Goal: Task Accomplishment & Management: Manage account settings

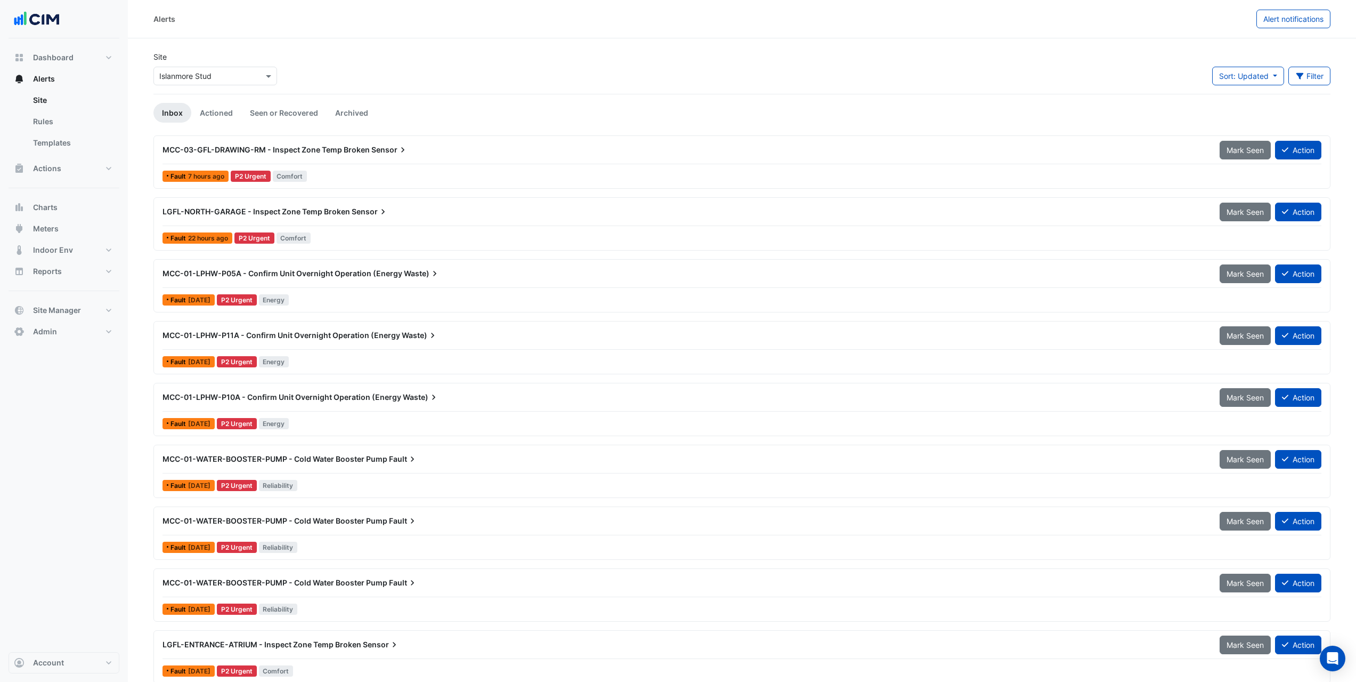
click at [254, 77] on div at bounding box center [215, 76] width 123 height 12
type input "*****"
click at [182, 142] on span "Adare Manor" at bounding box center [208, 145] width 75 height 9
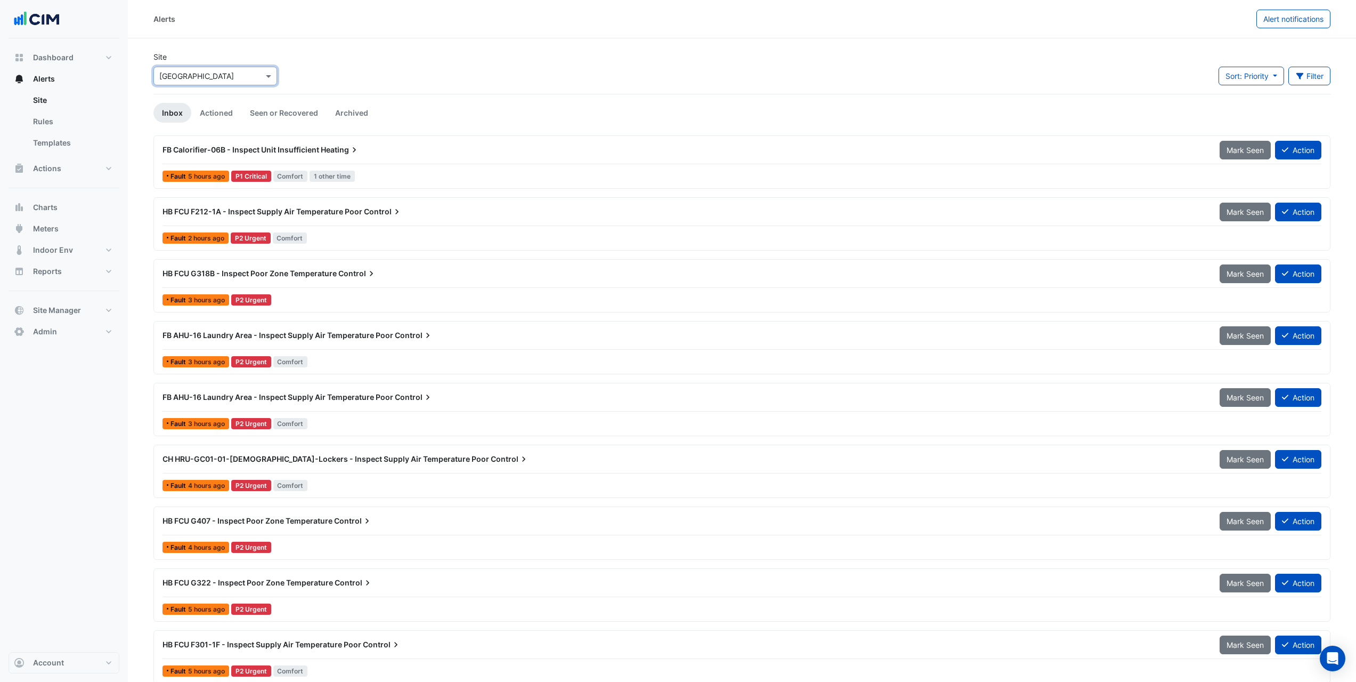
click at [377, 362] on div "Fault 3 hours ago P2 Urgent Comfort" at bounding box center [741, 361] width 1161 height 15
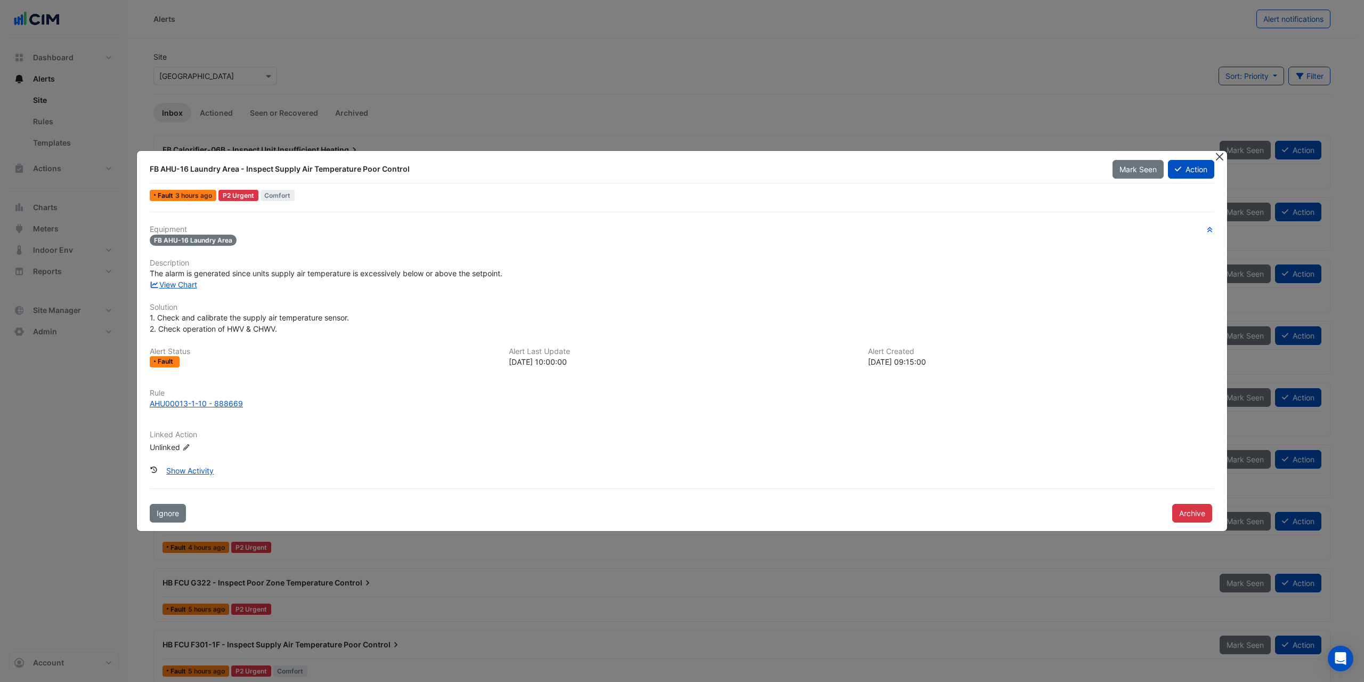
click at [1225, 154] on button "Close" at bounding box center [1219, 156] width 11 height 11
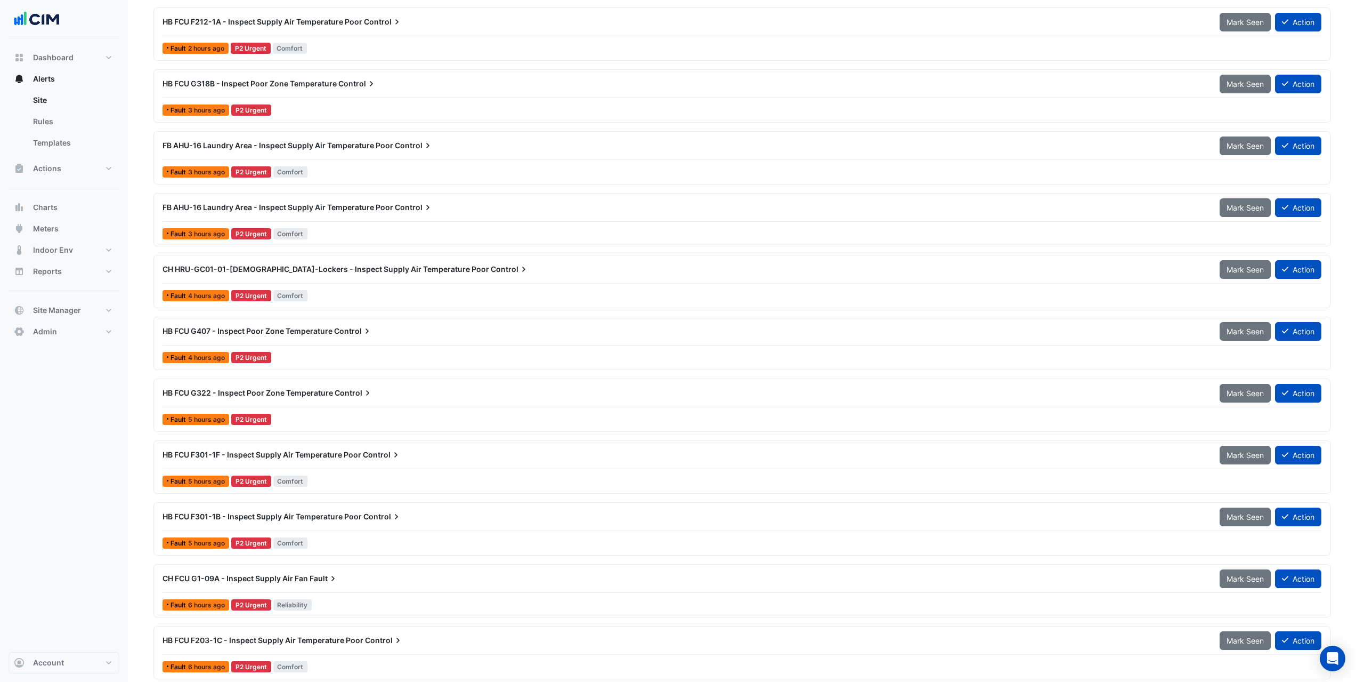
scroll to position [213, 0]
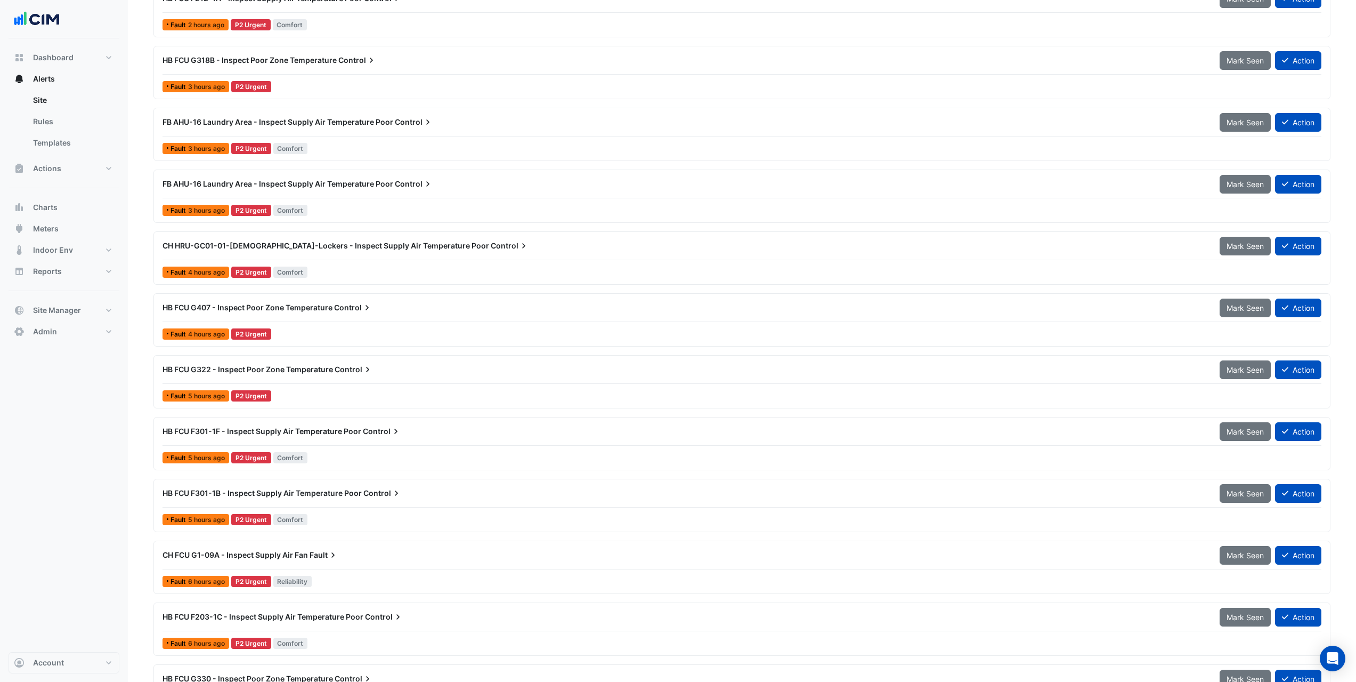
click at [325, 310] on span "HB FCU G407 - Inspect Poor Zone Temperature" at bounding box center [248, 307] width 170 height 9
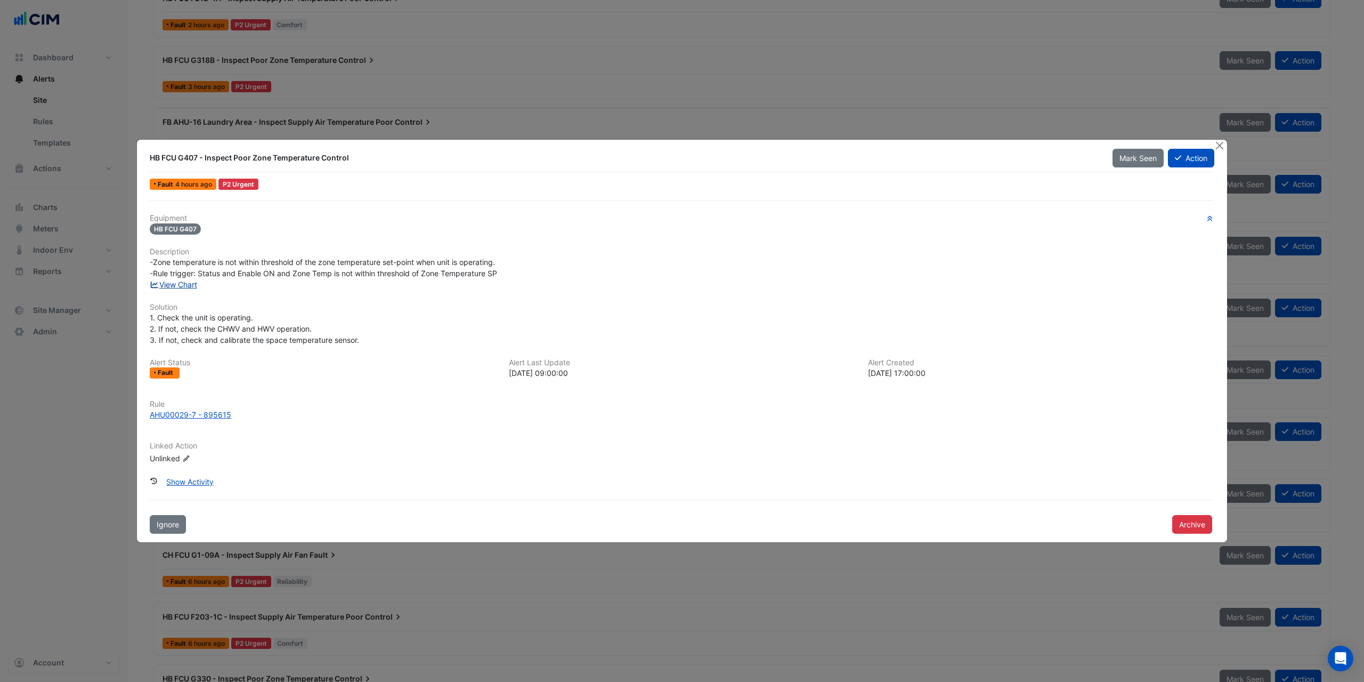
click at [185, 283] on link "View Chart" at bounding box center [173, 284] width 47 height 9
click at [1221, 144] on button "Close" at bounding box center [1219, 145] width 11 height 11
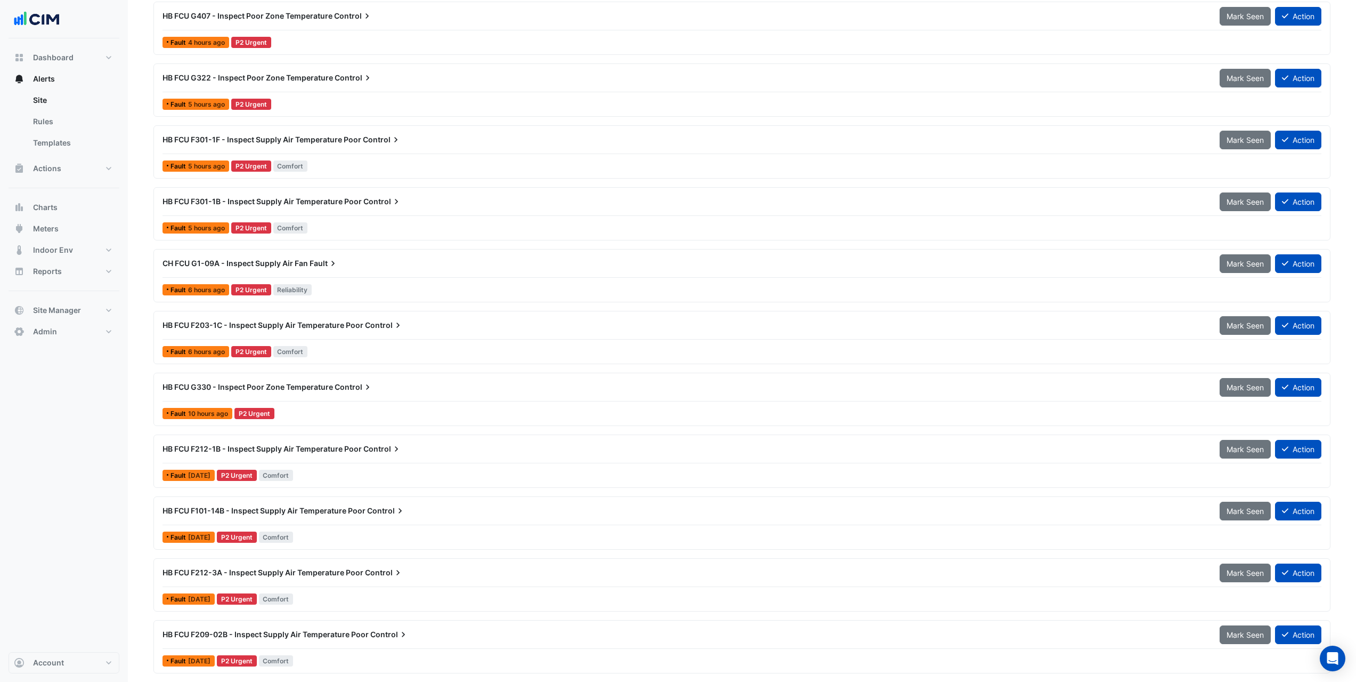
scroll to position [533, 0]
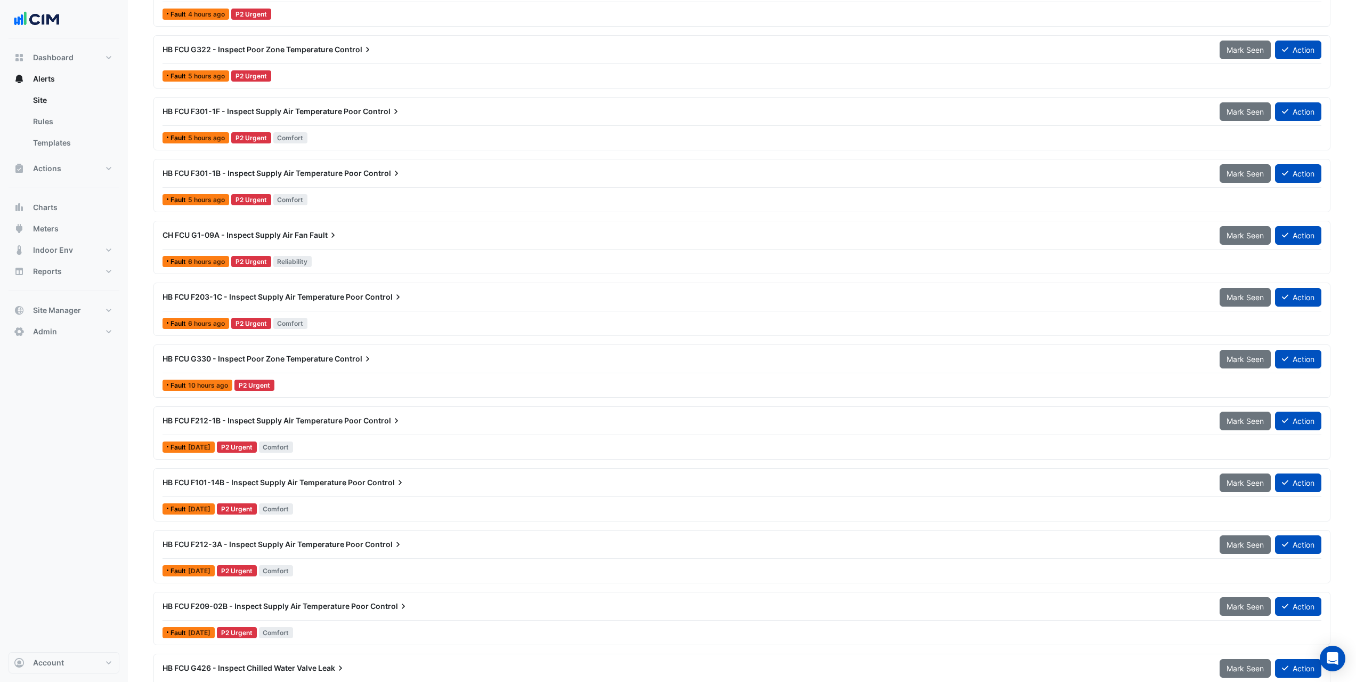
click at [357, 325] on div "Fault 6 hours ago P2 Urgent Comfort" at bounding box center [741, 323] width 1161 height 15
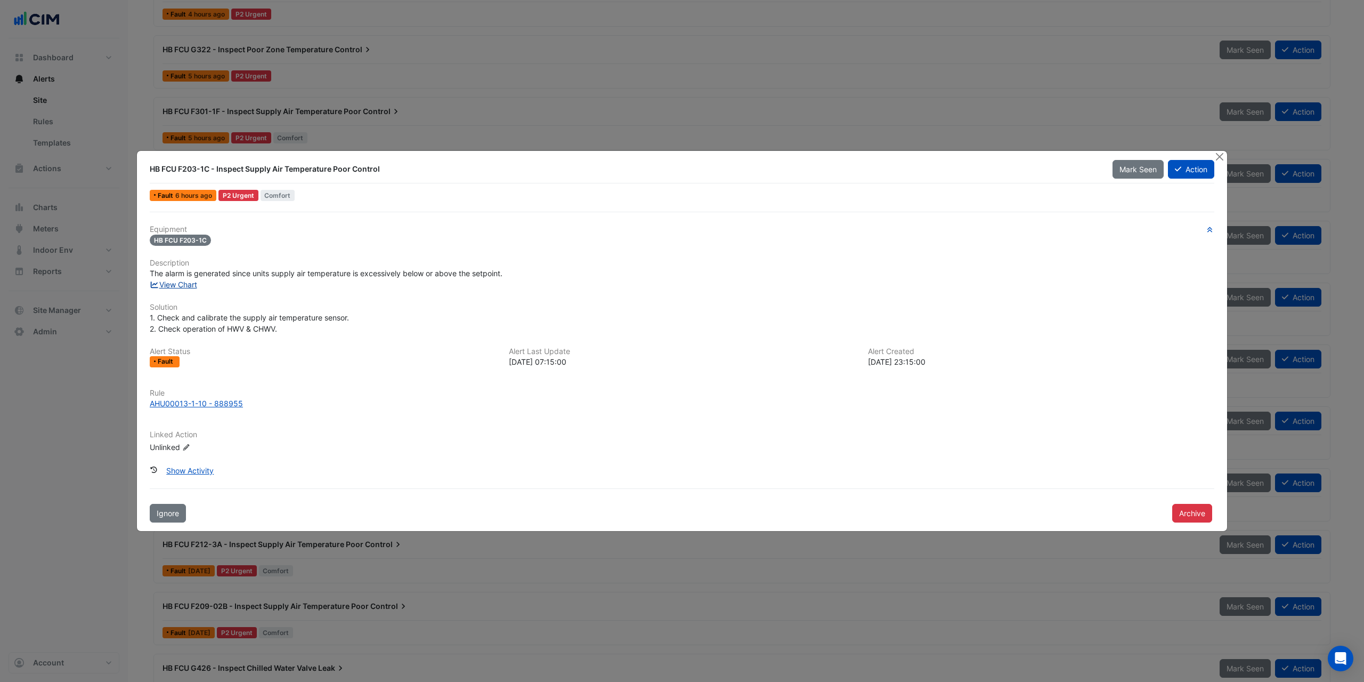
click at [185, 285] on link "View Chart" at bounding box center [173, 284] width 47 height 9
click at [1220, 155] on button "Close" at bounding box center [1219, 156] width 11 height 11
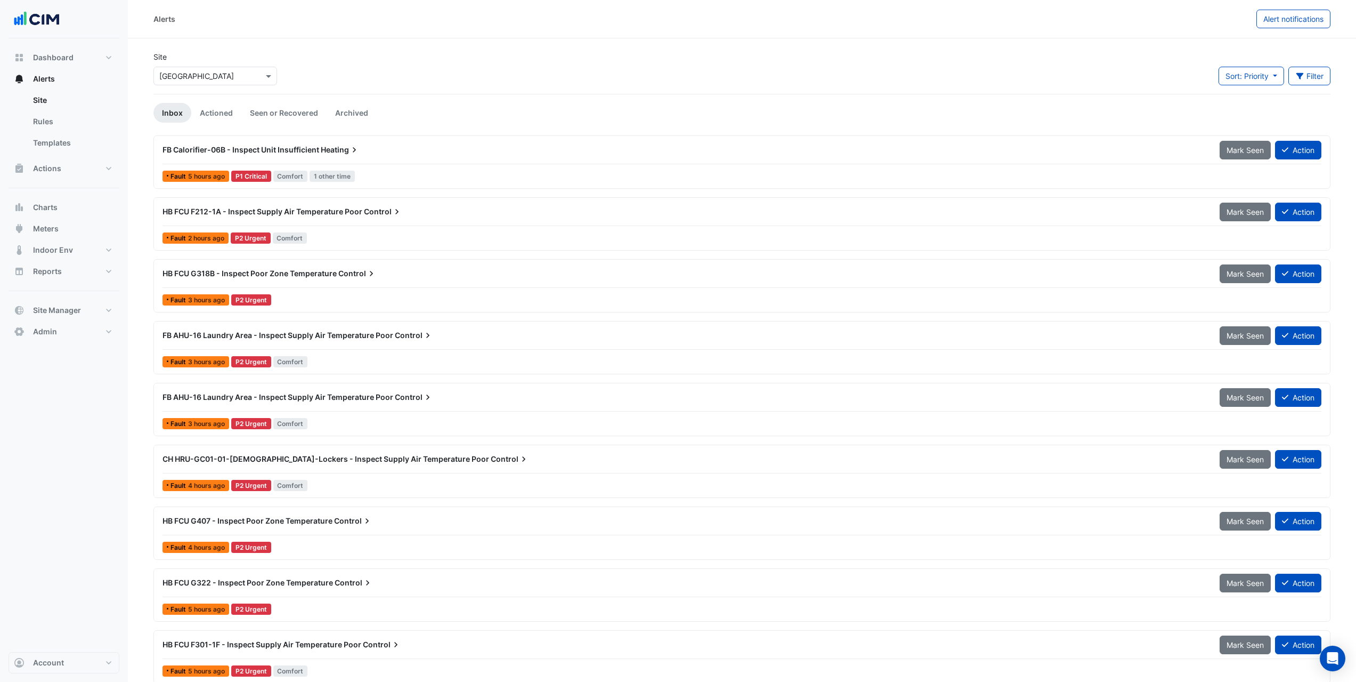
click at [356, 344] on div "FB AHU-16 Laundry Area - Inspect Supply Air Temperature Poor Control" at bounding box center [684, 335] width 1057 height 19
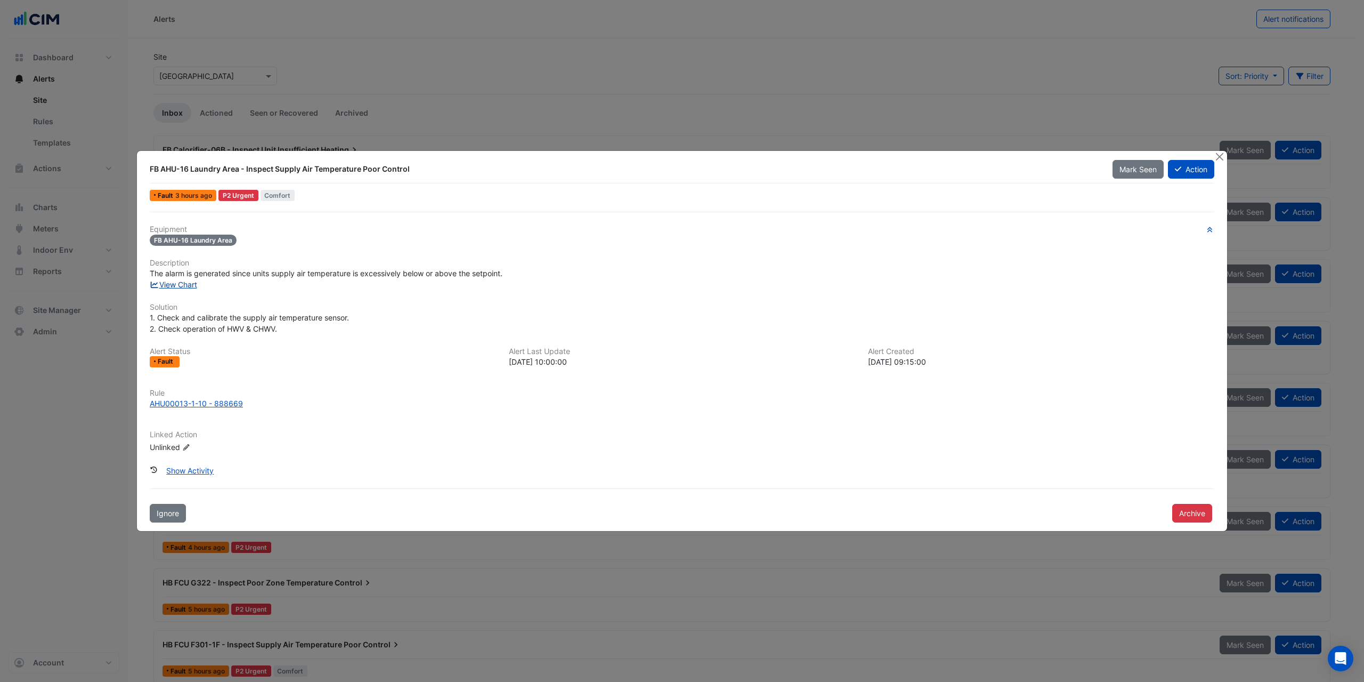
click at [180, 286] on link "View Chart" at bounding box center [173, 284] width 47 height 9
click at [1222, 156] on button "Close" at bounding box center [1219, 156] width 11 height 11
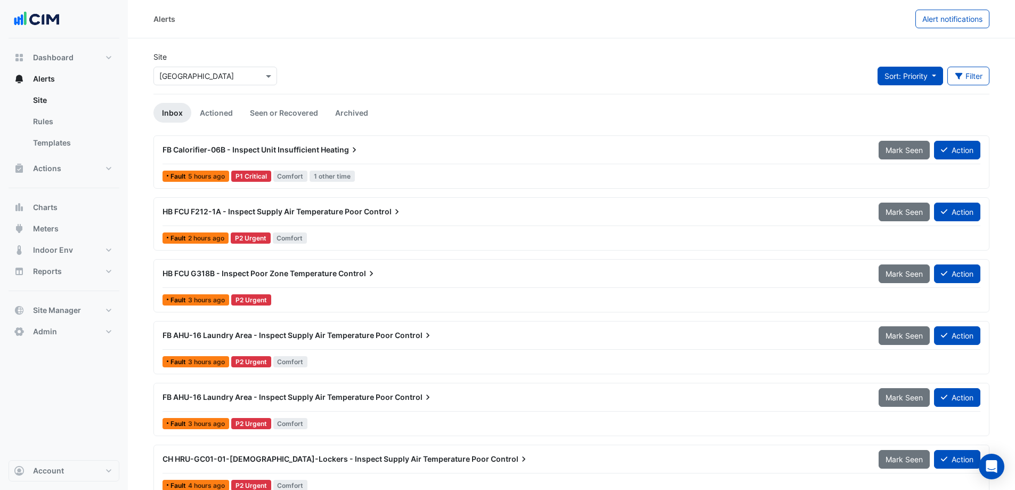
click at [886, 75] on span "Sort: Priority" at bounding box center [906, 75] width 43 height 9
click at [953, 78] on button "Filter" at bounding box center [969, 76] width 43 height 19
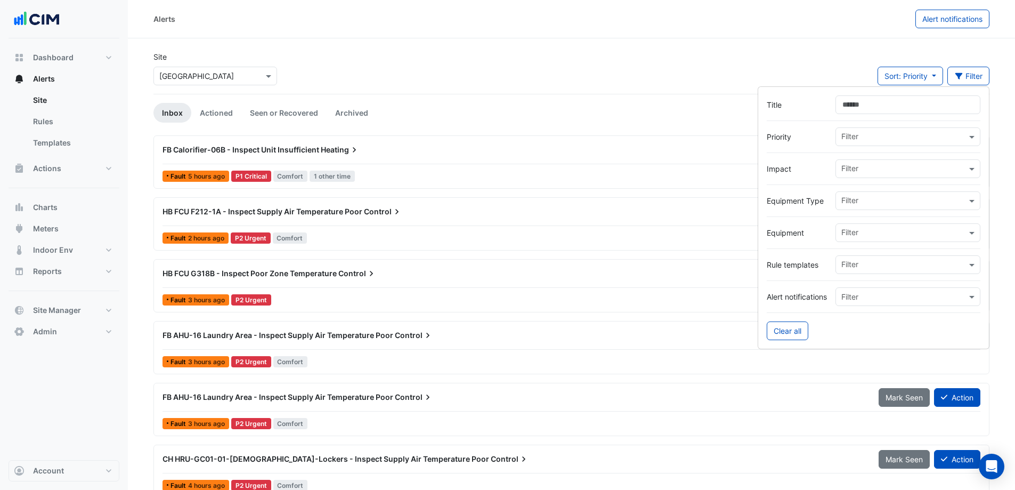
click at [874, 205] on input "text" at bounding box center [904, 201] width 125 height 11
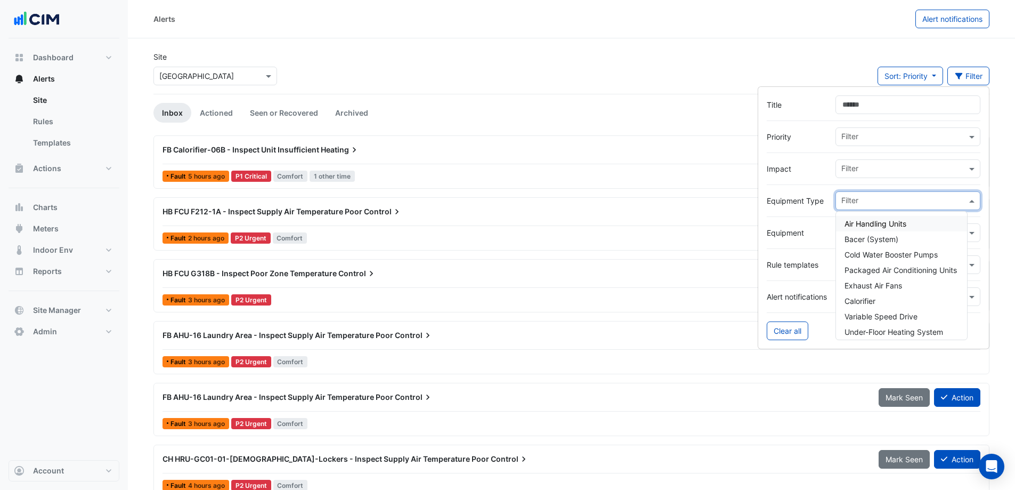
click at [824, 227] on div "Equipment Filter" at bounding box center [874, 232] width 214 height 19
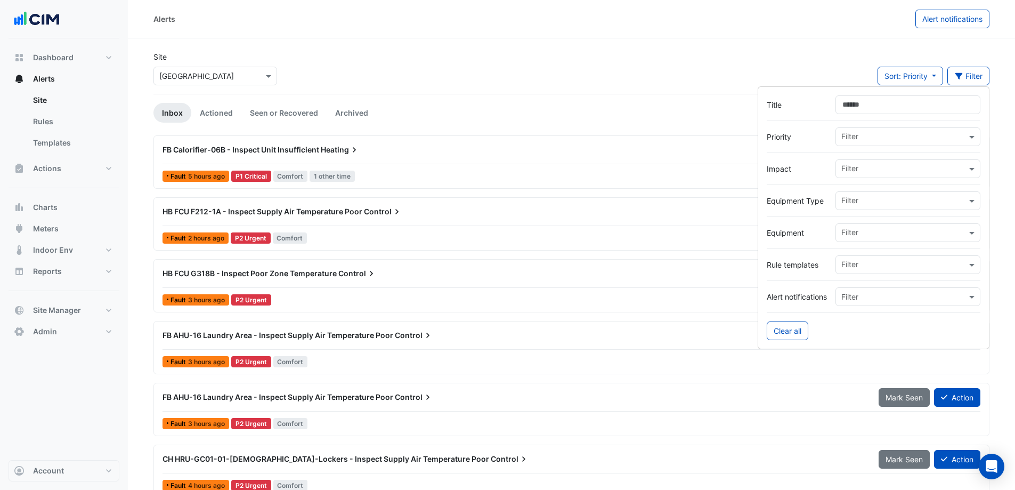
click at [855, 232] on input "text" at bounding box center [904, 233] width 125 height 11
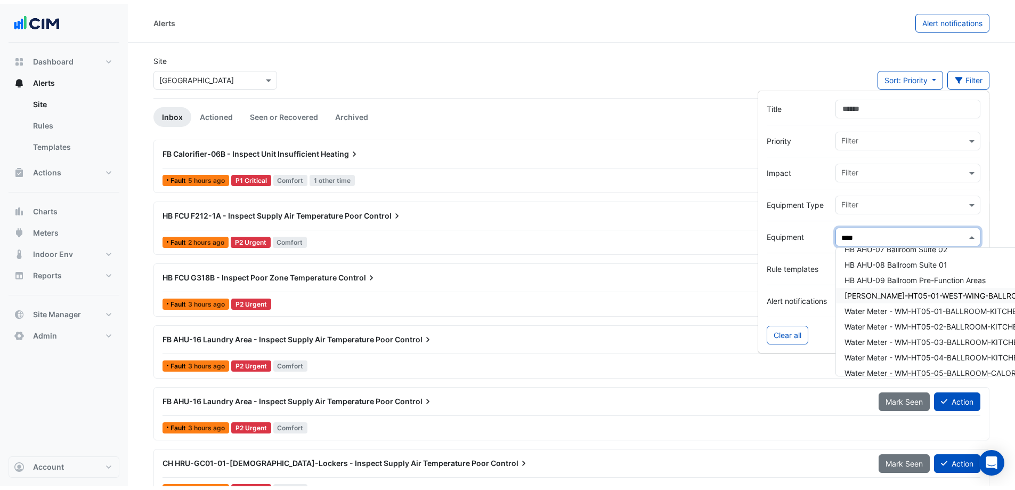
scroll to position [266, 0]
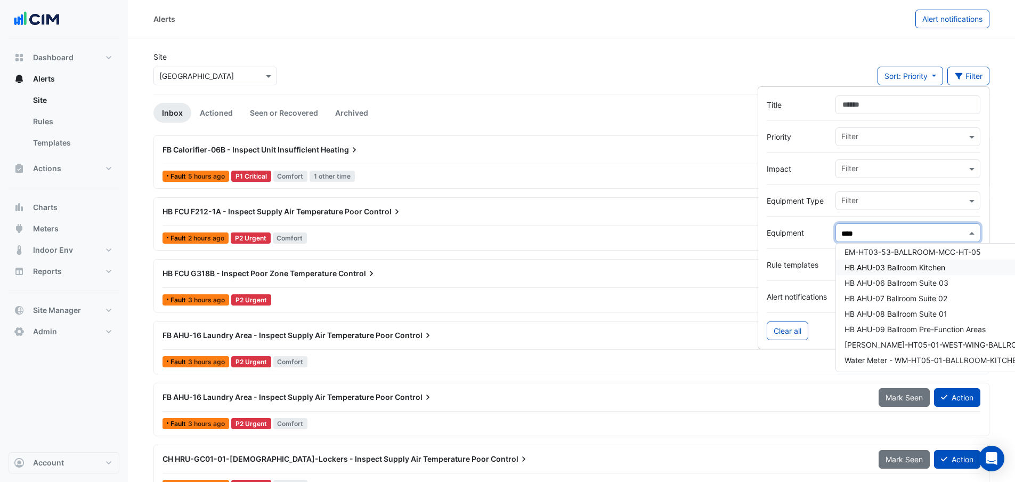
click at [945, 265] on span "HB AHU-03 Ballroom Kitchen" at bounding box center [895, 267] width 101 height 9
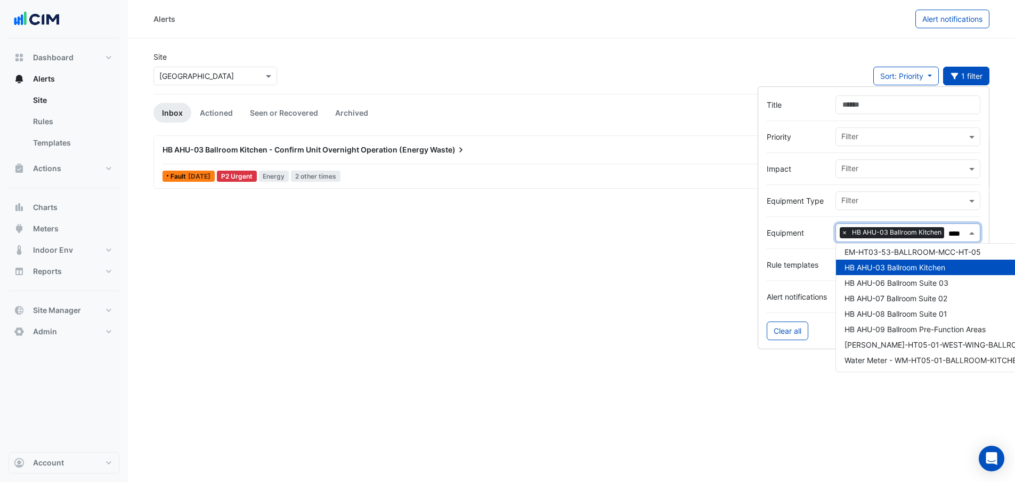
type input "****"
click at [673, 116] on ul "Inbox Actioned Seen or Recovered Archived" at bounding box center [572, 113] width 836 height 20
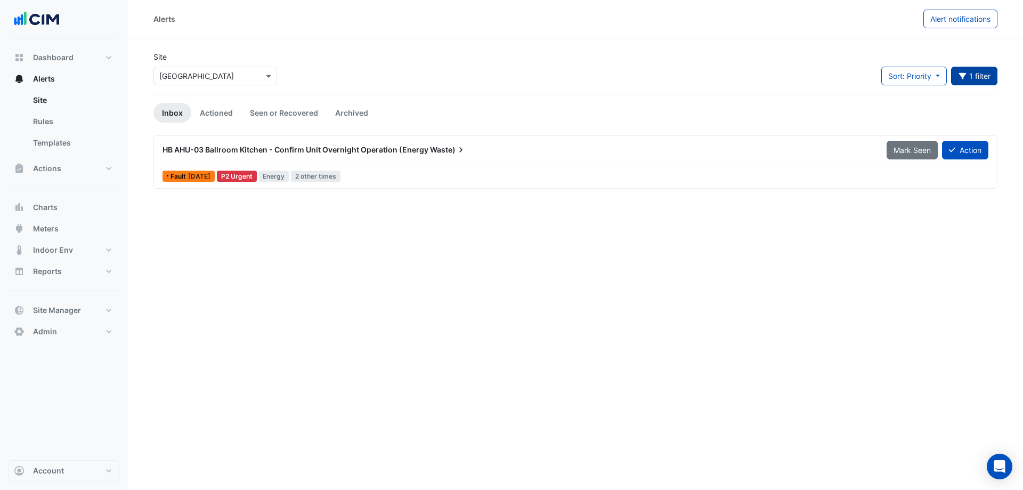
click at [973, 74] on button "1 filter" at bounding box center [974, 76] width 47 height 19
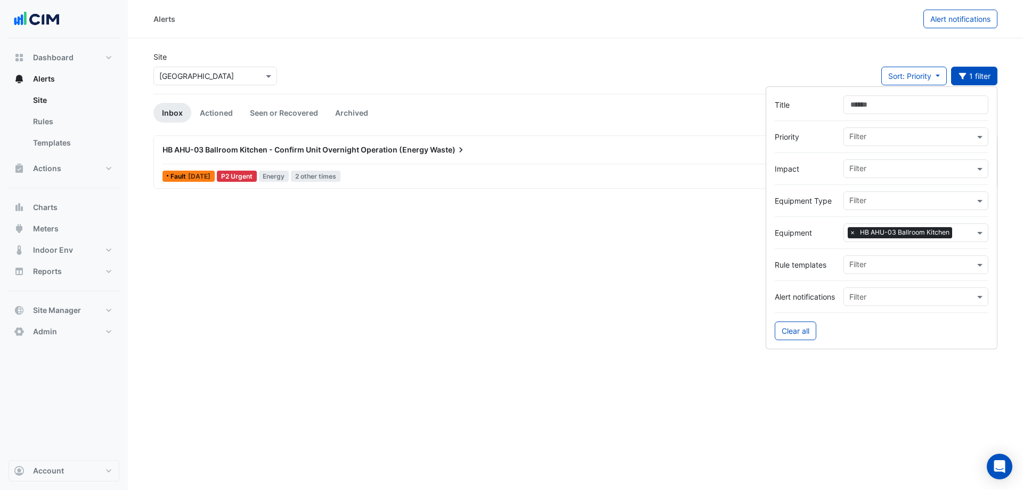
click at [853, 235] on span "×" at bounding box center [853, 232] width 10 height 11
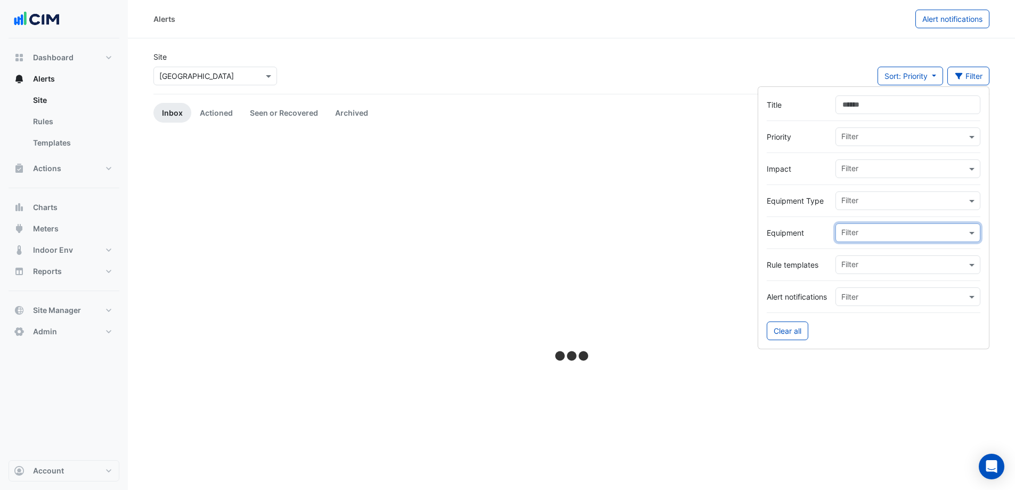
click at [702, 61] on div "Site Select a Site × Adare Manor Sort: Priority Priority Updated Filter" at bounding box center [571, 72] width 849 height 43
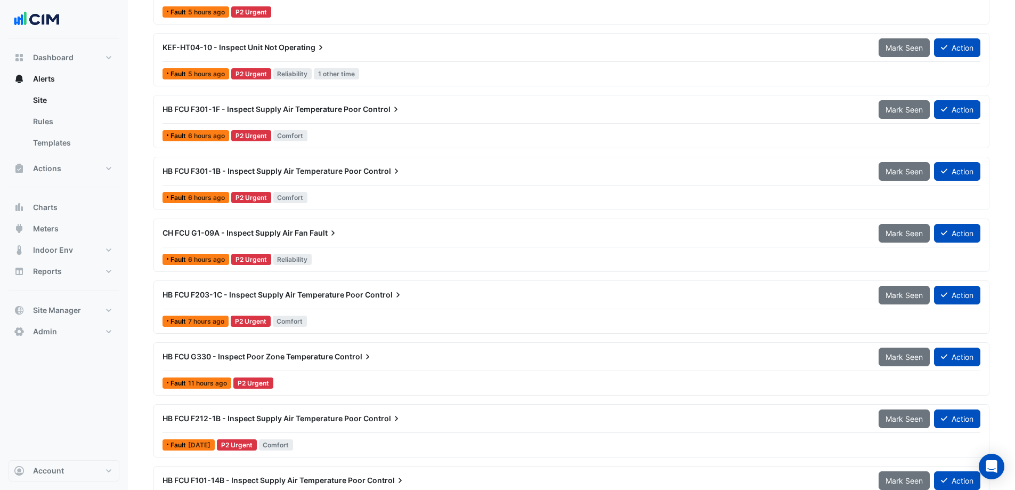
scroll to position [693, 0]
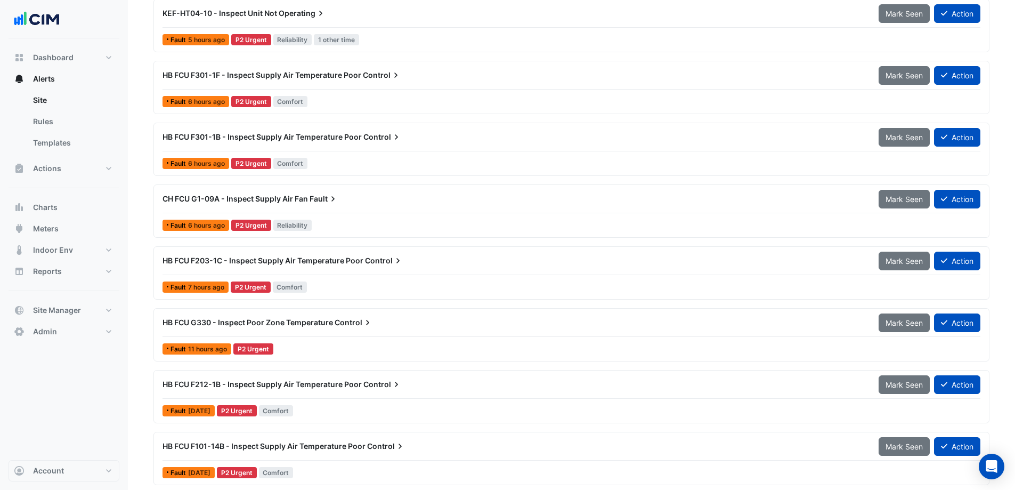
click at [416, 272] on div "HB FCU F203-1C - Inspect Supply Air Temperature Poor Control Mark Seen Action" at bounding box center [572, 263] width 818 height 24
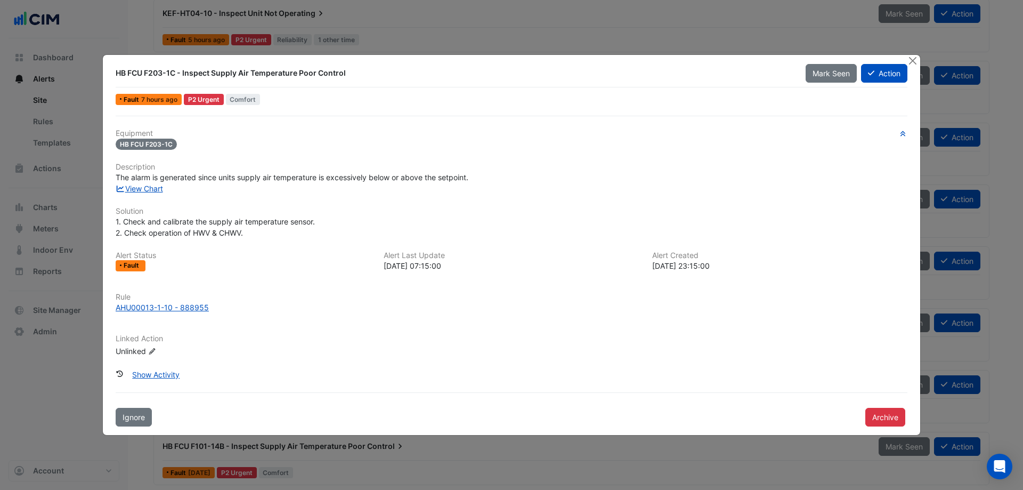
drag, startPoint x: 183, startPoint y: 72, endPoint x: 328, endPoint y: 79, distance: 145.6
click at [328, 79] on div "HB FCU F203-1C - Inspect Supply Air Temperature Poor Control" at bounding box center [454, 72] width 690 height 19
click at [356, 79] on div "HB FCU F203-1C - Inspect Supply Air Temperature Poor Control" at bounding box center [454, 72] width 690 height 19
click at [151, 190] on link "View Chart" at bounding box center [139, 188] width 47 height 9
click at [913, 63] on button "Close" at bounding box center [912, 60] width 11 height 11
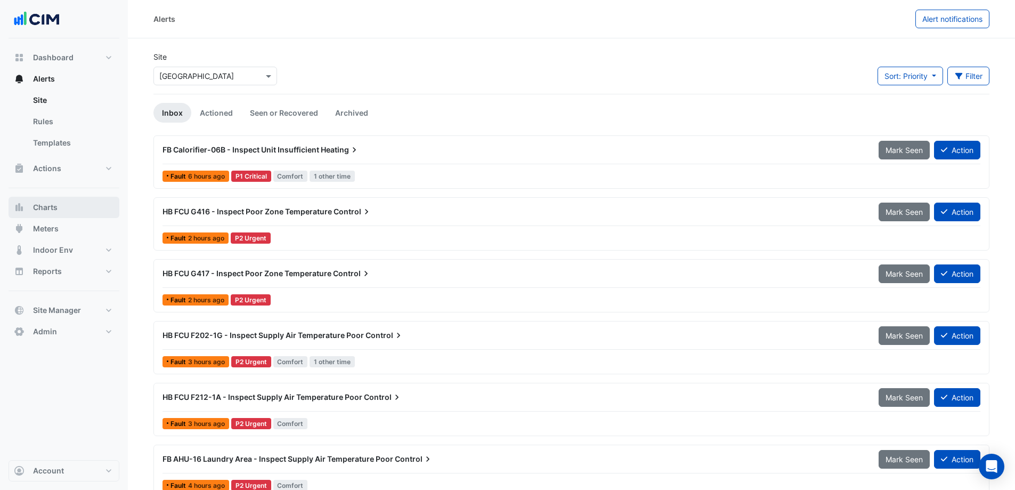
click at [82, 210] on button "Charts" at bounding box center [64, 207] width 111 height 21
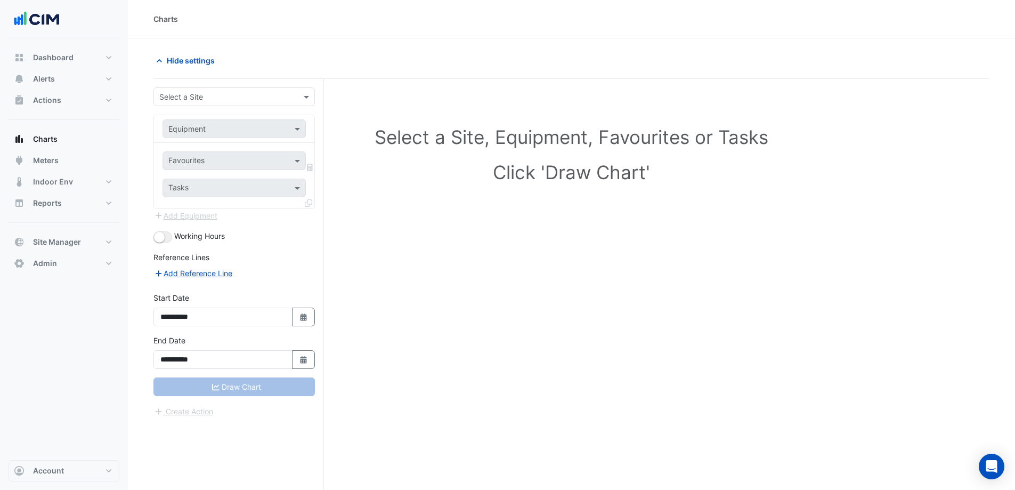
click at [196, 100] on input "text" at bounding box center [223, 97] width 128 height 11
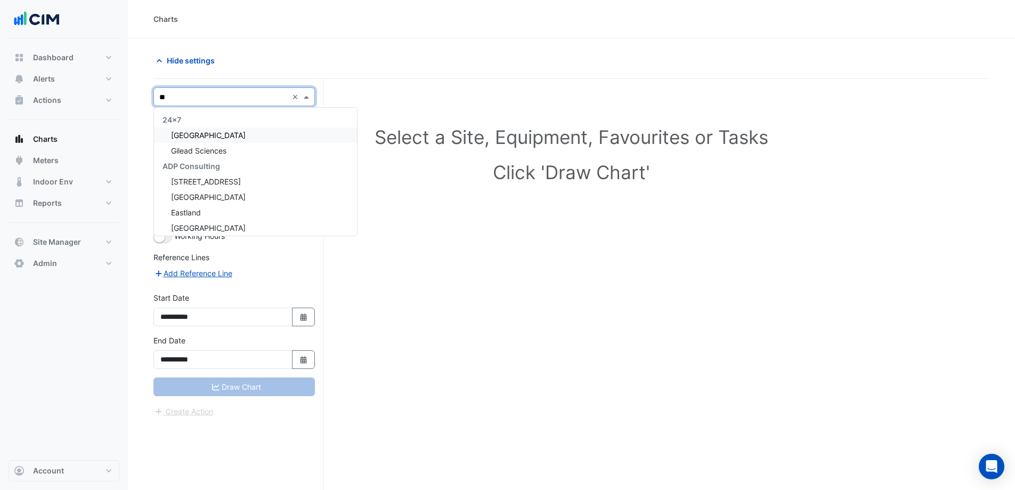
type input "***"
click at [207, 135] on span "[GEOGRAPHIC_DATA]" at bounding box center [208, 135] width 75 height 9
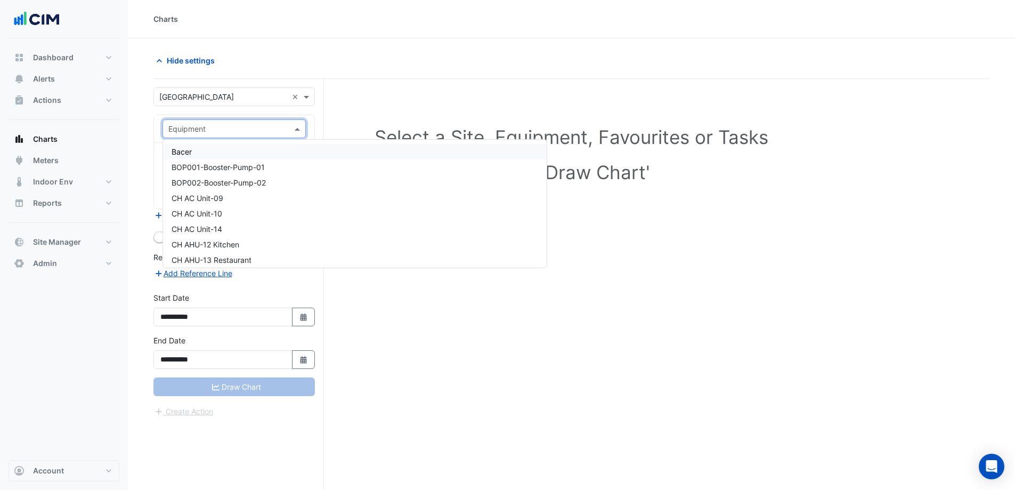
click at [233, 127] on input "text" at bounding box center [223, 129] width 110 height 11
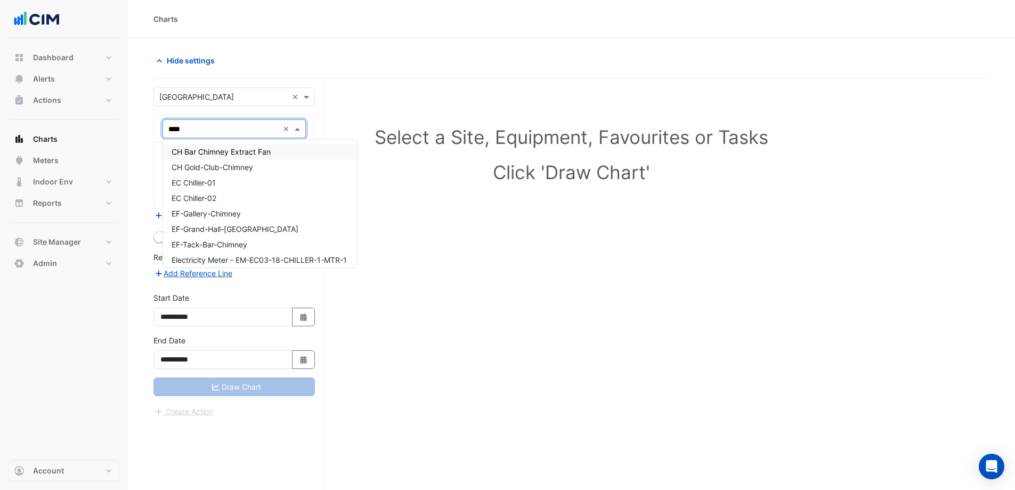
type input "*****"
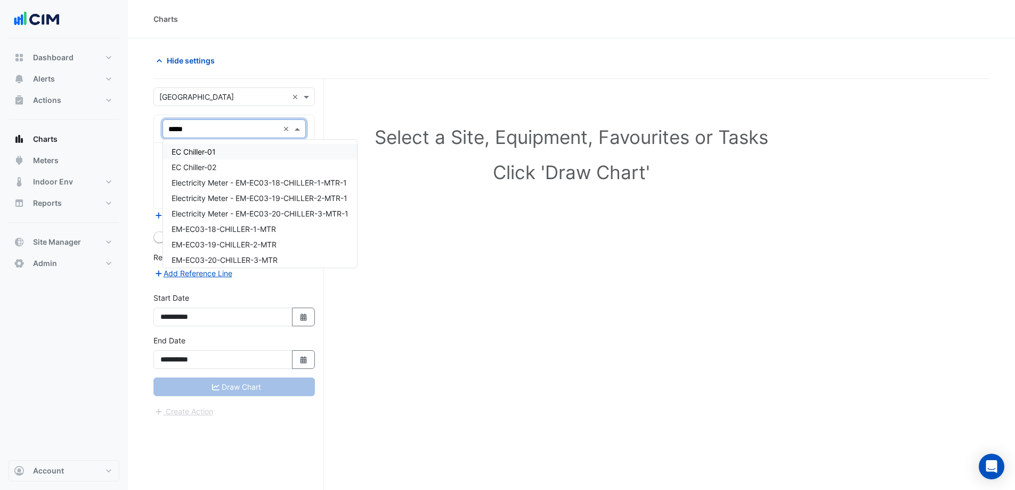
click at [233, 155] on div "EC Chiller-01" at bounding box center [260, 151] width 194 height 15
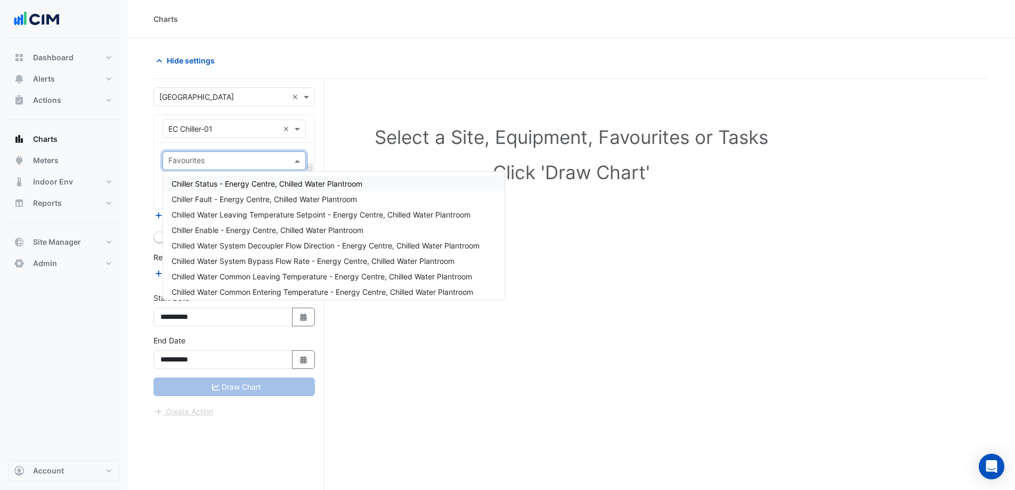
click at [237, 160] on input "text" at bounding box center [227, 161] width 119 height 11
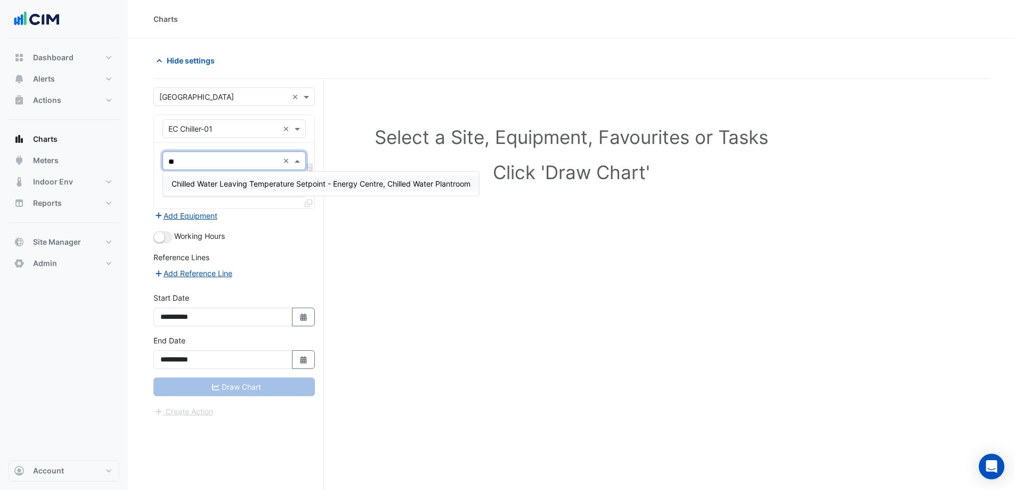
type input "***"
click at [254, 189] on div "Chilled Water Leaving Temperature Setpoint - Energy Centre, Chilled Water Plant…" at bounding box center [321, 183] width 316 height 15
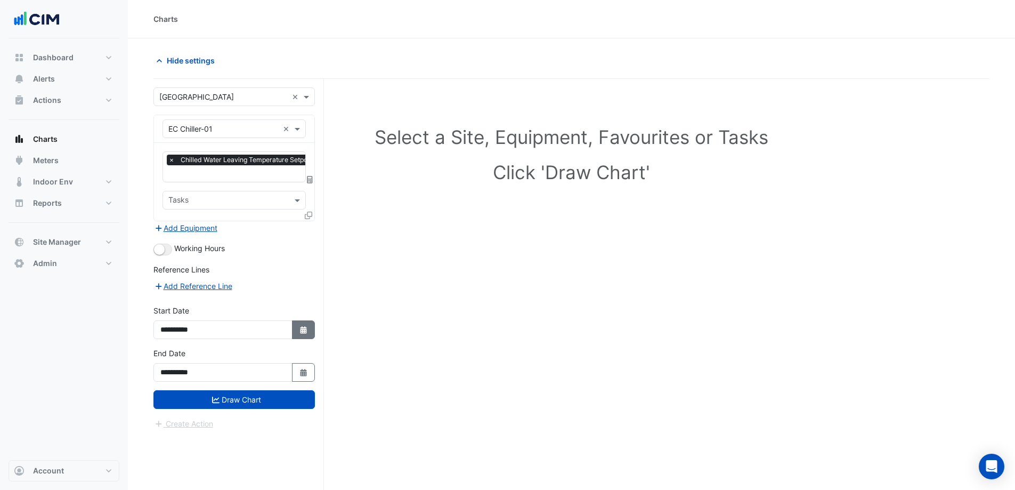
click at [309, 325] on button "Select Date" at bounding box center [303, 329] width 23 height 19
select select "*"
select select "****"
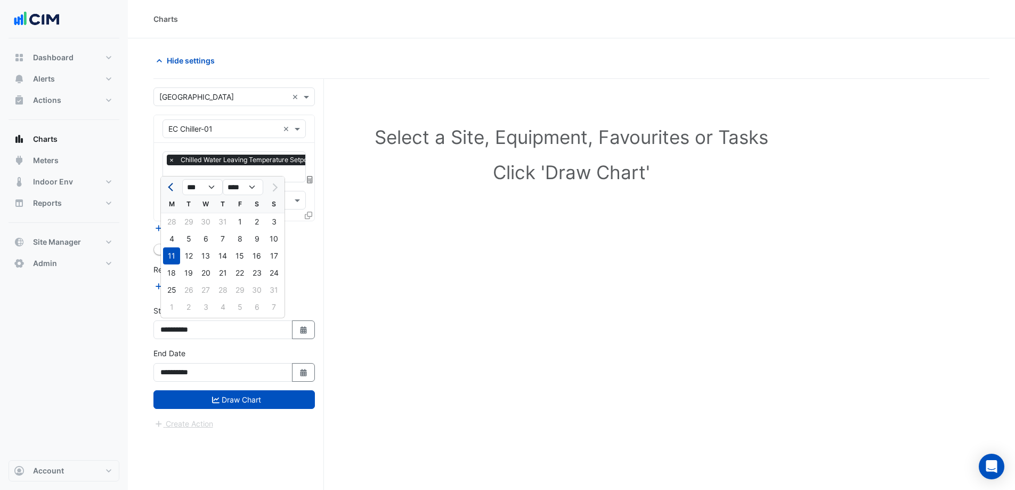
click at [169, 187] on span "Previous month" at bounding box center [172, 187] width 8 height 8
click at [168, 187] on span "Previous month" at bounding box center [172, 187] width 8 height 8
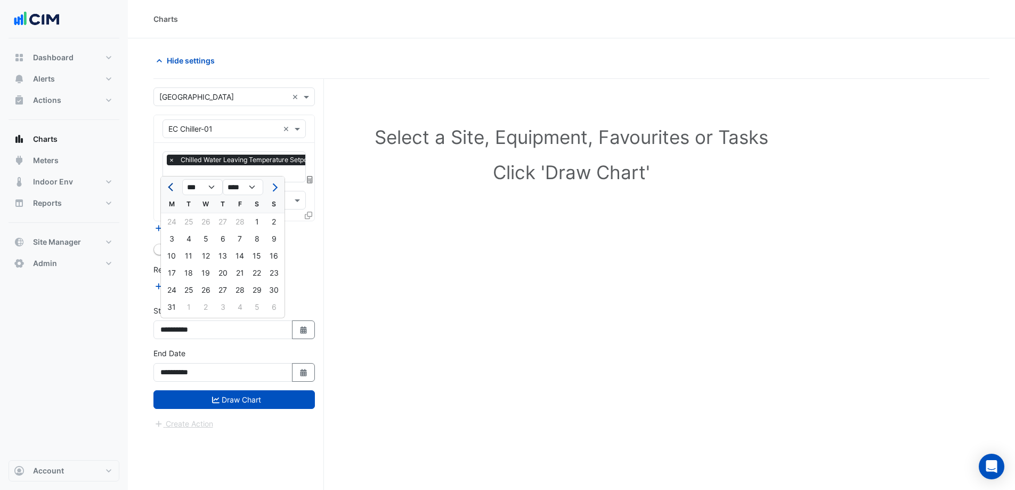
click at [168, 187] on span "Previous month" at bounding box center [172, 187] width 8 height 8
select select "*"
click at [253, 222] on div "1" at bounding box center [256, 221] width 17 height 17
type input "**********"
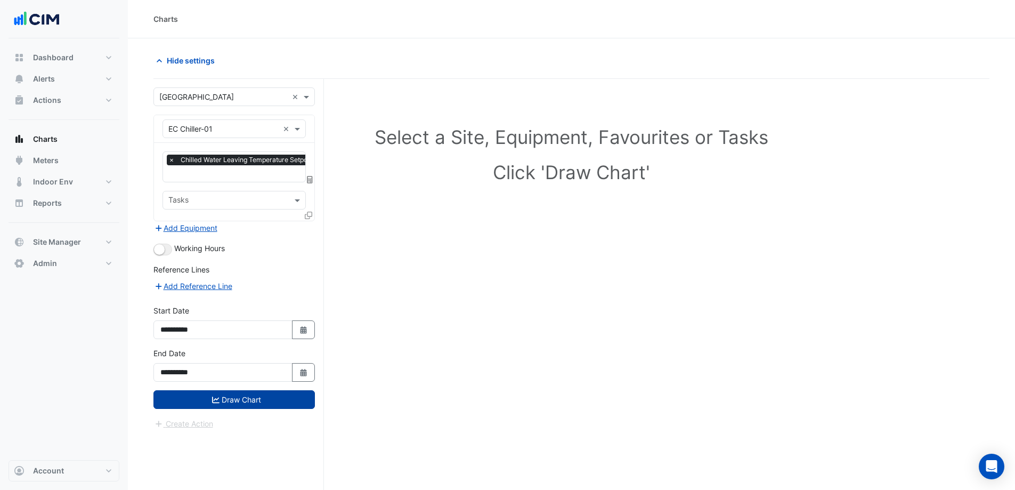
click at [261, 400] on button "Draw Chart" at bounding box center [234, 399] width 161 height 19
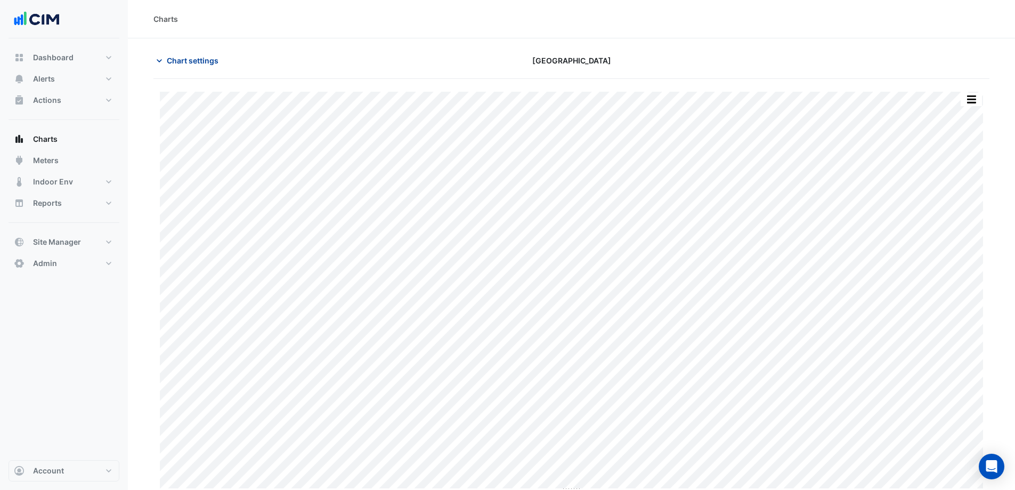
click at [201, 60] on span "Chart settings" at bounding box center [193, 60] width 52 height 11
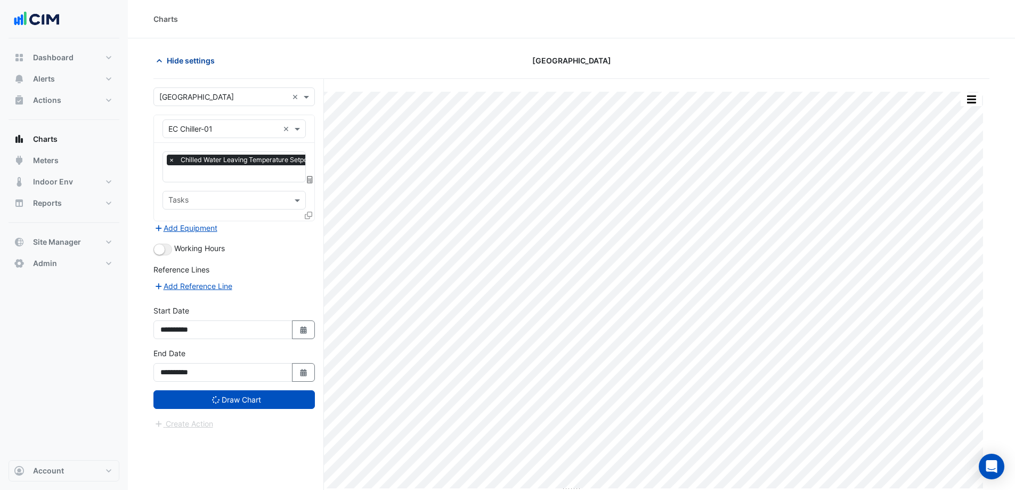
click at [201, 60] on span "Hide settings" at bounding box center [191, 60] width 48 height 11
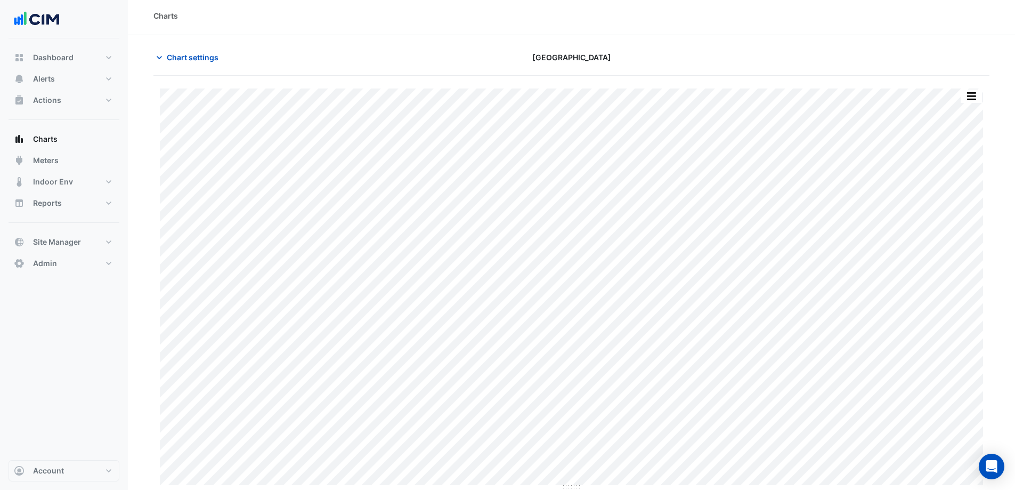
scroll to position [4, 0]
click at [207, 53] on span "Chart settings" at bounding box center [193, 56] width 52 height 11
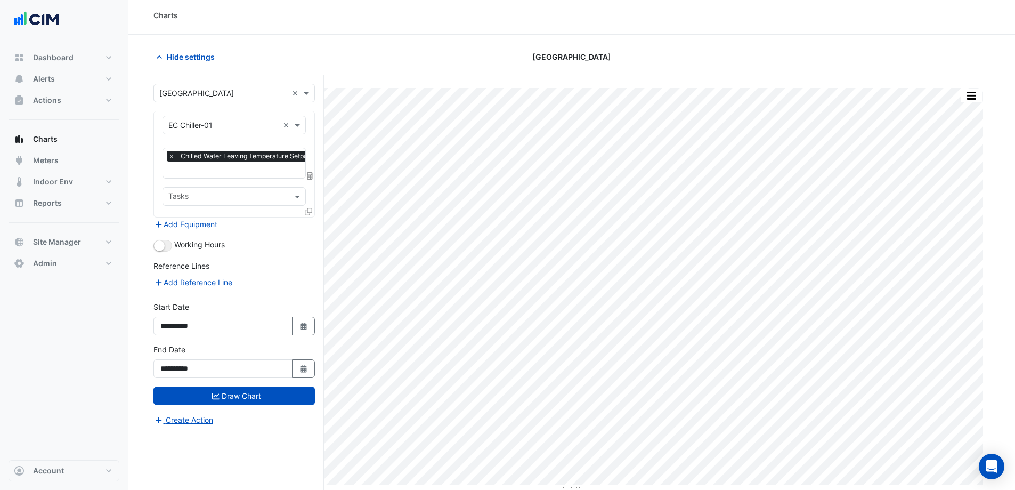
scroll to position [0, 5]
click at [220, 169] on input "text" at bounding box center [307, 170] width 279 height 11
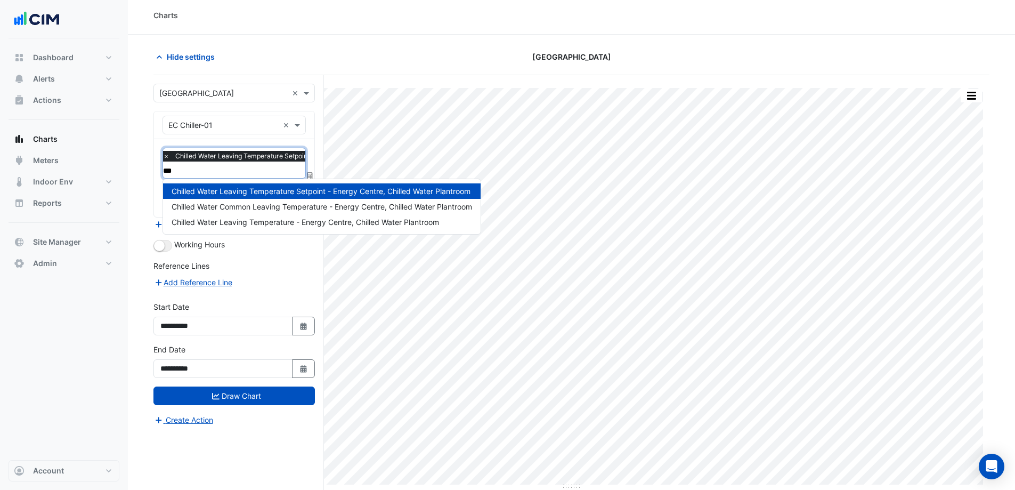
scroll to position [0, 0]
type input "****"
click at [300, 224] on span "Chilled Water Leaving Temperature - Energy Centre, Chilled Water Plantroom" at bounding box center [306, 221] width 268 height 9
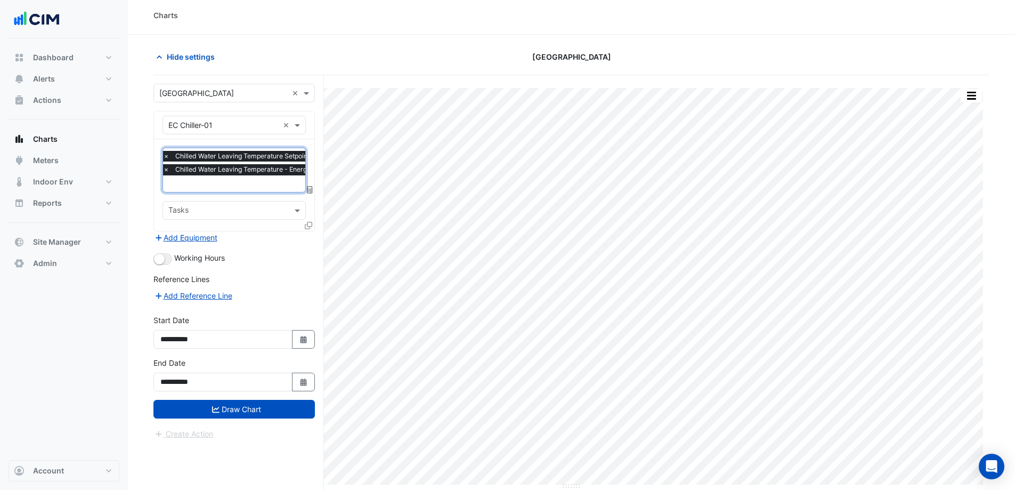
click at [165, 152] on span "×" at bounding box center [166, 156] width 10 height 11
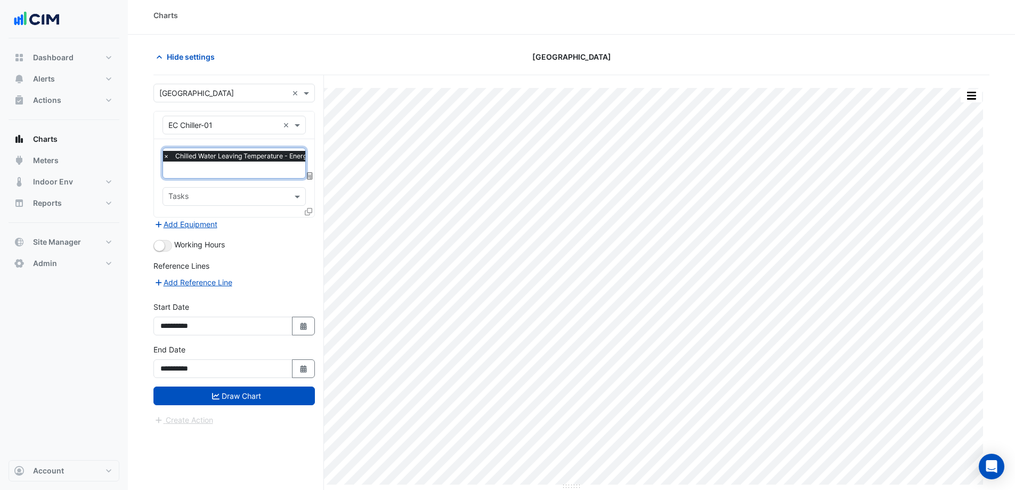
click at [240, 166] on input "text" at bounding box center [289, 170] width 253 height 11
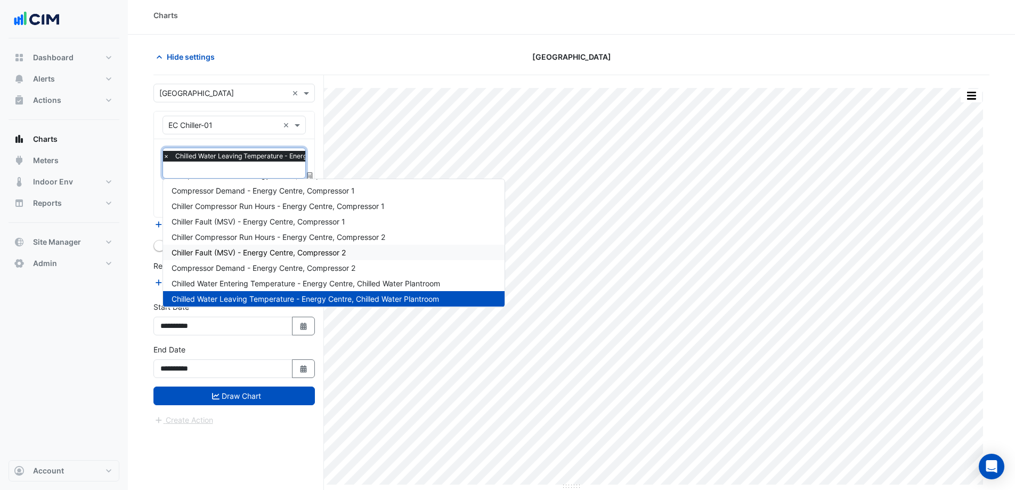
scroll to position [198, 0]
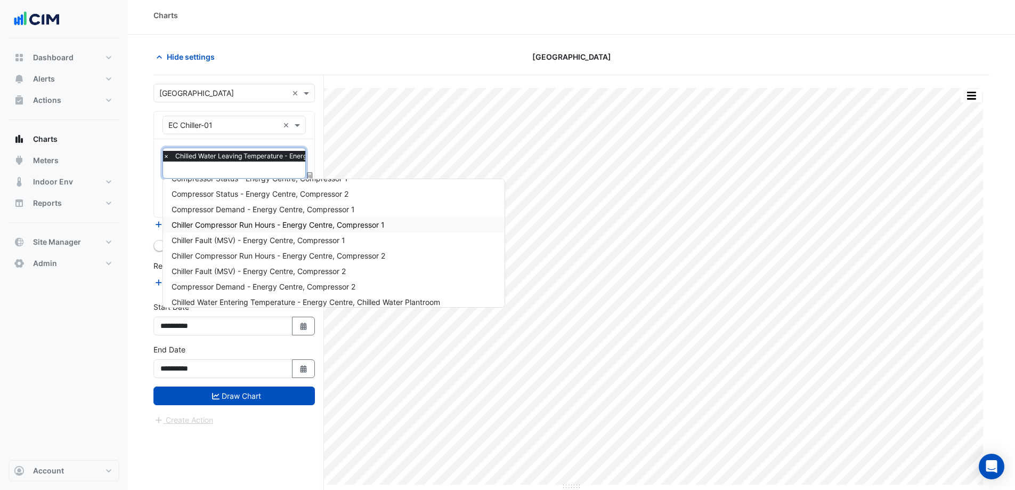
click at [298, 224] on span "Chiller Compressor Run Hours - Energy Centre, Compressor 1" at bounding box center [278, 224] width 213 height 9
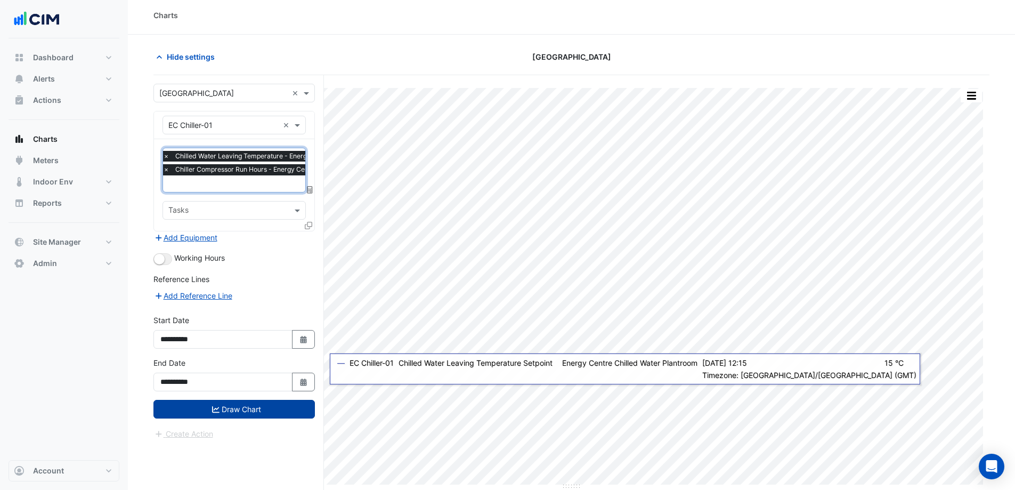
click at [249, 405] on button "Draw Chart" at bounding box center [234, 409] width 161 height 19
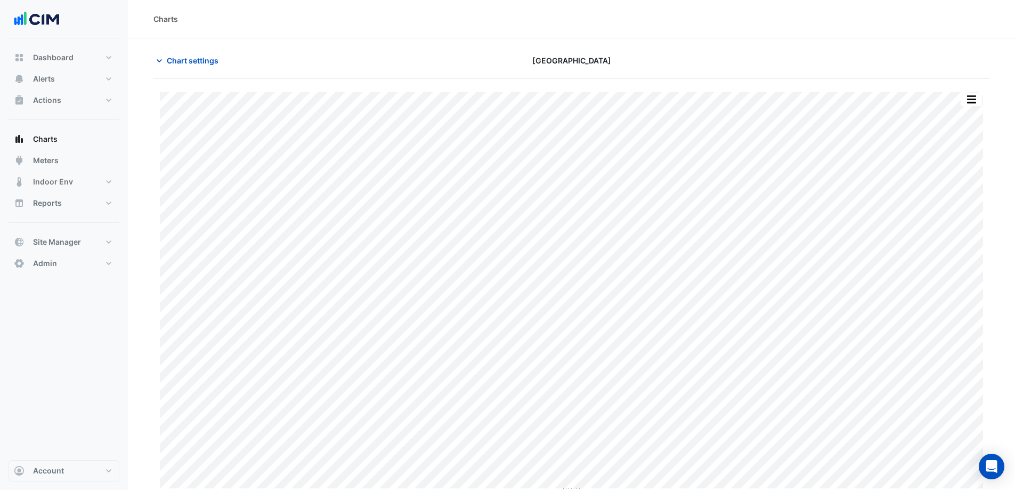
scroll to position [4, 0]
click at [183, 59] on span "Chart settings" at bounding box center [193, 56] width 52 height 11
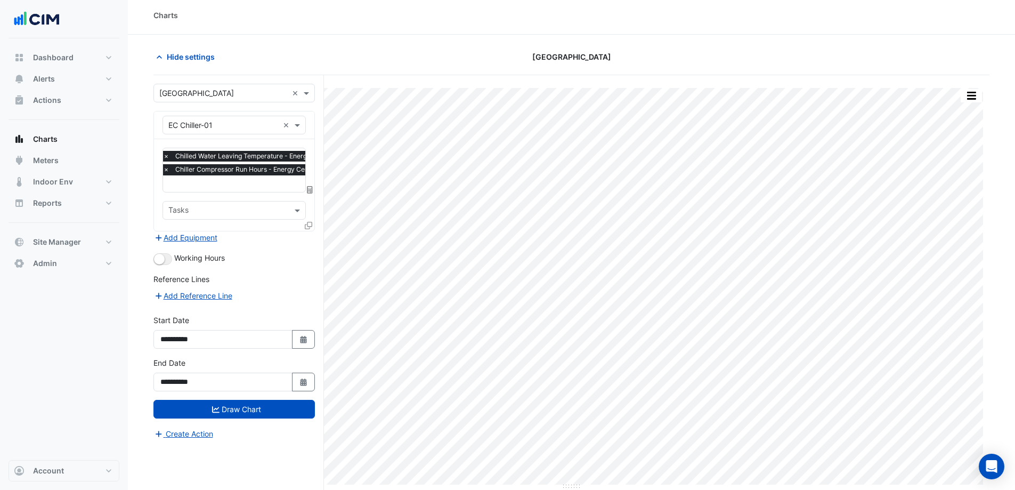
click at [166, 157] on span "×" at bounding box center [166, 156] width 10 height 11
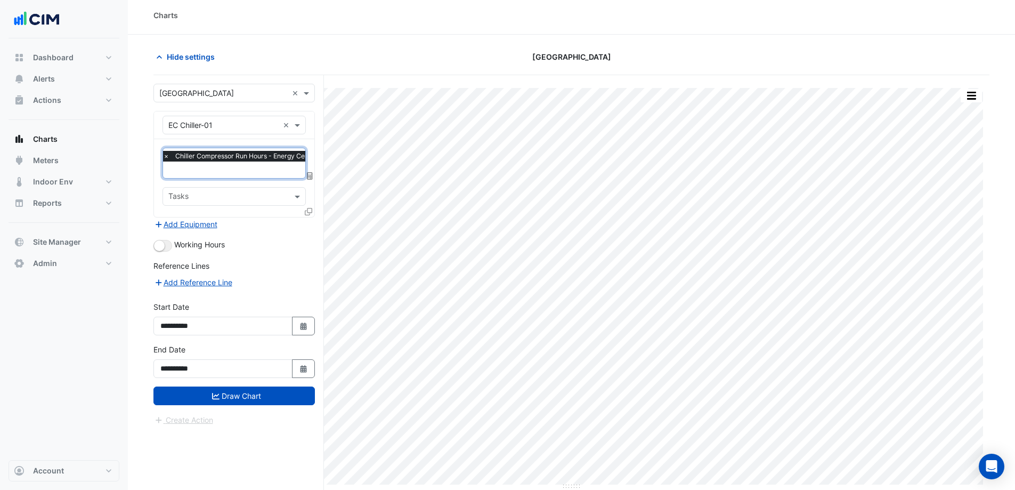
click at [166, 157] on span "×" at bounding box center [166, 156] width 10 height 11
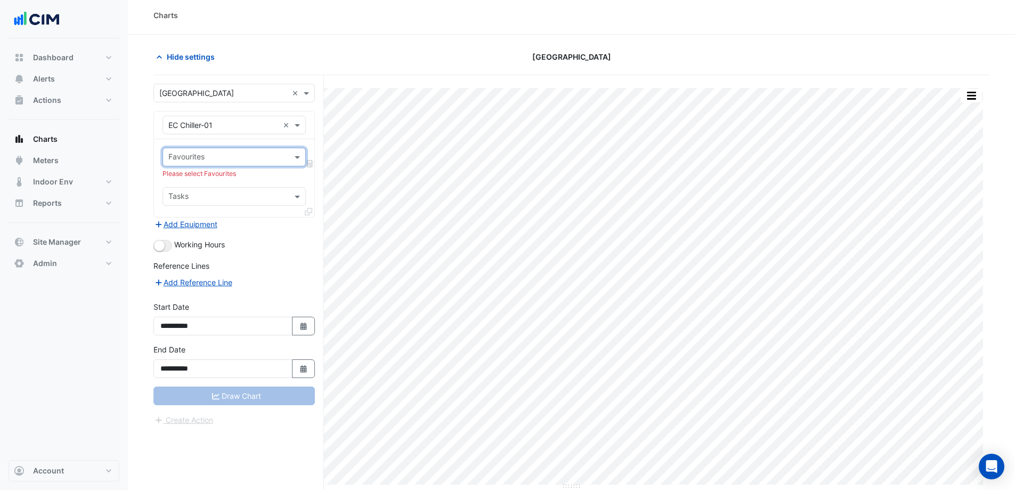
scroll to position [0, 0]
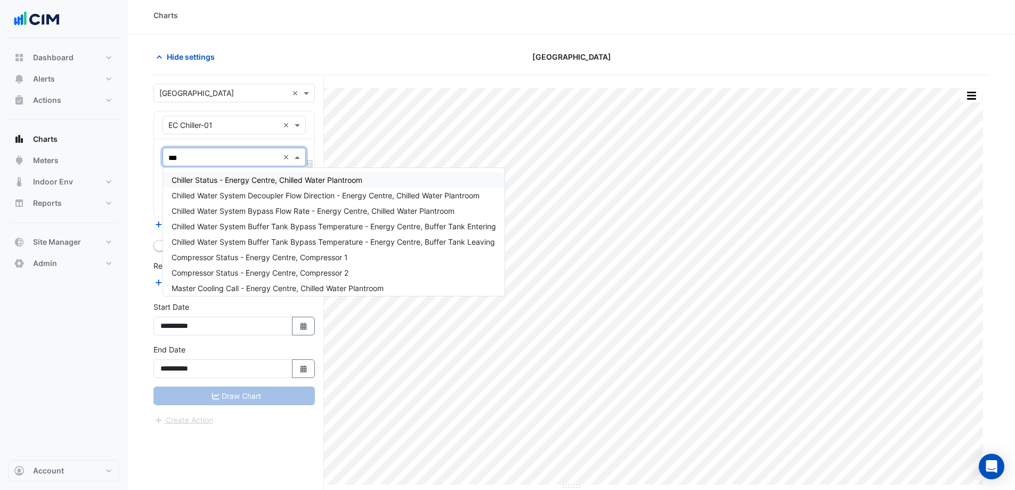
type input "****"
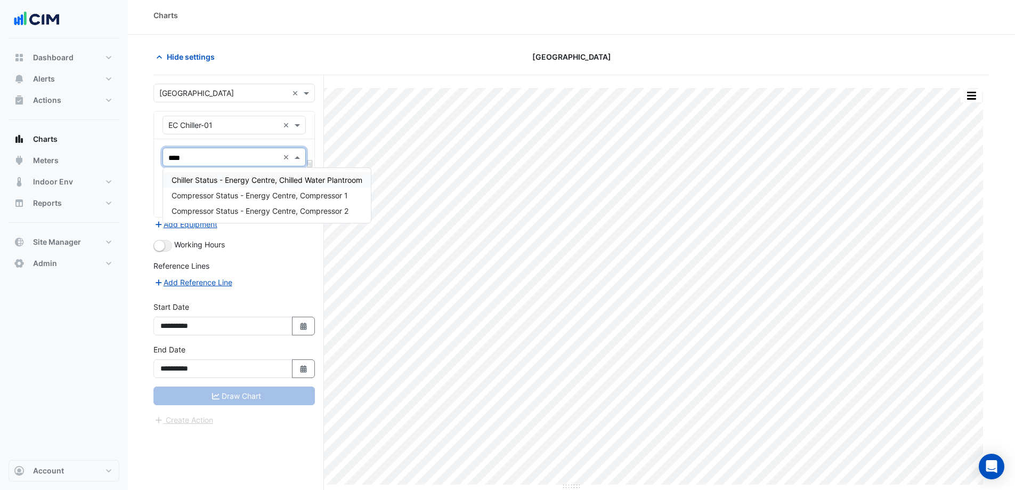
click at [239, 183] on span "Chiller Status - Energy Centre, Chilled Water Plantroom" at bounding box center [267, 179] width 191 height 9
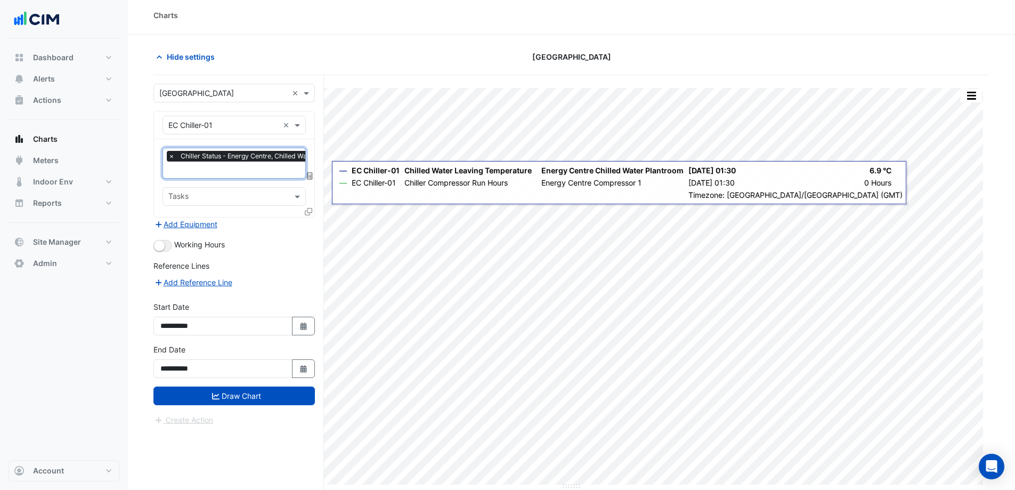
click at [312, 211] on div at bounding box center [310, 213] width 10 height 15
click at [310, 210] on icon at bounding box center [308, 211] width 7 height 7
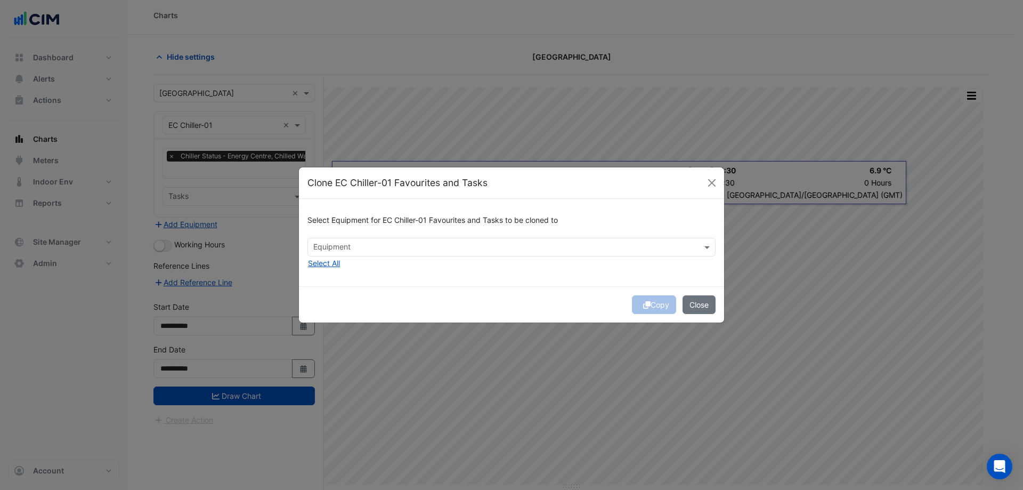
click at [358, 249] on input "text" at bounding box center [505, 248] width 384 height 11
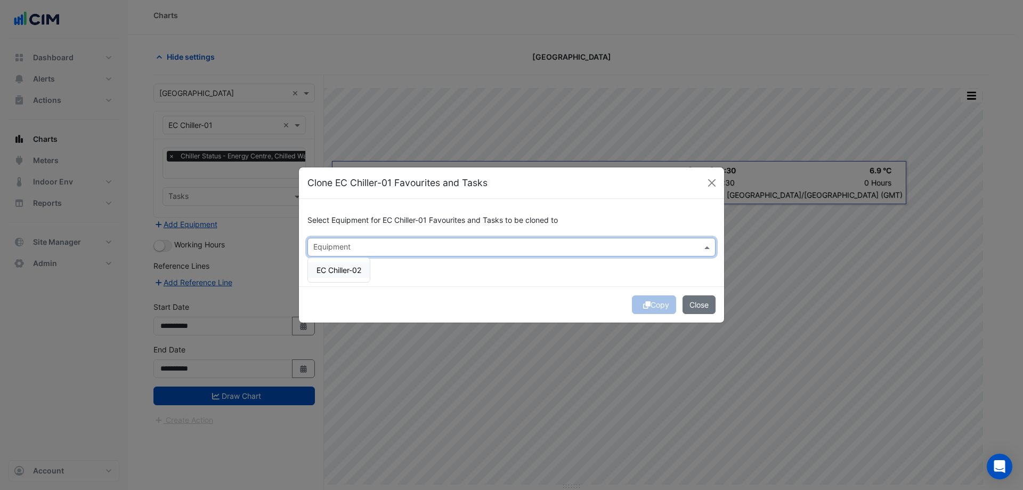
drag, startPoint x: 351, startPoint y: 269, endPoint x: 365, endPoint y: 268, distance: 13.4
click at [352, 269] on span "EC Chiller-02" at bounding box center [339, 269] width 45 height 9
drag, startPoint x: 405, startPoint y: 275, endPoint x: 417, endPoint y: 276, distance: 12.8
click at [407, 275] on div "Select Equipment for EC Chiller-01 Favourites and Tasks to be cloned to Equipme…" at bounding box center [511, 242] width 425 height 87
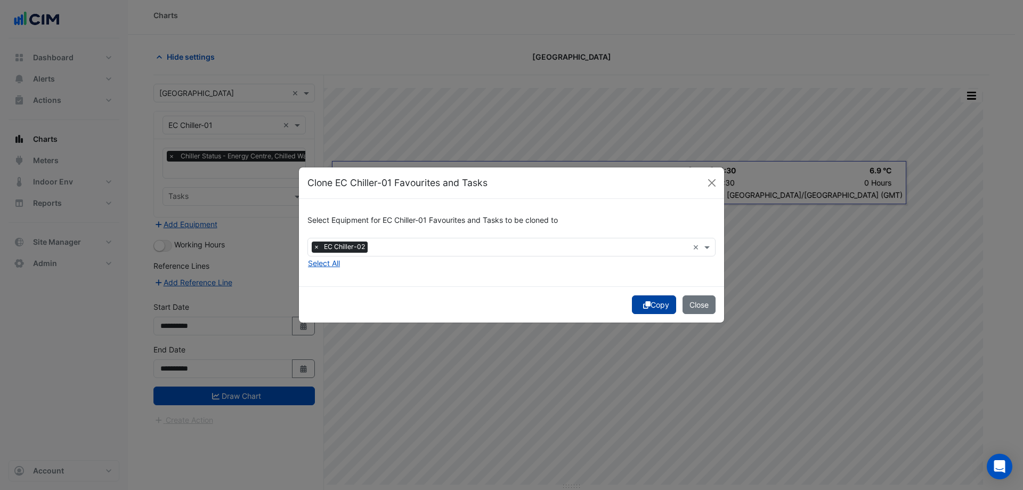
click at [654, 304] on button "Copy" at bounding box center [654, 304] width 44 height 19
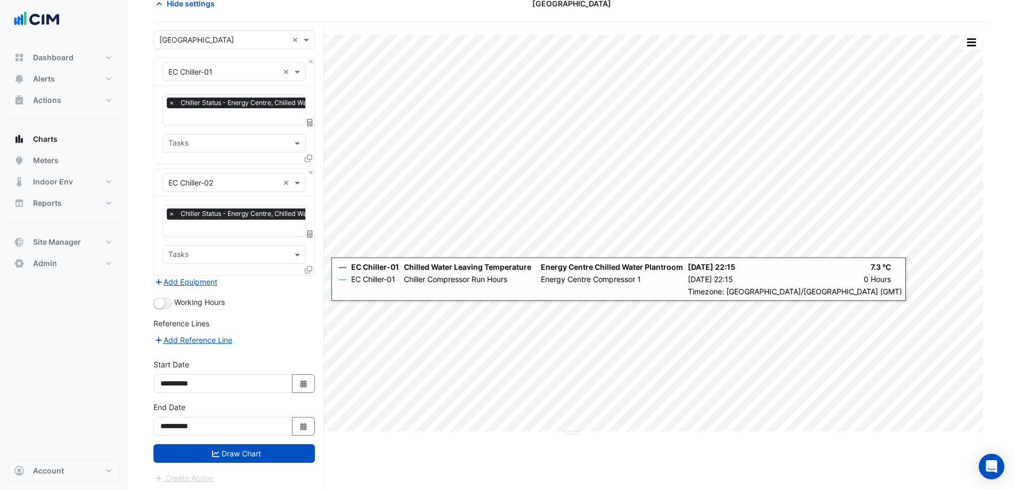
scroll to position [58, 0]
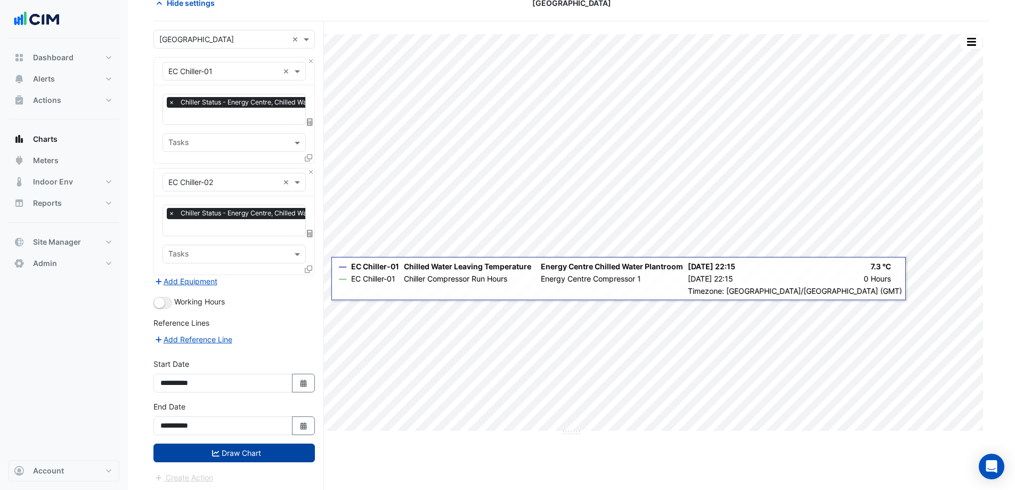
click at [279, 449] on button "Draw Chart" at bounding box center [234, 452] width 161 height 19
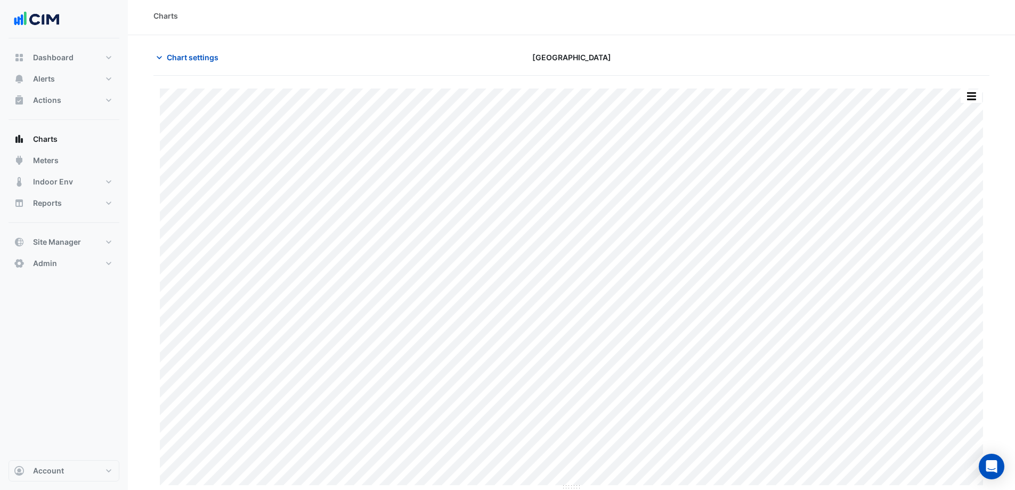
scroll to position [4, 0]
click at [976, 100] on button "button" at bounding box center [971, 95] width 21 height 13
click at [980, 76] on div "Print Save as JPEG Save as PNG — EC Chiller-01 Chiller Status Energy Centre Chi…" at bounding box center [572, 282] width 836 height 415
click at [197, 60] on span "Chart settings" at bounding box center [193, 56] width 52 height 11
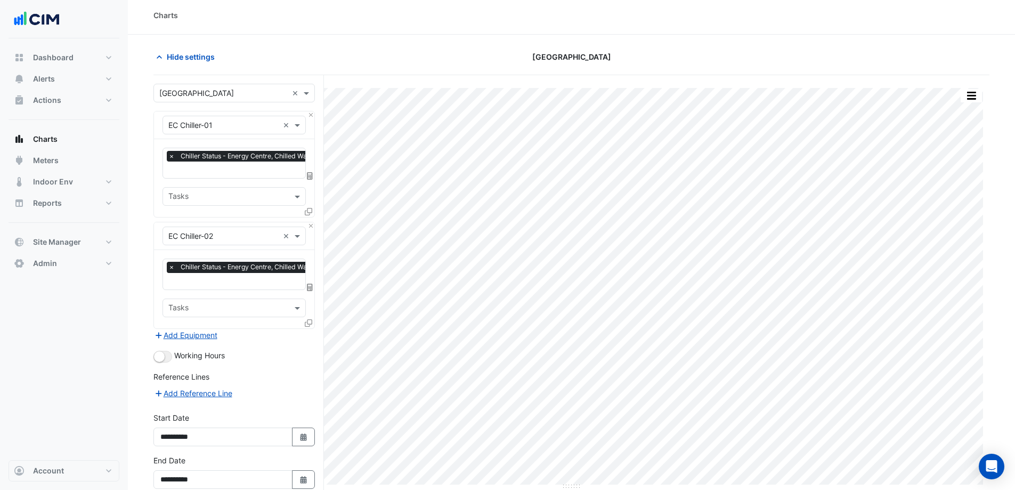
click at [231, 166] on input "text" at bounding box center [260, 170] width 185 height 11
type input "*"
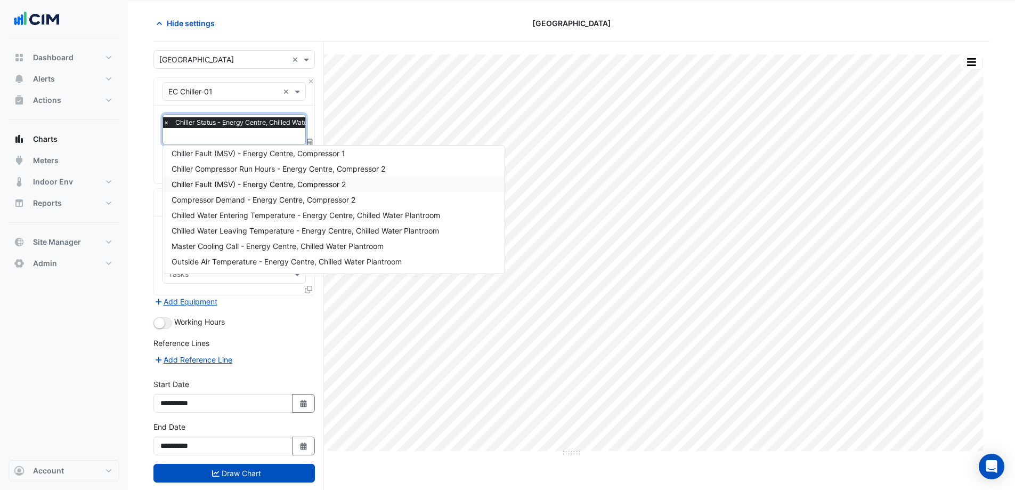
scroll to position [53, 0]
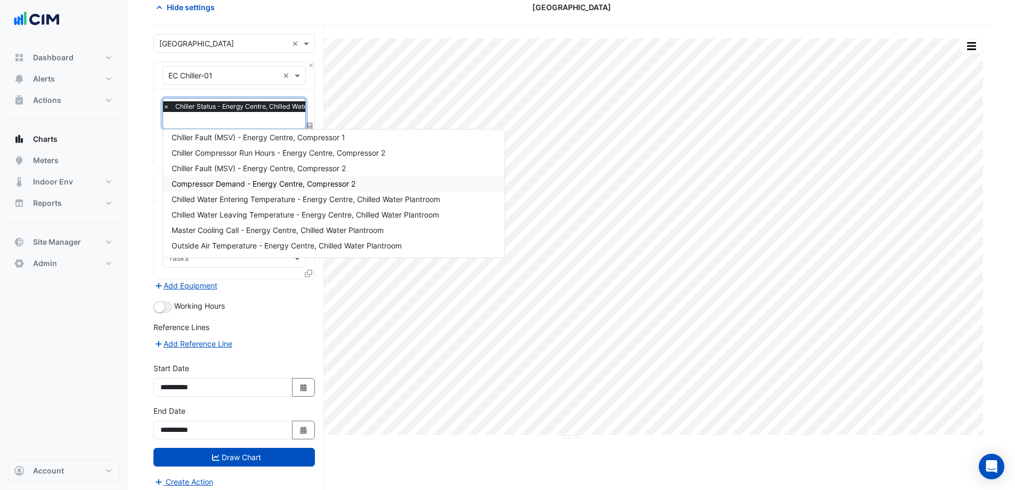
click at [141, 158] on section "Hide settings Adare Manor Split by Equip Split All Print Save as JPEG Save as P…" at bounding box center [571, 240] width 887 height 511
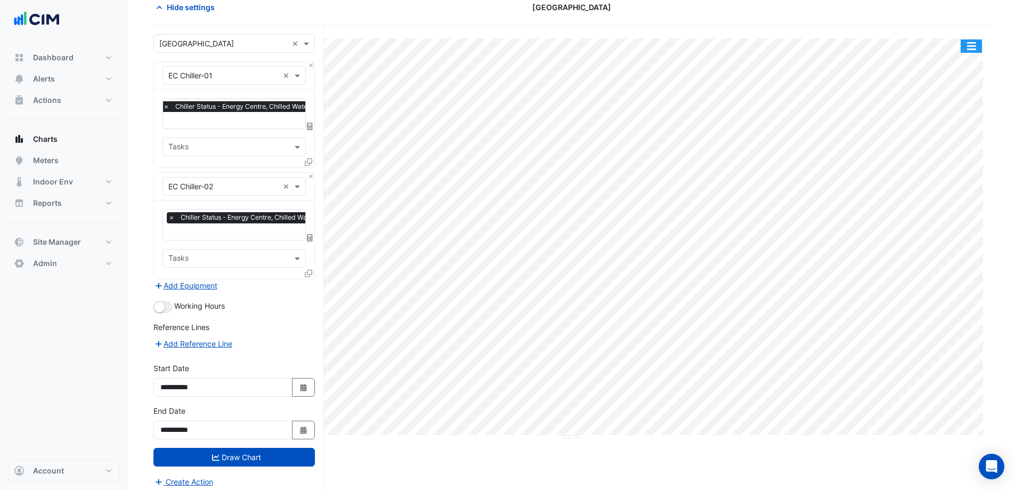
click at [975, 43] on button "button" at bounding box center [971, 45] width 21 height 13
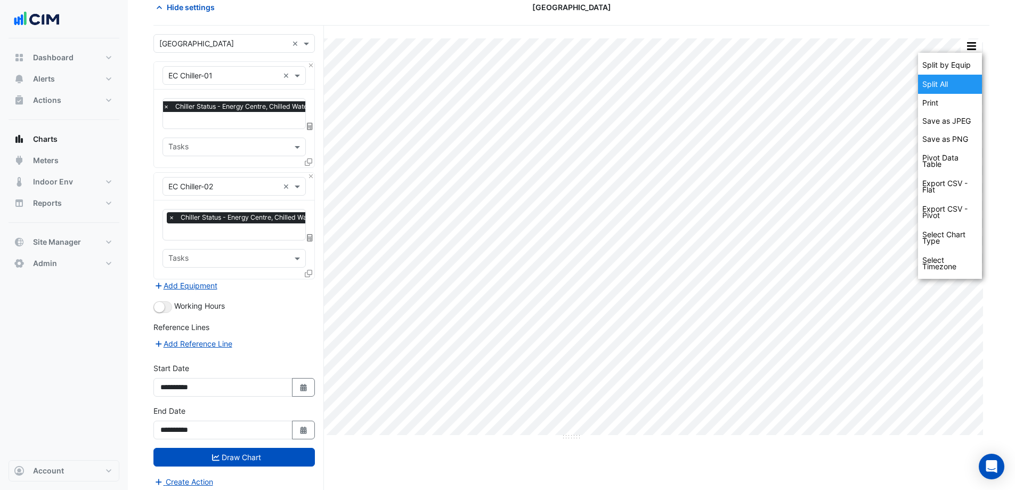
click at [956, 84] on div "Split All" at bounding box center [950, 84] width 64 height 19
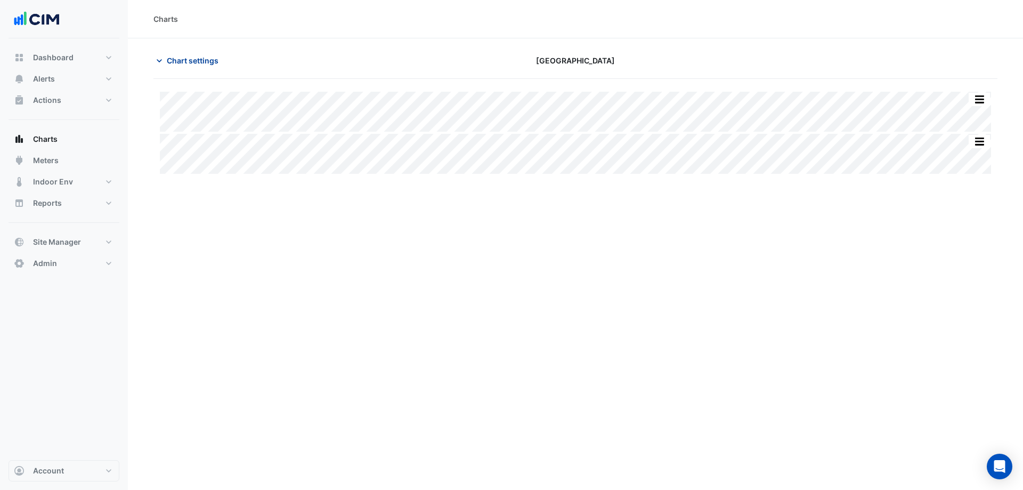
click at [205, 60] on span "Chart settings" at bounding box center [193, 60] width 52 height 11
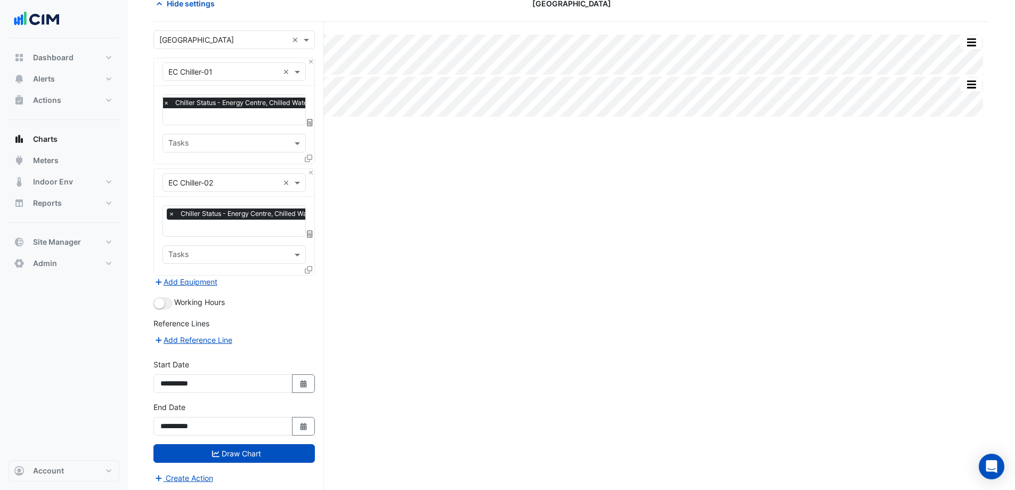
scroll to position [58, 0]
click at [306, 381] on icon "button" at bounding box center [303, 382] width 6 height 7
select select "*"
select select "****"
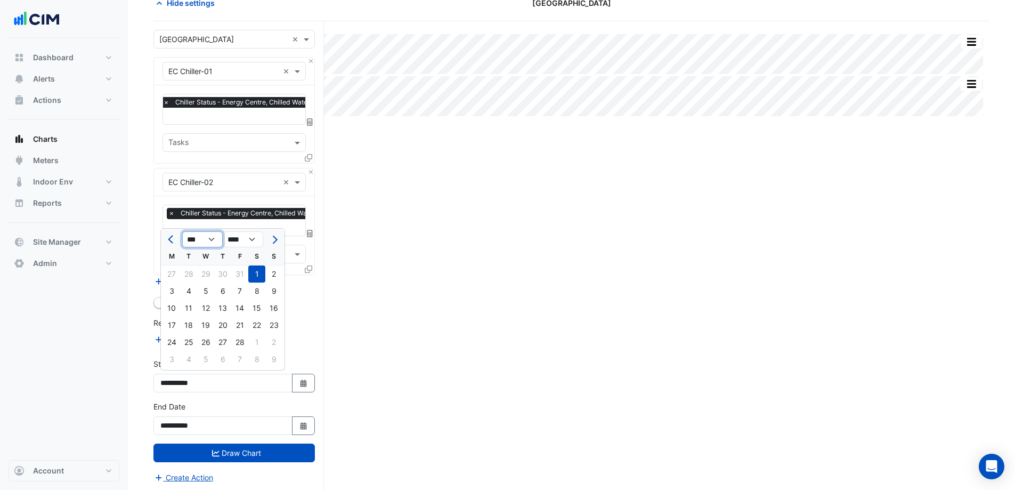
click at [204, 244] on select "*** *** *** *** *** *** *** ***" at bounding box center [202, 239] width 41 height 16
select select "*"
click at [182, 231] on select "*** *** *** *** *** *** *** ***" at bounding box center [202, 239] width 41 height 16
click at [189, 271] on div "1" at bounding box center [188, 273] width 17 height 17
type input "**********"
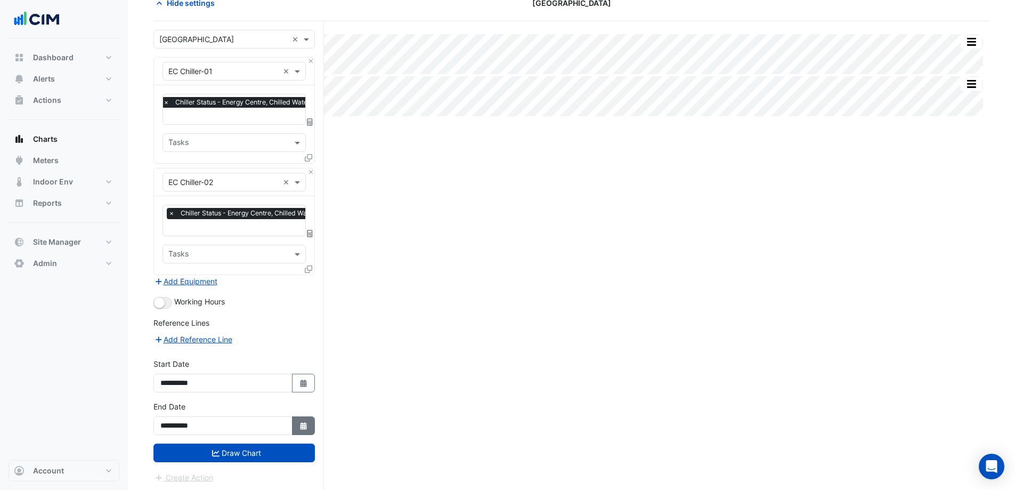
click at [313, 423] on button "Select Date" at bounding box center [303, 425] width 23 height 19
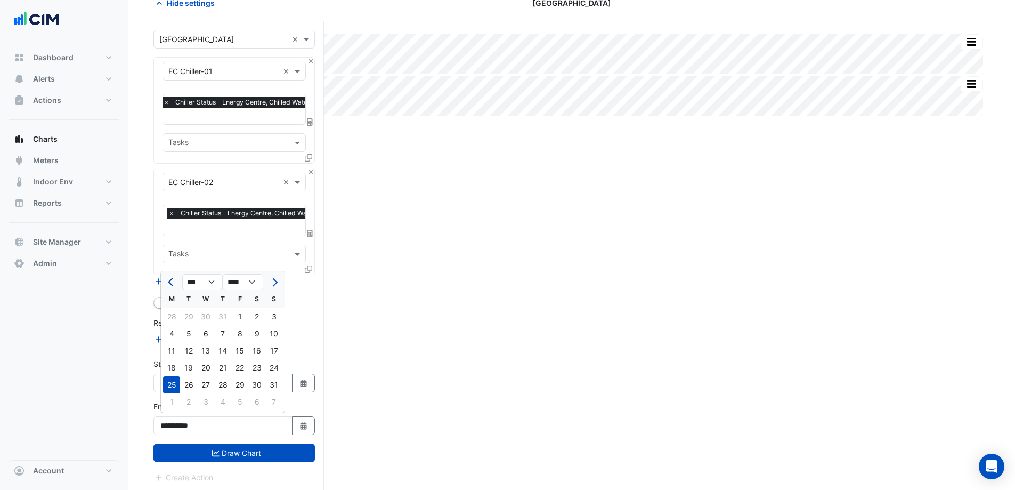
click at [174, 286] on button "Previous month" at bounding box center [171, 281] width 13 height 17
select select "*"
click at [230, 386] on div "31" at bounding box center [222, 384] width 17 height 17
type input "**********"
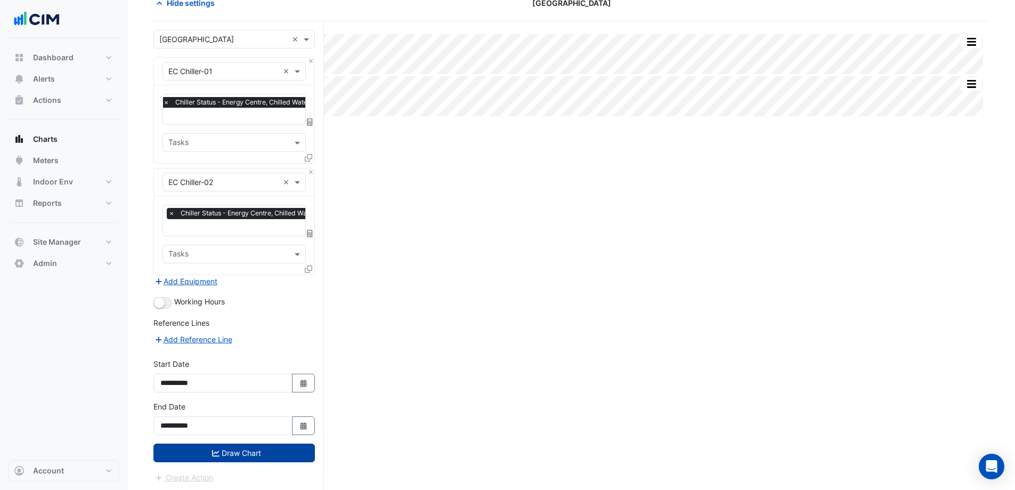
drag, startPoint x: 264, startPoint y: 447, endPoint x: 264, endPoint y: 413, distance: 34.1
click at [265, 445] on button "Draw Chart" at bounding box center [234, 452] width 161 height 19
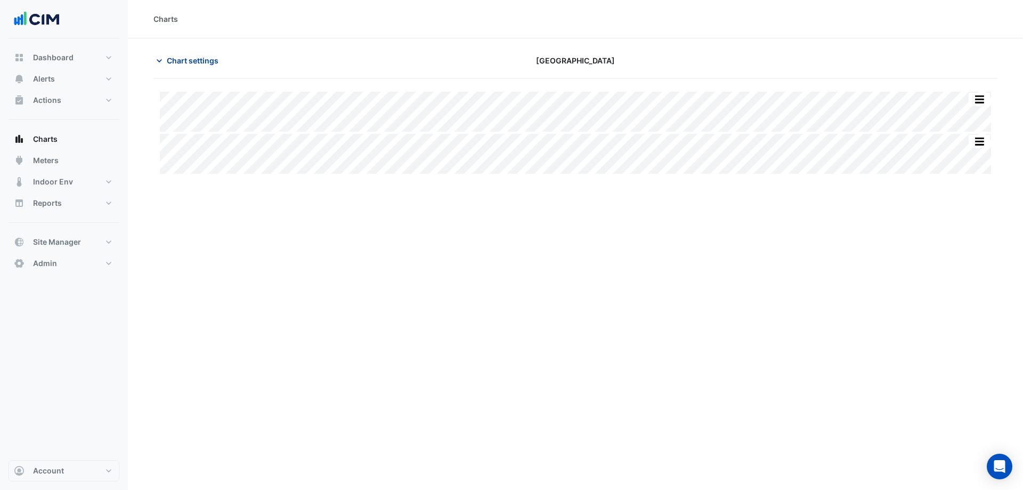
click at [169, 61] on span "Chart settings" at bounding box center [193, 60] width 52 height 11
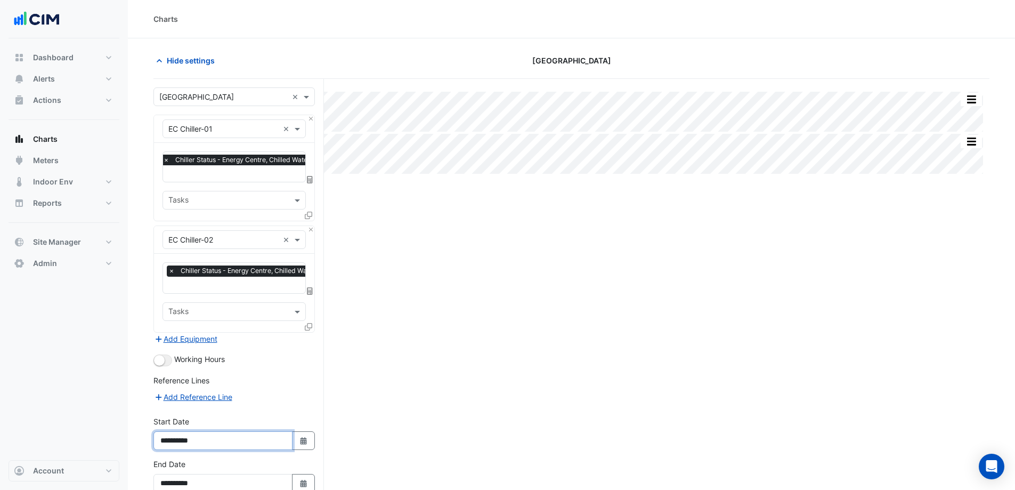
click at [249, 435] on input "**********" at bounding box center [223, 440] width 139 height 19
drag, startPoint x: 310, startPoint y: 441, endPoint x: 299, endPoint y: 420, distance: 24.1
click at [310, 441] on button "Select Date" at bounding box center [303, 440] width 23 height 19
select select "*"
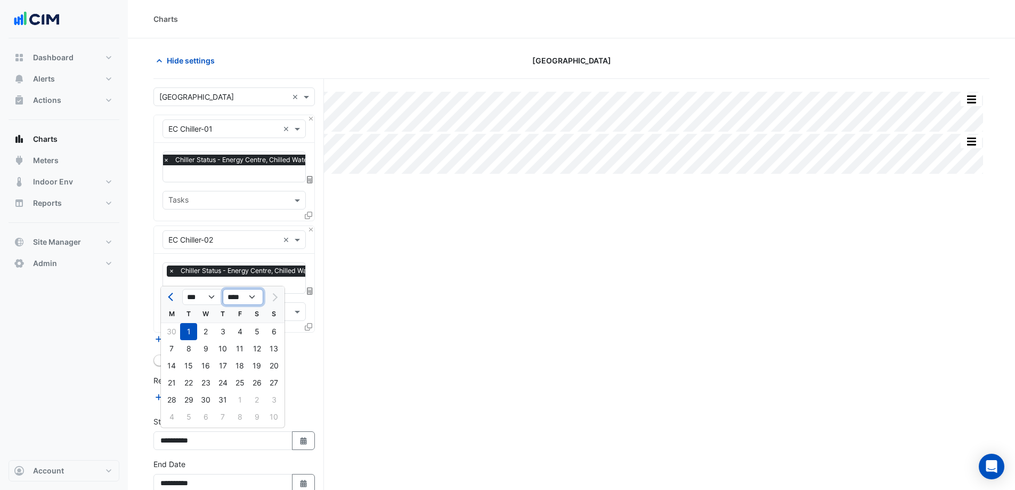
click at [245, 290] on select "**** **** **** **** **** **** **** **** **** **** ****" at bounding box center [243, 297] width 41 height 16
select select "****"
click at [223, 289] on select "**** **** **** **** **** **** **** **** **** **** ****" at bounding box center [243, 297] width 41 height 16
click at [173, 328] on div "1" at bounding box center [171, 331] width 17 height 17
type input "**********"
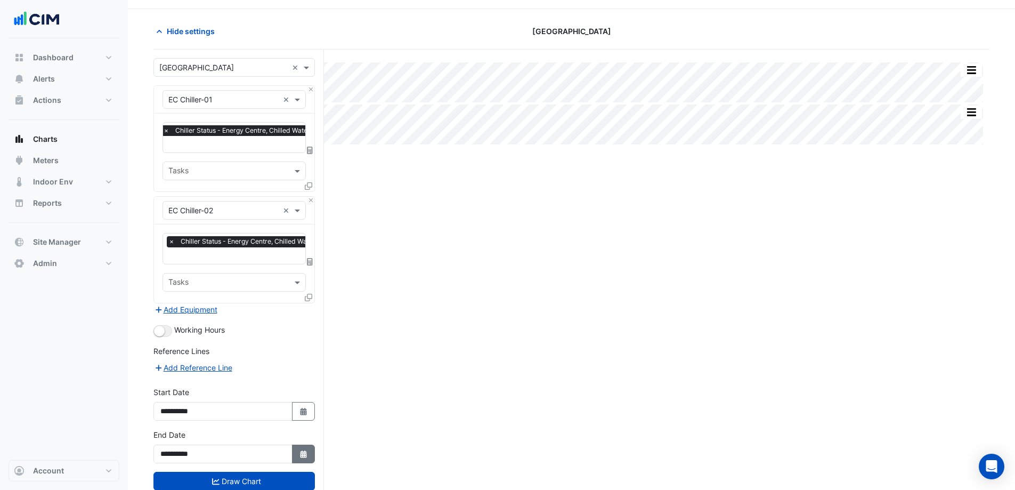
scroll to position [58, 0]
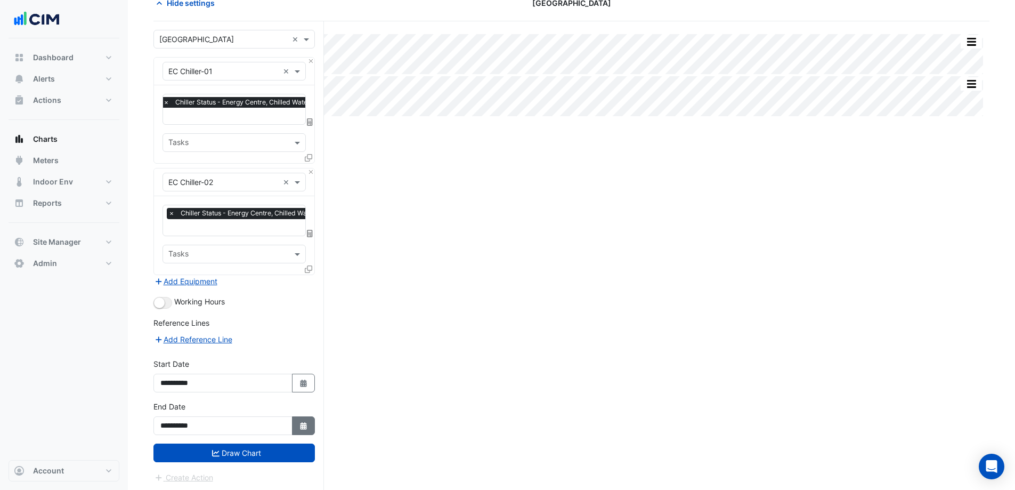
click at [302, 422] on icon "button" at bounding box center [303, 425] width 6 height 7
select select "*"
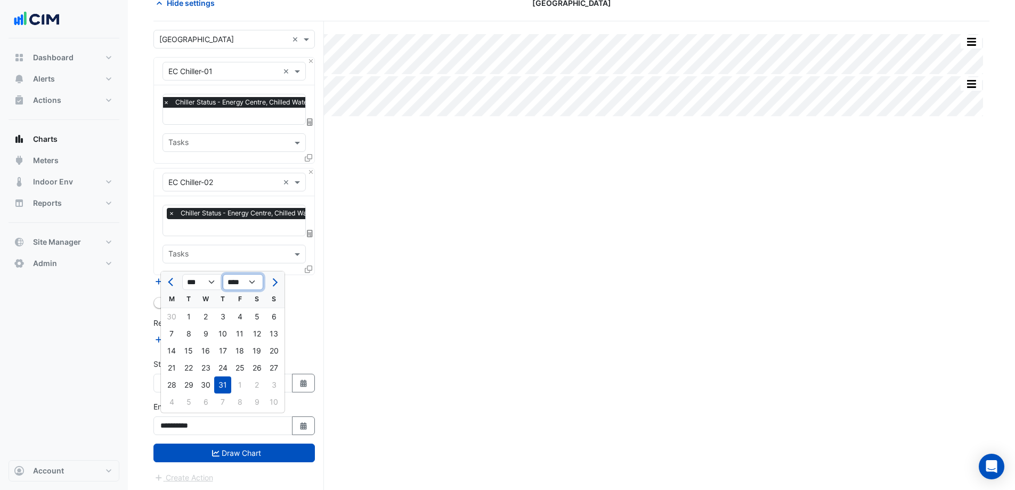
click at [241, 281] on select "**** **** **** **** **** **** **** **** **** **** **** ****" at bounding box center [243, 282] width 41 height 16
select select "****"
click at [223, 274] on select "**** **** **** **** **** **** **** **** **** **** **** ****" at bounding box center [243, 282] width 41 height 16
click at [209, 381] on div "31" at bounding box center [205, 384] width 17 height 17
type input "**********"
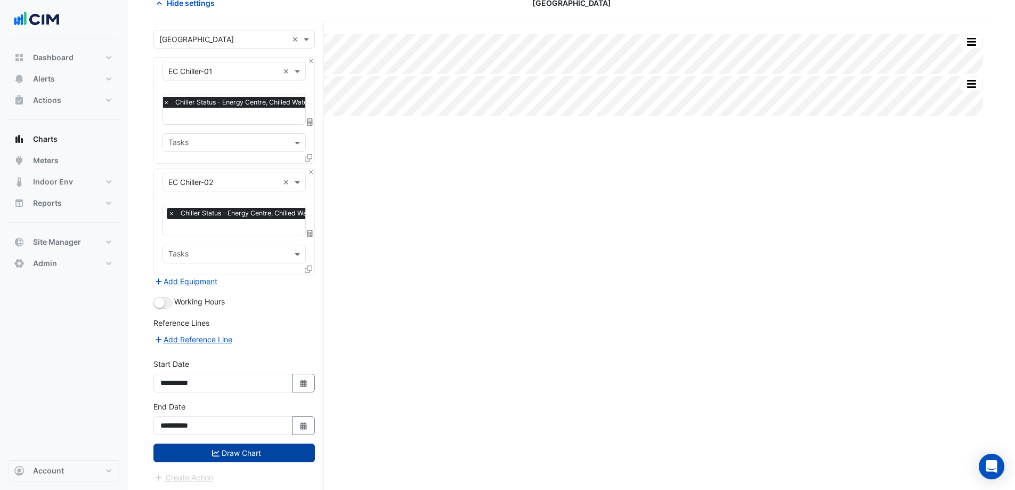
click at [265, 447] on button "Draw Chart" at bounding box center [234, 452] width 161 height 19
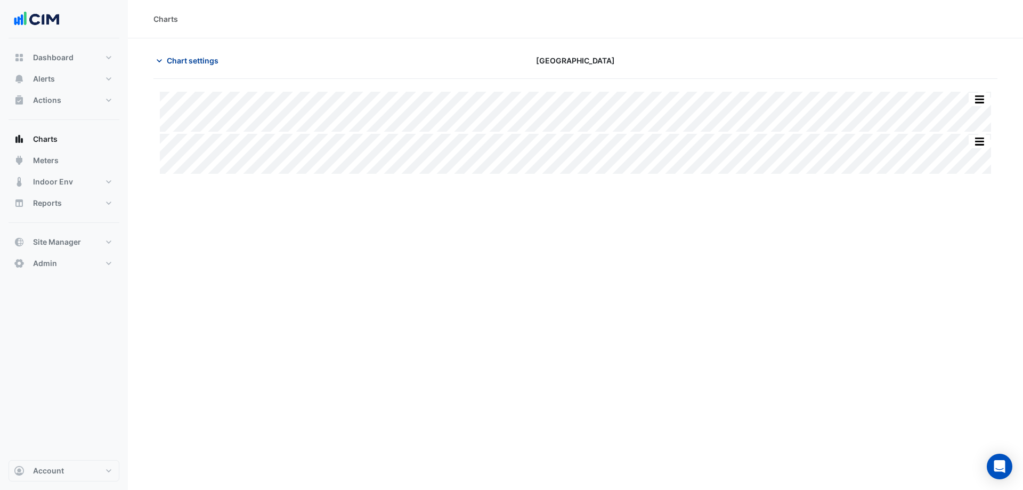
click at [205, 63] on span "Chart settings" at bounding box center [193, 60] width 52 height 11
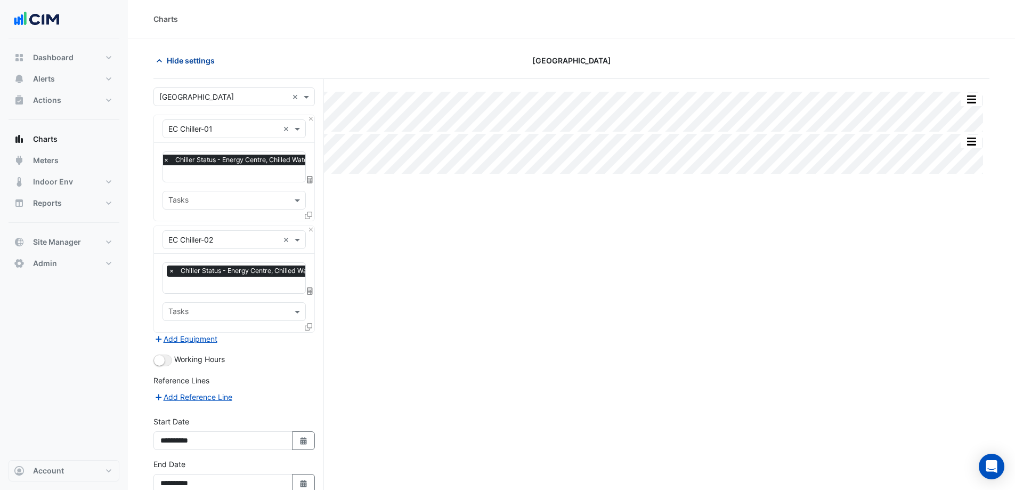
click at [179, 59] on span "Hide settings" at bounding box center [191, 60] width 48 height 11
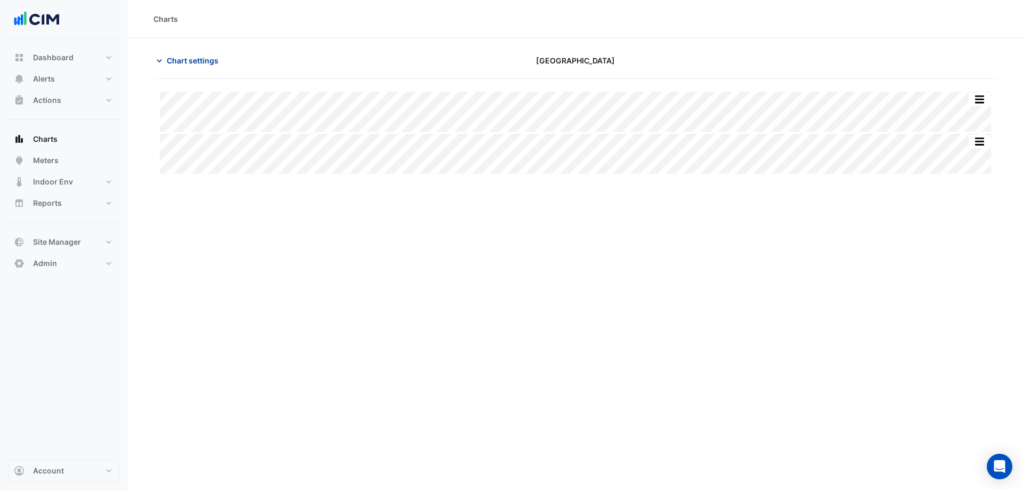
click at [166, 56] on button "Chart settings" at bounding box center [190, 60] width 72 height 19
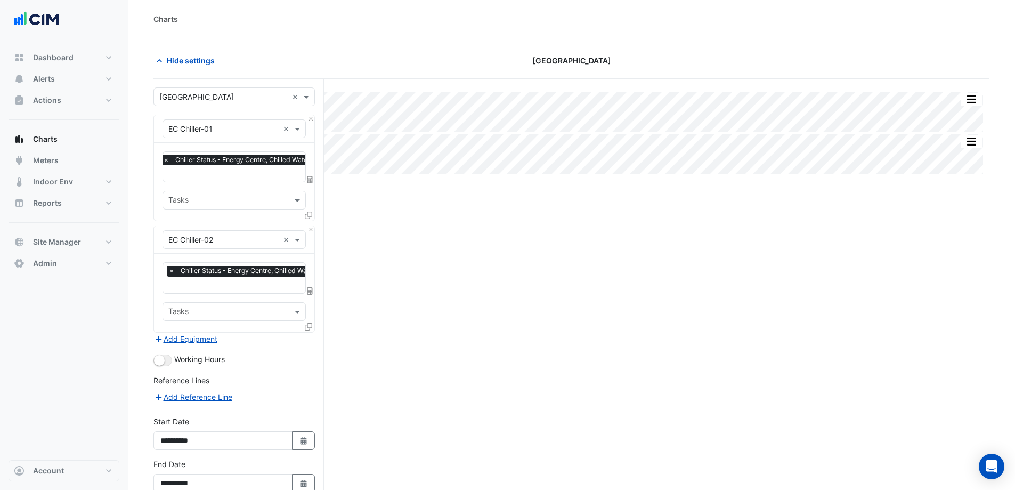
click at [212, 172] on input "text" at bounding box center [255, 174] width 185 height 11
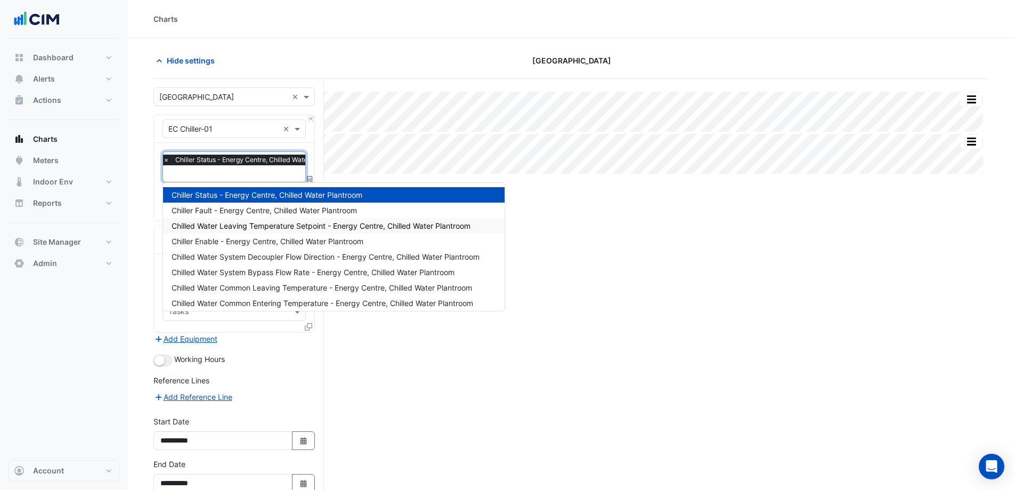
click at [295, 224] on span "Chilled Water Leaving Temperature Setpoint - Energy Centre, Chilled Water Plant…" at bounding box center [321, 225] width 299 height 9
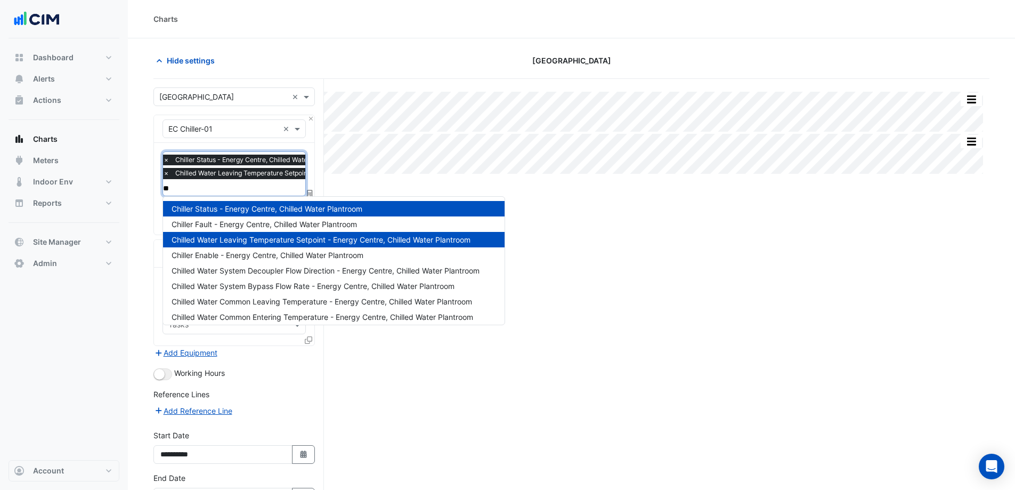
type input "***"
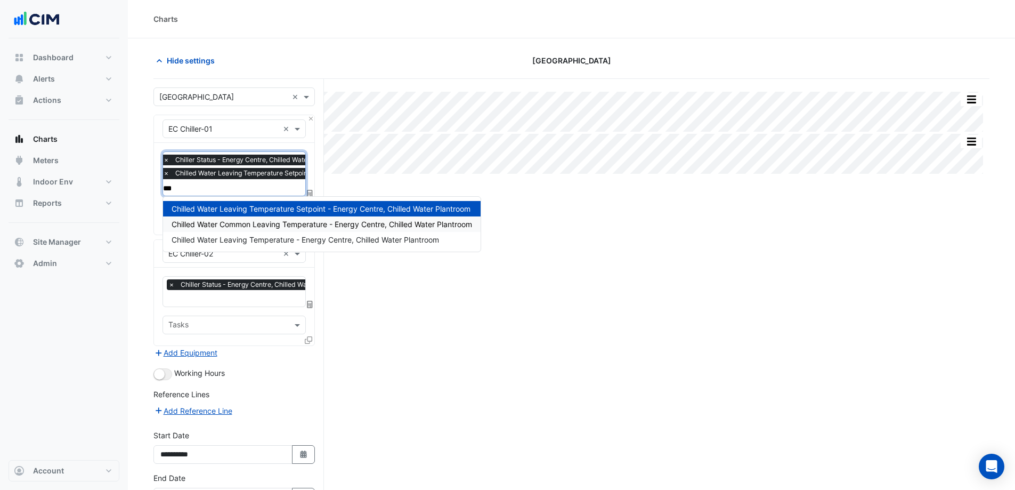
click at [294, 228] on span "Chilled Water Common Leaving Temperature - Energy Centre, Chilled Water Plantro…" at bounding box center [322, 224] width 301 height 9
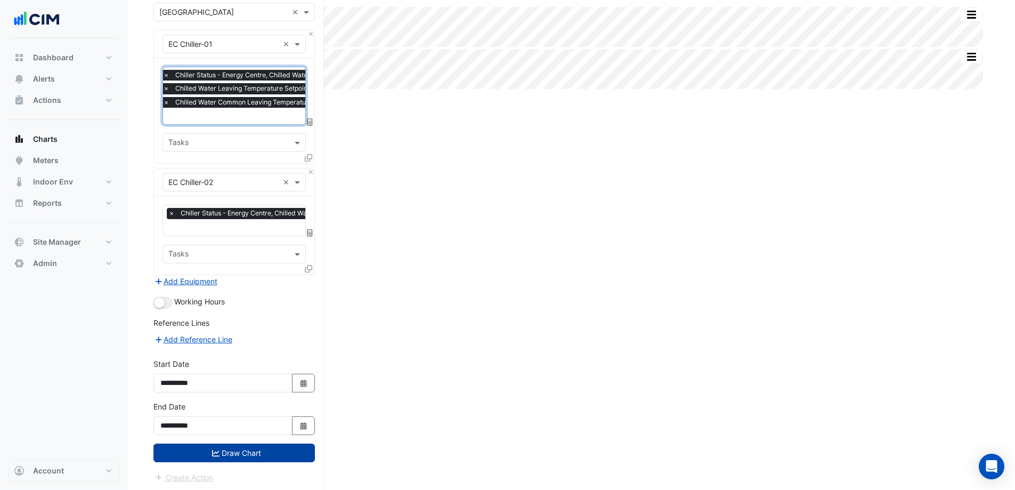
click at [257, 450] on button "Draw Chart" at bounding box center [234, 452] width 161 height 19
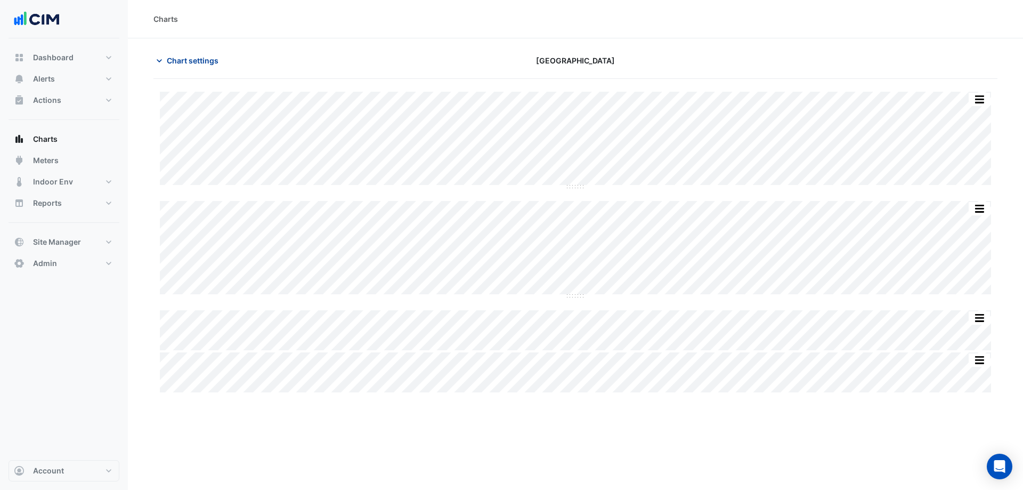
click at [173, 62] on span "Chart settings" at bounding box center [193, 60] width 52 height 11
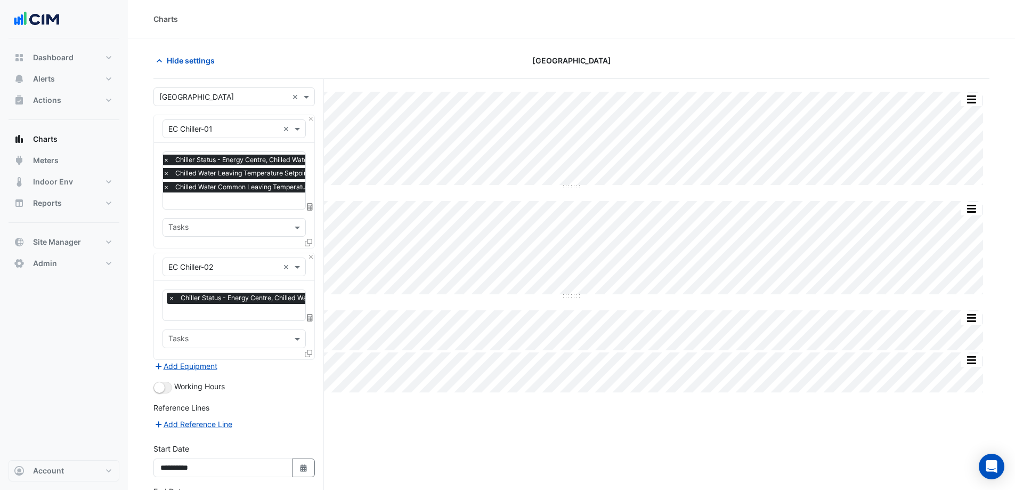
click at [231, 201] on input "text" at bounding box center [304, 201] width 282 height 11
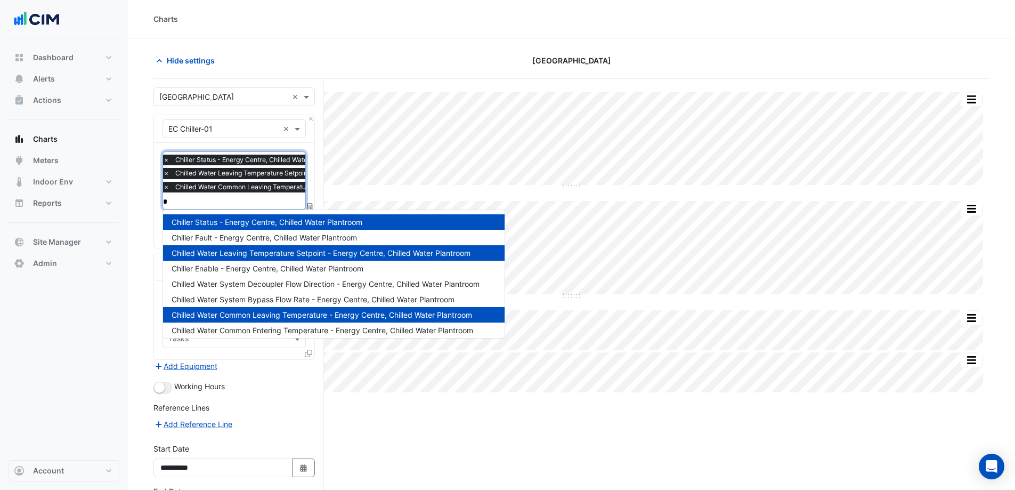
type input "**"
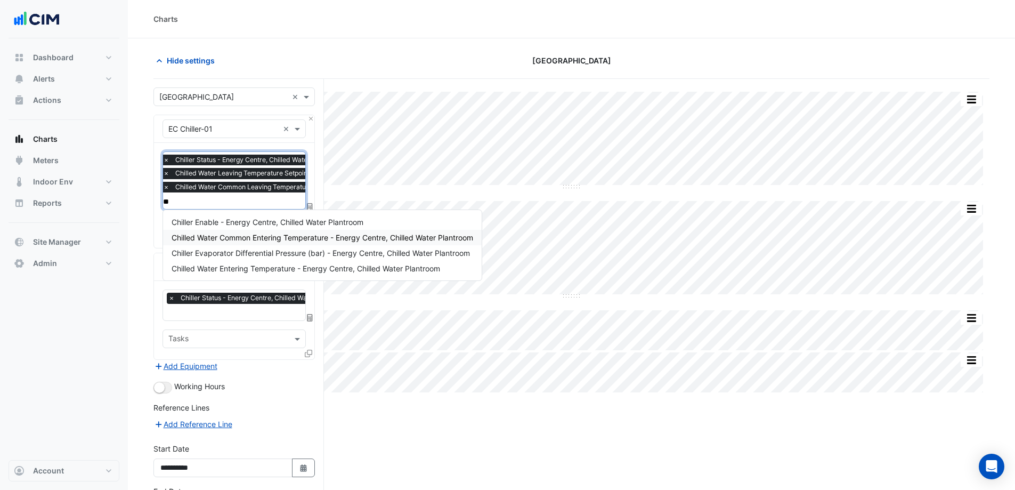
click at [329, 237] on span "Chilled Water Common Entering Temperature - Energy Centre, Chilled Water Plantr…" at bounding box center [323, 237] width 302 height 9
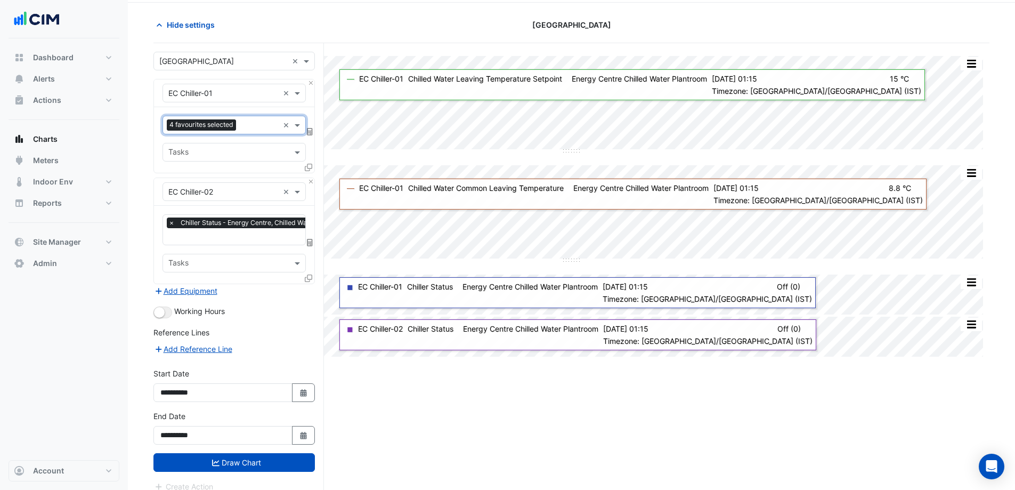
scroll to position [46, 0]
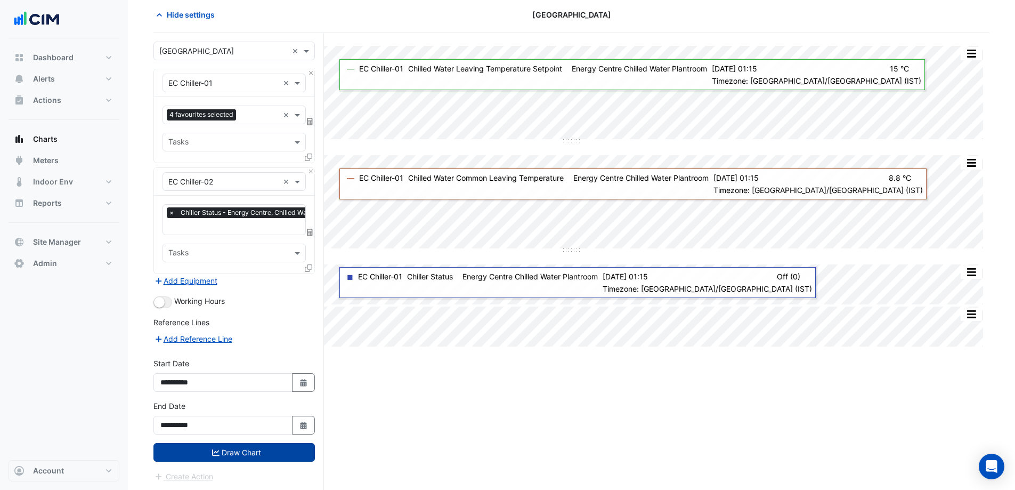
click at [273, 456] on button "Draw Chart" at bounding box center [234, 452] width 161 height 19
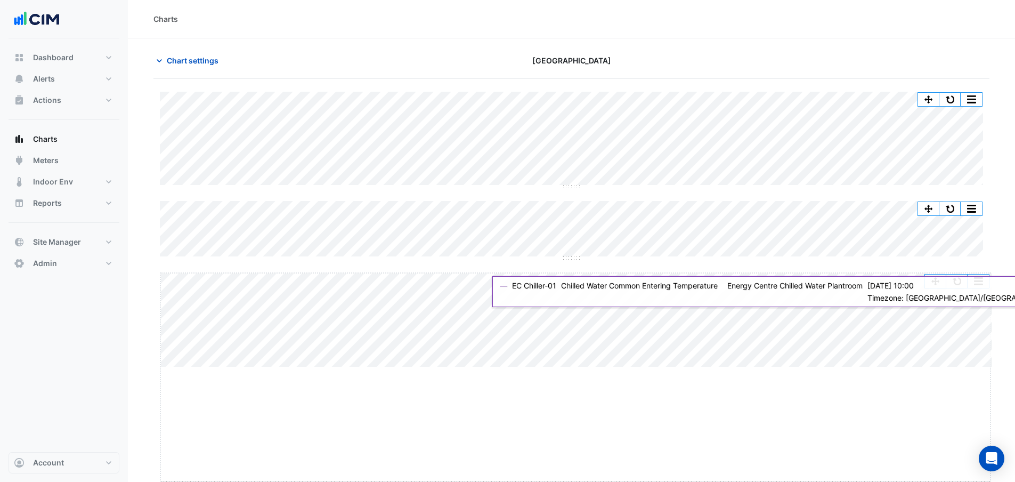
drag, startPoint x: 574, startPoint y: 367, endPoint x: 571, endPoint y: 483, distance: 115.7
click at [571, 482] on html "Charts Chart settings Adare Manor Split by Equip Split by Unit Split None Print…" at bounding box center [507, 241] width 1015 height 482
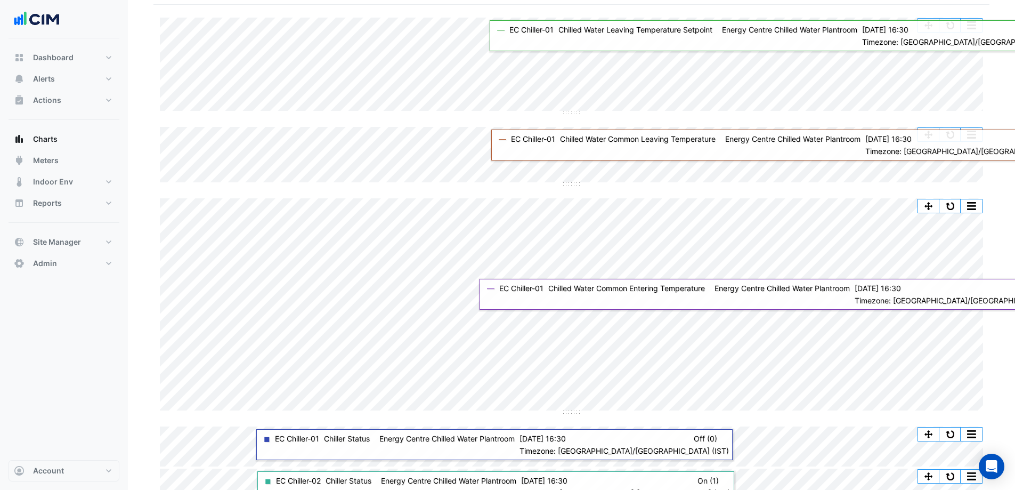
scroll to position [95, 0]
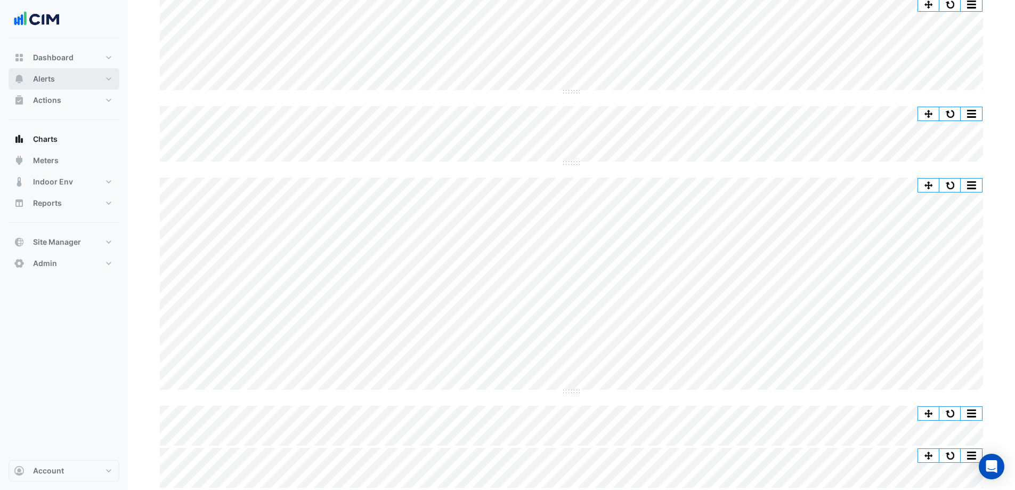
click at [53, 77] on span "Alerts" at bounding box center [44, 79] width 22 height 11
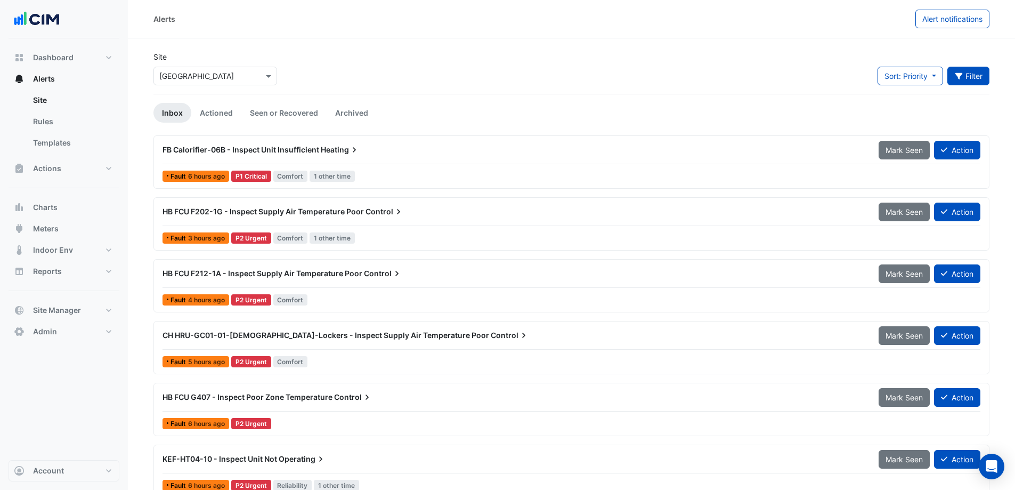
click at [957, 76] on icon "button" at bounding box center [960, 75] width 10 height 7
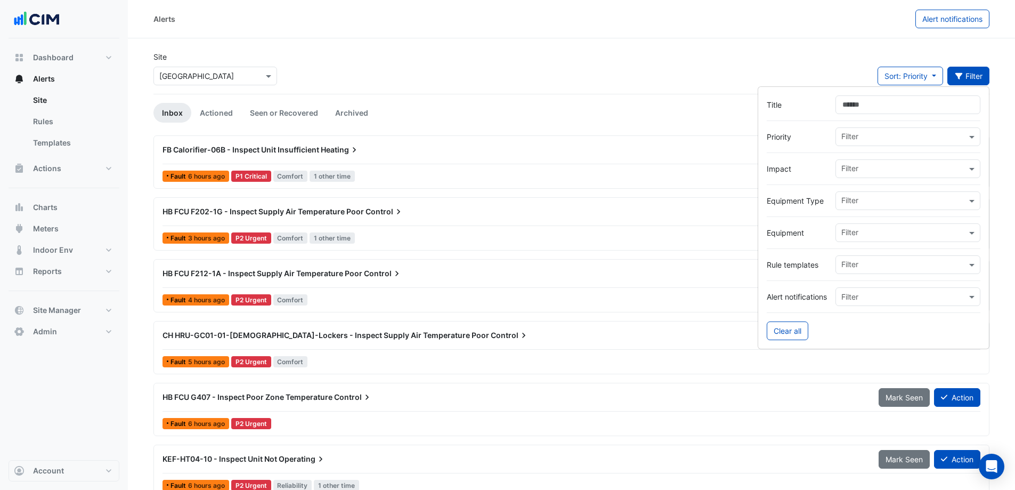
click at [887, 240] on div "Filter" at bounding box center [908, 232] width 145 height 19
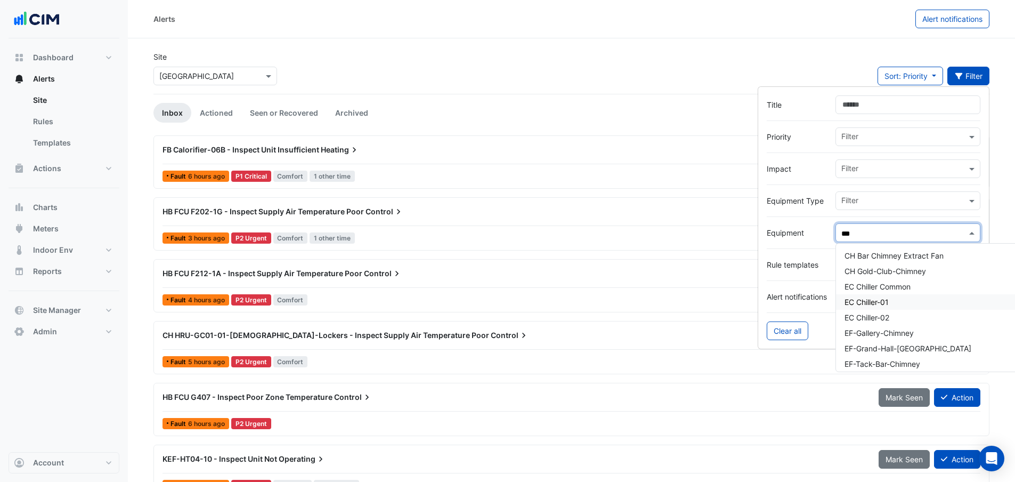
click at [873, 298] on span "EC Chiller-01" at bounding box center [867, 301] width 44 height 9
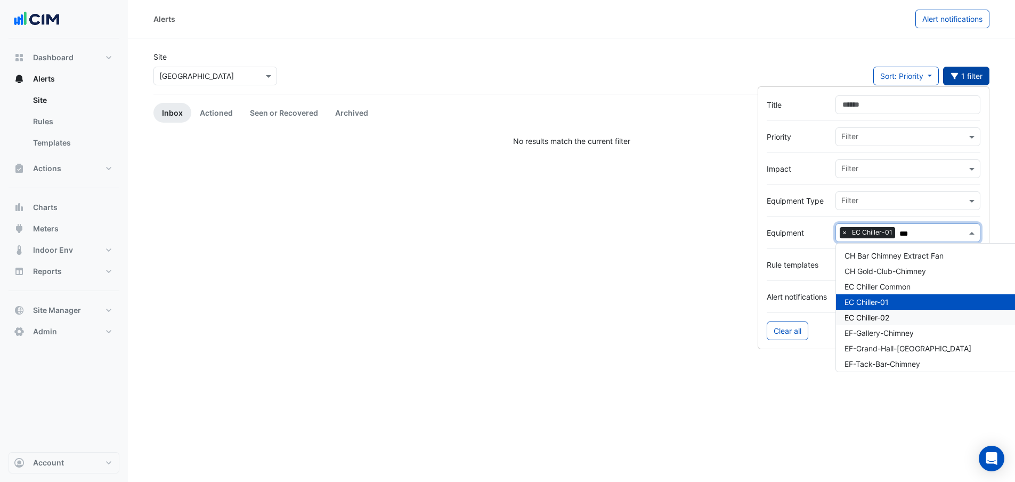
click at [877, 312] on div "EC Chiller-02" at bounding box center [933, 317] width 194 height 15
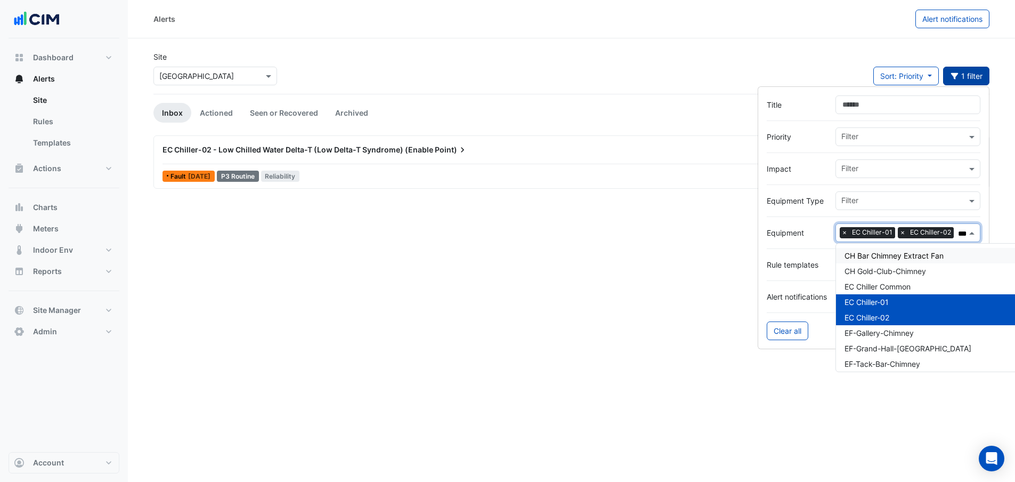
type input "***"
click at [637, 104] on ul "Inbox Actioned Seen or Recovered Archived" at bounding box center [572, 113] width 836 height 20
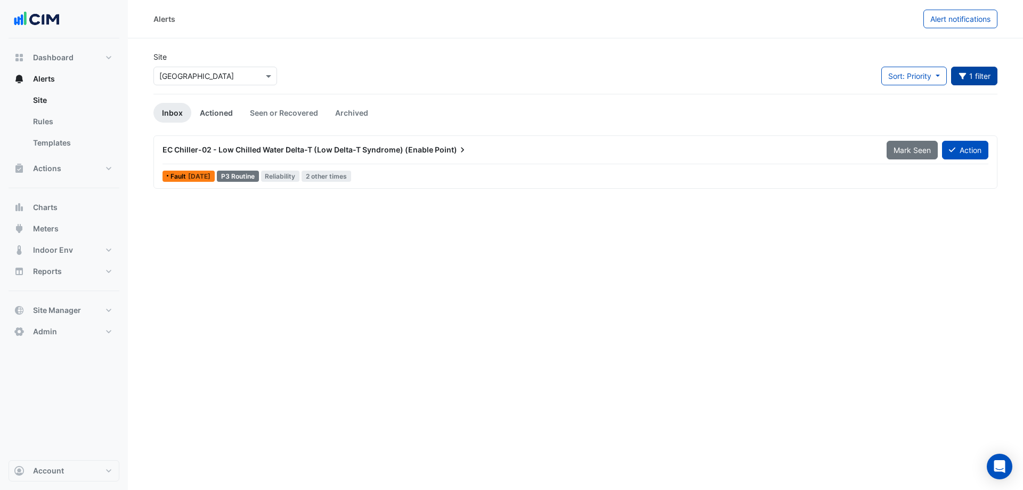
click at [217, 112] on link "Actioned" at bounding box center [216, 113] width 50 height 20
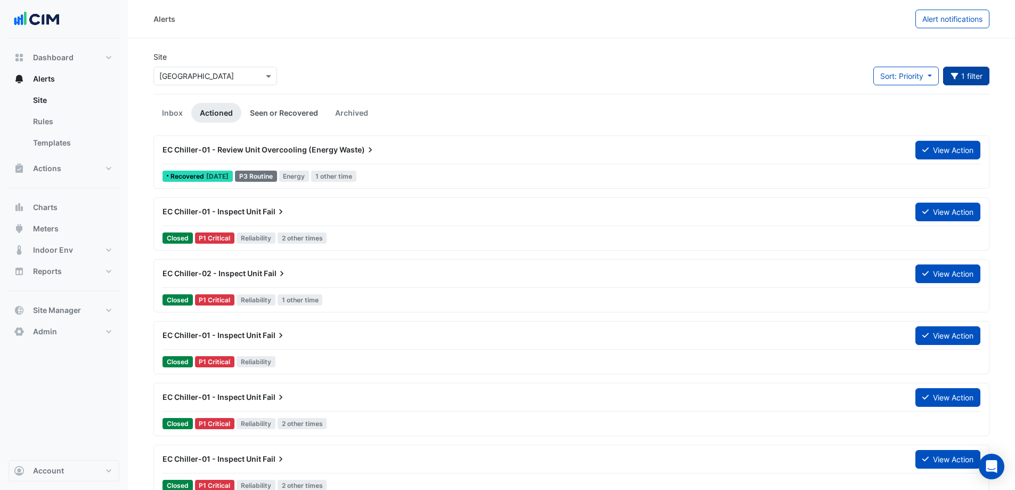
click at [297, 113] on link "Seen or Recovered" at bounding box center [283, 113] width 85 height 20
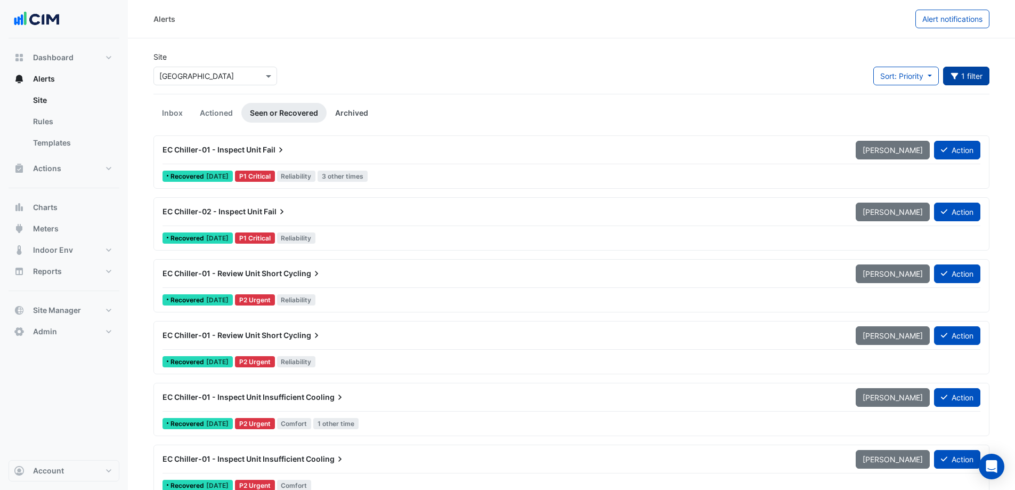
click at [358, 115] on link "Archived" at bounding box center [352, 113] width 50 height 20
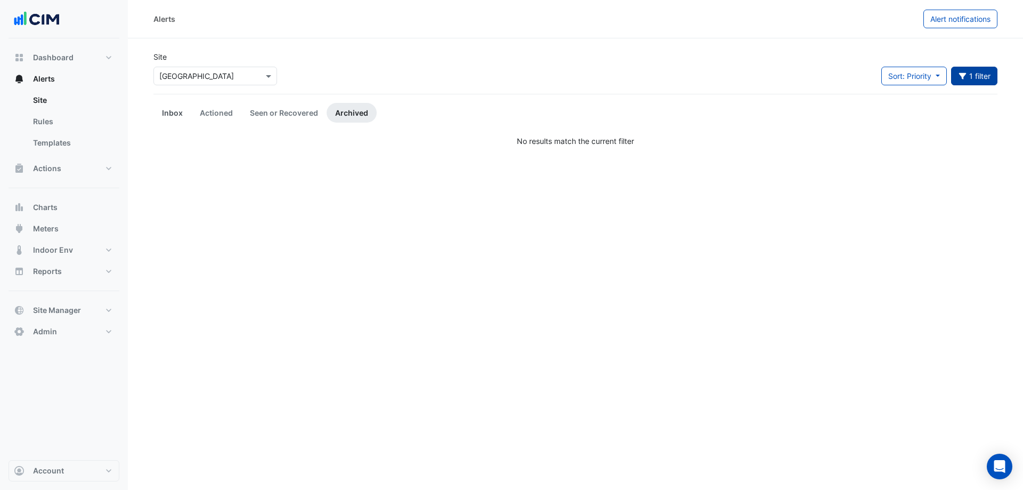
click at [173, 111] on link "Inbox" at bounding box center [173, 113] width 38 height 20
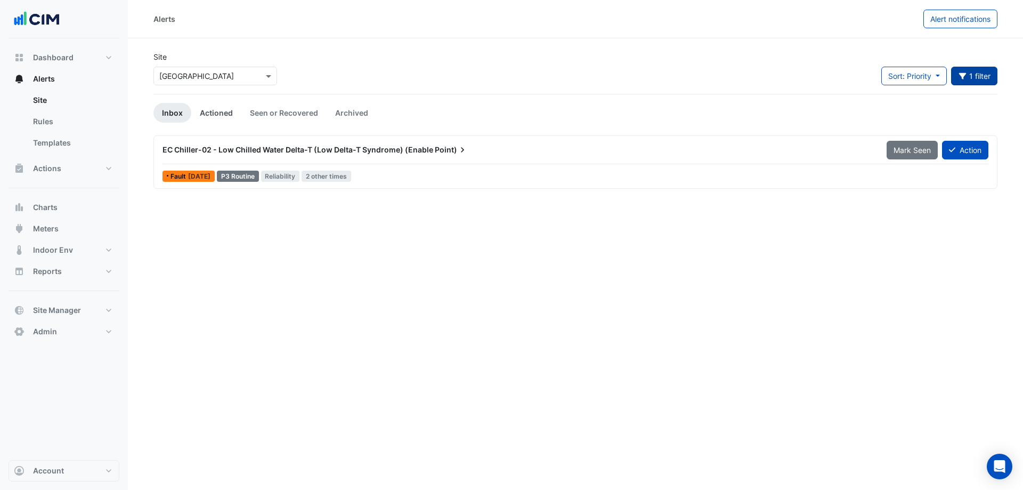
click at [215, 115] on link "Actioned" at bounding box center [216, 113] width 50 height 20
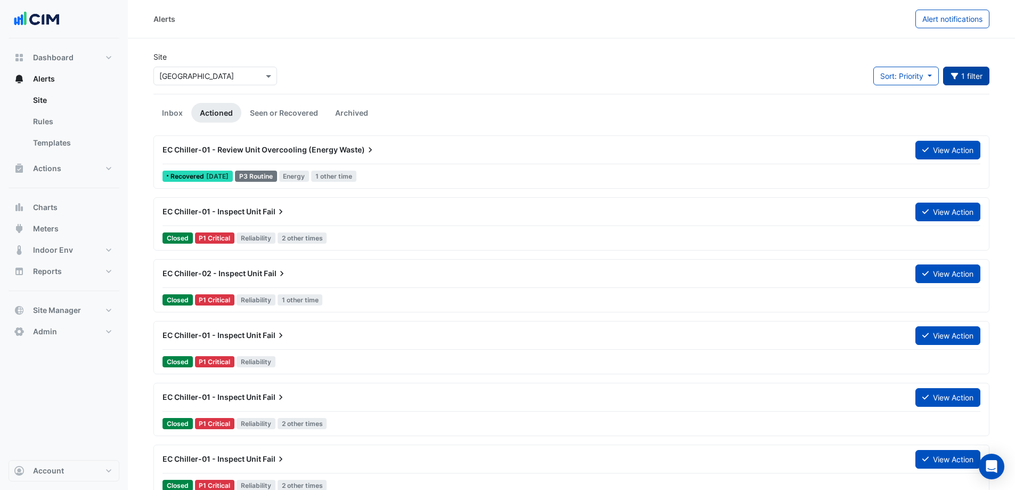
click at [425, 67] on div "Site Select a Site × Adare Manor Sort: Priority Priority Updated 1 filter Title…" at bounding box center [571, 72] width 849 height 43
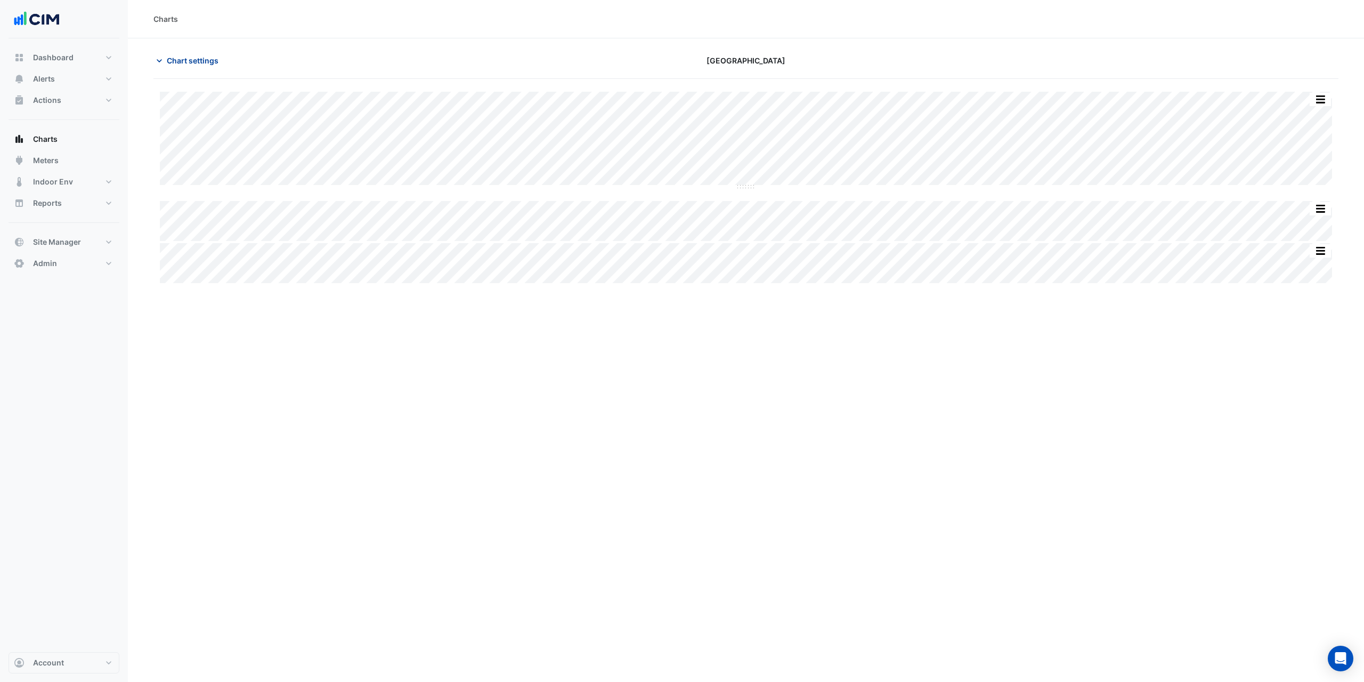
click at [183, 63] on span "Chart settings" at bounding box center [193, 60] width 52 height 11
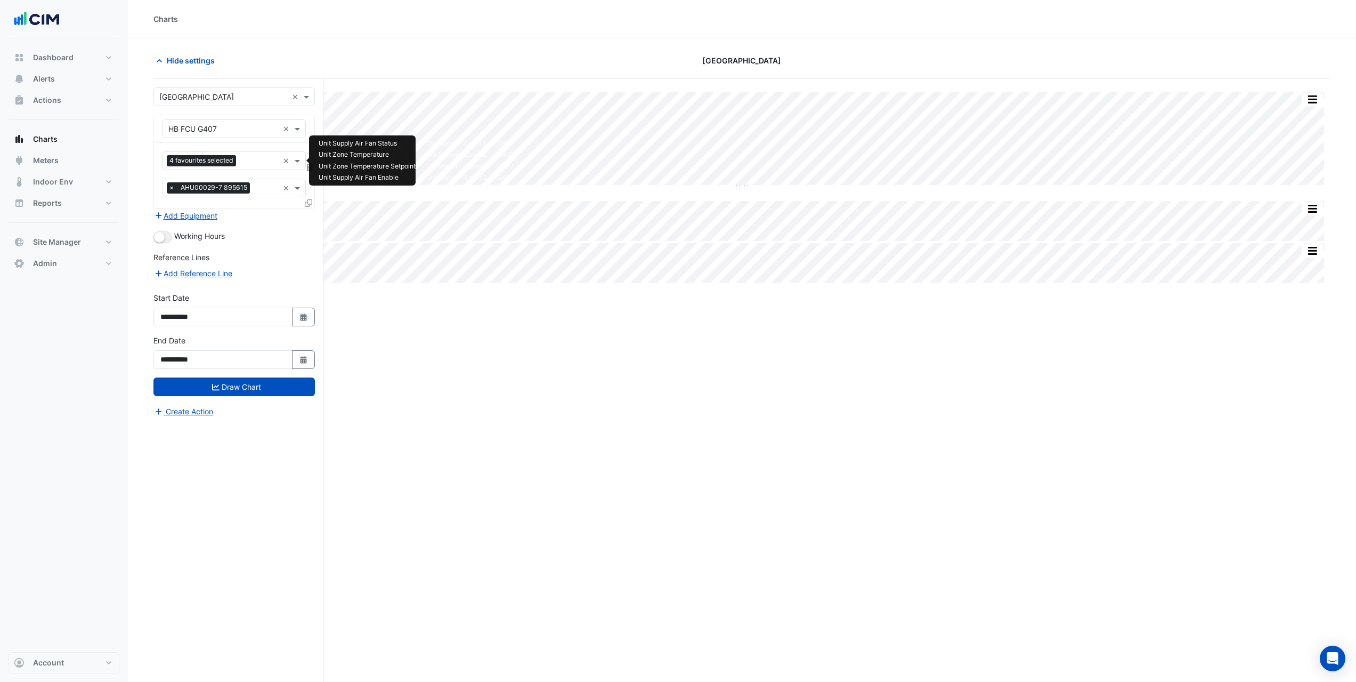
click at [253, 165] on input "text" at bounding box center [259, 161] width 38 height 11
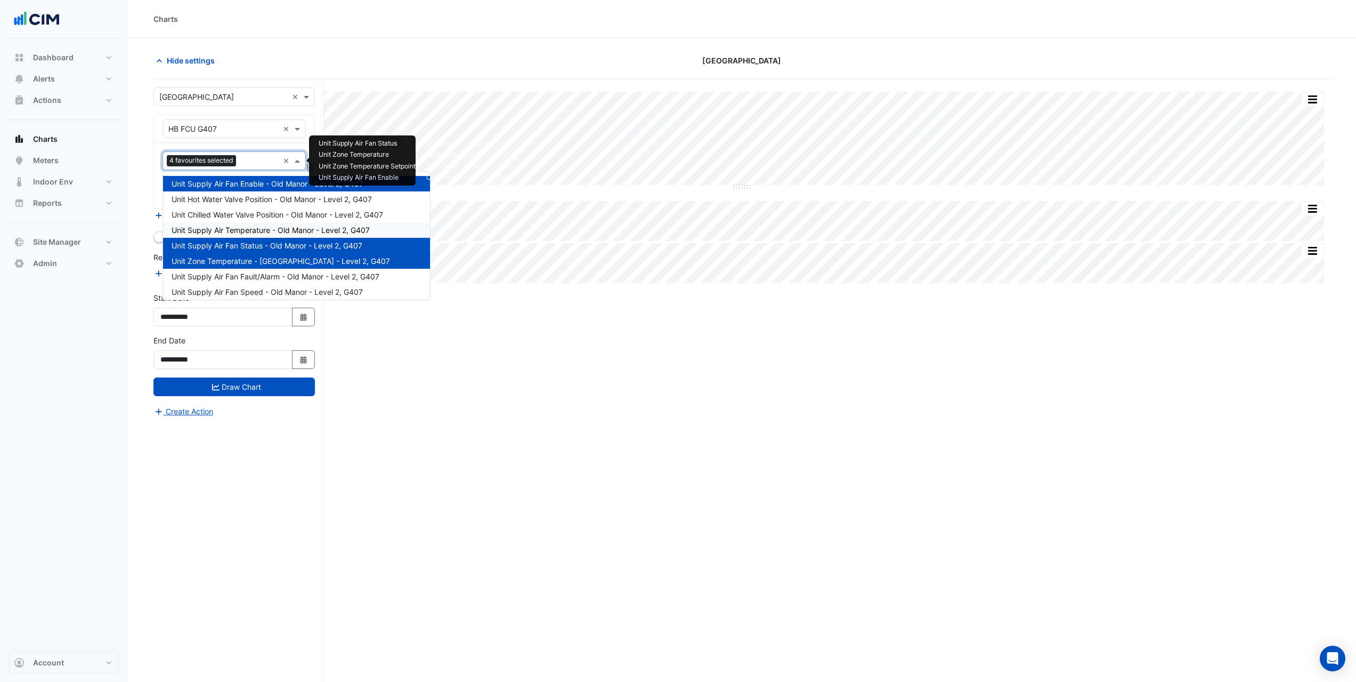
click at [297, 230] on span "Unit Supply Air Temperature - Old Manor - Level 2, G407" at bounding box center [271, 229] width 198 height 9
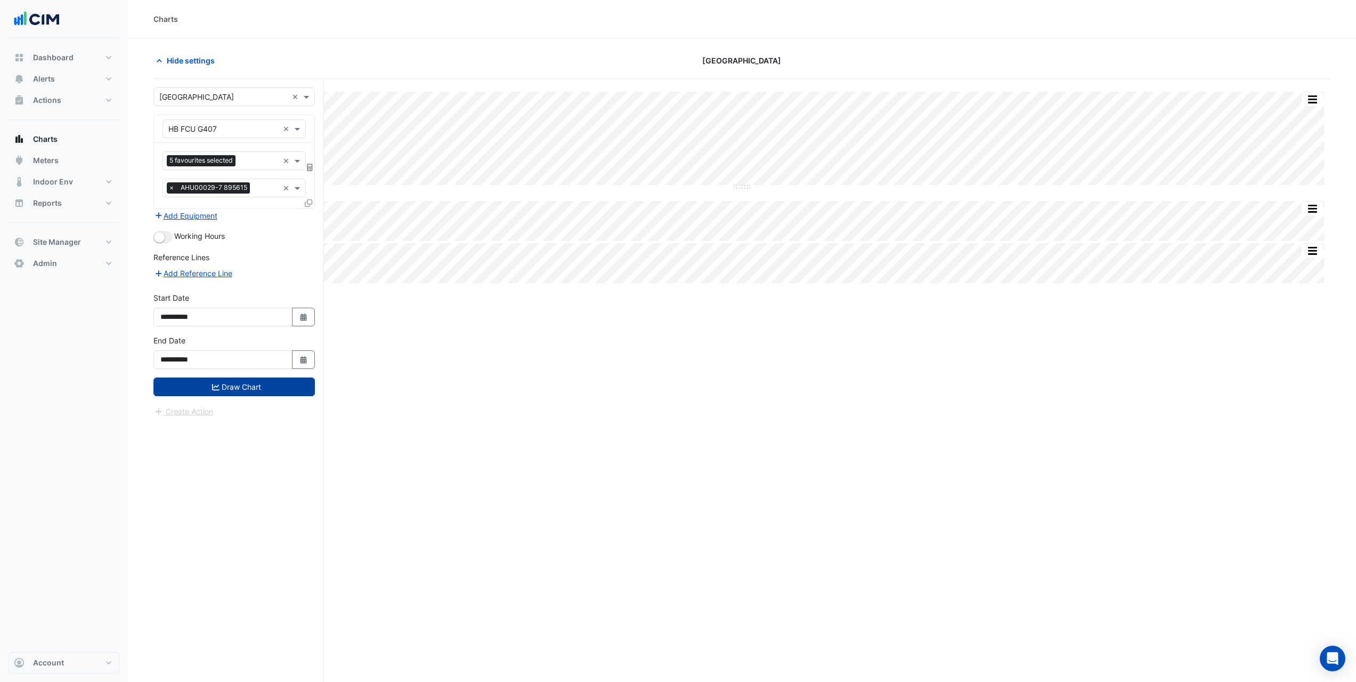
click at [271, 384] on button "Draw Chart" at bounding box center [234, 386] width 161 height 19
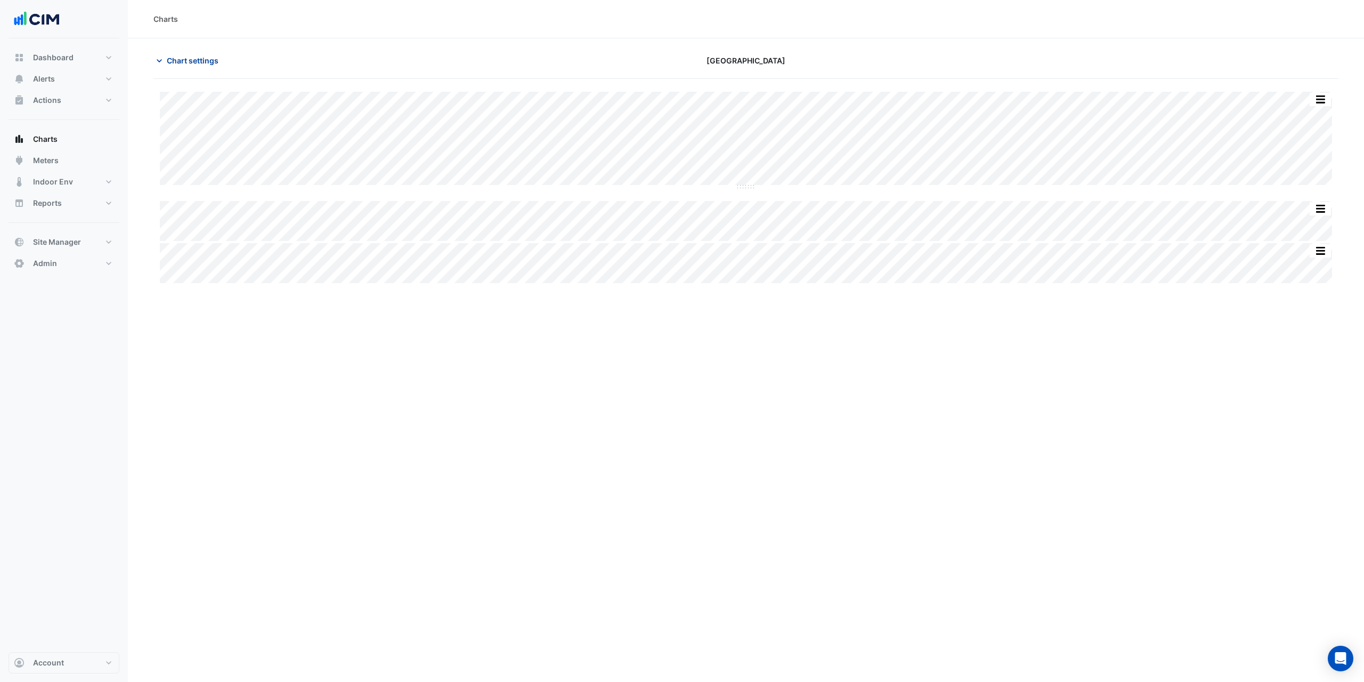
click at [187, 60] on span "Chart settings" at bounding box center [193, 60] width 52 height 11
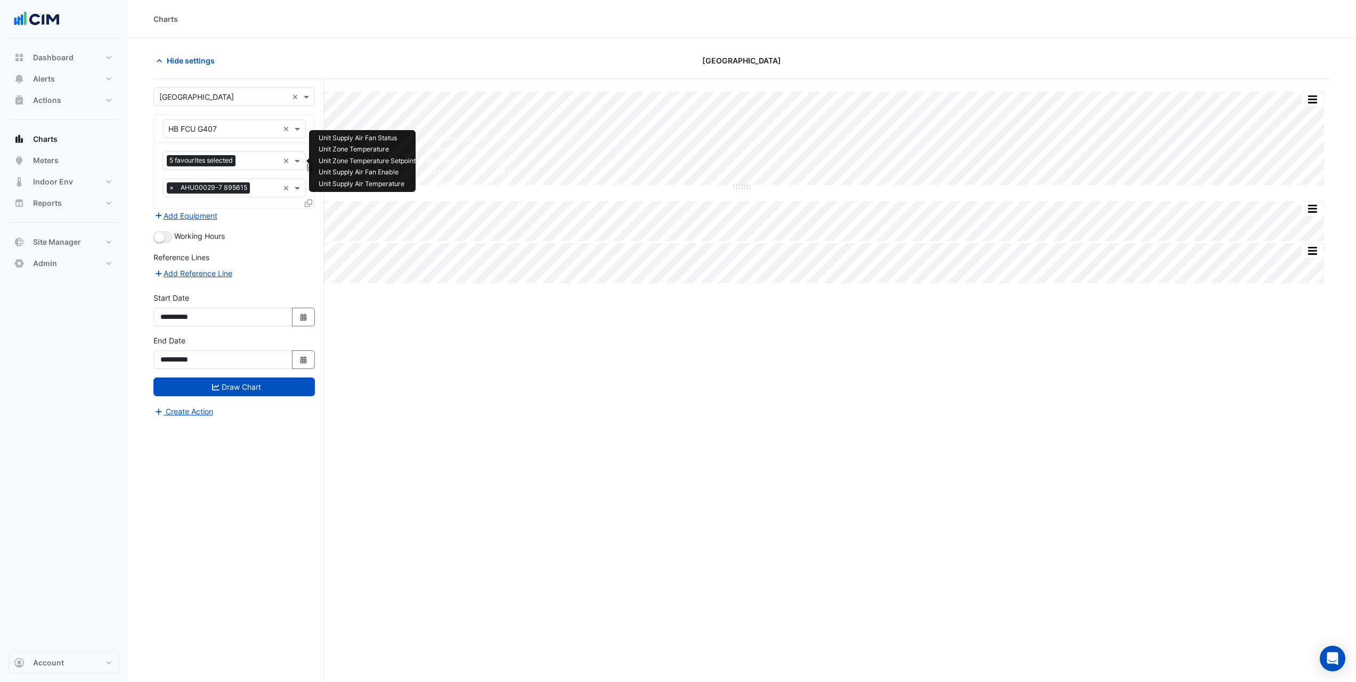
click at [252, 161] on input "text" at bounding box center [259, 161] width 39 height 11
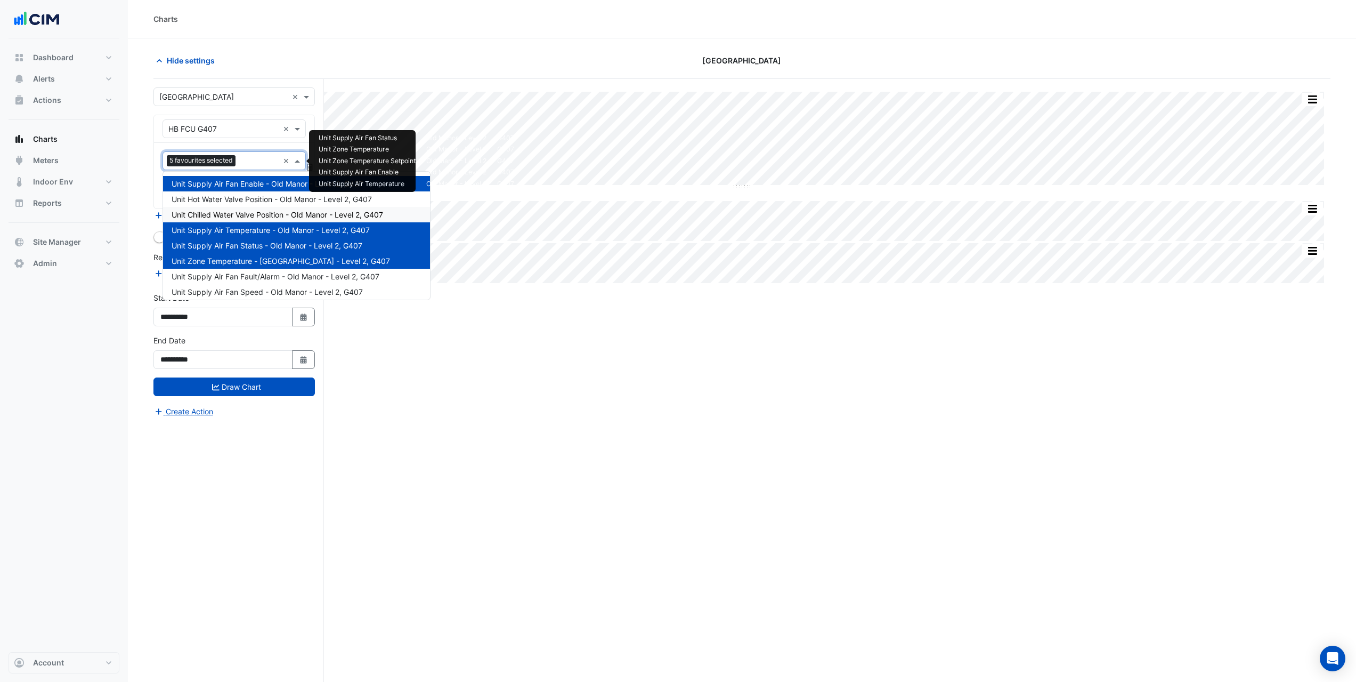
click at [280, 217] on span "Unit Chilled Water Valve Position - Old Manor - Level 2, G407" at bounding box center [278, 214] width 212 height 9
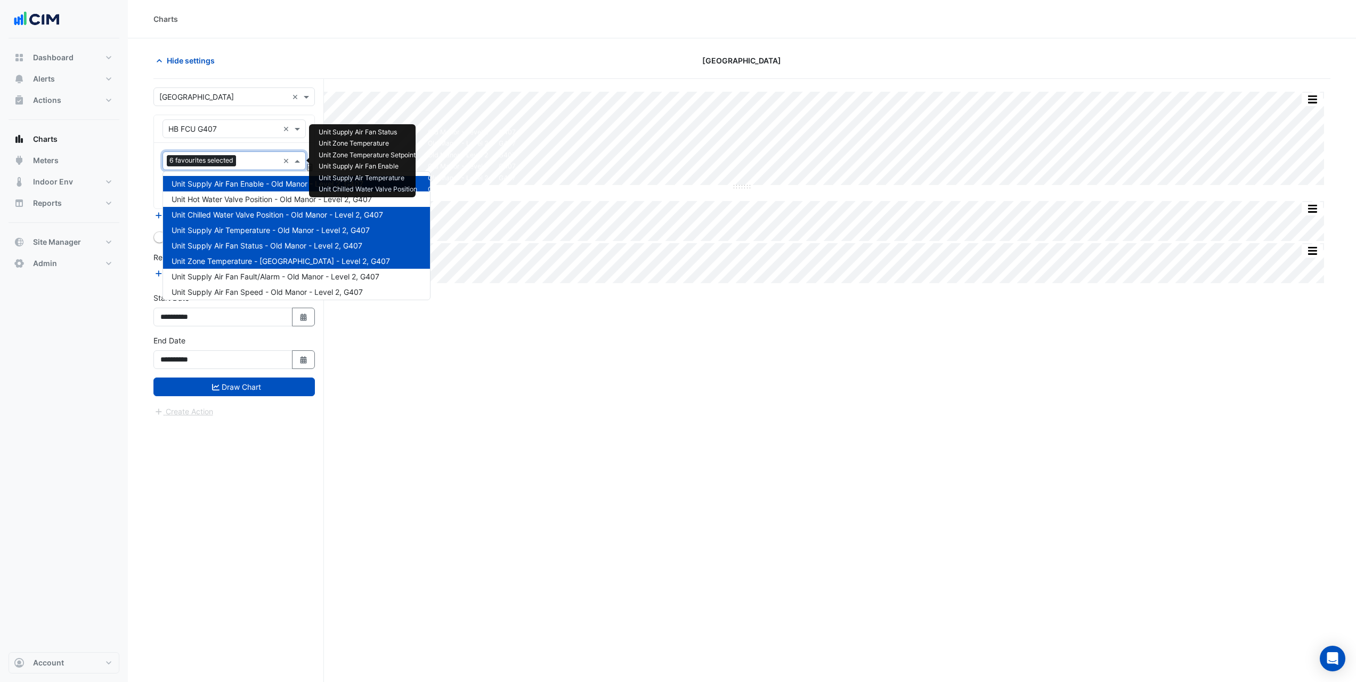
click at [254, 163] on input "text" at bounding box center [259, 161] width 38 height 11
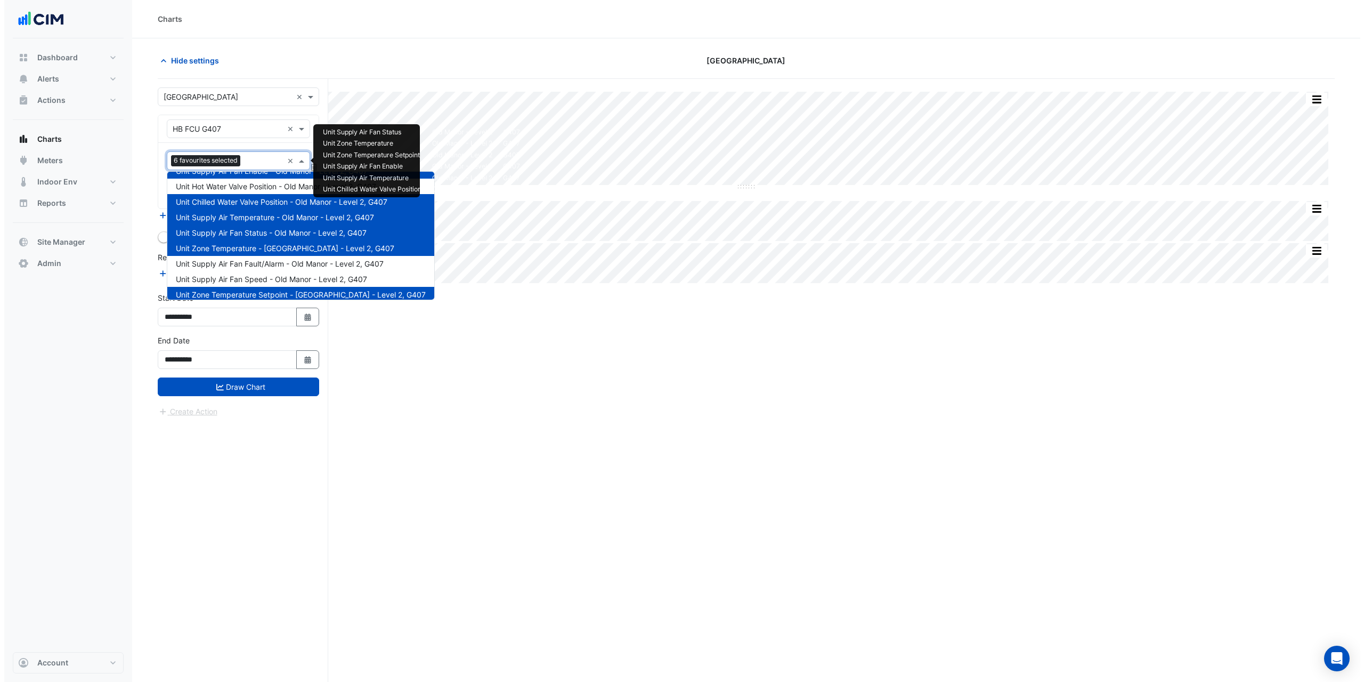
scroll to position [20, 0]
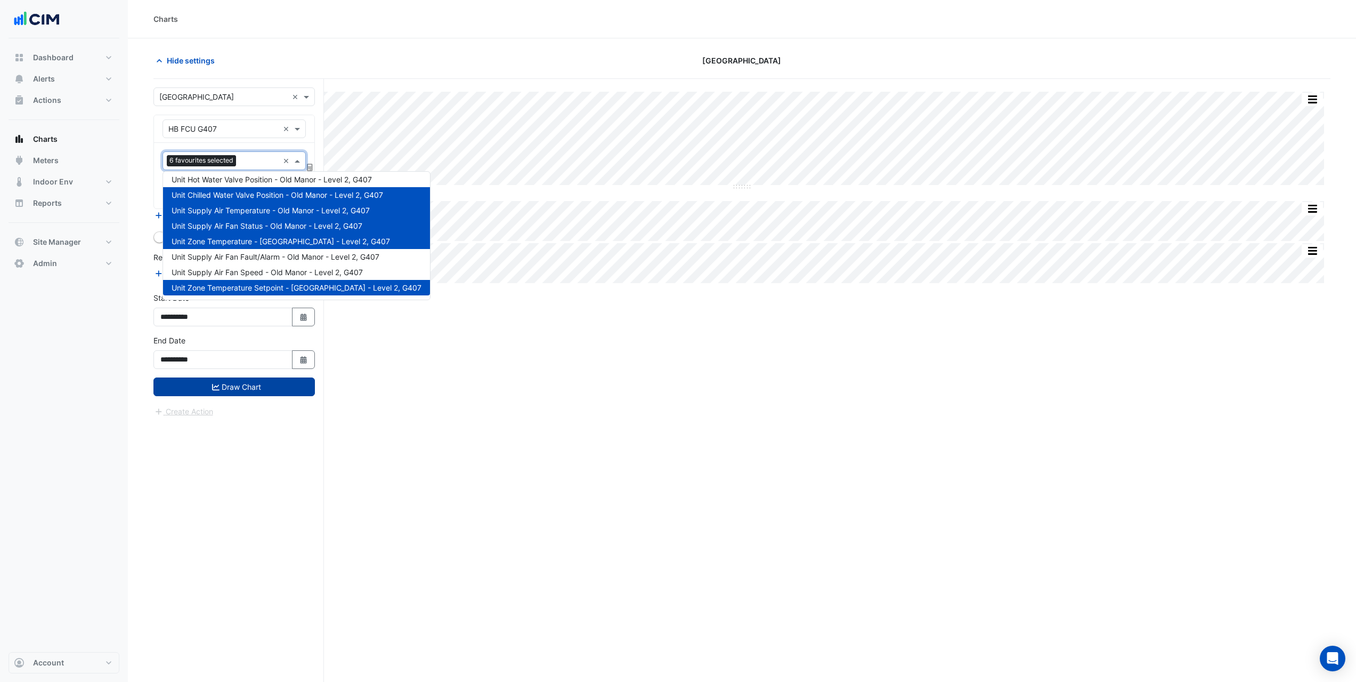
click at [287, 389] on button "Draw Chart" at bounding box center [234, 386] width 161 height 19
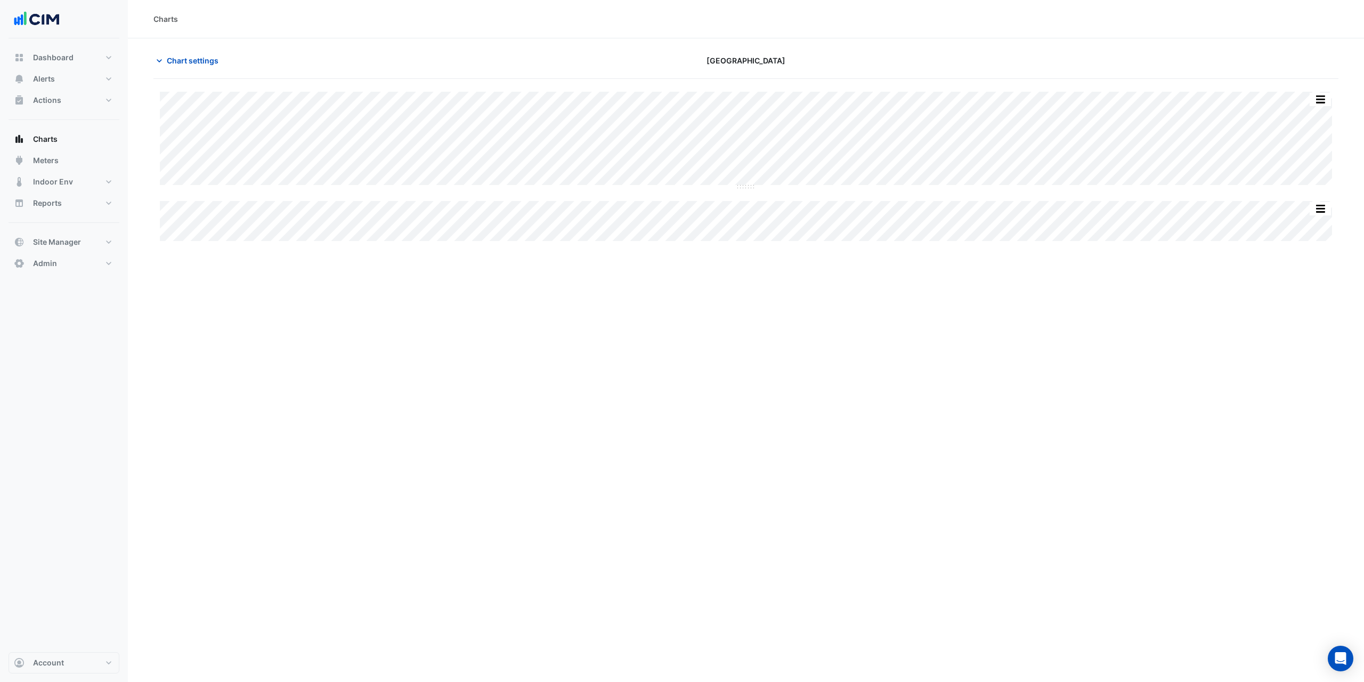
type input "**********"
click at [192, 63] on span "Chart settings" at bounding box center [193, 60] width 52 height 11
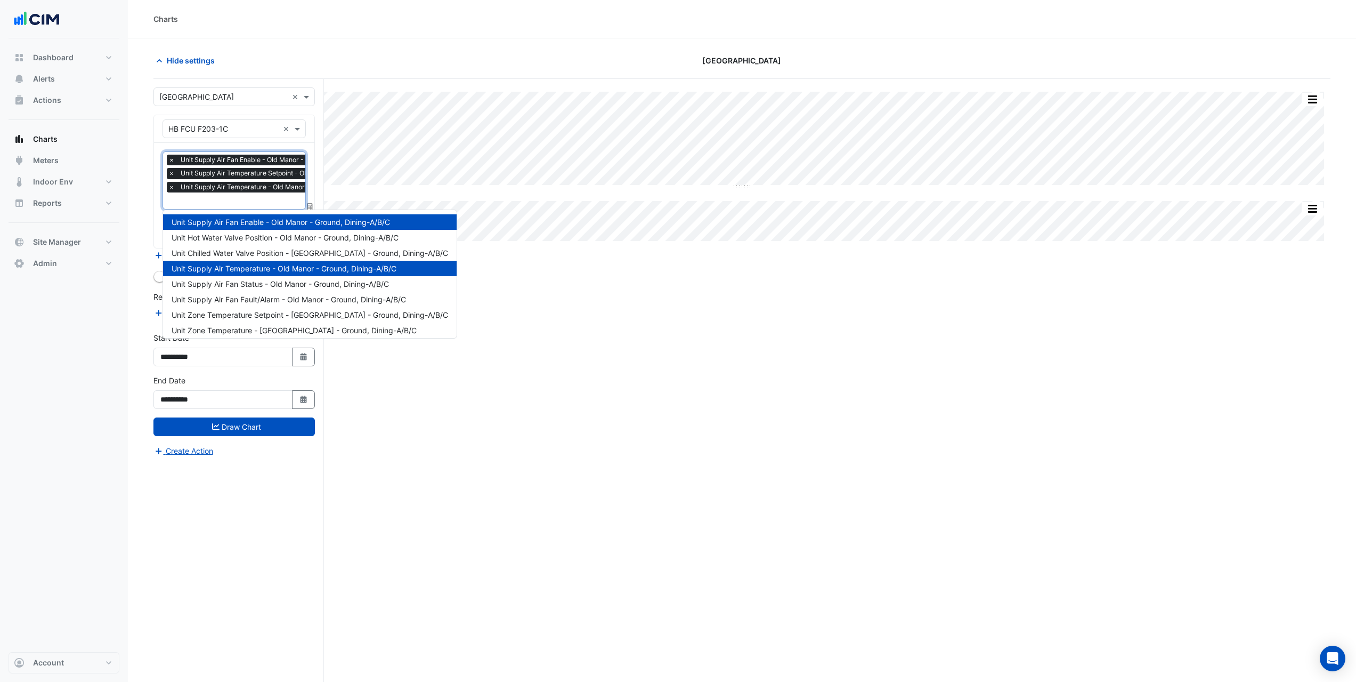
click at [219, 198] on input "text" at bounding box center [288, 201] width 241 height 11
click at [282, 254] on span "Unit Chilled Water Valve Position - Old Manor - Ground, Dining-A/B/C" at bounding box center [310, 252] width 277 height 9
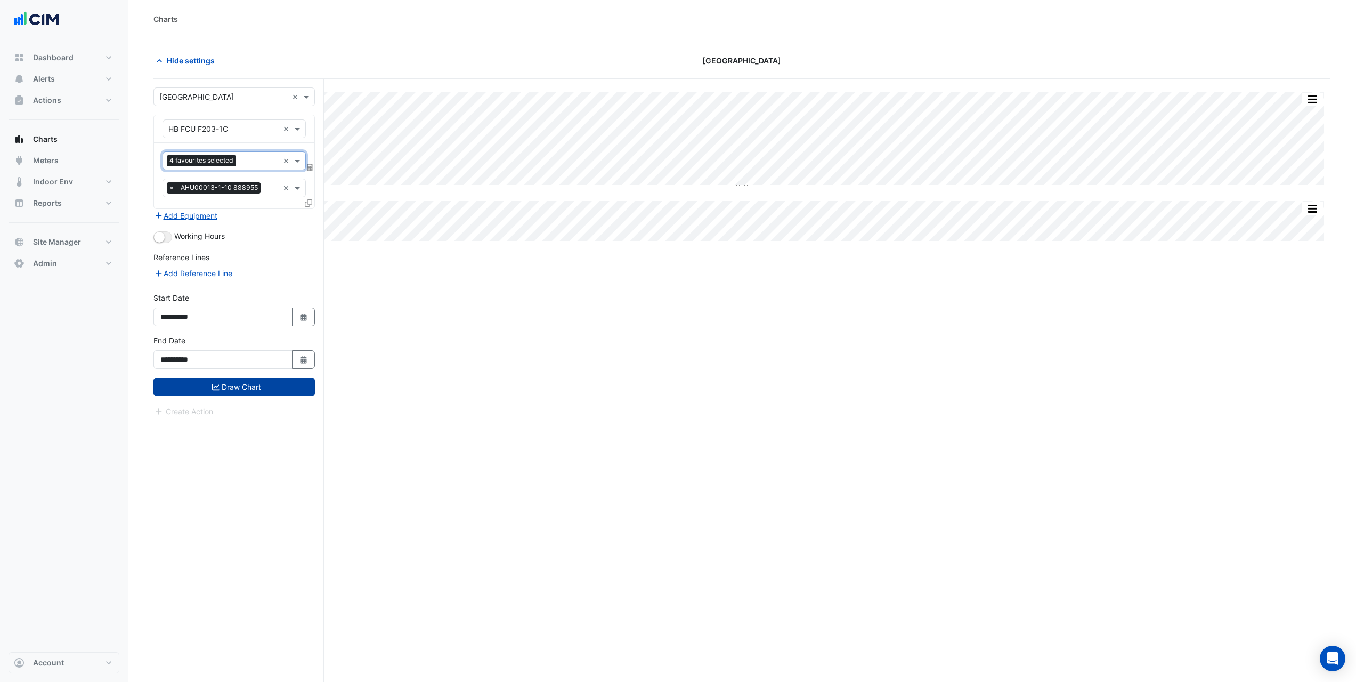
click at [271, 379] on button "Draw Chart" at bounding box center [234, 386] width 161 height 19
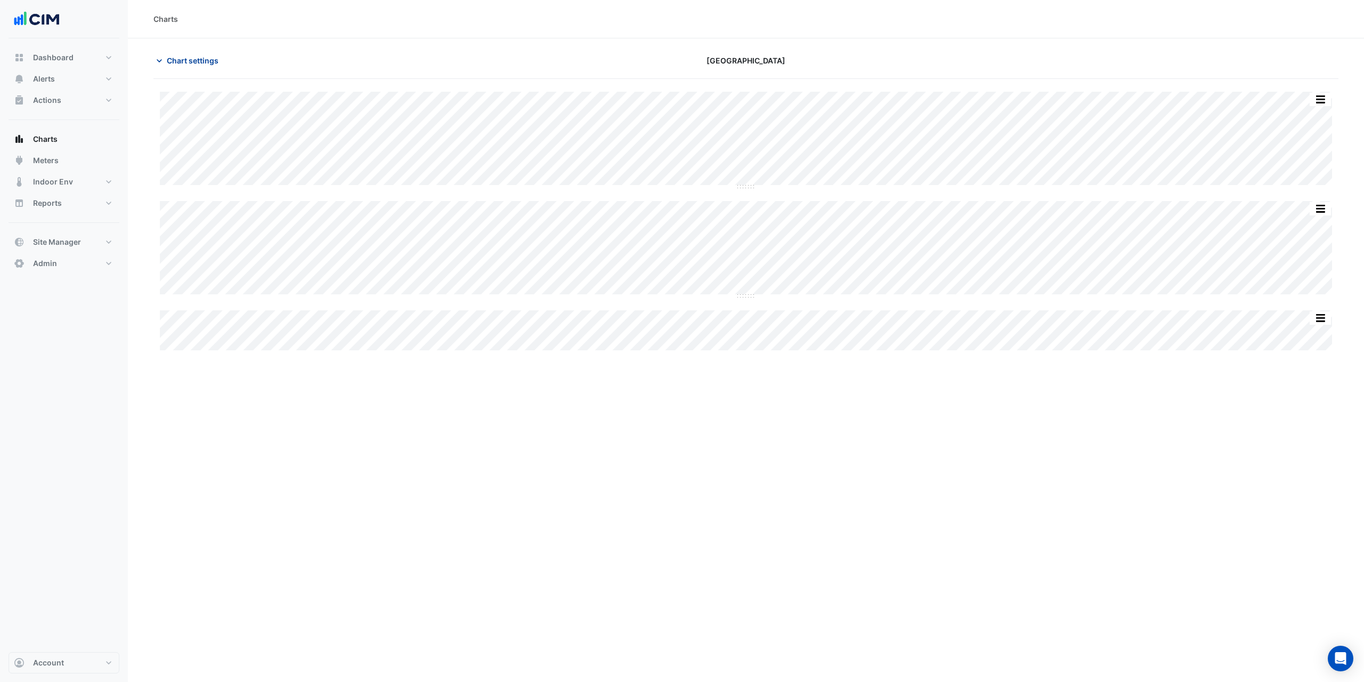
click at [172, 59] on span "Chart settings" at bounding box center [193, 60] width 52 height 11
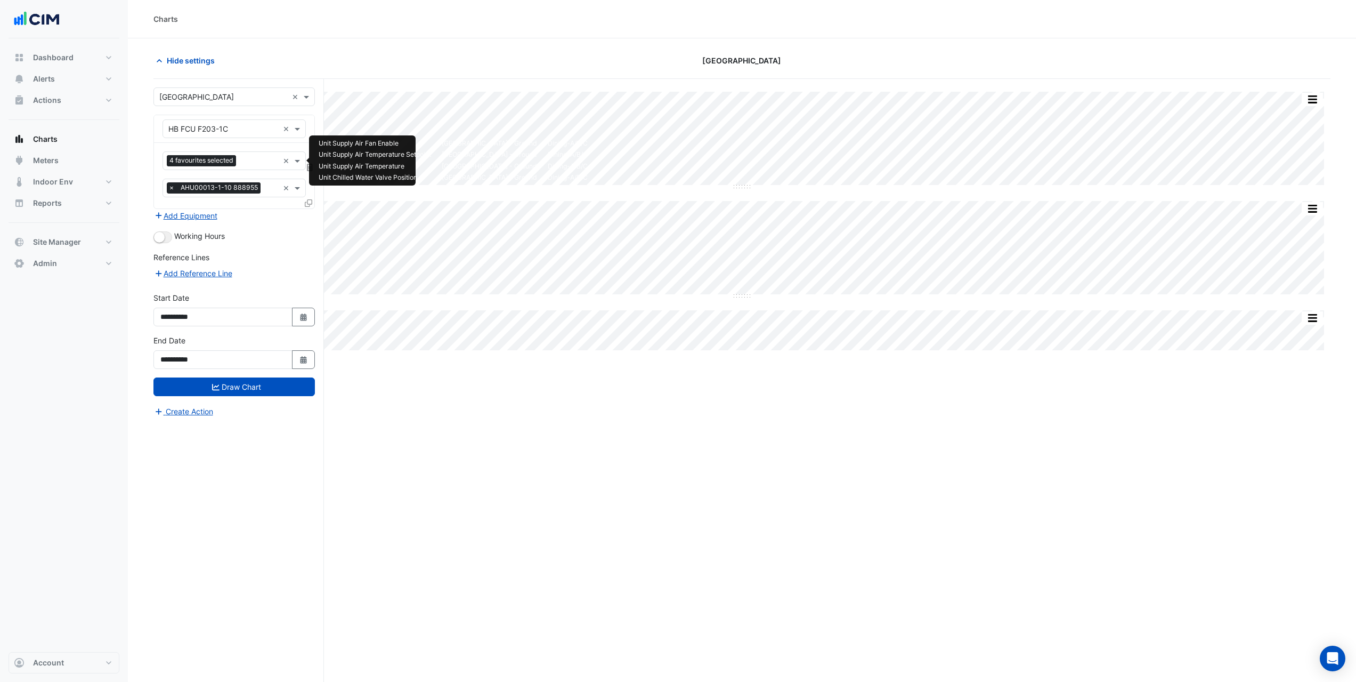
click at [244, 157] on input "text" at bounding box center [259, 161] width 38 height 11
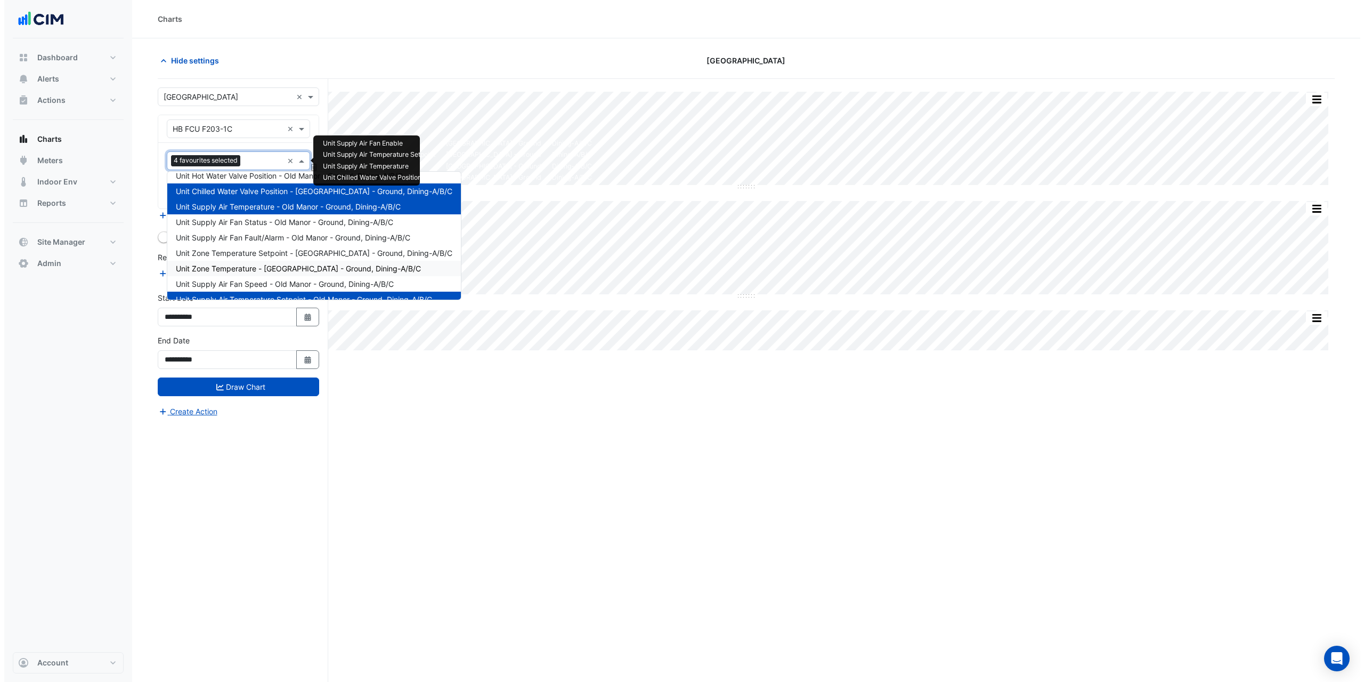
scroll to position [35, 0]
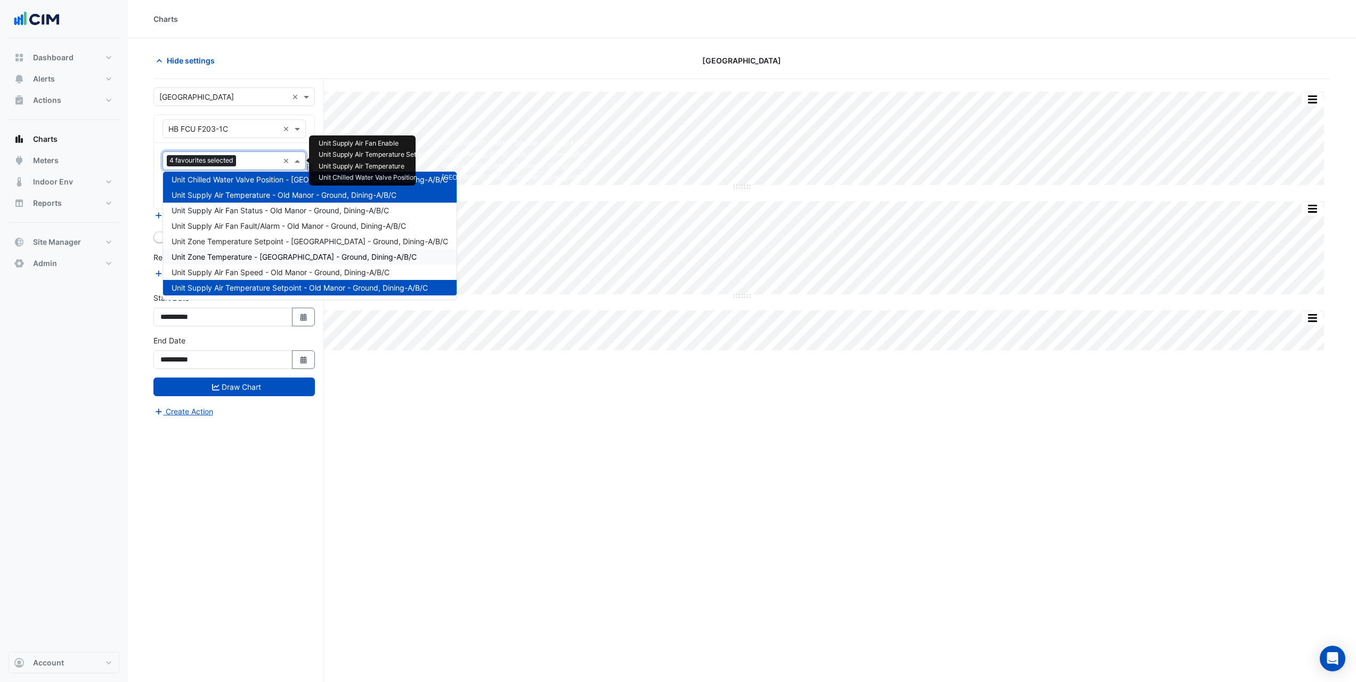
click at [254, 255] on span "Unit Zone Temperature - Old Manor - Ground, Dining-A/B/C" at bounding box center [294, 256] width 245 height 9
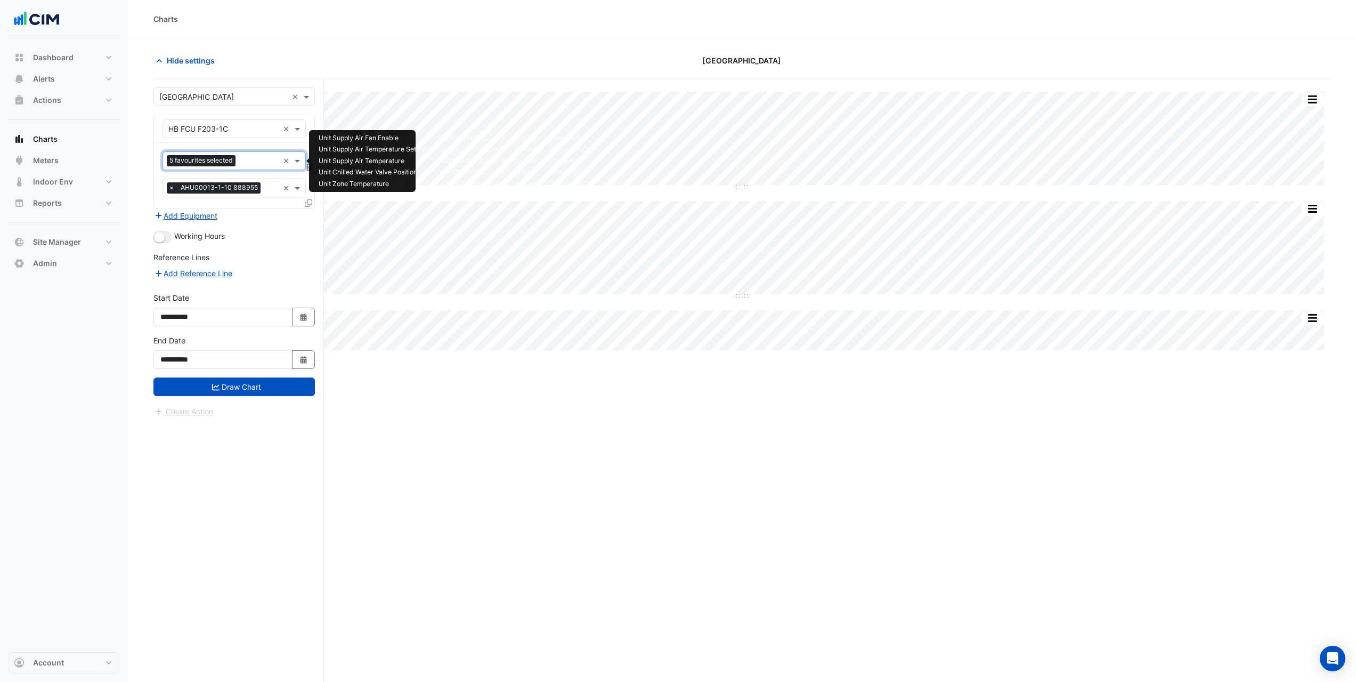
click at [258, 152] on div "Favourites 5 favourites selected" at bounding box center [221, 160] width 116 height 17
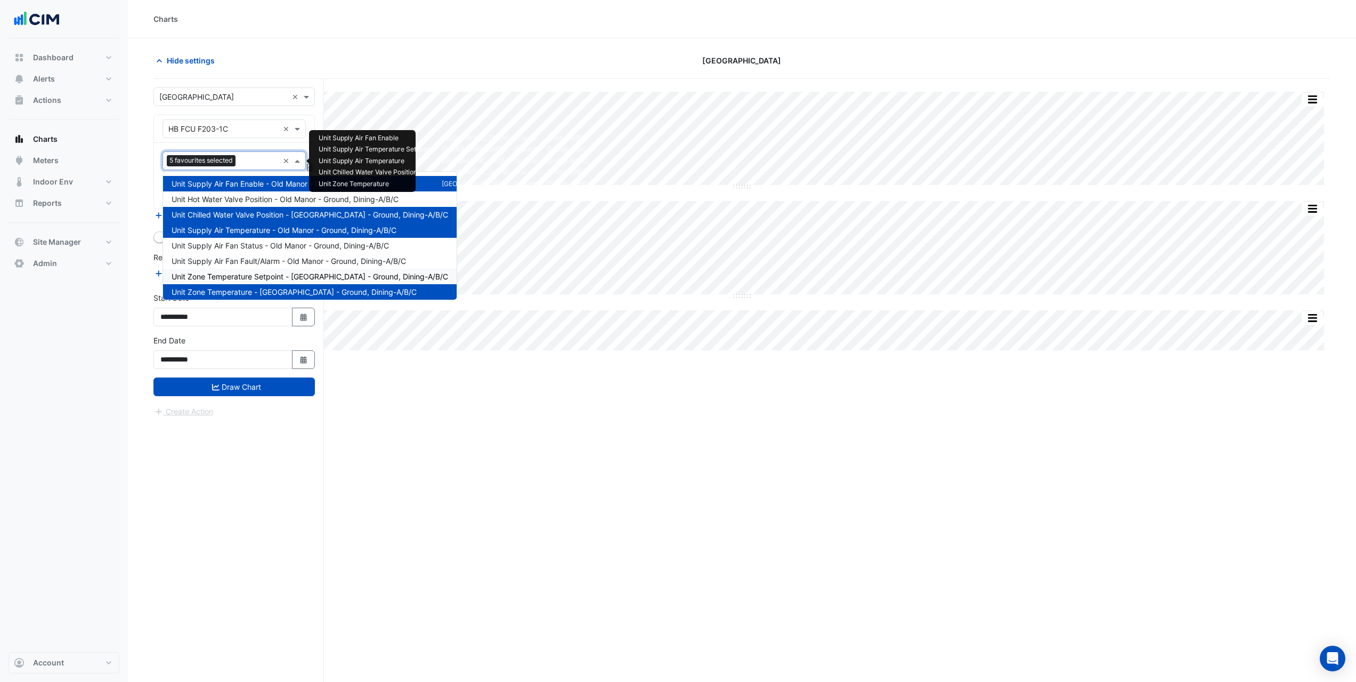
click at [272, 274] on span "Unit Zone Temperature Setpoint - Old Manor - Ground, Dining-A/B/C" at bounding box center [310, 276] width 277 height 9
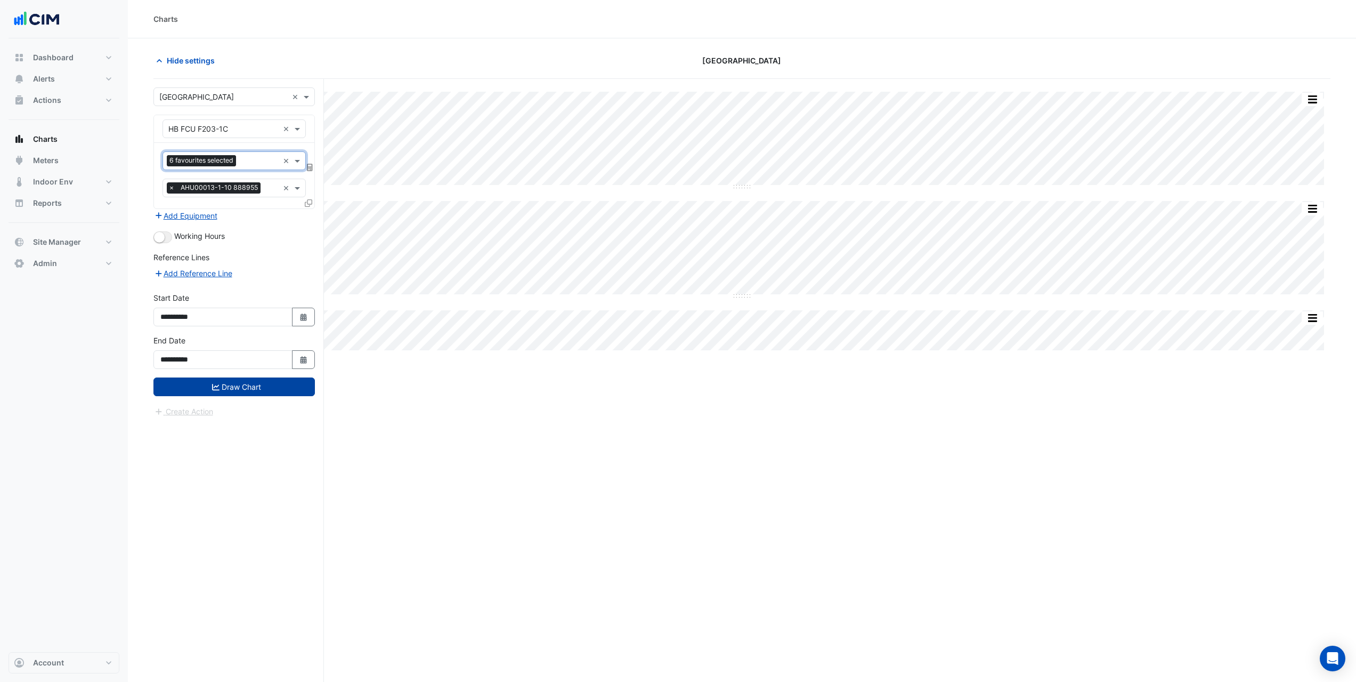
click at [262, 389] on button "Draw Chart" at bounding box center [234, 386] width 161 height 19
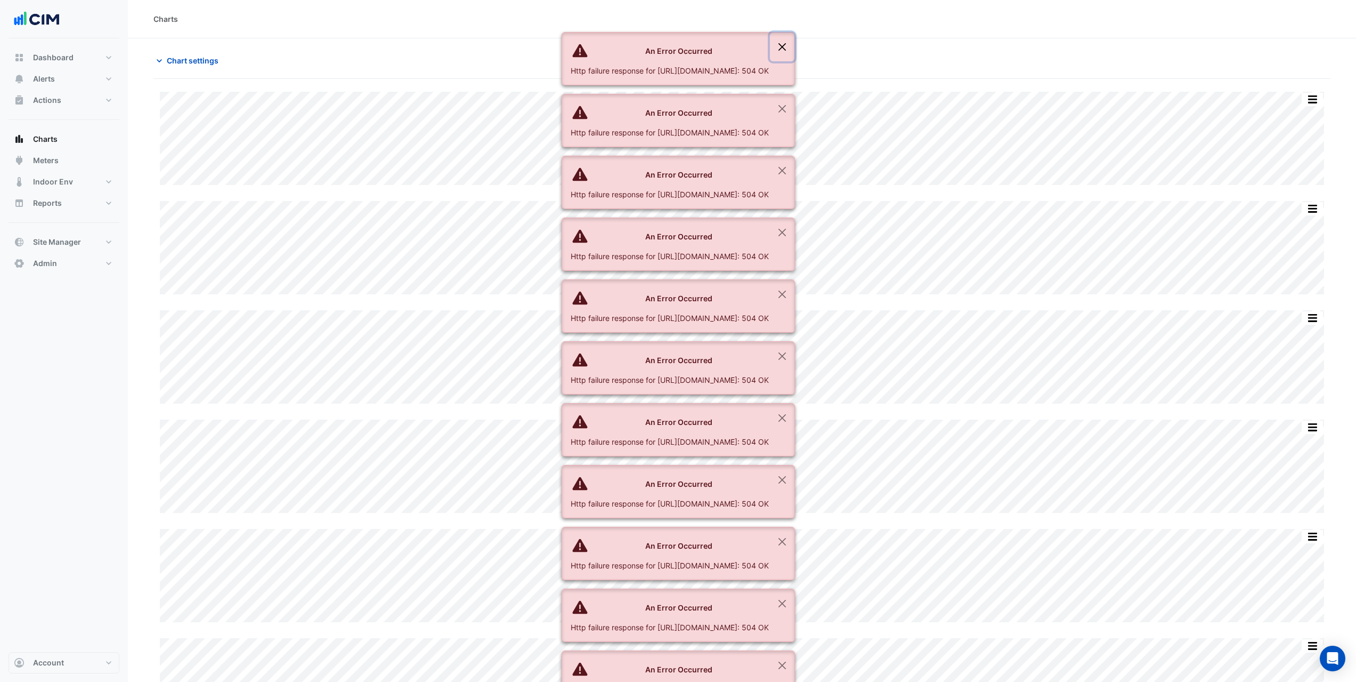
click at [795, 49] on button "Close" at bounding box center [782, 47] width 25 height 29
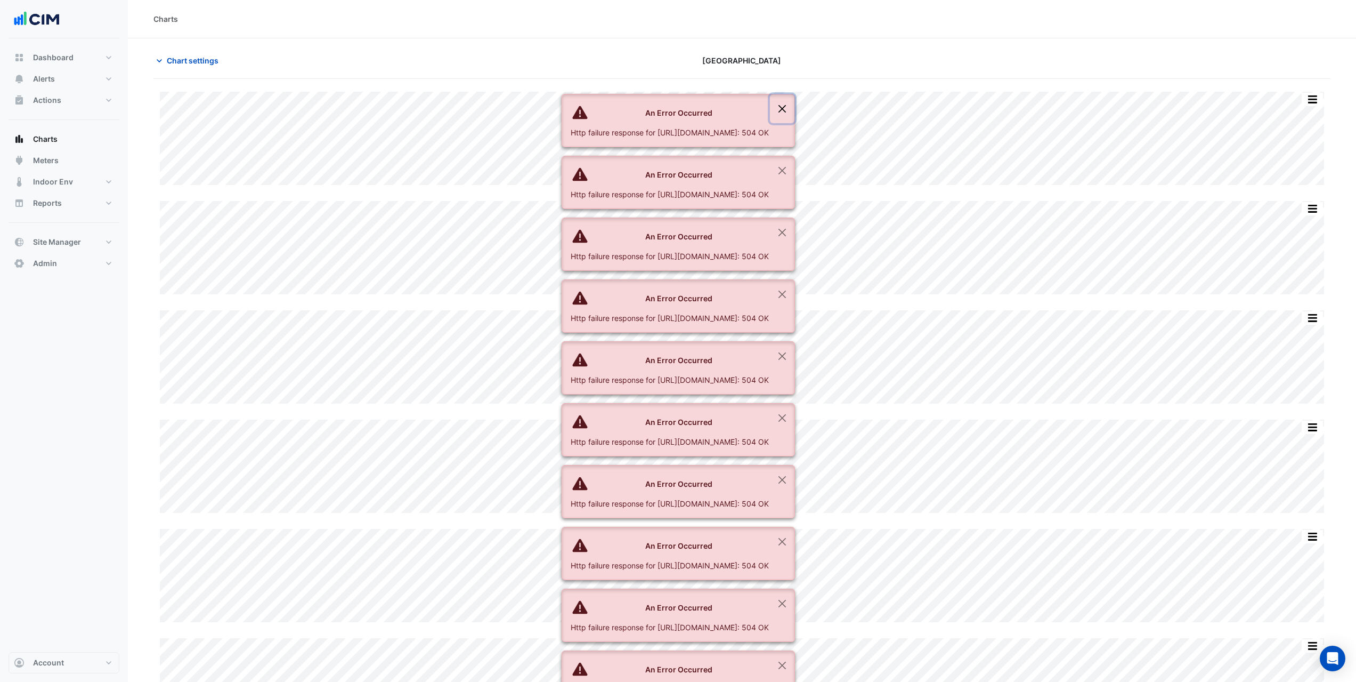
click at [795, 94] on button "Close" at bounding box center [782, 108] width 25 height 29
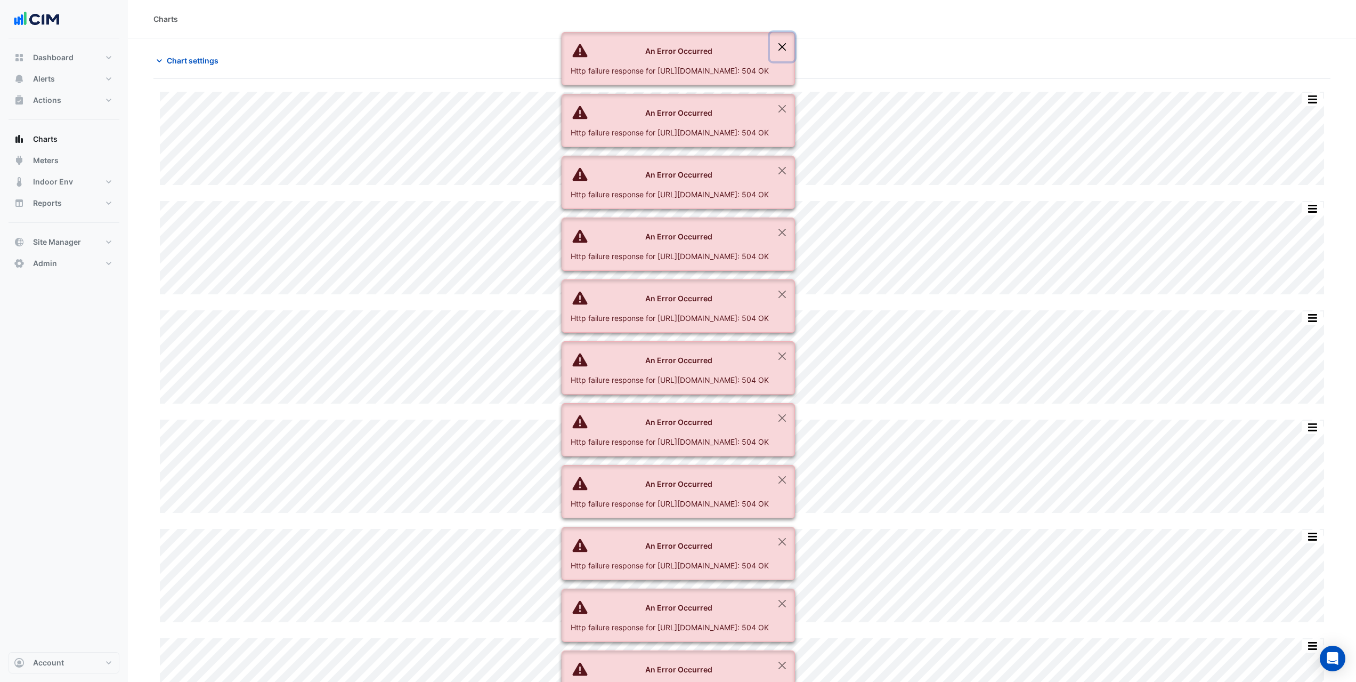
click at [795, 49] on button "Close" at bounding box center [782, 47] width 25 height 29
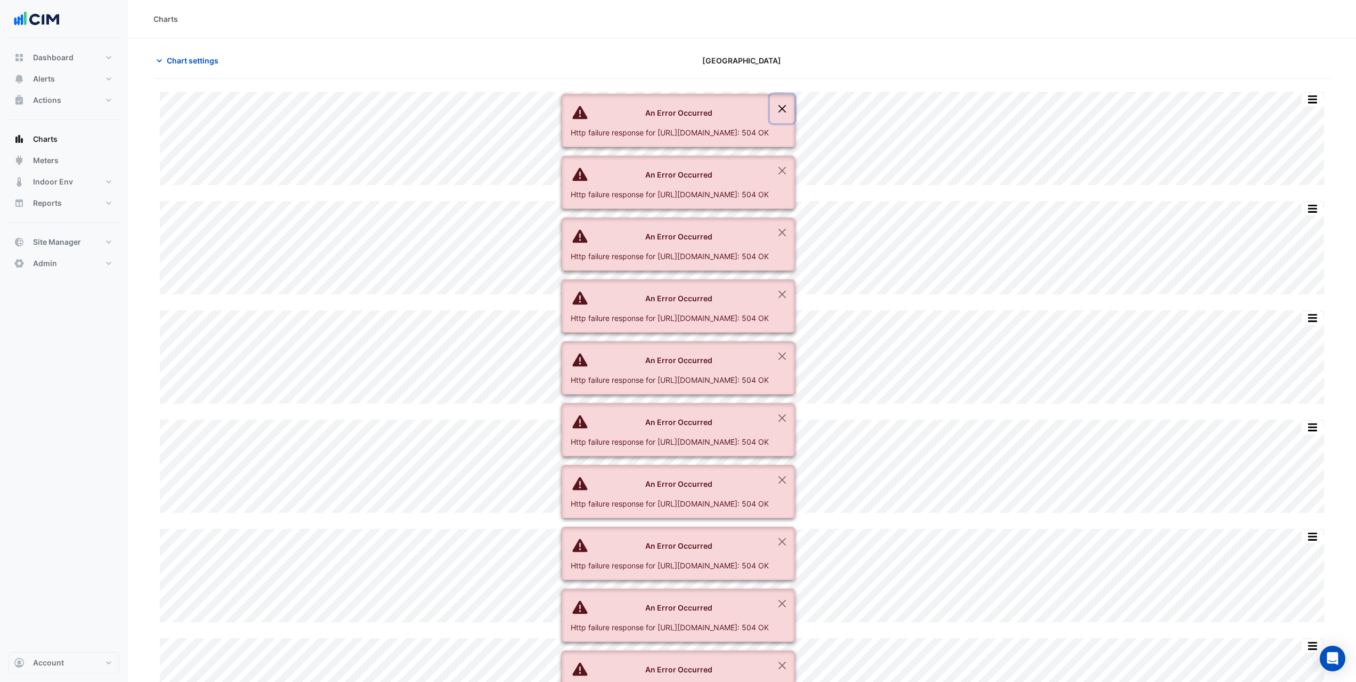
click at [795, 94] on button "Close" at bounding box center [782, 108] width 25 height 29
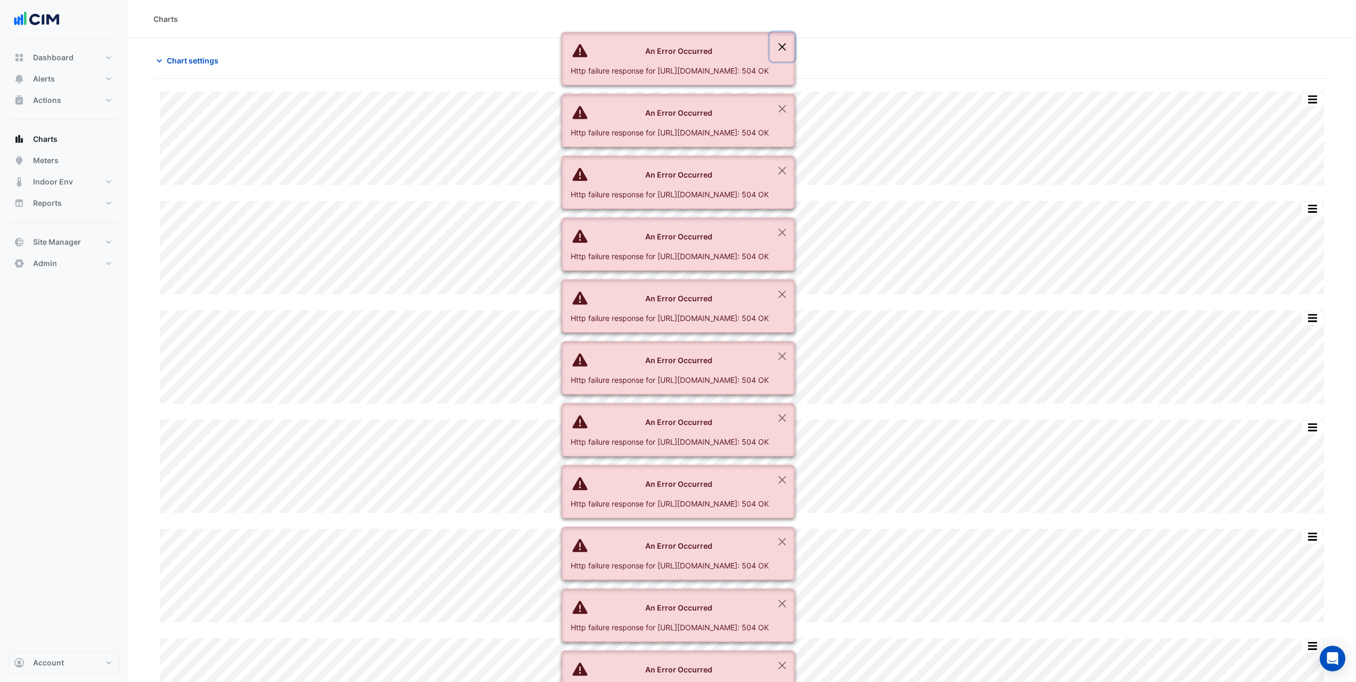
click at [795, 49] on button "Close" at bounding box center [782, 47] width 25 height 29
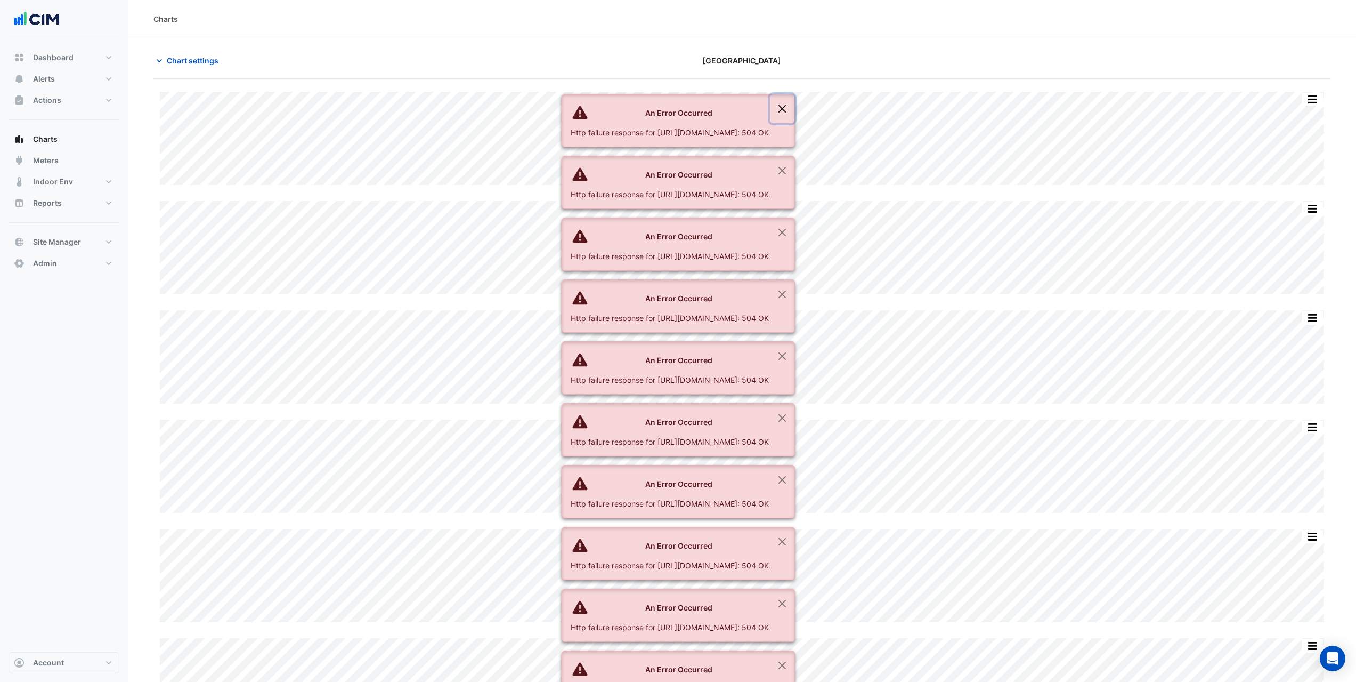
click at [795, 94] on button "Close" at bounding box center [782, 108] width 25 height 29
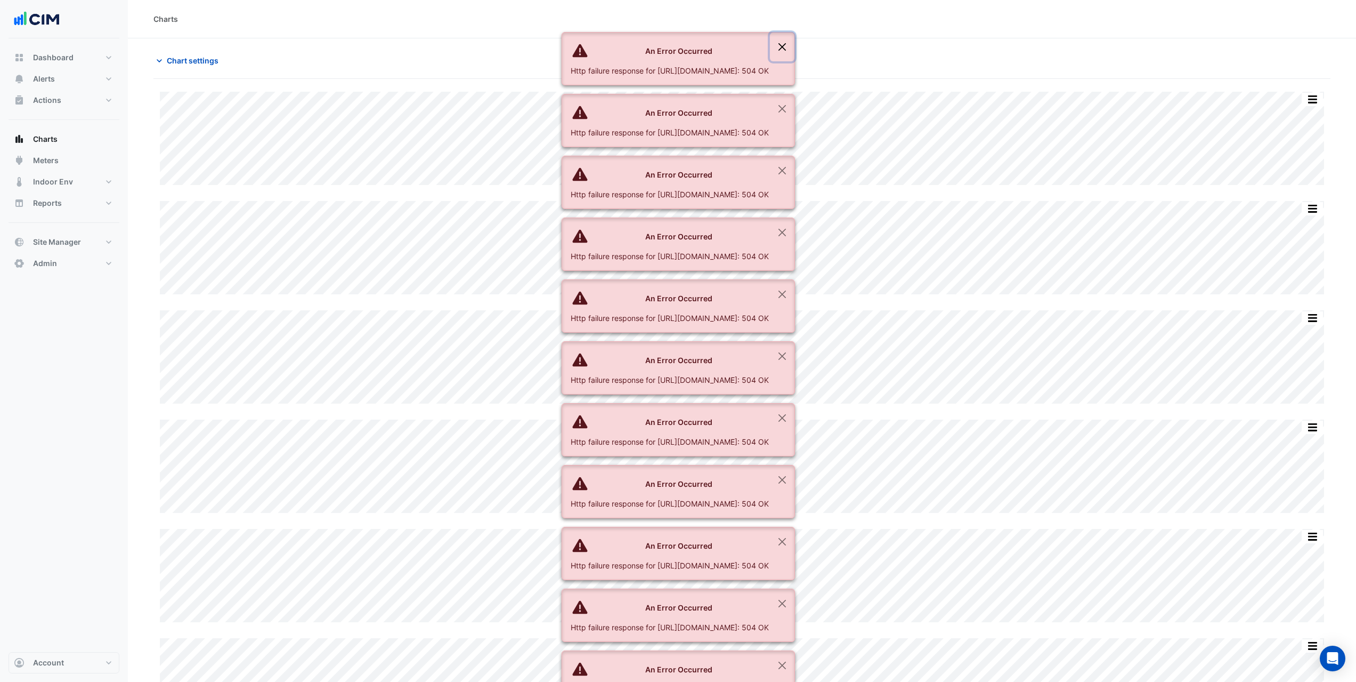
click at [795, 49] on button "Close" at bounding box center [782, 47] width 25 height 29
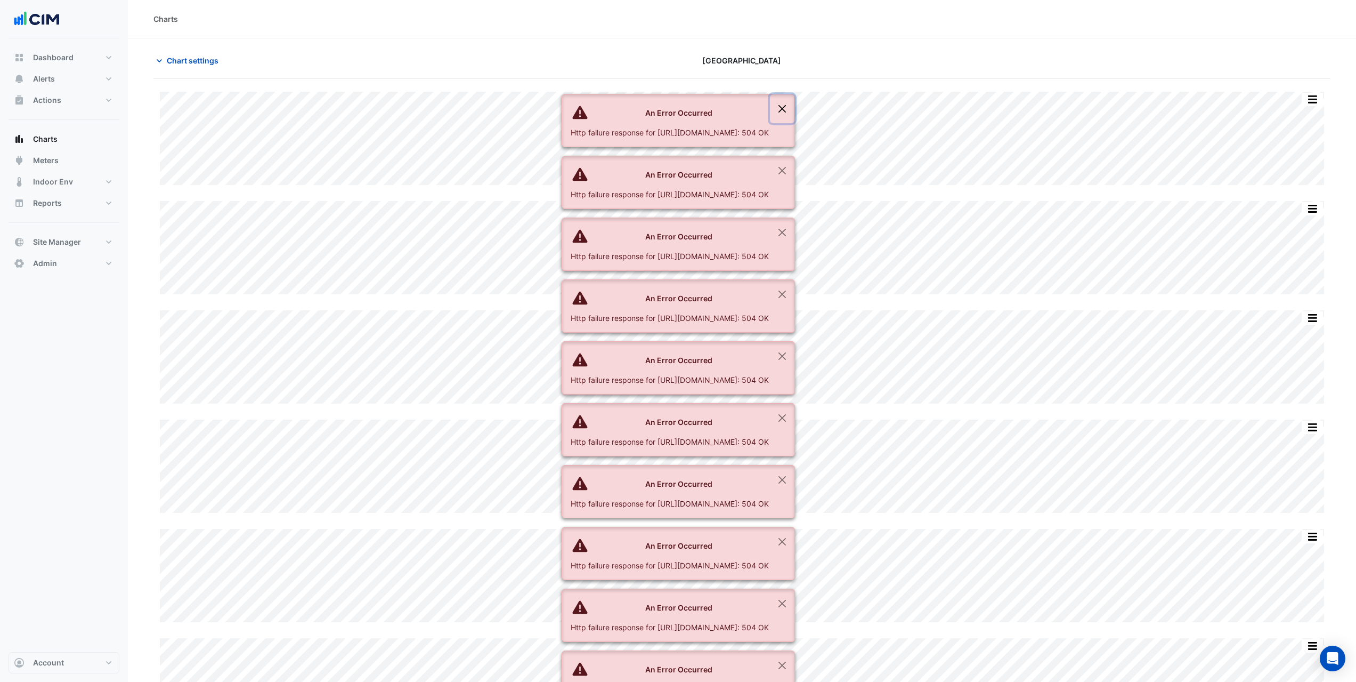
click at [795, 94] on button "Close" at bounding box center [782, 108] width 25 height 29
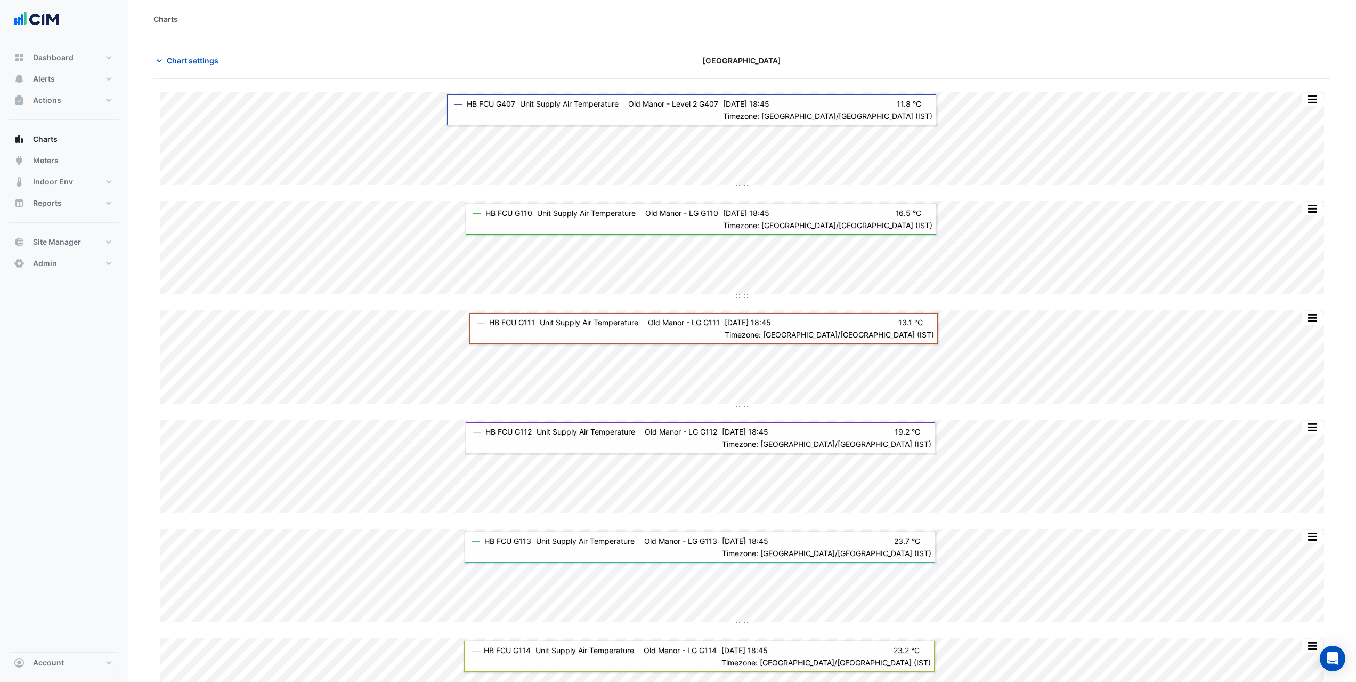
click at [604, 60] on div "[GEOGRAPHIC_DATA]" at bounding box center [742, 60] width 397 height 19
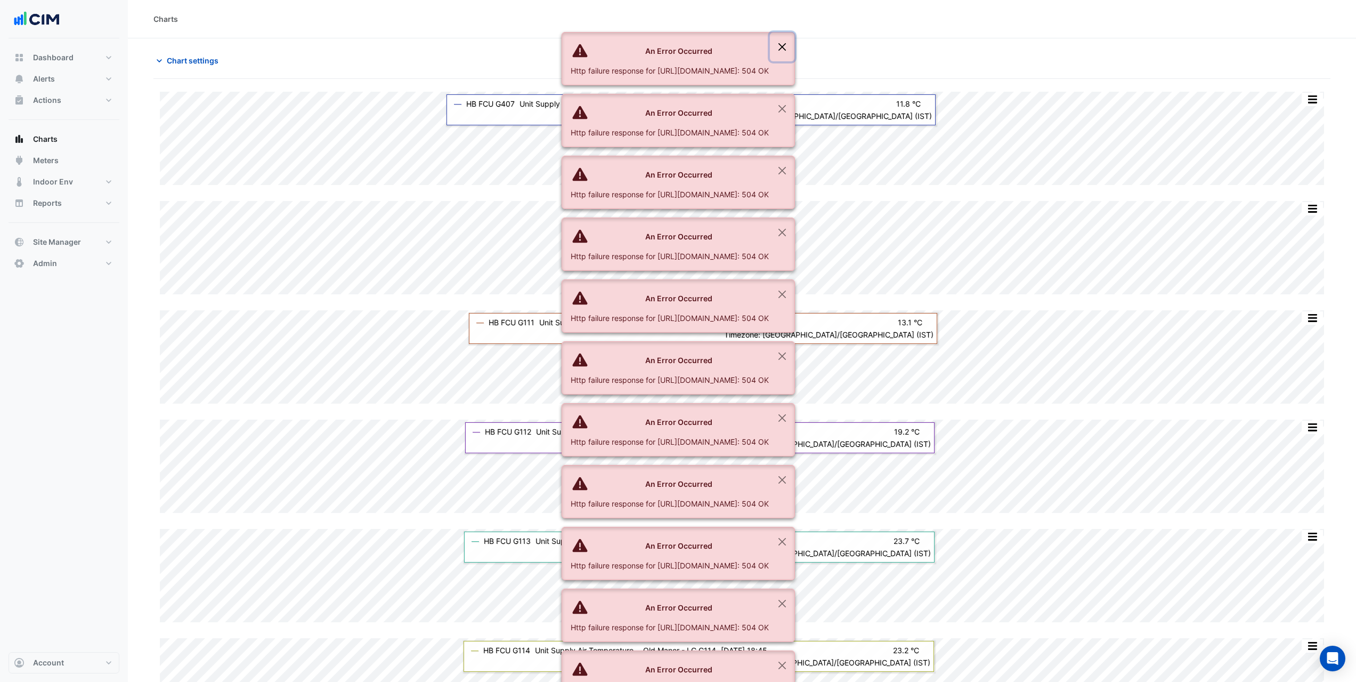
click at [795, 42] on button "Close" at bounding box center [782, 47] width 25 height 29
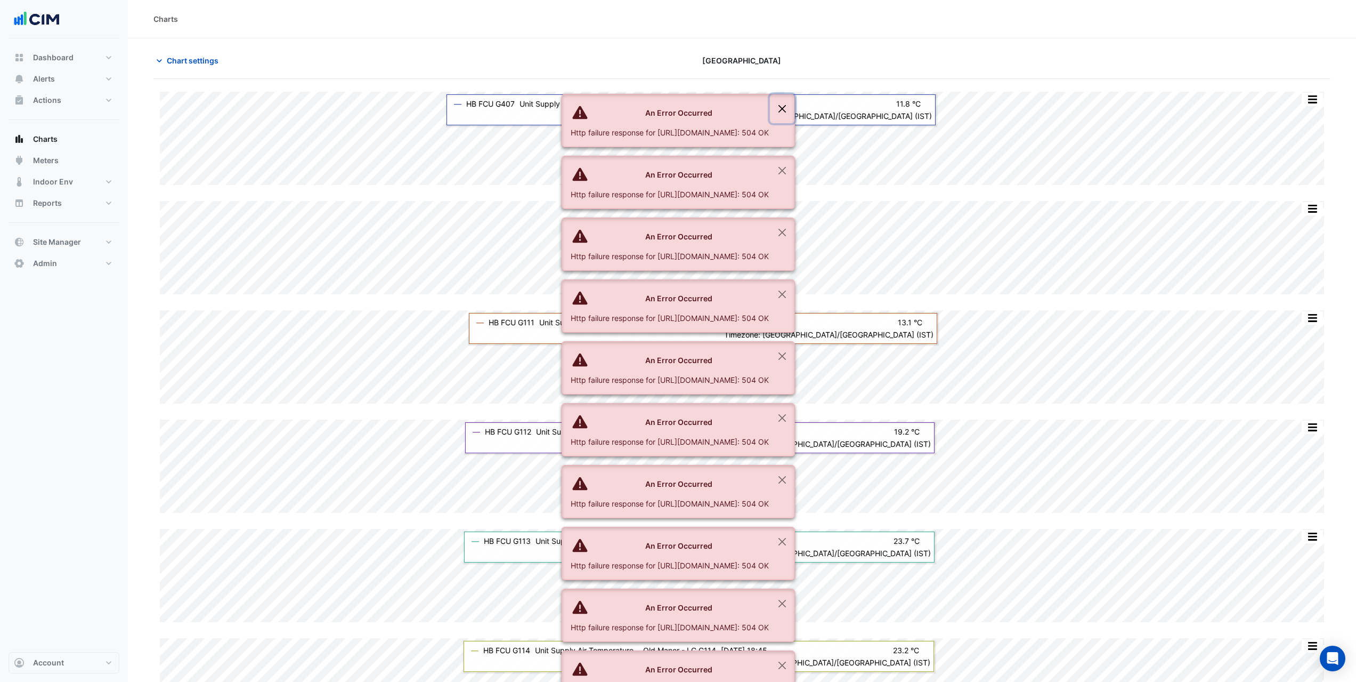
click at [795, 94] on button "Close" at bounding box center [782, 108] width 25 height 29
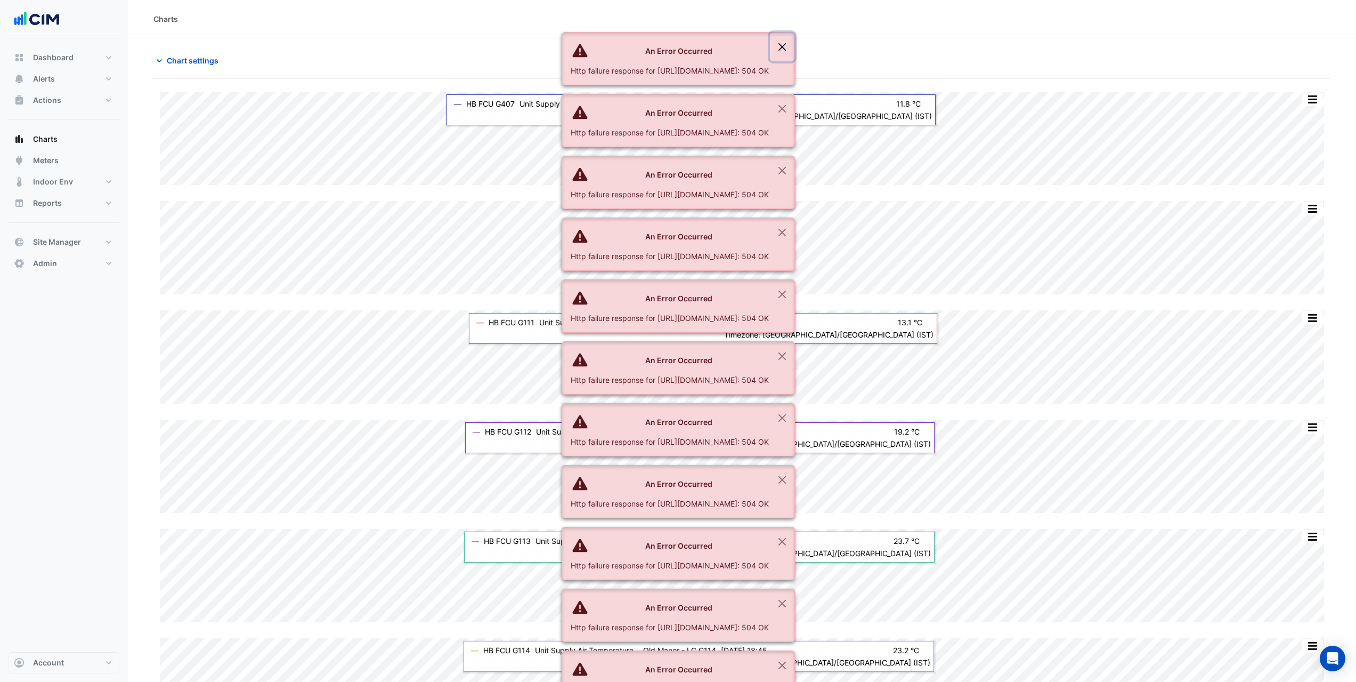
click at [795, 42] on button "Close" at bounding box center [782, 47] width 25 height 29
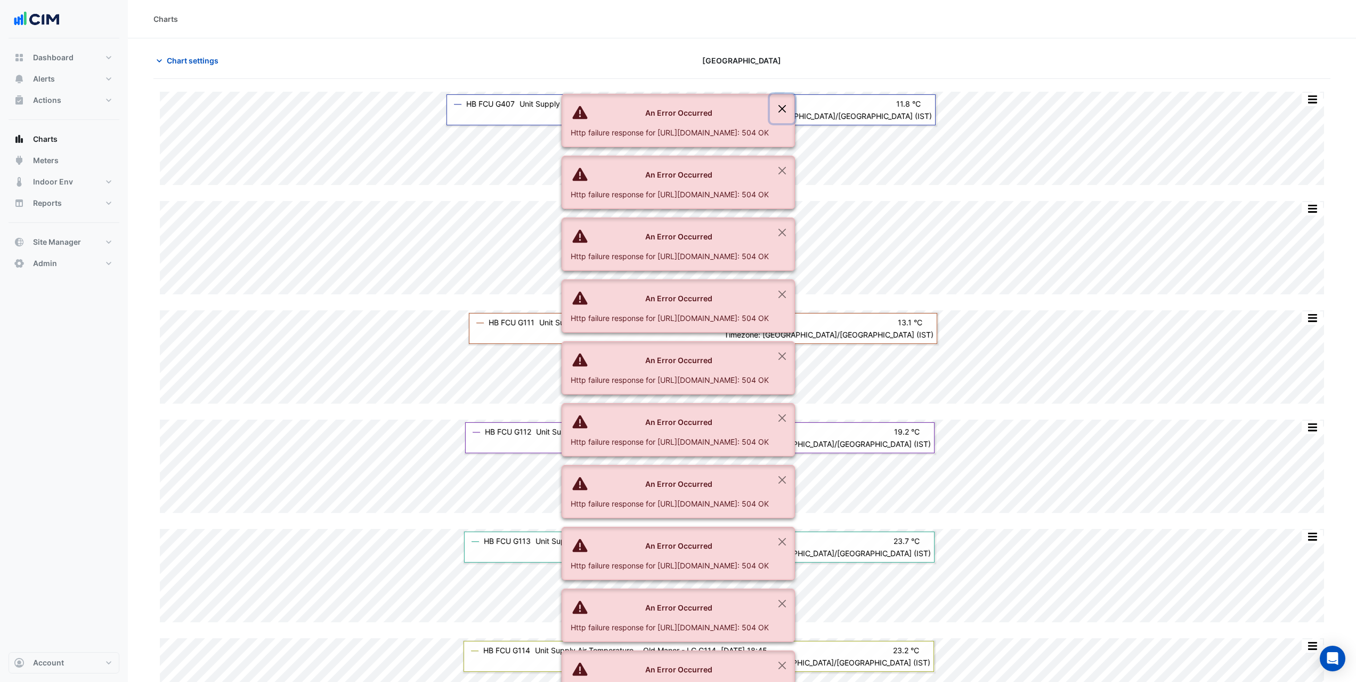
click at [795, 94] on button "Close" at bounding box center [782, 108] width 25 height 29
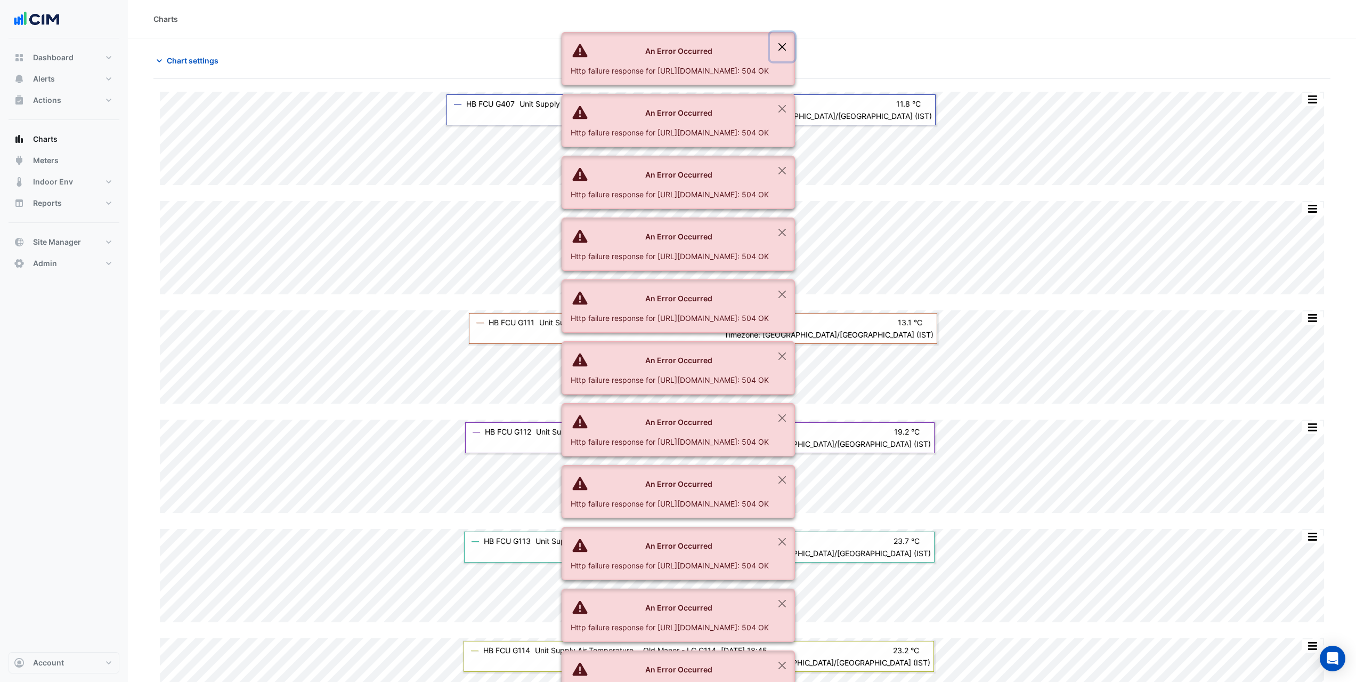
click at [795, 42] on button "Close" at bounding box center [782, 47] width 25 height 29
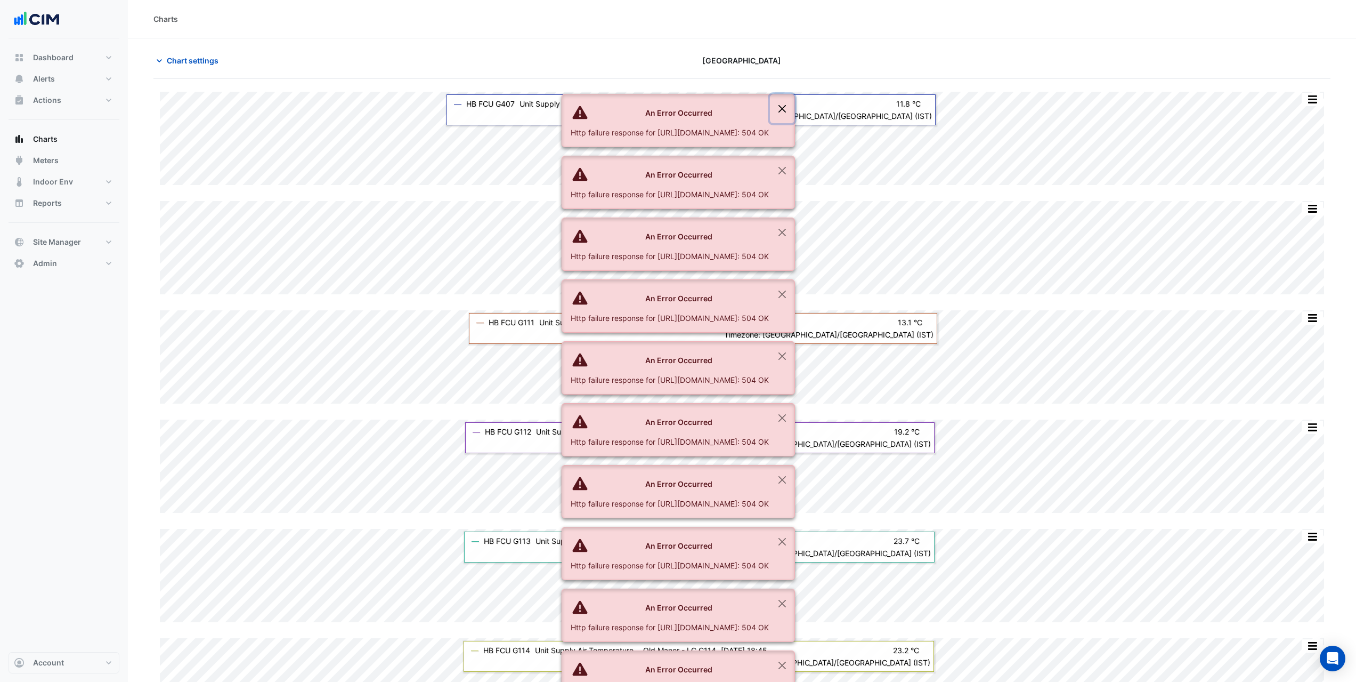
click at [795, 94] on button "Close" at bounding box center [782, 108] width 25 height 29
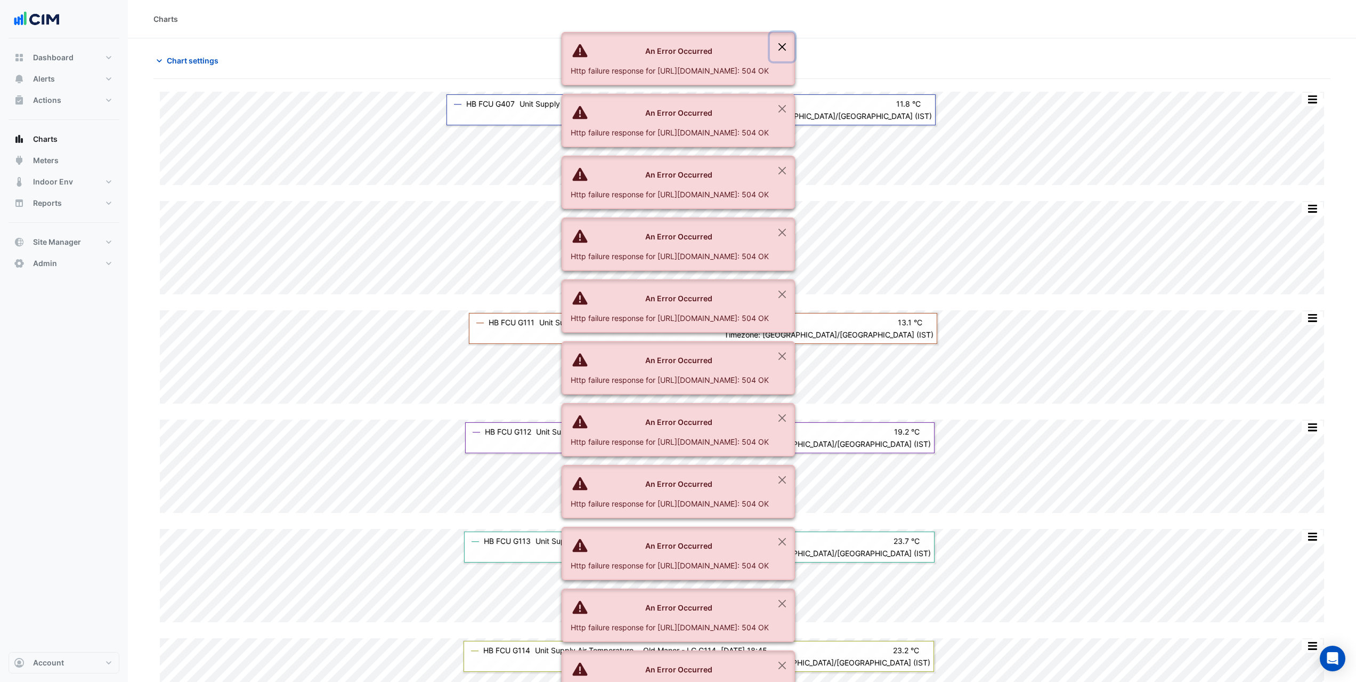
click at [795, 42] on button "Close" at bounding box center [782, 47] width 25 height 29
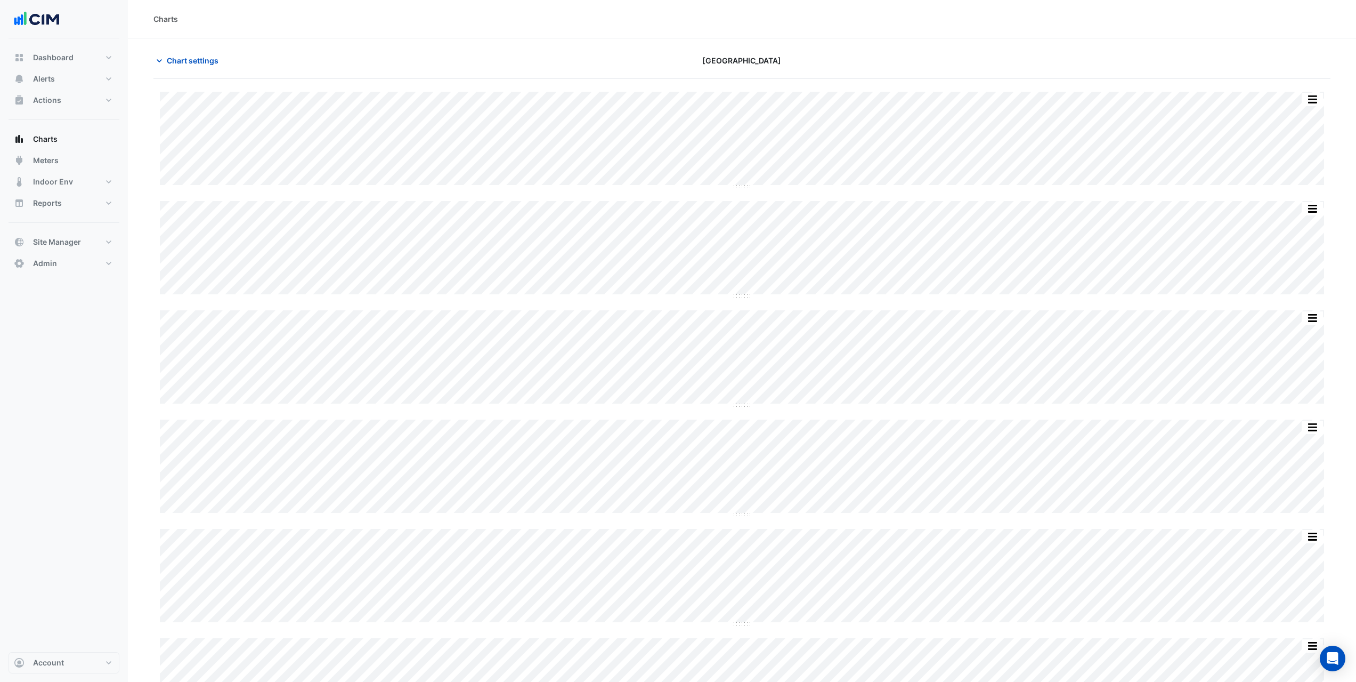
type input "**********"
click at [184, 59] on span "Chart settings" at bounding box center [193, 60] width 52 height 11
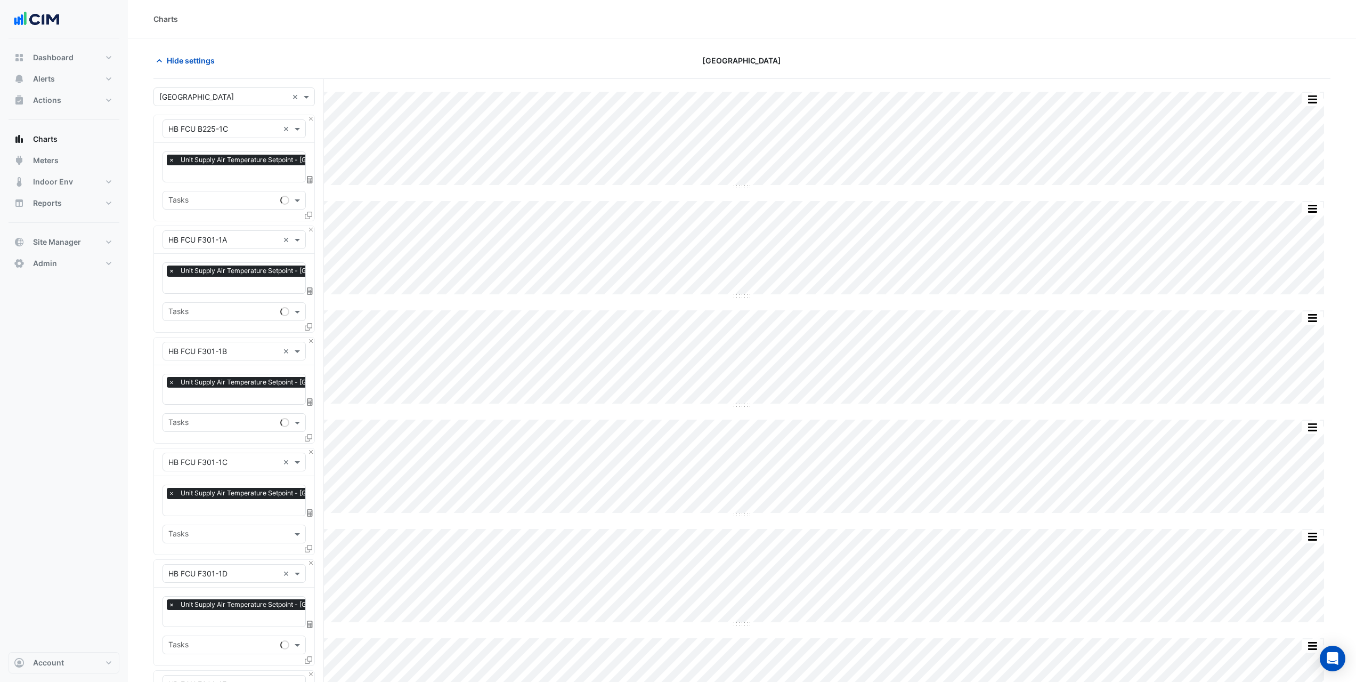
click at [173, 160] on span "×" at bounding box center [172, 160] width 10 height 11
click at [222, 161] on input "text" at bounding box center [222, 161] width 108 height 11
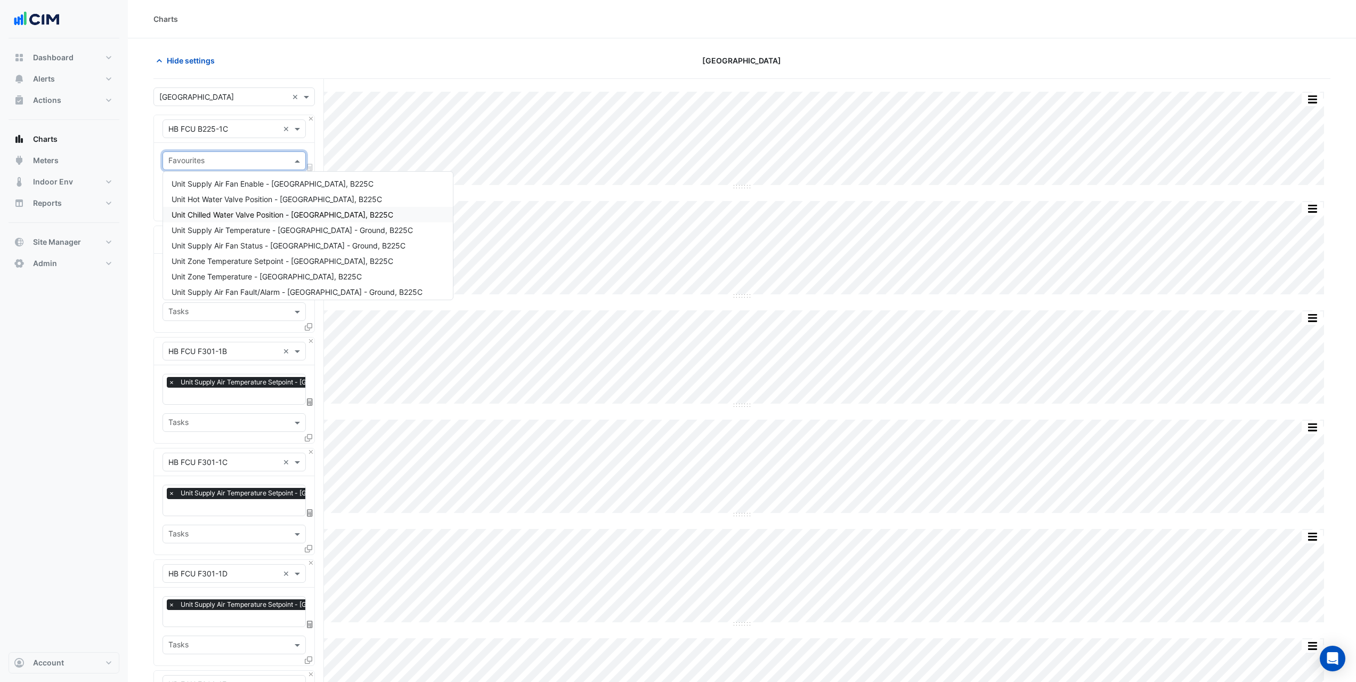
click at [237, 208] on div "Unit Chilled Water Valve Position - [GEOGRAPHIC_DATA], B225C" at bounding box center [308, 214] width 290 height 15
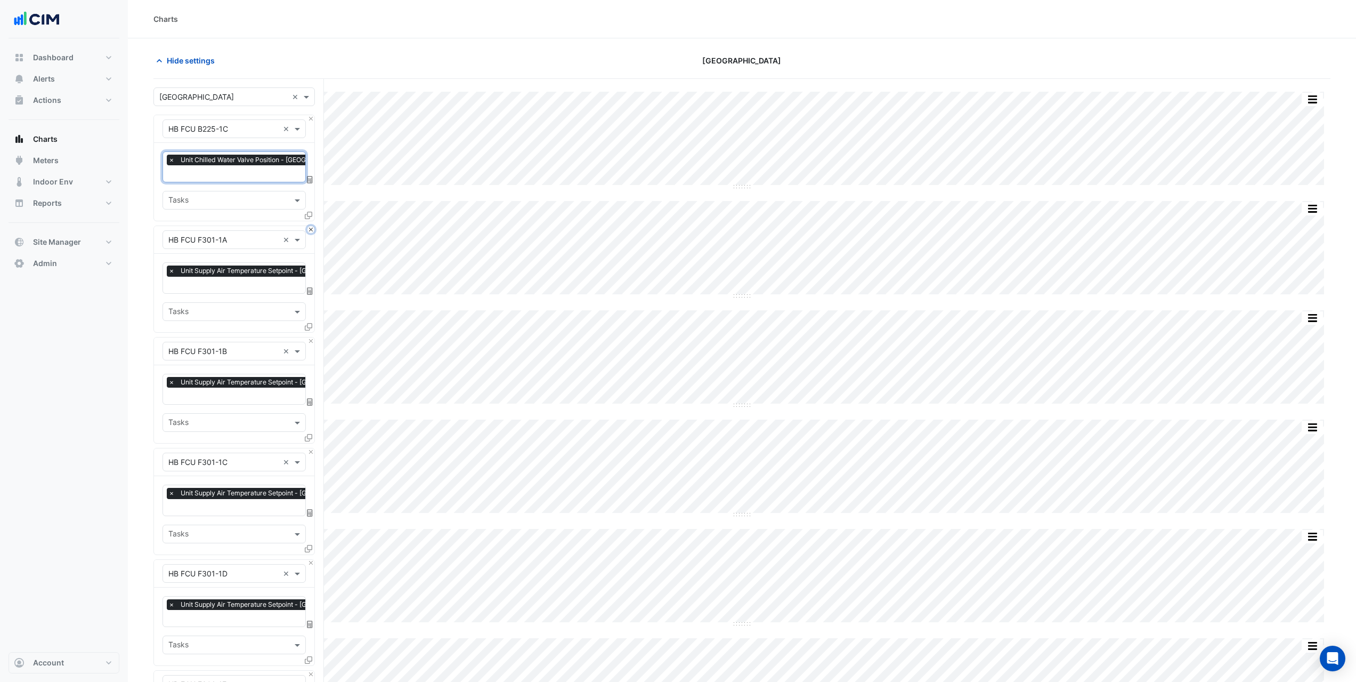
click at [312, 228] on button "Close" at bounding box center [311, 229] width 7 height 7
click at [312, 337] on button "Close" at bounding box center [311, 340] width 7 height 7
click at [312, 229] on button "Close" at bounding box center [311, 229] width 7 height 7
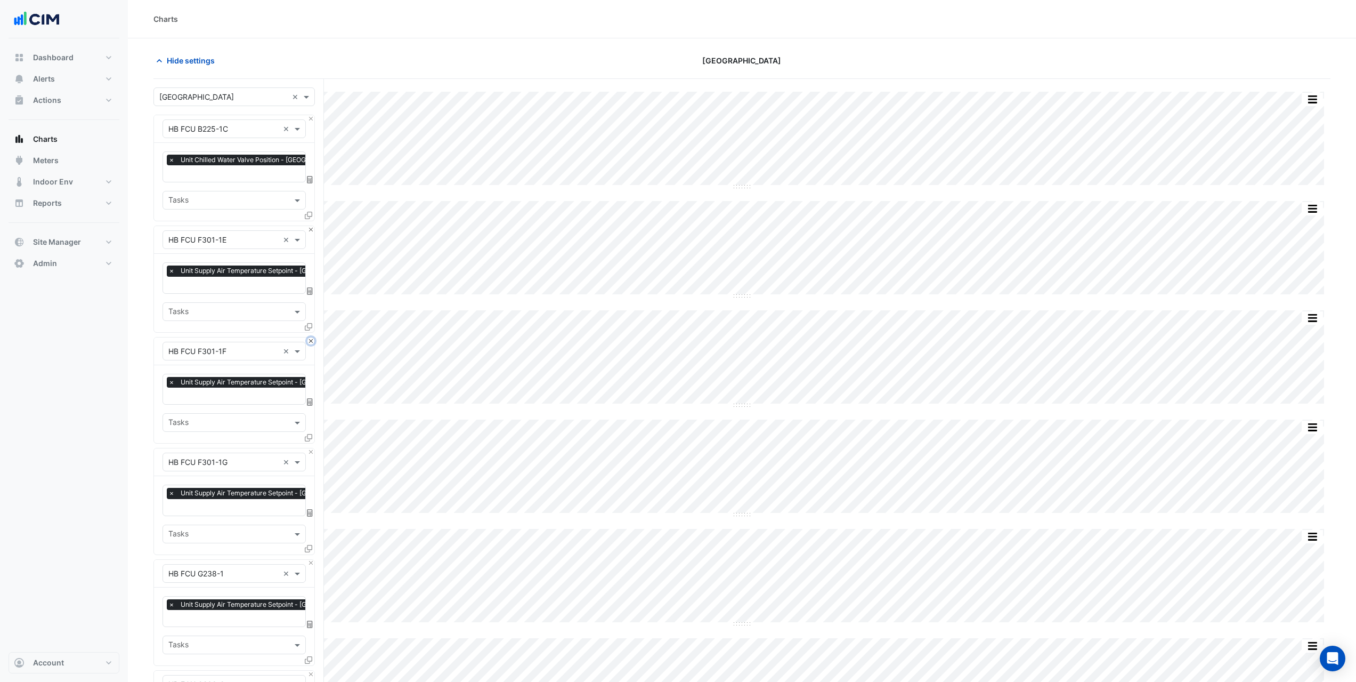
click at [312, 337] on button "Close" at bounding box center [311, 340] width 7 height 7
click at [312, 229] on button "Close" at bounding box center [311, 229] width 7 height 7
click at [312, 337] on button "Close" at bounding box center [311, 340] width 7 height 7
click at [312, 229] on button "Close" at bounding box center [311, 229] width 7 height 7
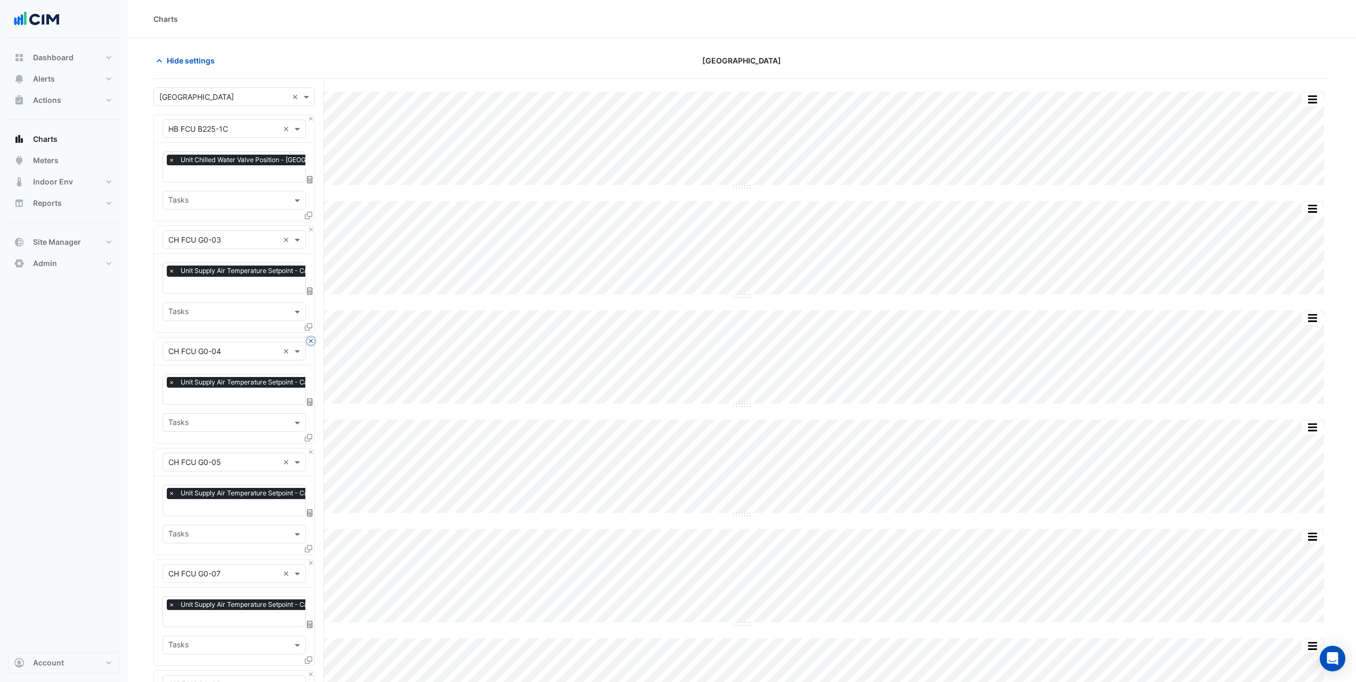
click at [312, 337] on button "Close" at bounding box center [311, 340] width 7 height 7
click at [312, 229] on button "Close" at bounding box center [311, 229] width 7 height 7
click at [312, 337] on button "Close" at bounding box center [311, 340] width 7 height 7
click at [312, 229] on button "Close" at bounding box center [311, 229] width 7 height 7
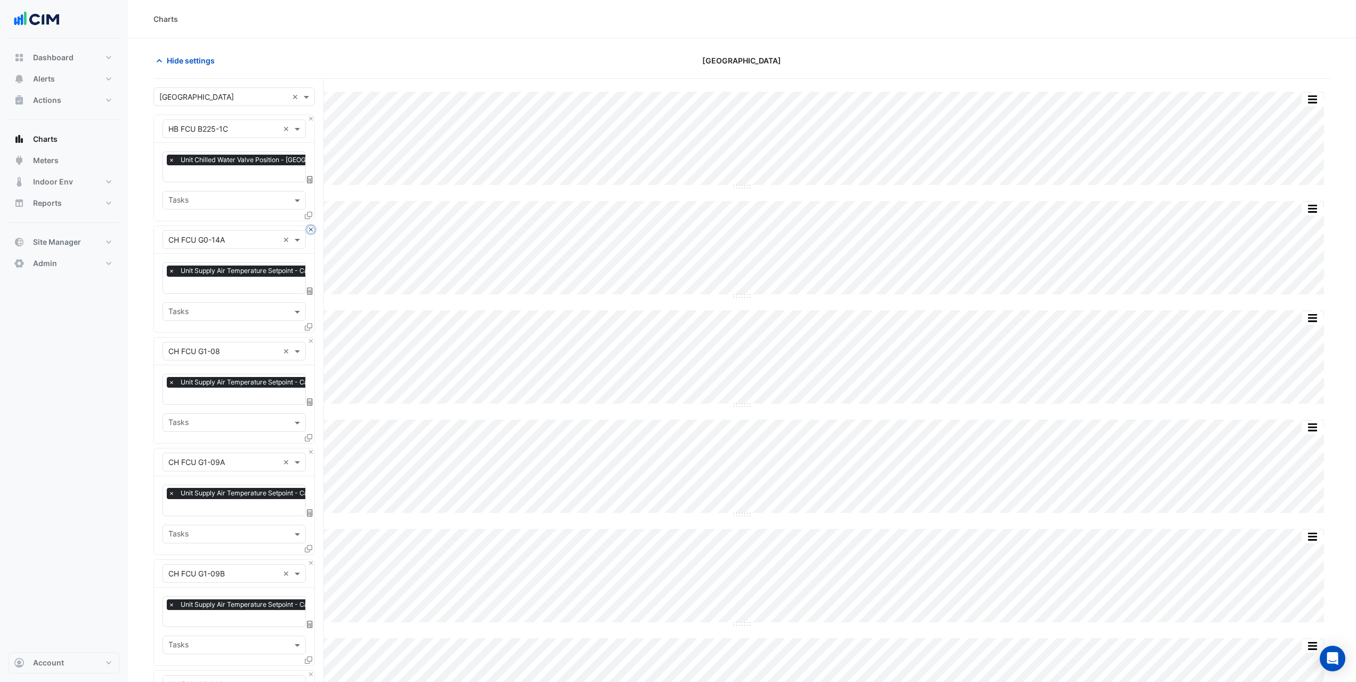
click at [312, 229] on button "Close" at bounding box center [311, 229] width 7 height 7
click at [312, 337] on button "Close" at bounding box center [311, 340] width 7 height 7
click at [312, 229] on button "Close" at bounding box center [311, 229] width 7 height 7
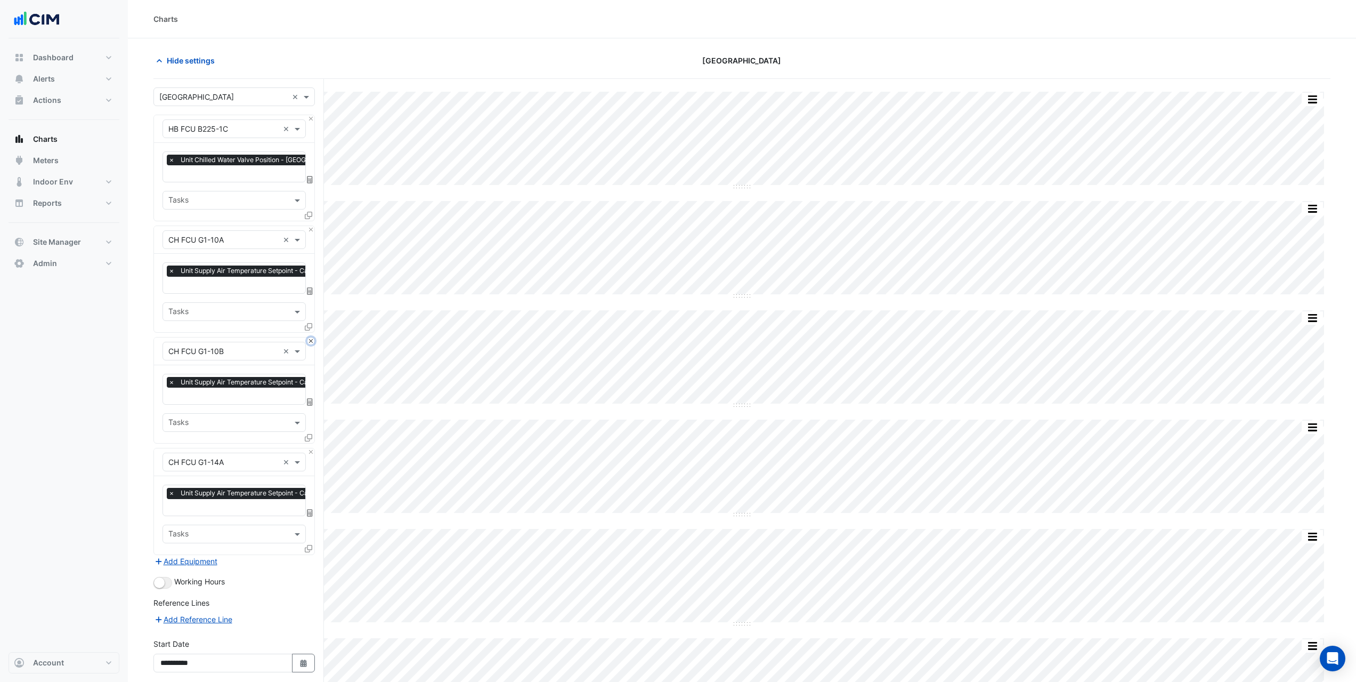
click at [312, 337] on button "Close" at bounding box center [311, 340] width 7 height 7
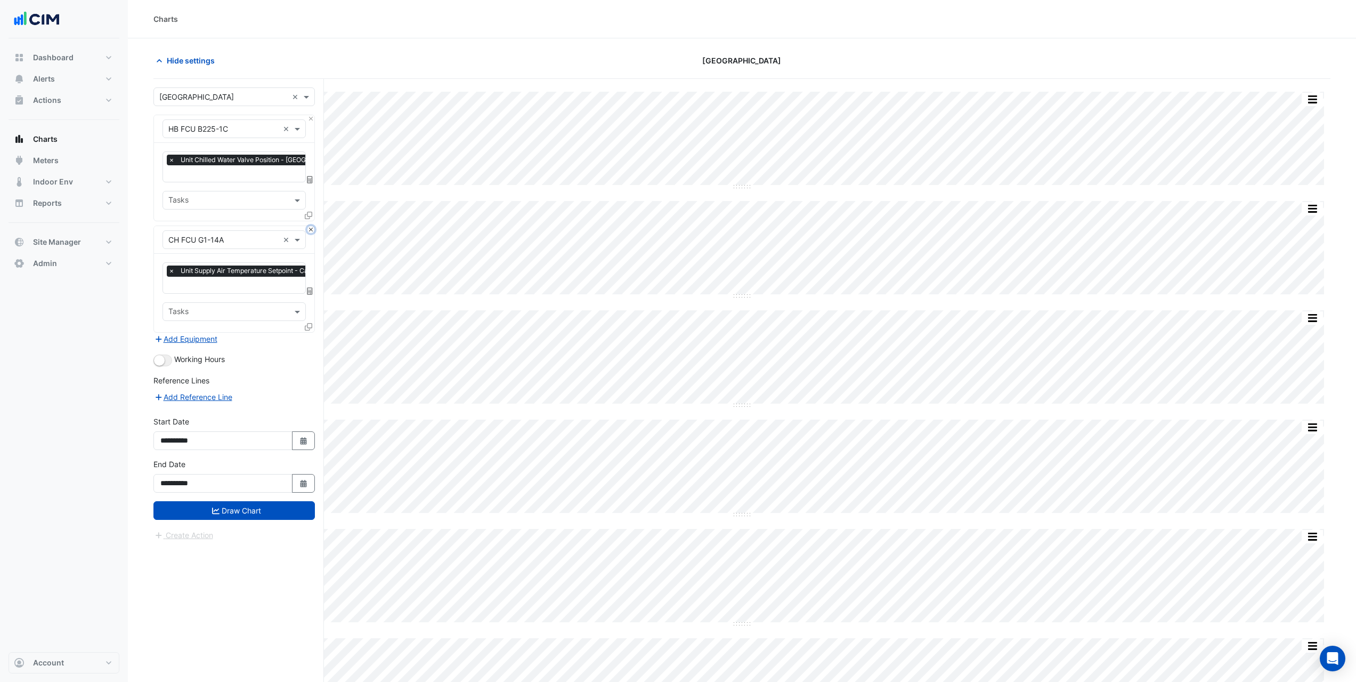
click at [312, 229] on button "Close" at bounding box center [311, 229] width 7 height 7
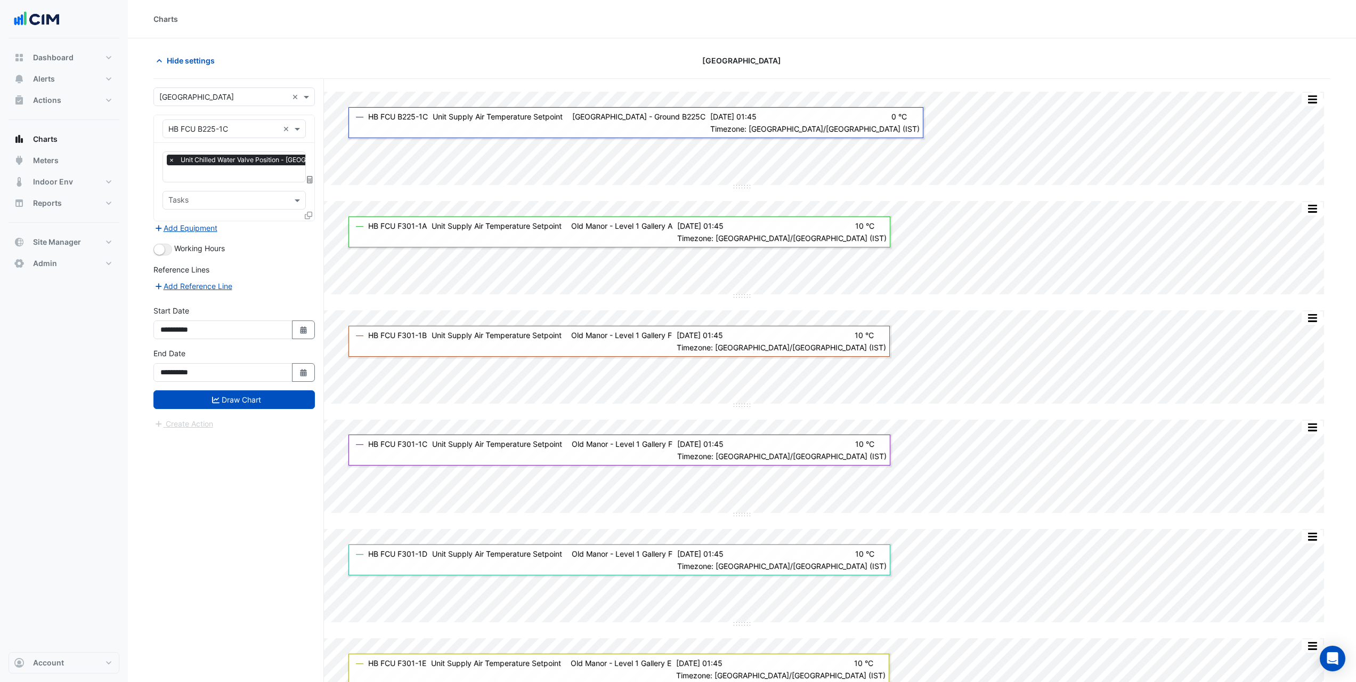
click at [309, 212] on icon at bounding box center [308, 215] width 7 height 7
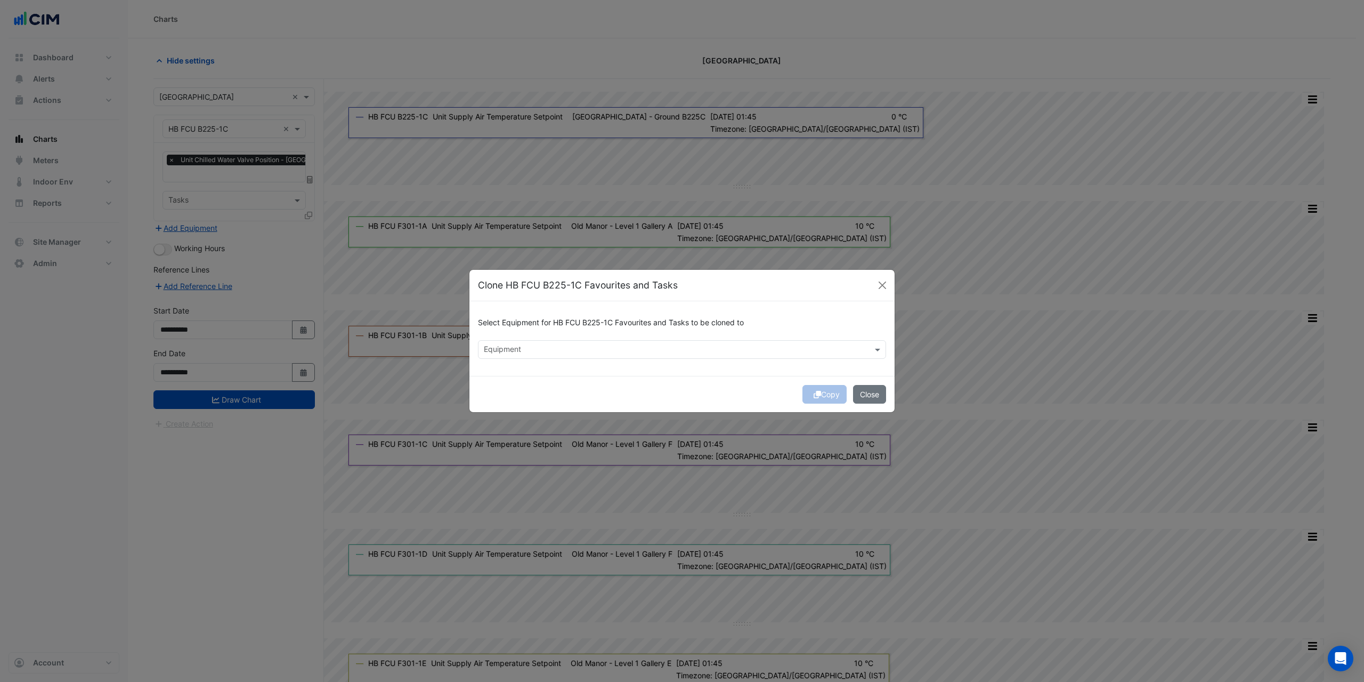
click at [542, 351] on input "text" at bounding box center [676, 350] width 384 height 11
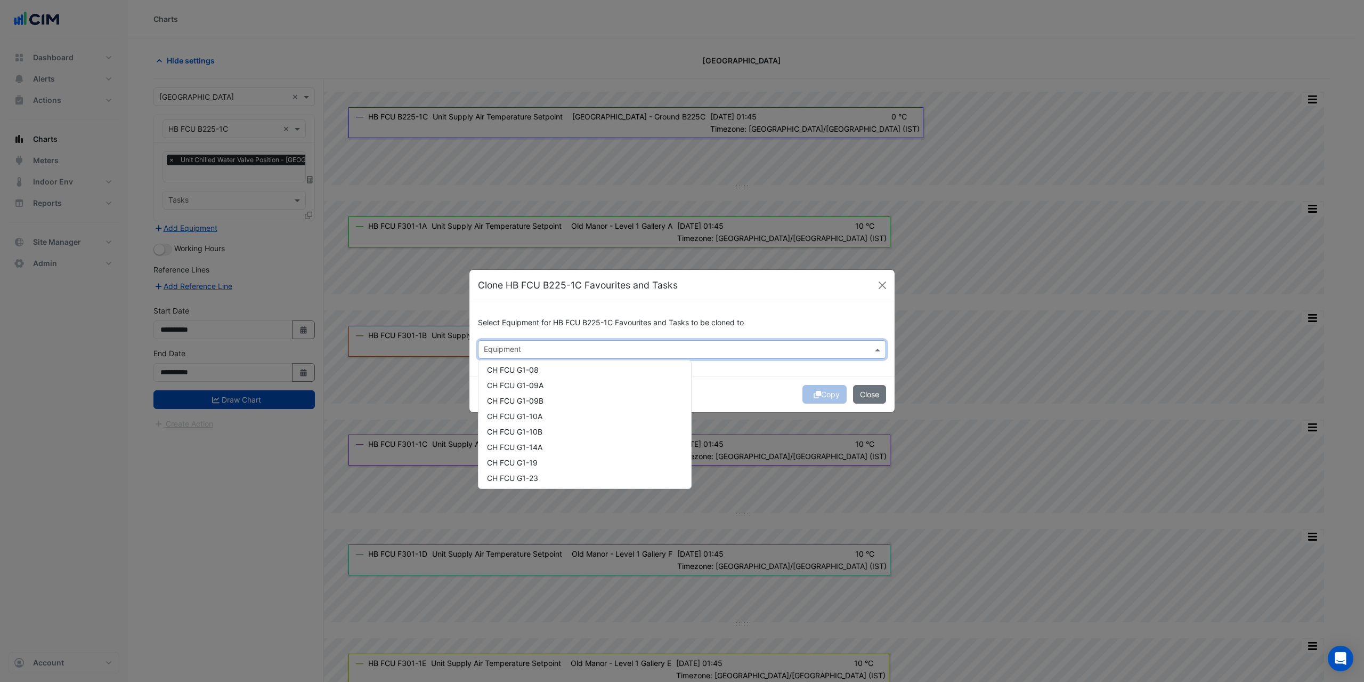
scroll to position [160, 0]
click at [543, 393] on div "CH FCU G1-09B" at bounding box center [585, 397] width 213 height 15
click at [543, 379] on span "CH FCU G1-09A" at bounding box center [515, 382] width 56 height 9
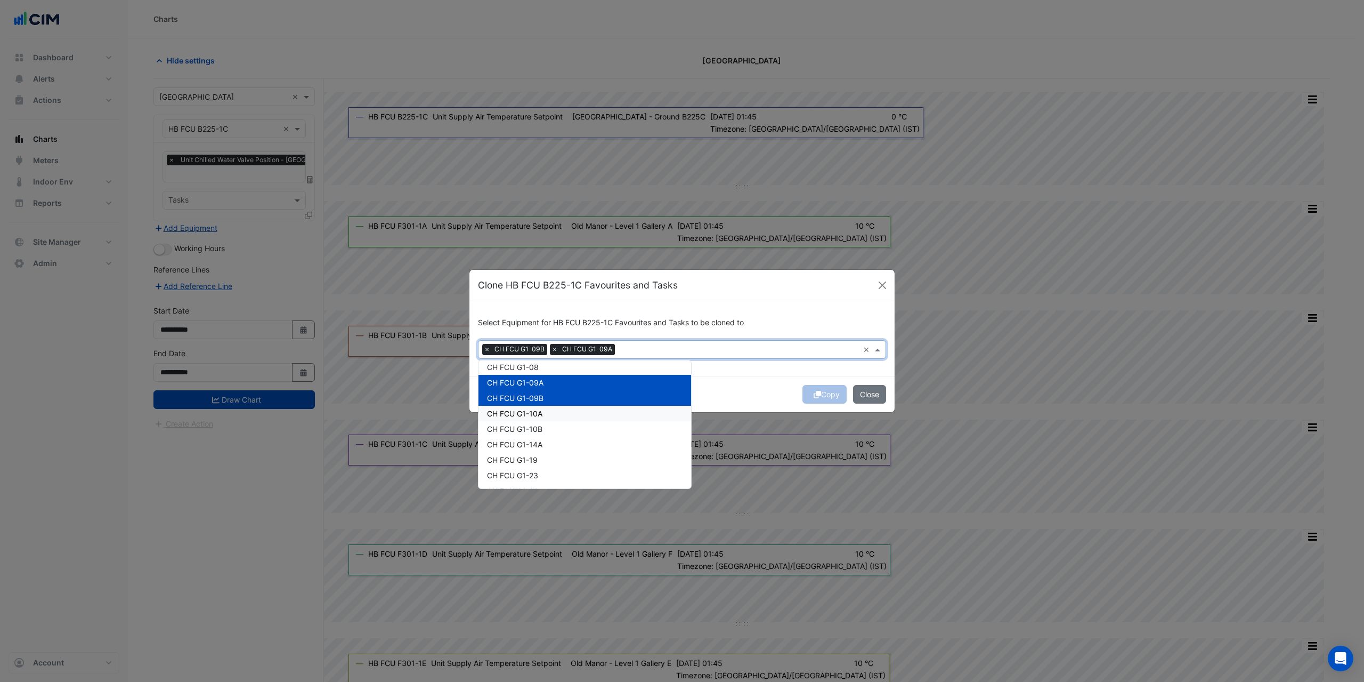
click at [544, 418] on div "CH FCU G1-10A" at bounding box center [585, 413] width 213 height 15
click at [541, 431] on span "CH FCU G1-10B" at bounding box center [514, 428] width 55 height 9
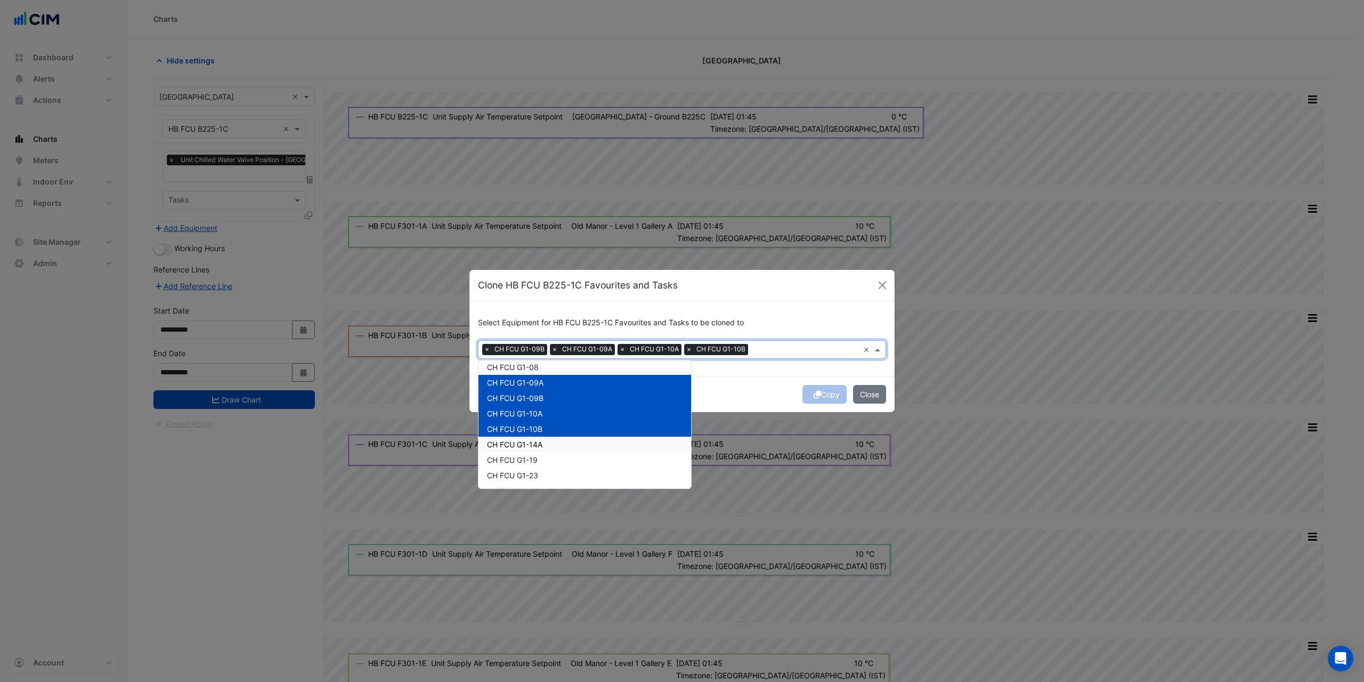
click at [542, 452] on div "CH FCU G1-19" at bounding box center [585, 459] width 213 height 15
click at [537, 476] on span "CH FCU G1-23" at bounding box center [512, 475] width 51 height 9
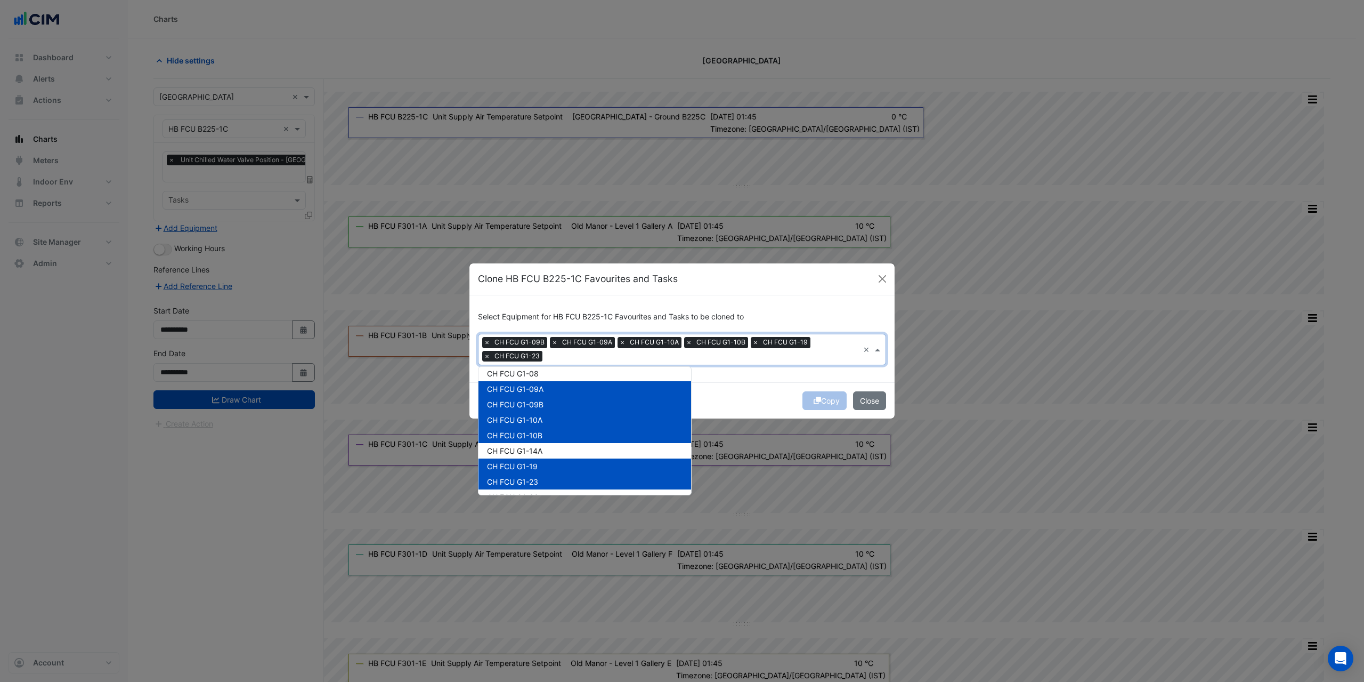
scroll to position [213, 0]
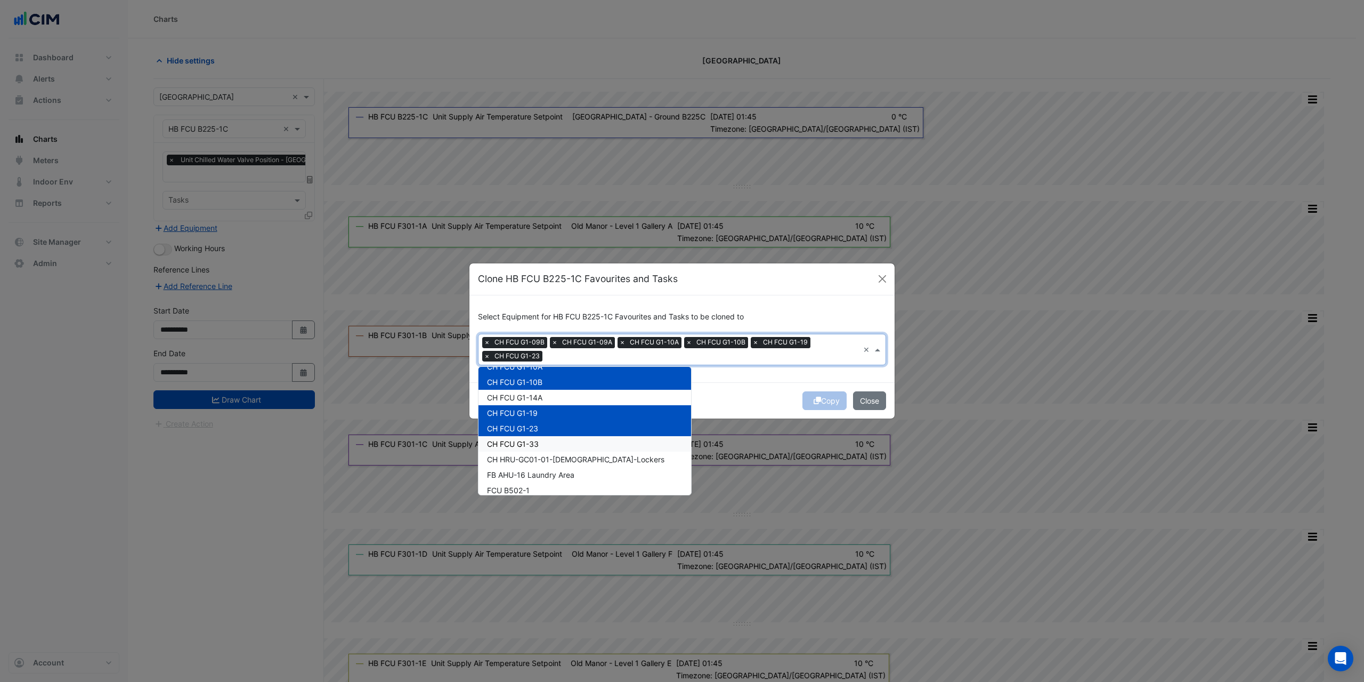
click at [539, 443] on span "CH FCU G1-33" at bounding box center [513, 443] width 52 height 9
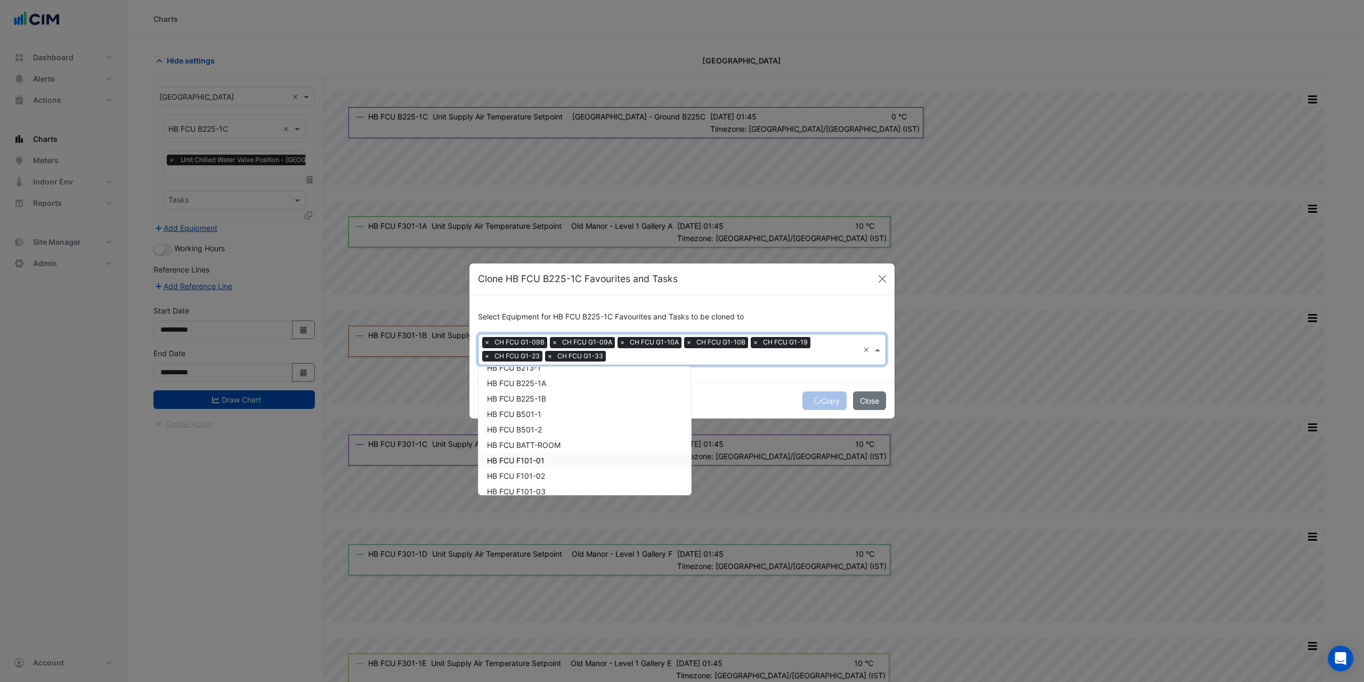
scroll to position [640, 0]
click at [527, 384] on span "HB FCU B501-1" at bounding box center [514, 388] width 54 height 9
click at [521, 370] on span "HB FCU B225-1B" at bounding box center [516, 372] width 59 height 9
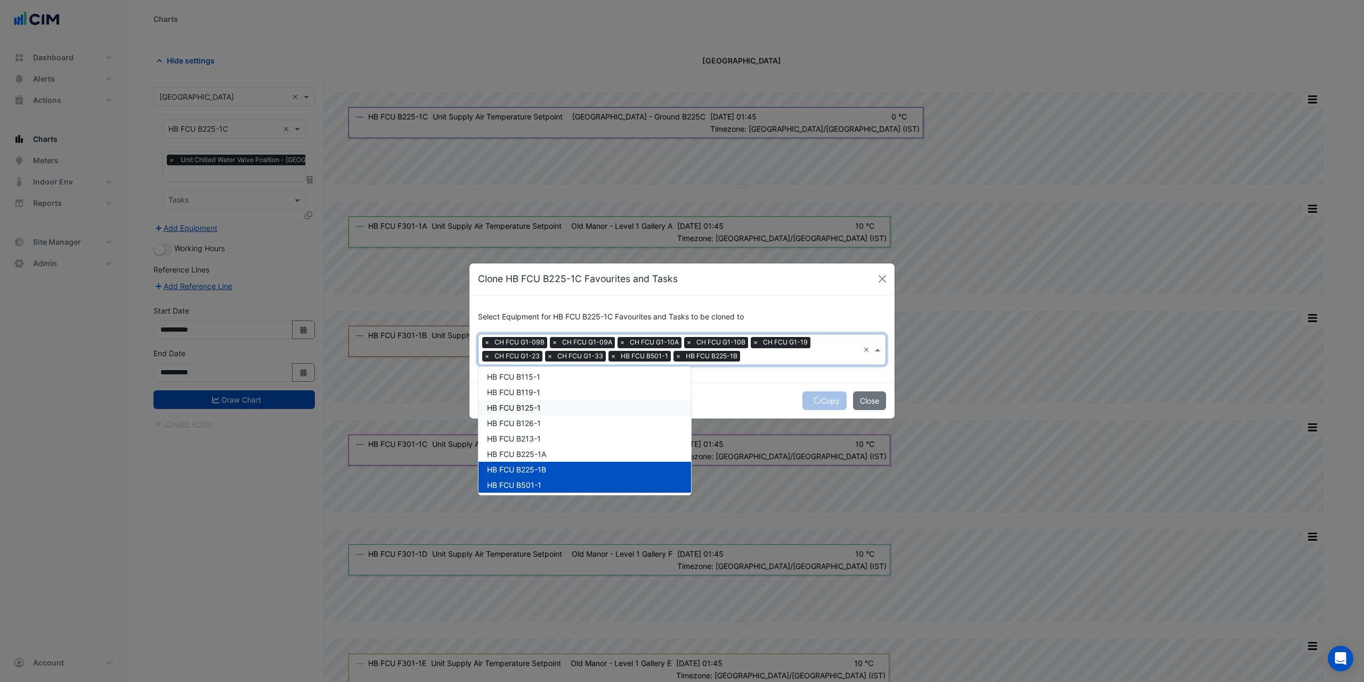
scroll to position [533, 0]
click at [535, 394] on div "HB FCU B119-1" at bounding box center [585, 401] width 213 height 15
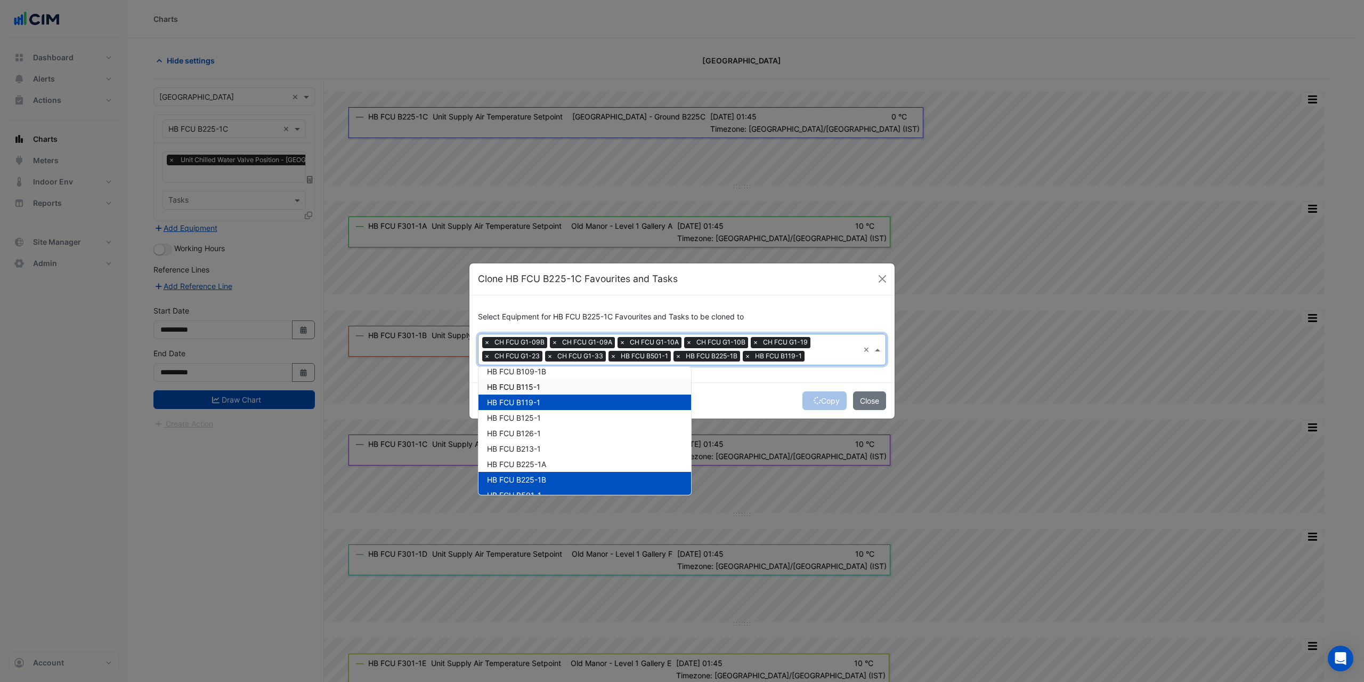
click at [535, 385] on span "HB FCU B115-1" at bounding box center [513, 386] width 53 height 9
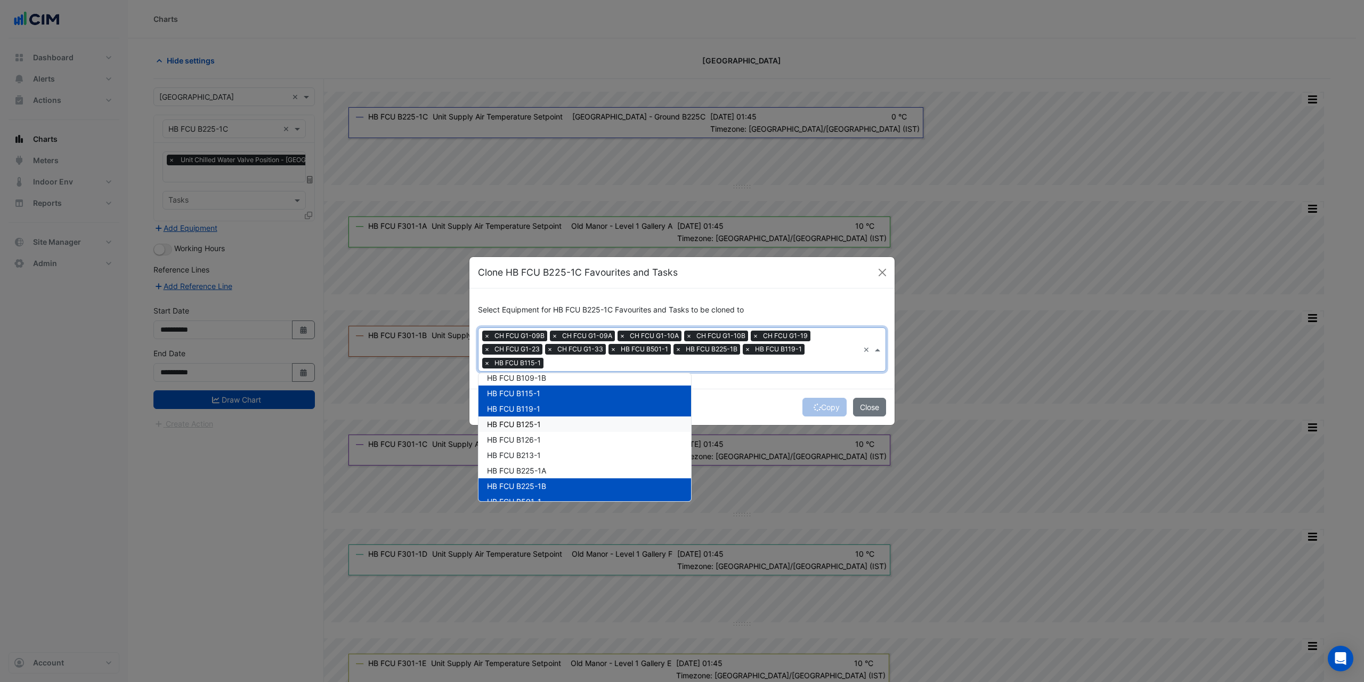
click at [529, 425] on span "HB FCU B125-1" at bounding box center [514, 423] width 54 height 9
click at [528, 439] on span "HB FCU B126-1" at bounding box center [514, 439] width 54 height 9
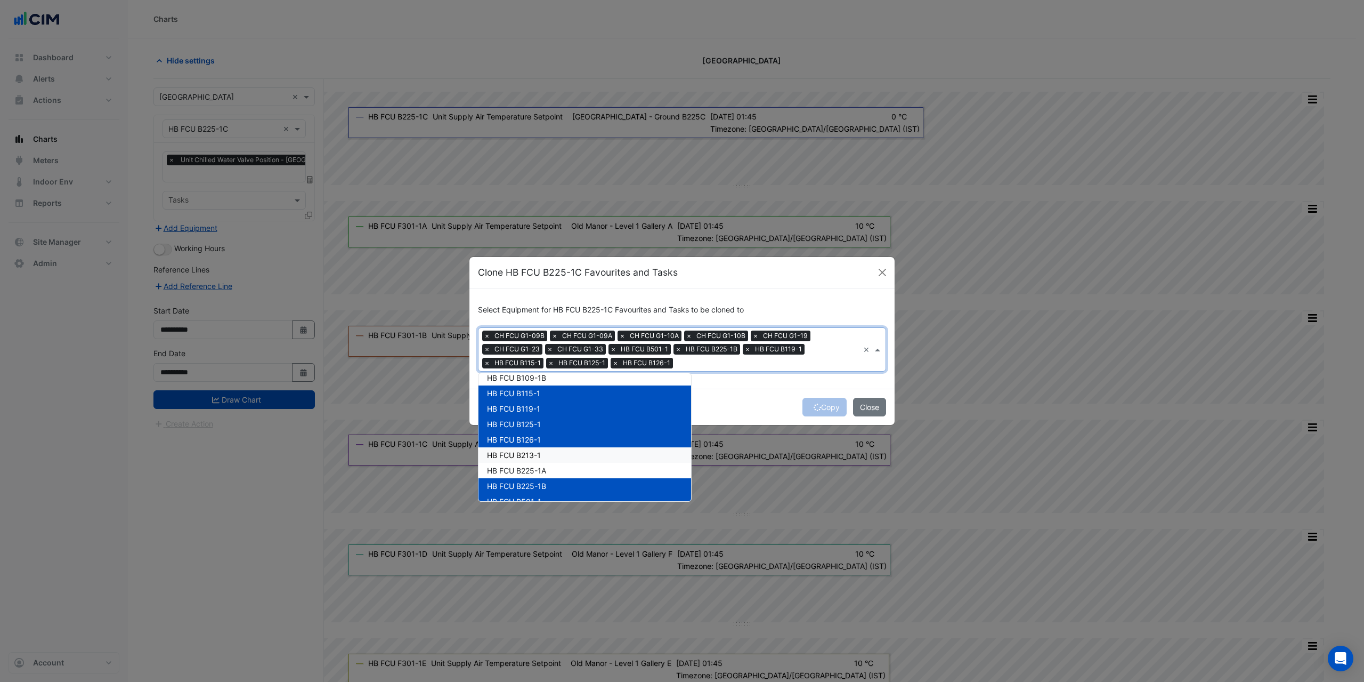
click at [528, 451] on span "HB FCU B213-1" at bounding box center [514, 454] width 54 height 9
click at [532, 472] on span "HB FCU B225-1A" at bounding box center [516, 470] width 59 height 9
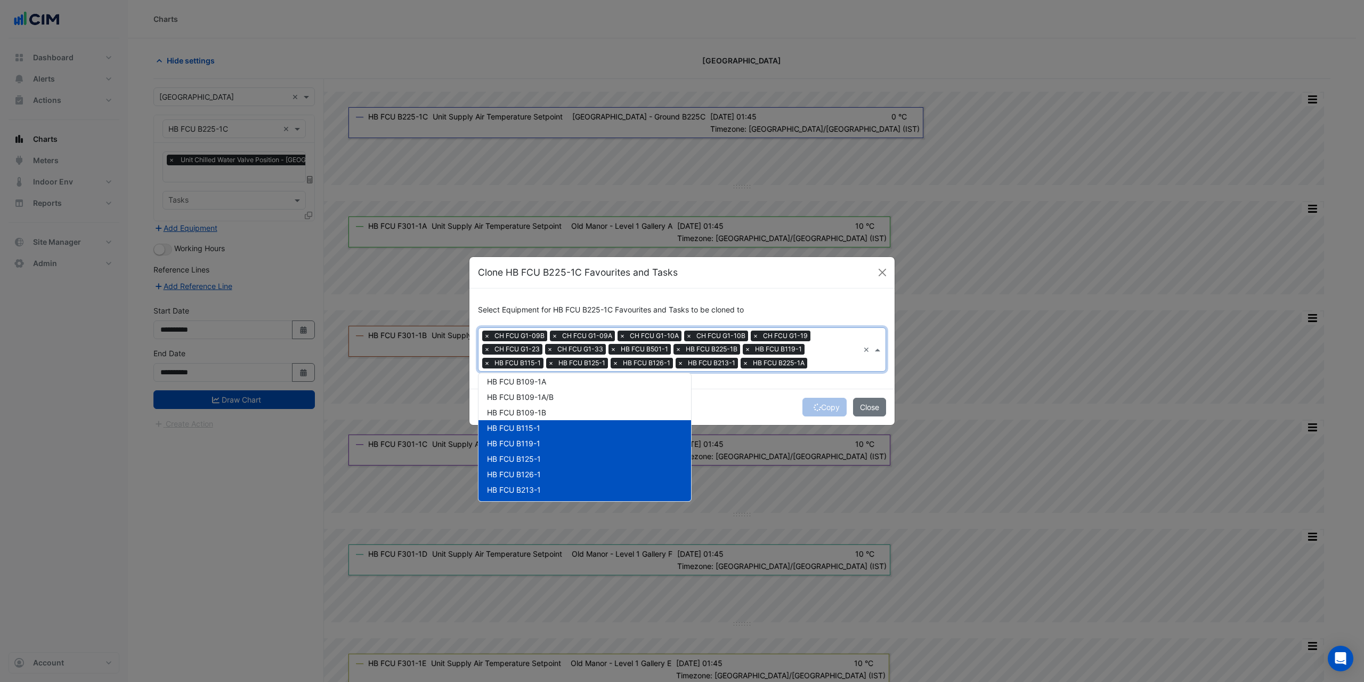
scroll to position [480, 0]
click at [544, 426] on span "HB FCU B109-1B" at bounding box center [516, 430] width 59 height 9
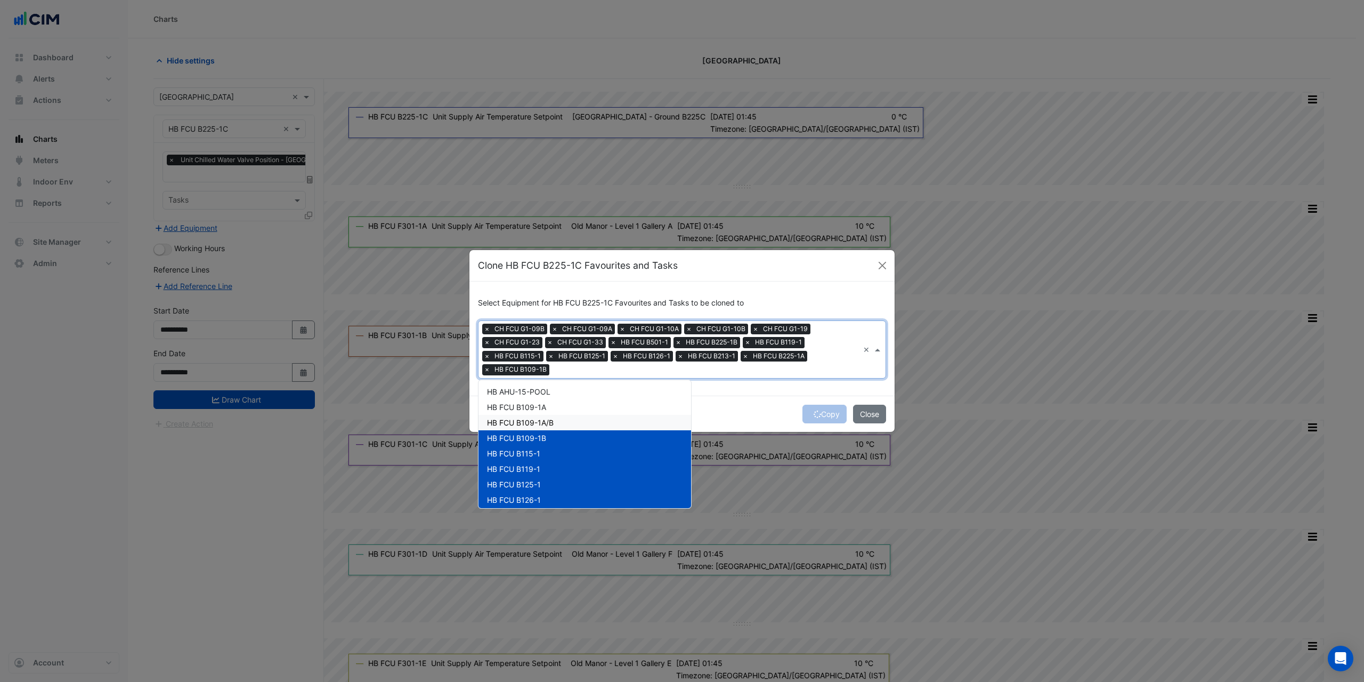
click at [545, 416] on div "HB FCU B109-1A/B" at bounding box center [585, 422] width 213 height 15
click at [545, 406] on span "HB FCU B109-1A" at bounding box center [516, 406] width 59 height 9
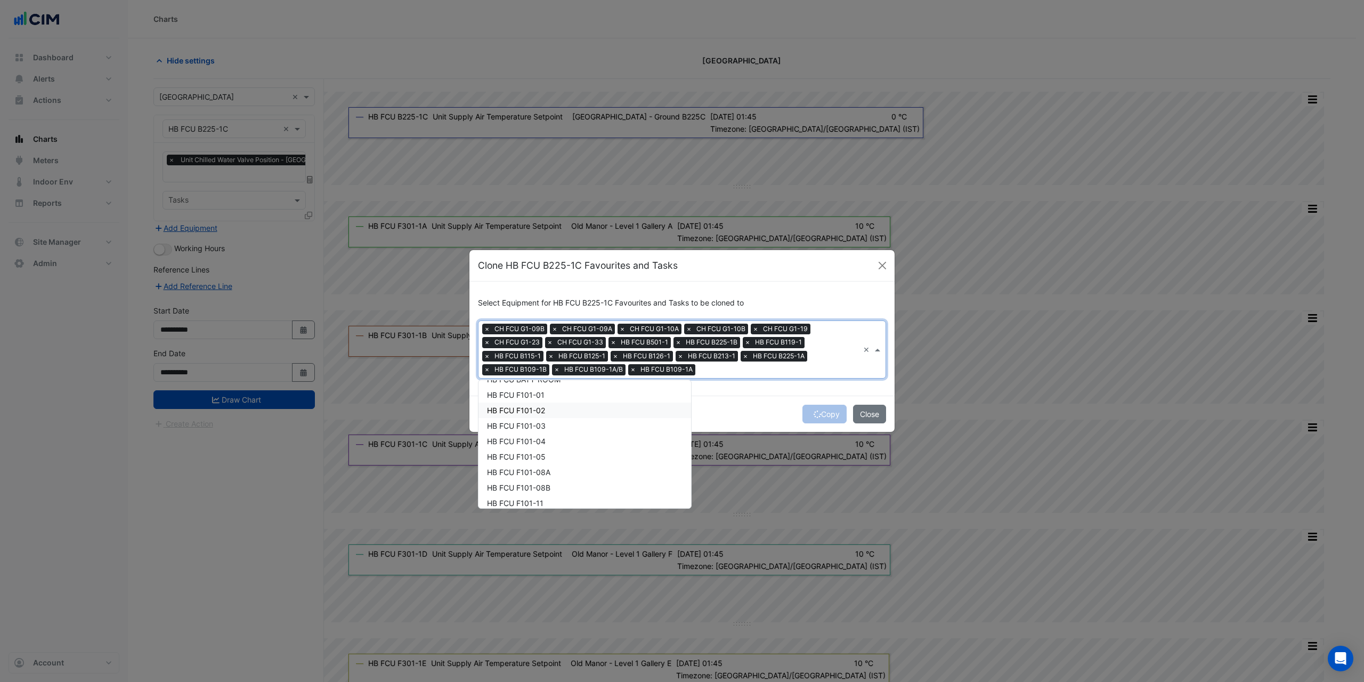
scroll to position [640, 0]
click at [539, 416] on span "HB FCU B501-2" at bounding box center [514, 417] width 55 height 9
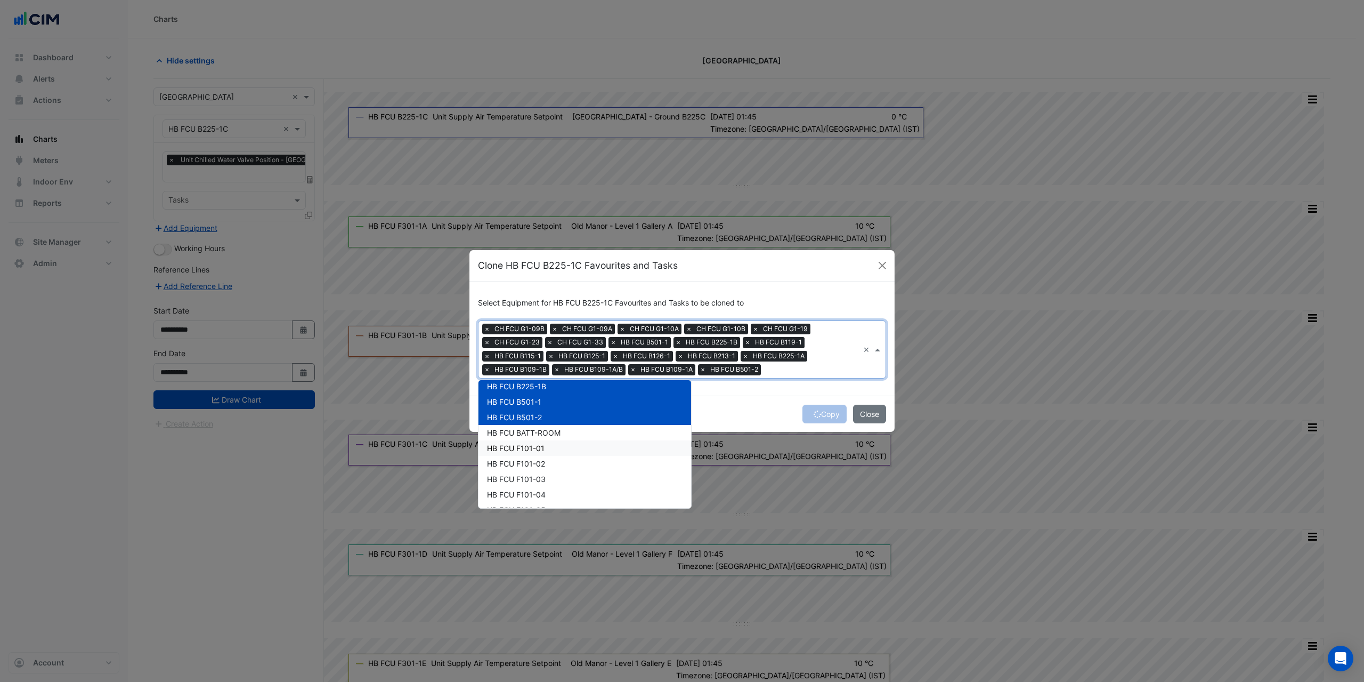
click at [538, 445] on span "HB FCU F101-01" at bounding box center [516, 447] width 58 height 9
click at [537, 457] on div "HB FCU F101-02" at bounding box center [585, 463] width 213 height 15
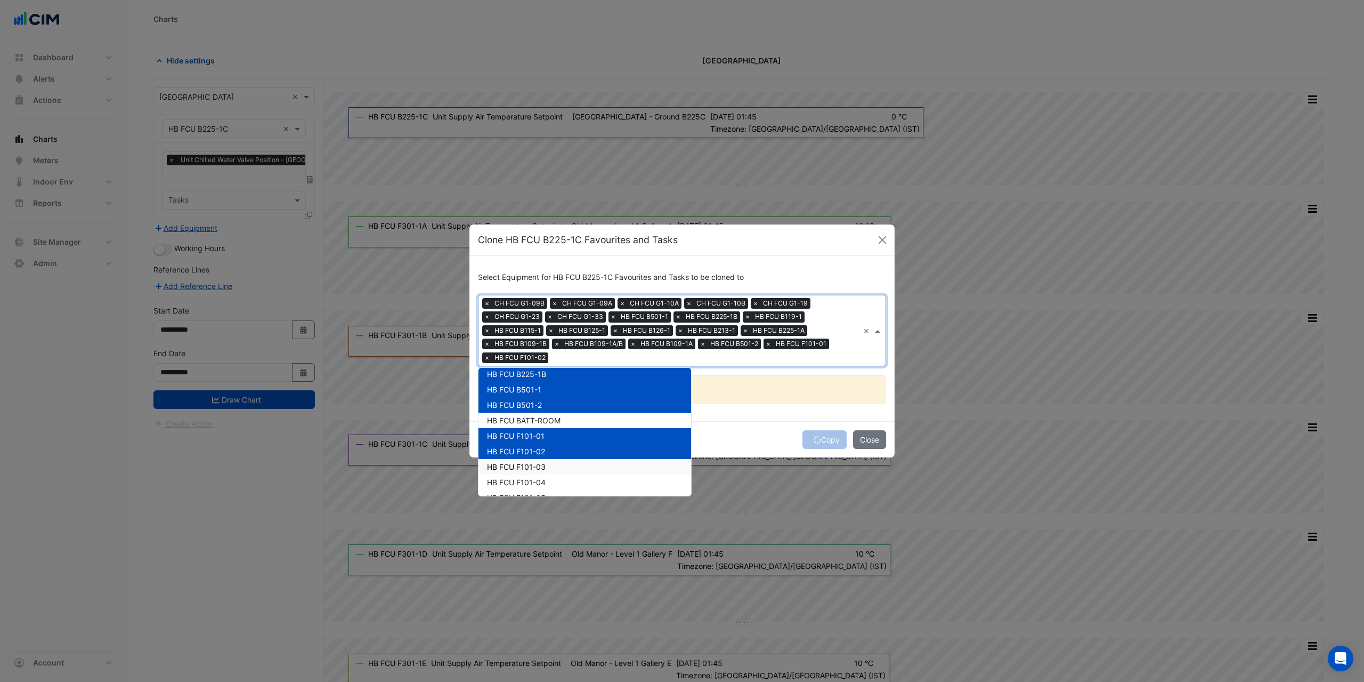
click at [541, 462] on span "HB FCU F101-03" at bounding box center [516, 466] width 59 height 9
click at [537, 480] on span "HB FCU F101-04" at bounding box center [516, 482] width 59 height 9
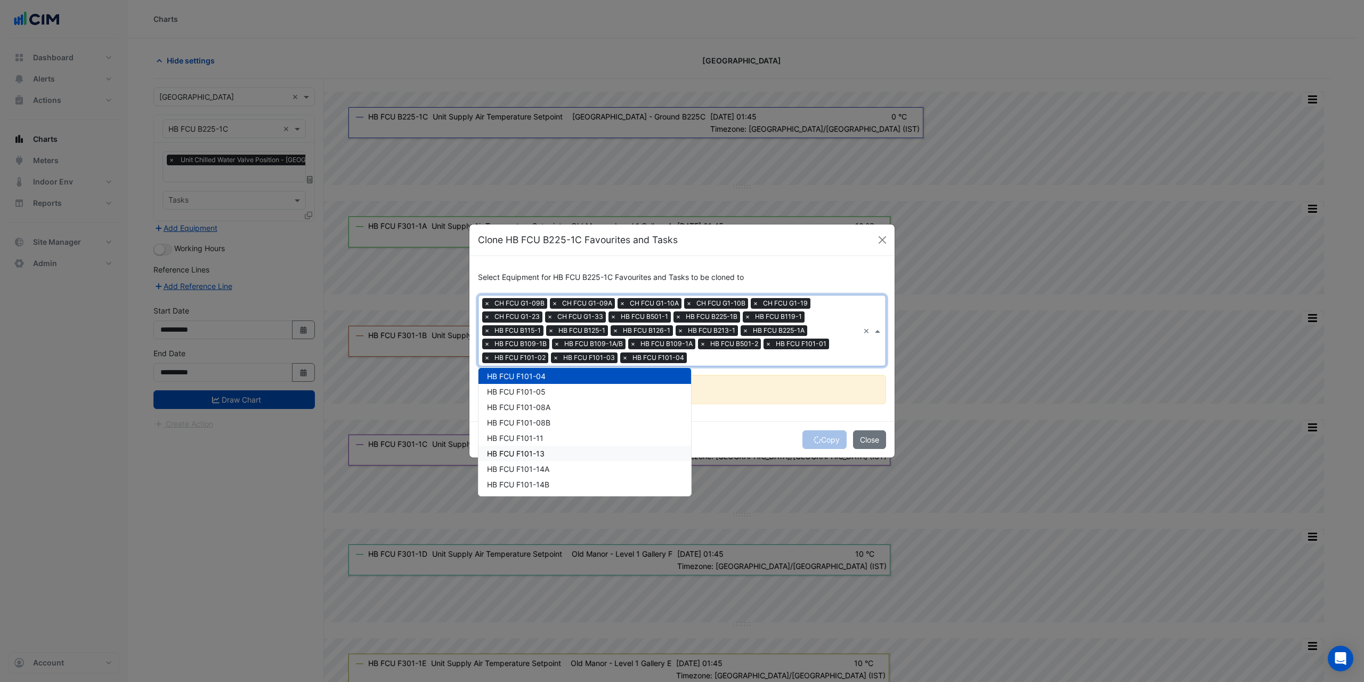
scroll to position [746, 0]
click at [545, 394] on span "HB FCU F101-05" at bounding box center [516, 390] width 59 height 9
click at [542, 408] on span "HB FCU F101-08A" at bounding box center [518, 406] width 63 height 9
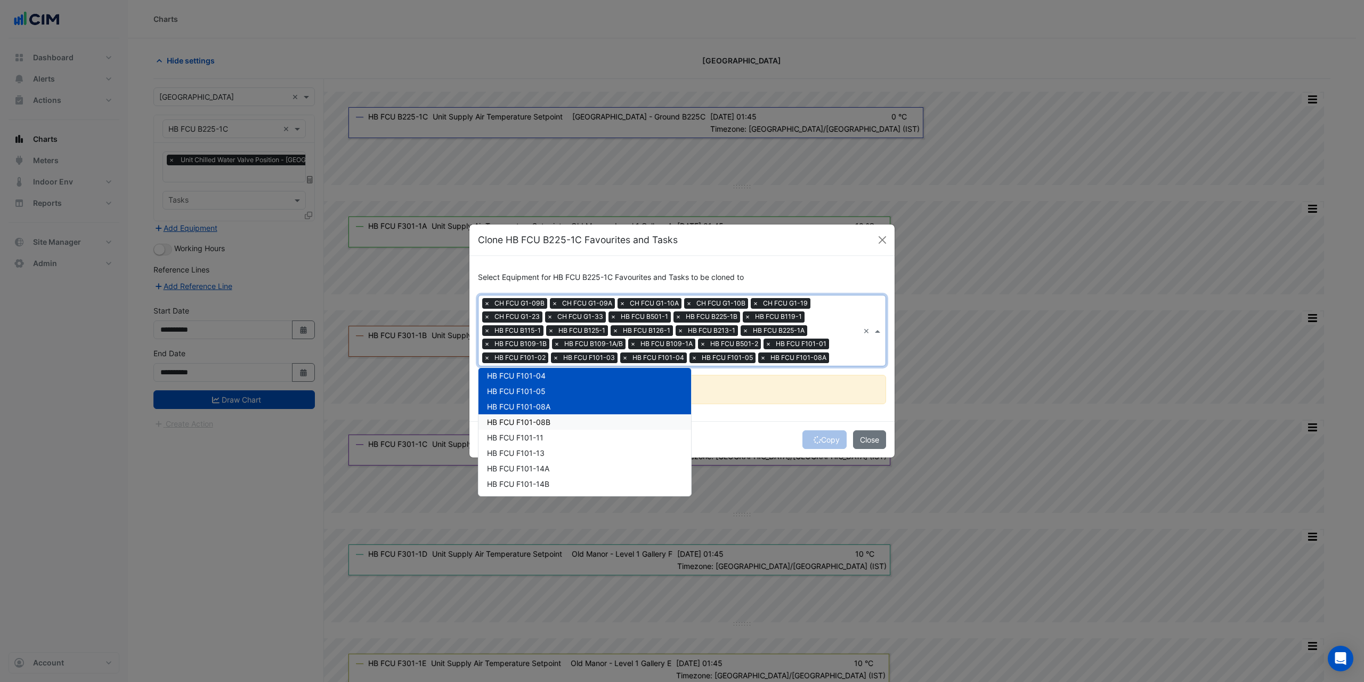
click at [544, 423] on span "HB FCU F101-08B" at bounding box center [518, 421] width 63 height 9
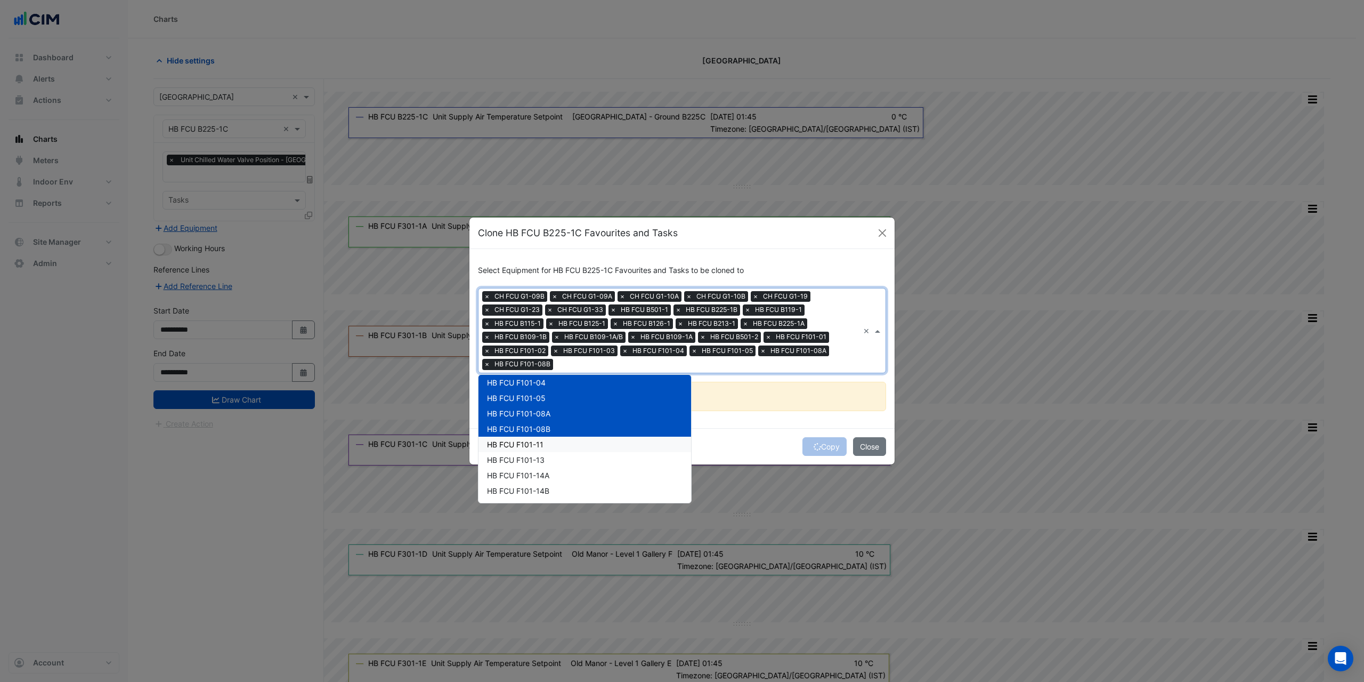
click at [540, 440] on span "HB FCU F101-11" at bounding box center [515, 444] width 56 height 9
click at [547, 461] on div "HB FCU F101-13" at bounding box center [585, 459] width 213 height 15
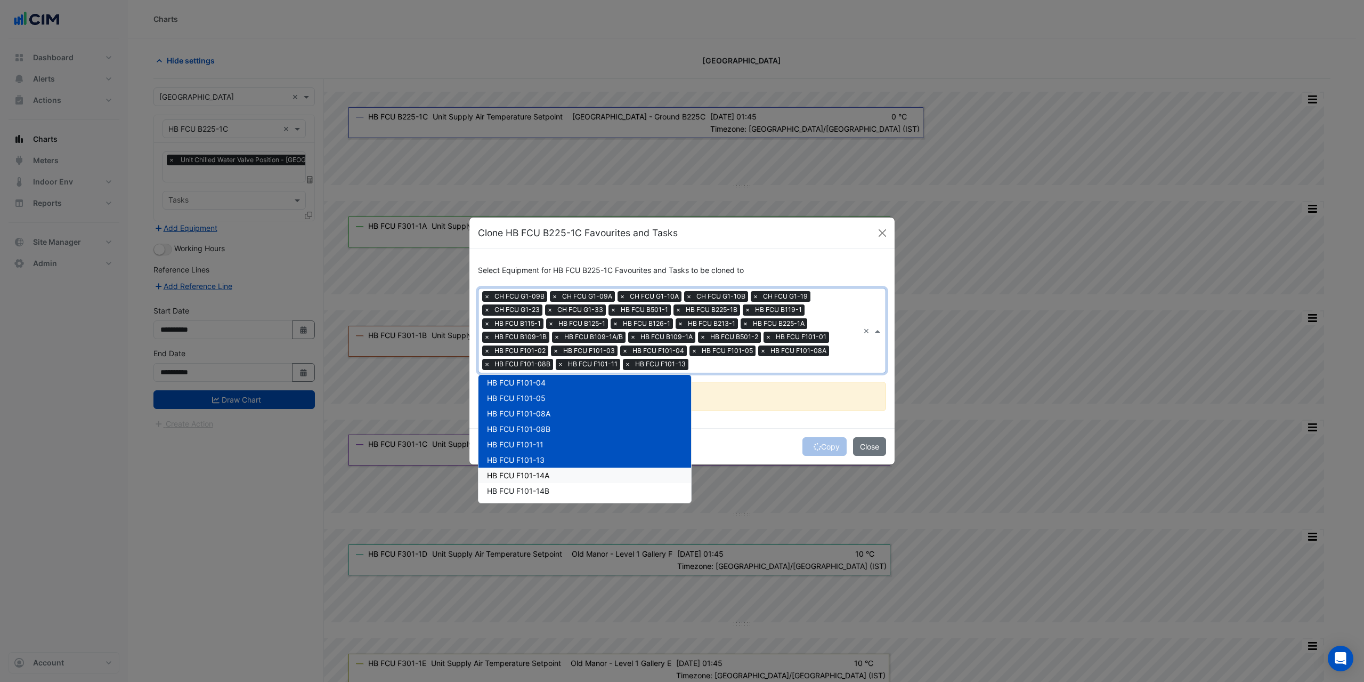
click at [551, 472] on div "HB FCU F101-14A" at bounding box center [585, 474] width 213 height 15
click at [549, 494] on span "HB FCU F101-14B" at bounding box center [518, 490] width 62 height 9
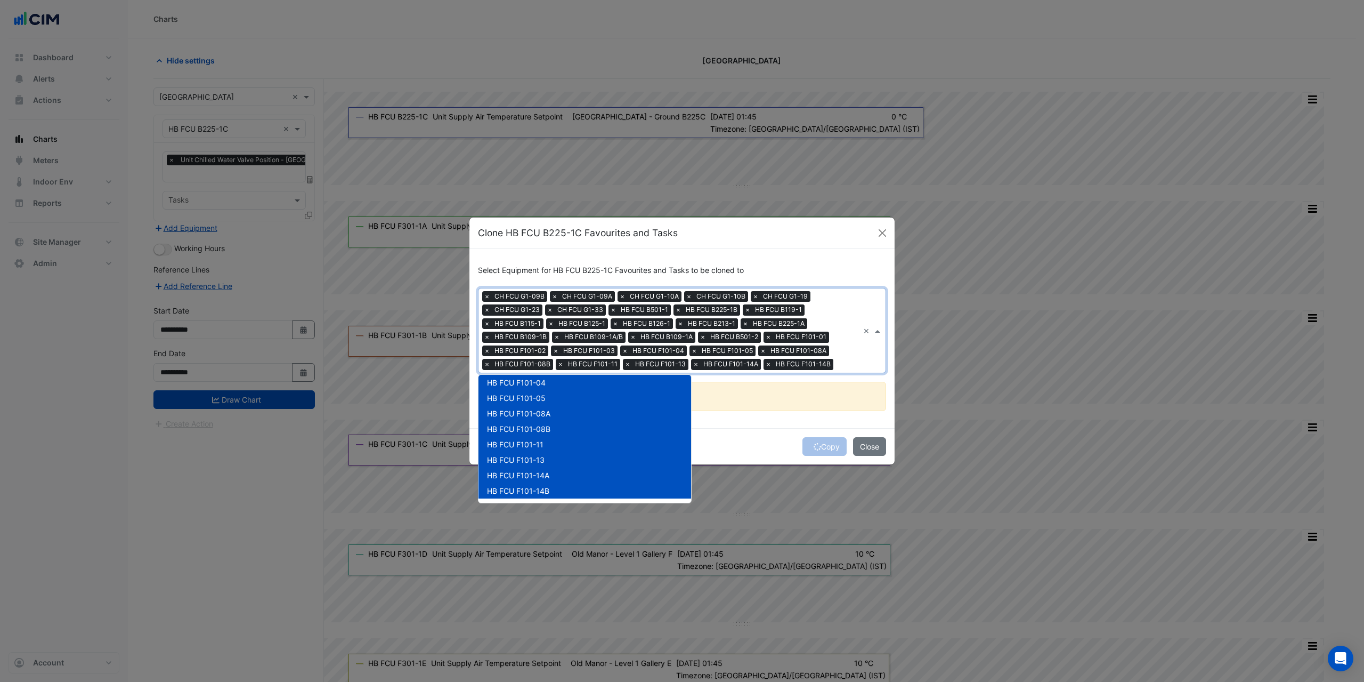
scroll to position [799, 0]
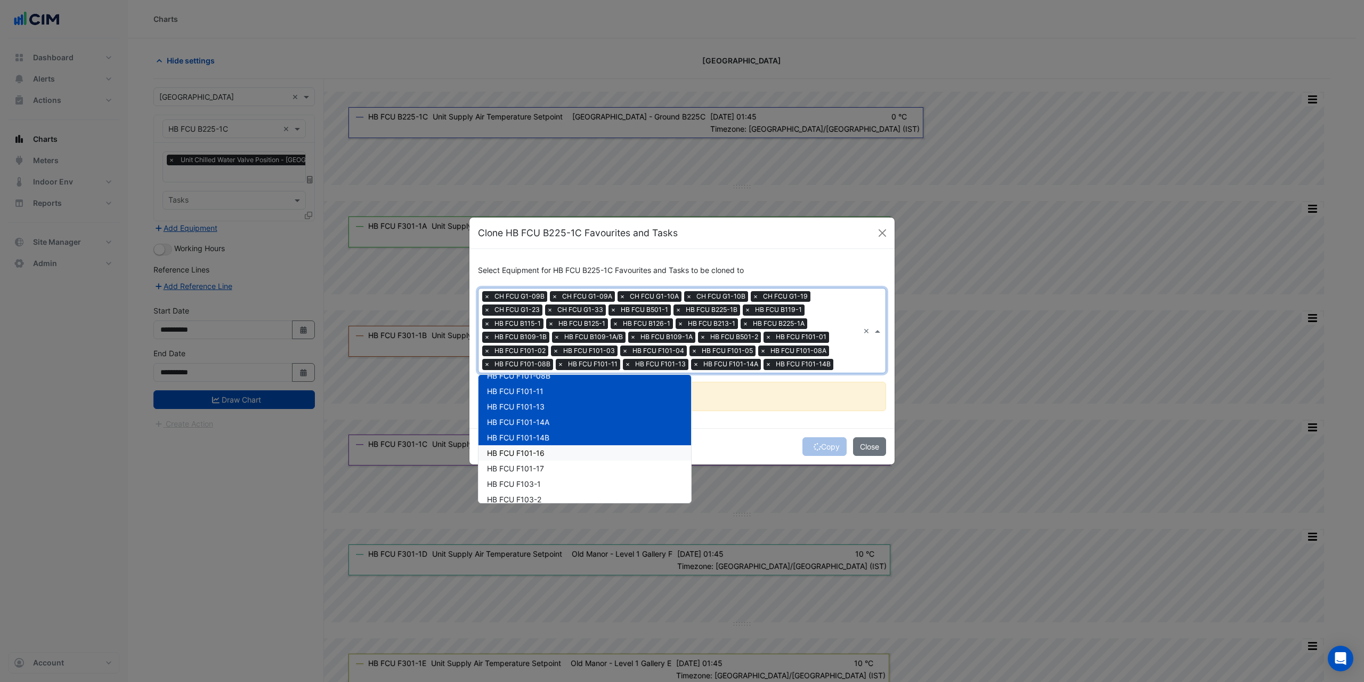
click at [555, 452] on div "HB FCU F101-16" at bounding box center [585, 452] width 213 height 15
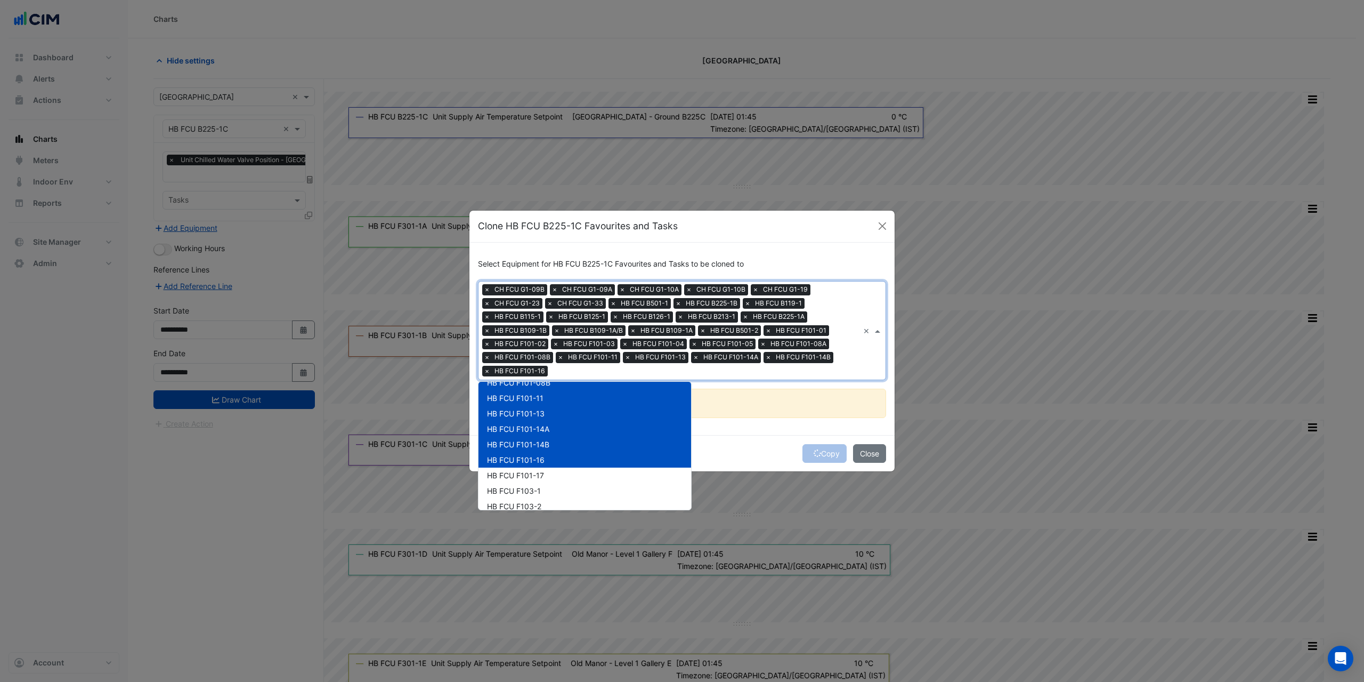
click at [549, 469] on div "HB FCU F101-17" at bounding box center [585, 474] width 213 height 15
click at [546, 492] on div "HB FCU F103-1" at bounding box center [585, 490] width 213 height 15
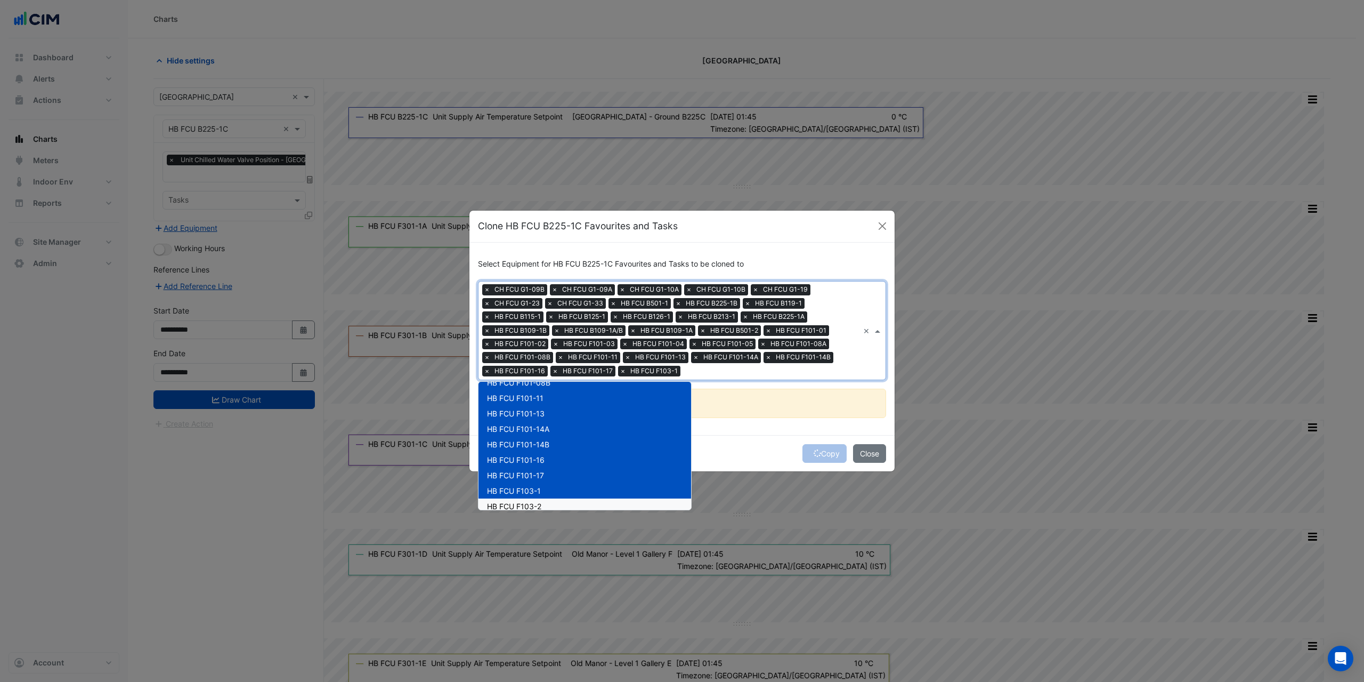
click at [546, 501] on div "HB FCU F103-2" at bounding box center [585, 505] width 213 height 15
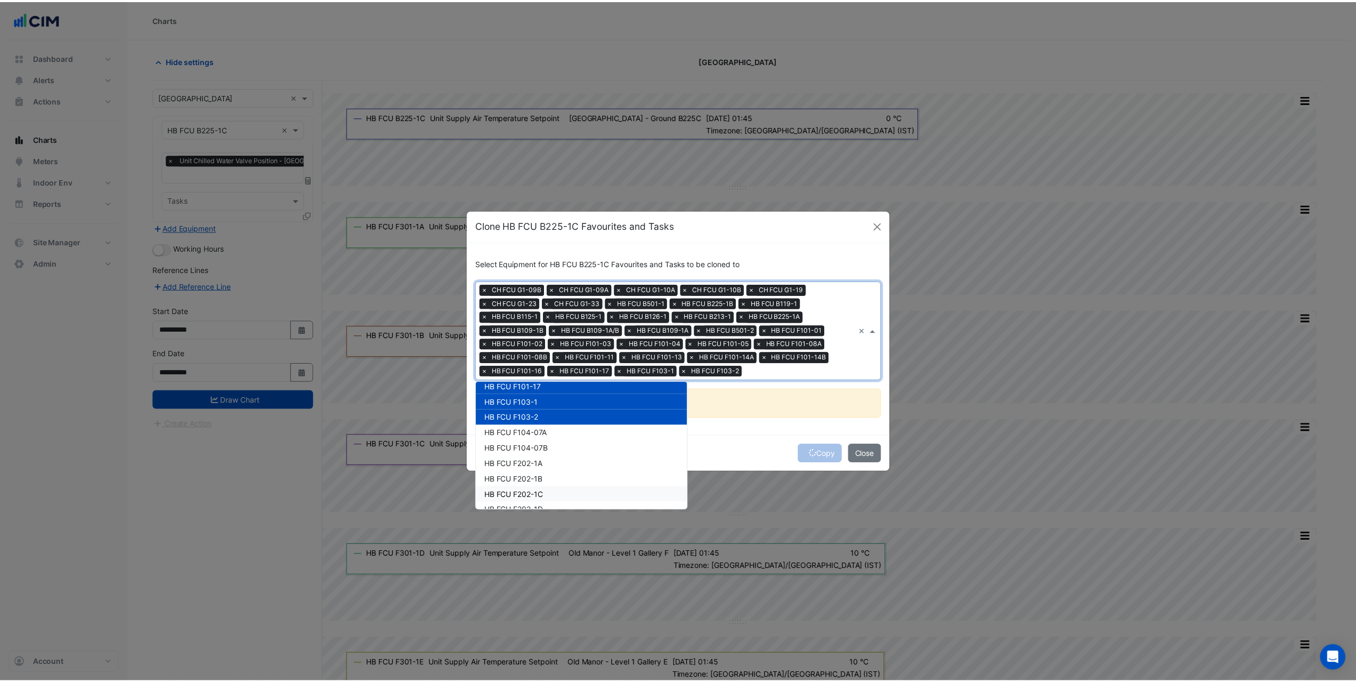
scroll to position [906, 0]
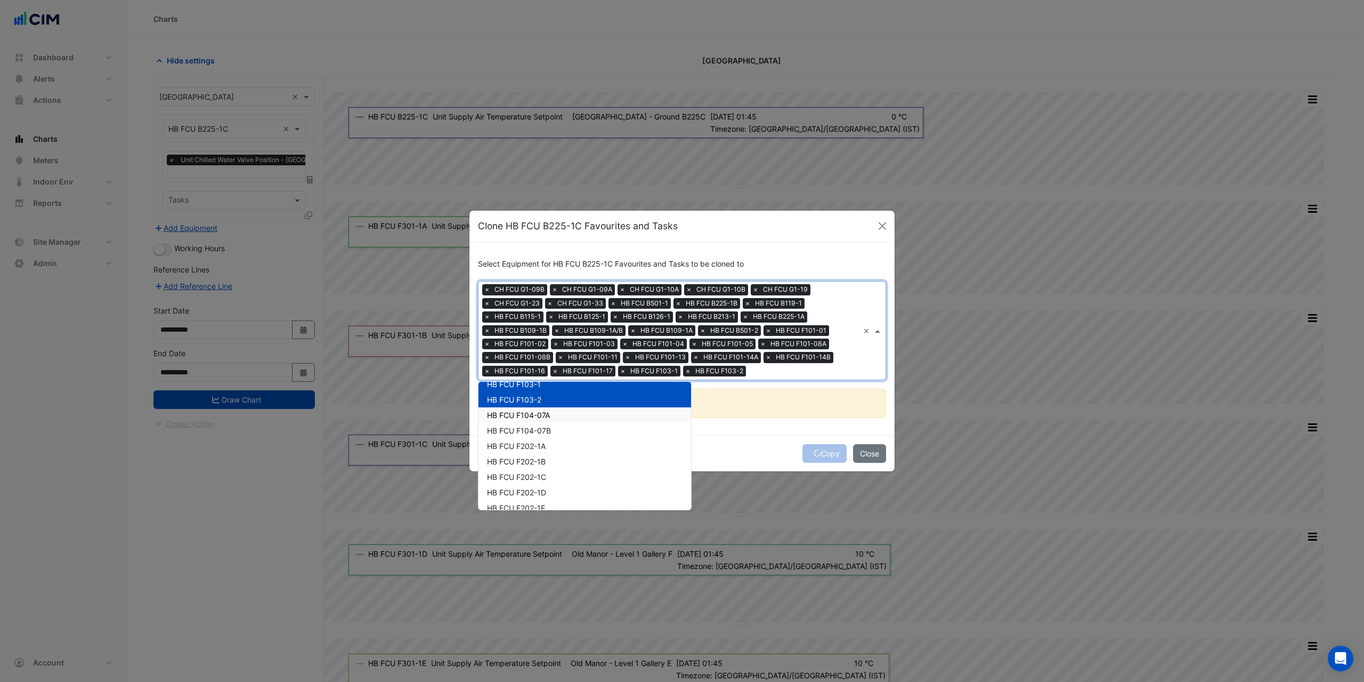
click at [542, 417] on span "HB FCU F104-07A" at bounding box center [518, 414] width 63 height 9
click at [539, 427] on span "HB FCU F104-07B" at bounding box center [519, 430] width 64 height 9
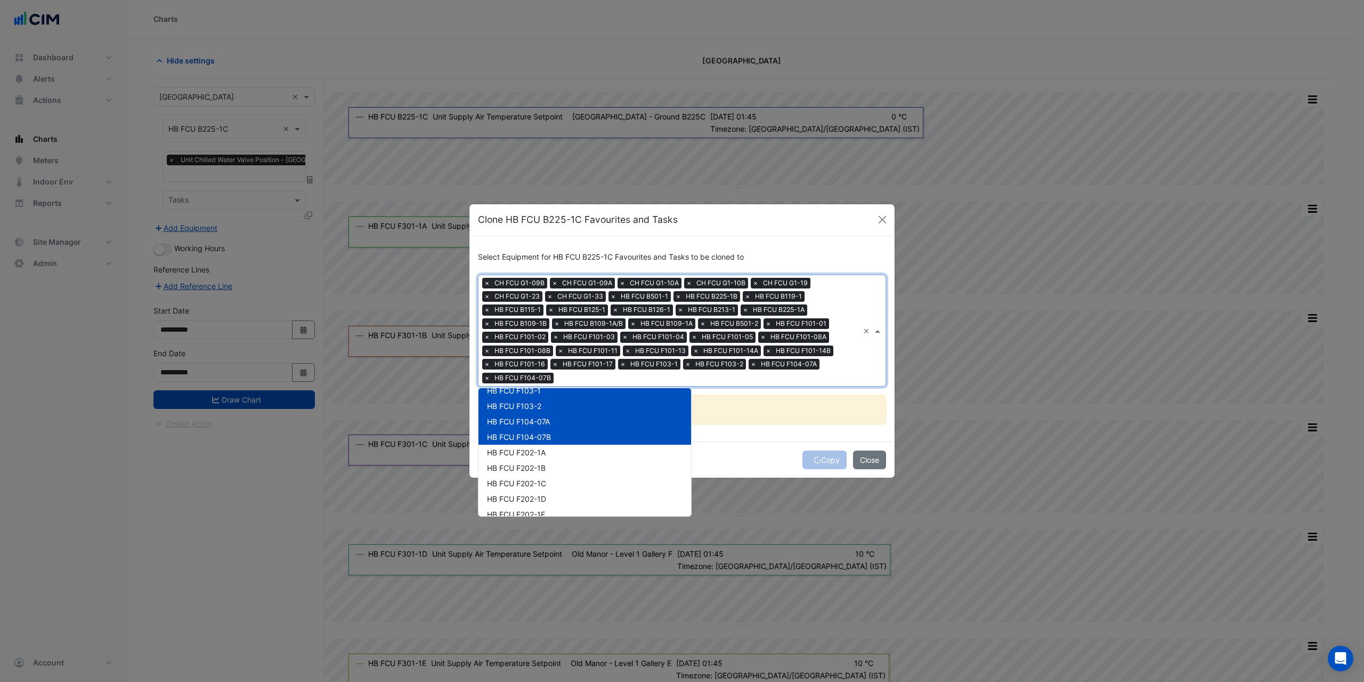
click at [804, 473] on div "Copy Close" at bounding box center [682, 459] width 425 height 36
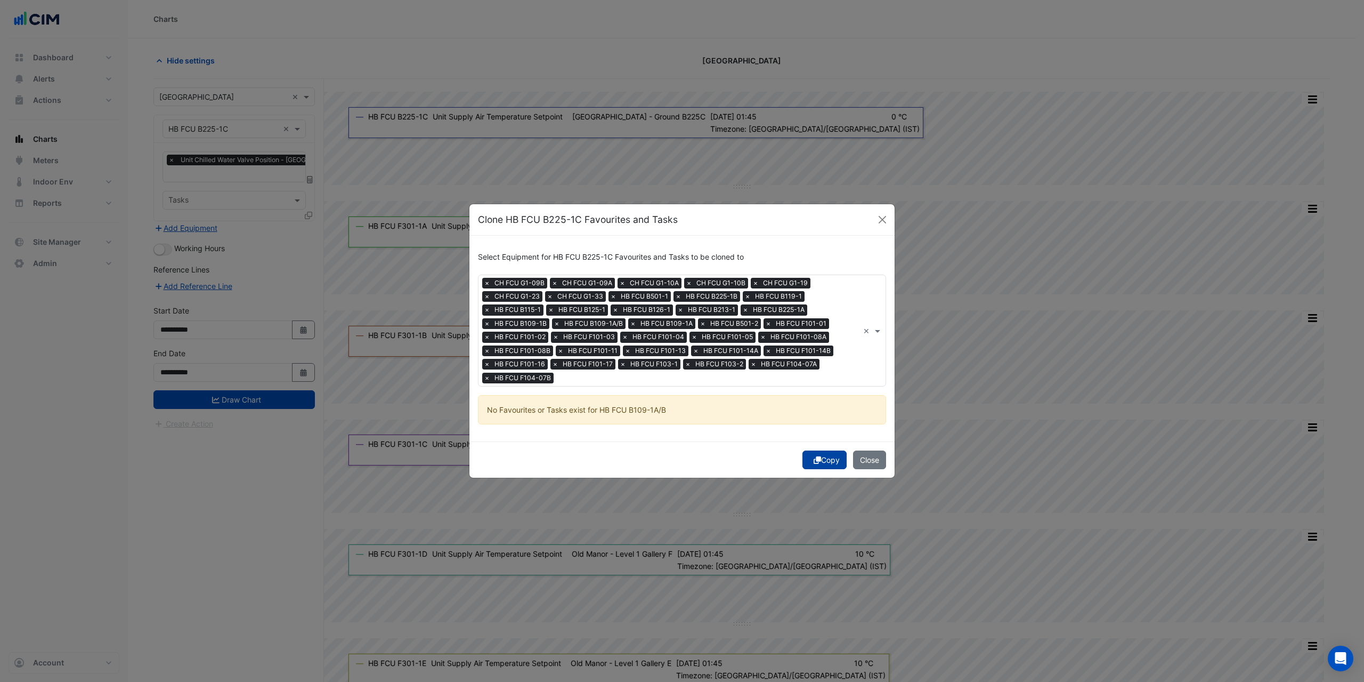
click at [825, 466] on button "Copy" at bounding box center [825, 459] width 44 height 19
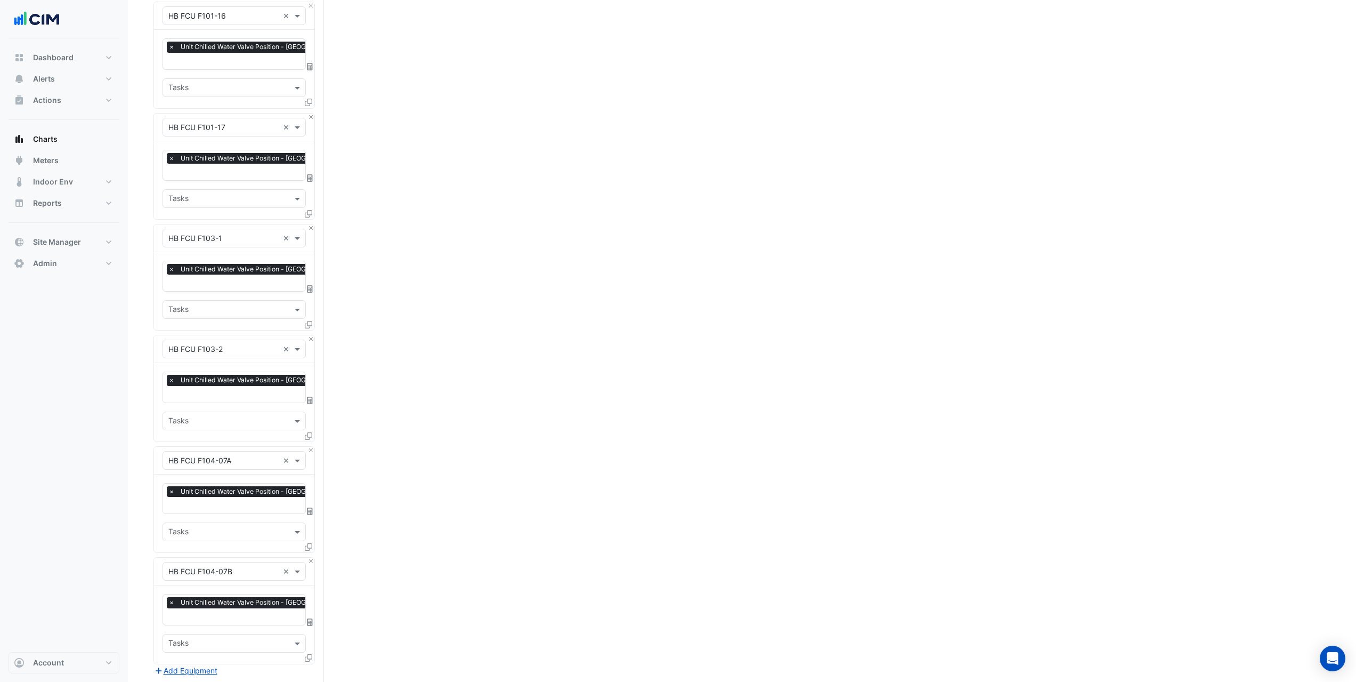
scroll to position [3606, 0]
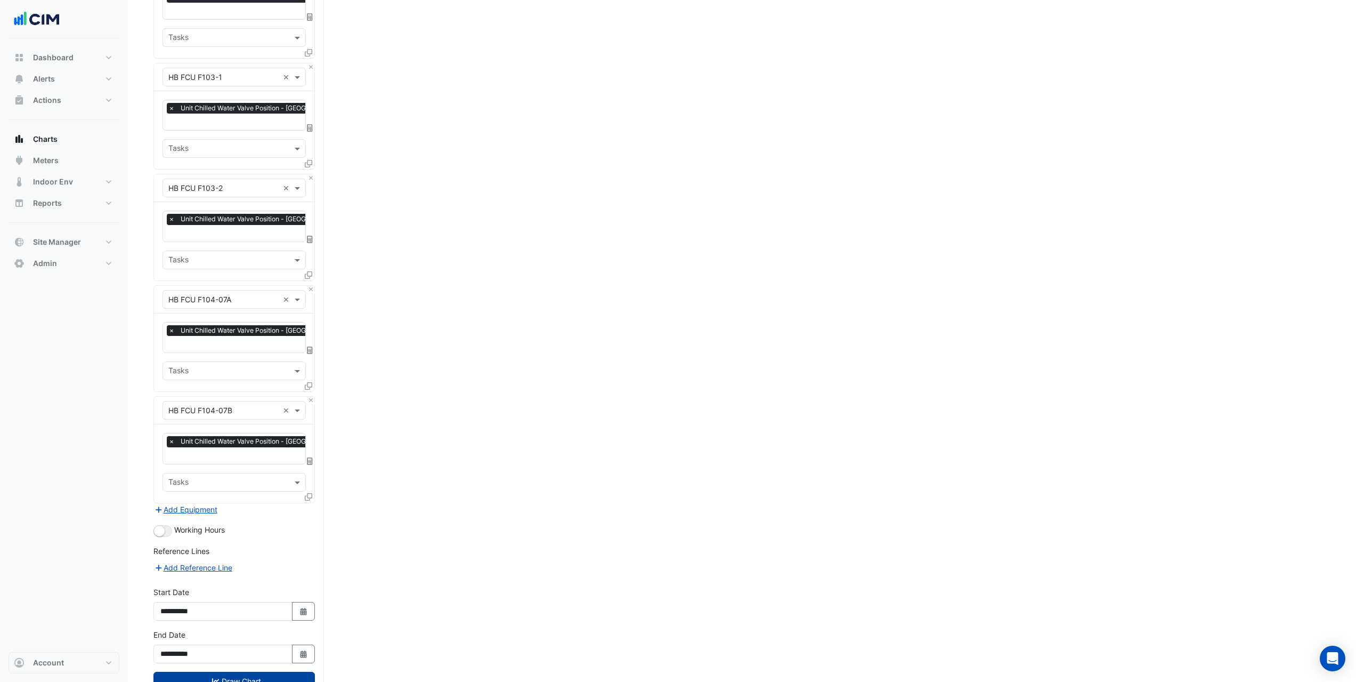
click at [273, 672] on button "Draw Chart" at bounding box center [234, 681] width 161 height 19
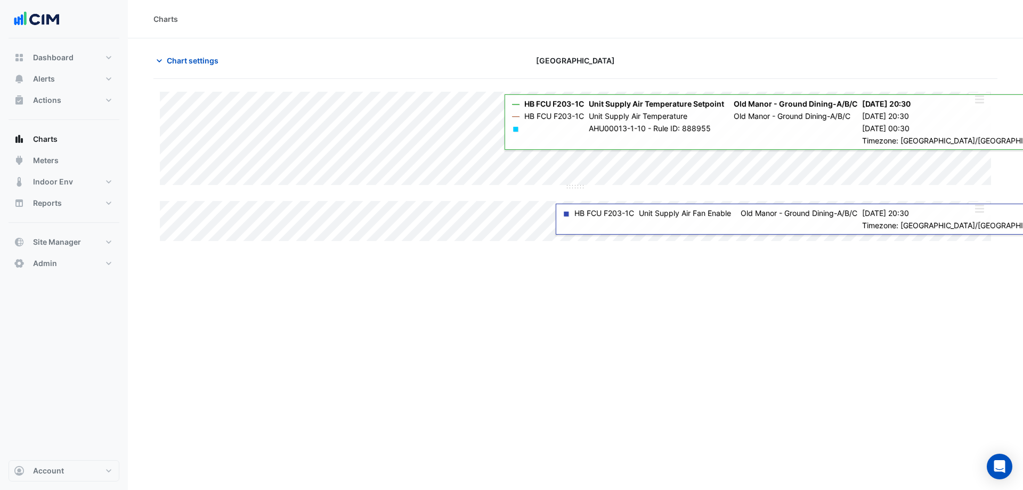
type input "**********"
drag, startPoint x: 558, startPoint y: 85, endPoint x: 186, endPoint y: 64, distance: 372.1
click at [186, 64] on span "Chart settings" at bounding box center [193, 60] width 52 height 11
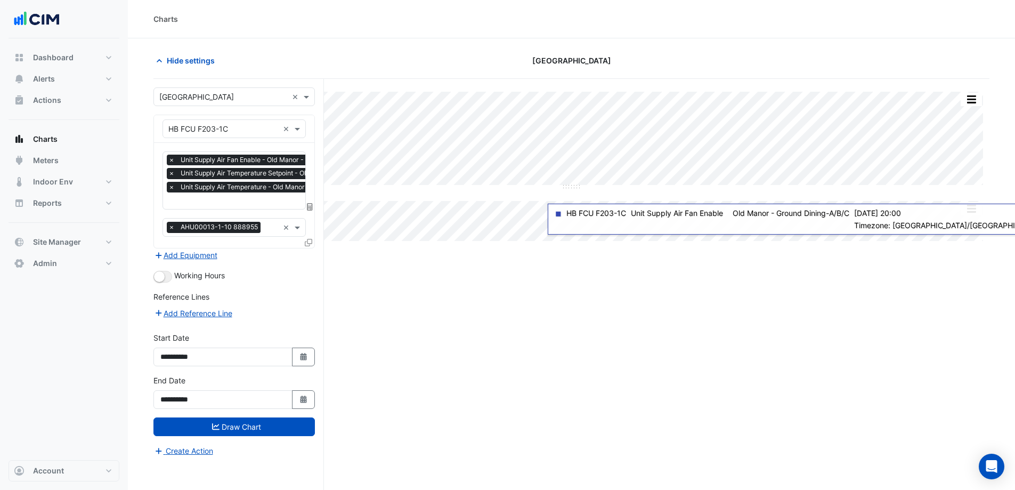
click at [210, 196] on input "text" at bounding box center [288, 201] width 241 height 11
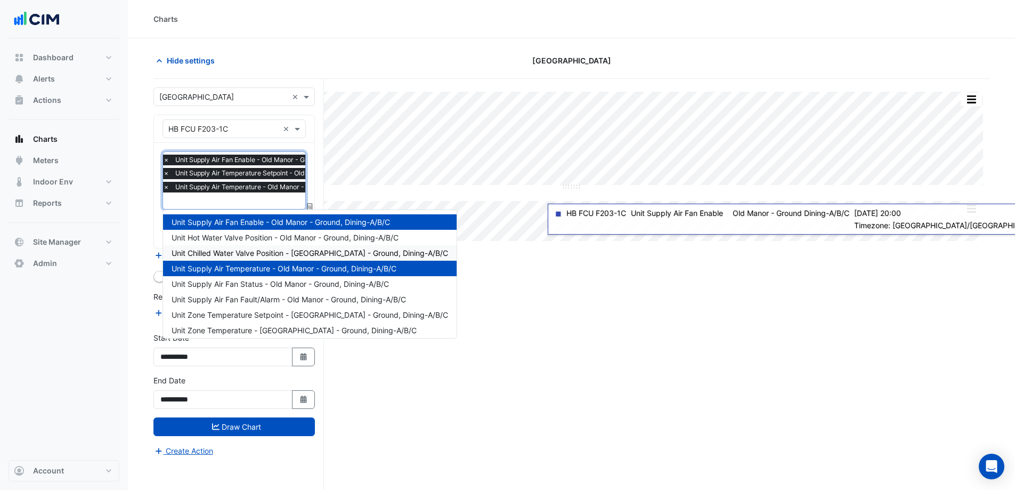
click at [286, 254] on span "Unit Chilled Water Valve Position - [GEOGRAPHIC_DATA] - Ground, Dining-A/B/C" at bounding box center [310, 252] width 277 height 9
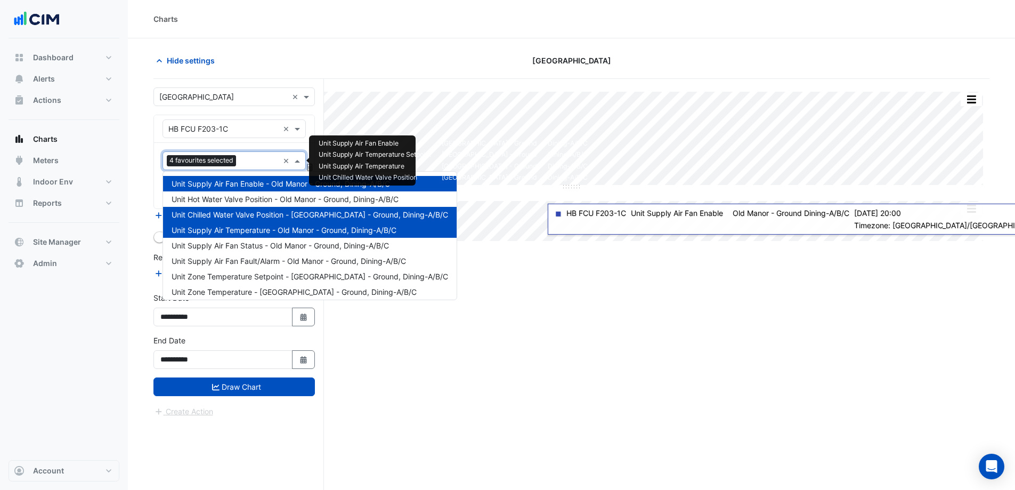
click at [265, 158] on input "text" at bounding box center [259, 161] width 38 height 11
click at [264, 281] on div "Unit Zone Temperature Setpoint - [GEOGRAPHIC_DATA] - Ground, Dining-A/B/C" at bounding box center [310, 276] width 294 height 15
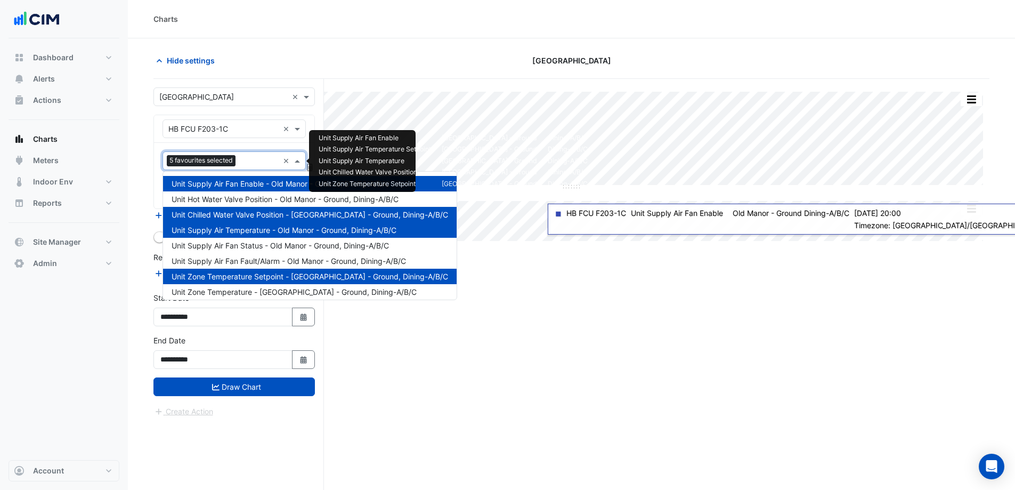
click at [257, 160] on input "text" at bounding box center [259, 161] width 39 height 11
click at [269, 289] on span "Unit Zone Temperature - [GEOGRAPHIC_DATA] - Ground, Dining-A/B/C" at bounding box center [294, 291] width 245 height 9
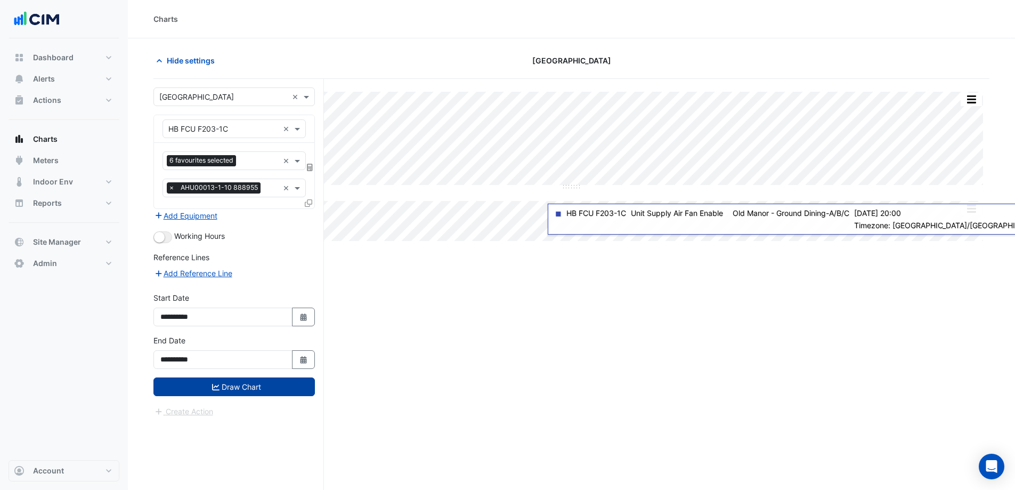
click at [253, 385] on button "Draw Chart" at bounding box center [234, 386] width 161 height 19
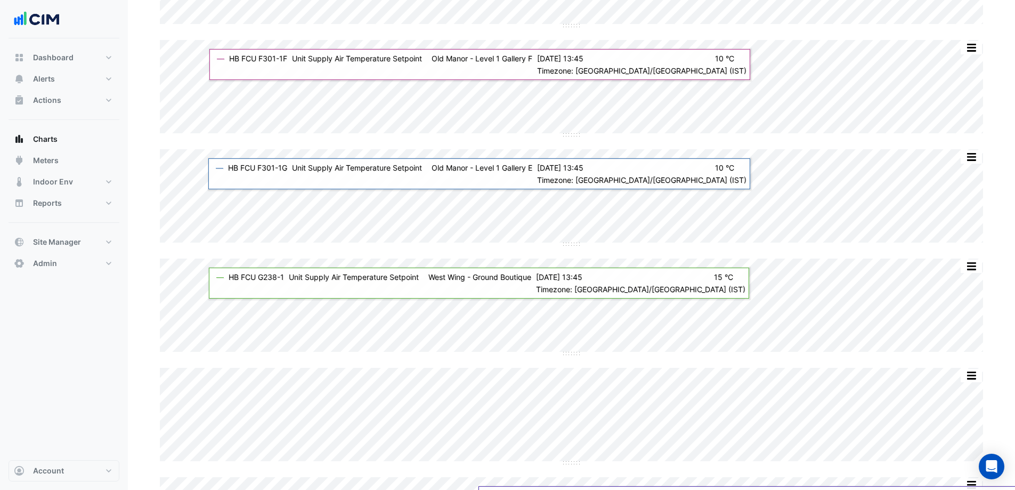
scroll to position [693, 0]
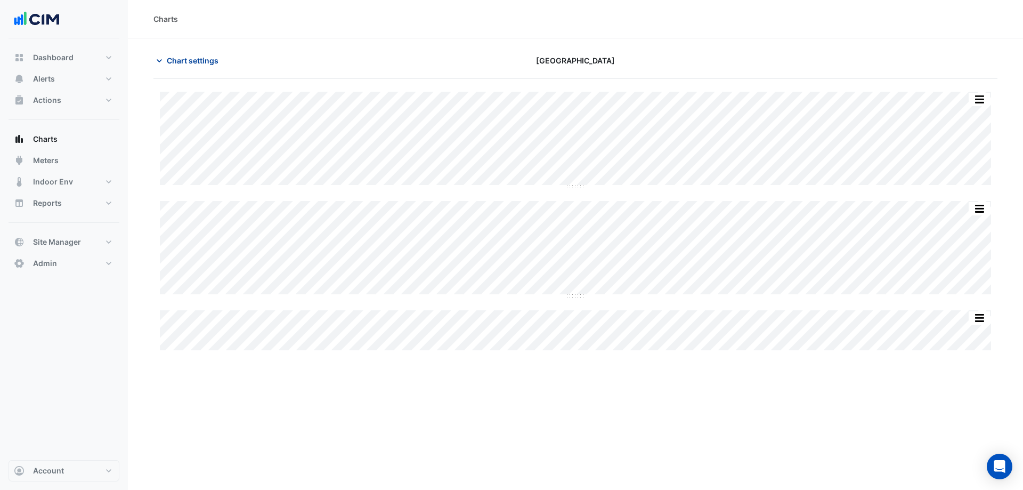
click at [194, 60] on span "Chart settings" at bounding box center [193, 60] width 52 height 11
click at [189, 62] on span "Chart settings" at bounding box center [193, 60] width 52 height 11
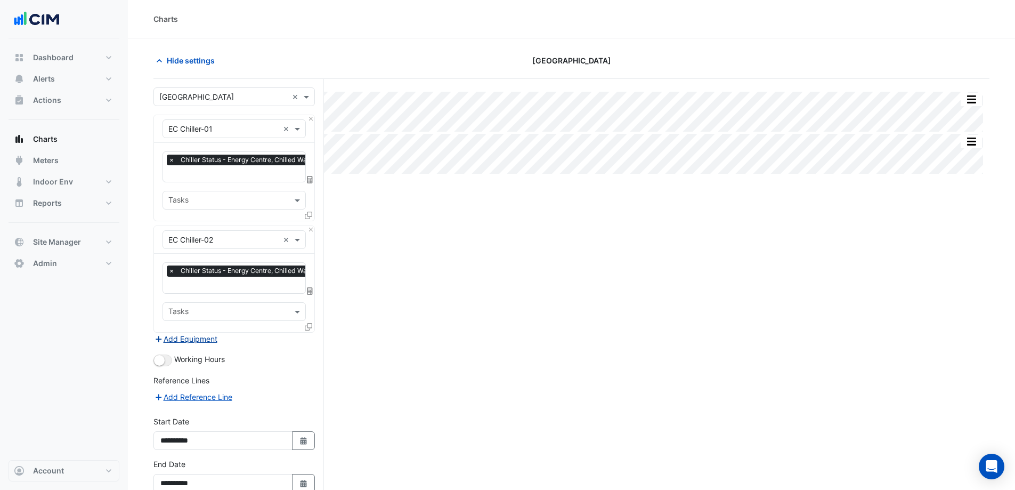
click at [198, 336] on button "Add Equipment" at bounding box center [186, 339] width 64 height 12
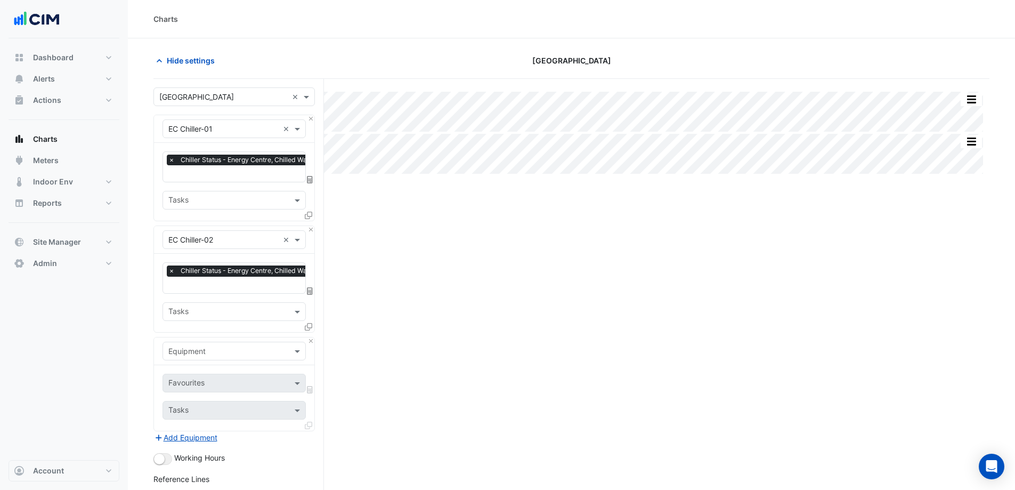
click at [214, 175] on input "text" at bounding box center [260, 174] width 185 height 11
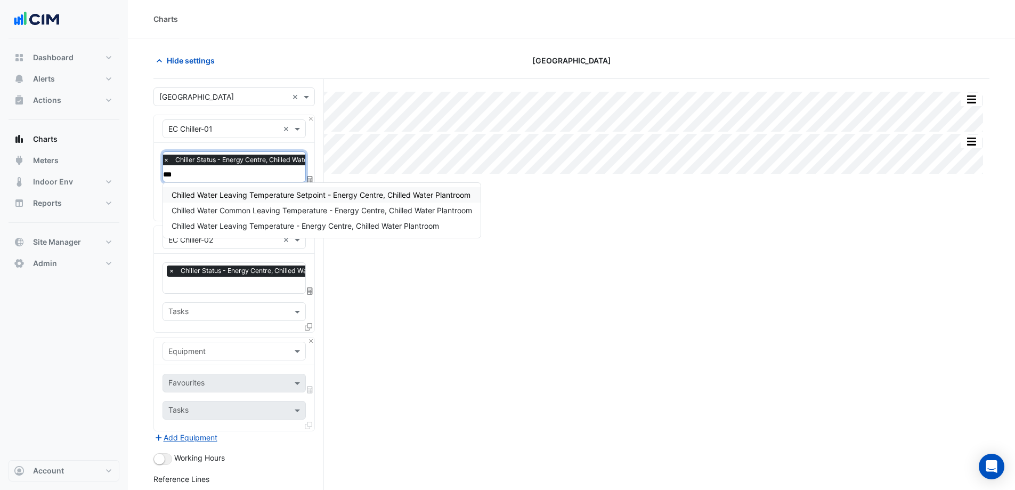
type input "****"
click at [269, 224] on span "Chilled Water Leaving Temperature - Energy Centre, Chilled Water Plantroom" at bounding box center [306, 225] width 268 height 9
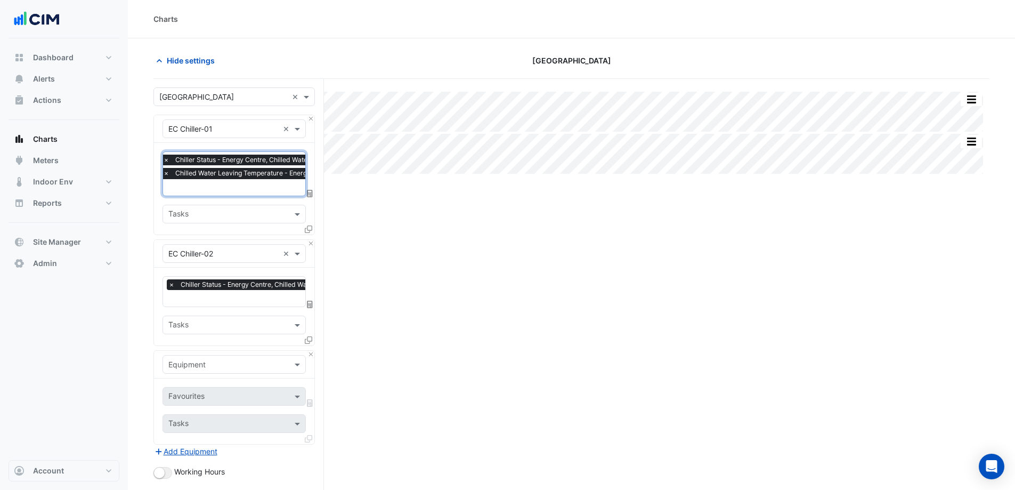
click at [236, 187] on input "text" at bounding box center [289, 188] width 253 height 11
type input "***"
click at [300, 209] on span "Chilled Water Leaving Temperature Setpoint - Energy Centre, Chilled Water Plant…" at bounding box center [321, 208] width 299 height 9
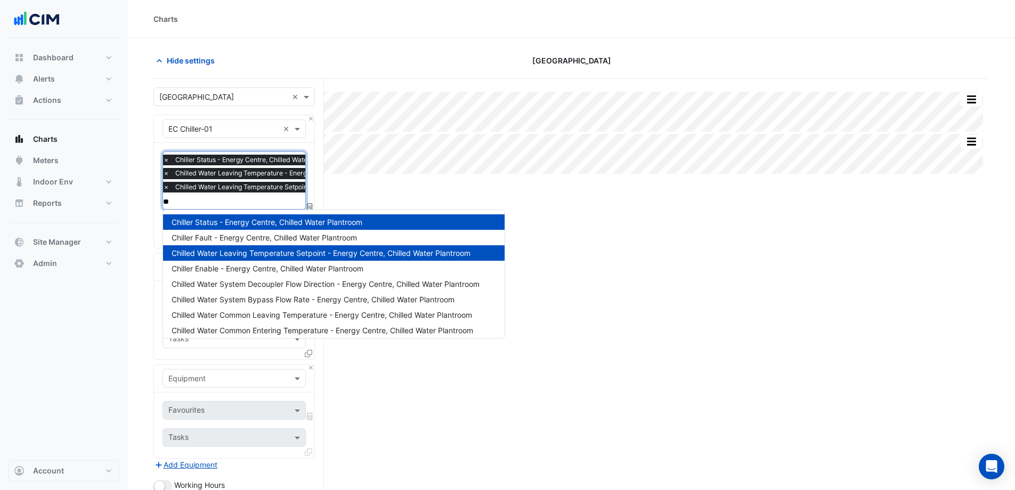
type input "***"
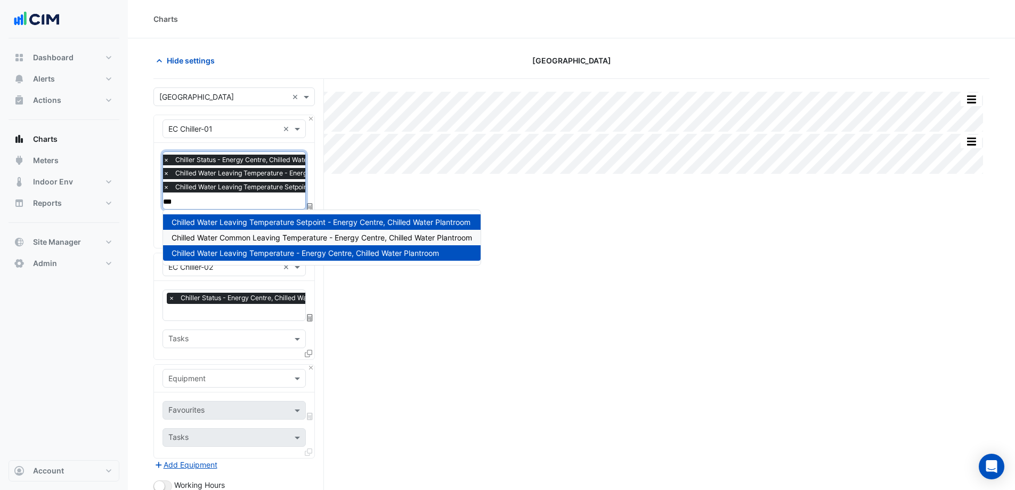
click at [284, 237] on span "Chilled Water Common Leaving Temperature - Energy Centre, Chilled Water Plantro…" at bounding box center [322, 237] width 301 height 9
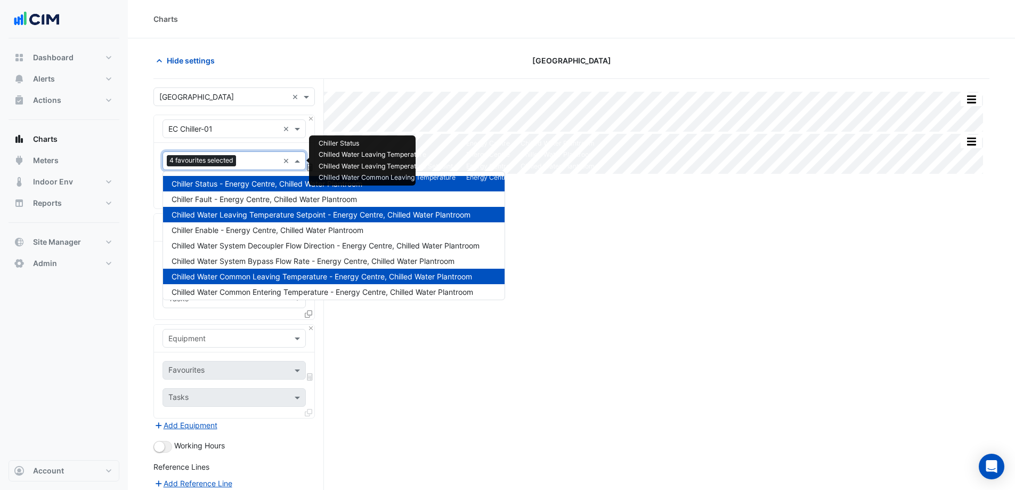
click at [245, 158] on input "text" at bounding box center [259, 161] width 38 height 11
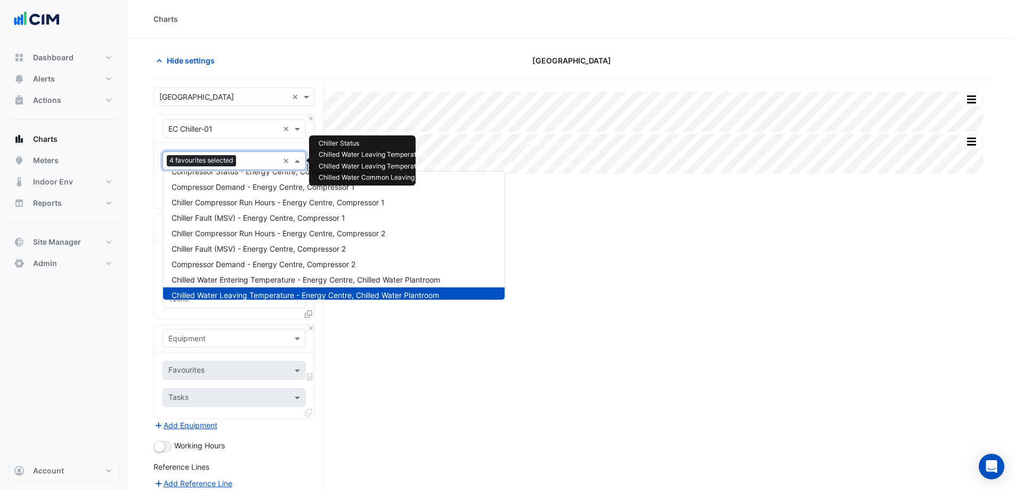
scroll to position [252, 0]
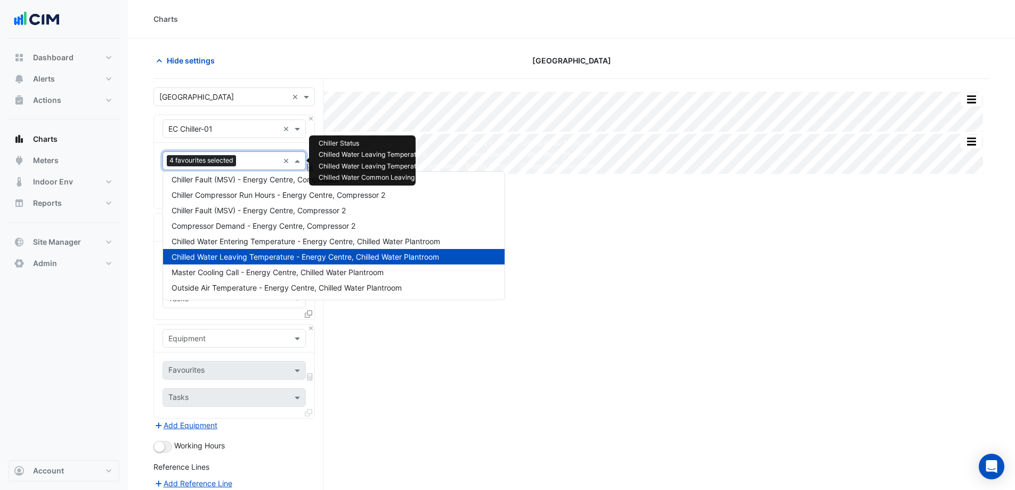
click at [276, 255] on span "Chilled Water Leaving Temperature - Energy Centre, Chilled Water Plantroom" at bounding box center [306, 256] width 268 height 9
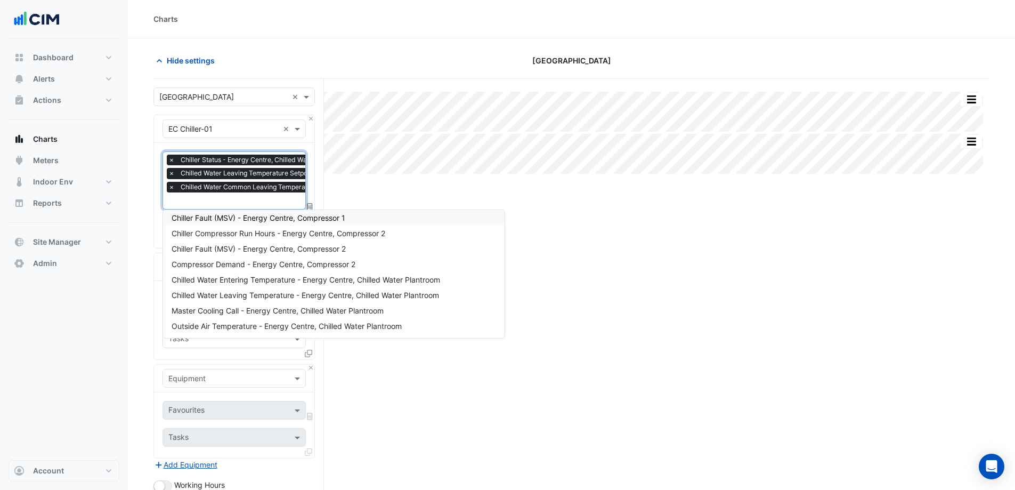
click at [348, 180] on div "Split by Equip Split None Print Save as JPEG Save as PNG Pivot Data Table Expor…" at bounding box center [572, 377] width 836 height 596
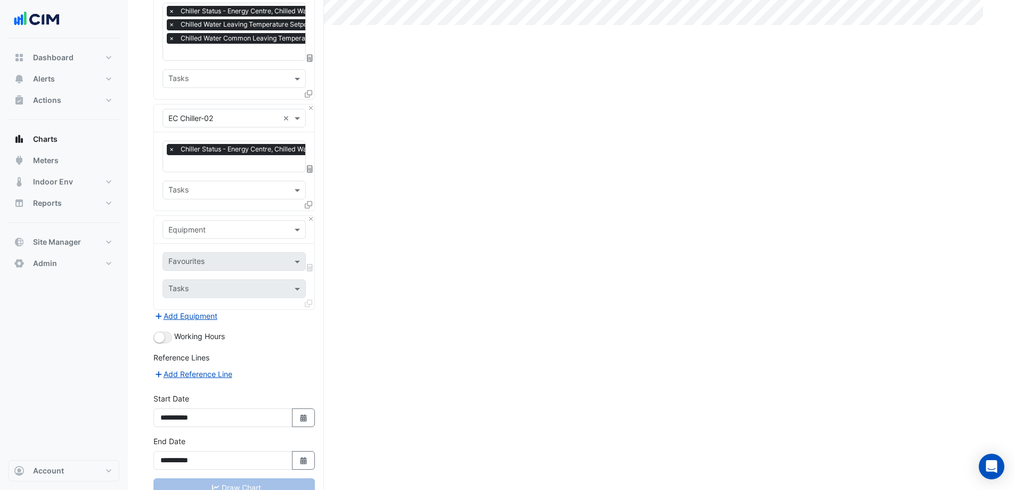
scroll to position [183, 0]
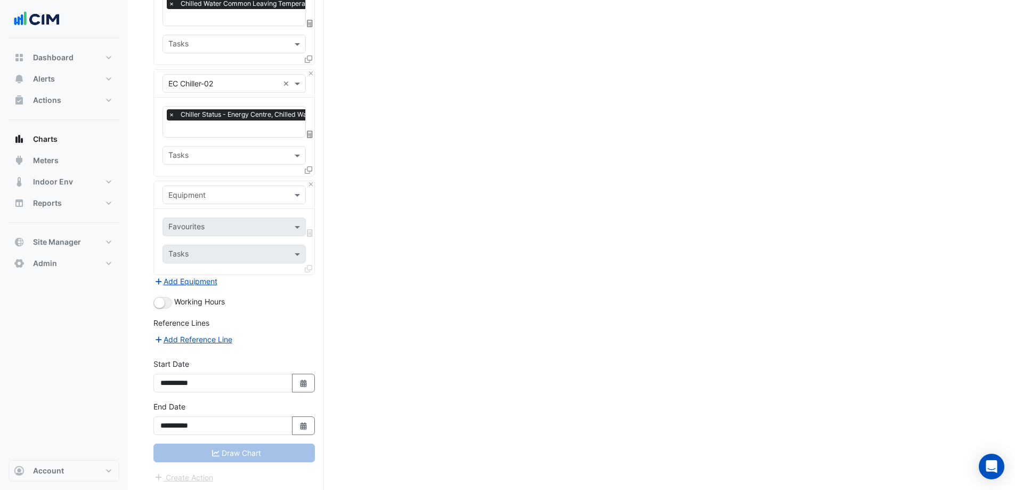
click at [367, 170] on div "Split by Equip Split None Print Save as JPEG Save as PNG Pivot Data Table Expor…" at bounding box center [572, 194] width 836 height 596
click at [309, 181] on button "Close" at bounding box center [311, 184] width 7 height 7
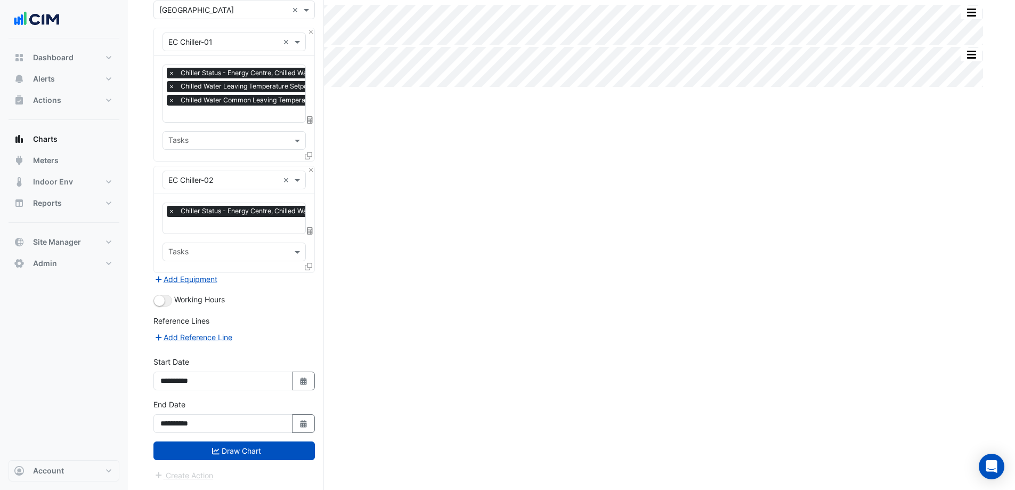
scroll to position [85, 0]
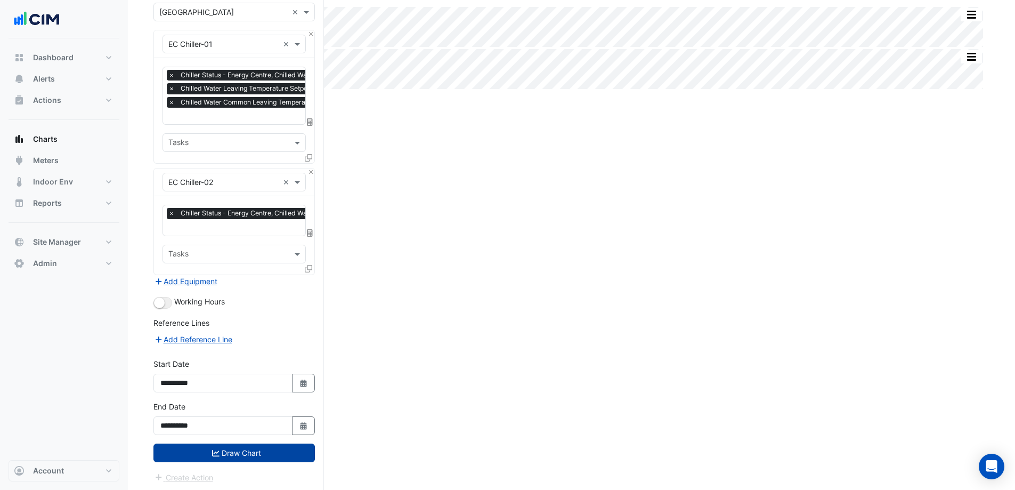
click at [234, 449] on button "Draw Chart" at bounding box center [234, 452] width 161 height 19
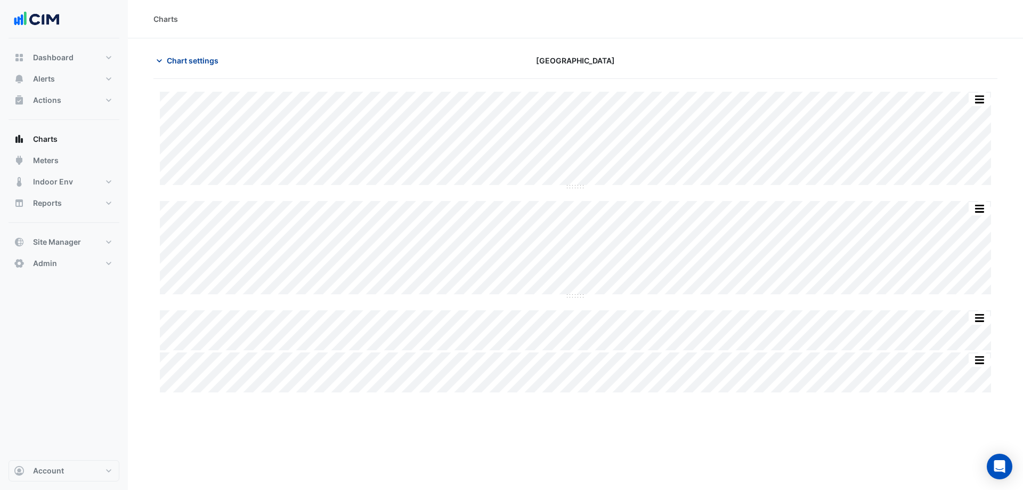
click at [168, 59] on span "Chart settings" at bounding box center [193, 60] width 52 height 11
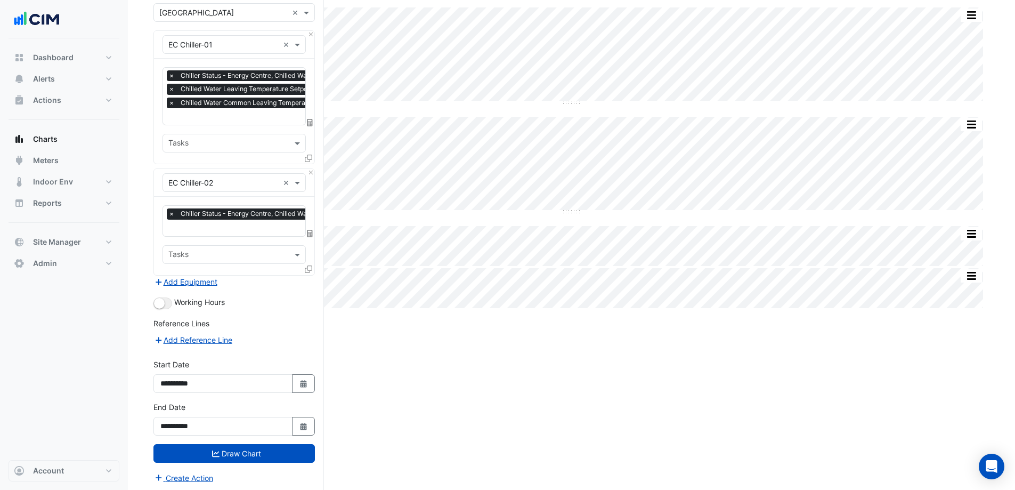
scroll to position [85, 0]
click at [302, 425] on icon "Select Date" at bounding box center [304, 425] width 10 height 7
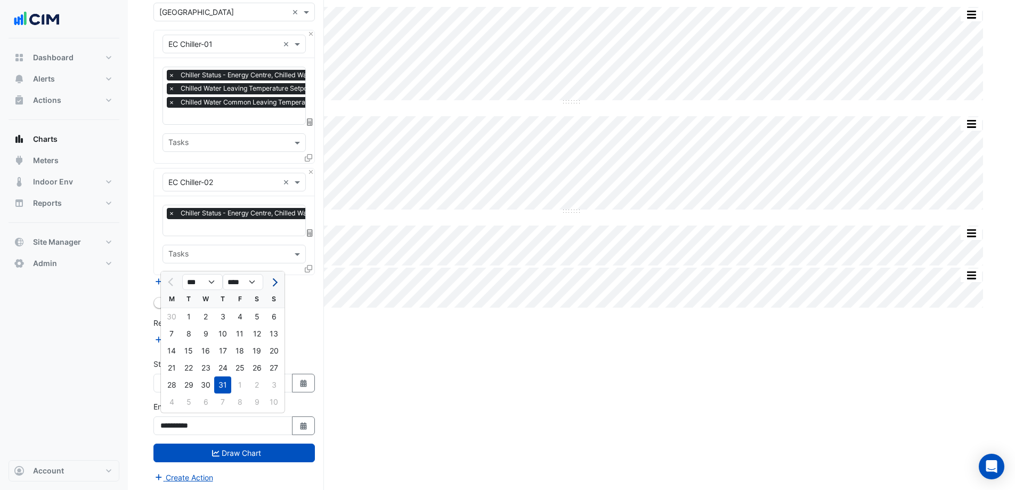
click at [272, 281] on span "Next month" at bounding box center [274, 282] width 8 height 8
select select "*"
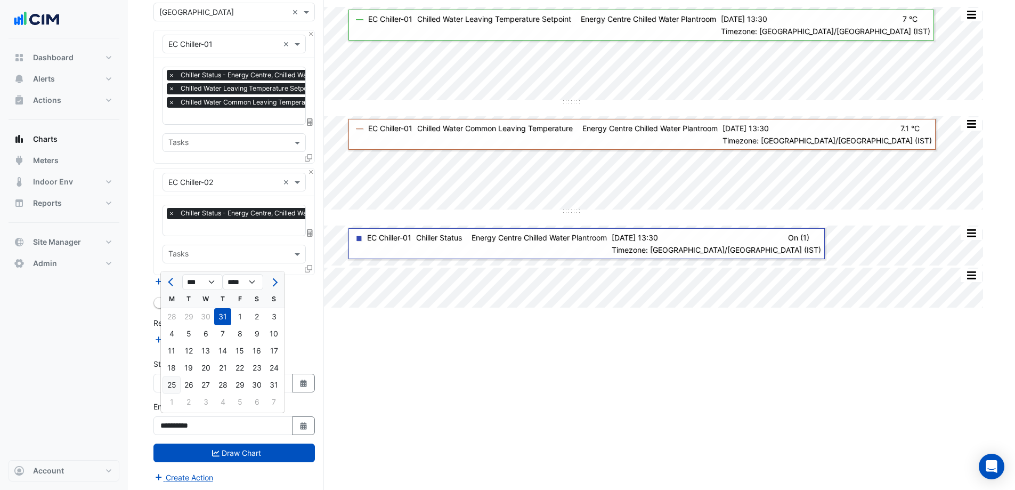
click at [176, 385] on div "25" at bounding box center [171, 384] width 17 height 17
type input "**********"
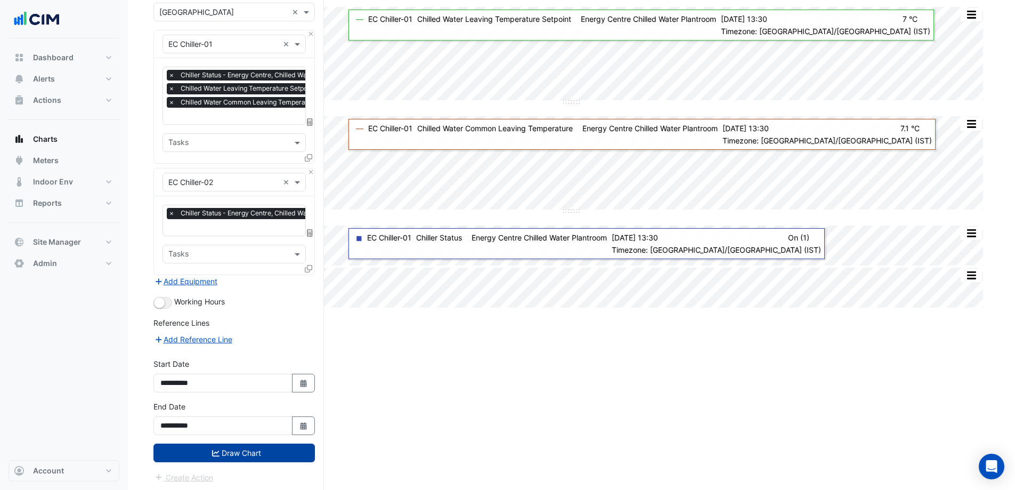
click at [230, 446] on button "Draw Chart" at bounding box center [234, 452] width 161 height 19
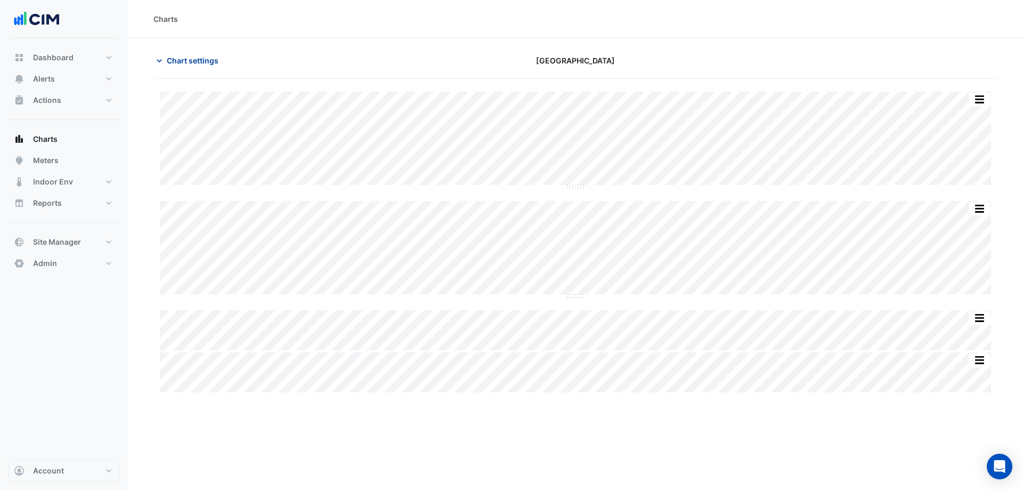
click at [168, 56] on span "Chart settings" at bounding box center [193, 60] width 52 height 11
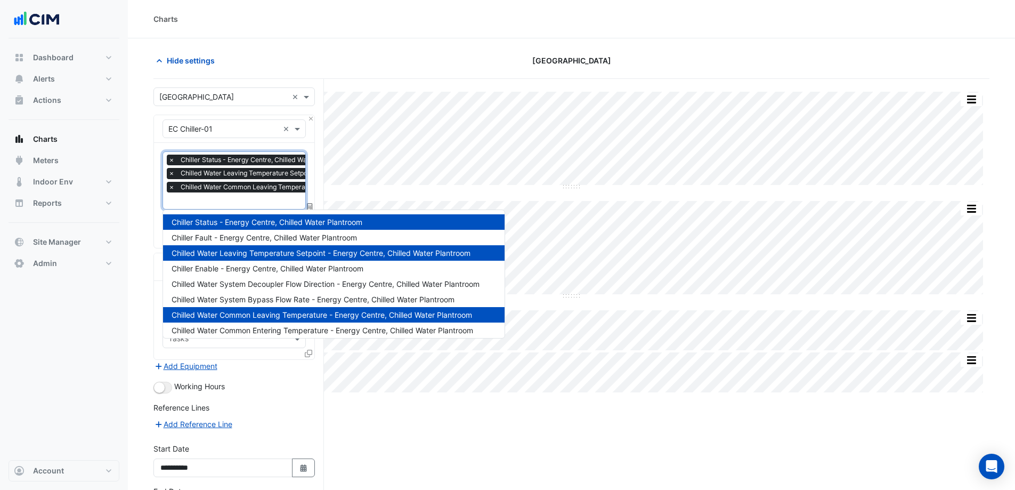
click at [220, 201] on input "text" at bounding box center [309, 201] width 282 height 11
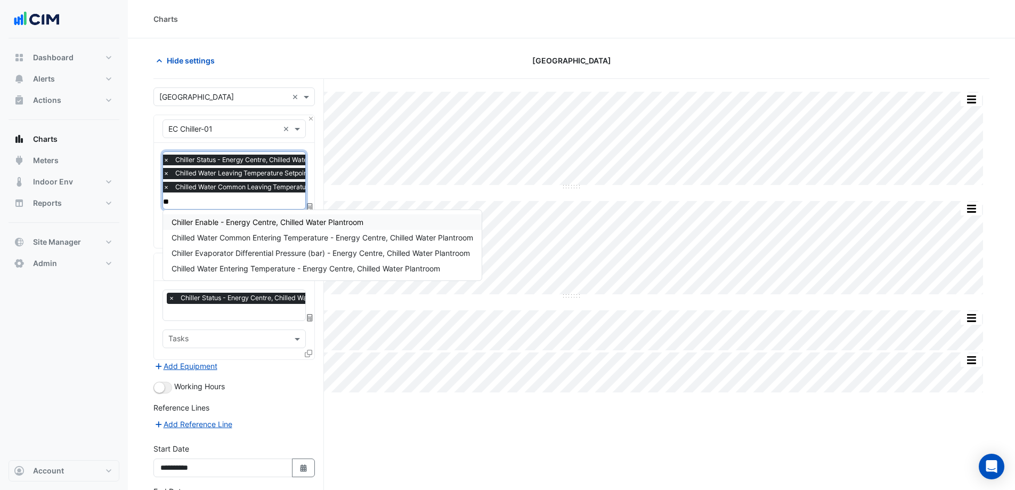
type input "***"
click at [288, 226] on span "Chilled Water Common Entering Temperature - Energy Centre, Chilled Water Plantr…" at bounding box center [323, 221] width 302 height 9
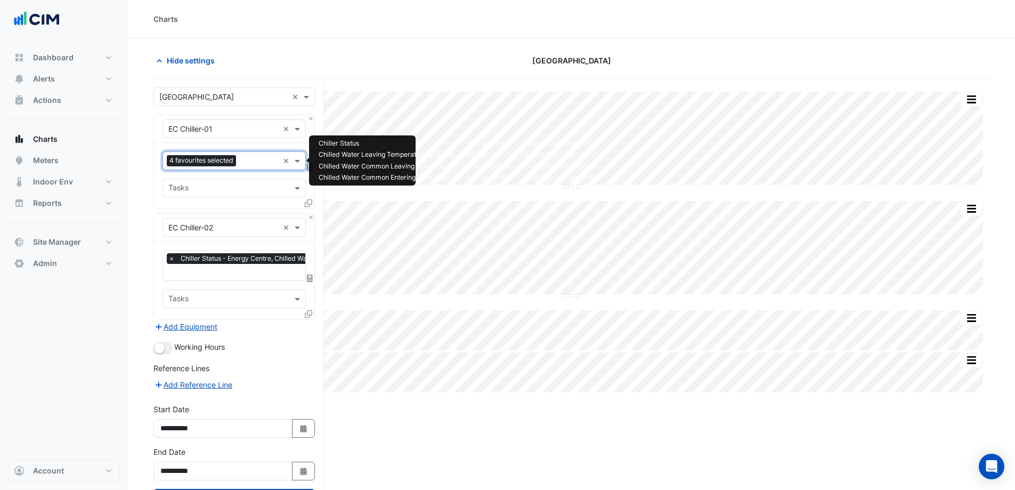
click at [255, 159] on input "text" at bounding box center [259, 161] width 38 height 11
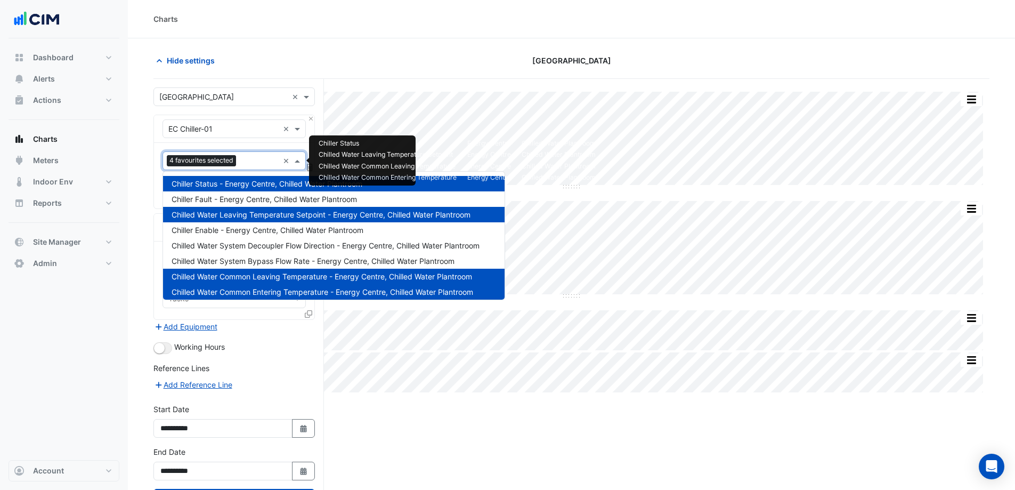
click at [130, 358] on section "Hide settings Adare Manor Split by Equip Split by Unit Split None Print Save as…" at bounding box center [571, 287] width 887 height 498
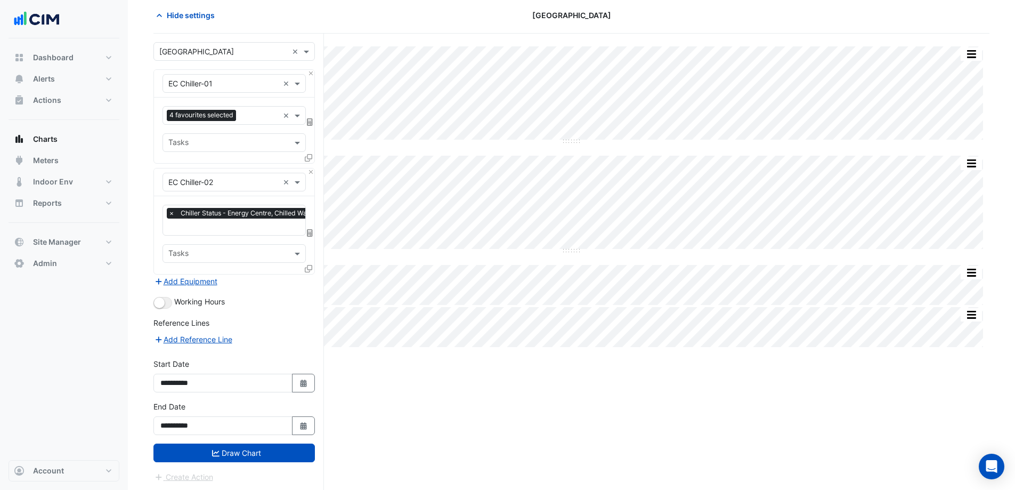
scroll to position [46, 0]
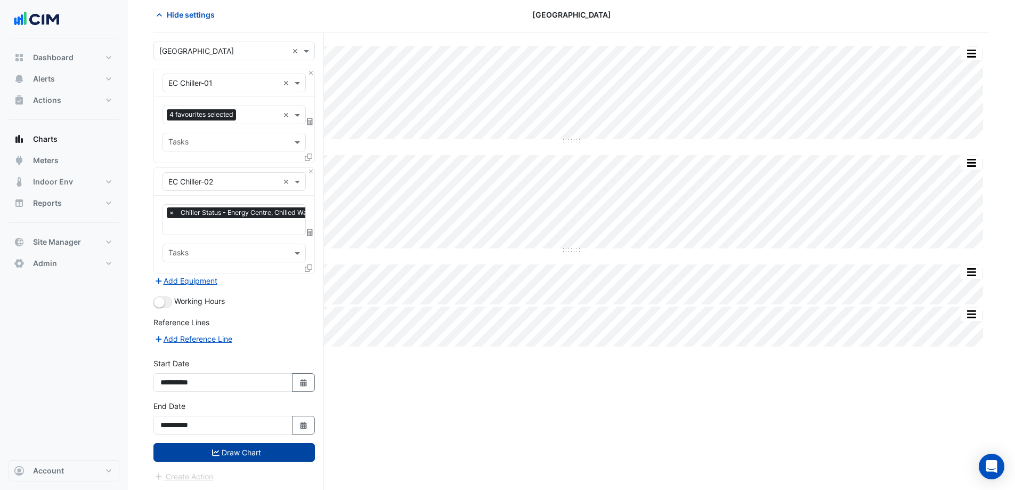
click at [244, 449] on button "Draw Chart" at bounding box center [234, 452] width 161 height 19
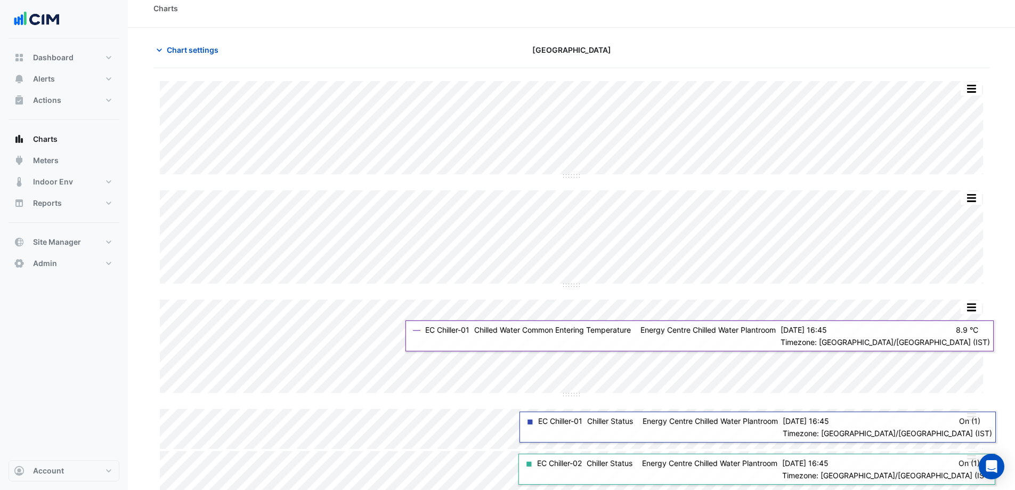
scroll to position [14, 0]
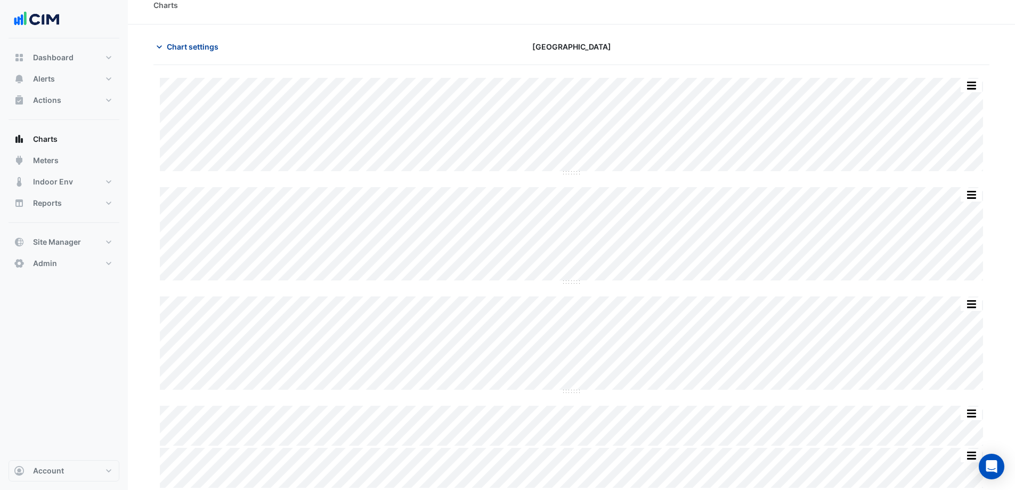
click at [186, 47] on span "Chart settings" at bounding box center [193, 46] width 52 height 11
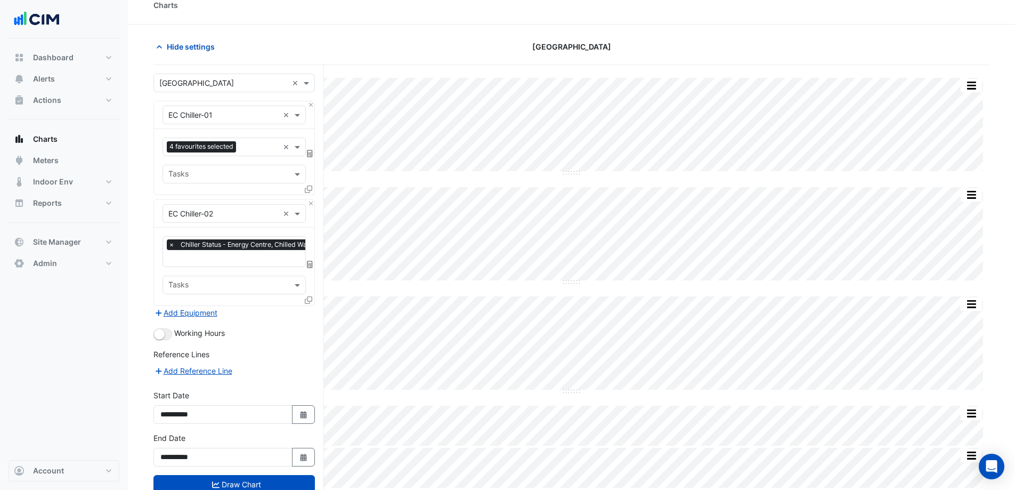
scroll to position [46, 0]
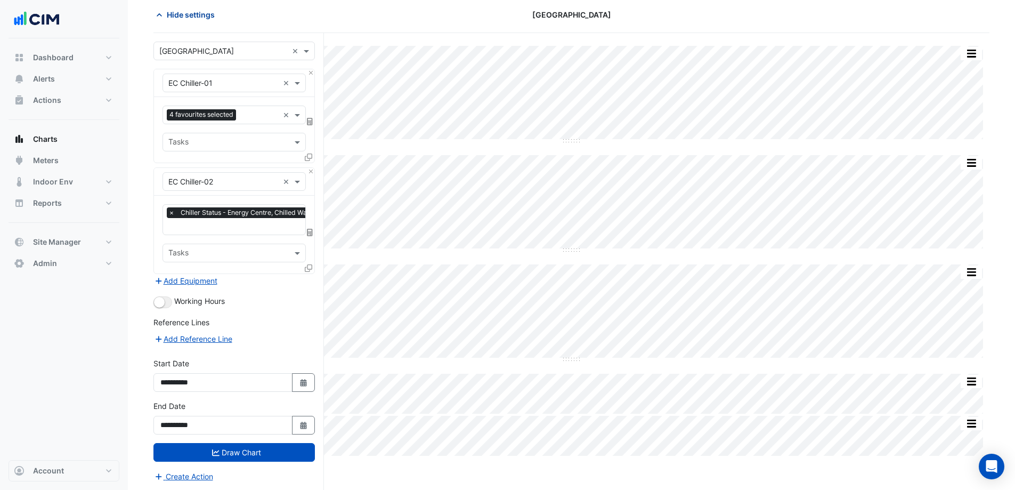
click at [173, 18] on span "Hide settings" at bounding box center [191, 14] width 48 height 11
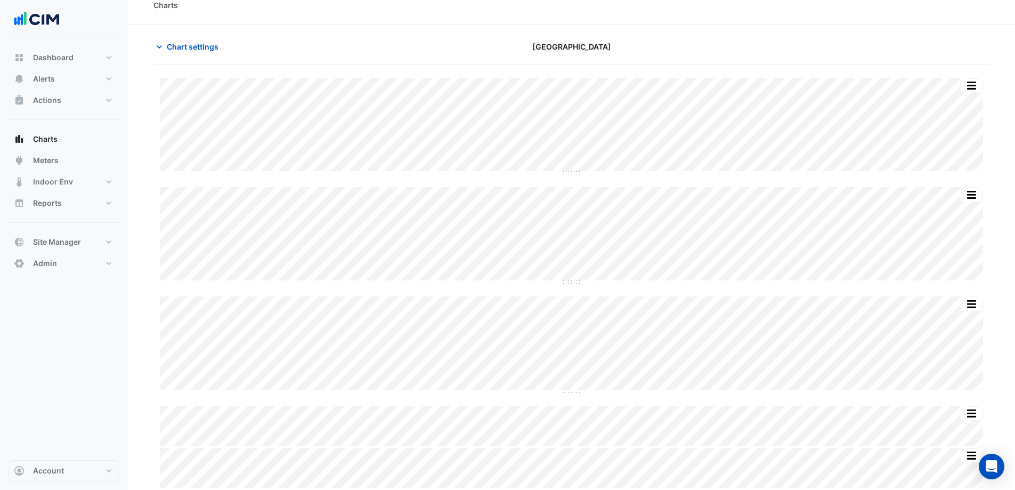
scroll to position [14, 0]
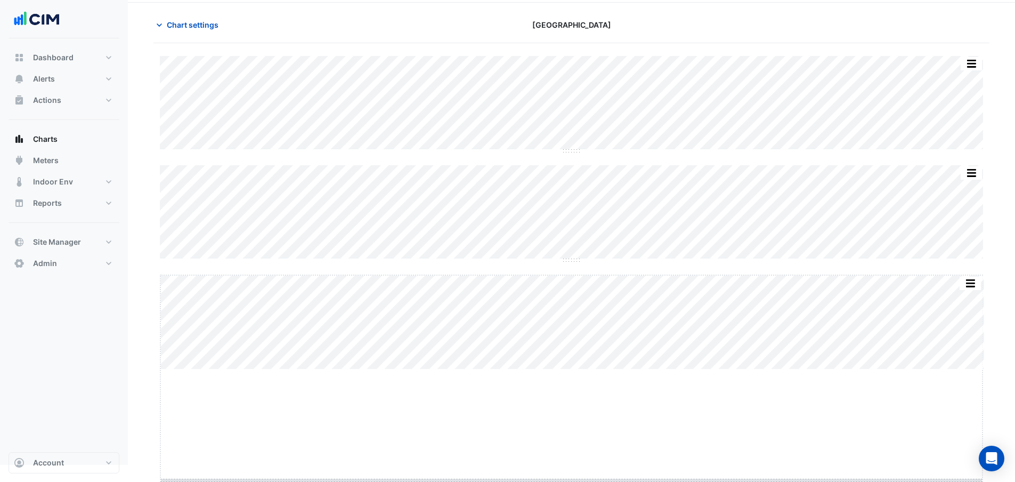
drag, startPoint x: 578, startPoint y: 392, endPoint x: 593, endPoint y: 483, distance: 92.9
click at [586, 465] on html "Charts Chart settings Adare Manor Split by Equip Split by Unit Split None Print…" at bounding box center [507, 214] width 1015 height 500
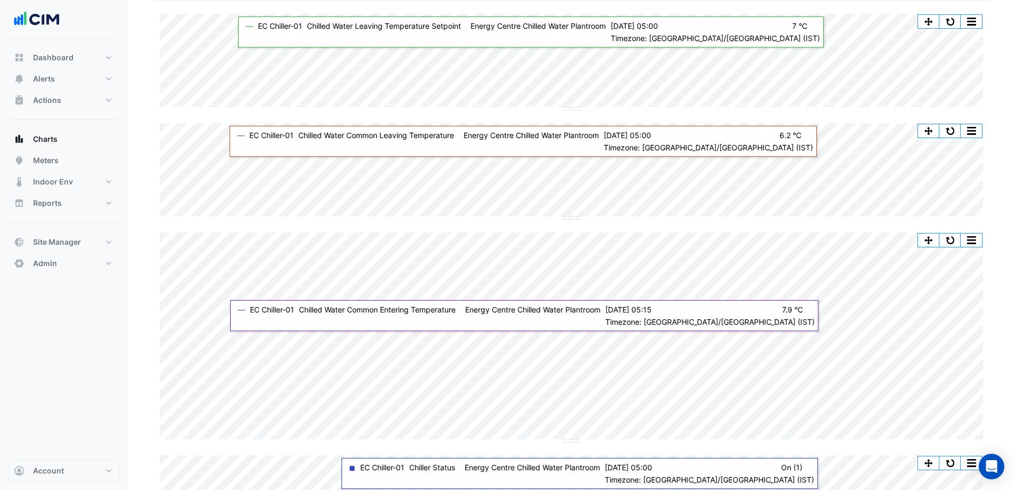
scroll to position [107, 0]
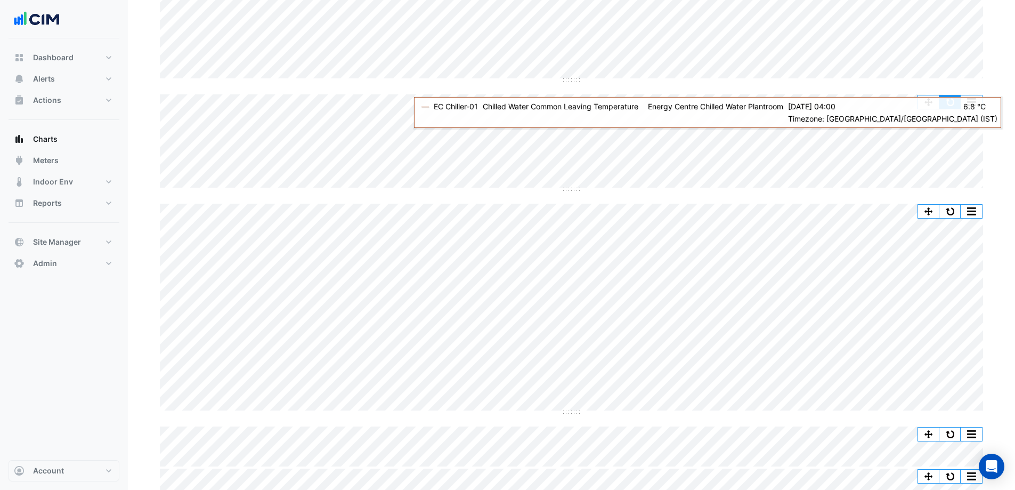
click at [945, 99] on button "button" at bounding box center [950, 101] width 21 height 13
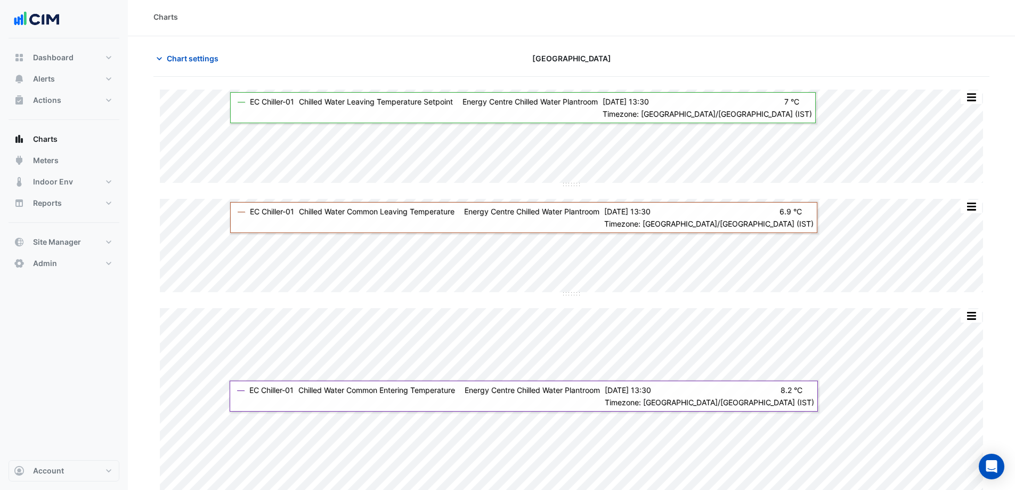
scroll to position [0, 0]
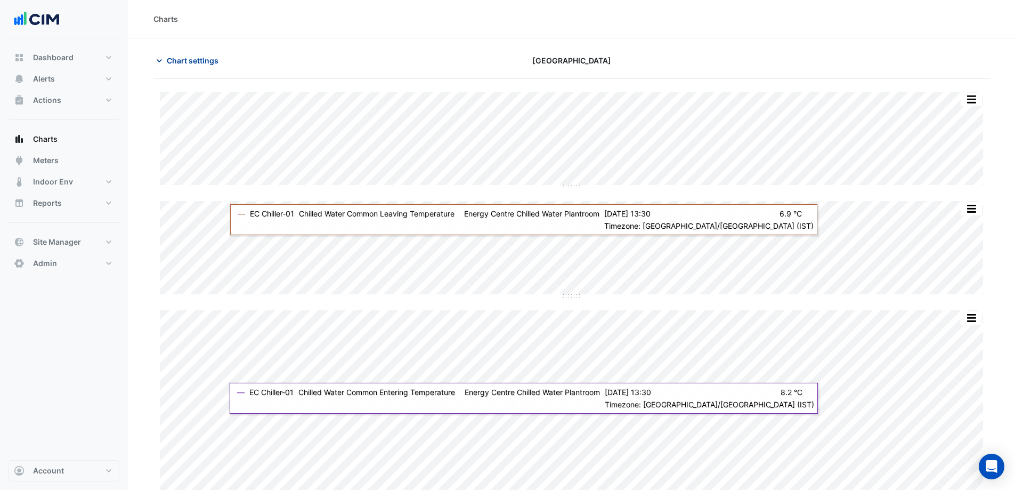
click at [179, 59] on span "Chart settings" at bounding box center [193, 60] width 52 height 11
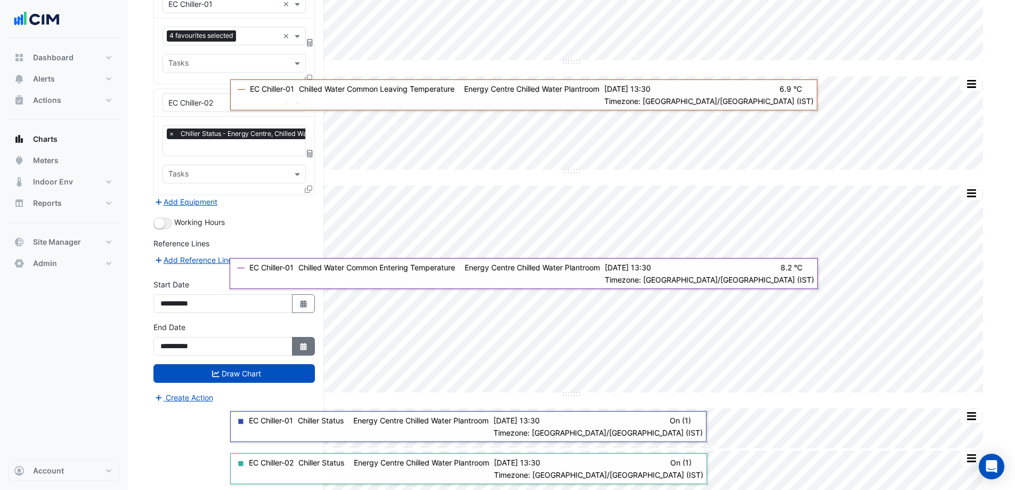
scroll to position [127, 0]
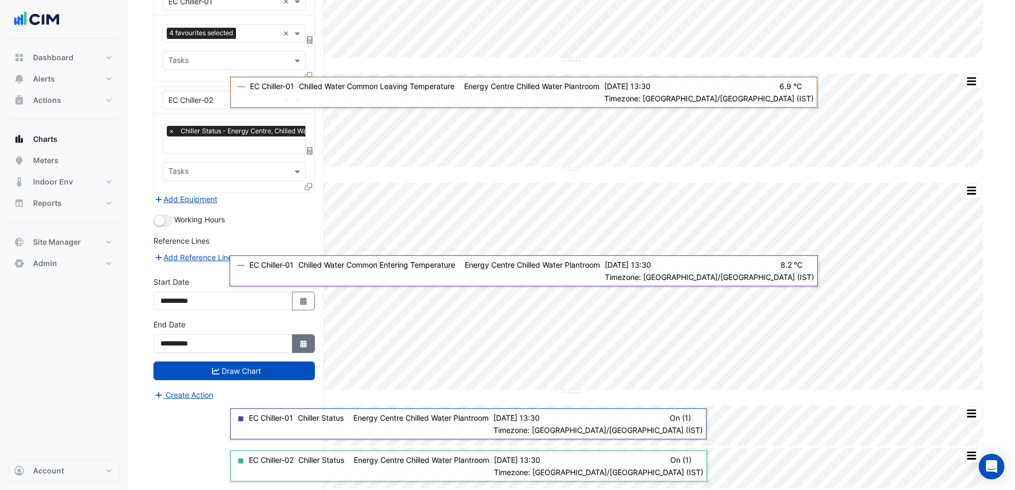
click at [303, 346] on fa-icon "Select Date" at bounding box center [304, 343] width 10 height 9
select select "*"
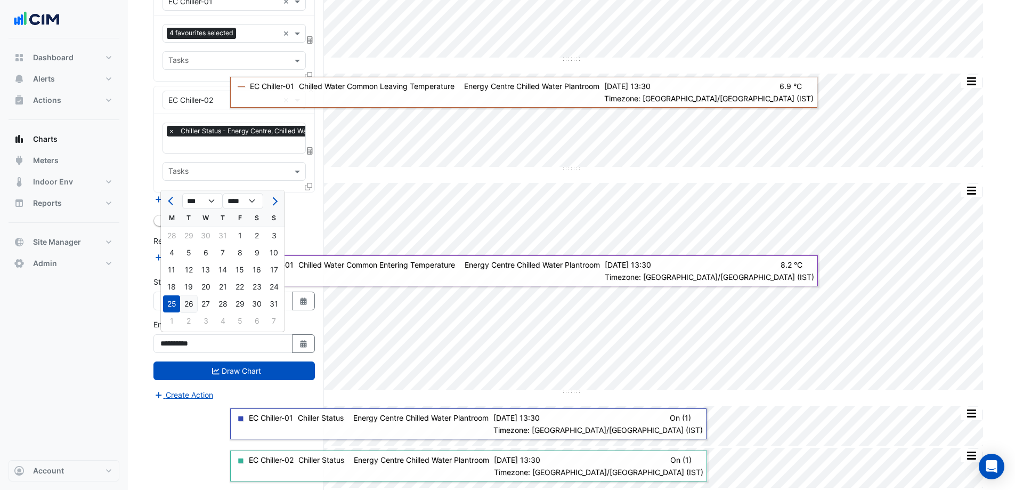
click at [192, 304] on div "26" at bounding box center [188, 303] width 17 height 17
type input "**********"
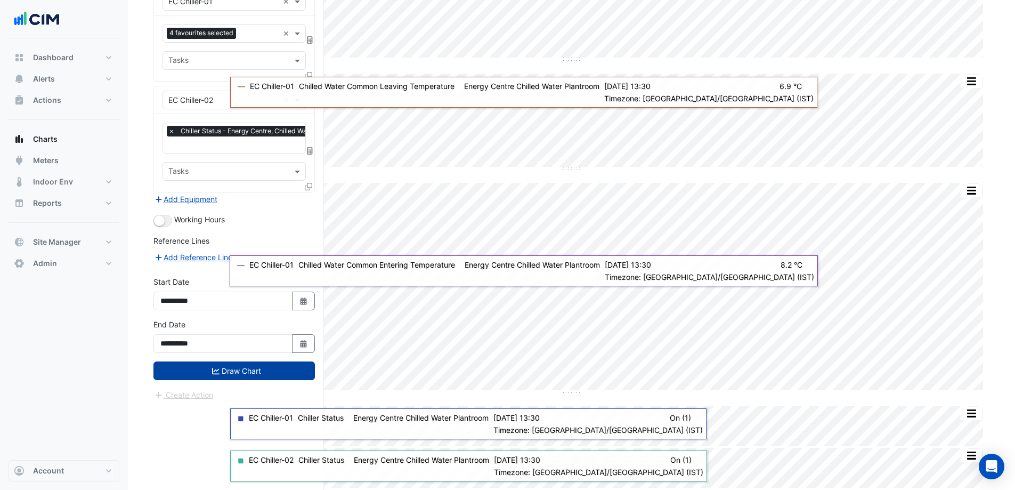
click at [257, 371] on button "Draw Chart" at bounding box center [234, 370] width 161 height 19
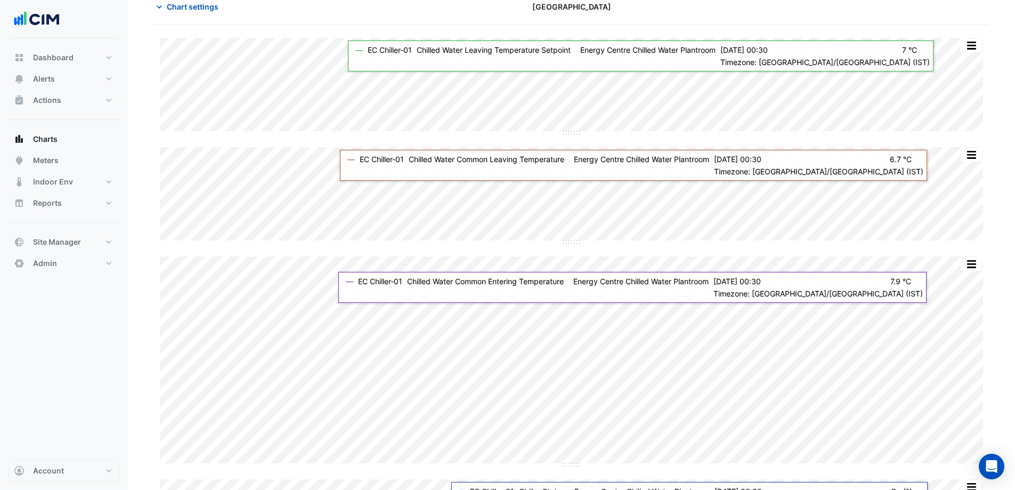
scroll to position [127, 0]
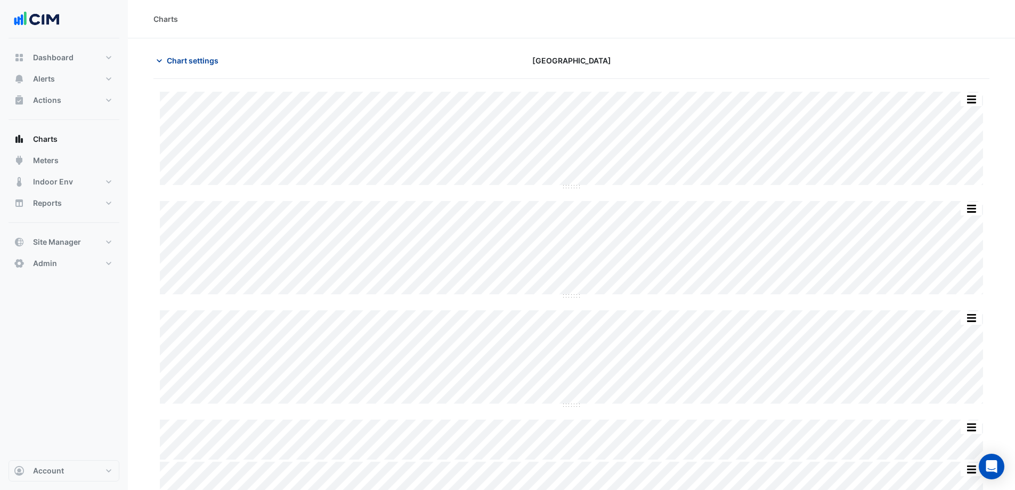
click at [190, 61] on span "Chart settings" at bounding box center [193, 60] width 52 height 11
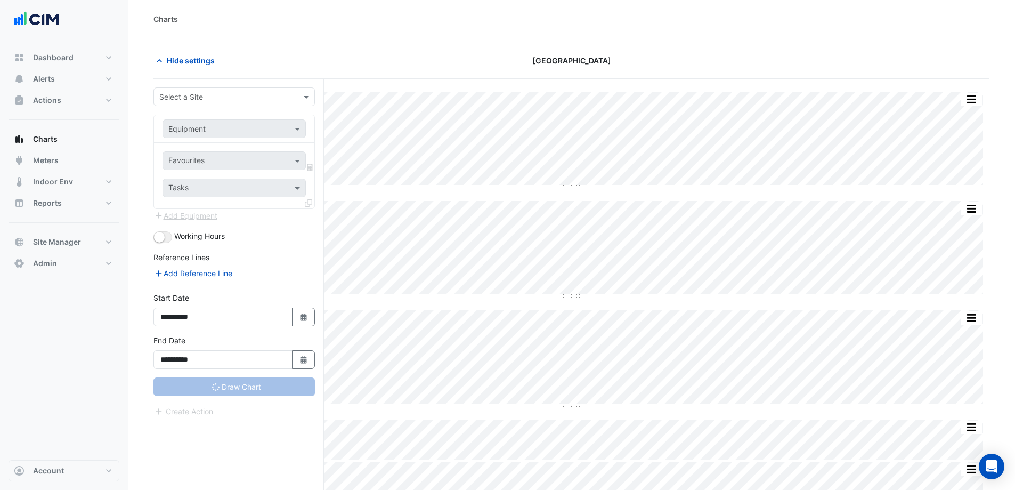
type input "**********"
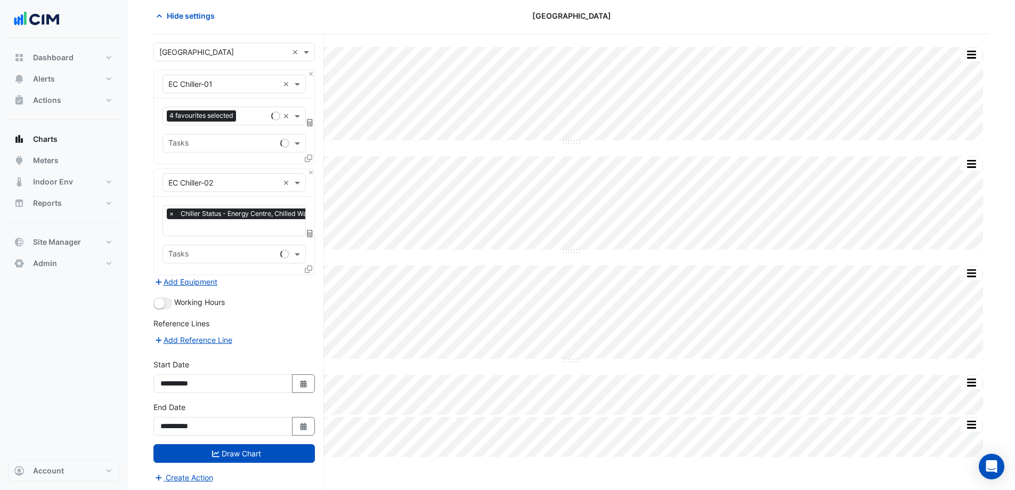
scroll to position [46, 0]
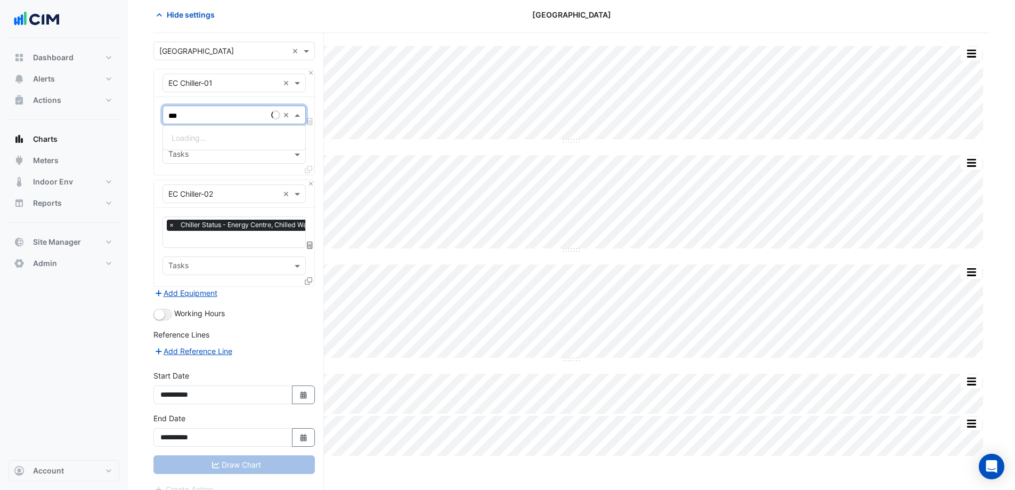
type input "****"
click at [249, 136] on span "Chiller Enable - Energy Centre, Chilled Water Plantroom" at bounding box center [268, 137] width 192 height 9
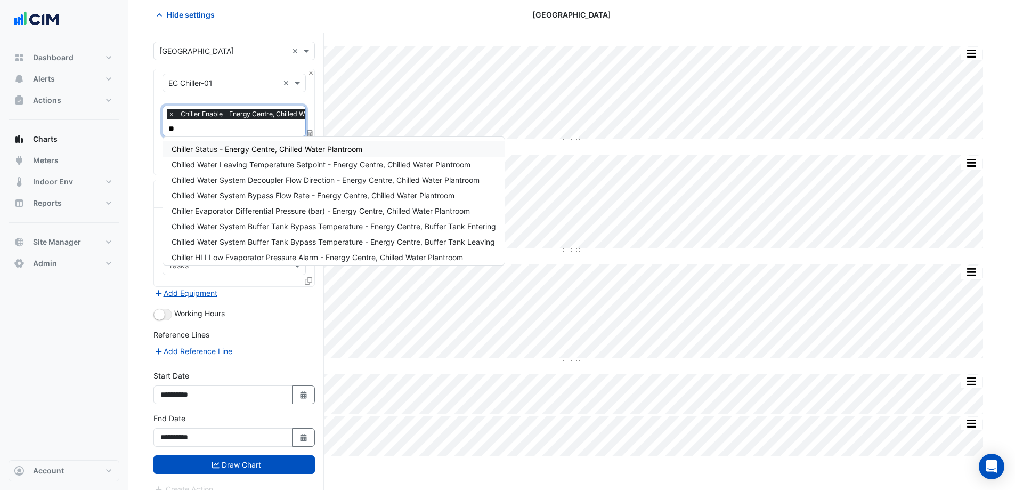
type input "***"
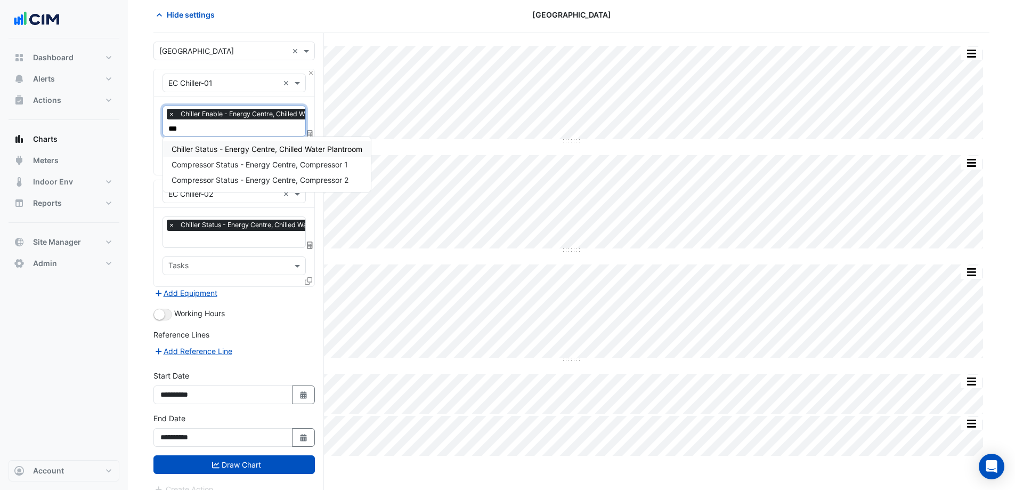
click at [262, 150] on span "Chiller Status - Energy Centre, Chilled Water Plantroom" at bounding box center [267, 148] width 191 height 9
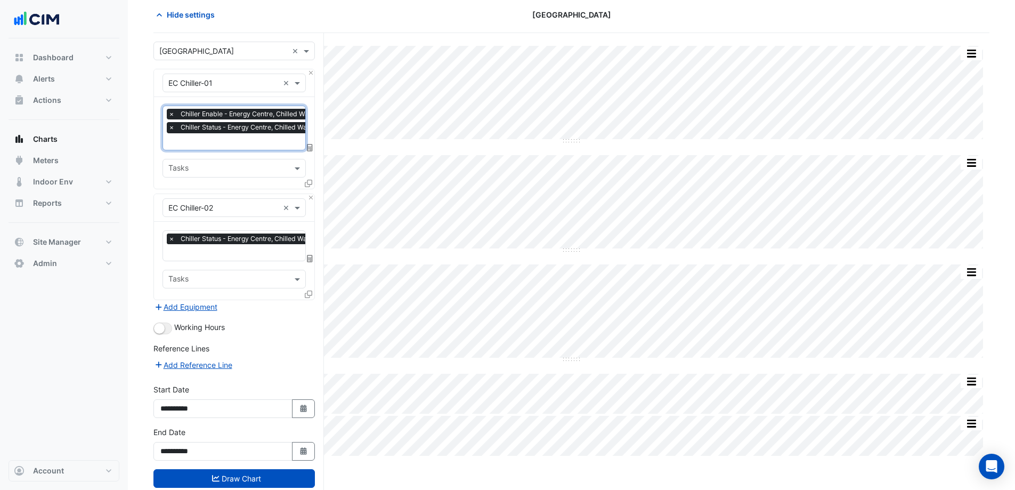
click at [173, 239] on span "×" at bounding box center [172, 238] width 10 height 11
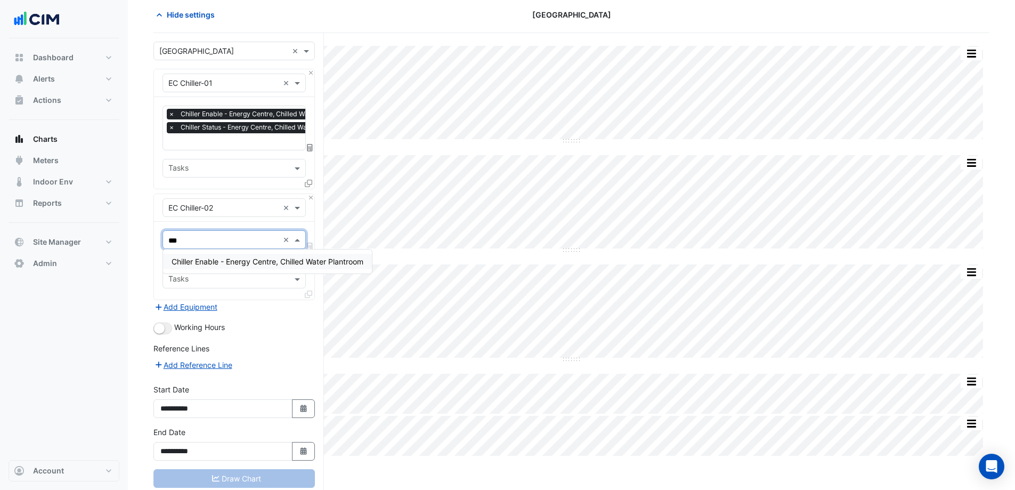
type input "****"
click at [207, 257] on span "Chiller Enable - Energy Centre, Chilled Water Plantroom" at bounding box center [268, 261] width 192 height 9
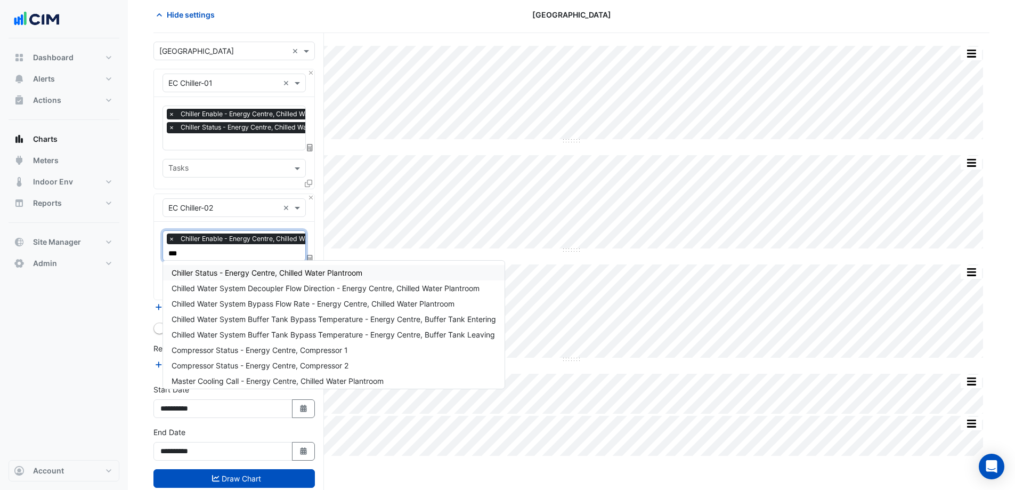
type input "****"
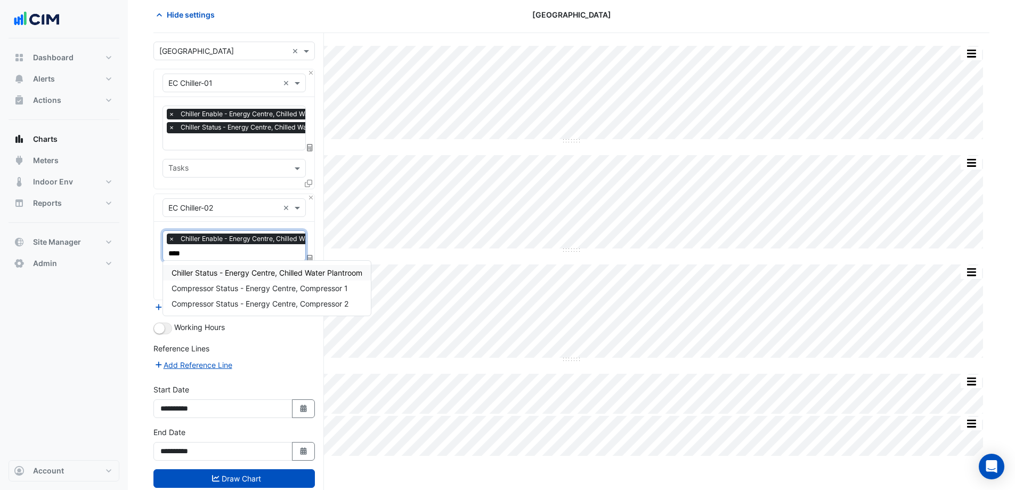
click at [214, 272] on span "Chiller Status - Energy Centre, Chilled Water Plantroom" at bounding box center [267, 272] width 191 height 9
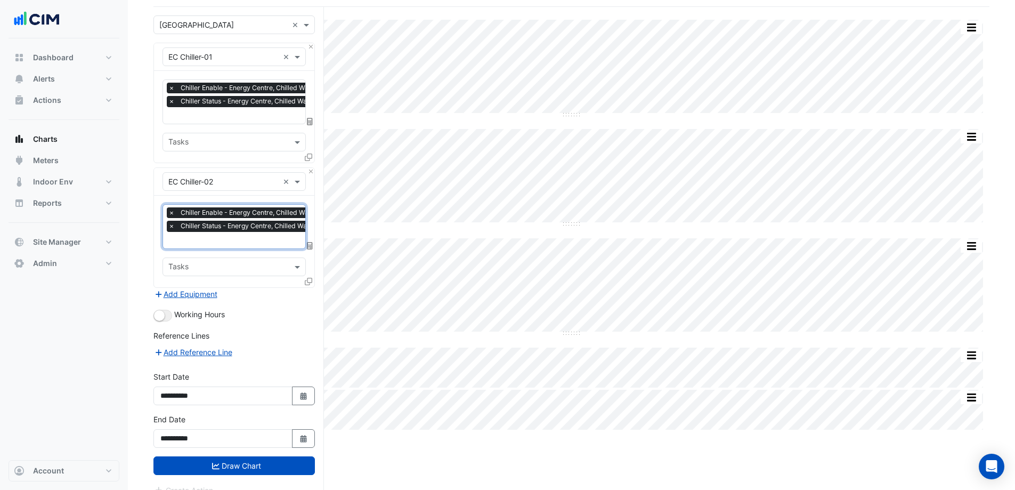
scroll to position [85, 0]
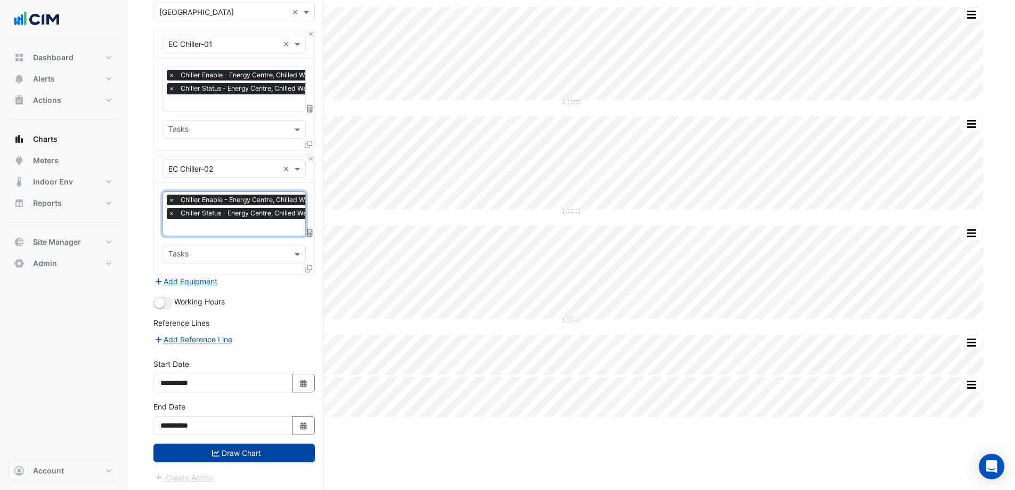
click at [254, 454] on button "Draw Chart" at bounding box center [234, 452] width 161 height 19
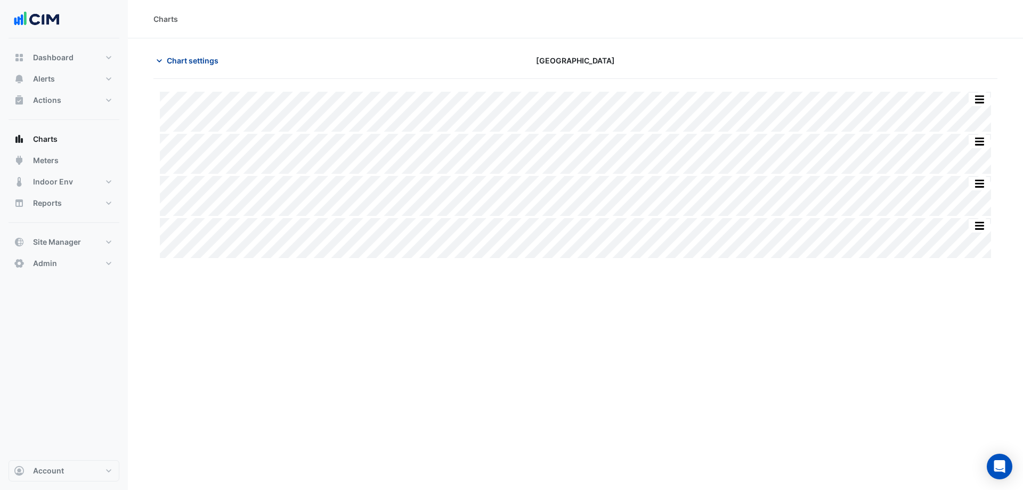
click at [179, 60] on span "Chart settings" at bounding box center [193, 60] width 52 height 11
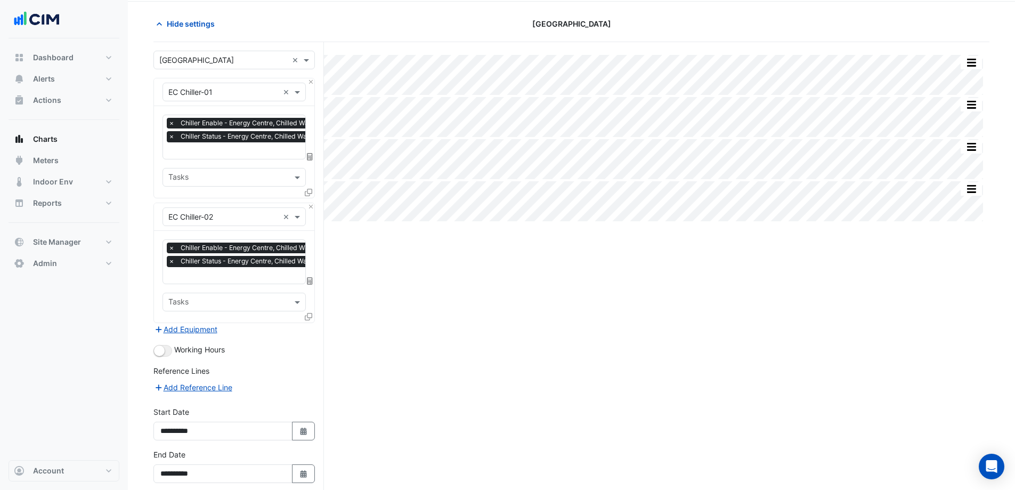
scroll to position [85, 0]
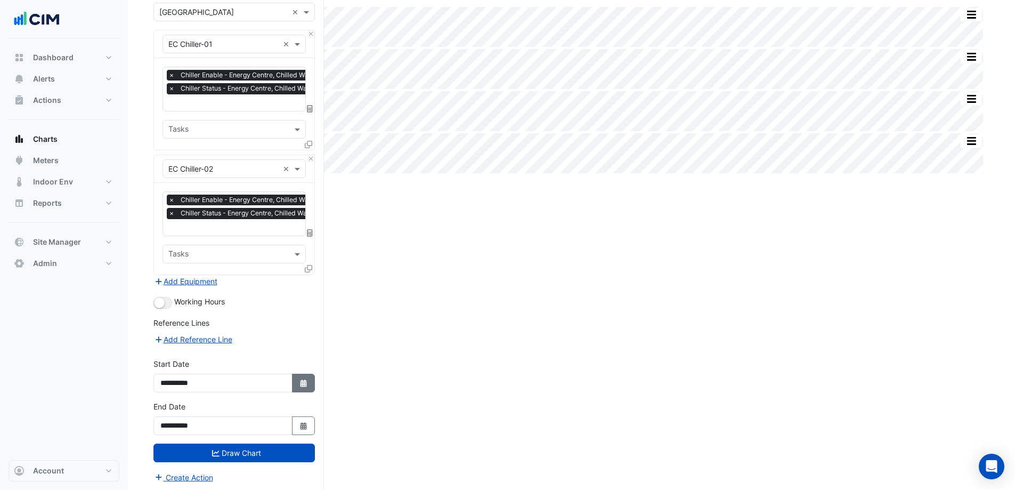
click at [297, 383] on button "Select Date" at bounding box center [303, 383] width 23 height 19
select select "*"
select select "****"
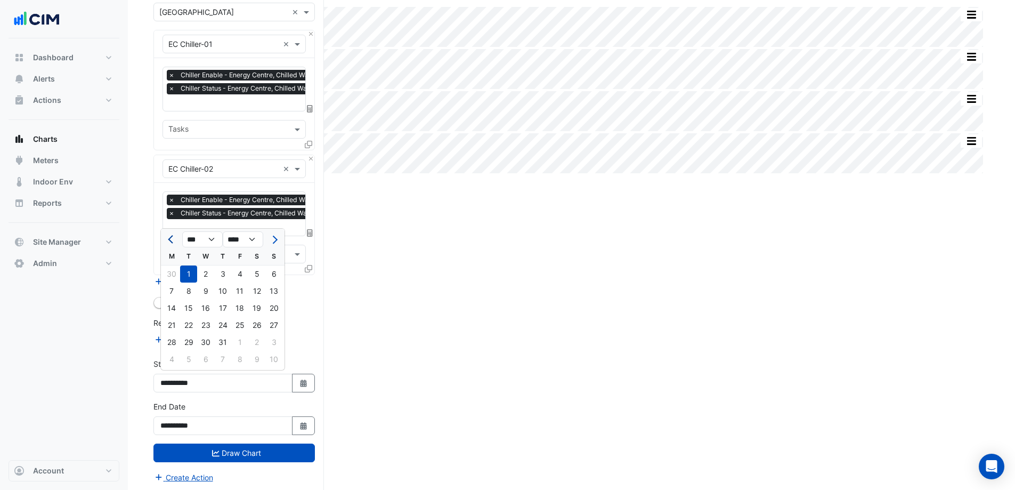
click at [167, 241] on button "Previous month" at bounding box center [171, 239] width 13 height 17
click at [167, 242] on button "Previous month" at bounding box center [171, 239] width 13 height 17
click at [167, 241] on button "Previous month" at bounding box center [171, 239] width 13 height 17
click at [167, 242] on button "Previous month" at bounding box center [171, 239] width 13 height 17
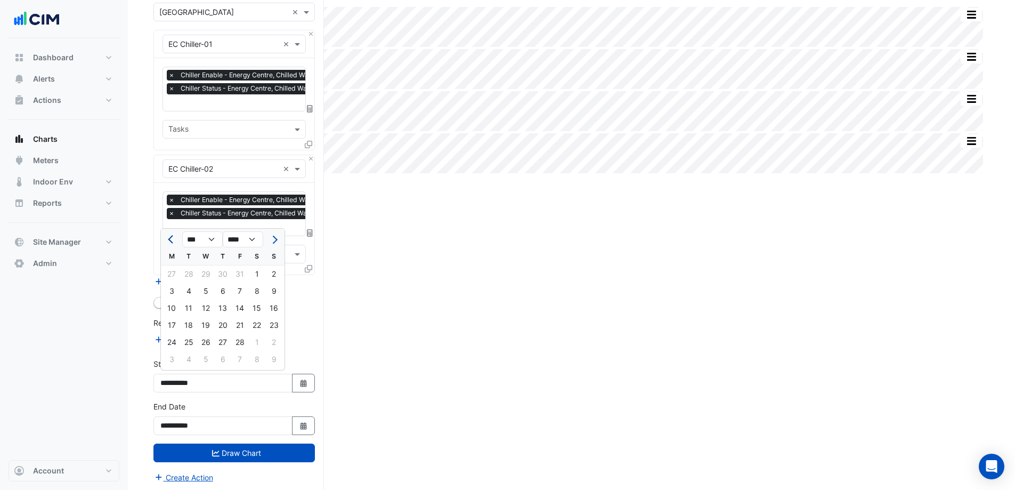
click at [172, 238] on span "Previous month" at bounding box center [172, 240] width 8 height 8
select select "*"
click at [208, 271] on div "1" at bounding box center [205, 273] width 17 height 17
type input "**********"
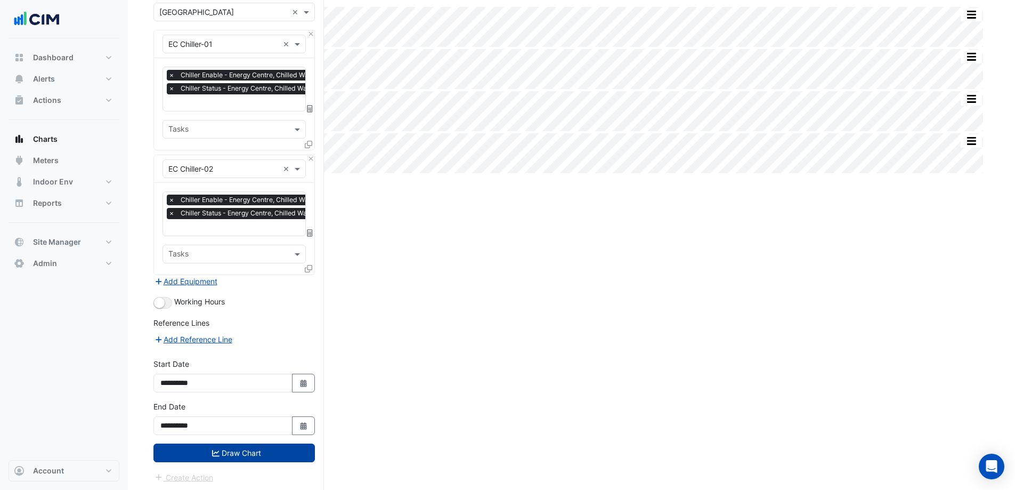
click at [274, 447] on button "Draw Chart" at bounding box center [234, 452] width 161 height 19
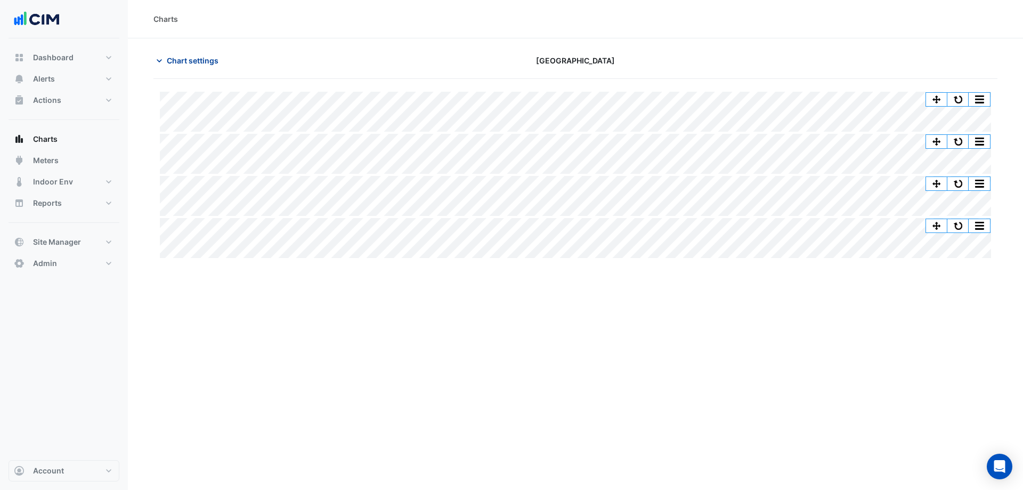
click at [196, 53] on button "Chart settings" at bounding box center [190, 60] width 72 height 19
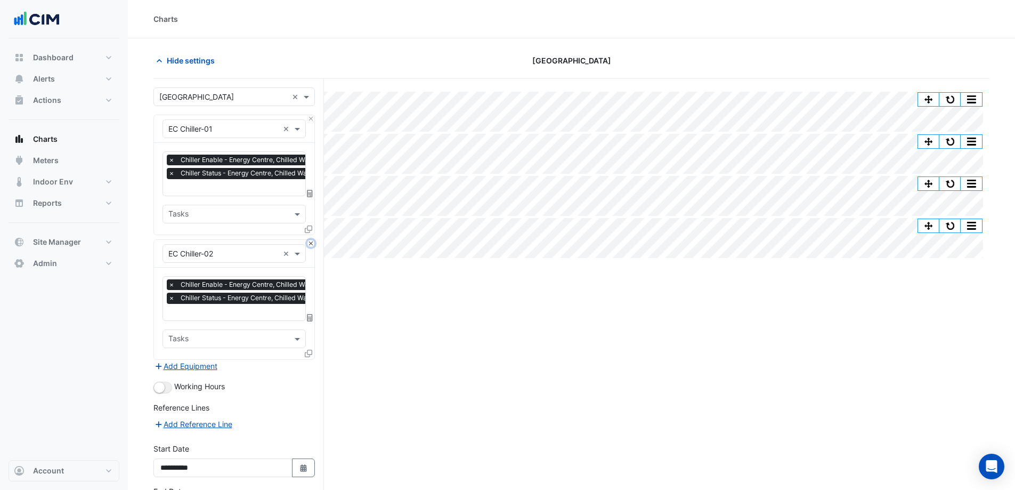
click at [312, 244] on button "Close" at bounding box center [311, 243] width 7 height 7
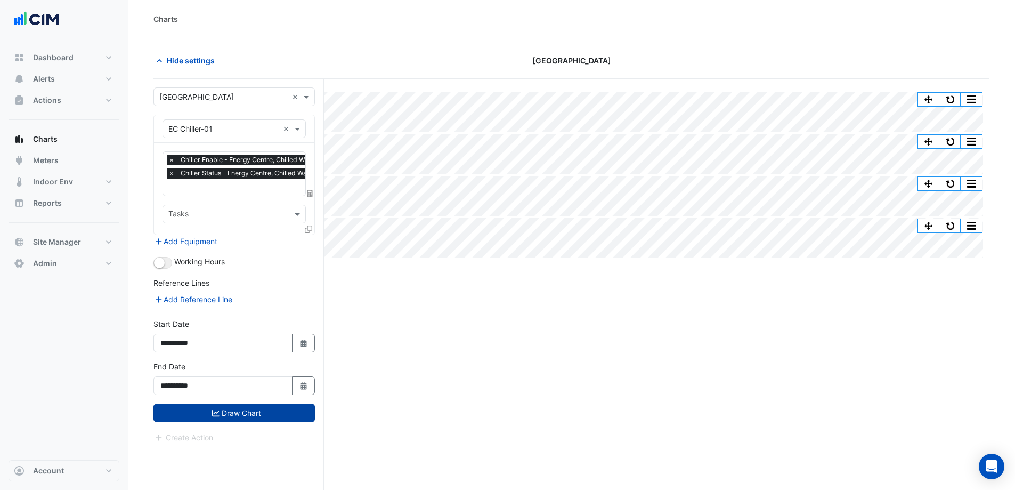
click at [265, 413] on button "Draw Chart" at bounding box center [234, 412] width 161 height 19
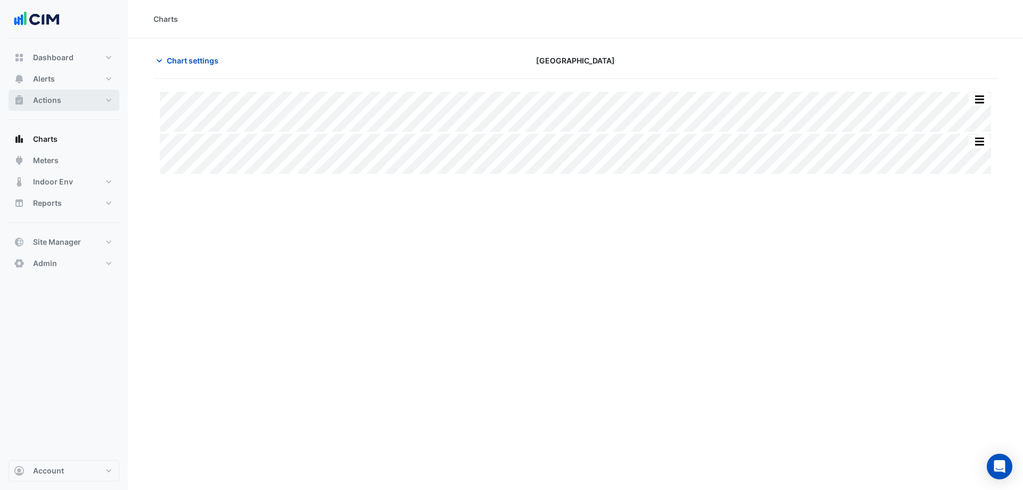
click at [70, 101] on button "Actions" at bounding box center [64, 100] width 111 height 21
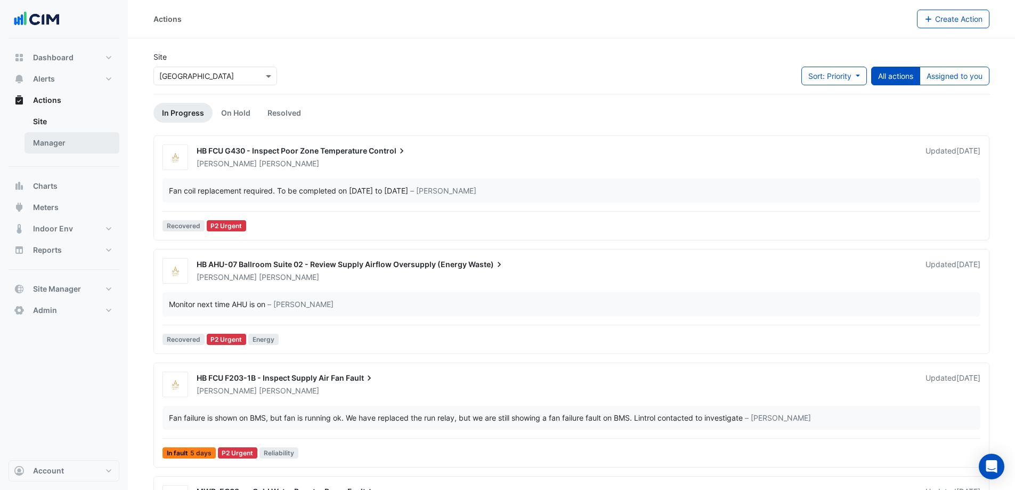
click at [77, 138] on link "Manager" at bounding box center [72, 142] width 95 height 21
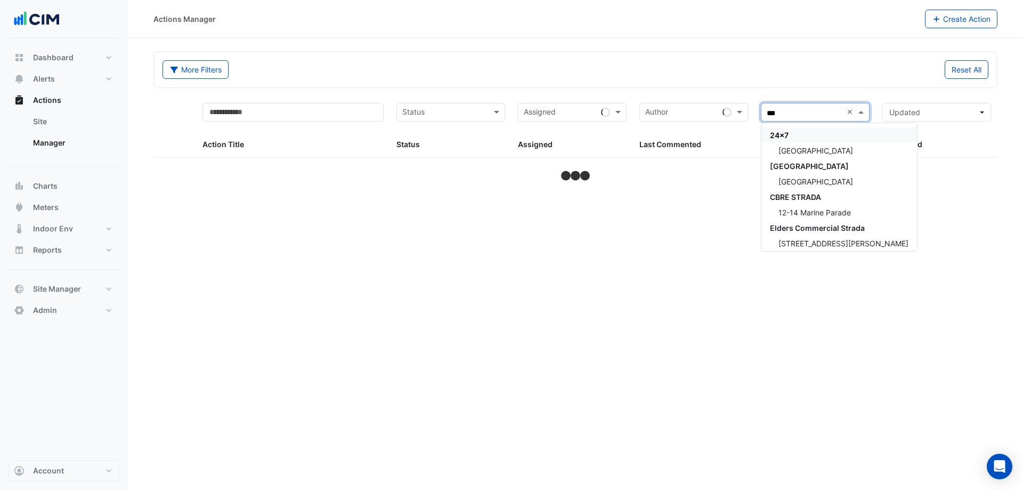
type input "****"
click at [811, 188] on div "[GEOGRAPHIC_DATA]" at bounding box center [816, 181] width 108 height 15
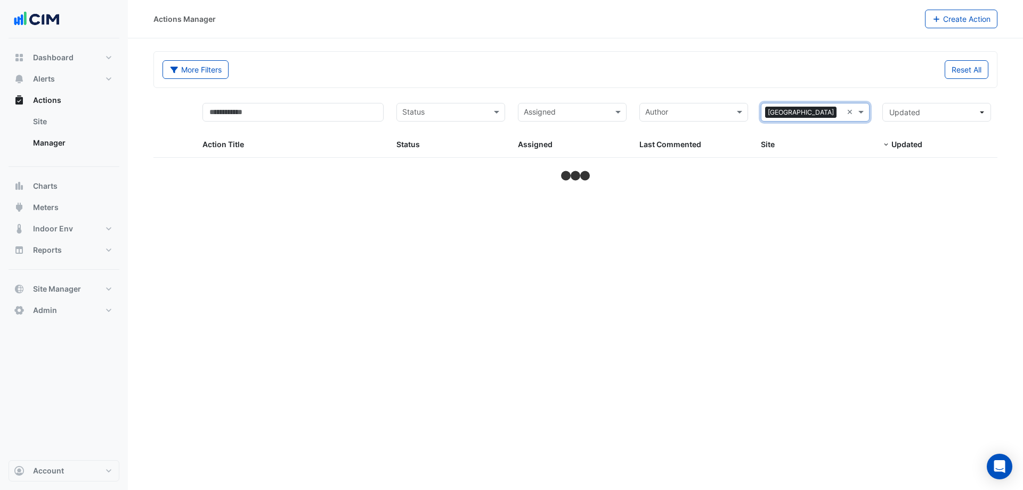
select select "***"
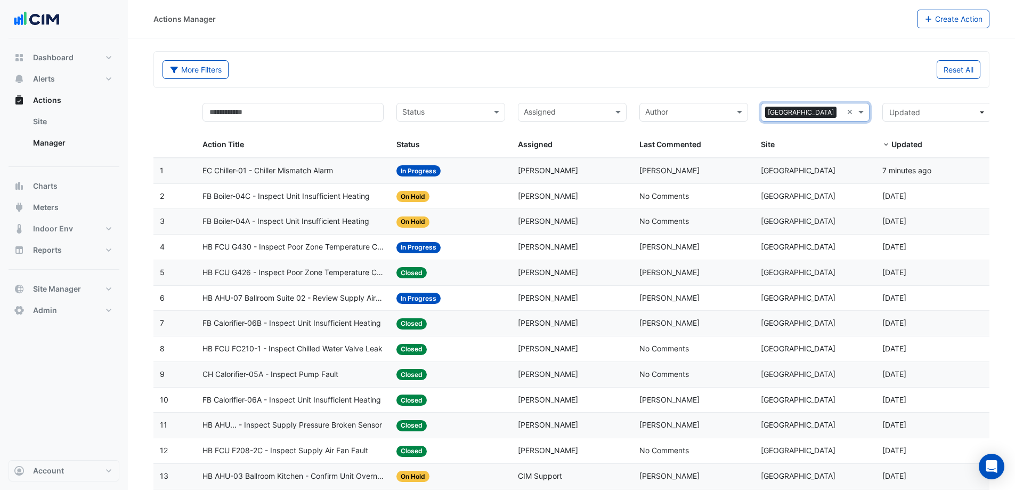
click at [280, 174] on span "EC Chiller-01 - Chiller Mismatch Alarm" at bounding box center [268, 171] width 131 height 12
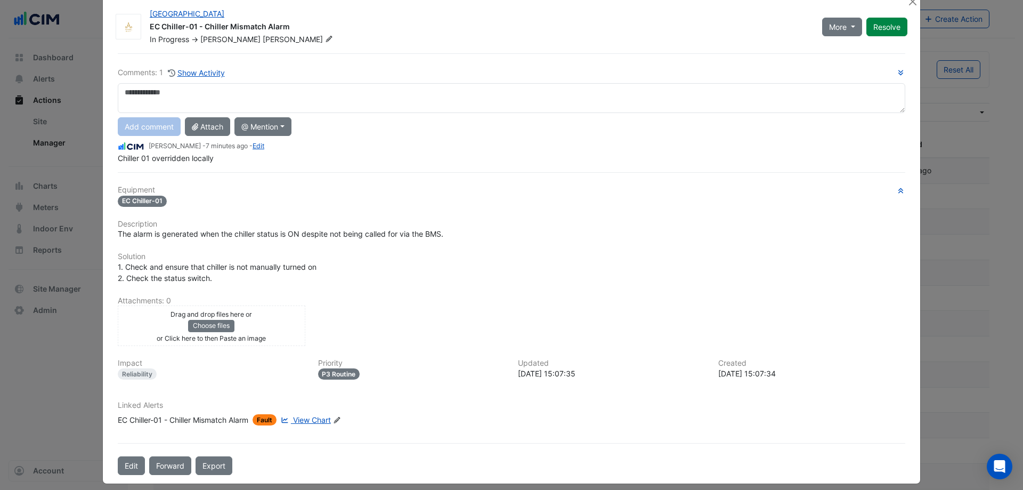
scroll to position [29, 0]
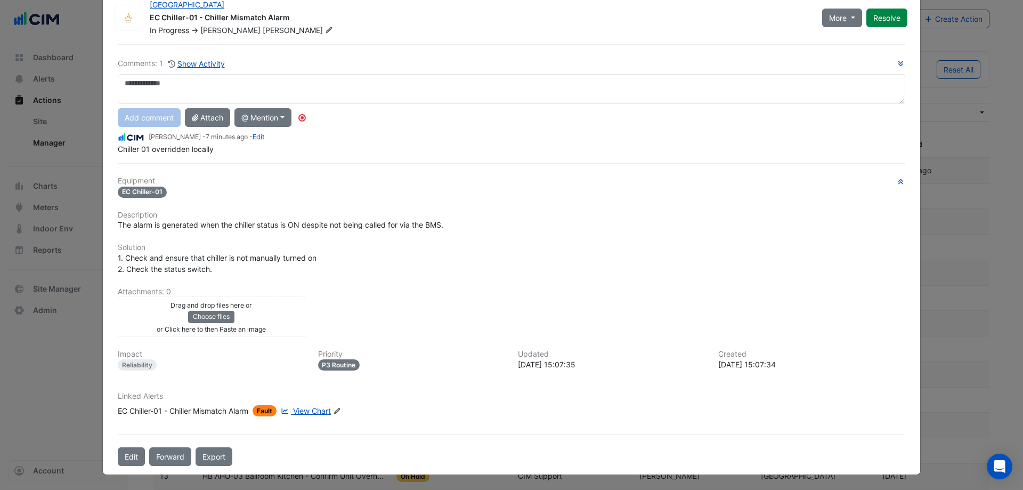
click at [221, 412] on div "EC Chiller-01 - Chiller Mismatch Alarm" at bounding box center [183, 410] width 131 height 11
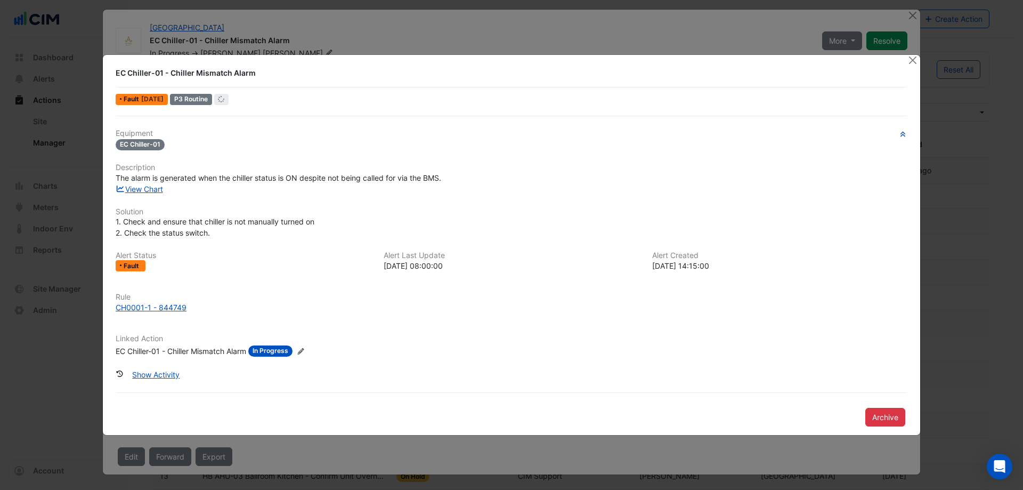
scroll to position [6, 0]
click at [166, 376] on button "Show Activity" at bounding box center [155, 374] width 61 height 19
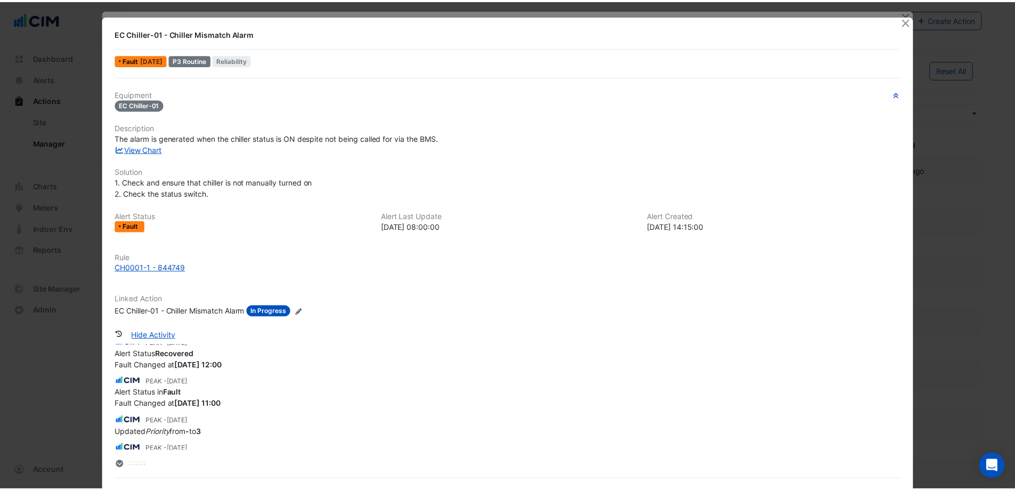
scroll to position [12344, 0]
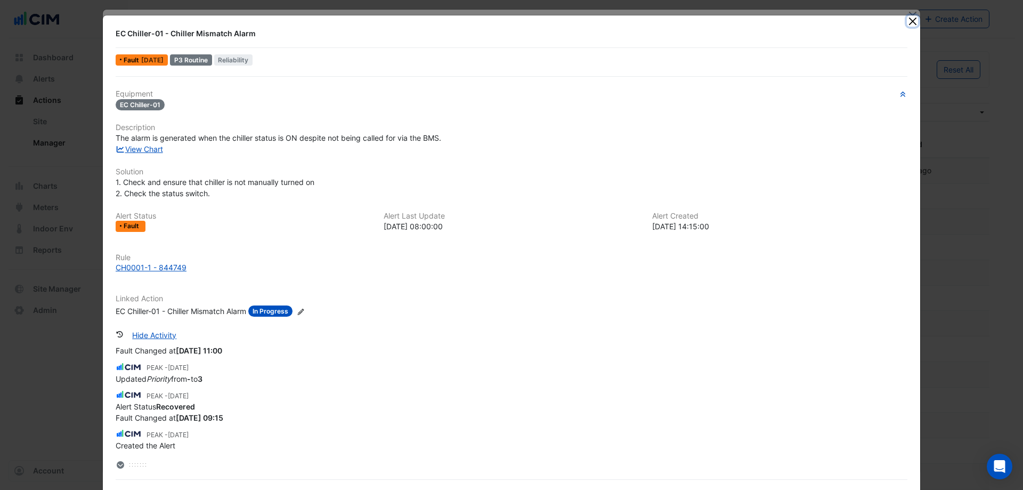
click at [910, 23] on button "Close" at bounding box center [912, 20] width 11 height 11
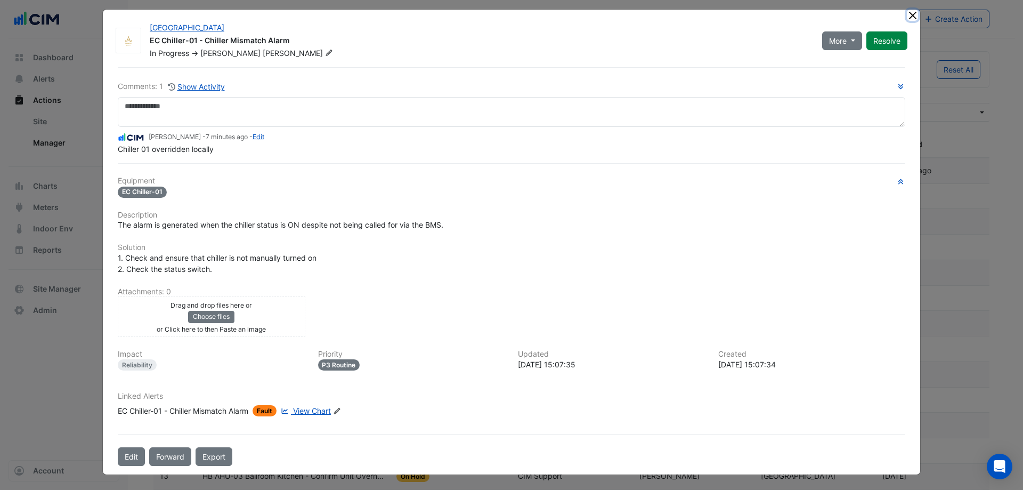
click at [911, 17] on button "Close" at bounding box center [912, 15] width 11 height 11
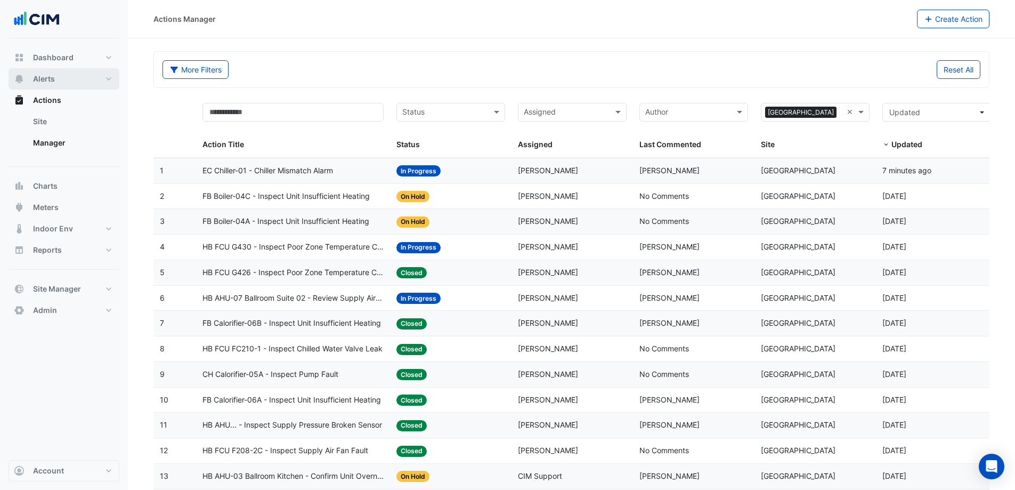
click at [41, 85] on button "Alerts" at bounding box center [64, 78] width 111 height 21
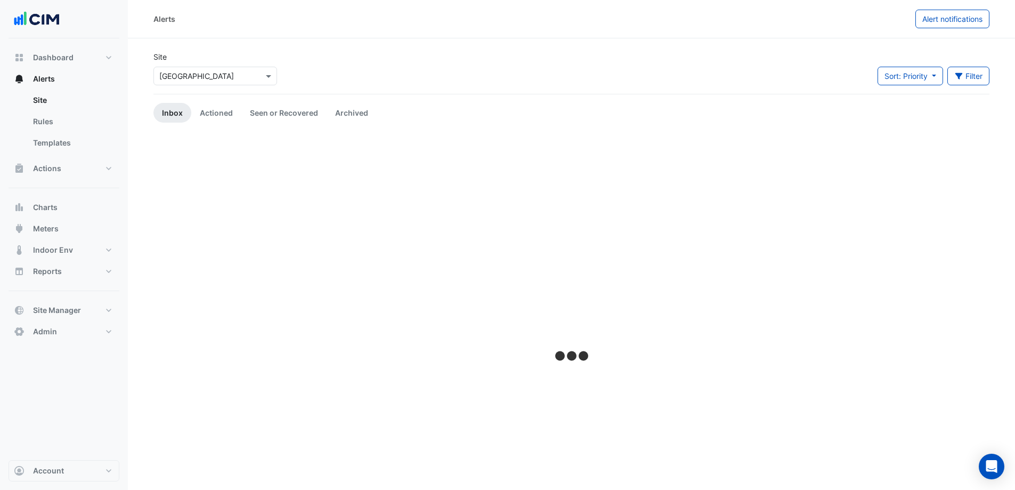
click at [241, 78] on input "text" at bounding box center [204, 76] width 91 height 11
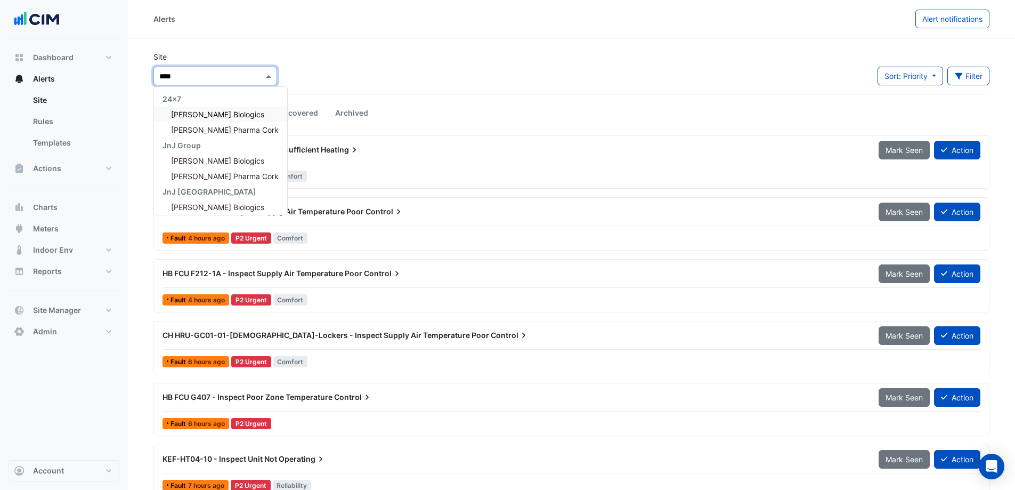
type input "*****"
click at [211, 110] on span "[PERSON_NAME] Biologics" at bounding box center [217, 114] width 93 height 9
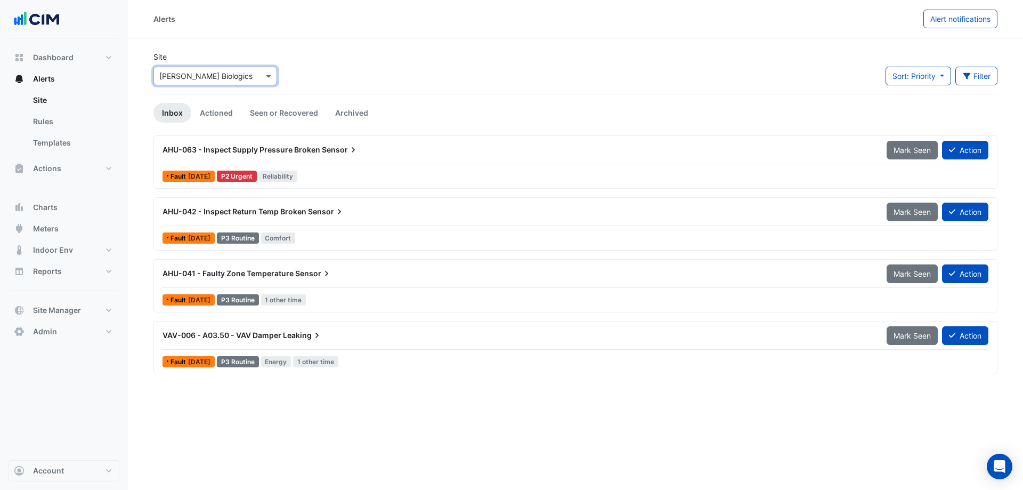
click at [370, 152] on div "AHU-063 - Inspect Supply Pressure Broken Sensor" at bounding box center [519, 149] width 712 height 11
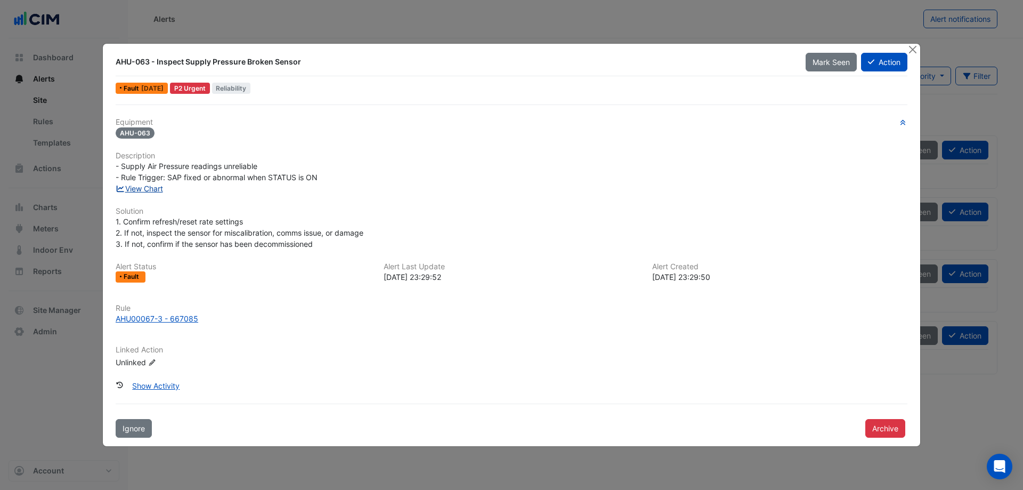
click at [155, 189] on link "View Chart" at bounding box center [139, 188] width 47 height 9
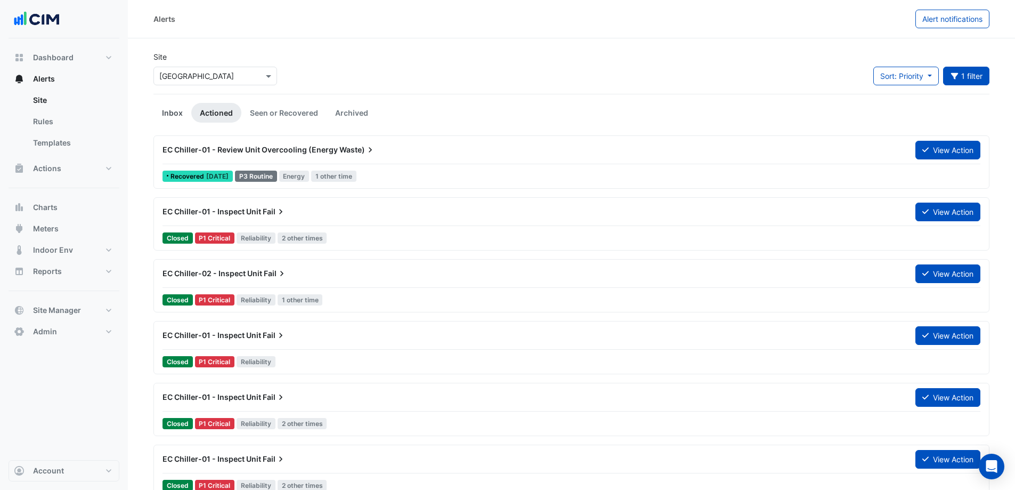
click at [174, 116] on link "Inbox" at bounding box center [173, 113] width 38 height 20
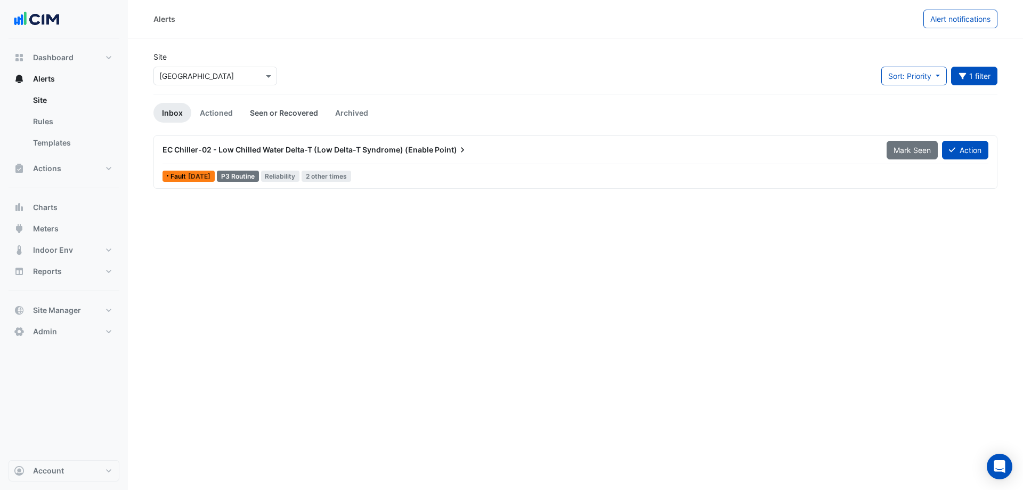
click at [280, 114] on link "Seen or Recovered" at bounding box center [283, 113] width 85 height 20
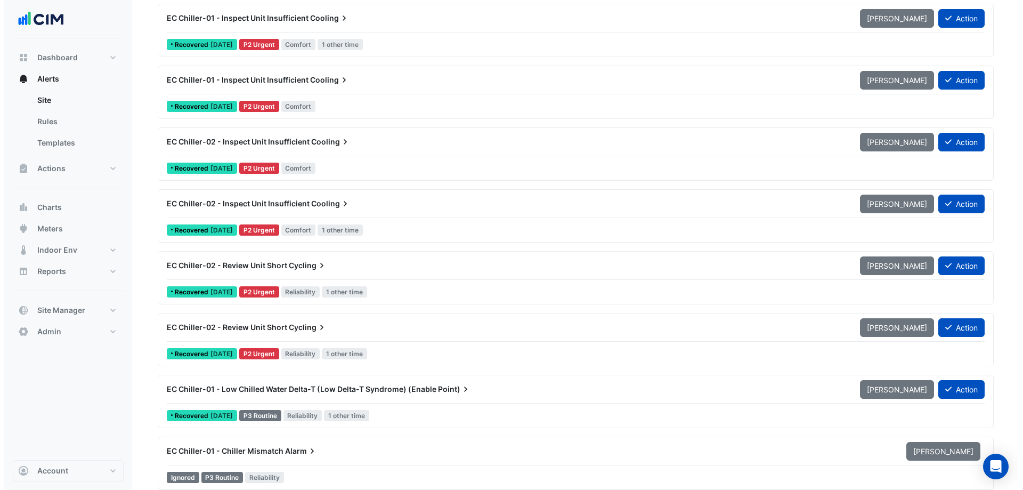
scroll to position [387, 0]
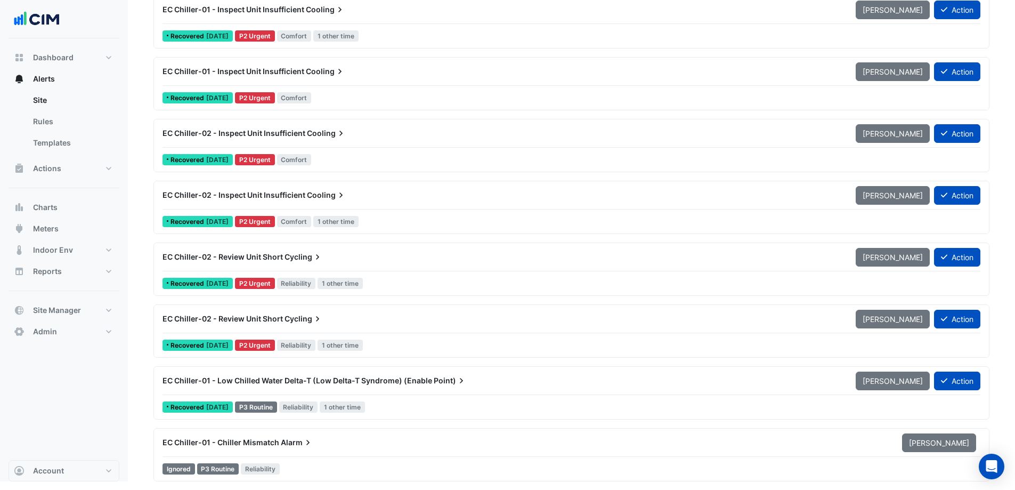
click at [277, 449] on div "EC Chiller-01 - Chiller Mismatch Alarm" at bounding box center [526, 442] width 740 height 19
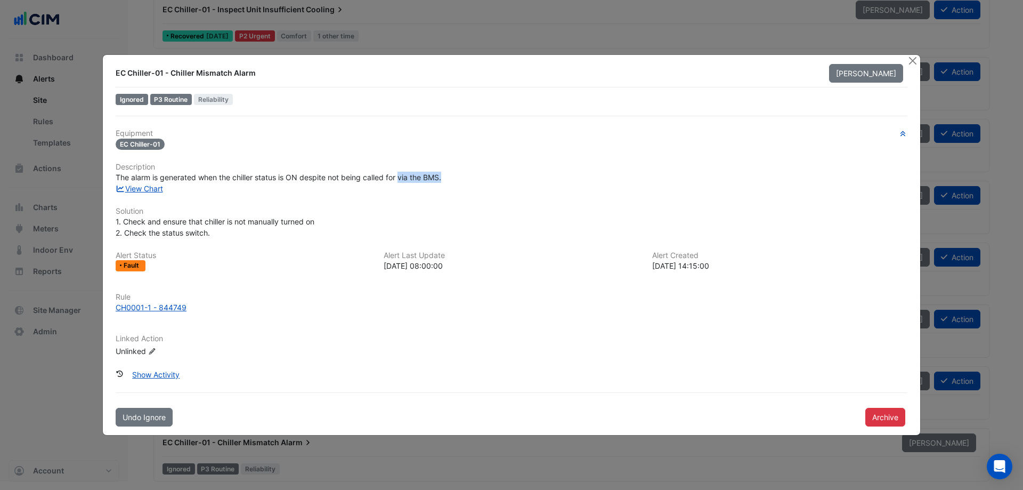
drag, startPoint x: 401, startPoint y: 175, endPoint x: 446, endPoint y: 178, distance: 45.4
click at [446, 178] on div "The alarm is generated when the chiller status is ON despite not being called f…" at bounding box center [512, 177] width 792 height 11
click at [460, 179] on div "The alarm is generated when the chiller status is ON despite not being called f…" at bounding box center [512, 177] width 792 height 11
click at [912, 60] on button "Close" at bounding box center [912, 60] width 11 height 11
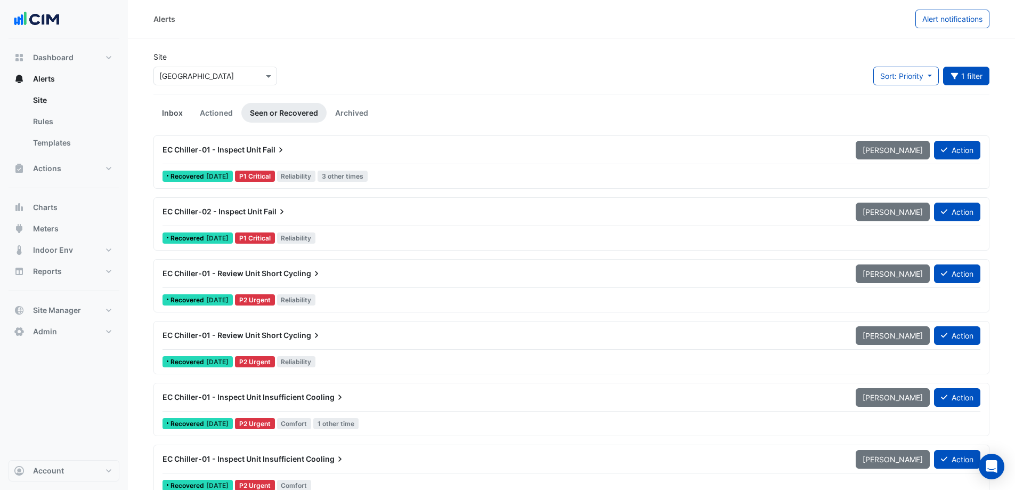
click at [177, 111] on link "Inbox" at bounding box center [173, 113] width 38 height 20
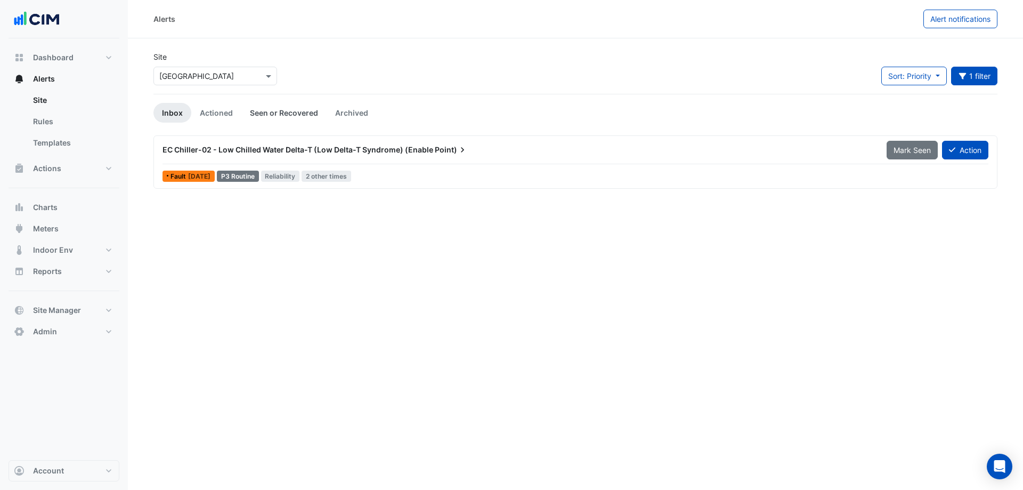
click at [301, 113] on link "Seen or Recovered" at bounding box center [283, 113] width 85 height 20
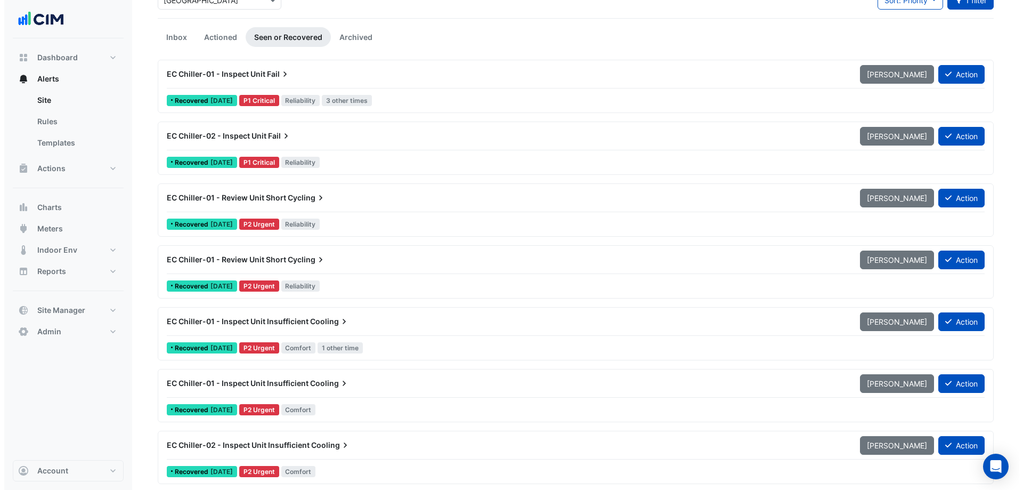
scroll to position [379, 0]
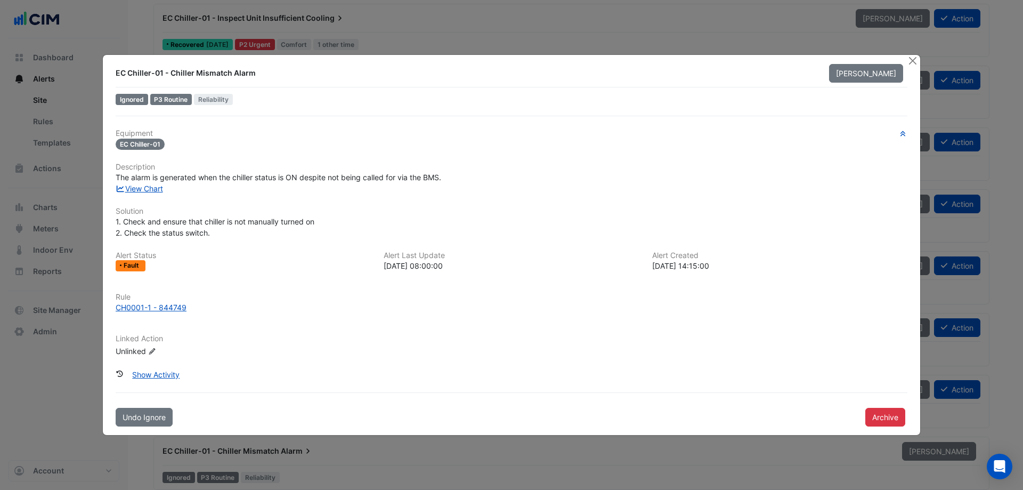
click at [147, 424] on button "Undo Ignore" at bounding box center [144, 417] width 57 height 19
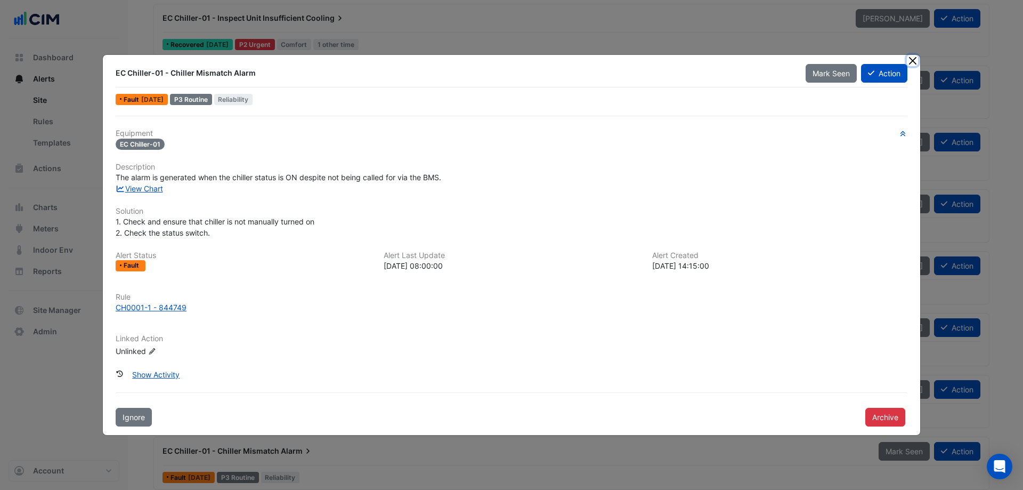
click at [914, 58] on button "Close" at bounding box center [912, 60] width 11 height 11
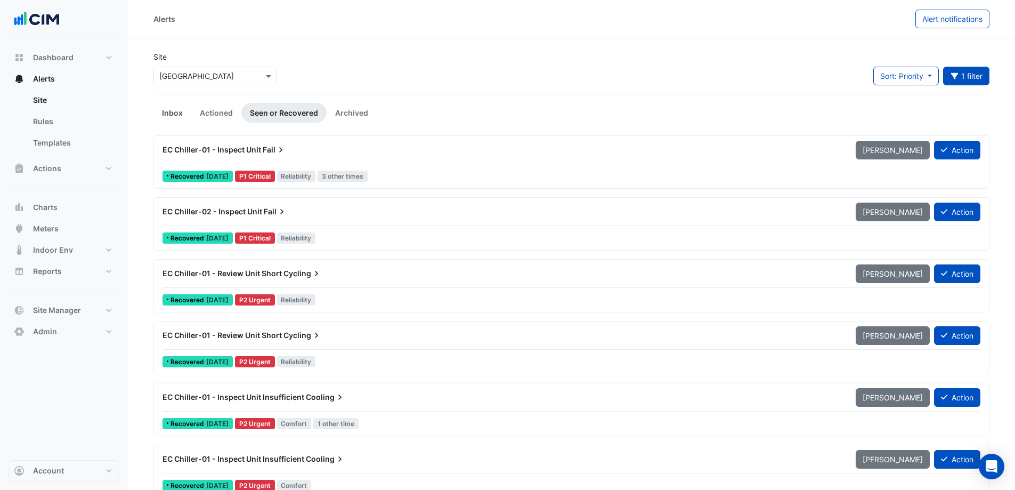
click at [171, 114] on link "Inbox" at bounding box center [173, 113] width 38 height 20
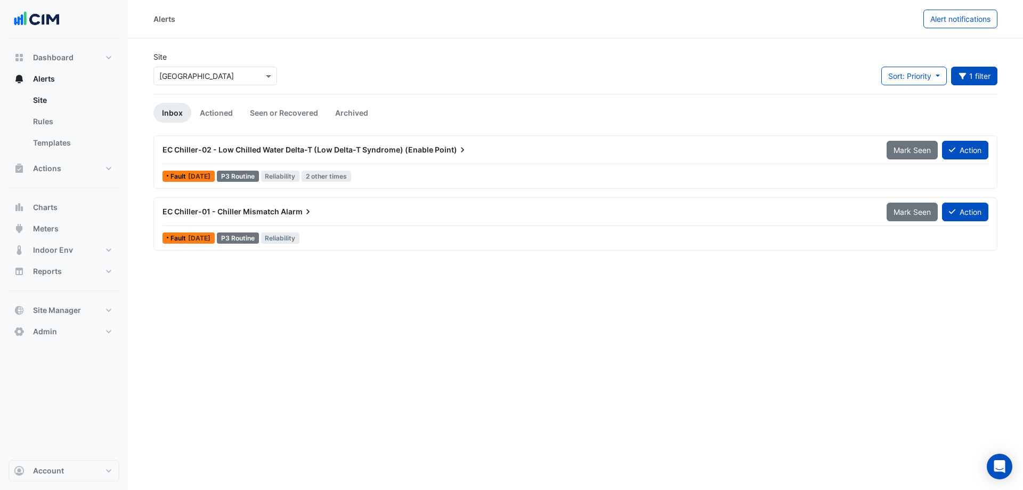
click at [203, 216] on div "EC Chiller-01 - Chiller Mismatch Alarm" at bounding box center [519, 211] width 712 height 11
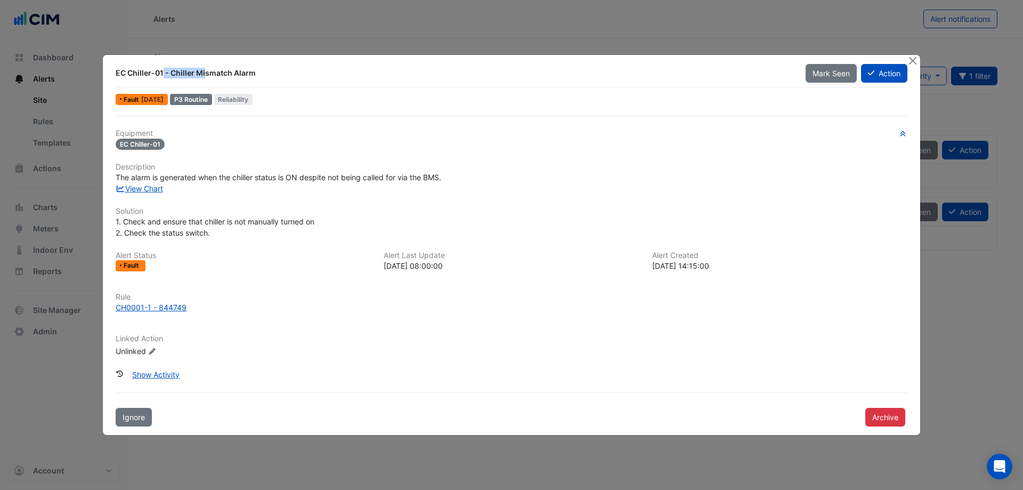
drag, startPoint x: 154, startPoint y: 73, endPoint x: 115, endPoint y: 77, distance: 39.1
click at [115, 77] on div "EC Chiller-01 - Chiller Mismatch Alarm" at bounding box center [454, 72] width 690 height 19
click at [140, 78] on div "EC Chiller-01 - Chiller Mismatch Alarm" at bounding box center [454, 73] width 677 height 11
click at [362, 142] on div "EC Chiller-01" at bounding box center [512, 144] width 792 height 12
click at [167, 373] on button "Show Activity" at bounding box center [155, 374] width 61 height 19
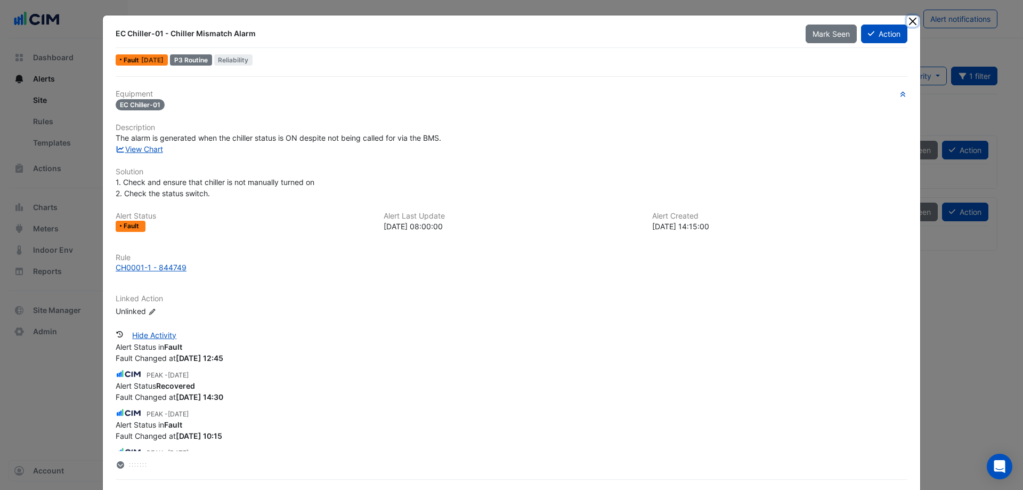
click at [907, 21] on button "Close" at bounding box center [912, 20] width 11 height 11
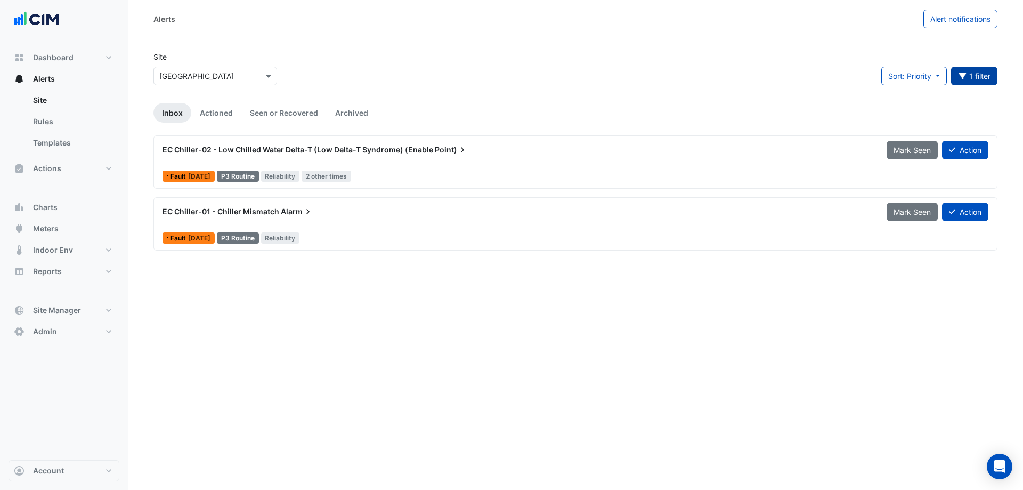
click at [975, 70] on button "1 filter" at bounding box center [974, 76] width 47 height 19
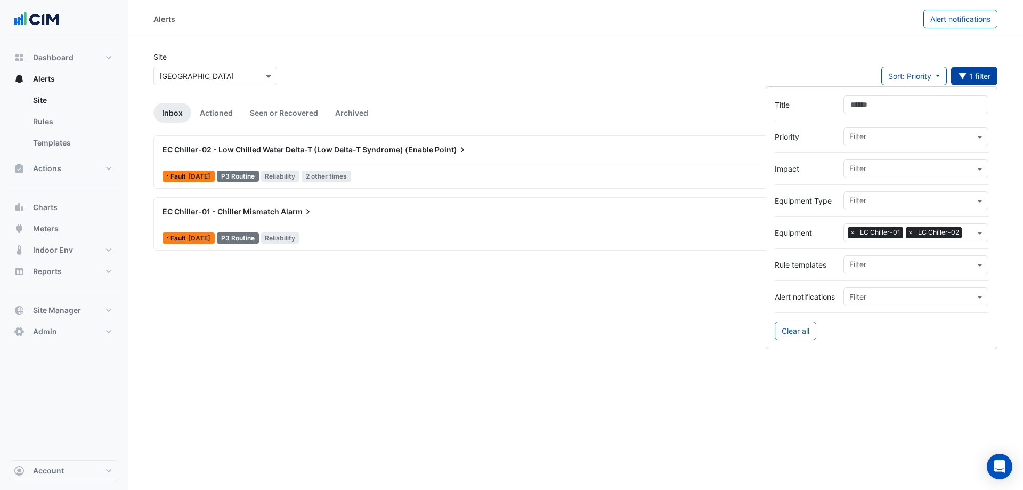
click at [974, 76] on button "1 filter" at bounding box center [974, 76] width 47 height 19
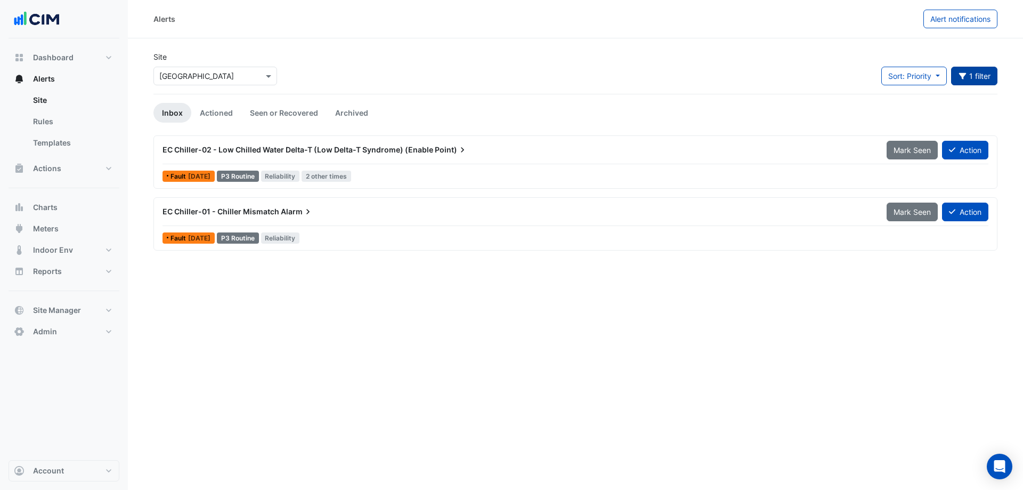
click at [979, 80] on button "1 filter" at bounding box center [974, 76] width 47 height 19
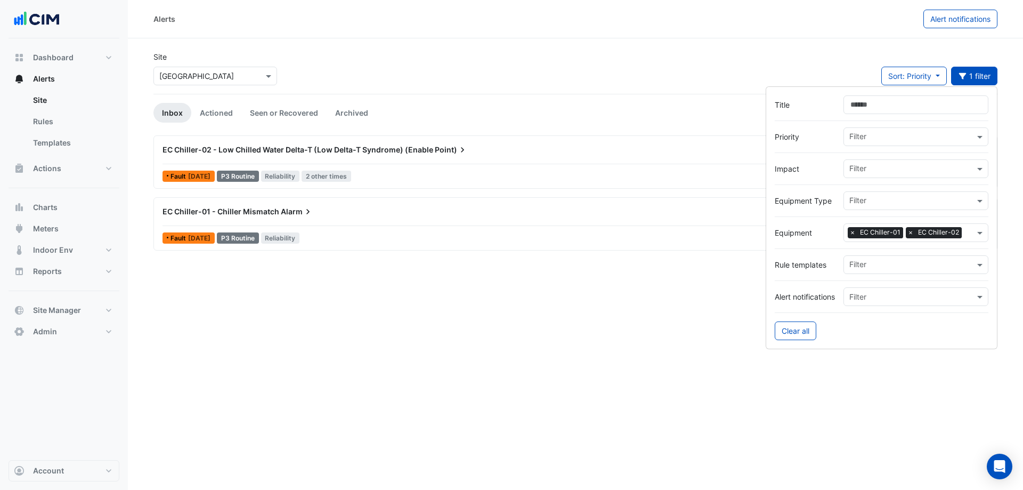
click at [852, 234] on span "×" at bounding box center [853, 232] width 10 height 11
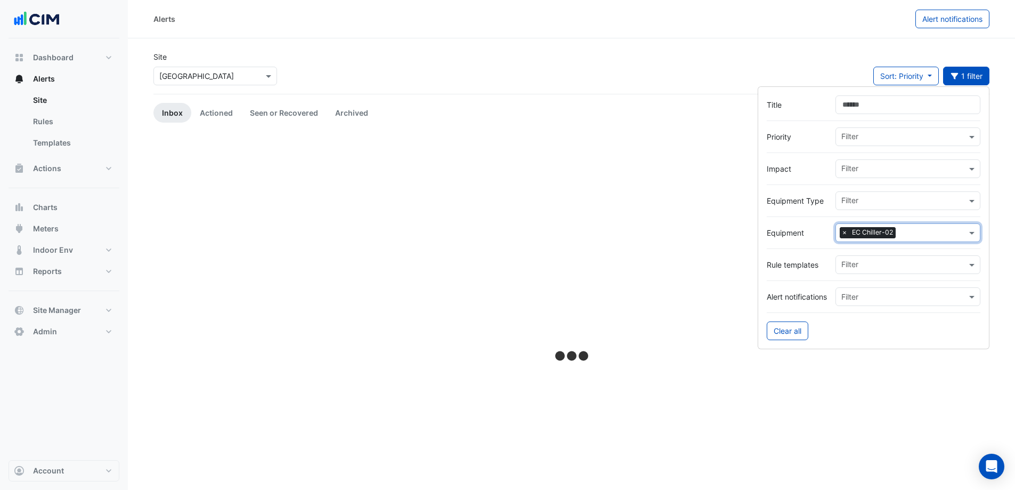
click at [846, 234] on span "×" at bounding box center [845, 232] width 10 height 11
click at [828, 58] on div "Site Select a Site × Adare Manor Sort: Priority Priority Updated Filter" at bounding box center [571, 72] width 849 height 43
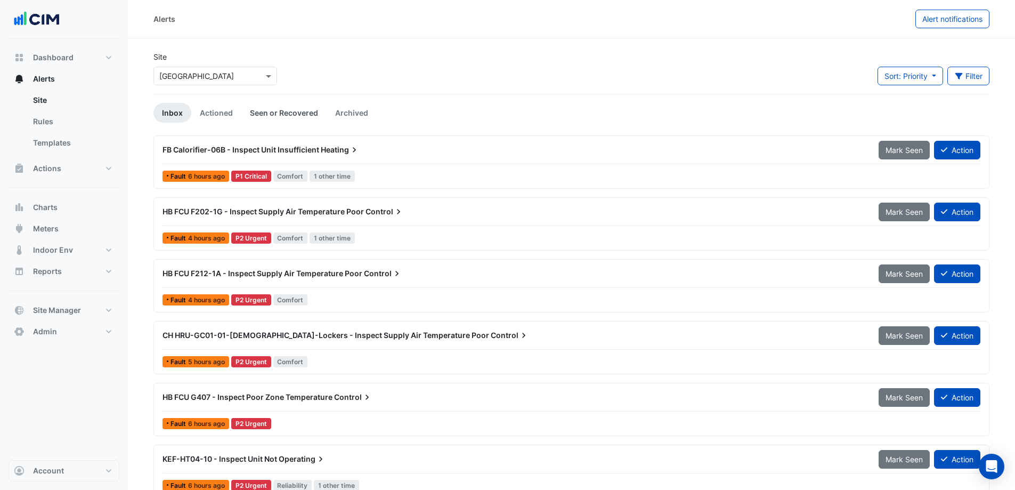
click at [265, 106] on link "Seen or Recovered" at bounding box center [283, 113] width 85 height 20
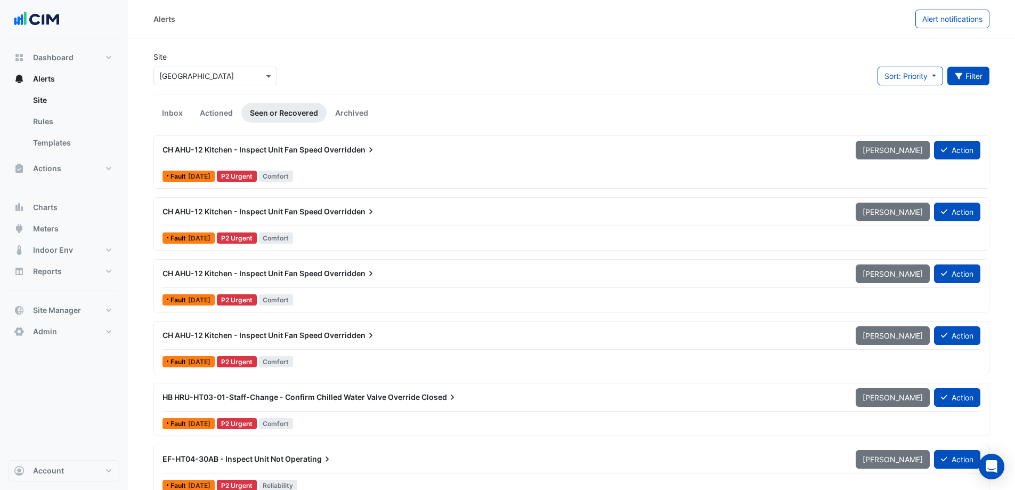
click at [980, 75] on button "Filter" at bounding box center [969, 76] width 43 height 19
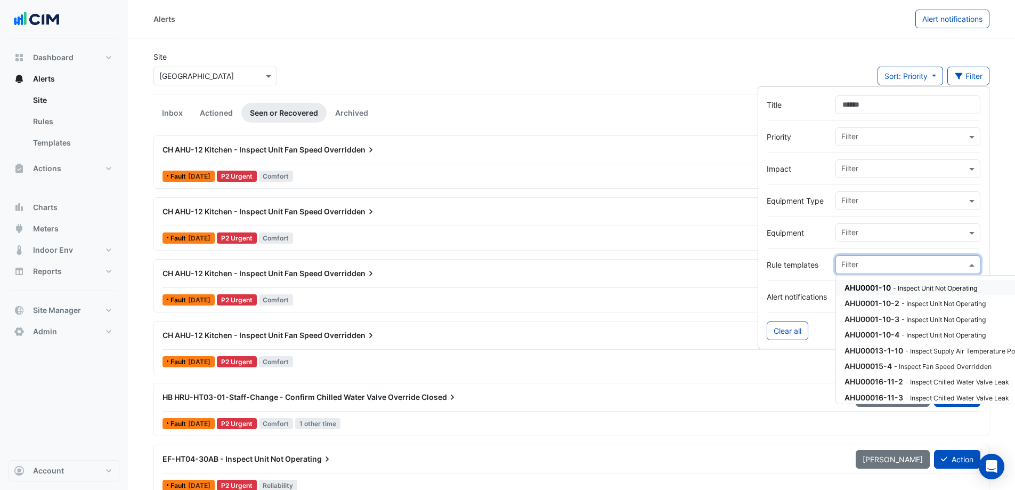
click at [877, 270] on input "text" at bounding box center [904, 265] width 125 height 11
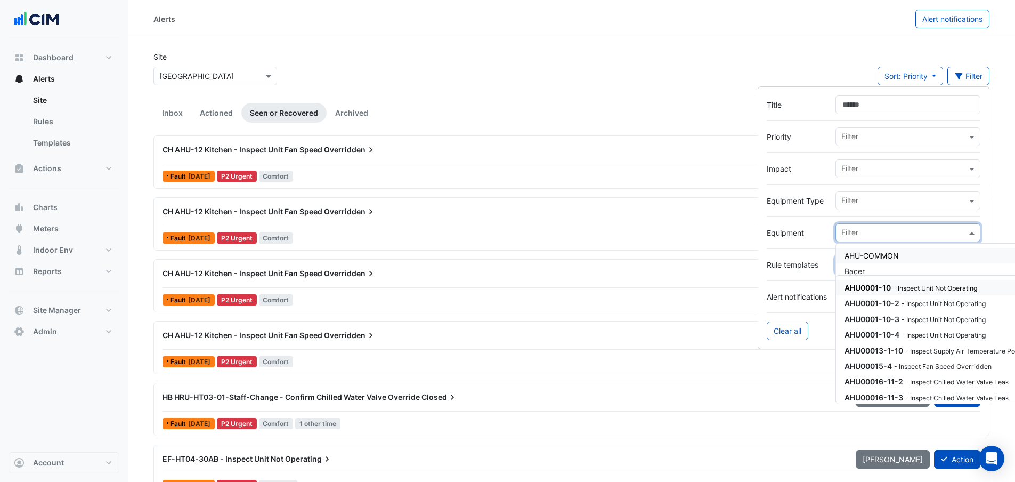
click at [876, 234] on input "text" at bounding box center [904, 233] width 125 height 11
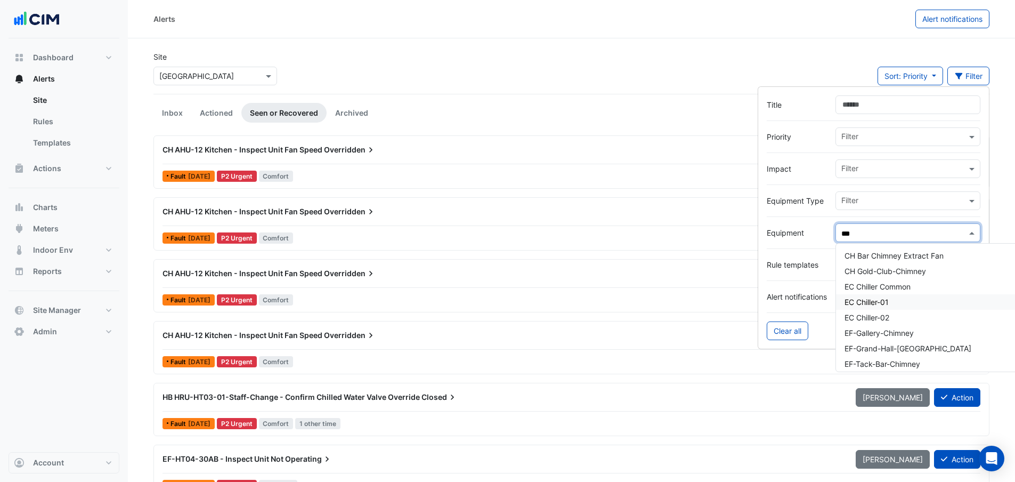
click at [904, 301] on div "EC Chiller-01" at bounding box center [933, 301] width 194 height 15
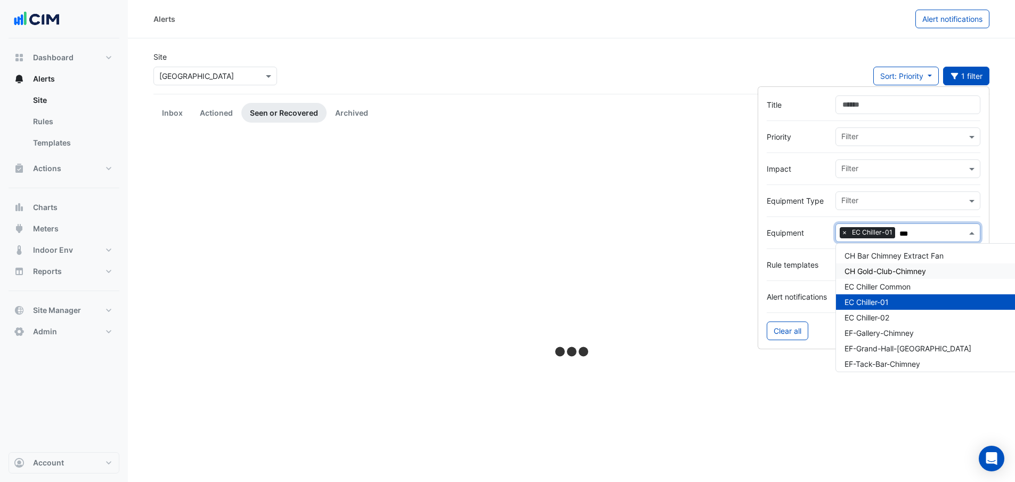
type input "***"
click at [567, 27] on div "Alerts" at bounding box center [535, 19] width 762 height 19
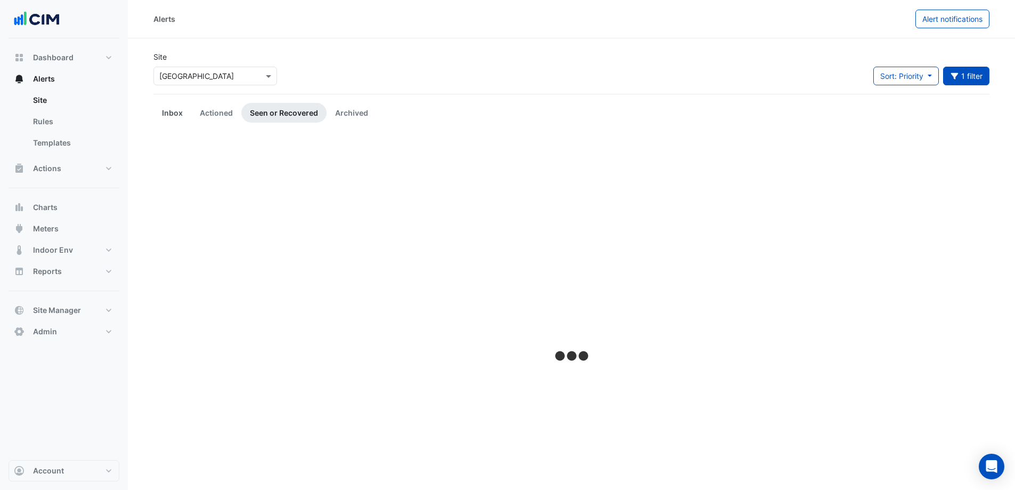
click at [174, 116] on link "Inbox" at bounding box center [173, 113] width 38 height 20
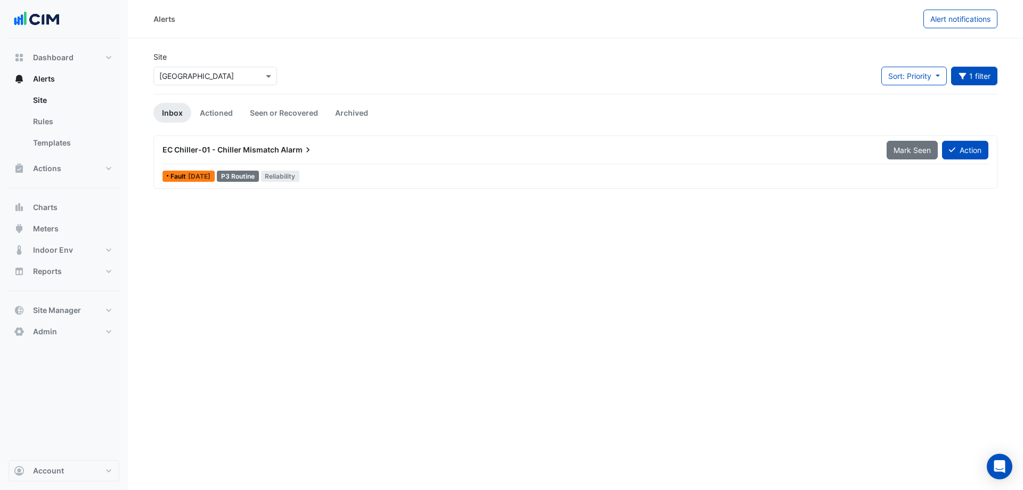
click at [429, 166] on div "EC Chiller-01 - Chiller Mismatch Alarm Mark Seen Action Fault 4 days ago P3 Rou…" at bounding box center [575, 162] width 835 height 44
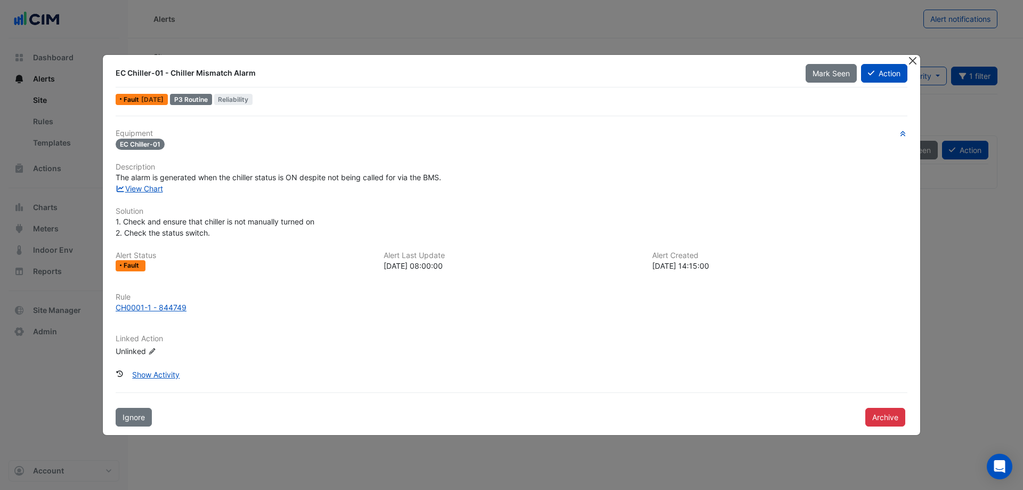
click at [914, 60] on button "Close" at bounding box center [912, 60] width 11 height 11
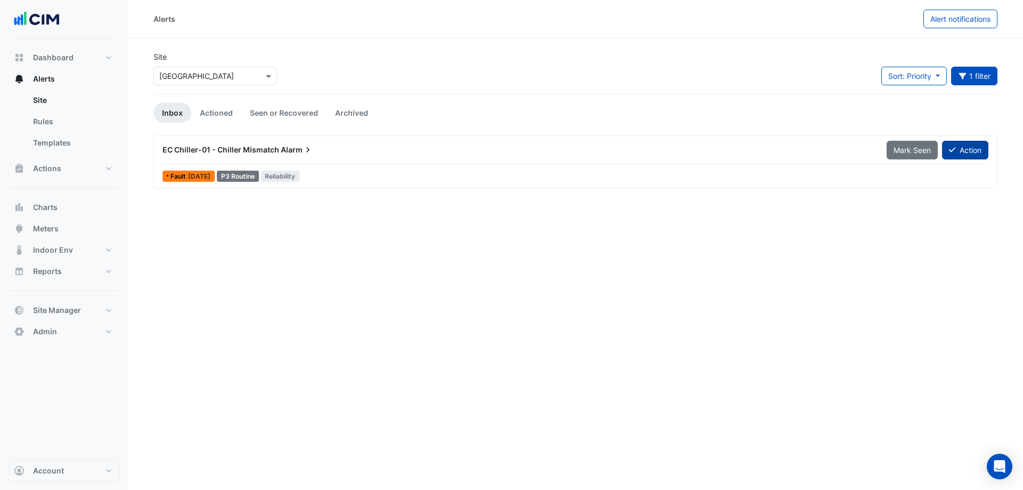
click at [948, 145] on button "Action" at bounding box center [965, 150] width 46 height 19
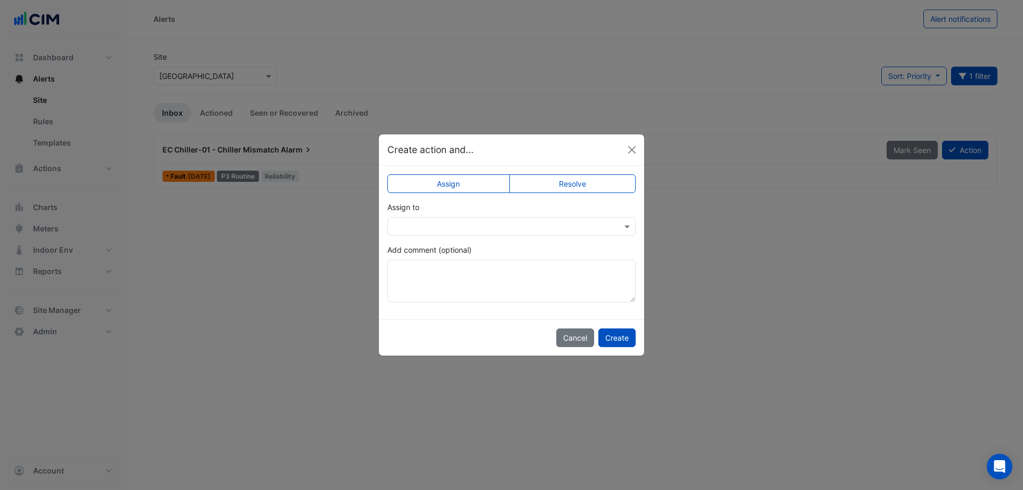
click at [575, 225] on input "text" at bounding box center [500, 226] width 215 height 11
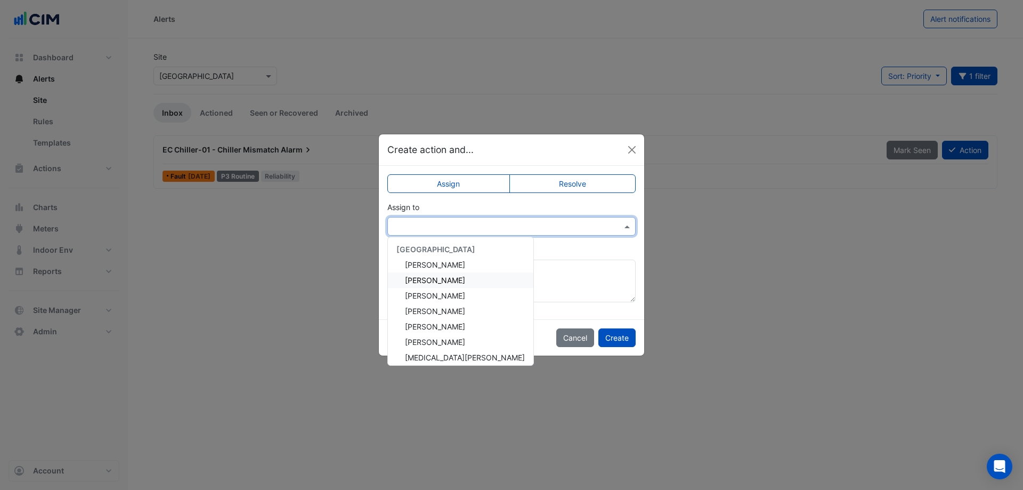
click at [438, 285] on span "Eddie Reale" at bounding box center [435, 280] width 60 height 9
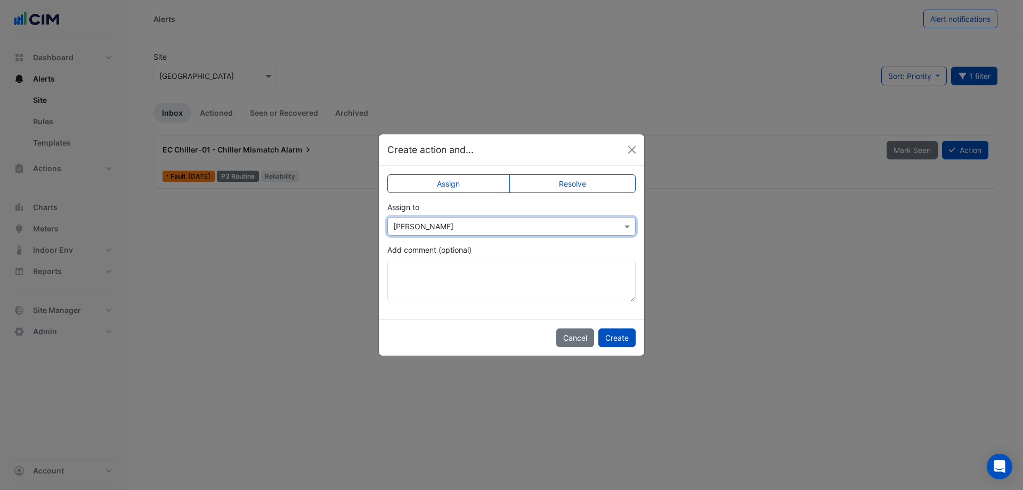
click at [500, 253] on div "Add comment (optional)" at bounding box center [511, 273] width 248 height 58
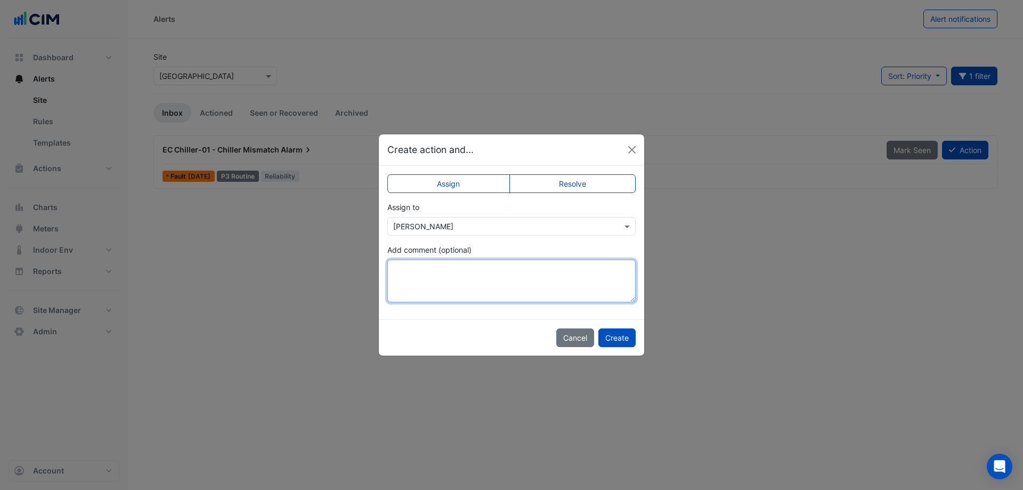
click at [454, 280] on textarea "Add comment (optional)" at bounding box center [511, 281] width 248 height 43
click at [514, 273] on textarea "**********" at bounding box center [511, 281] width 248 height 43
type textarea "**********"
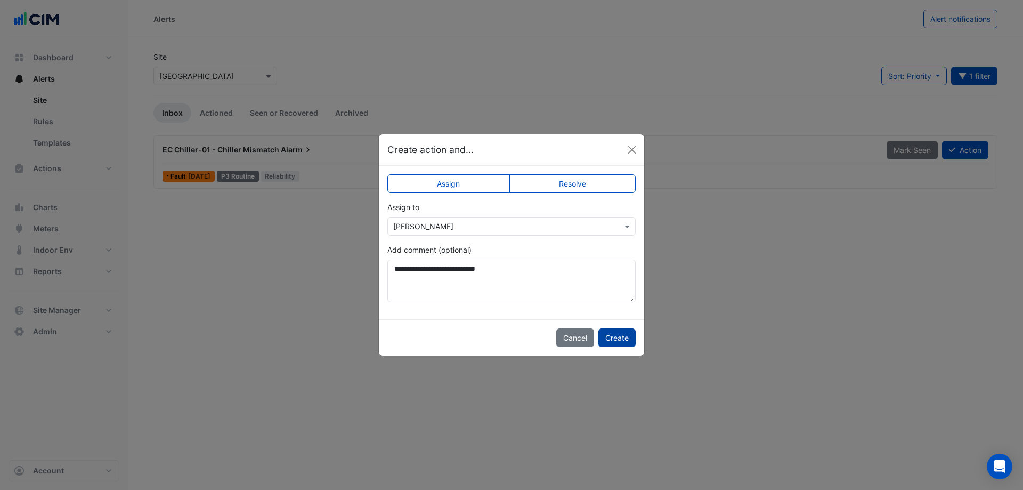
click at [618, 338] on button "Create" at bounding box center [617, 337] width 37 height 19
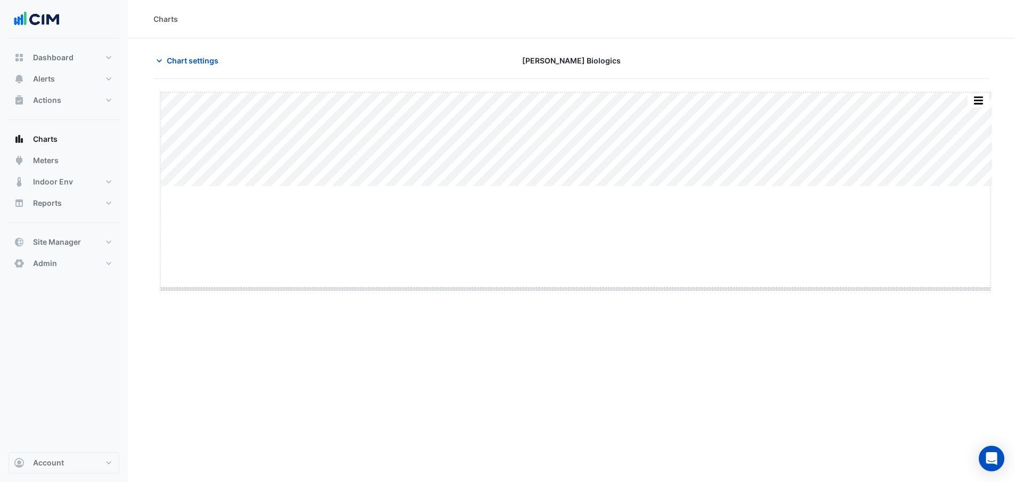
drag, startPoint x: 579, startPoint y: 187, endPoint x: 572, endPoint y: 300, distance: 113.7
click at [199, 58] on span "Chart settings" at bounding box center [193, 60] width 52 height 11
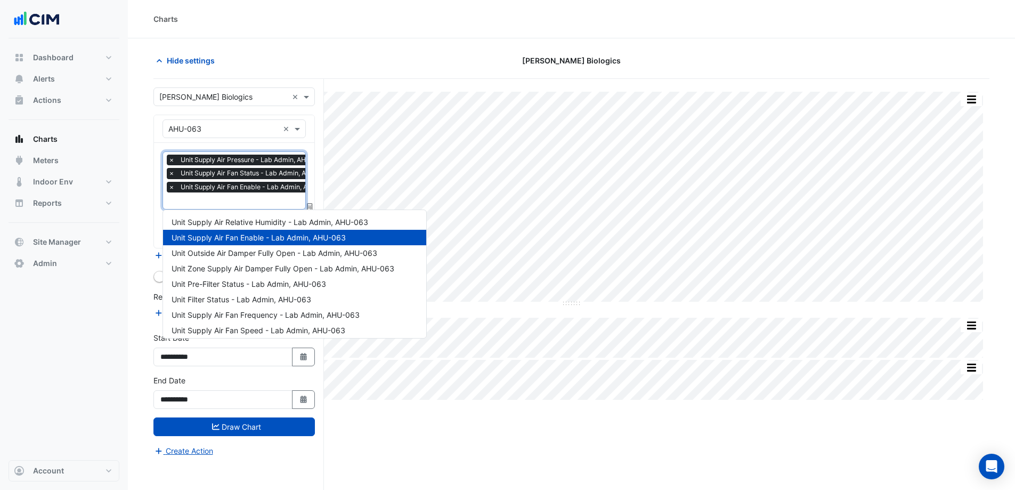
scroll to position [0, 5]
click at [240, 200] on input "text" at bounding box center [248, 201] width 170 height 11
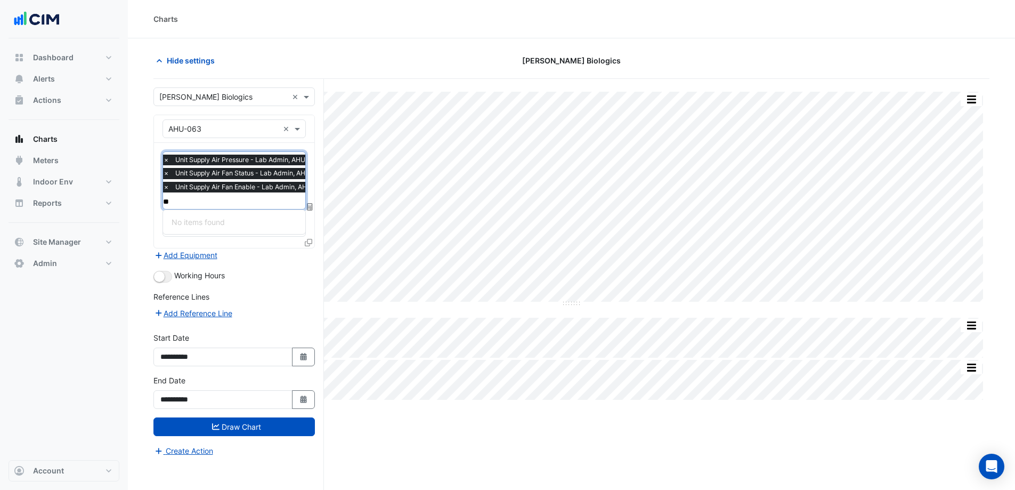
type input "*"
type input "***"
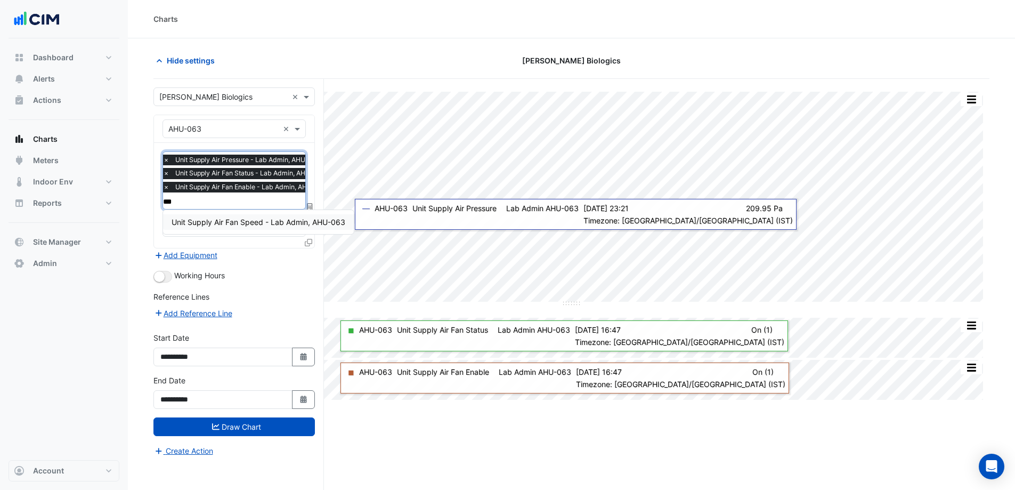
click at [327, 225] on span "Unit Supply Air Fan Speed - Lab Admin, AHU-063" at bounding box center [259, 221] width 174 height 9
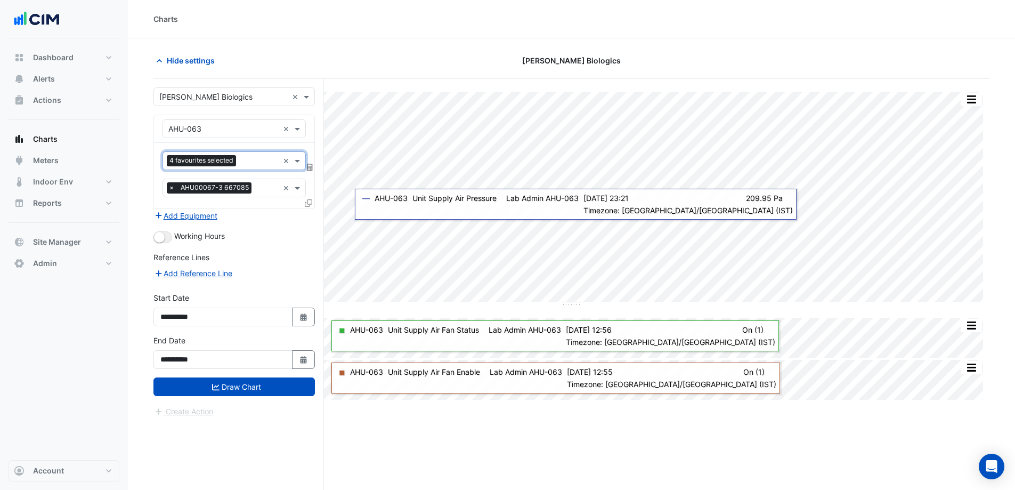
scroll to position [0, 0]
click at [287, 386] on button "Draw Chart" at bounding box center [234, 386] width 161 height 19
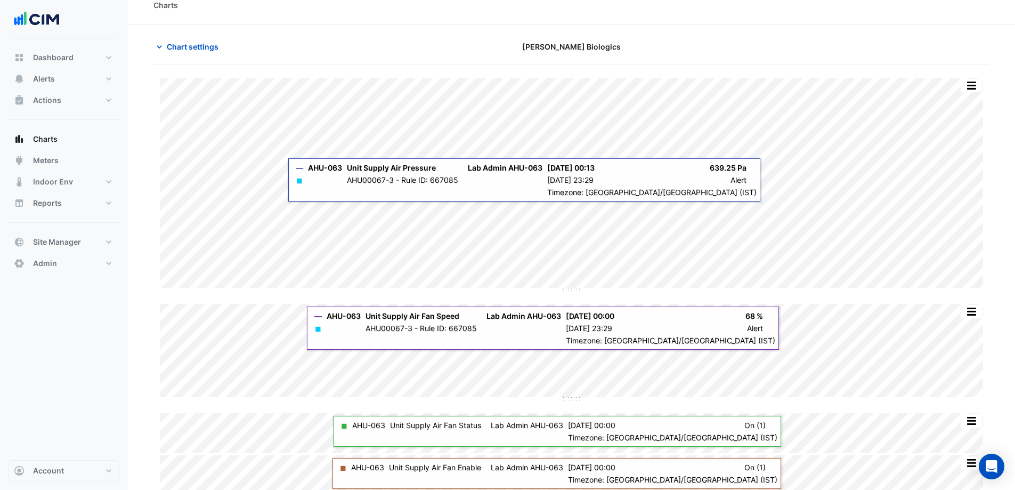
scroll to position [21, 0]
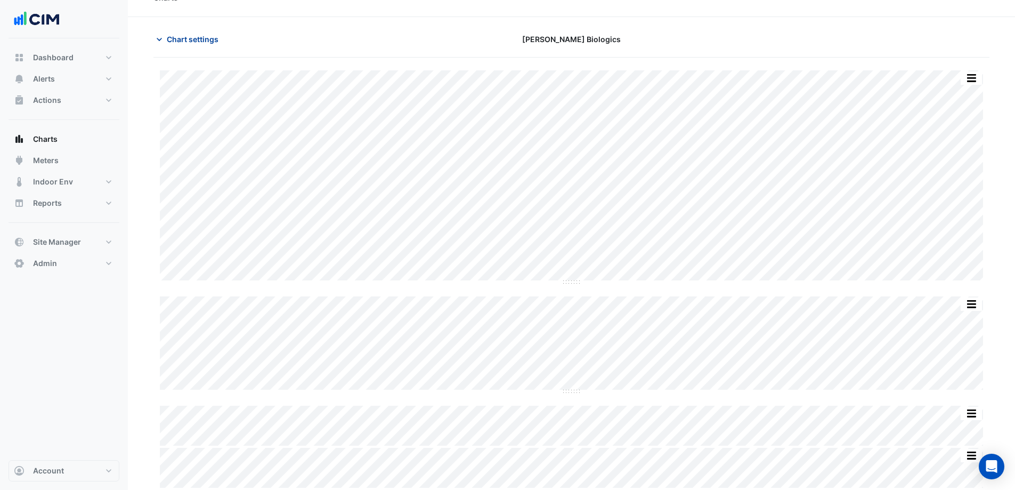
click at [195, 42] on span "Chart settings" at bounding box center [193, 39] width 52 height 11
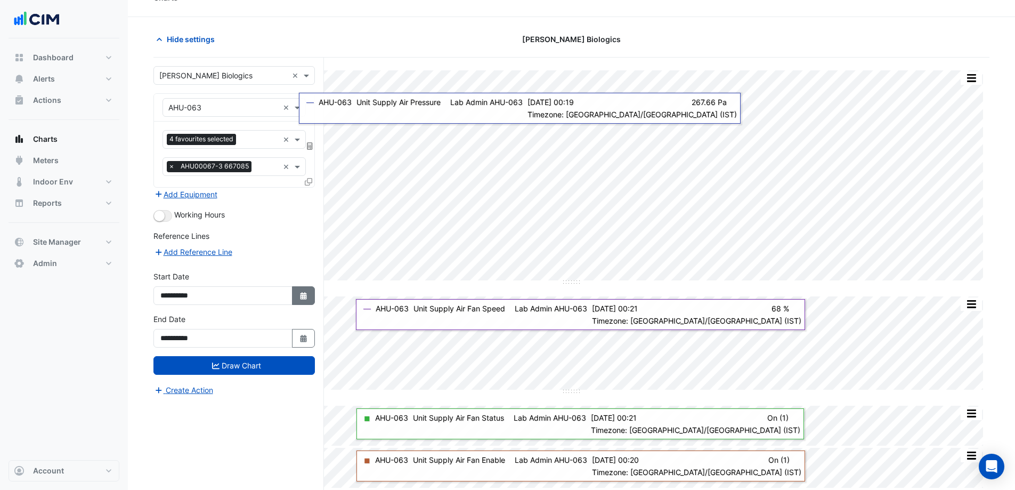
click at [295, 296] on button "Select Date" at bounding box center [303, 295] width 23 height 19
select select "*"
select select "****"
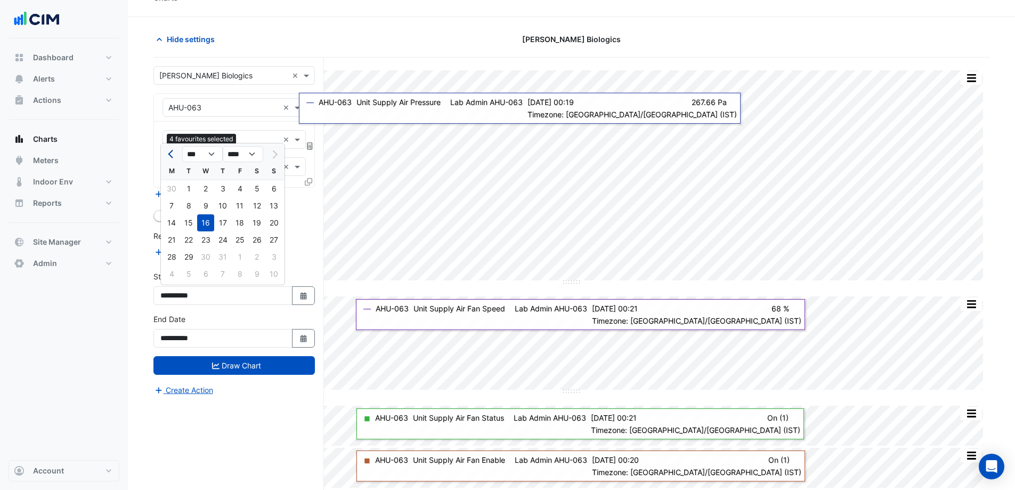
click at [169, 154] on span "Previous month" at bounding box center [172, 154] width 8 height 8
select select "*"
click at [223, 188] on div "1" at bounding box center [222, 188] width 17 height 17
type input "**********"
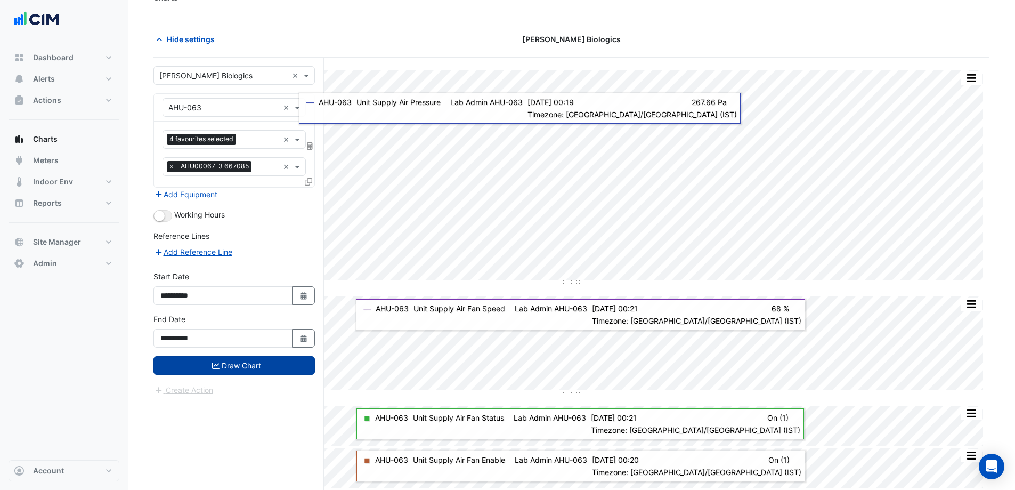
click at [258, 367] on button "Draw Chart" at bounding box center [234, 365] width 161 height 19
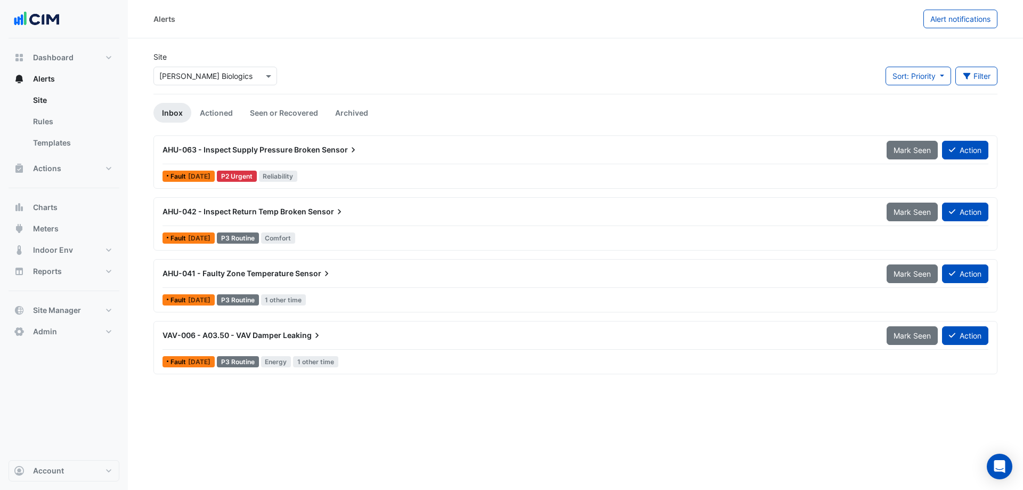
click at [605, 25] on div "Alerts" at bounding box center [539, 19] width 770 height 19
click at [87, 474] on button "Account" at bounding box center [64, 470] width 111 height 21
click at [126, 359] on nav "Dashboard Portfolio Ratings Performance Alerts Site Rules Templates Actions Sit…" at bounding box center [64, 245] width 128 height 490
click at [59, 308] on span "Site Manager" at bounding box center [57, 310] width 48 height 11
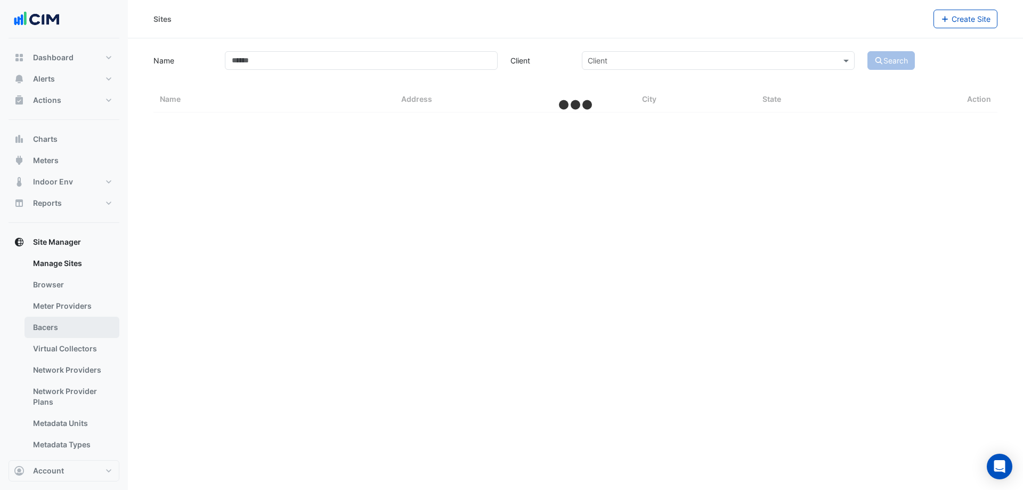
click at [72, 330] on link "Bacers" at bounding box center [72, 327] width 95 height 21
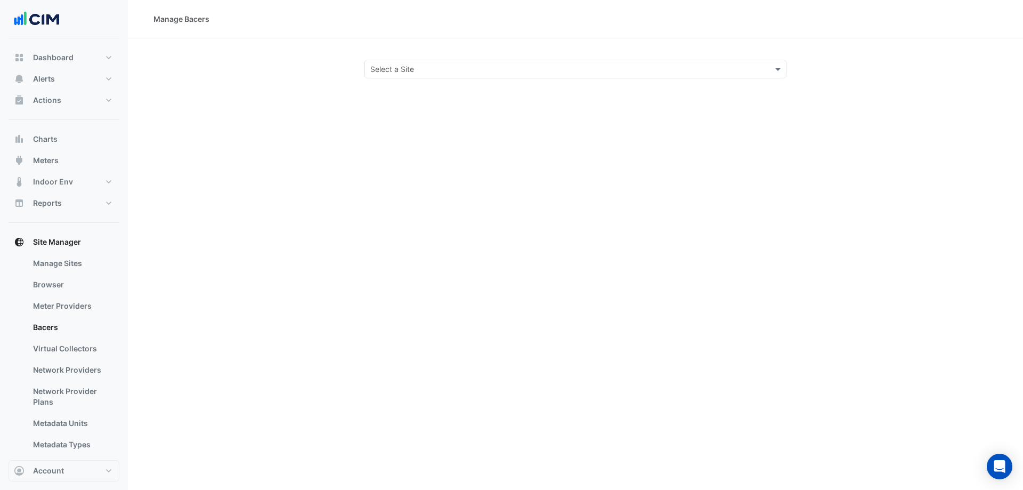
click at [445, 65] on input "text" at bounding box center [564, 69] width 389 height 11
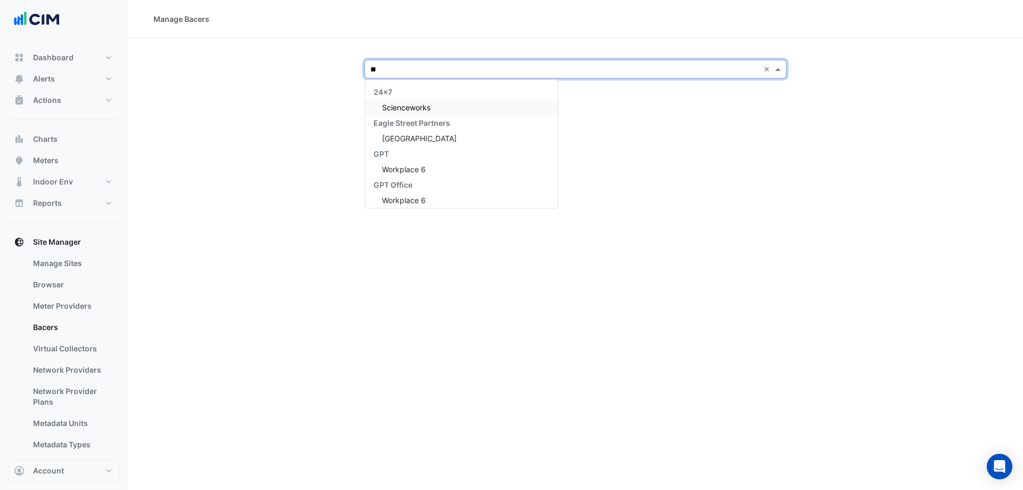
type input "*"
type input "*****"
click at [434, 106] on span "[GEOGRAPHIC_DATA]" at bounding box center [419, 107] width 75 height 9
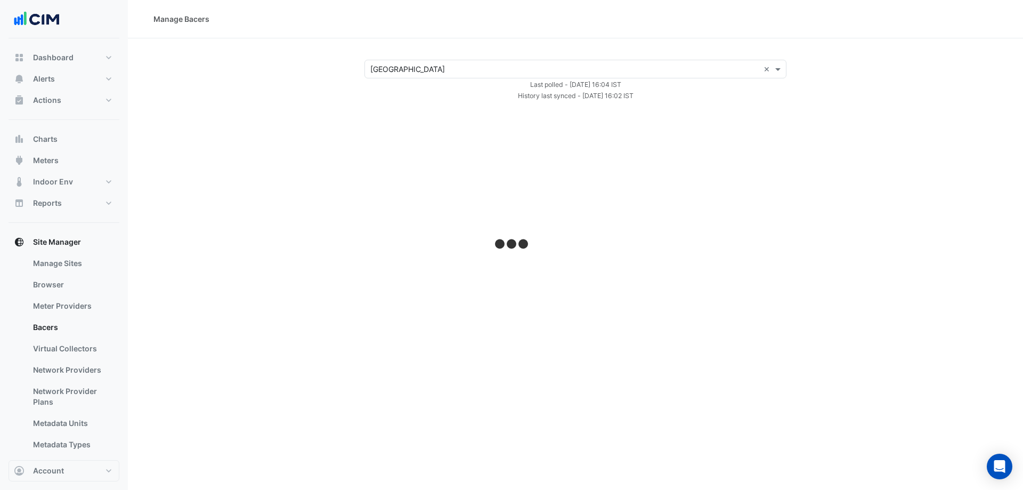
select select "***"
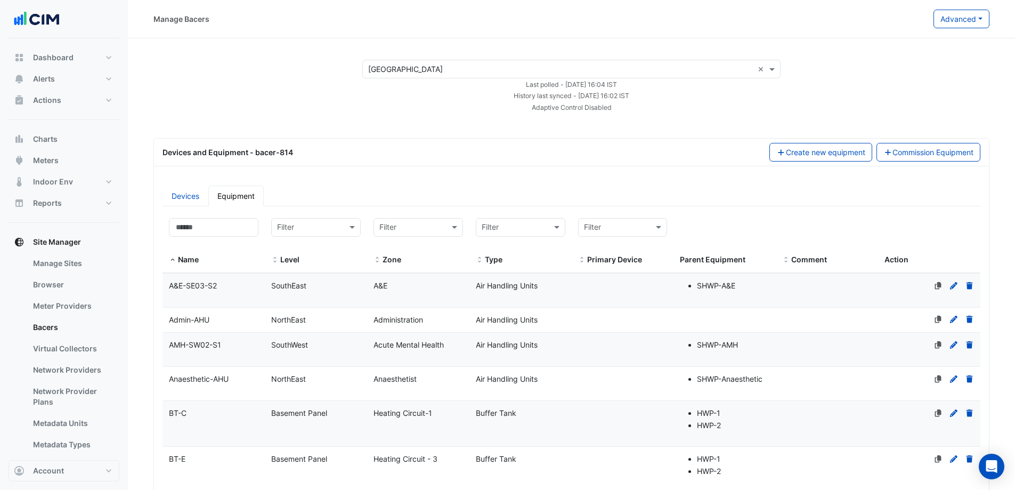
click at [397, 69] on input "text" at bounding box center [560, 69] width 385 height 11
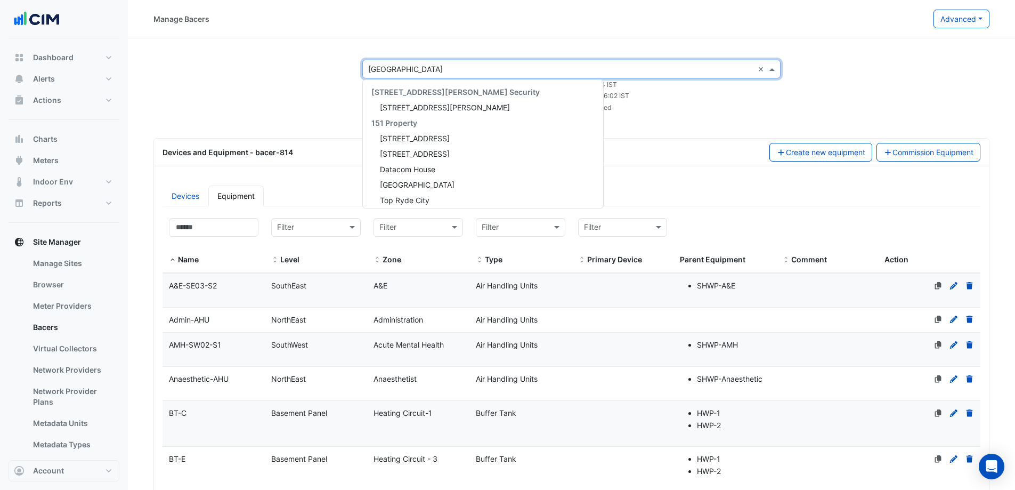
scroll to position [12462, 0]
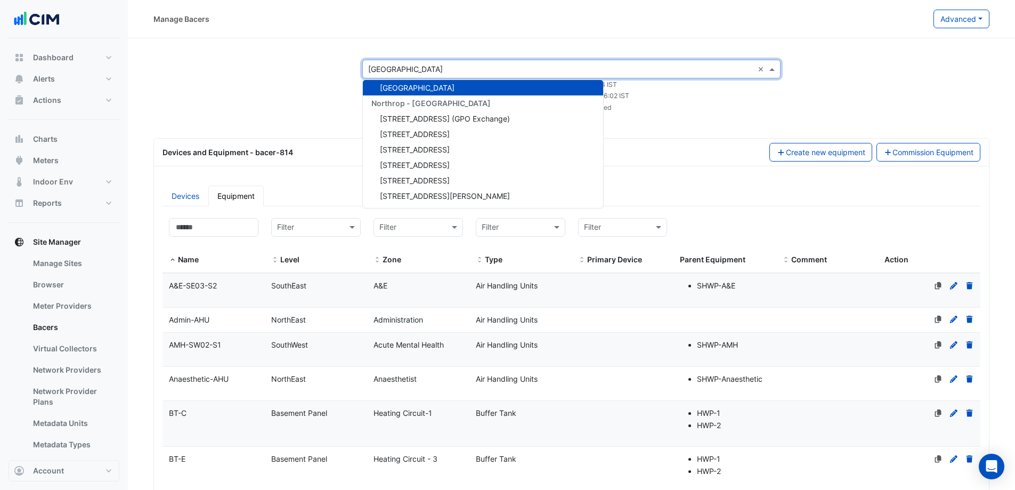
click at [266, 83] on div "Select a Site × Causeway Hospital × 141 Walker Street Security 141 Walker Stree…" at bounding box center [572, 86] width 862 height 53
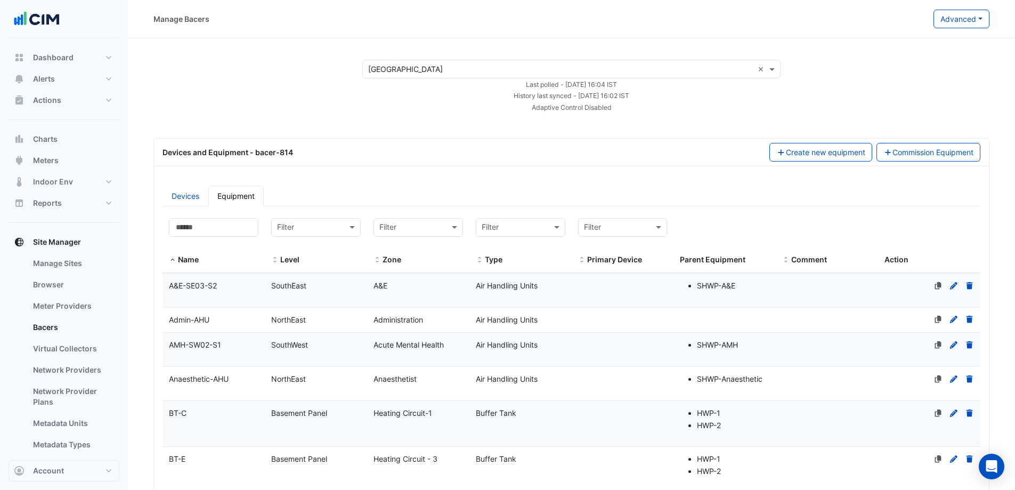
drag, startPoint x: 395, startPoint y: 69, endPoint x: 400, endPoint y: 64, distance: 6.8
click at [399, 68] on input "text" at bounding box center [560, 69] width 385 height 11
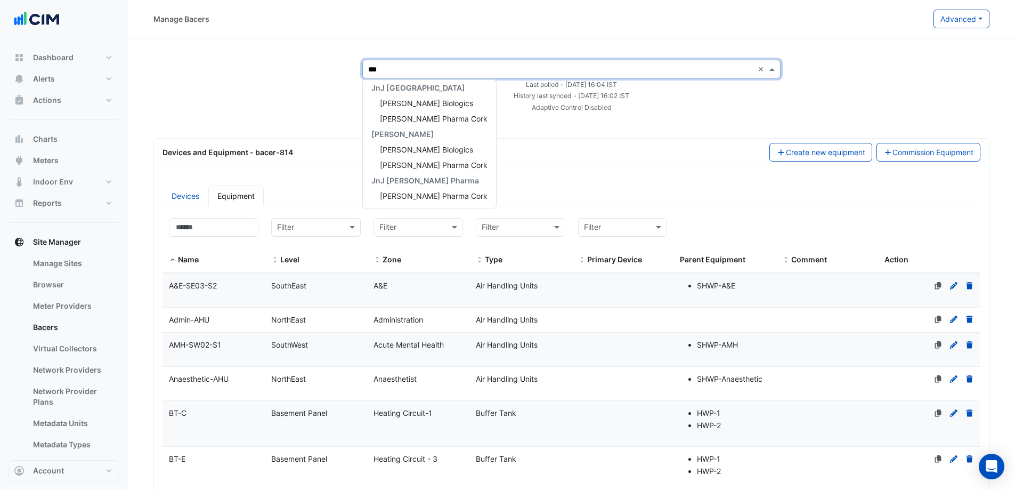
type input "****"
click at [431, 104] on span "[PERSON_NAME] Biologics" at bounding box center [426, 103] width 93 height 9
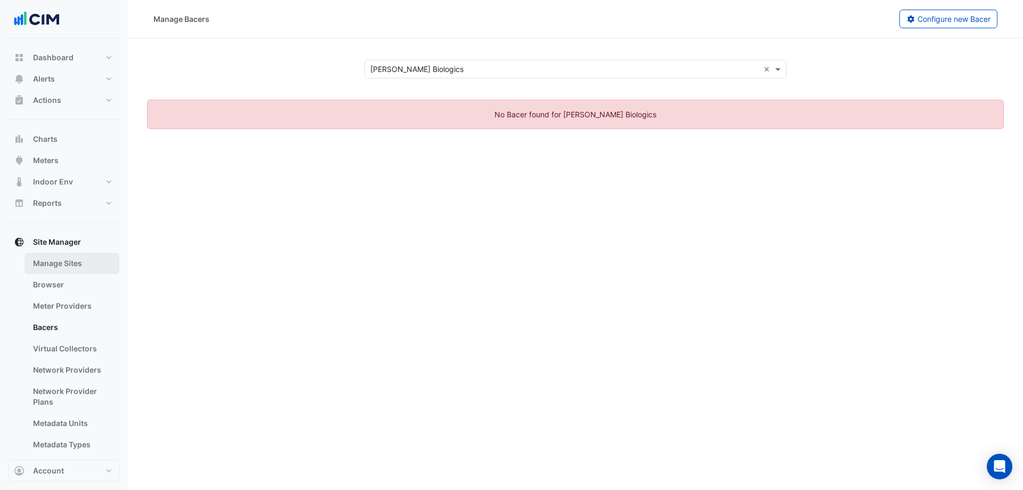
click at [79, 265] on link "Manage Sites" at bounding box center [72, 263] width 95 height 21
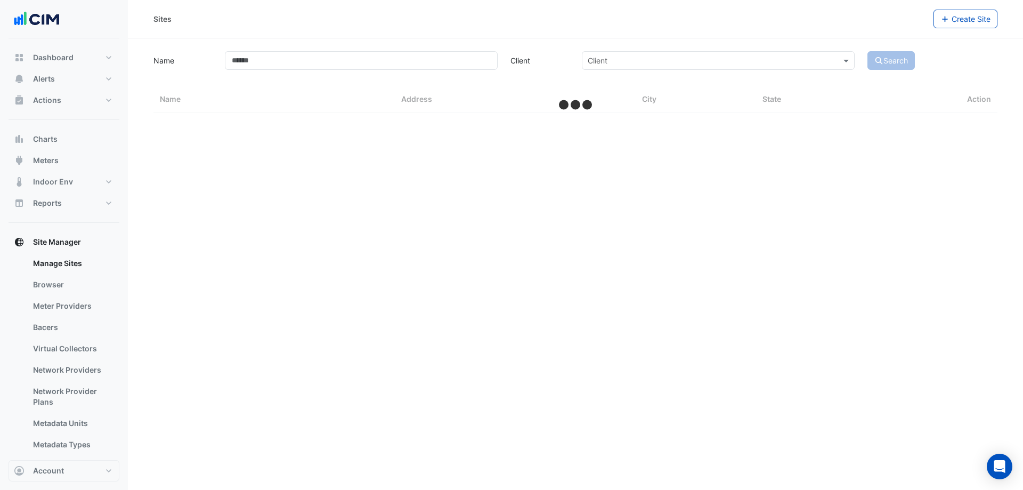
select select "***"
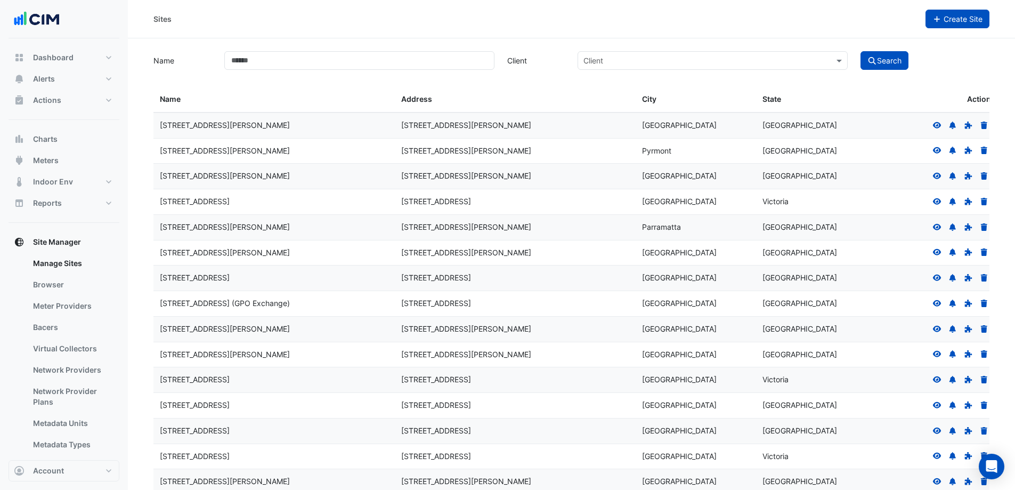
click at [951, 22] on span "Create Site" at bounding box center [963, 18] width 39 height 9
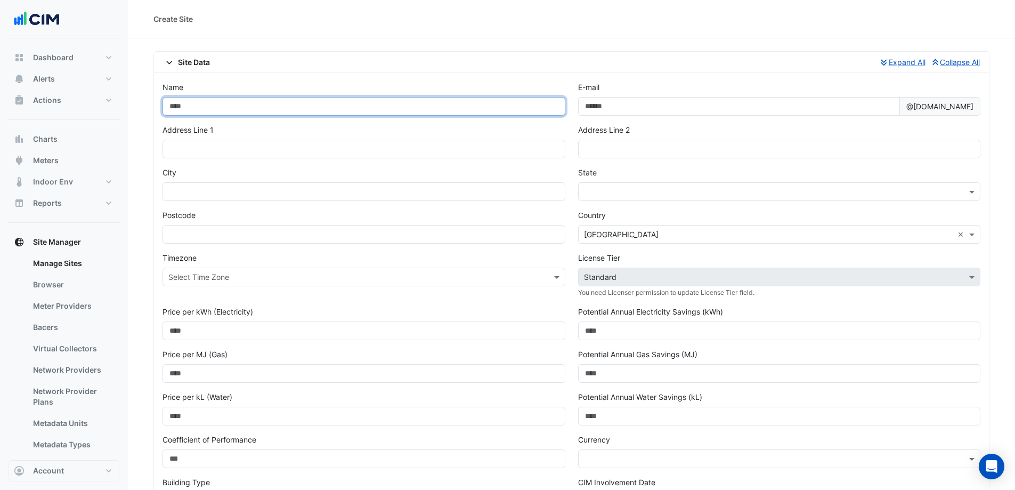
click at [260, 108] on input "Name" at bounding box center [364, 106] width 403 height 19
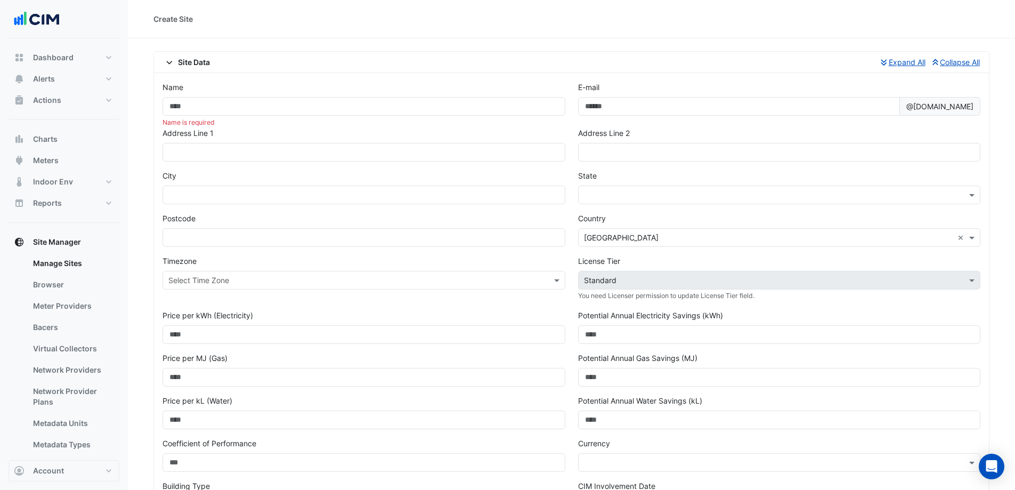
click at [399, 74] on div "Name Name is required E-mail @collector.cimenviro.com Address Line 1 Address Li…" at bounding box center [571, 354] width 835 height 563
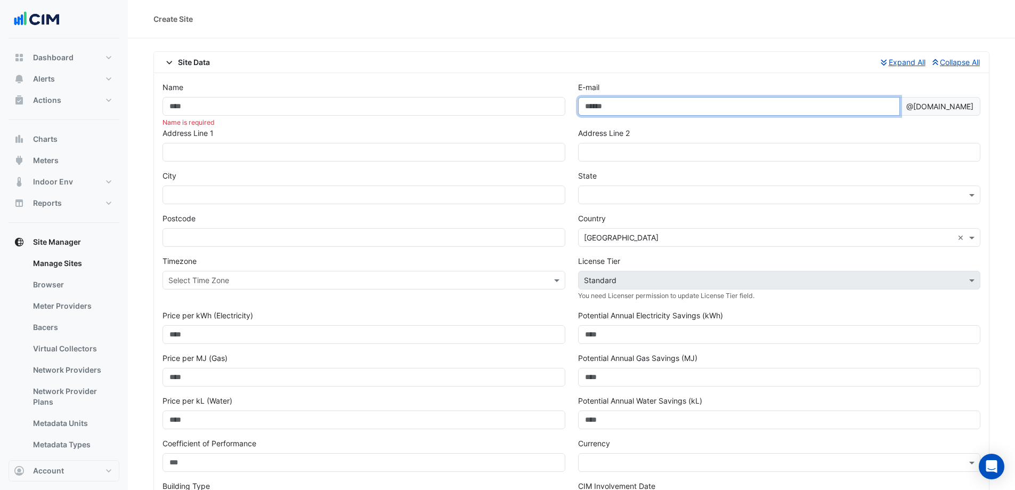
click at [620, 108] on input "E-mail" at bounding box center [739, 106] width 322 height 19
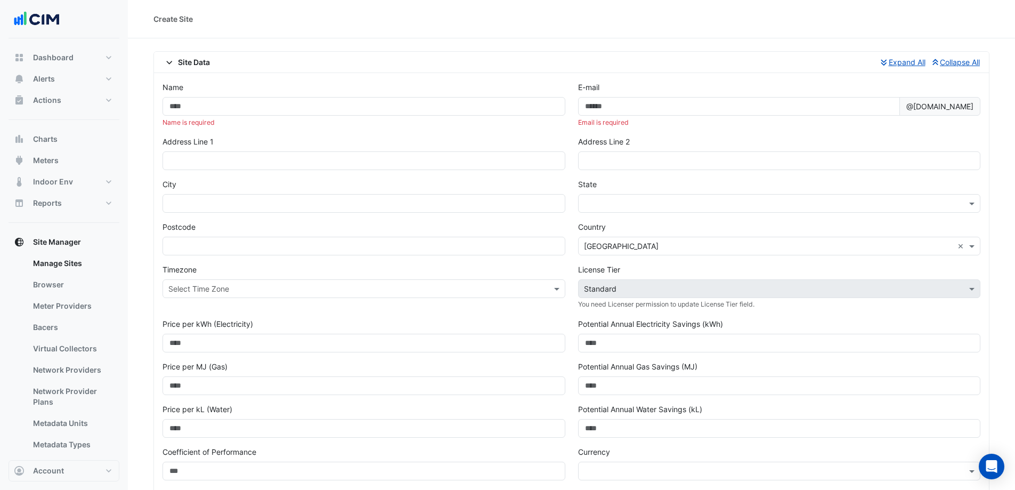
click at [763, 77] on div "Name Name is required E-mail @collector.cimenviro.com Email is required Address…" at bounding box center [571, 359] width 835 height 572
drag, startPoint x: 972, startPoint y: 107, endPoint x: 882, endPoint y: 110, distance: 90.1
click at [900, 110] on span "@collector.cimenviro.com" at bounding box center [940, 106] width 81 height 19
click at [892, 120] on div "Email is required" at bounding box center [779, 123] width 403 height 10
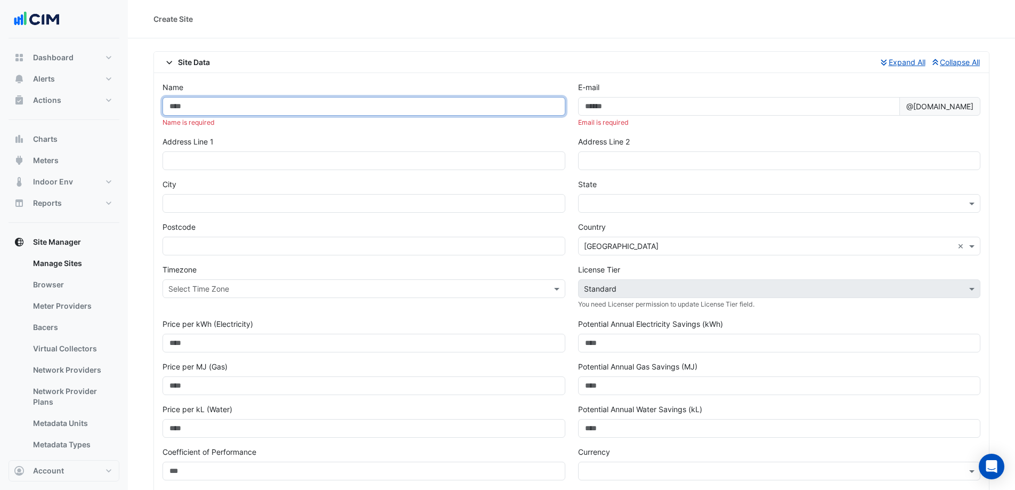
click at [391, 112] on input "Name" at bounding box center [364, 106] width 403 height 19
type input "**********"
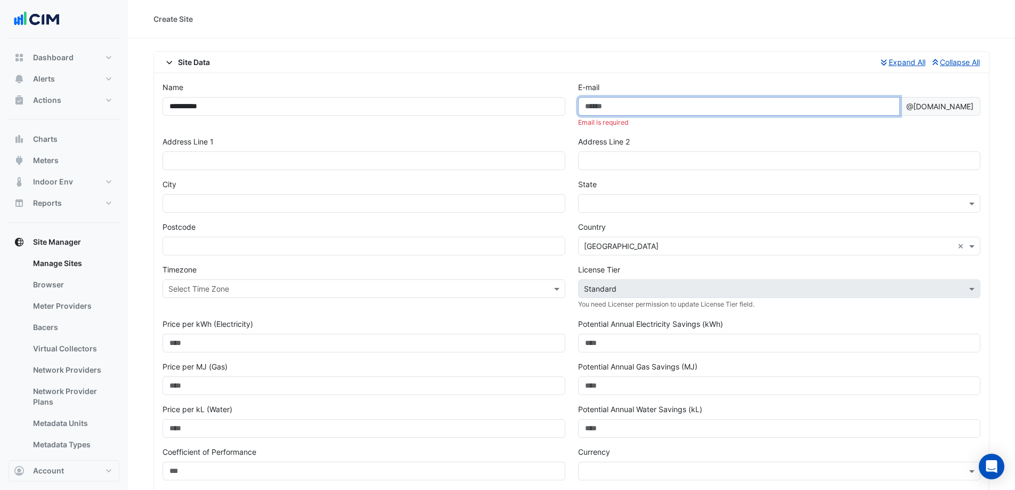
click at [634, 100] on input "E-mail" at bounding box center [739, 106] width 322 height 19
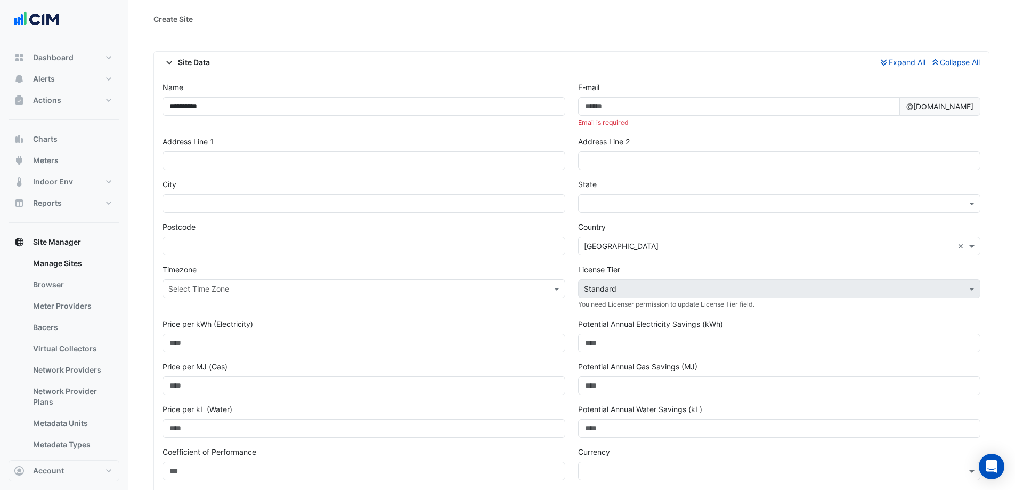
click at [926, 122] on div "Email is required" at bounding box center [779, 123] width 403 height 10
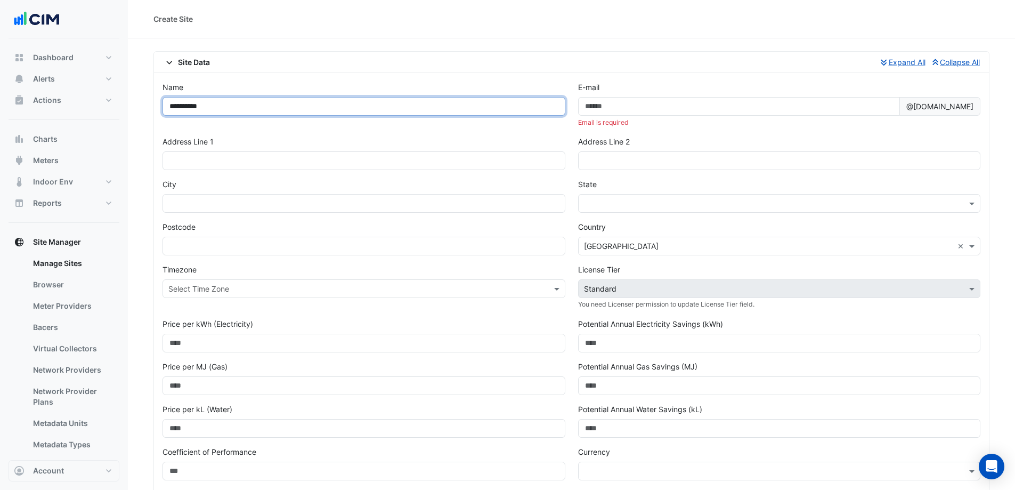
drag, startPoint x: 270, startPoint y: 107, endPoint x: 134, endPoint y: 98, distance: 135.7
click at [134, 98] on section "**********" at bounding box center [571, 448] width 887 height 821
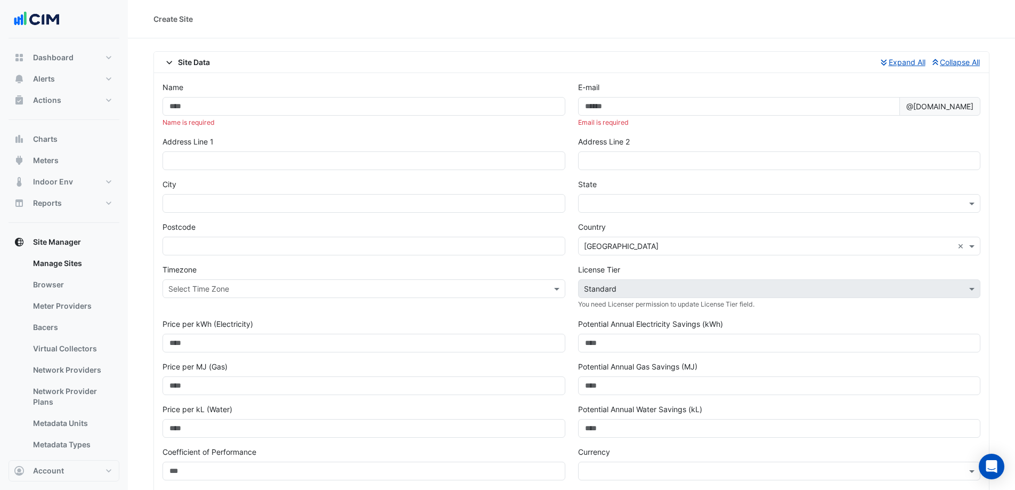
click at [433, 138] on div "Address Line 1" at bounding box center [364, 153] width 403 height 34
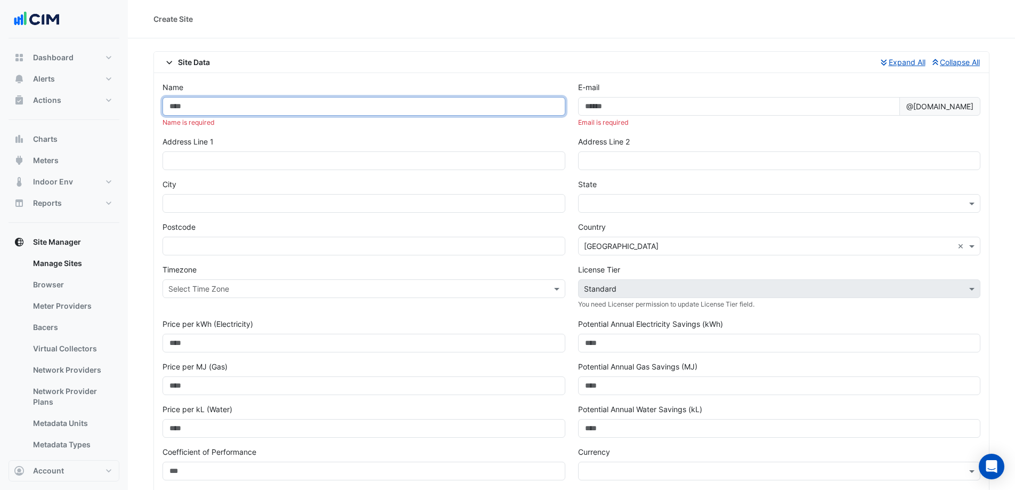
click at [302, 109] on input "Name" at bounding box center [364, 106] width 403 height 19
type input "*******"
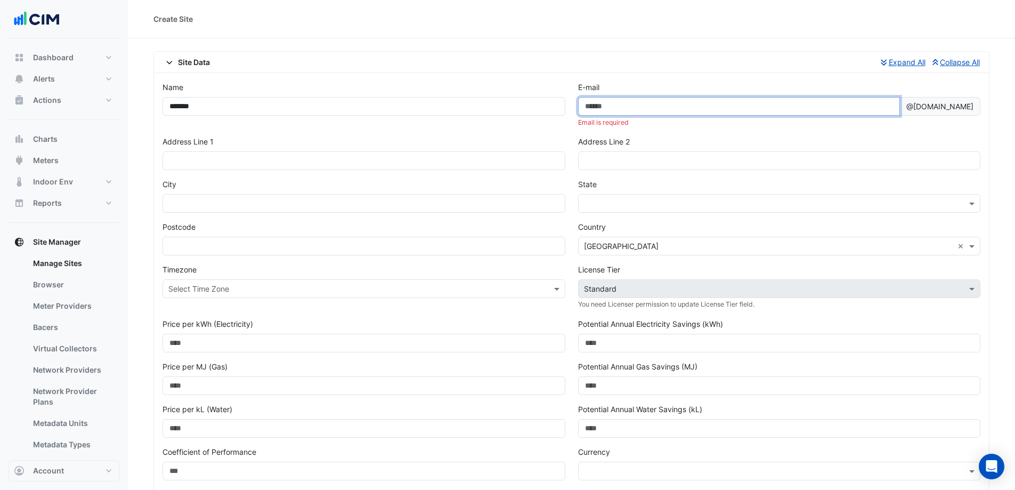
click at [652, 109] on input "E-mail" at bounding box center [739, 106] width 322 height 19
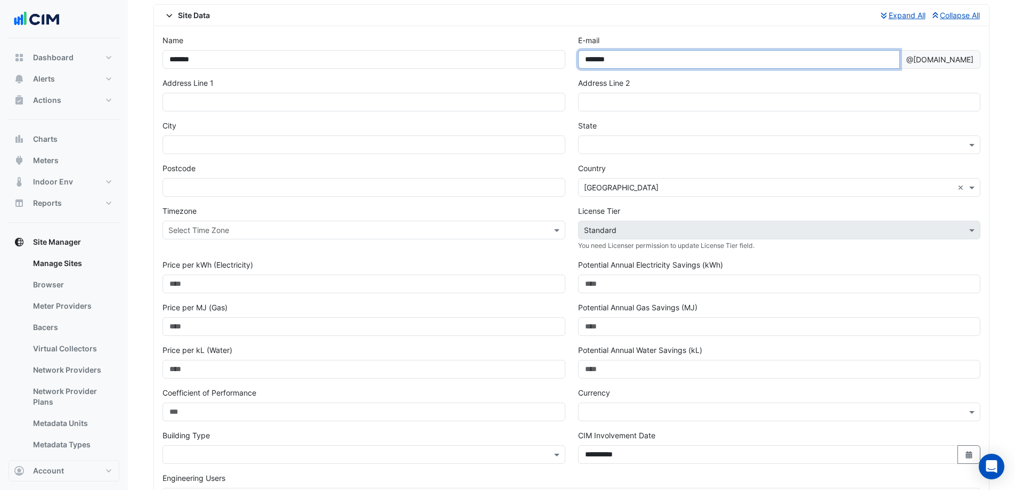
scroll to position [46, 0]
type input "*******"
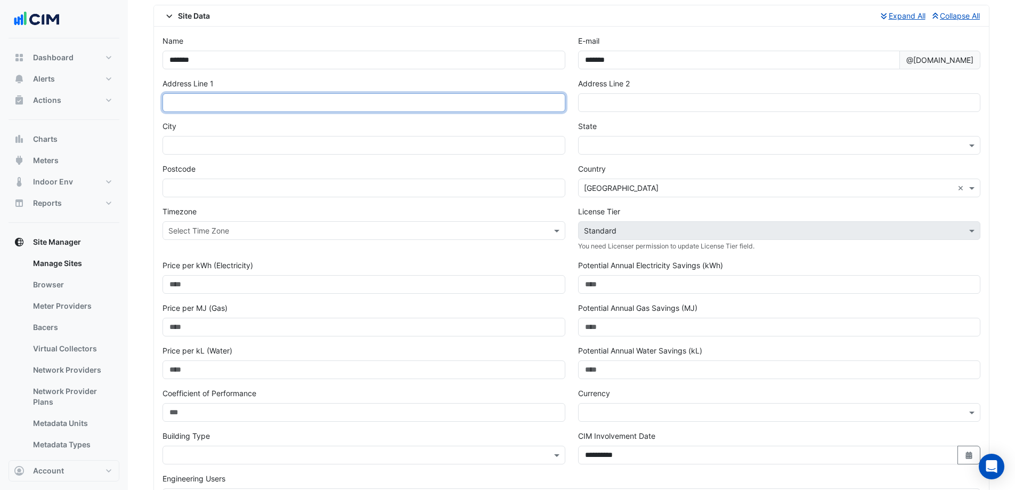
click at [248, 101] on input "text" at bounding box center [364, 102] width 403 height 19
type input "***"
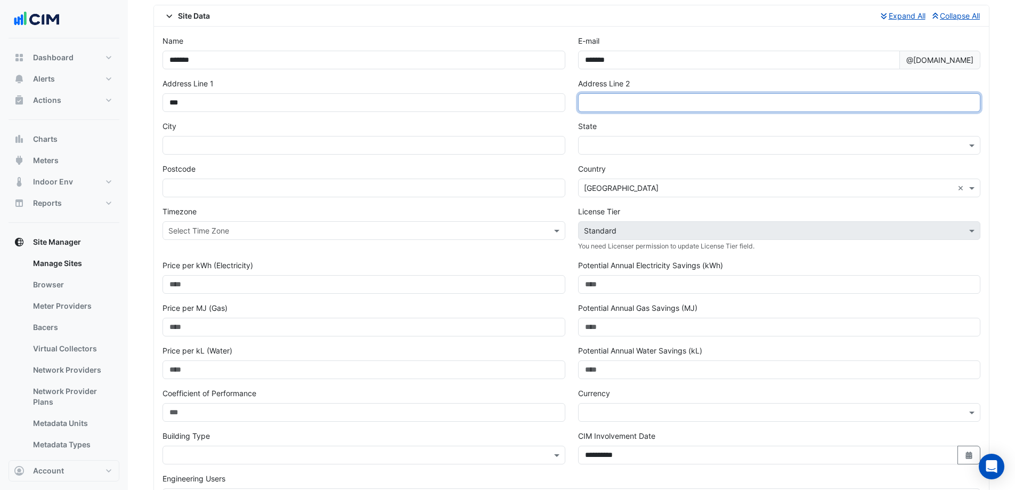
click at [610, 94] on input "text" at bounding box center [779, 102] width 403 height 19
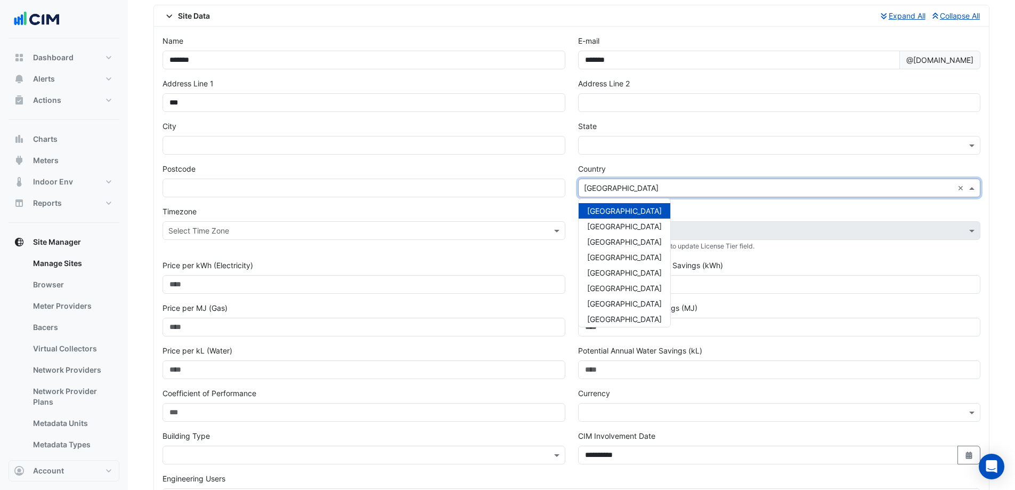
click at [602, 189] on input "text" at bounding box center [769, 188] width 370 height 11
click at [618, 312] on div "USA" at bounding box center [625, 314] width 92 height 15
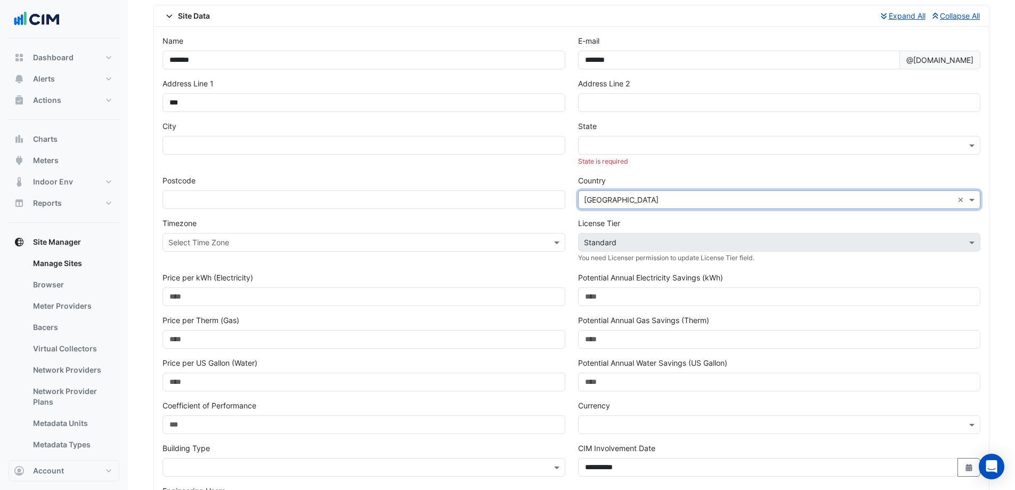
click at [616, 146] on input "text" at bounding box center [769, 145] width 370 height 11
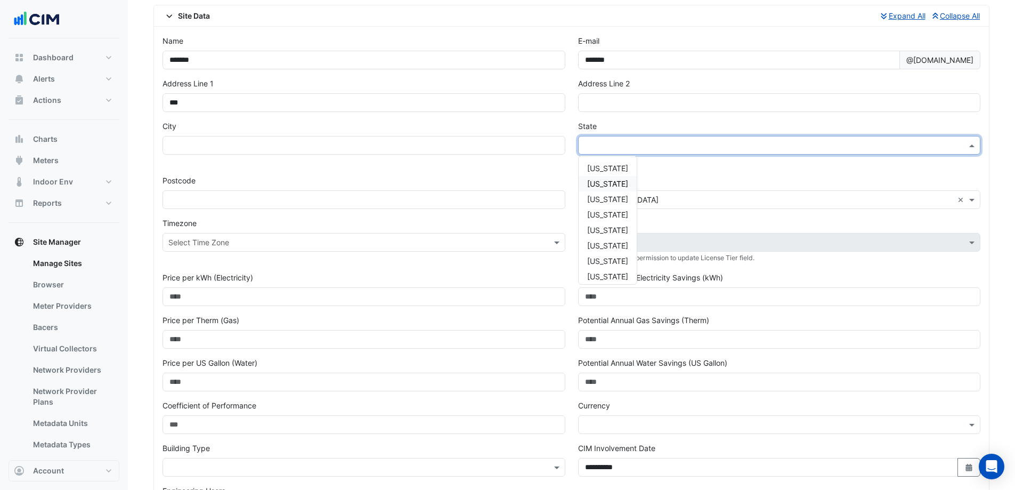
click at [626, 187] on div "Alaska" at bounding box center [608, 183] width 58 height 15
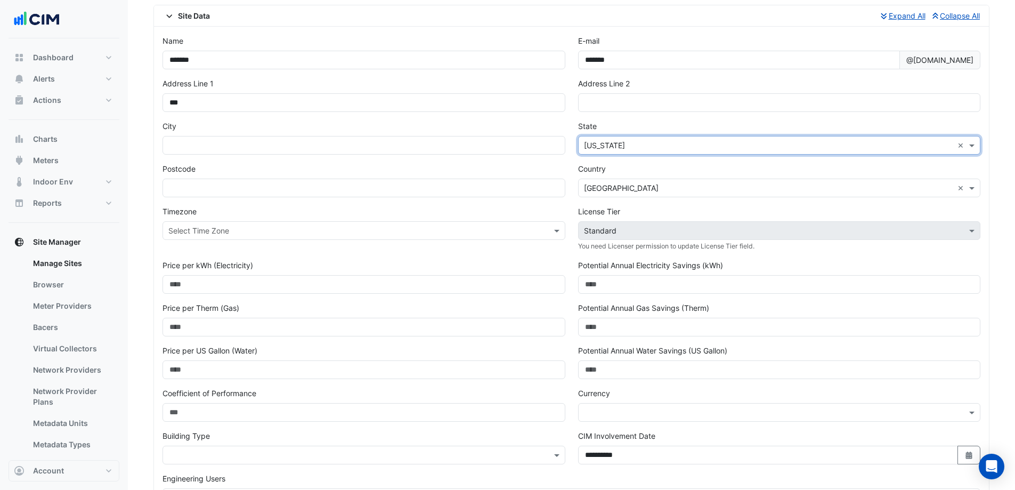
click at [616, 124] on div "State × Alaska ×" at bounding box center [779, 137] width 403 height 34
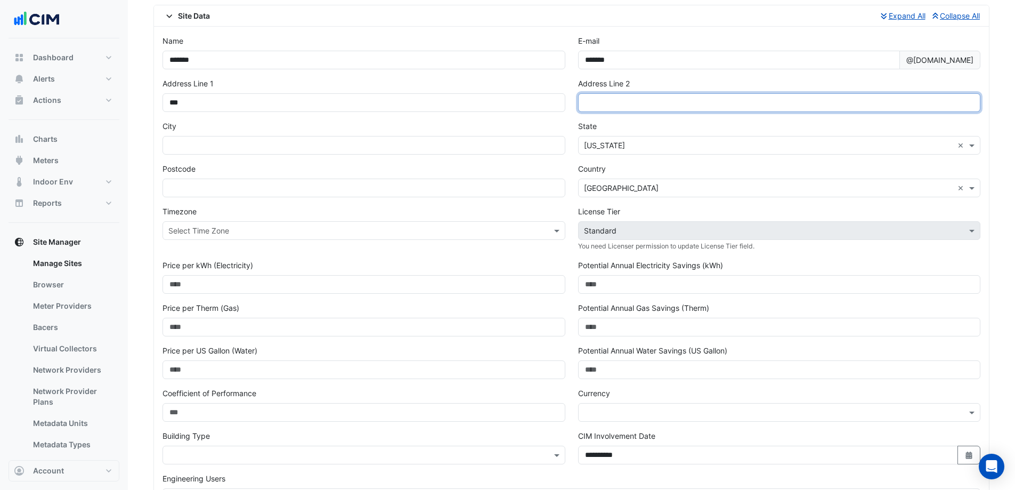
click at [603, 103] on input "text" at bounding box center [779, 102] width 403 height 19
type input "*********"
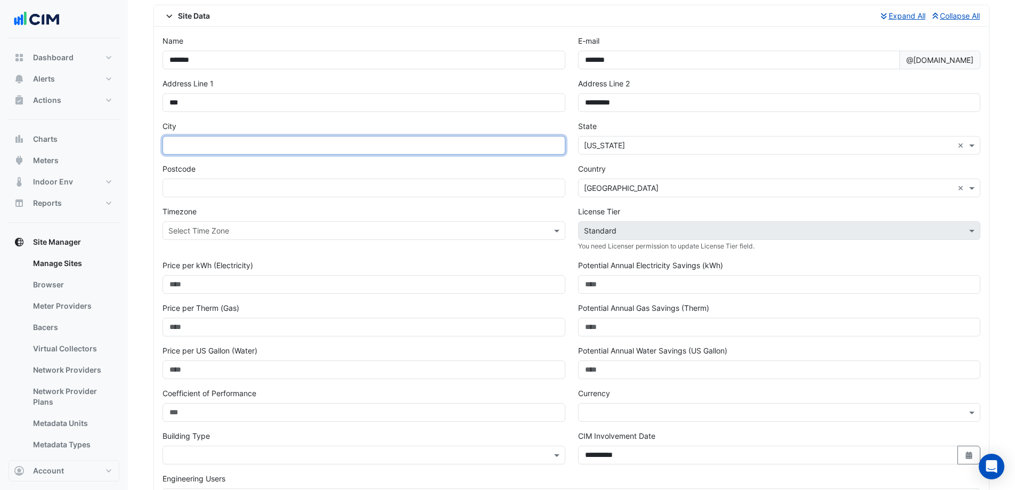
click at [232, 144] on input "text" at bounding box center [364, 145] width 403 height 19
type input "*****"
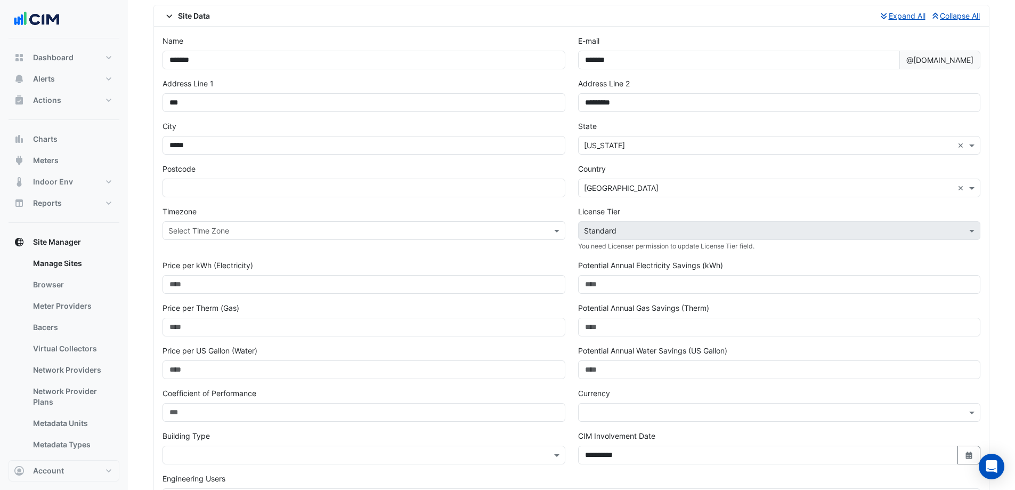
click at [366, 171] on div "Postcode" at bounding box center [364, 180] width 403 height 34
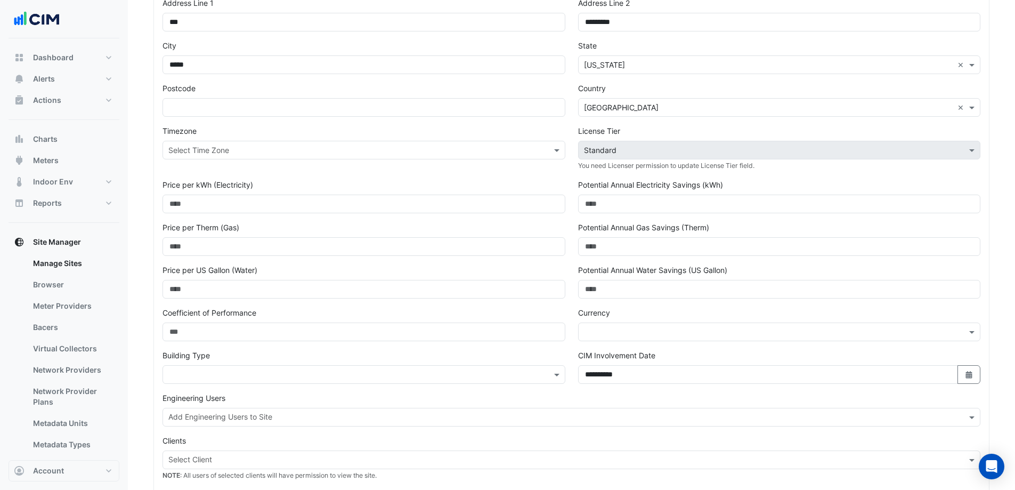
scroll to position [153, 0]
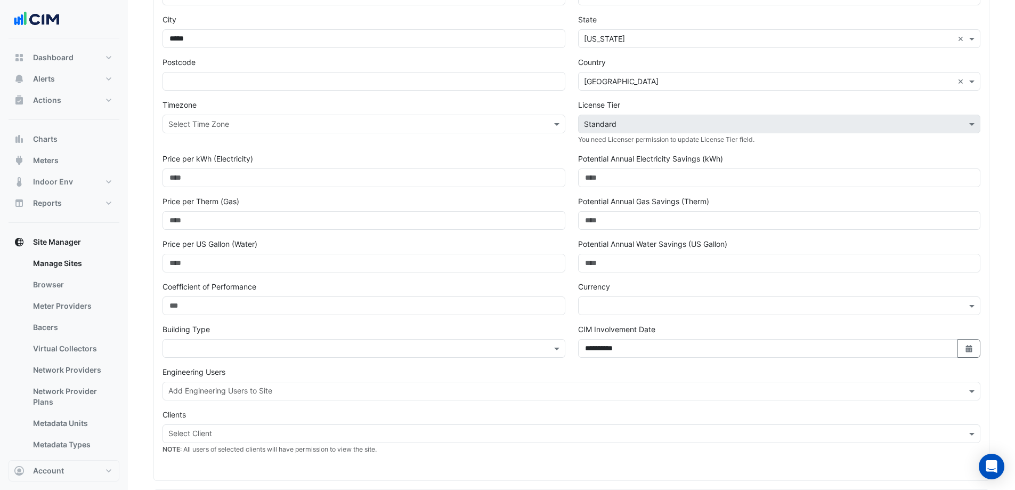
click at [616, 309] on input "text" at bounding box center [769, 306] width 370 height 11
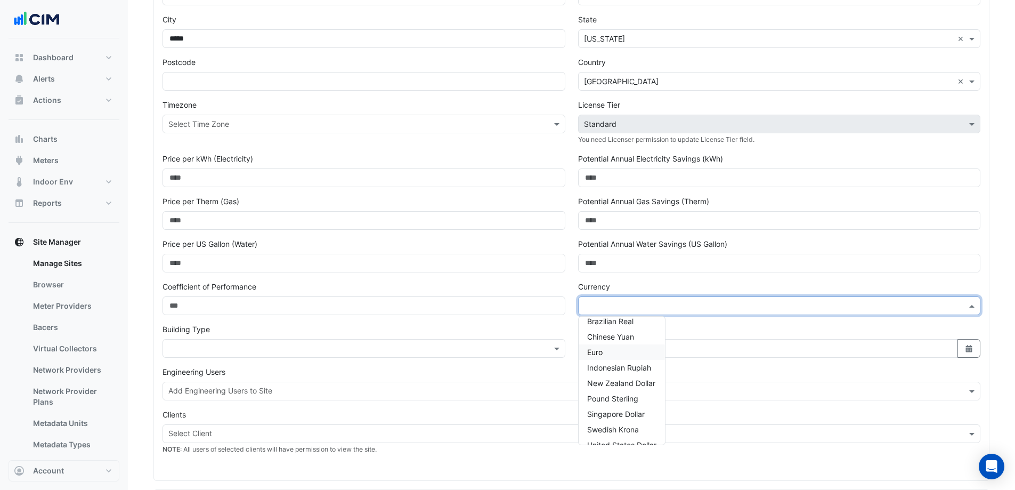
scroll to position [35, 0]
click at [637, 433] on span "United States Dollar" at bounding box center [621, 432] width 69 height 9
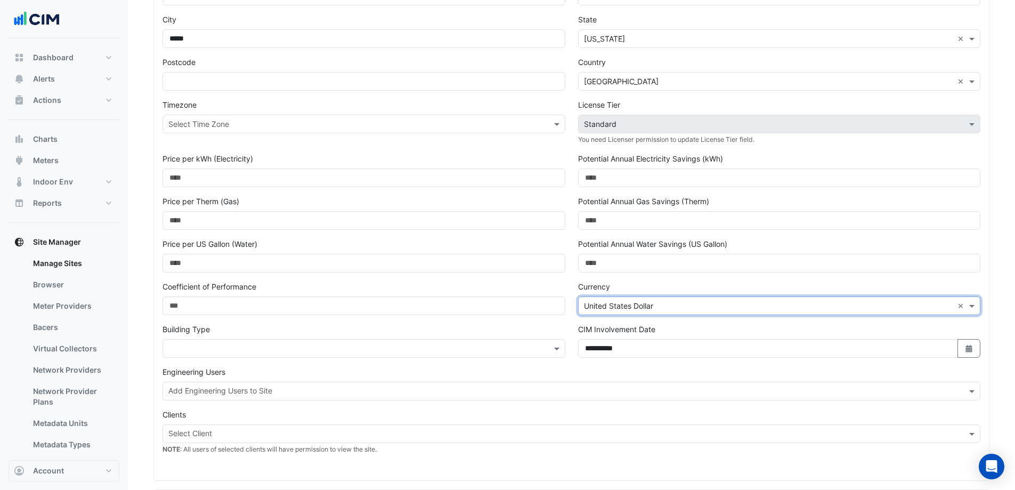
click at [538, 401] on div "Engineering Users Add Engineering Users to Site" at bounding box center [571, 387] width 831 height 43
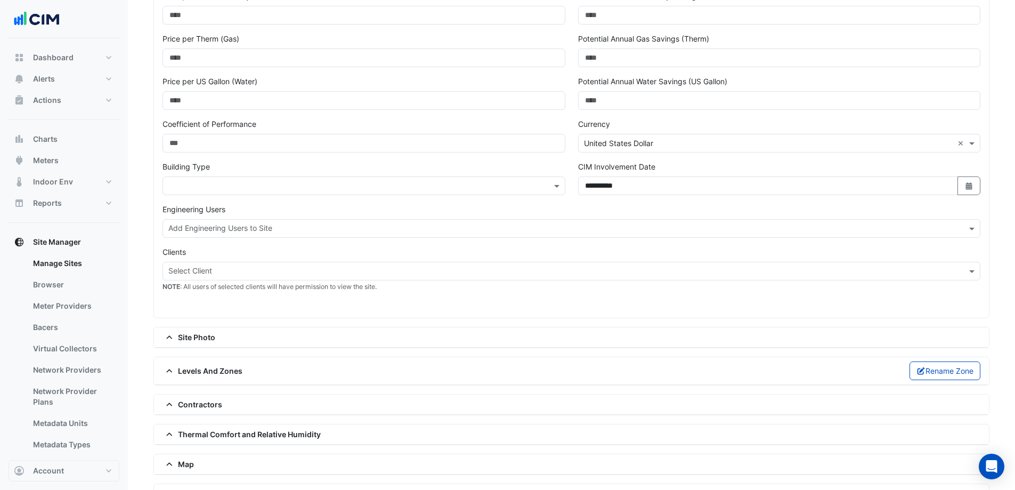
scroll to position [260, 0]
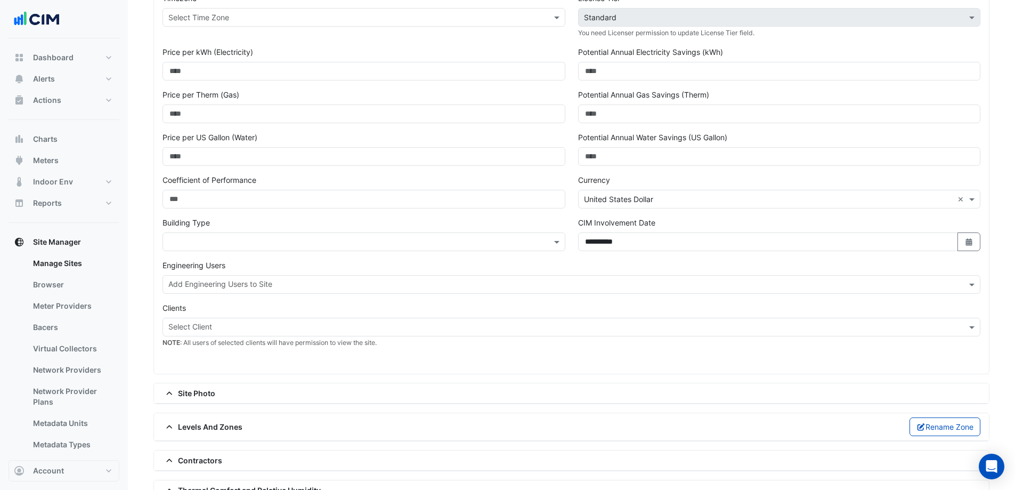
click at [253, 238] on input "text" at bounding box center [353, 242] width 370 height 11
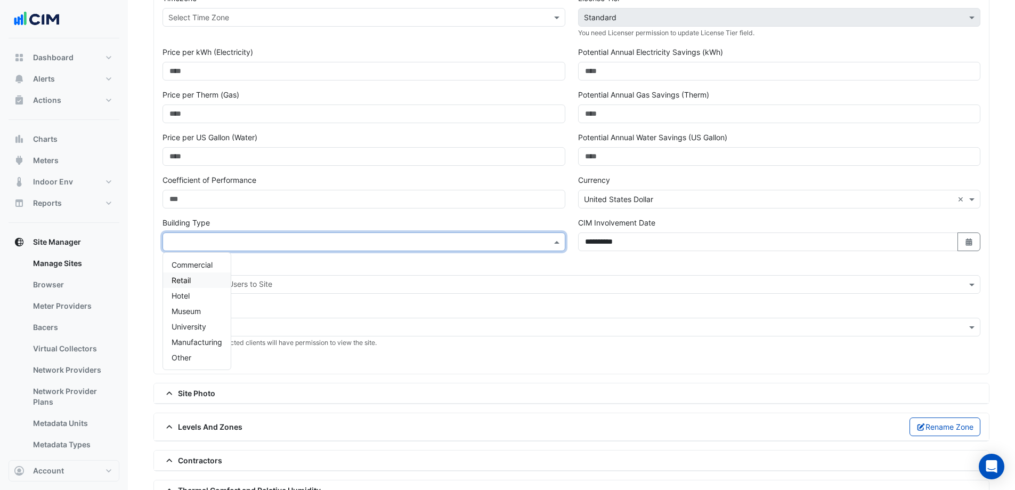
click at [211, 274] on div "Retail" at bounding box center [197, 279] width 68 height 15
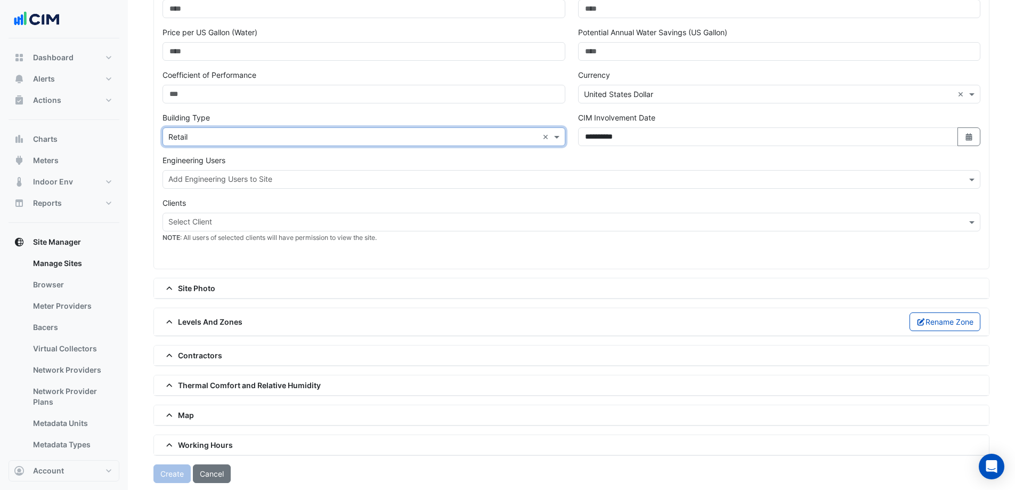
scroll to position [366, 0]
click at [256, 179] on input "text" at bounding box center [565, 178] width 794 height 11
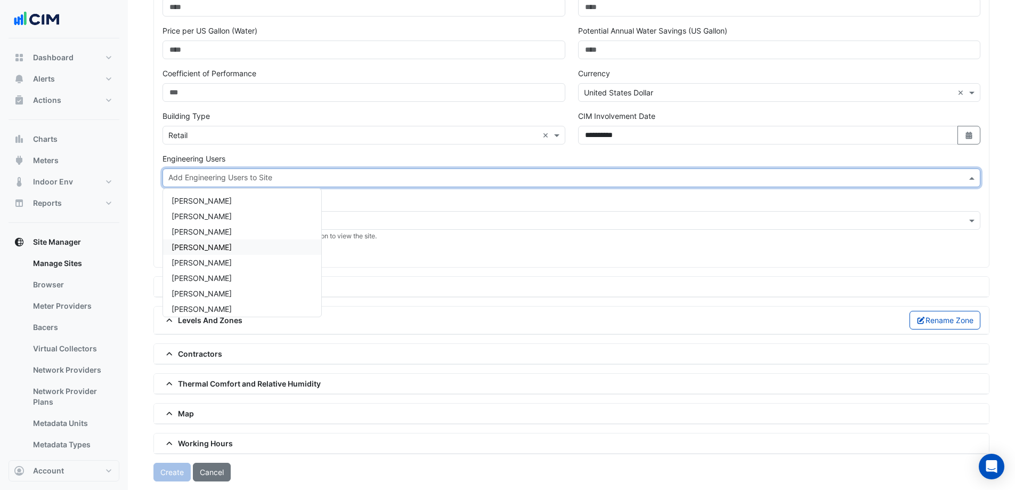
click at [246, 245] on div "Alex Shan" at bounding box center [242, 246] width 158 height 15
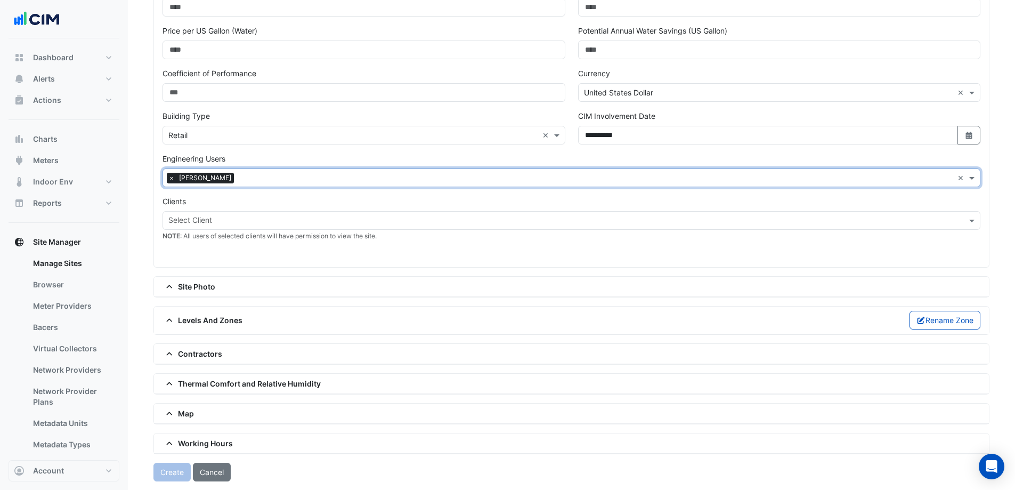
click at [294, 200] on div "Clients Select Client NOTE : All users of selected clients will have permission…" at bounding box center [572, 218] width 818 height 45
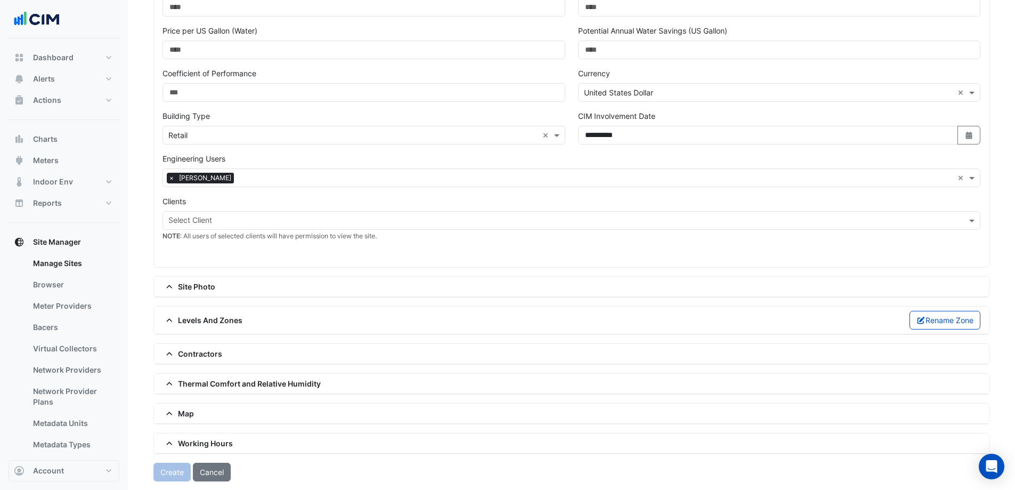
click at [235, 213] on div "Select Client" at bounding box center [562, 220] width 799 height 17
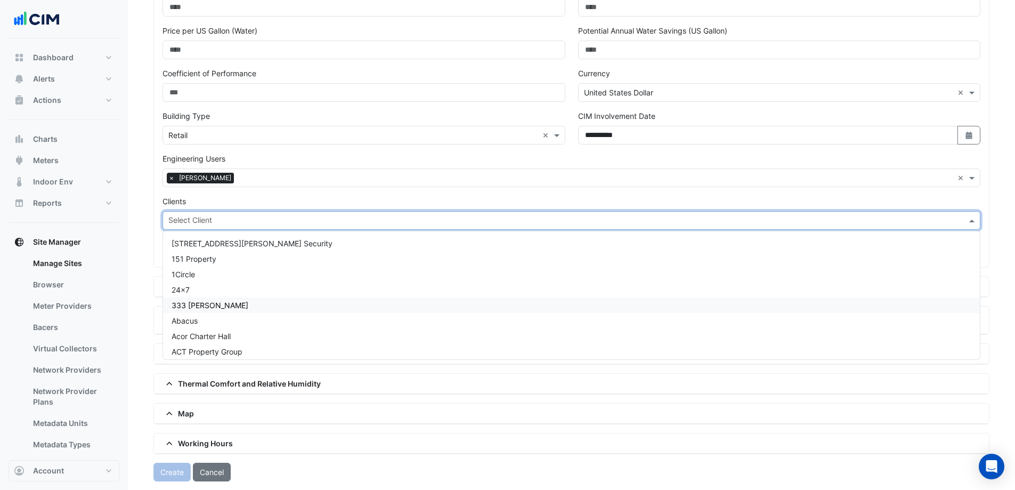
click at [249, 310] on div "333 [PERSON_NAME]" at bounding box center [571, 304] width 817 height 15
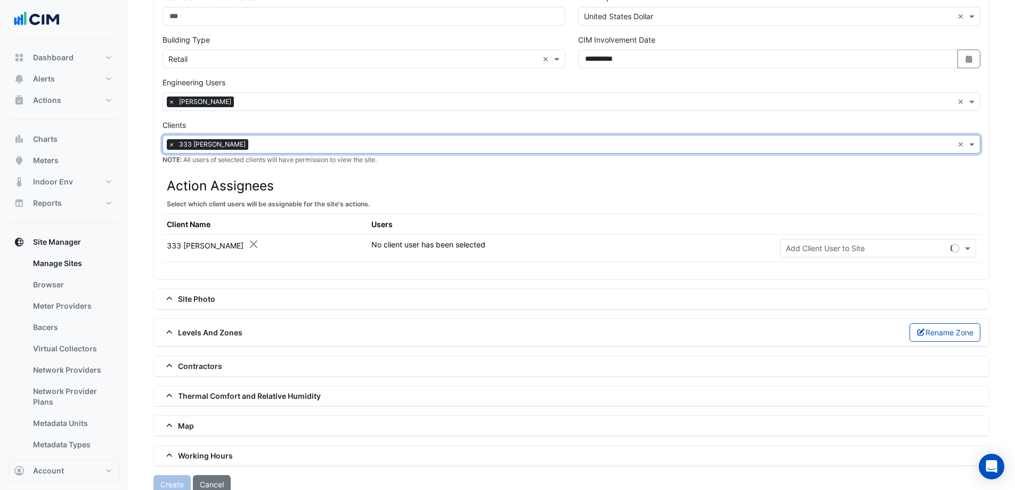
scroll to position [455, 0]
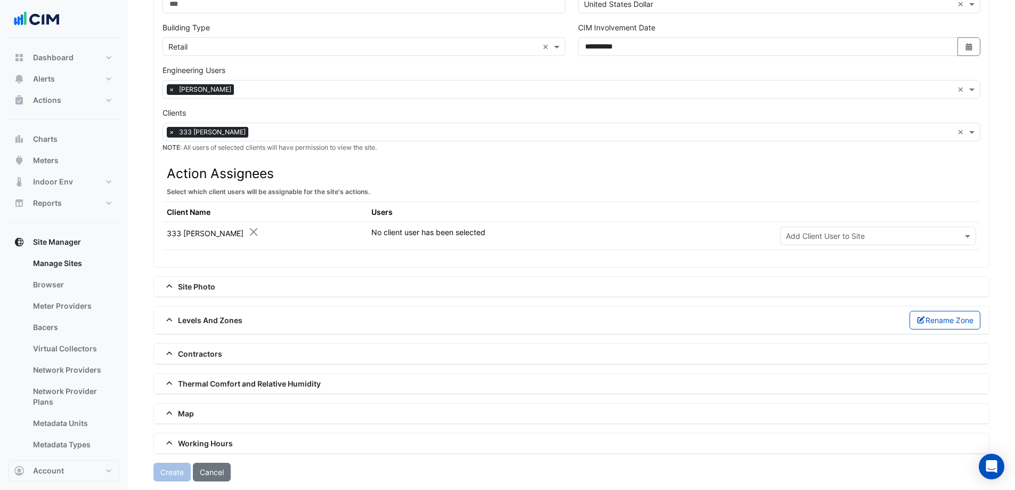
click at [442, 202] on th "Users" at bounding box center [571, 211] width 409 height 20
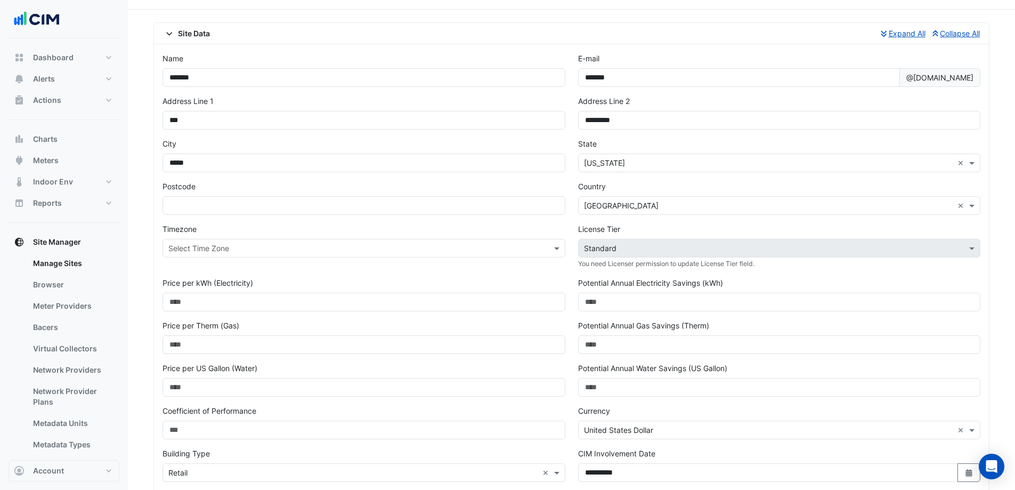
scroll to position [0, 0]
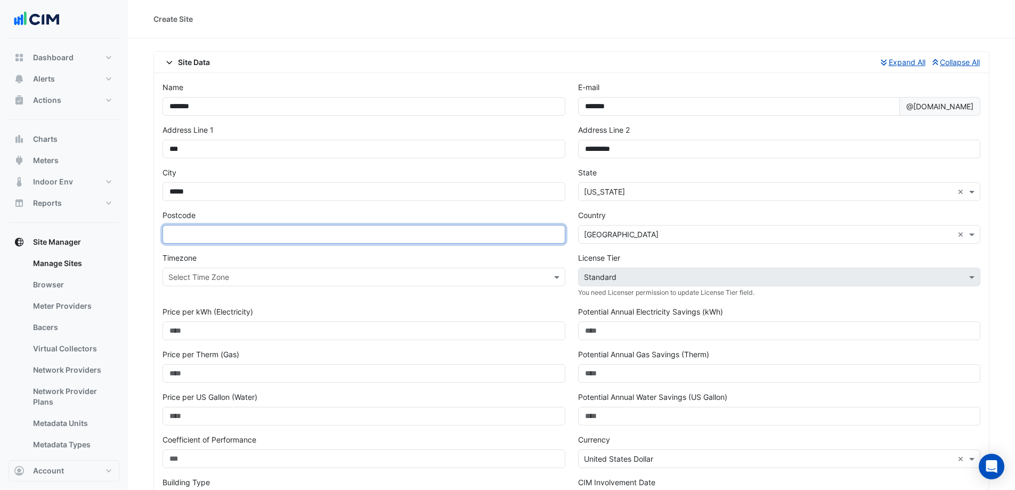
click at [215, 234] on input "text" at bounding box center [364, 234] width 403 height 19
type input "********"
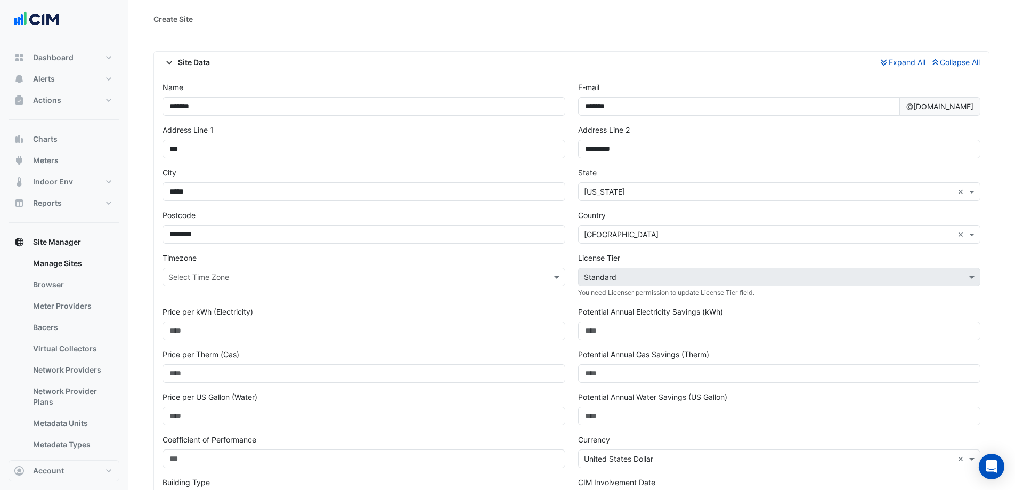
click at [276, 215] on div "Postcode ********" at bounding box center [364, 226] width 403 height 34
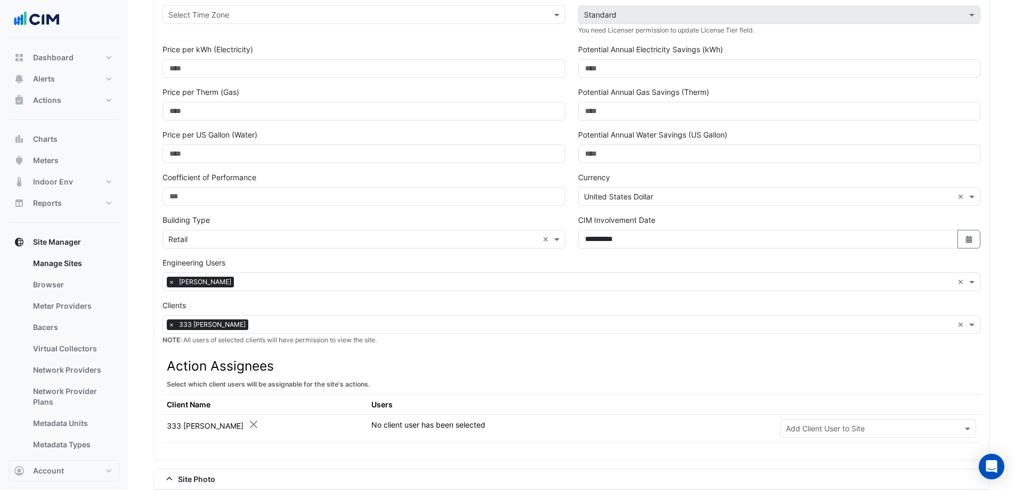
scroll to position [241, 0]
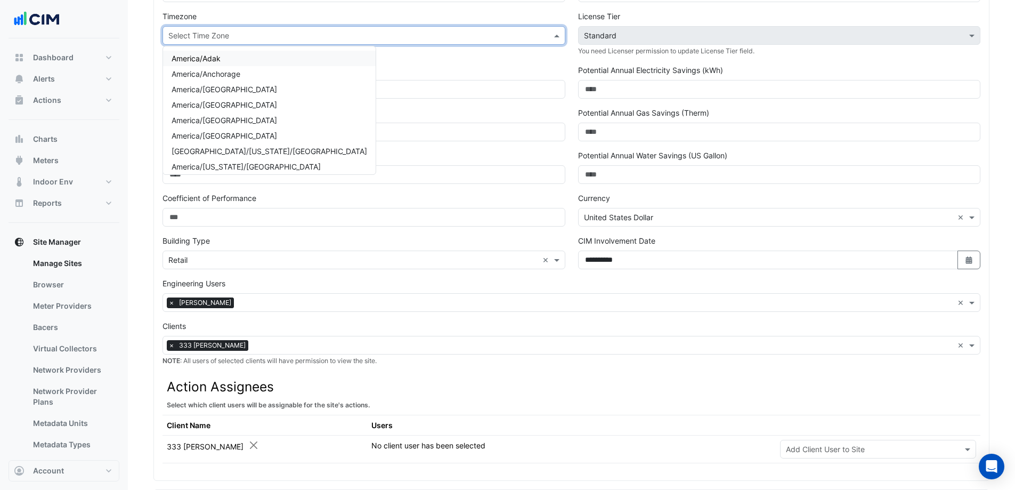
click at [224, 37] on input "text" at bounding box center [353, 35] width 370 height 11
click at [239, 58] on div "America/Adak" at bounding box center [269, 58] width 213 height 15
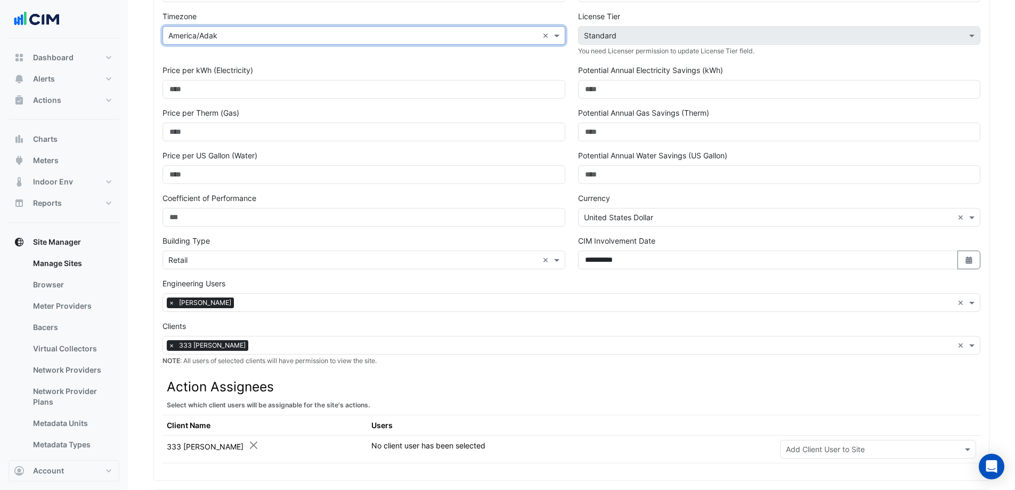
click at [286, 63] on div "Timezone Select Time Zone × America/Adak ×" at bounding box center [364, 38] width 416 height 54
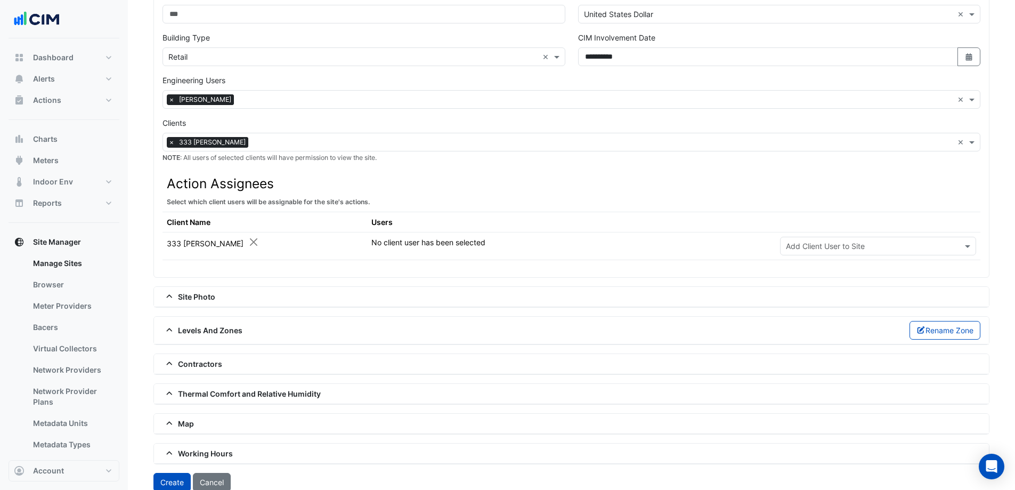
scroll to position [455, 0]
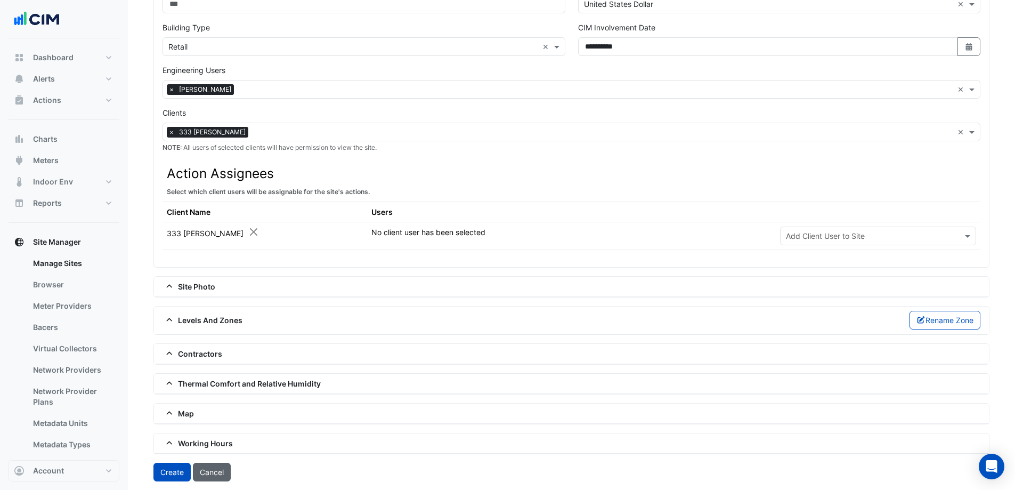
click at [224, 472] on button "Cancel" at bounding box center [212, 472] width 38 height 19
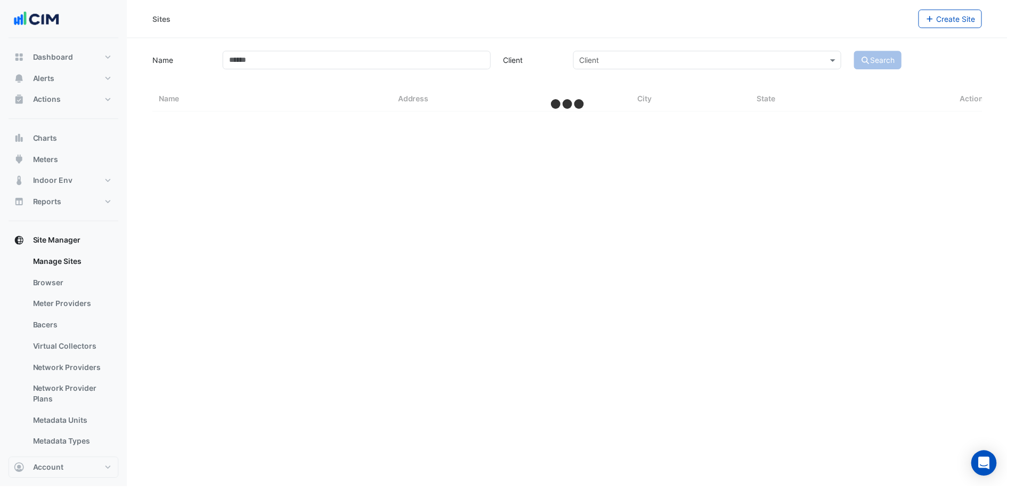
select select "***"
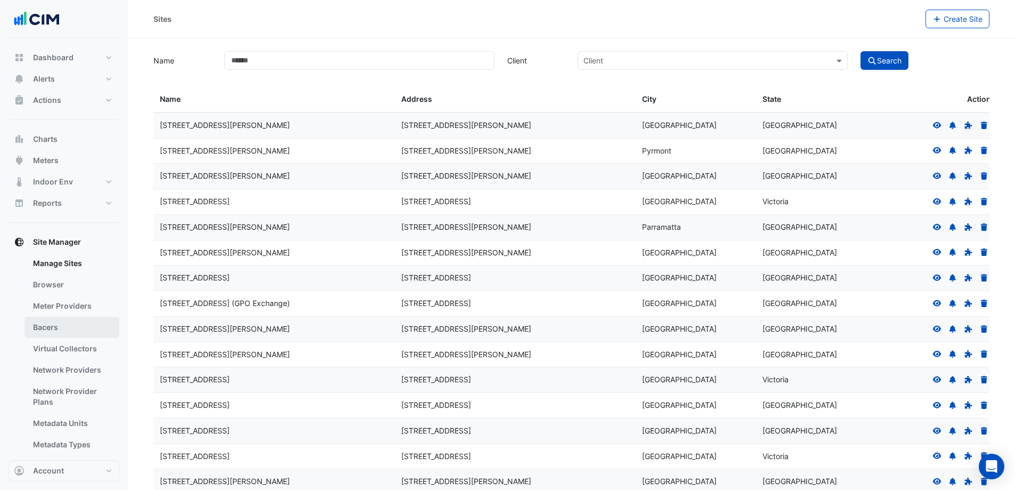
click at [67, 330] on link "Bacers" at bounding box center [72, 327] width 95 height 21
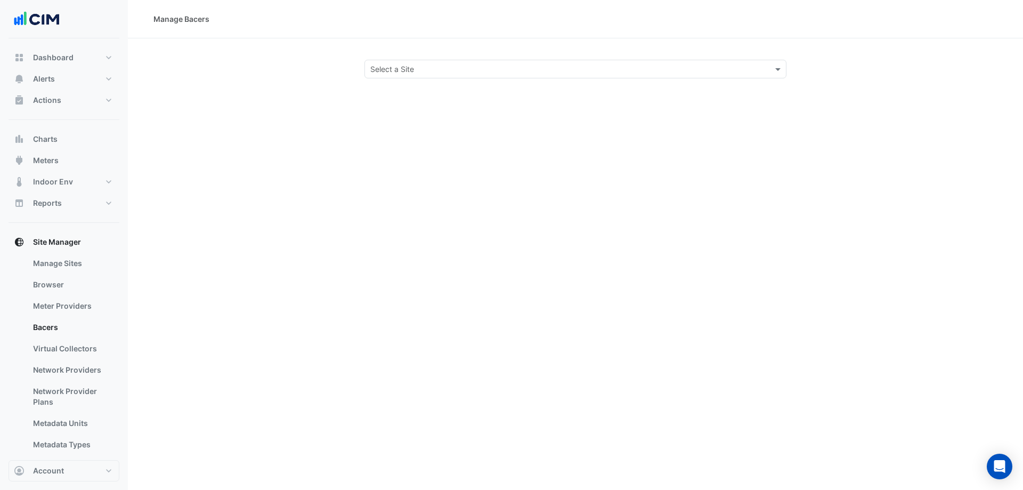
click at [399, 74] on div "Select a Site" at bounding box center [392, 68] width 44 height 11
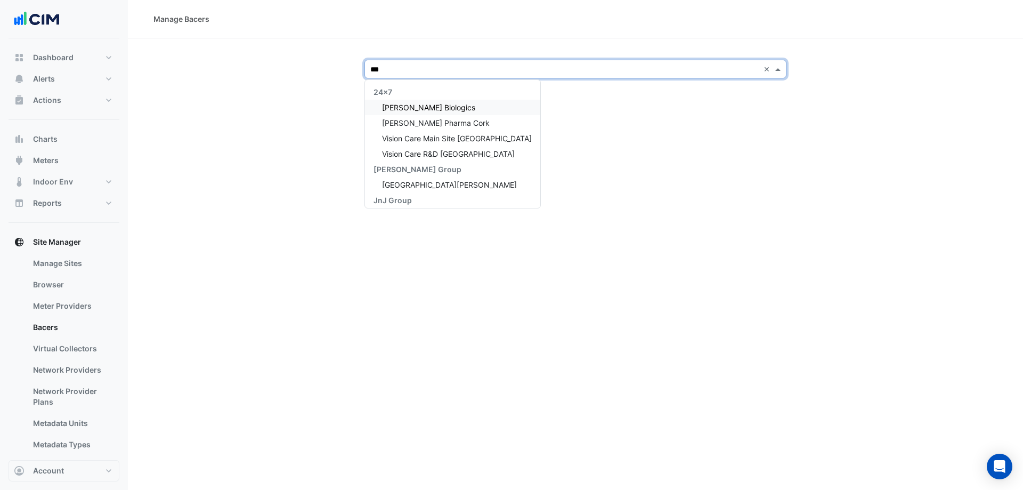
type input "****"
click at [417, 104] on span "[PERSON_NAME] Biologics" at bounding box center [428, 107] width 93 height 9
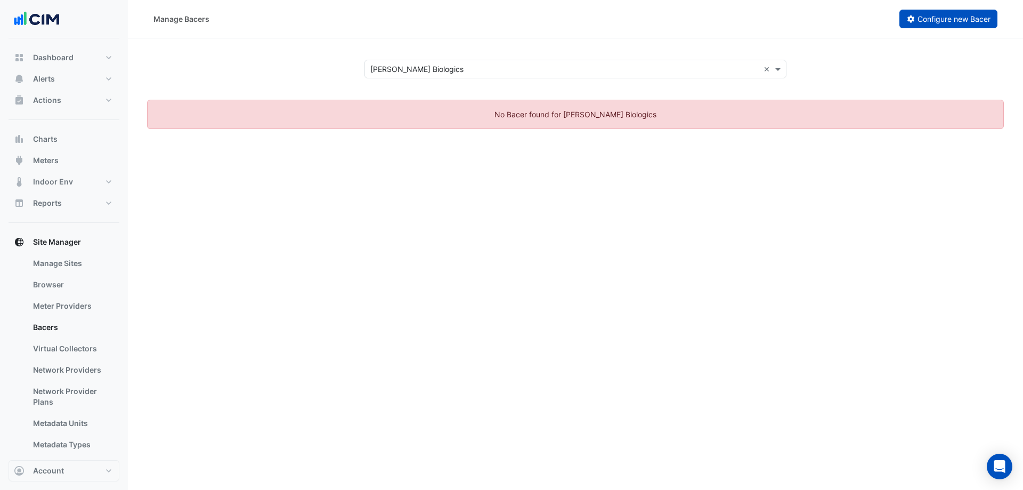
click at [941, 21] on span "Configure new Bacer" at bounding box center [954, 18] width 73 height 9
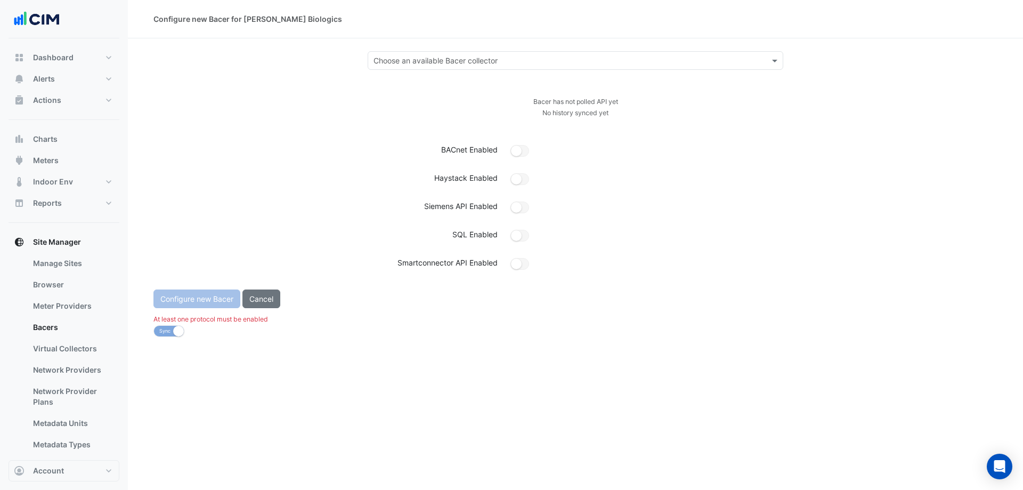
click at [511, 59] on input "text" at bounding box center [565, 60] width 383 height 11
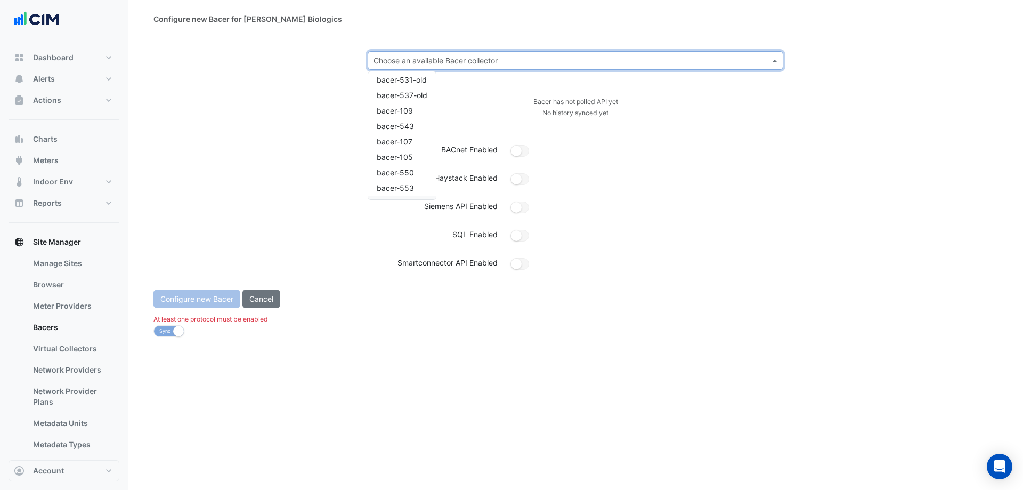
scroll to position [426, 0]
click at [407, 135] on span "bacer-612" at bounding box center [395, 136] width 36 height 9
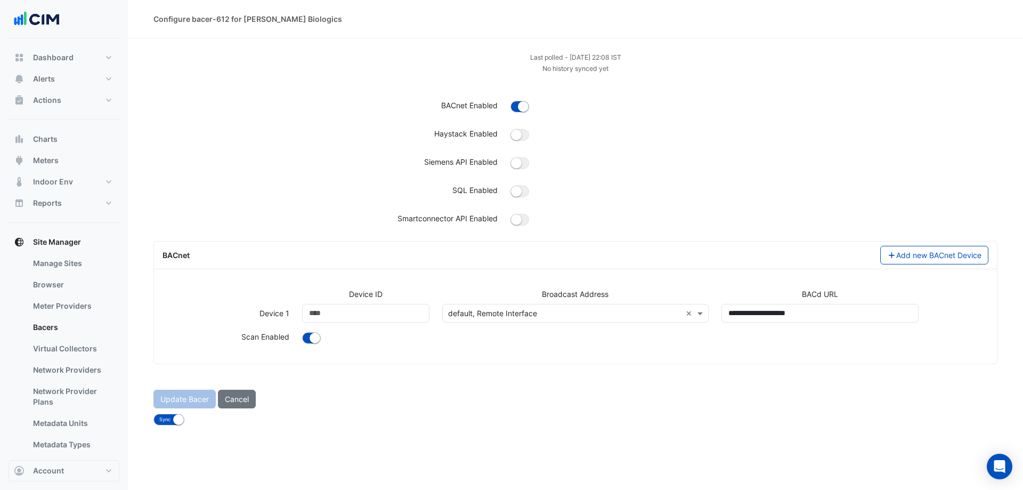
click at [248, 402] on button "Cancel" at bounding box center [237, 399] width 38 height 19
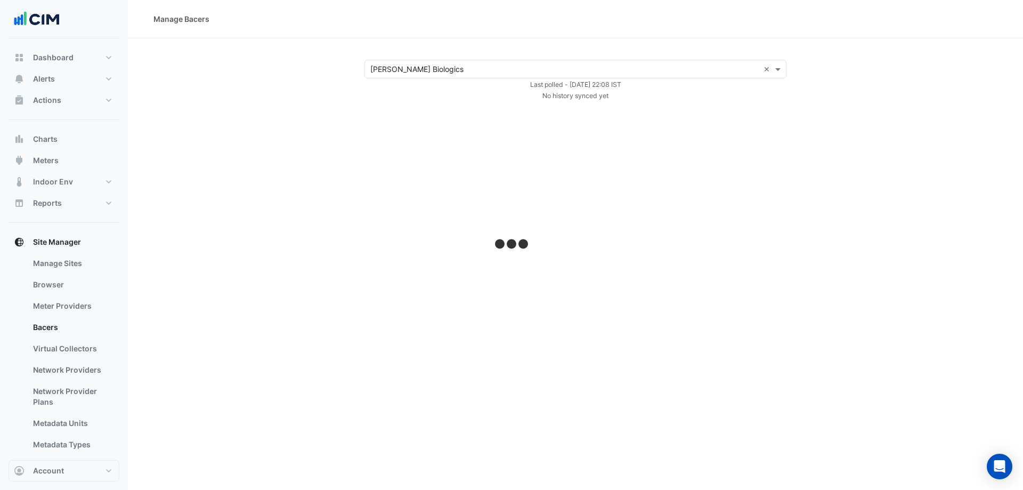
click at [454, 71] on input "text" at bounding box center [564, 69] width 389 height 11
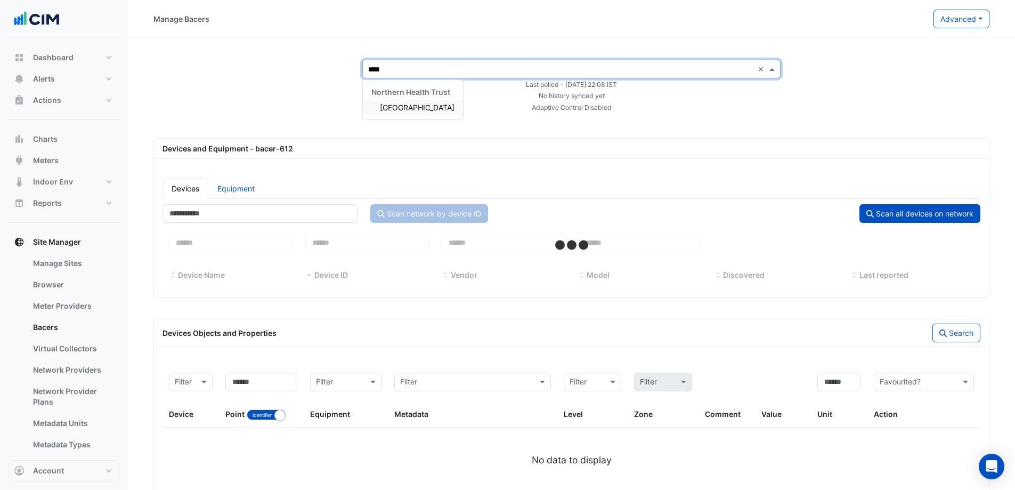
type input "*****"
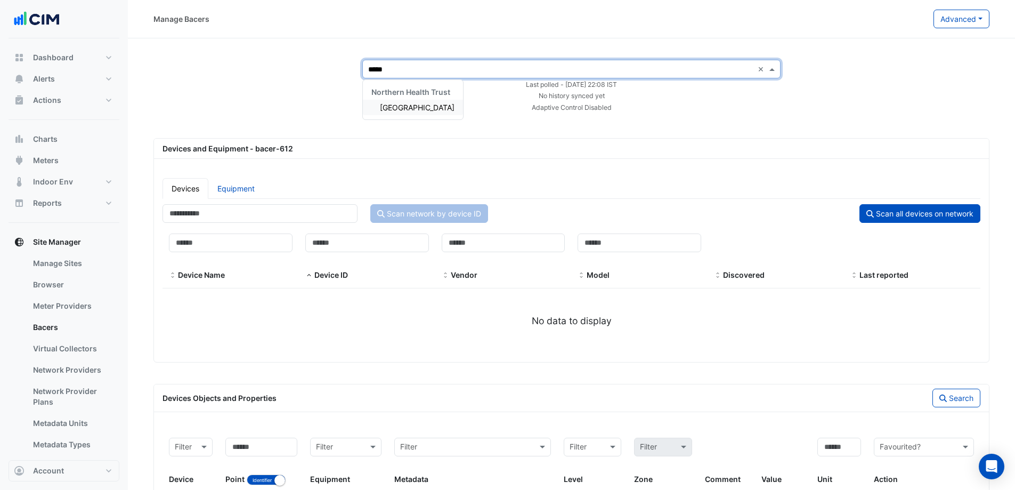
click at [425, 111] on span "[GEOGRAPHIC_DATA]" at bounding box center [417, 107] width 75 height 9
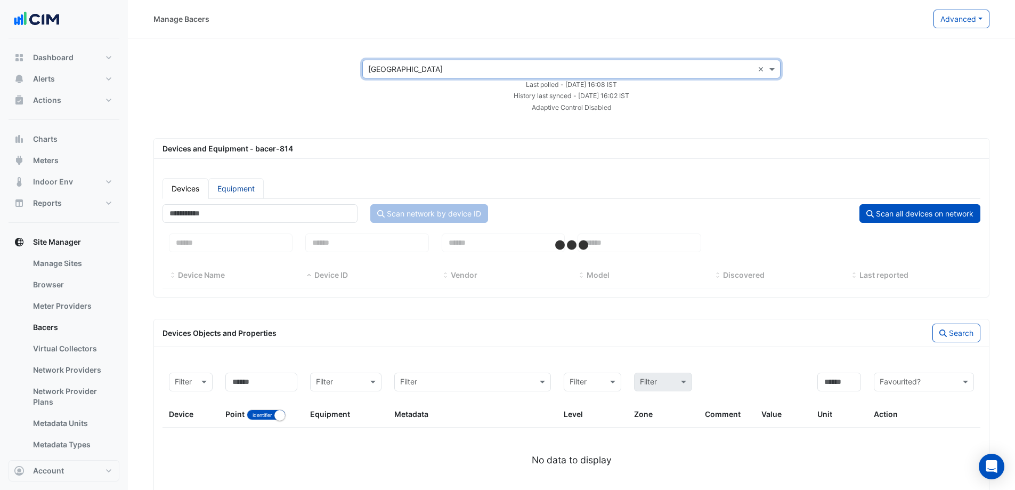
select select "***"
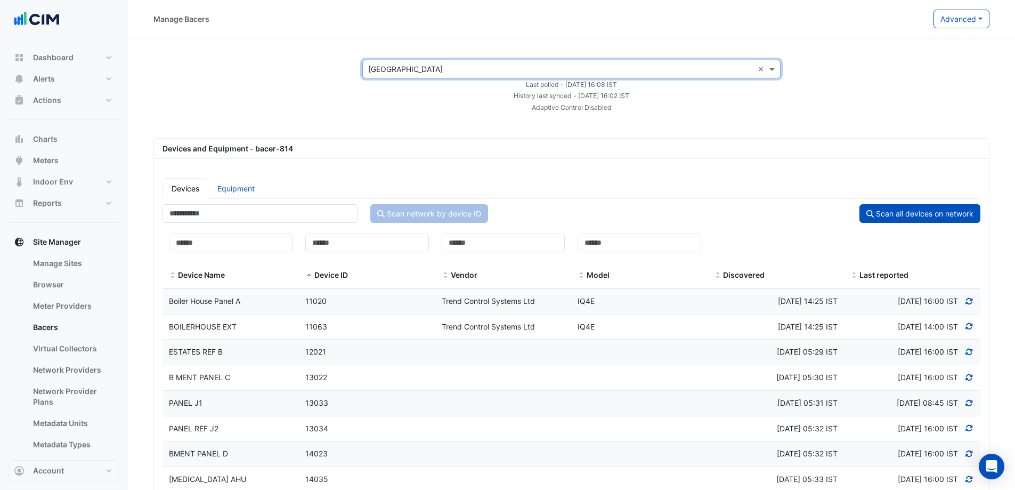
click at [270, 296] on div "Boiler House Panel A" at bounding box center [231, 301] width 136 height 12
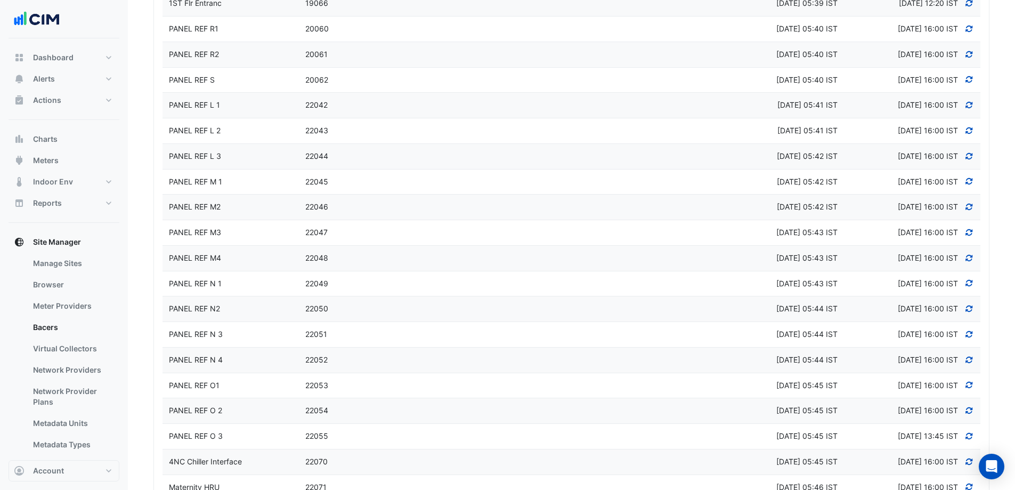
scroll to position [1167, 0]
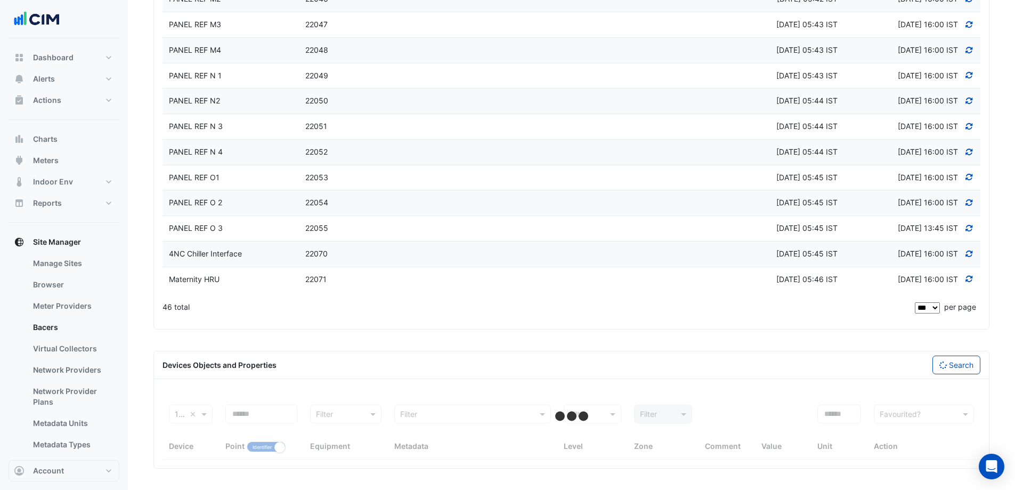
select select "***"
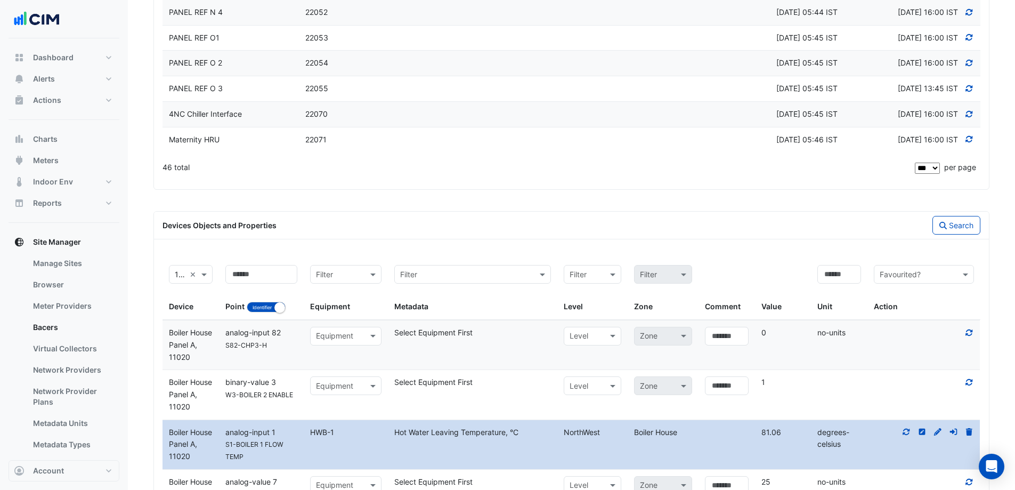
scroll to position [1487, 0]
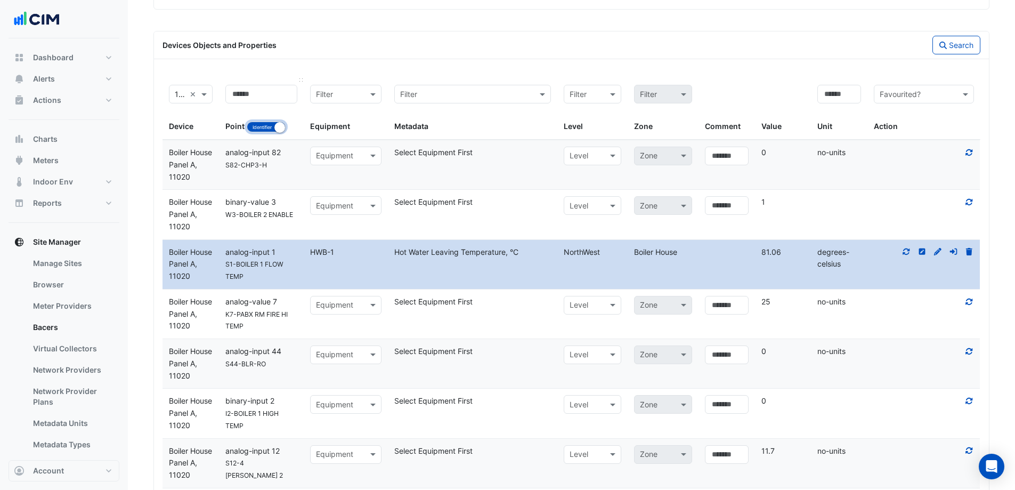
click at [266, 125] on button "Identifier Name" at bounding box center [266, 127] width 39 height 11
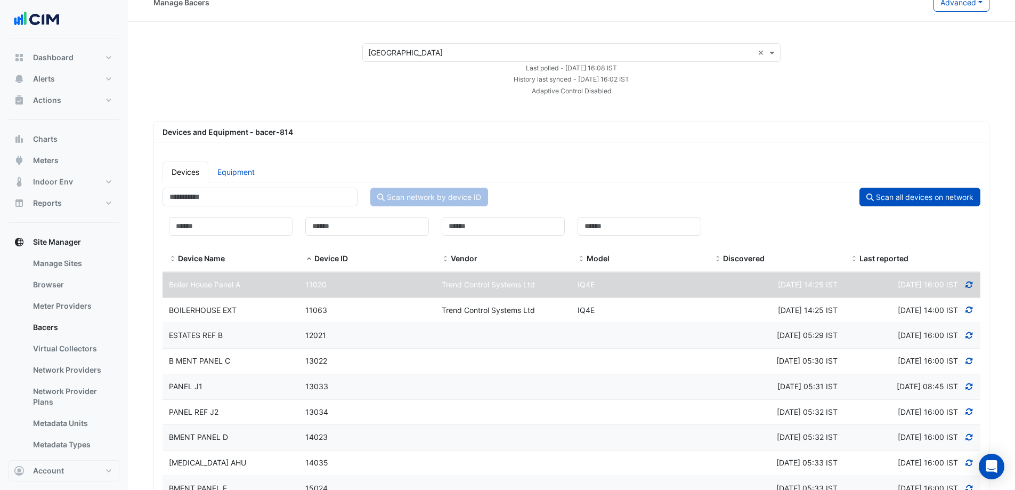
scroll to position [0, 0]
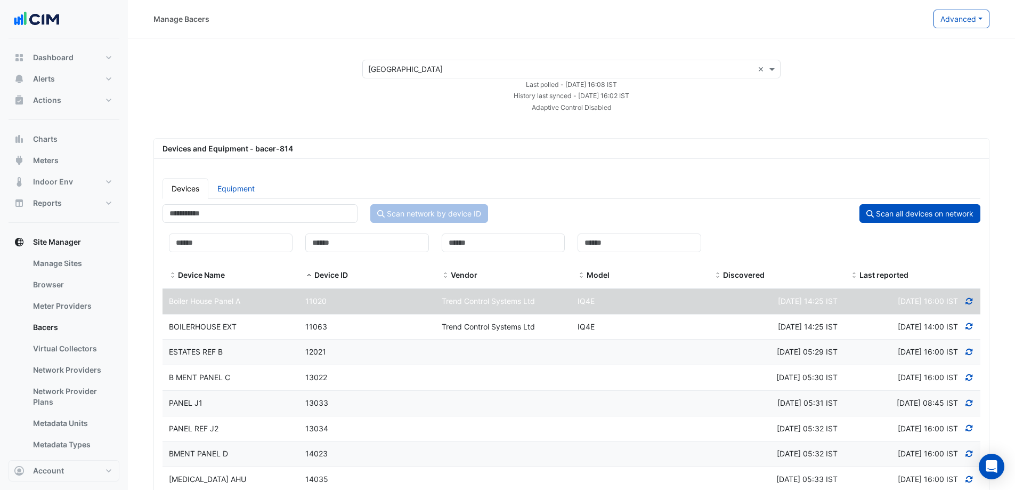
click at [240, 183] on link "Equipment" at bounding box center [235, 188] width 55 height 21
select select "***"
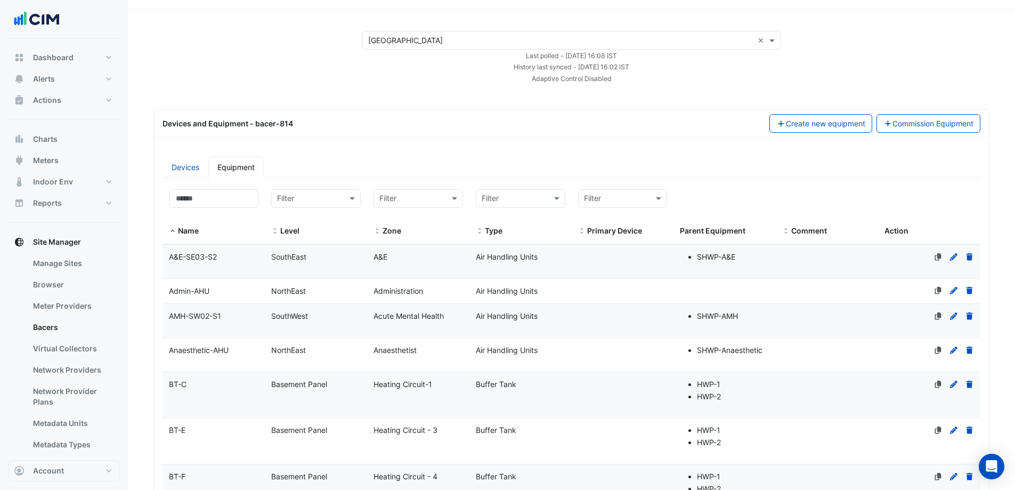
scroll to position [53, 0]
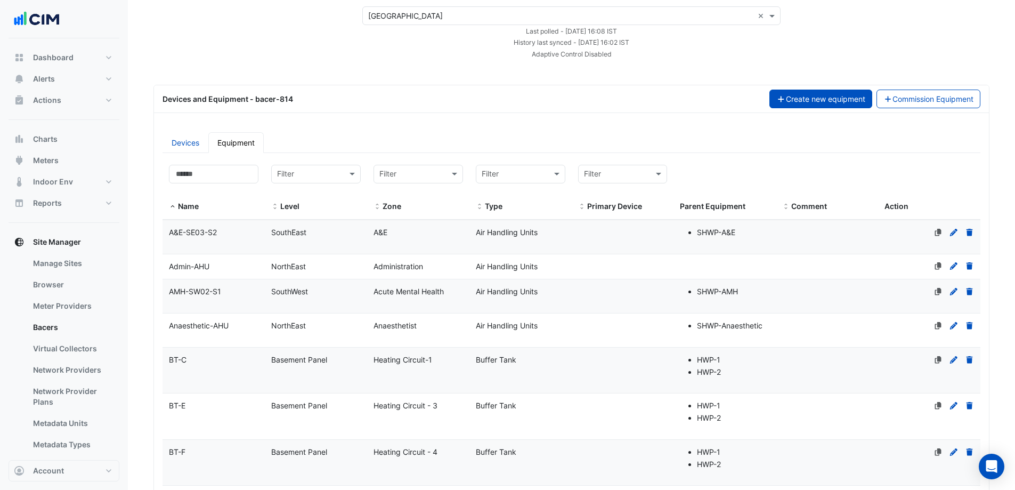
click at [811, 101] on button "Create new equipment" at bounding box center [821, 99] width 103 height 19
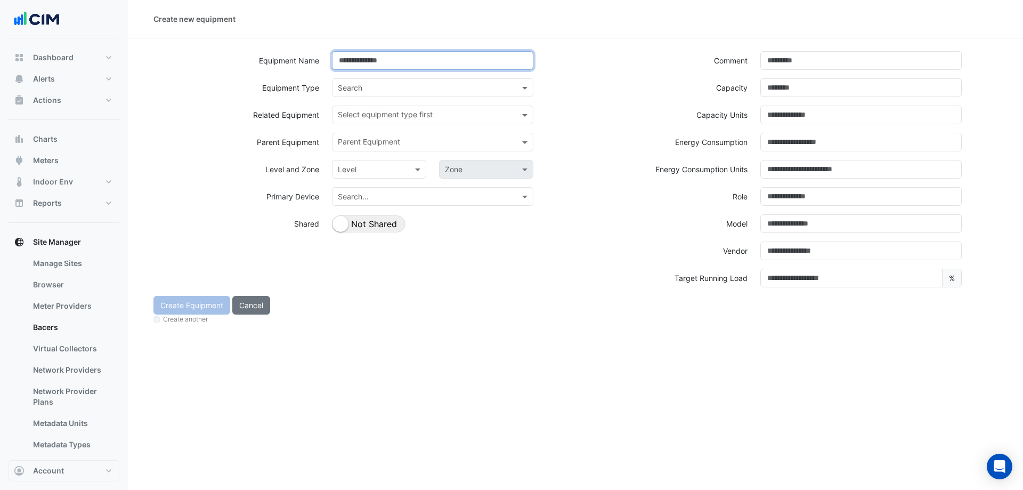
click at [375, 59] on input at bounding box center [432, 60] width 201 height 19
type input "**********"
click at [292, 66] on label "Equipment Name" at bounding box center [289, 60] width 60 height 19
click at [366, 87] on input "text" at bounding box center [422, 88] width 168 height 11
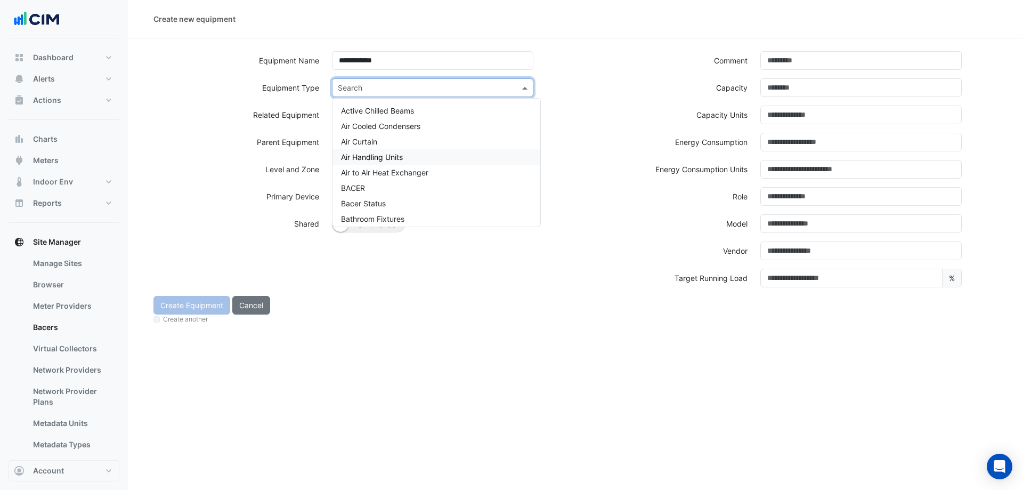
click at [375, 156] on span "Air Handling Units" at bounding box center [372, 156] width 62 height 9
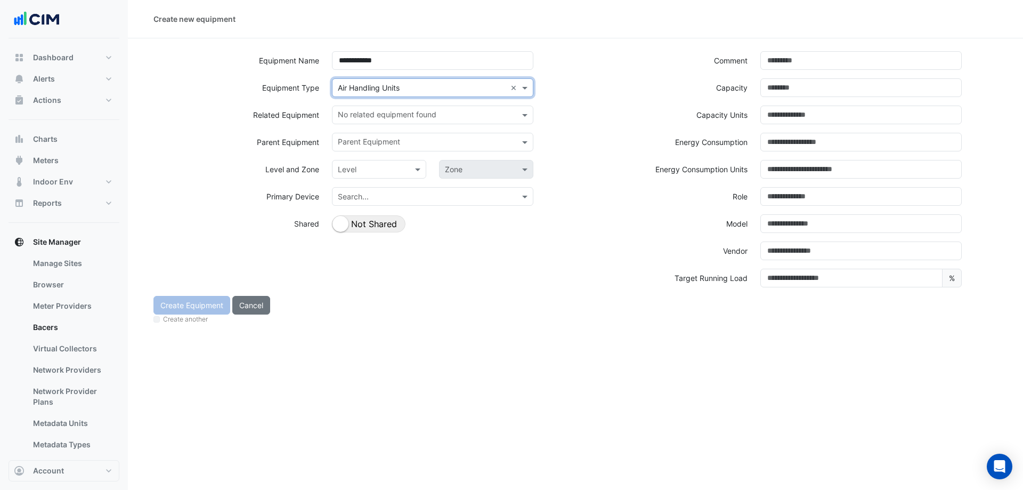
click at [449, 86] on input "text" at bounding box center [422, 88] width 168 height 11
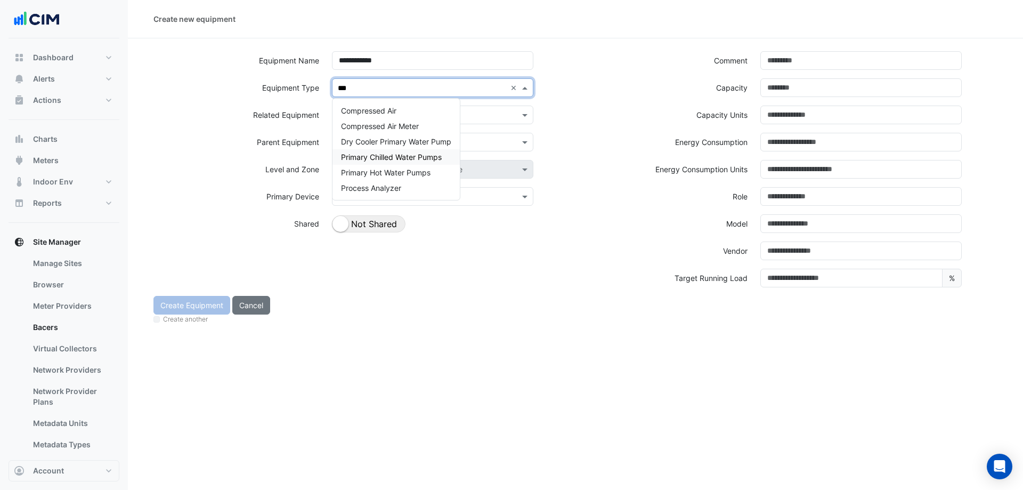
type input "****"
drag, startPoint x: 513, startPoint y: 87, endPoint x: 487, endPoint y: 87, distance: 26.1
click at [421, 155] on div "Air Handling Units" at bounding box center [437, 156] width 208 height 15
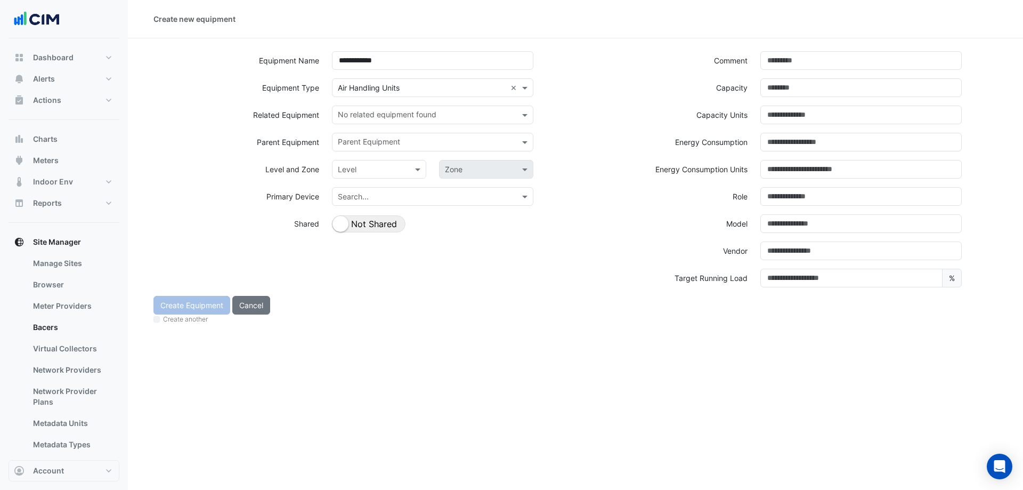
click at [553, 88] on div "Equipment Type Search × Air Handling Units ×" at bounding box center [361, 91] width 429 height 27
click at [393, 170] on input "text" at bounding box center [368, 169] width 61 height 11
click at [577, 155] on div "Energy Consumption" at bounding box center [790, 146] width 429 height 27
click at [400, 167] on div at bounding box center [379, 169] width 93 height 12
click at [382, 220] on div "NorthEast" at bounding box center [369, 222] width 73 height 15
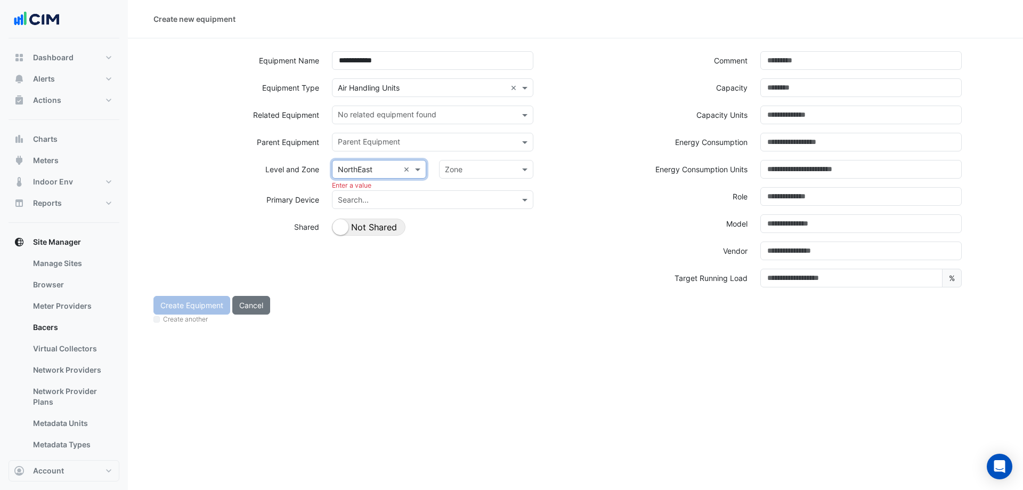
click at [465, 166] on input "text" at bounding box center [475, 169] width 61 height 11
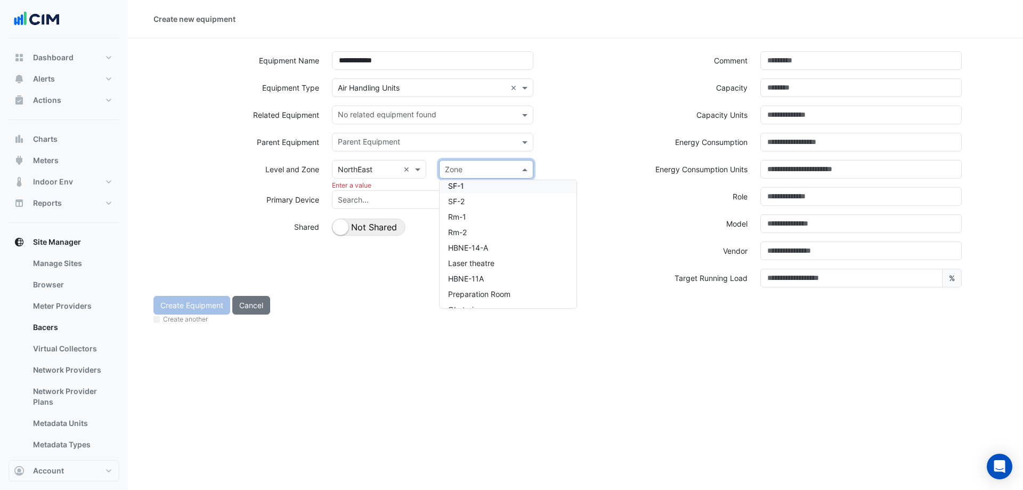
scroll to position [1164, 0]
click at [619, 265] on div "Vendor" at bounding box center [790, 254] width 429 height 27
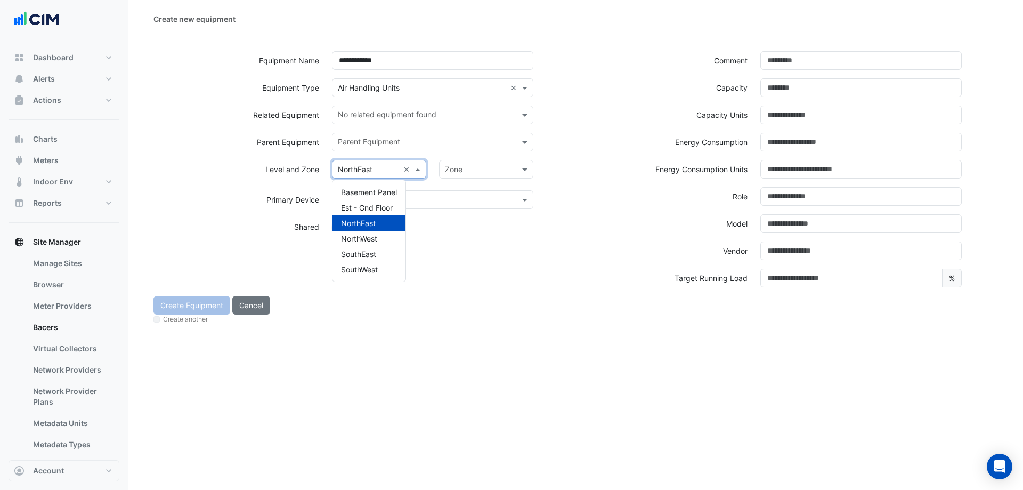
click at [388, 171] on input "text" at bounding box center [368, 169] width 61 height 11
click at [473, 169] on input "text" at bounding box center [475, 169] width 61 height 11
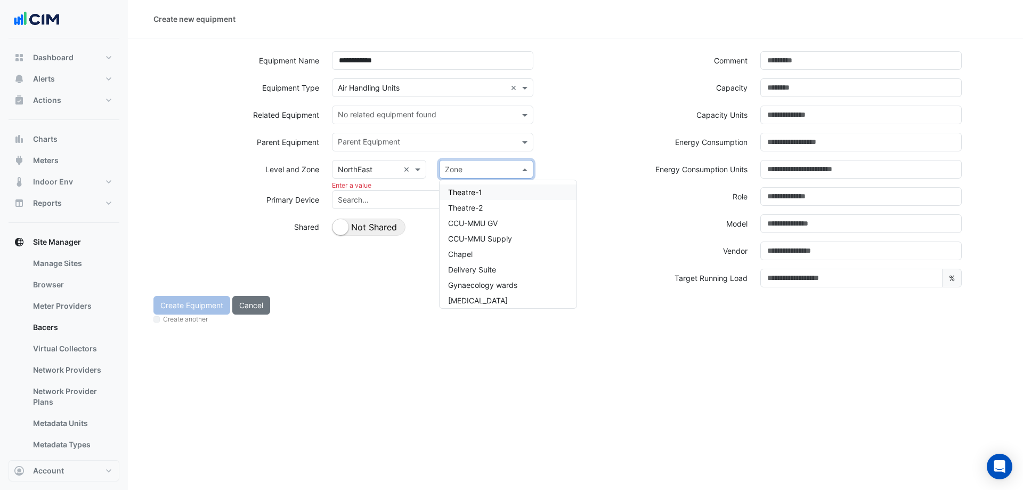
click at [557, 147] on div "Parent Equipment Parent Equipment" at bounding box center [361, 146] width 429 height 27
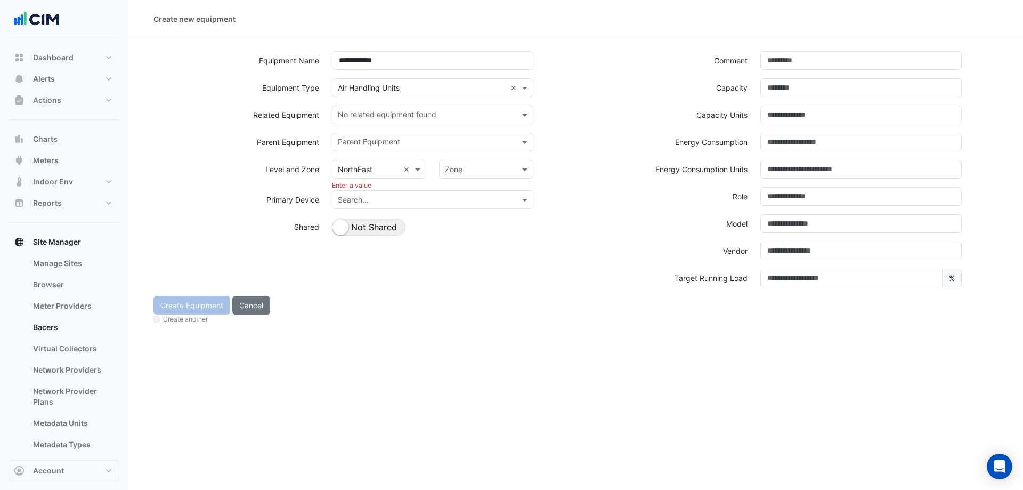
click at [358, 203] on input "text" at bounding box center [422, 200] width 168 height 11
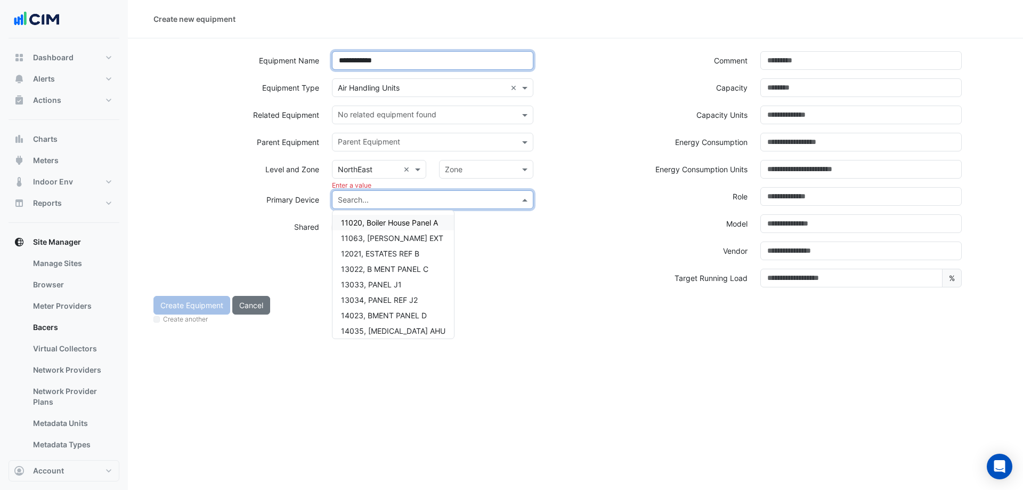
click at [421, 59] on input "**********" at bounding box center [432, 60] width 201 height 19
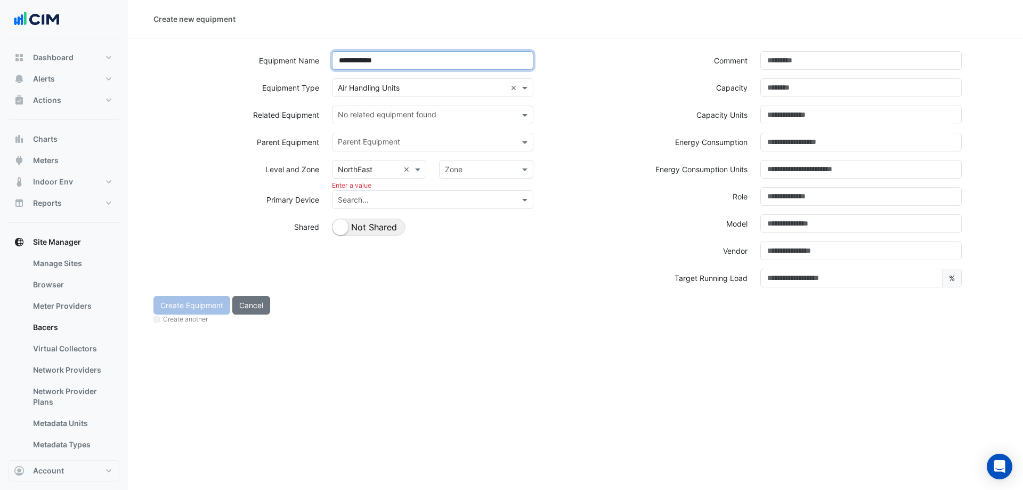
drag, startPoint x: 393, startPoint y: 59, endPoint x: 336, endPoint y: 61, distance: 57.6
click at [336, 61] on input "**********" at bounding box center [432, 60] width 201 height 19
click at [372, 196] on input "text" at bounding box center [422, 200] width 168 height 11
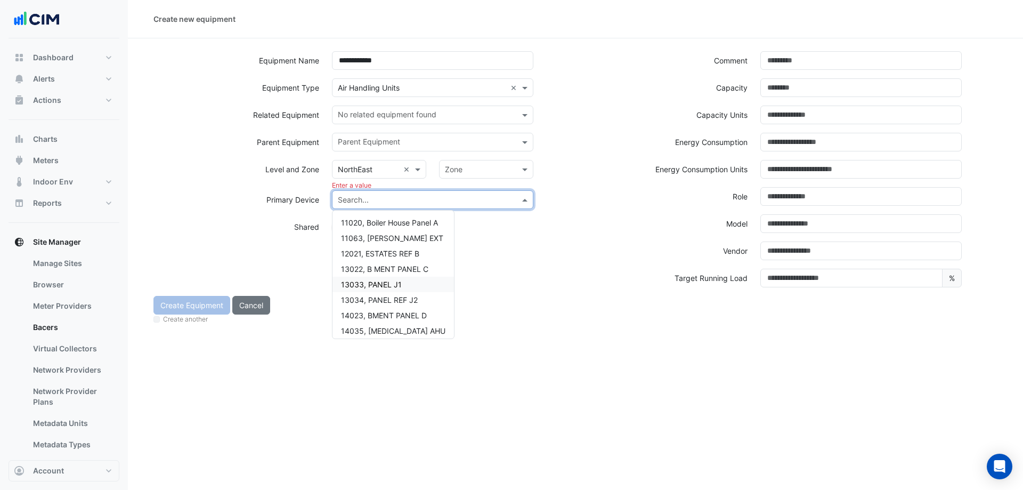
click at [311, 259] on div "**********" at bounding box center [361, 173] width 429 height 245
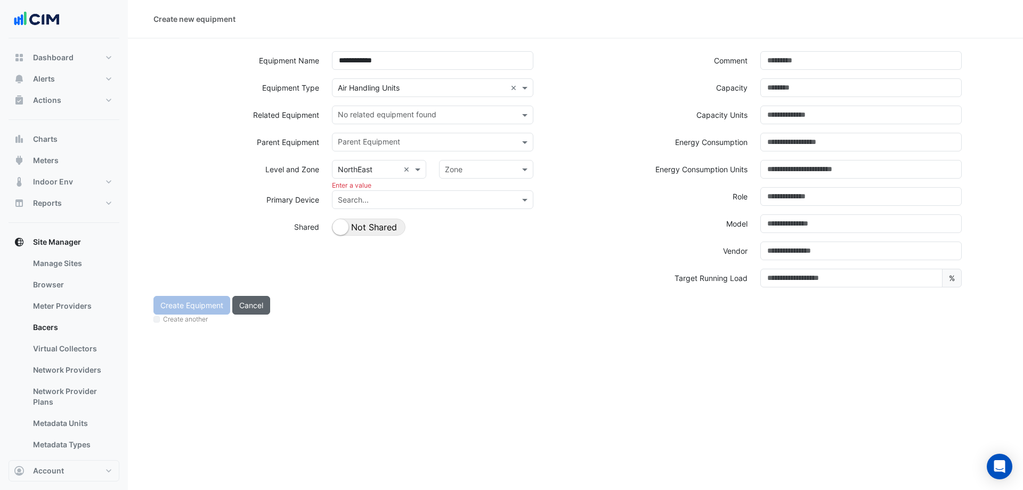
click at [260, 304] on button "Cancel" at bounding box center [251, 305] width 38 height 19
select select "***"
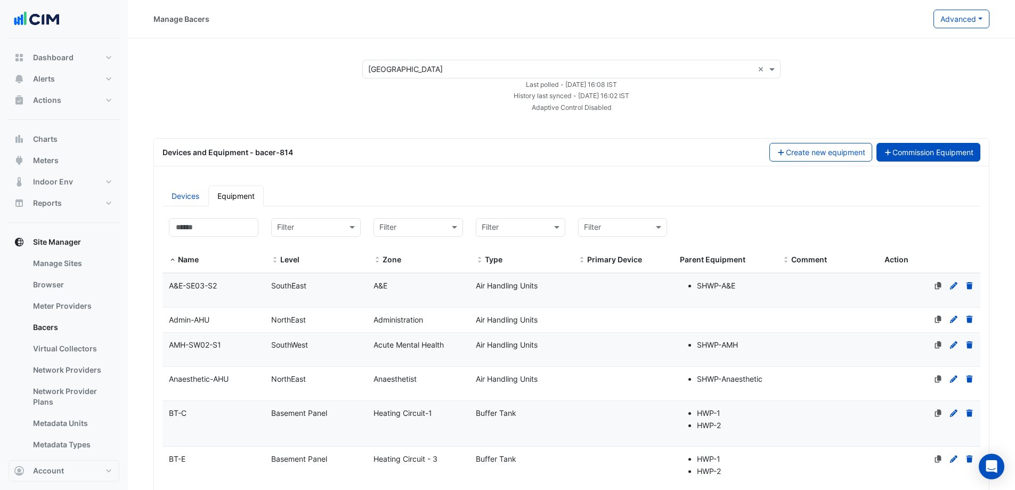
click at [920, 157] on button "Commission Equipment" at bounding box center [929, 152] width 104 height 19
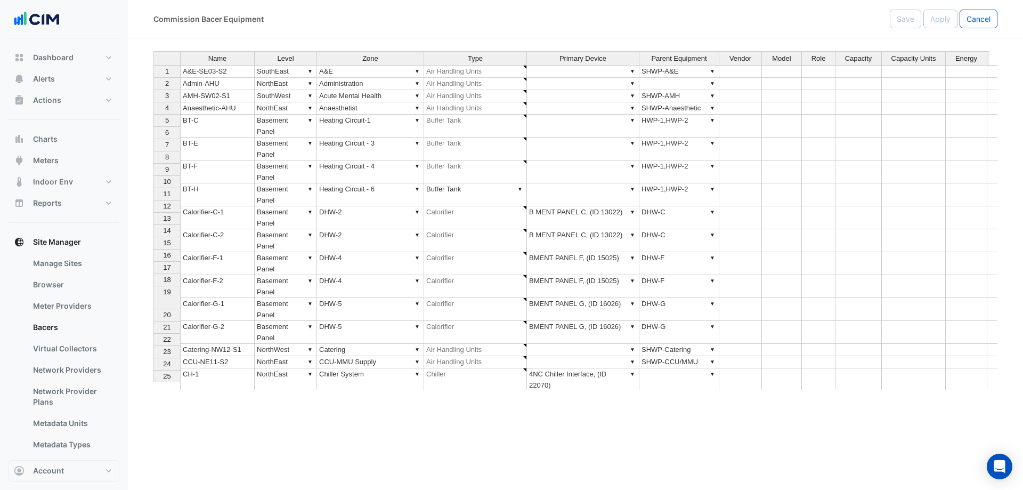
type textarea "**********"
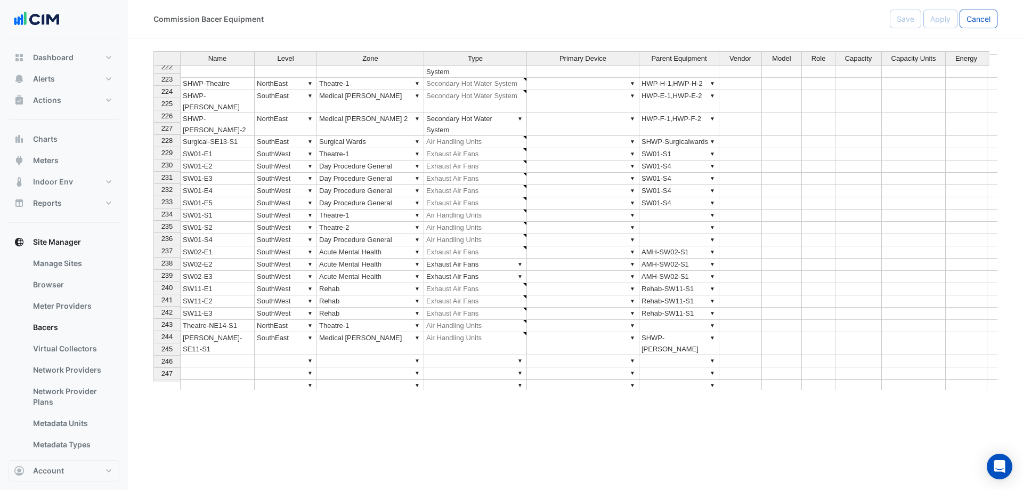
scroll to position [2746, 0]
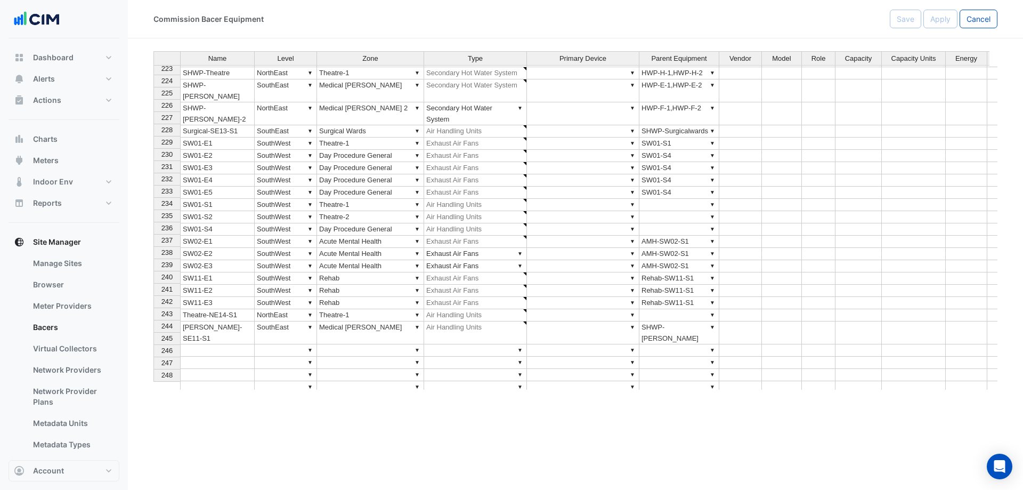
click at [227, 344] on td at bounding box center [217, 350] width 75 height 12
click at [507, 344] on td "▼" at bounding box center [475, 350] width 103 height 12
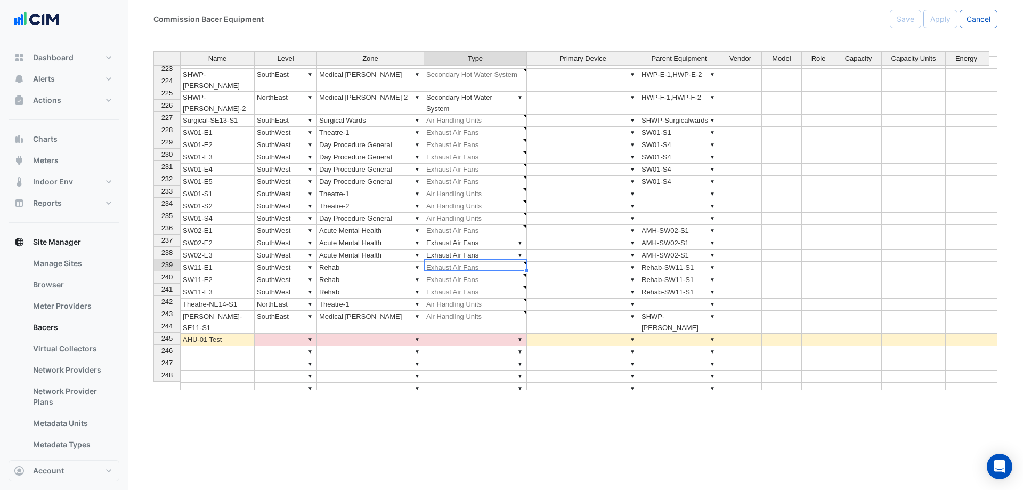
type textarea "**********"
click at [236, 334] on td "AHU-01 Test" at bounding box center [217, 340] width 75 height 12
click at [213, 346] on td at bounding box center [217, 352] width 75 height 12
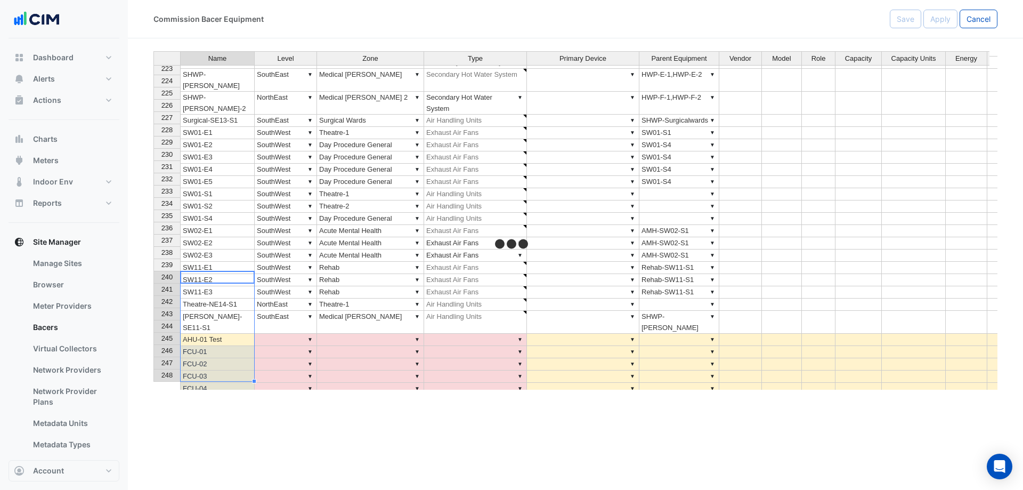
type textarea "******"
click at [154, 246] on div "Name Level Zone Type Primary Device Parent Equipment Vendor Model Role Capacity…" at bounding box center [154, 258] width 0 height 666
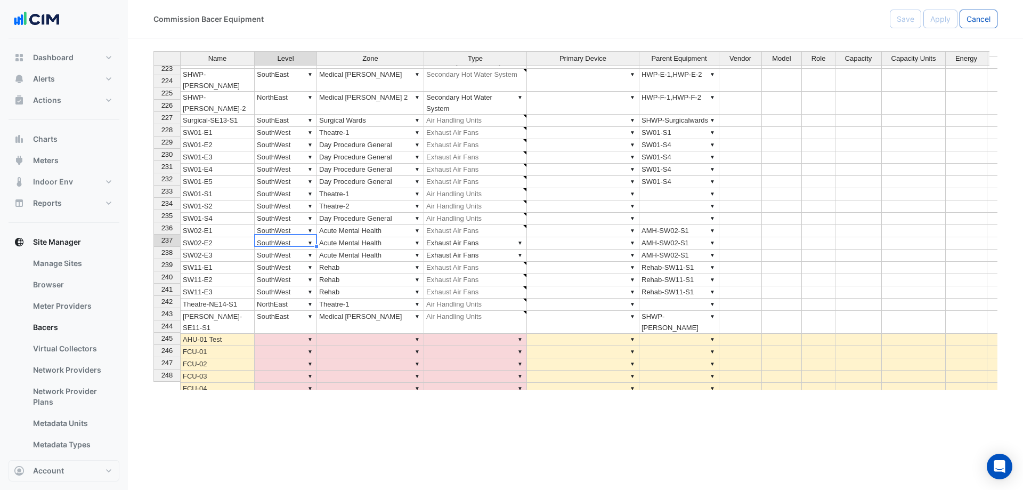
click at [474, 298] on td "▼ Air Handling Units" at bounding box center [475, 304] width 103 height 12
click at [441, 334] on td "▼" at bounding box center [475, 340] width 103 height 12
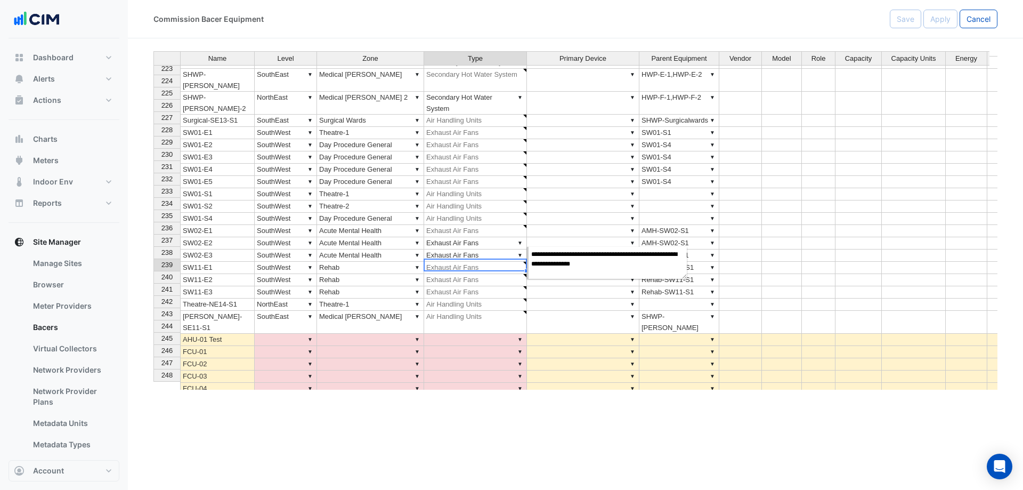
click at [475, 311] on td "▼ Air Handling Units" at bounding box center [475, 322] width 103 height 23
click at [469, 334] on td "▼" at bounding box center [475, 340] width 103 height 12
type textarea "**********"
click at [496, 334] on td "▼ Air Handling Units" at bounding box center [475, 340] width 103 height 12
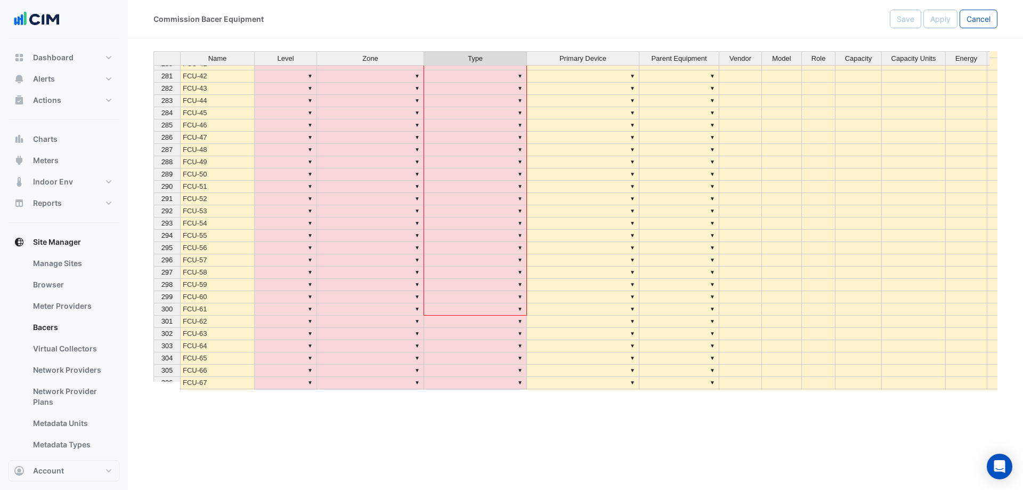
scroll to position [0, 0]
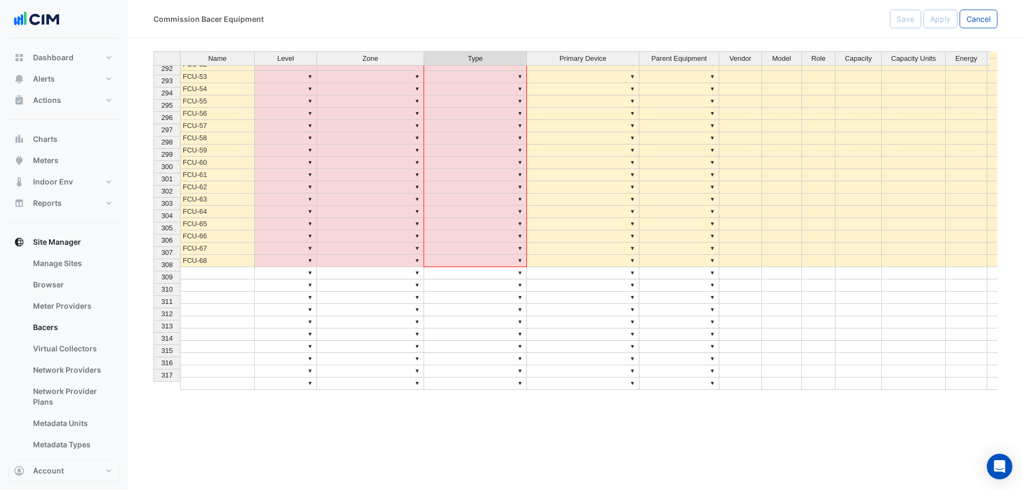
drag, startPoint x: 527, startPoint y: 269, endPoint x: 472, endPoint y: 256, distance: 56.5
click at [154, 256] on div "Name Level Zone Type Primary Device Parent Equipment Vendor Model Role Capacity…" at bounding box center [154, 87] width 0 height 603
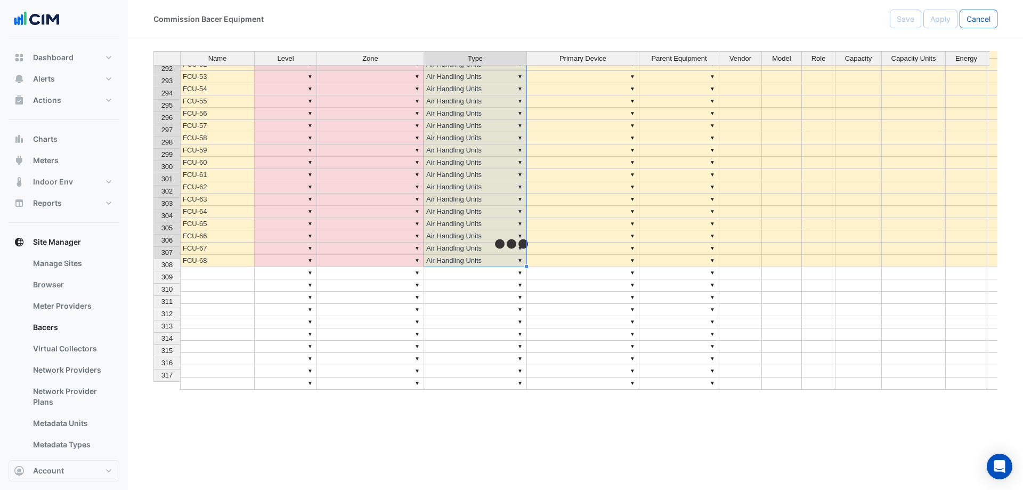
type textarea "**********"
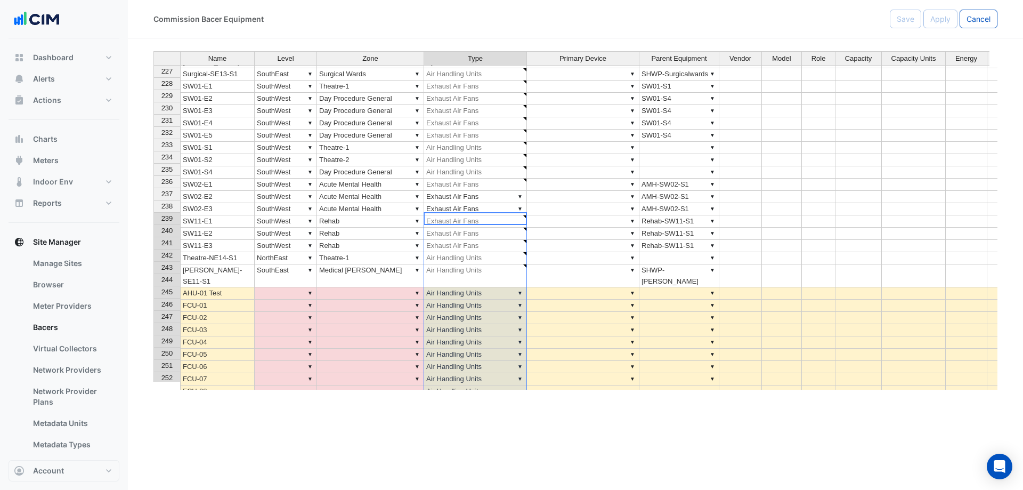
click at [221, 287] on td "AHU-01 Test" at bounding box center [217, 293] width 75 height 12
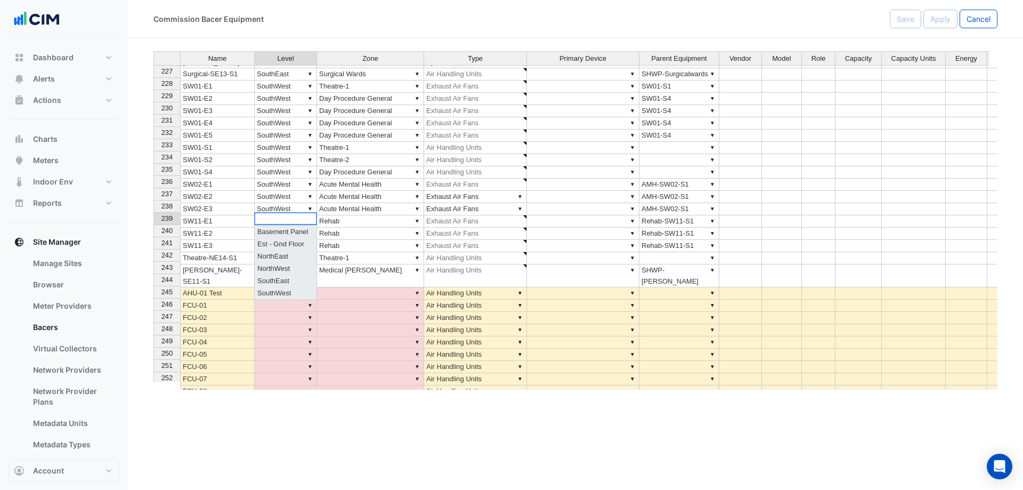
click at [311, 214] on div "Name Level Zone Type Primary Device Parent Equipment Vendor Model Role Capacity…" at bounding box center [576, 220] width 844 height 338
drag, startPoint x: 296, startPoint y: 256, endPoint x: 330, endPoint y: 237, distance: 39.4
click at [296, 256] on div "Name Level Zone Type Primary Device Parent Equipment Vendor Model Role Capacity…" at bounding box center [576, 220] width 844 height 338
type textarea "*********"
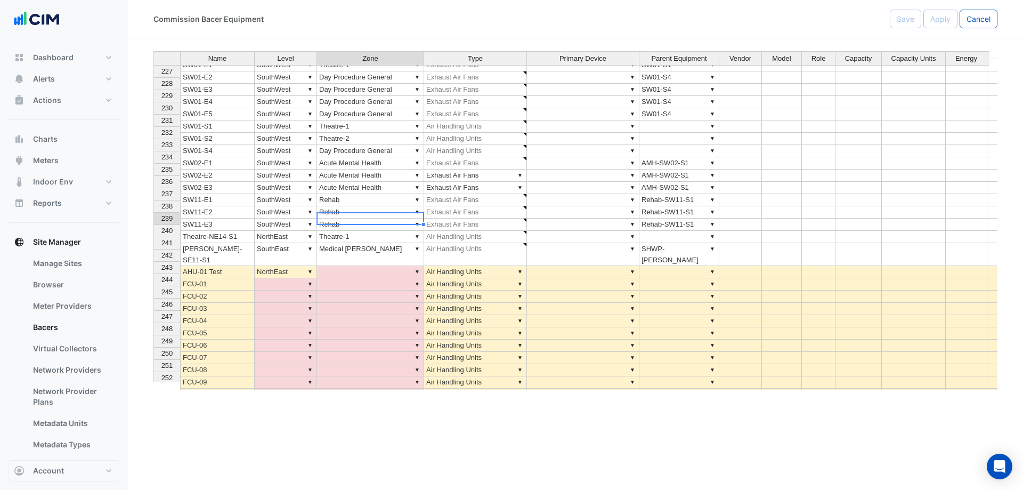
drag, startPoint x: 401, startPoint y: 213, endPoint x: 414, endPoint y: 216, distance: 13.2
click at [154, 213] on div "Name Level Zone Type Primary Device Parent Equipment Vendor Model Role Capacity…" at bounding box center [154, 244] width 0 height 632
click at [416, 217] on div "Name Level Zone Type Primary Device Parent Equipment Vendor Model Role Capacity…" at bounding box center [576, 220] width 844 height 338
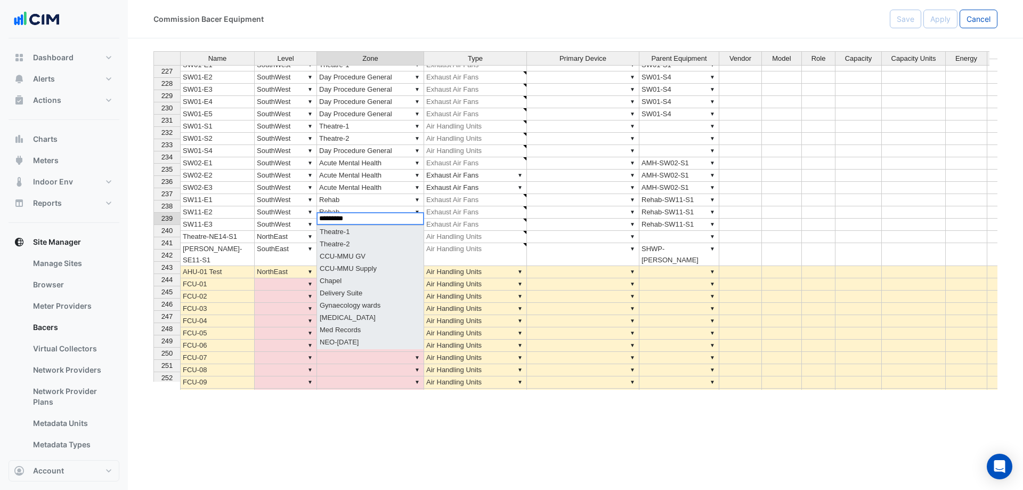
click at [352, 240] on div "Name Level Zone Type Primary Device Parent Equipment Vendor Model Role Capacity…" at bounding box center [576, 220] width 844 height 338
type textarea "*********"
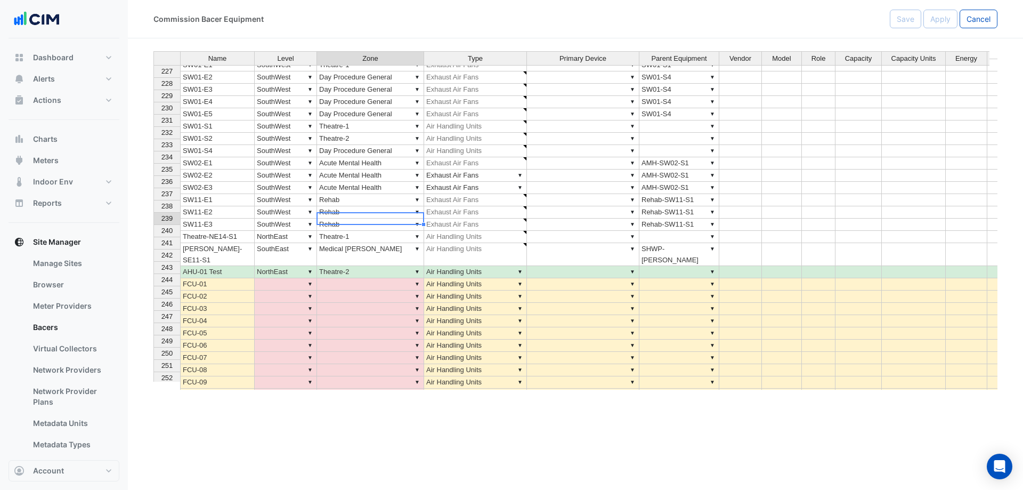
click at [154, 262] on div "Name Level Zone Type Primary Device Parent Equipment Vendor Model Role Capacity…" at bounding box center [154, 244] width 0 height 632
click at [197, 278] on td "FCU-01" at bounding box center [217, 284] width 75 height 12
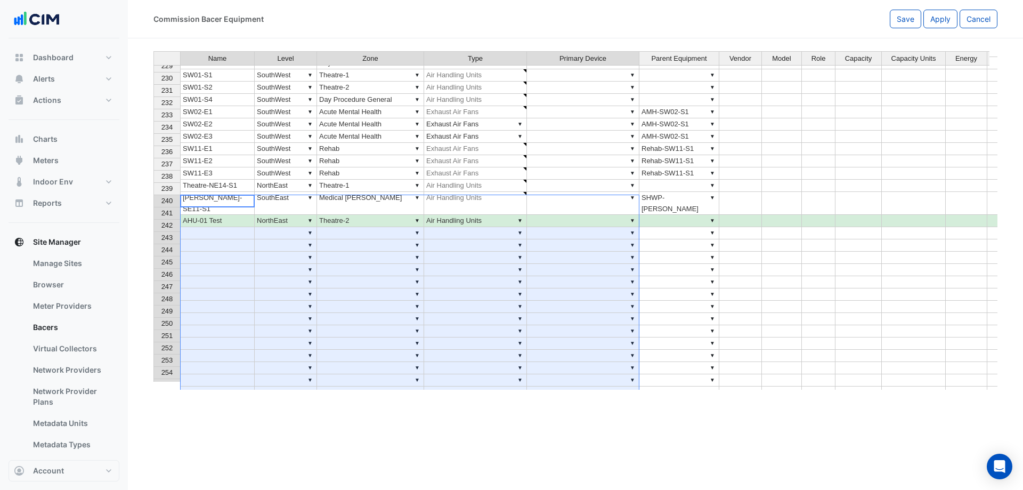
click at [479, 252] on td "▼" at bounding box center [475, 258] width 103 height 12
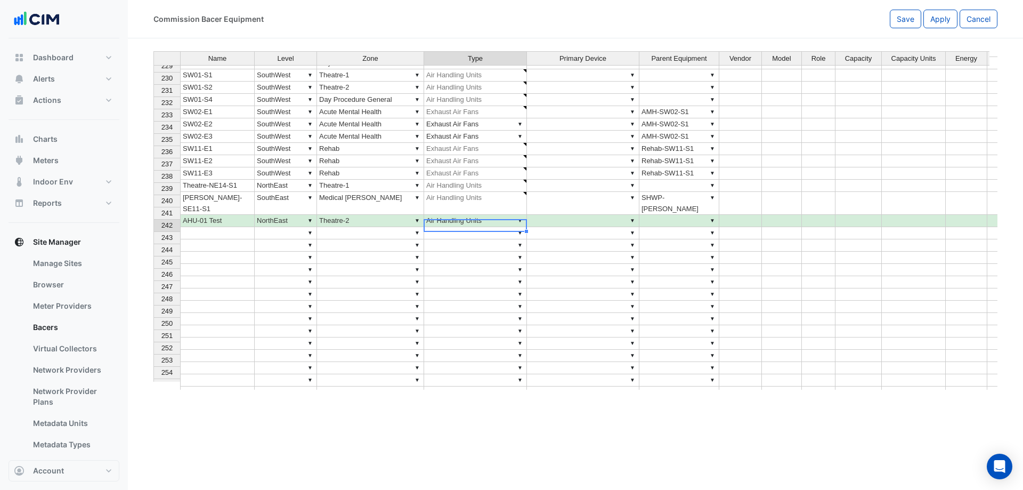
click at [594, 288] on td "▼" at bounding box center [583, 294] width 112 height 12
click at [226, 227] on td at bounding box center [217, 233] width 75 height 12
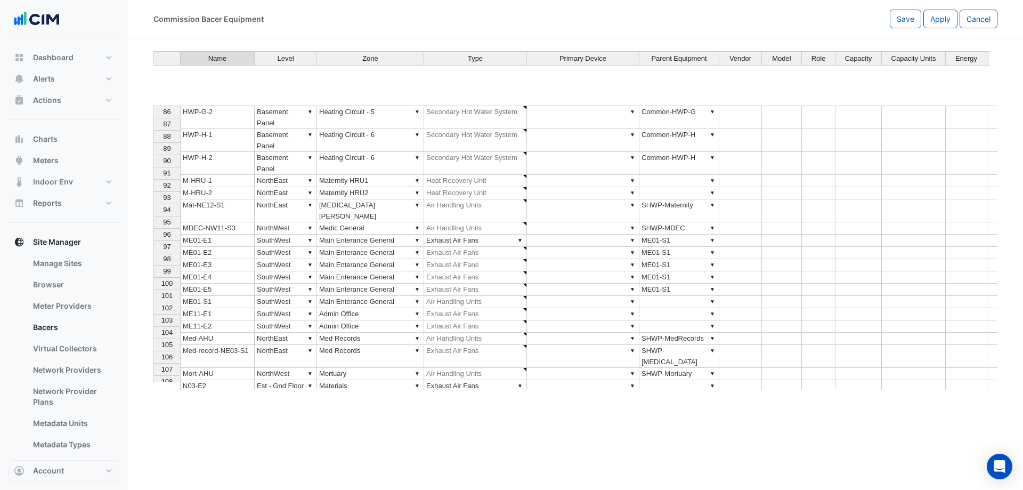
scroll to position [1546, 0]
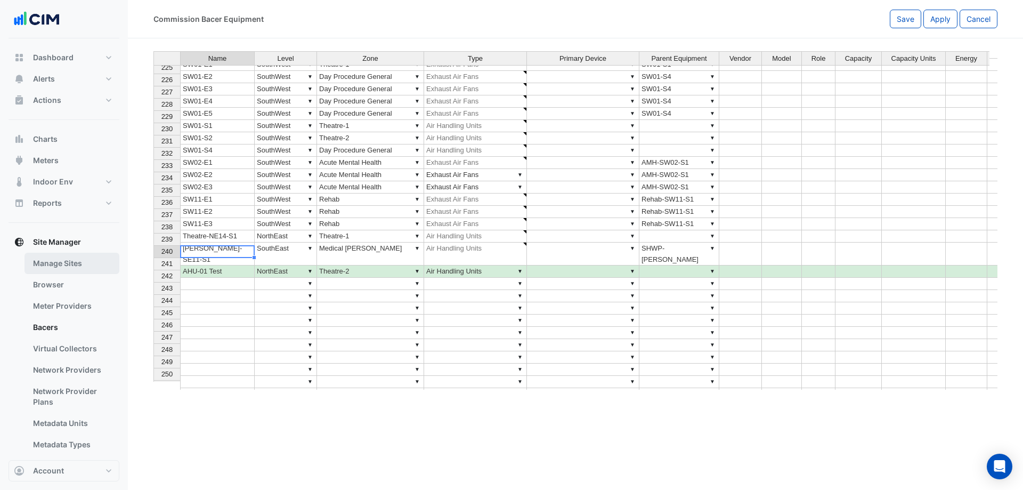
click at [70, 265] on link "Manage Sites" at bounding box center [72, 263] width 95 height 21
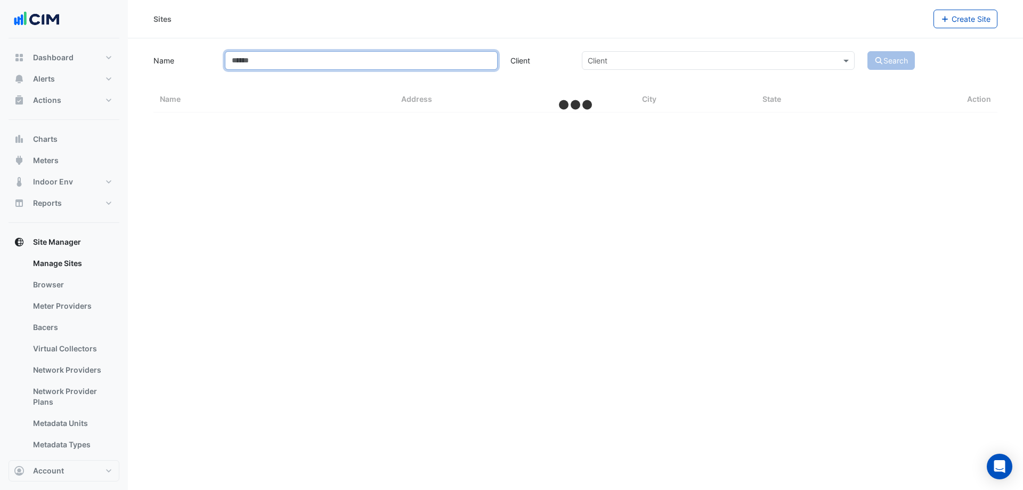
click at [263, 65] on input "Name" at bounding box center [361, 60] width 273 height 19
type input "*******"
select select "***"
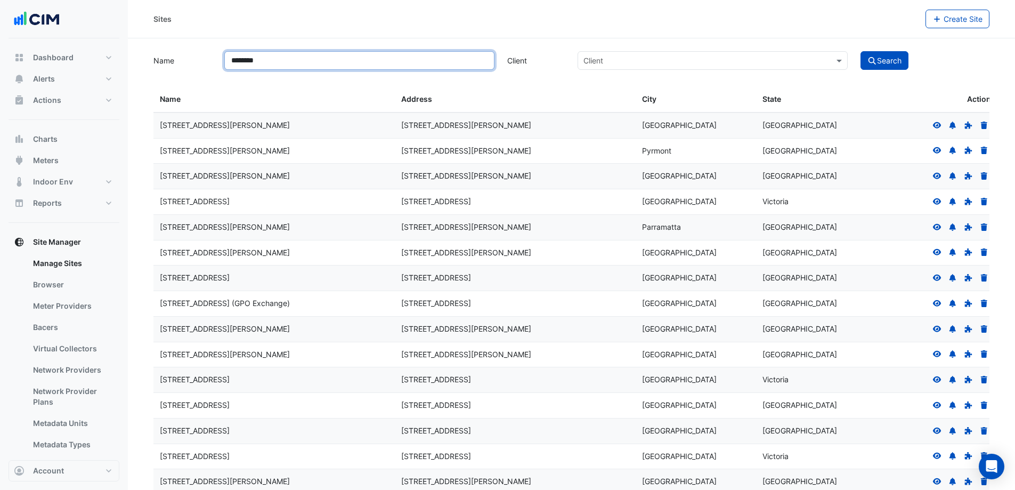
type input "********"
click at [861, 51] on button "Search" at bounding box center [885, 60] width 48 height 19
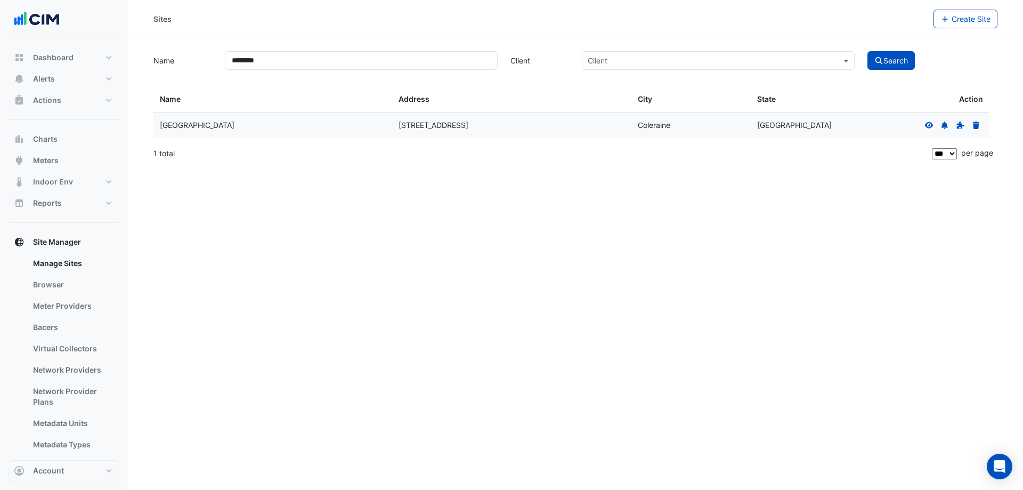
click at [926, 126] on icon at bounding box center [929, 125] width 9 height 6
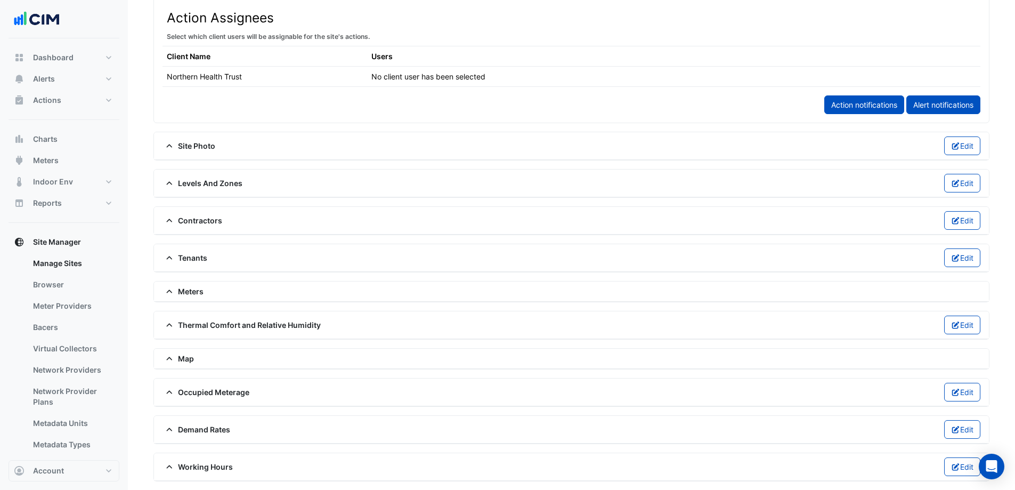
click at [185, 182] on span "Levels And Zones" at bounding box center [203, 182] width 80 height 11
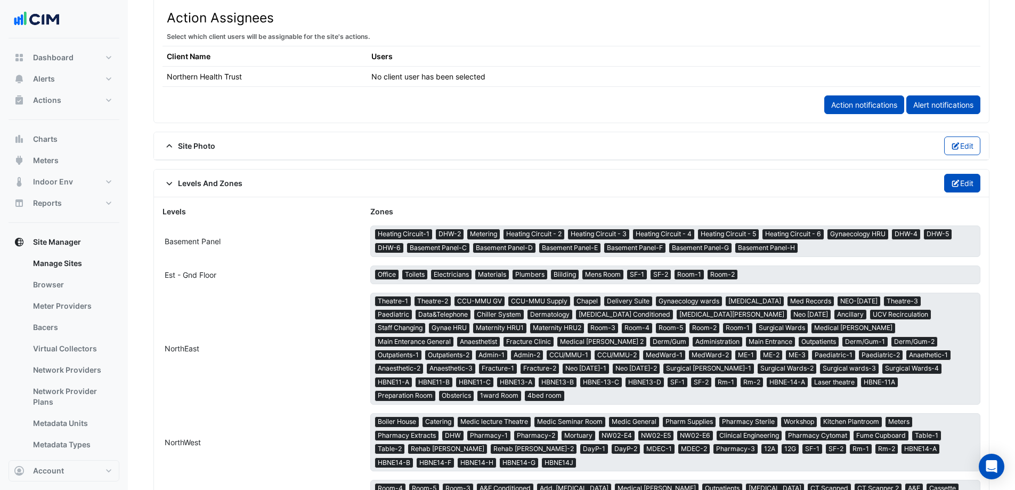
click at [969, 187] on button "Edit" at bounding box center [962, 183] width 37 height 19
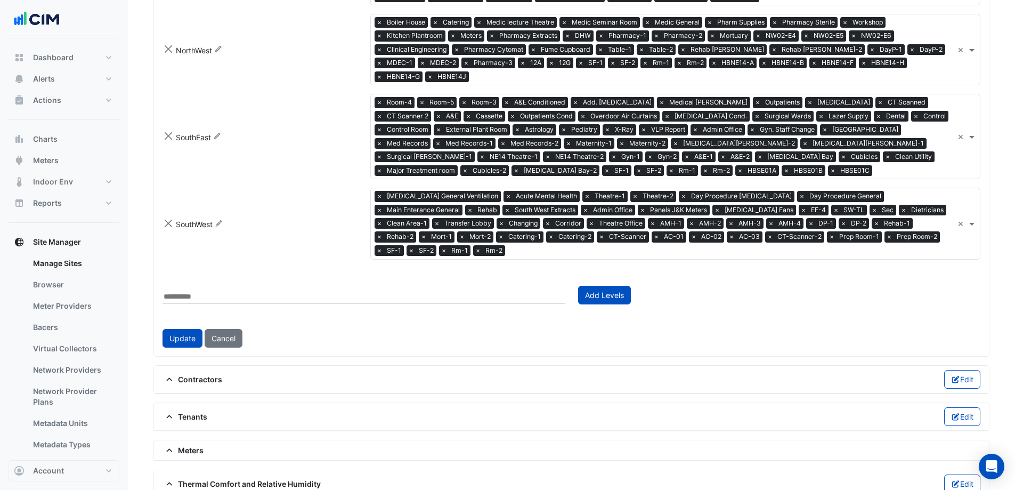
click at [229, 294] on input "text" at bounding box center [364, 296] width 403 height 13
type input "*"
type input "**"
click at [609, 292] on button "Add Levels" at bounding box center [604, 295] width 53 height 19
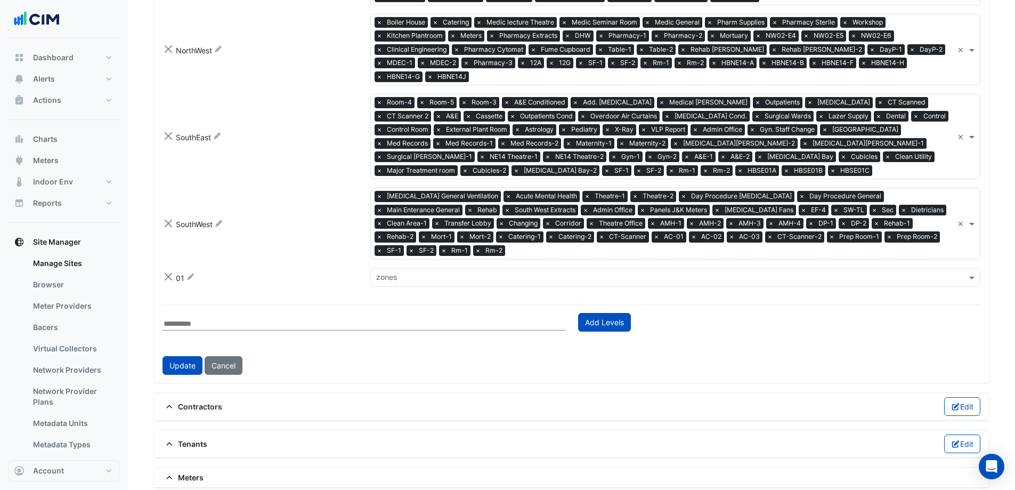
click at [423, 275] on input "text" at bounding box center [669, 278] width 586 height 11
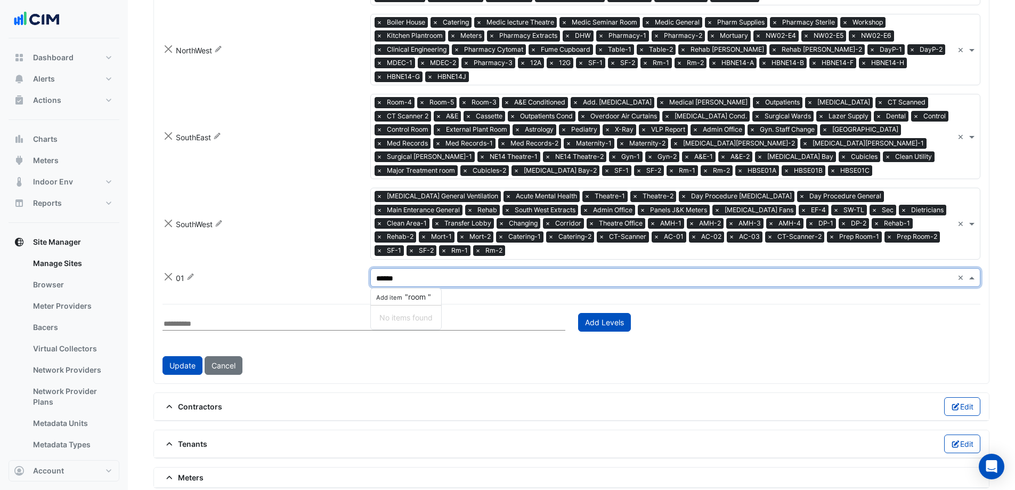
type input "*******"
click at [437, 298] on span "Add item "room 01"" at bounding box center [407, 296] width 65 height 9
click at [468, 294] on form "Levels Zones Basement Panel Rename zones × Heating Circuit-1 × DHW-2 × Metering…" at bounding box center [572, 76] width 818 height 595
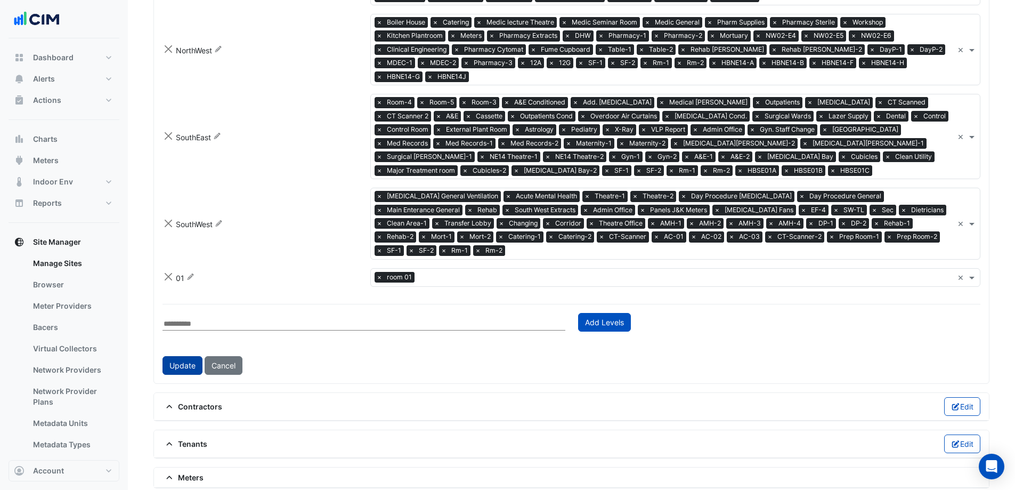
click at [173, 366] on button "Update" at bounding box center [183, 365] width 40 height 19
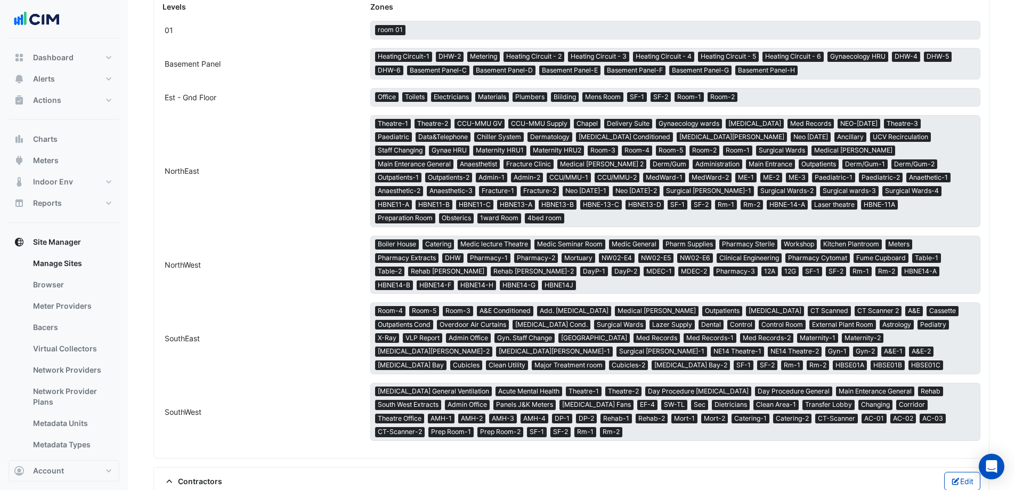
scroll to position [735, 0]
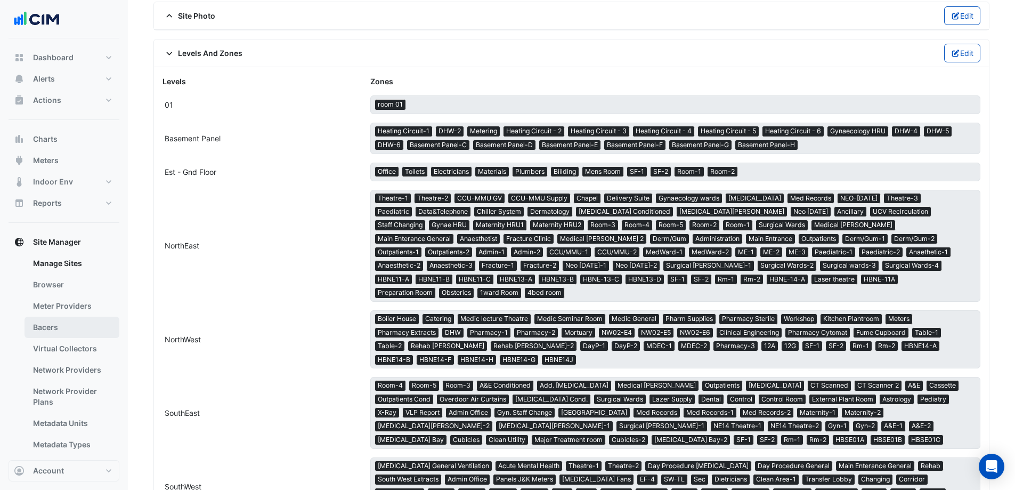
click at [80, 327] on link "Bacers" at bounding box center [72, 327] width 95 height 21
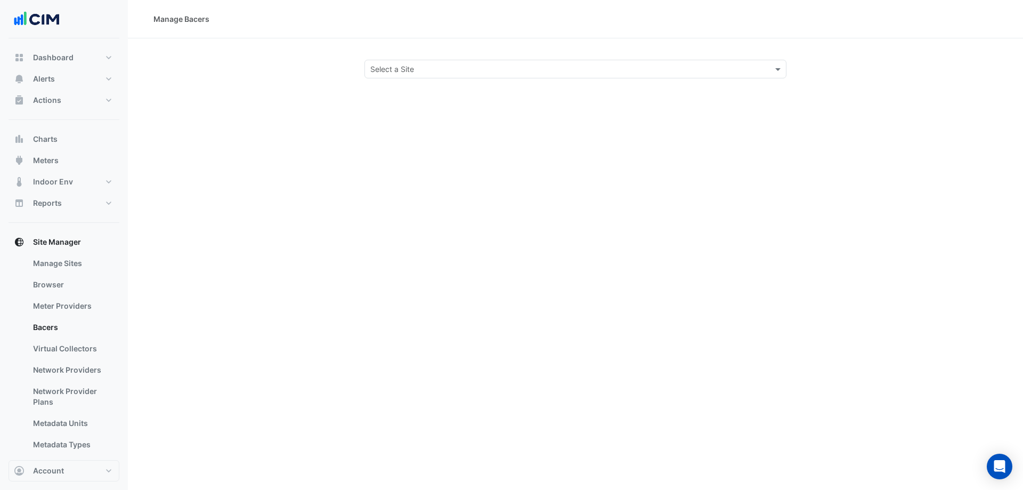
click at [392, 72] on input "text" at bounding box center [564, 69] width 389 height 11
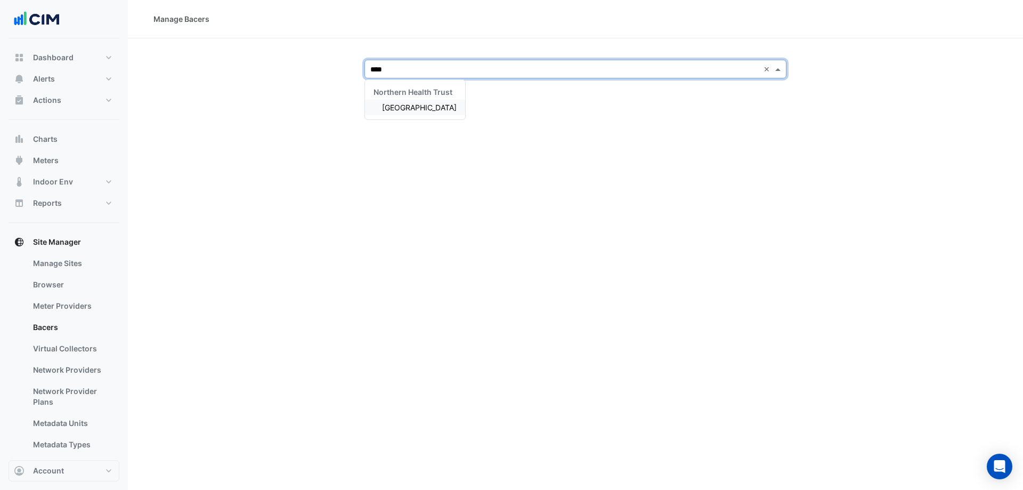
type input "*****"
click at [419, 111] on span "[GEOGRAPHIC_DATA]" at bounding box center [419, 107] width 75 height 9
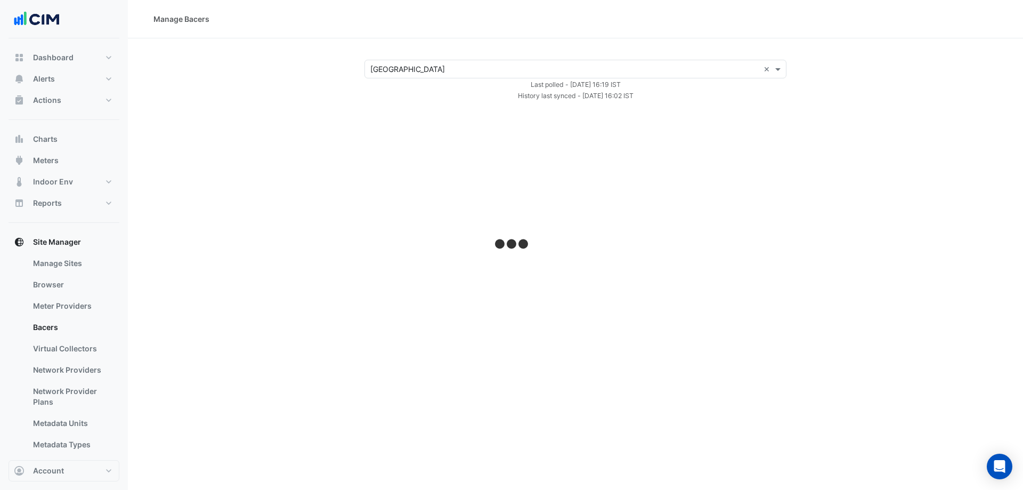
select select "***"
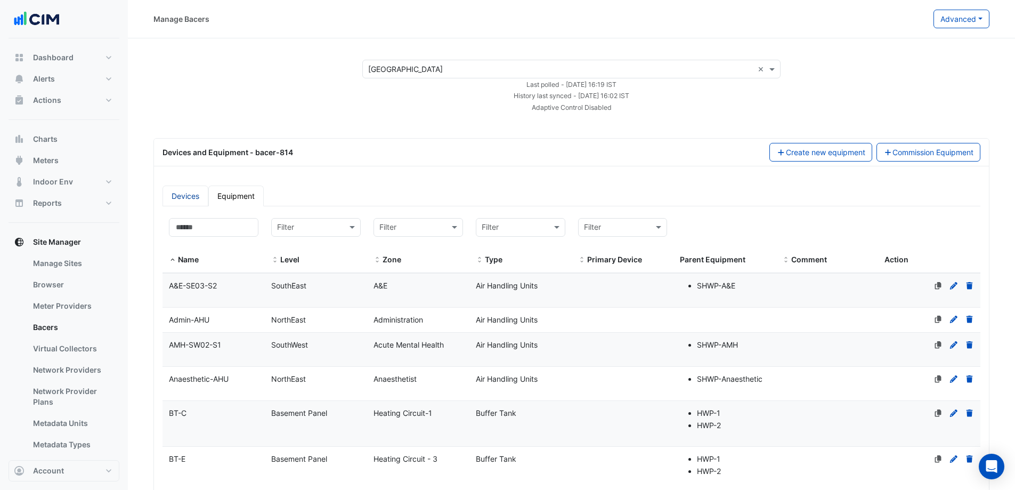
click at [193, 198] on link "Devices" at bounding box center [186, 195] width 46 height 21
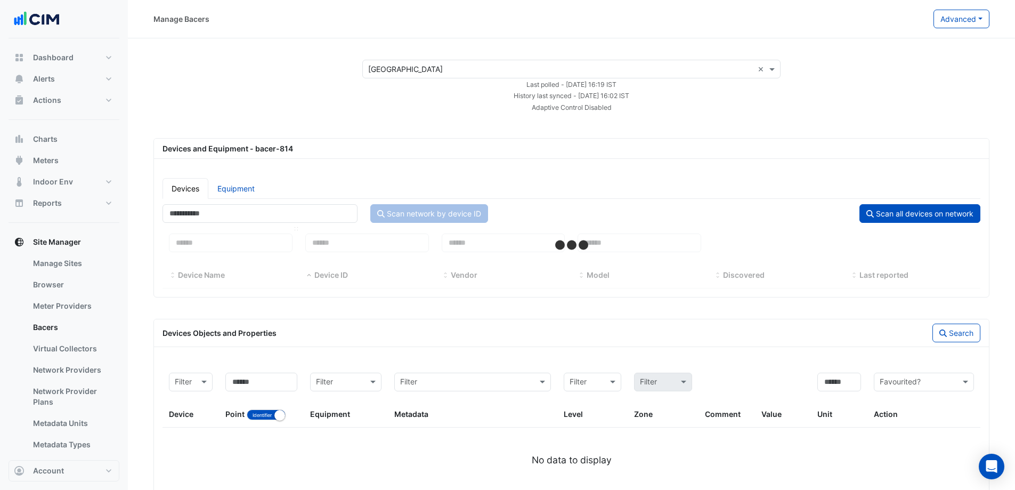
select select "***"
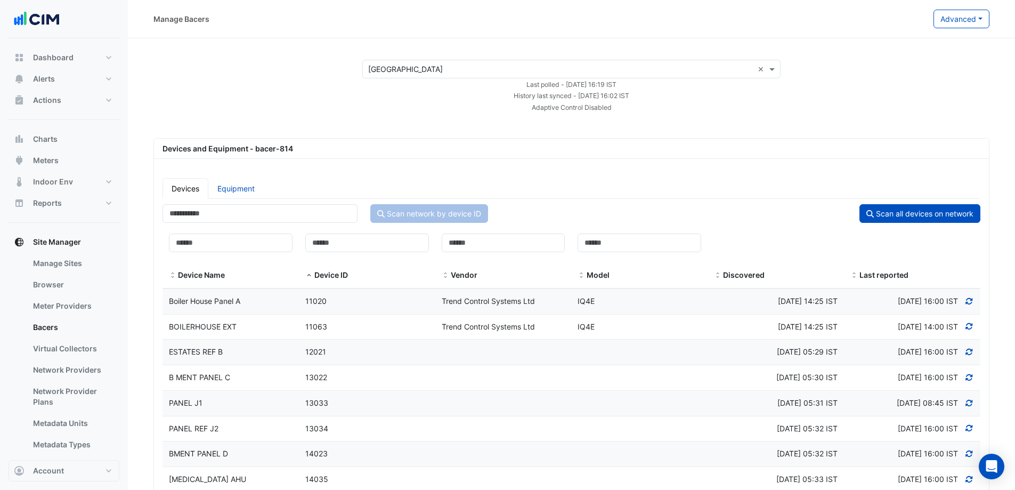
click at [244, 297] on div "Boiler House Panel A" at bounding box center [231, 301] width 136 height 12
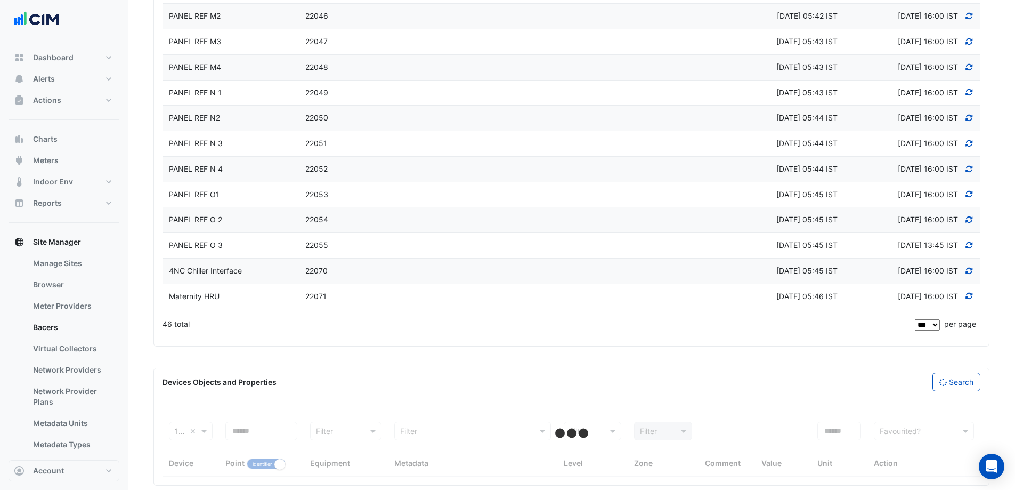
scroll to position [1167, 0]
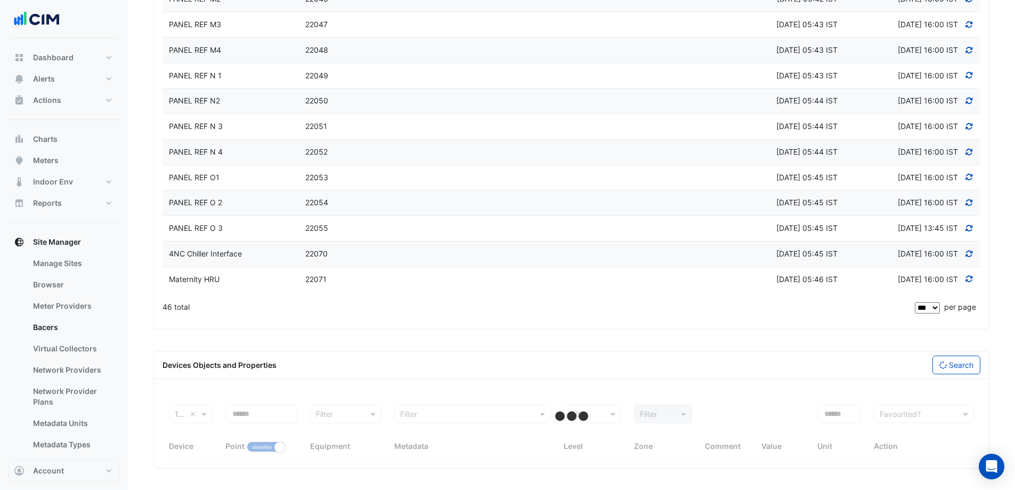
select select "***"
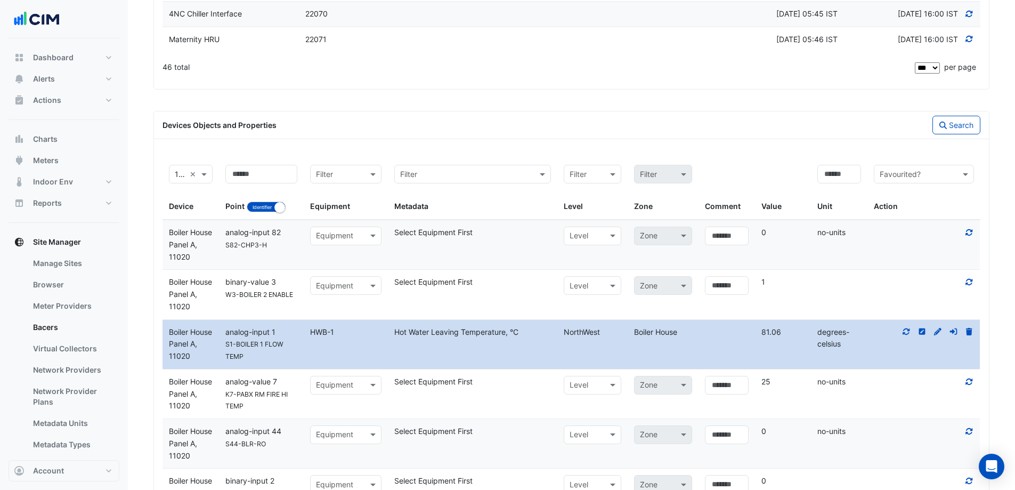
scroll to position [1487, 0]
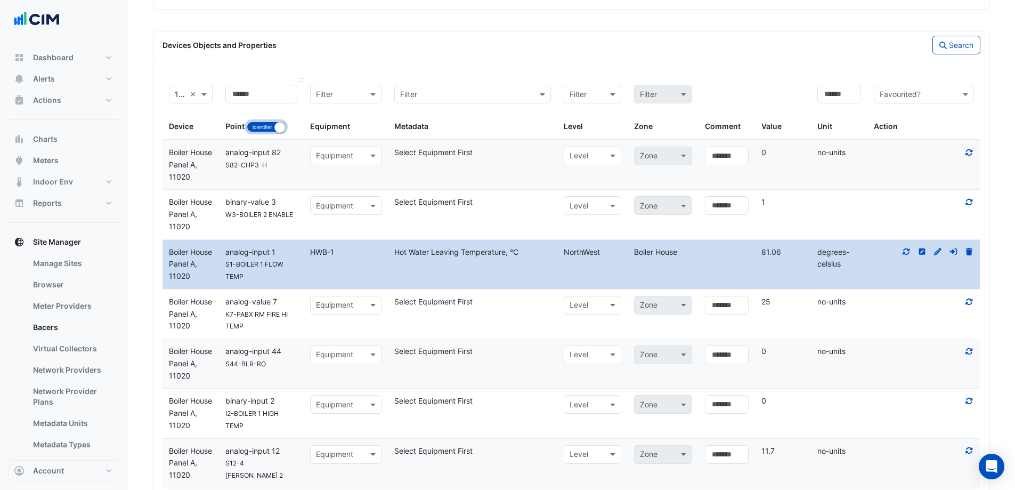
click at [266, 127] on button "Identifier Name" at bounding box center [266, 127] width 39 height 11
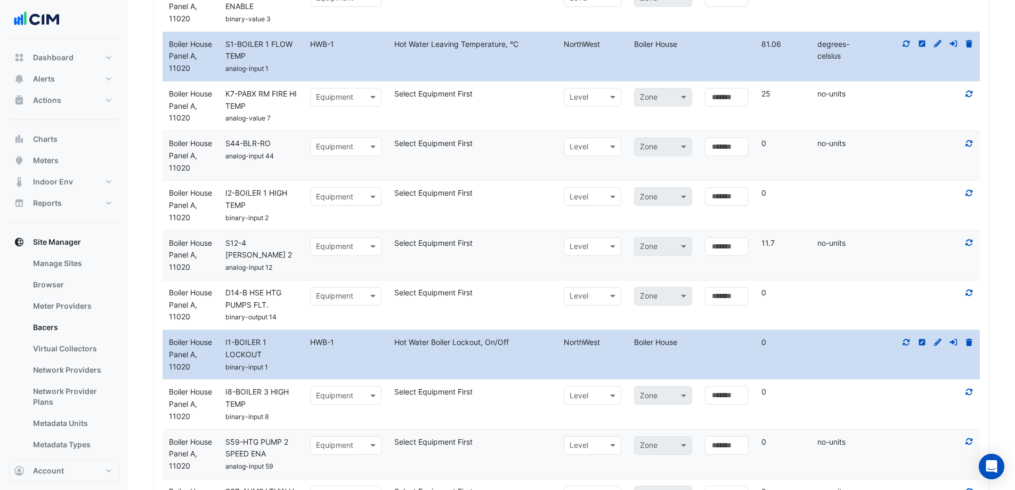
scroll to position [1700, 0]
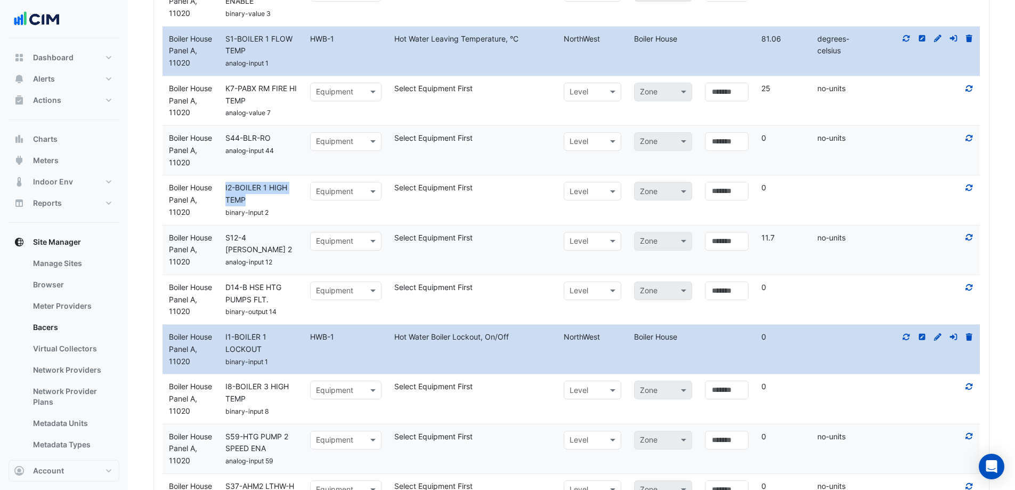
drag, startPoint x: 256, startPoint y: 261, endPoint x: 225, endPoint y: 246, distance: 34.3
click at [225, 206] on div "I2-BOILER 1 HIGH TEMP" at bounding box center [261, 194] width 85 height 25
click at [238, 204] on span "I2-BOILER 1 HIGH TEMP" at bounding box center [256, 193] width 62 height 21
drag, startPoint x: 236, startPoint y: 247, endPoint x: 287, endPoint y: 256, distance: 51.9
click at [287, 206] on div "I2-BOILER 1 HIGH TEMP" at bounding box center [261, 194] width 85 height 25
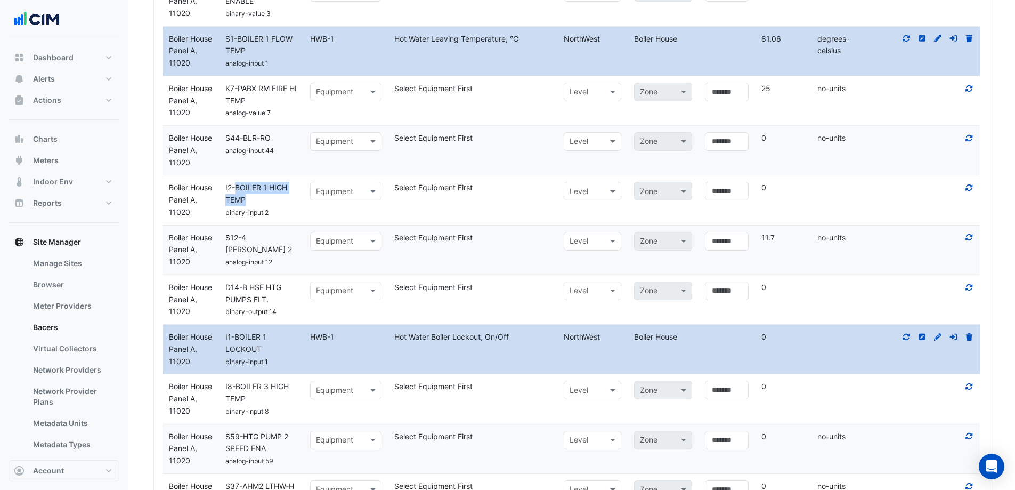
click at [277, 206] on div "I2-BOILER 1 HIGH TEMP" at bounding box center [261, 194] width 85 height 25
click at [336, 224] on datatable-body-cell "Select equipment Equipment" at bounding box center [346, 199] width 85 height 49
click at [356, 198] on div at bounding box center [346, 191] width 71 height 13
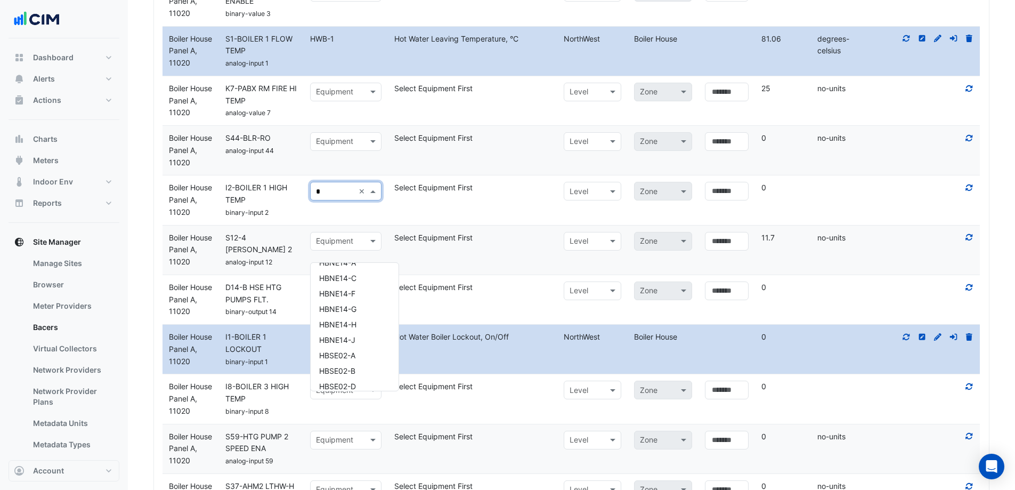
scroll to position [0, 0]
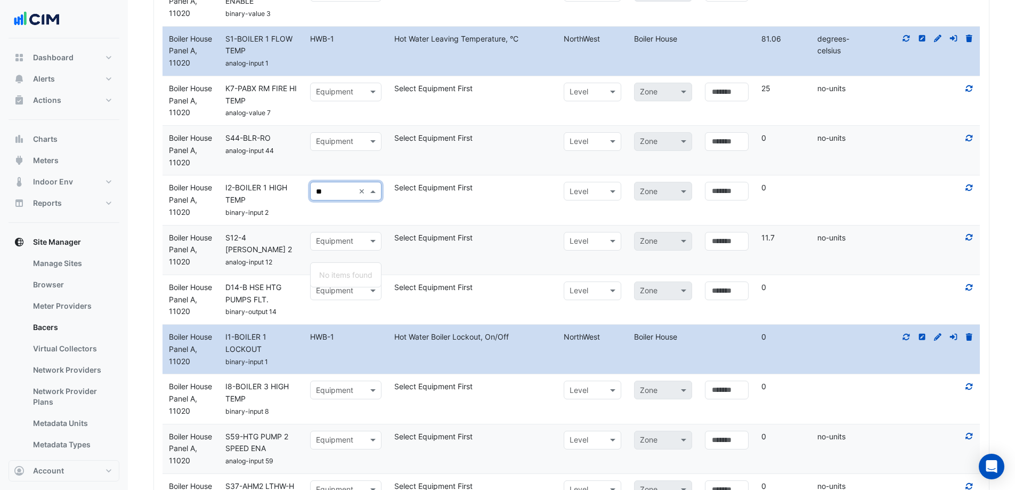
type input "*"
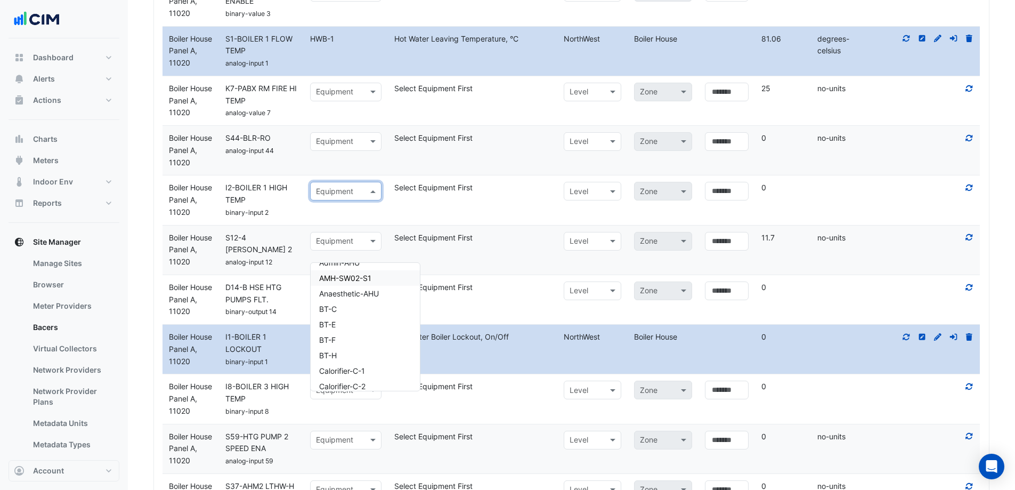
scroll to position [53, 0]
click at [333, 287] on span "BT-C" at bounding box center [328, 283] width 18 height 9
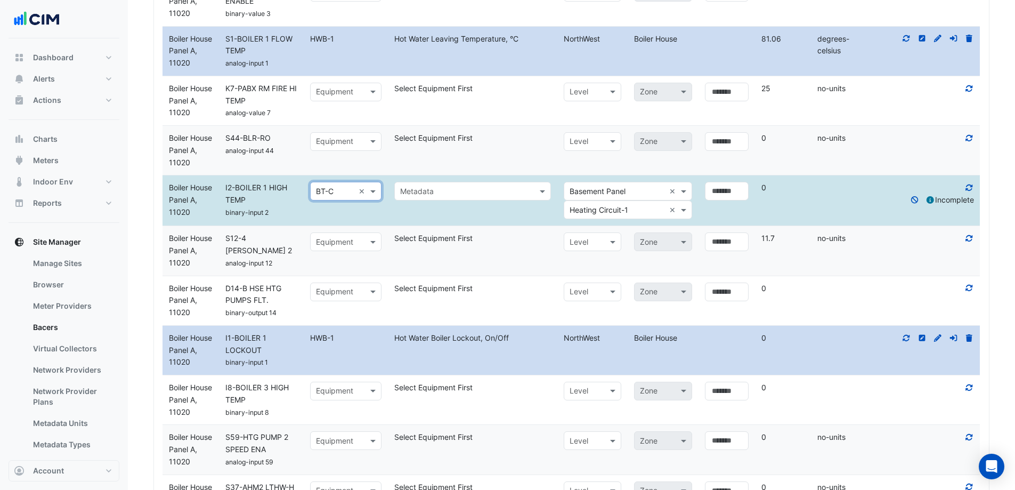
click at [482, 198] on input "text" at bounding box center [462, 191] width 124 height 12
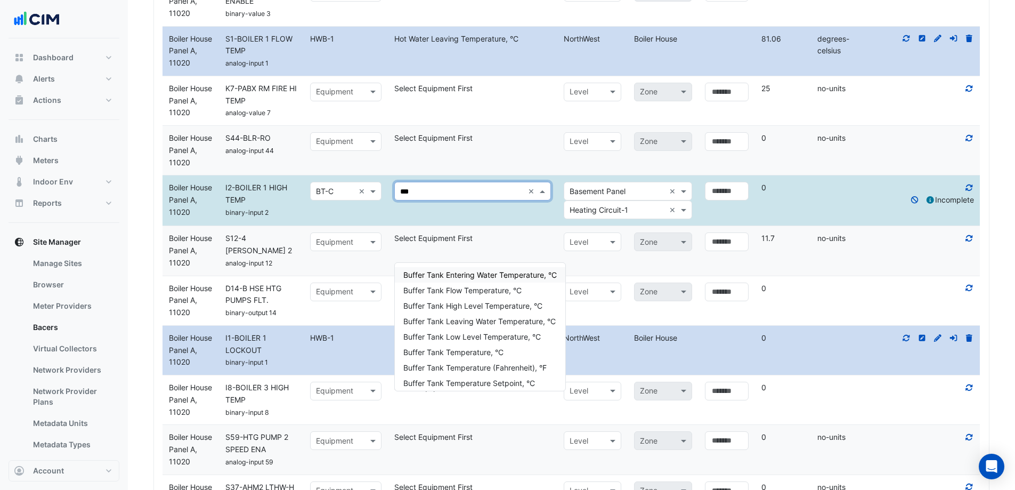
type input "****"
click at [482, 323] on span "Buffer Tank Leaving Water Temperature, °C" at bounding box center [479, 321] width 152 height 9
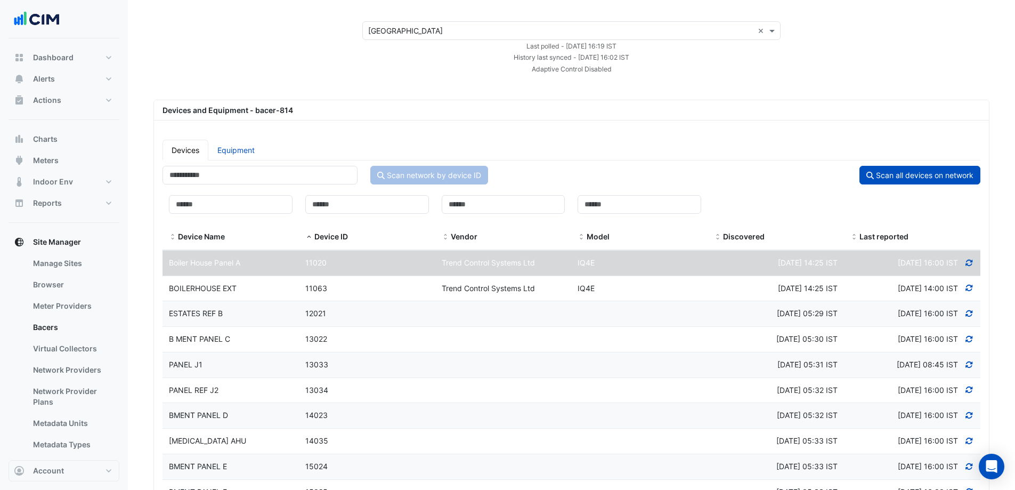
scroll to position [0, 0]
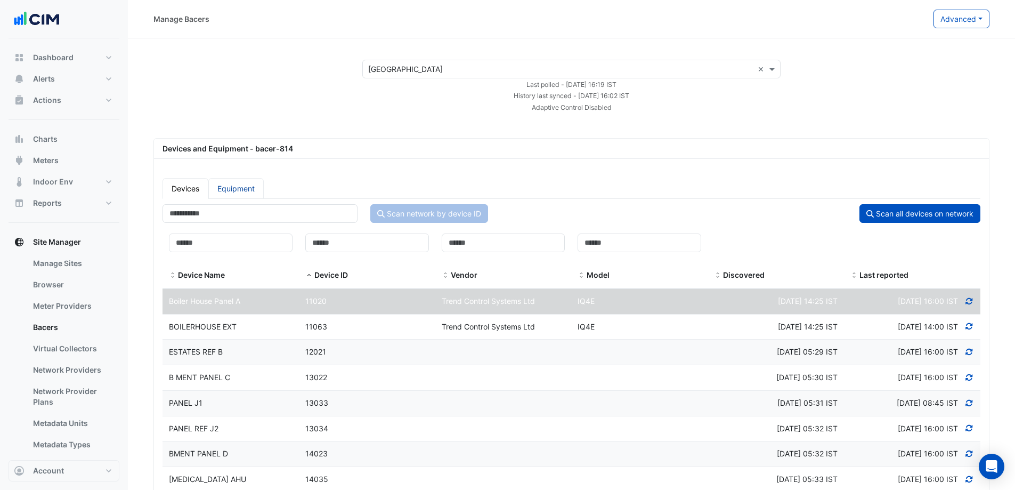
click at [254, 189] on link "Equipment" at bounding box center [235, 188] width 55 height 21
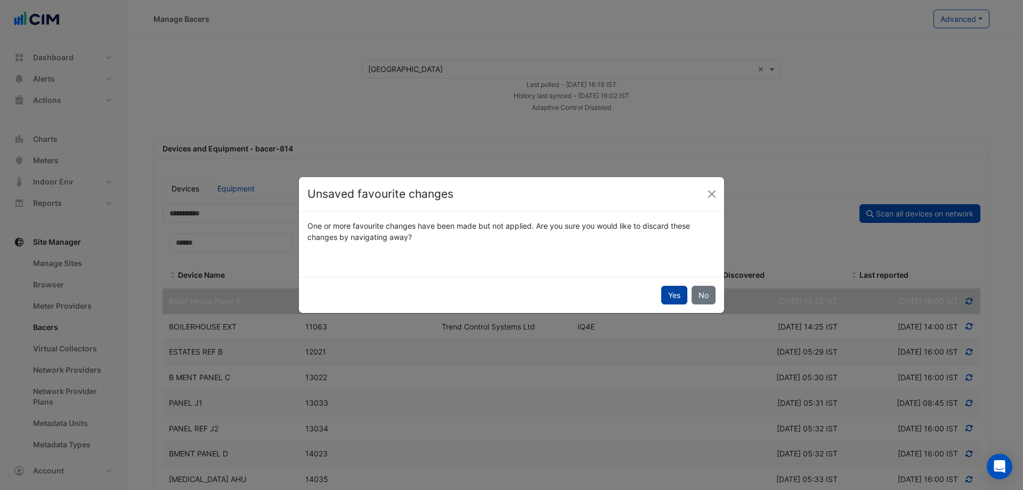
click at [670, 295] on button "Yes" at bounding box center [674, 295] width 26 height 19
select select "***"
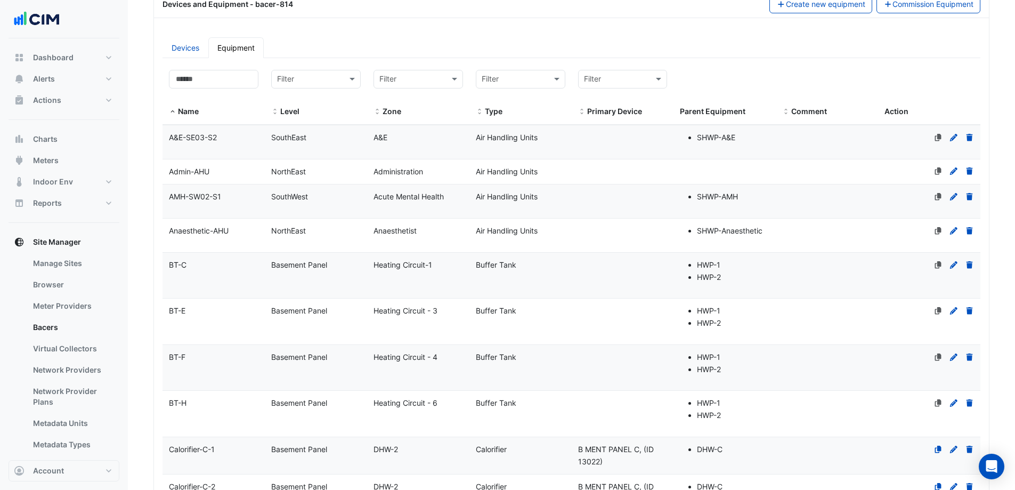
scroll to position [160, 0]
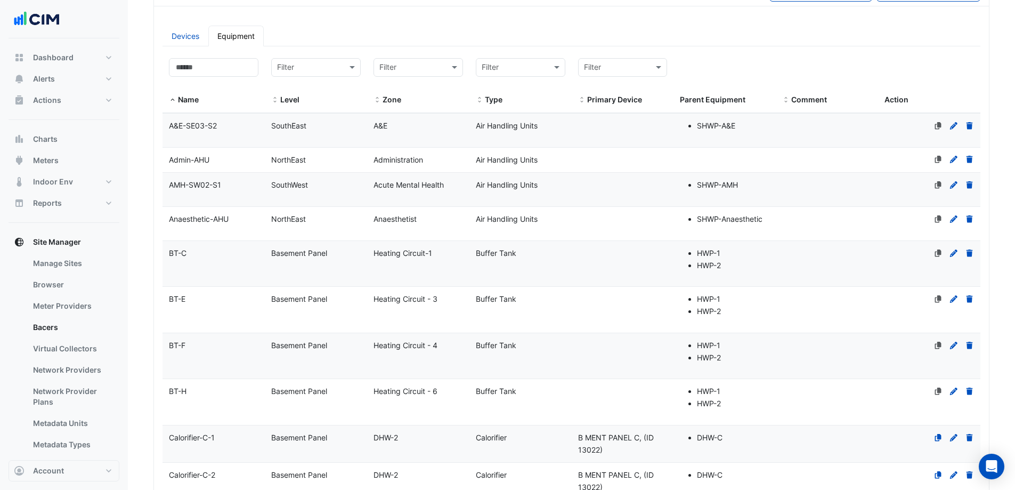
click at [253, 258] on div "BT-C" at bounding box center [214, 253] width 102 height 12
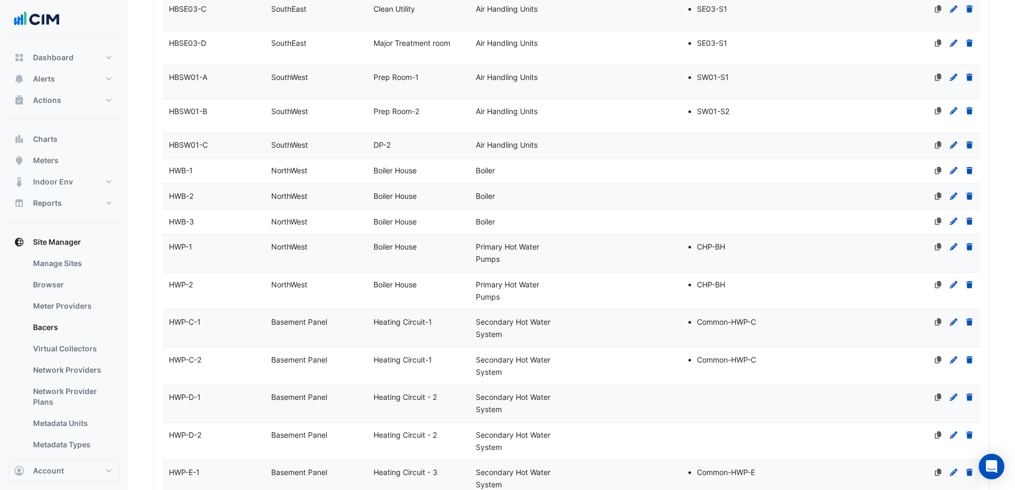
select select "***"
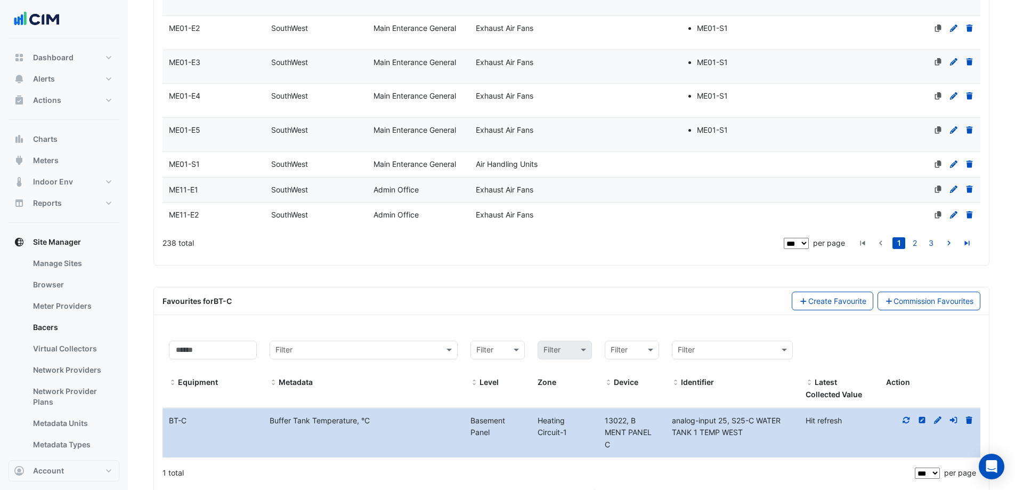
scroll to position [3468, 0]
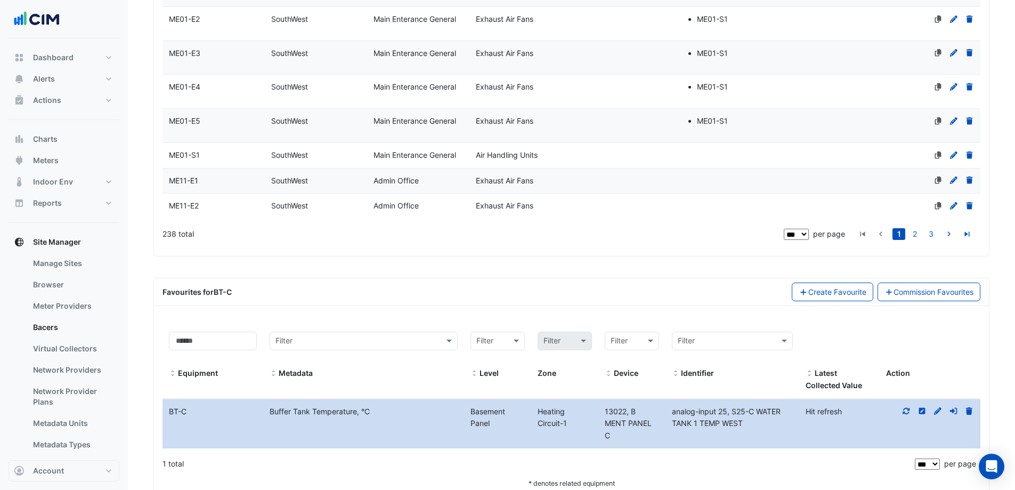
drag, startPoint x: 236, startPoint y: 264, endPoint x: 213, endPoint y: 259, distance: 23.5
click at [213, 282] on div "Favourites for BT-C Create Favourite Commission Favourites" at bounding box center [572, 291] width 818 height 19
click at [276, 278] on div "Favourites for BT-C Create Favourite Commission Favourites" at bounding box center [571, 292] width 835 height 28
drag, startPoint x: 233, startPoint y: 260, endPoint x: 215, endPoint y: 265, distance: 19.4
click at [215, 282] on div "Favourites for BT-C Create Favourite Commission Favourites" at bounding box center [572, 291] width 818 height 19
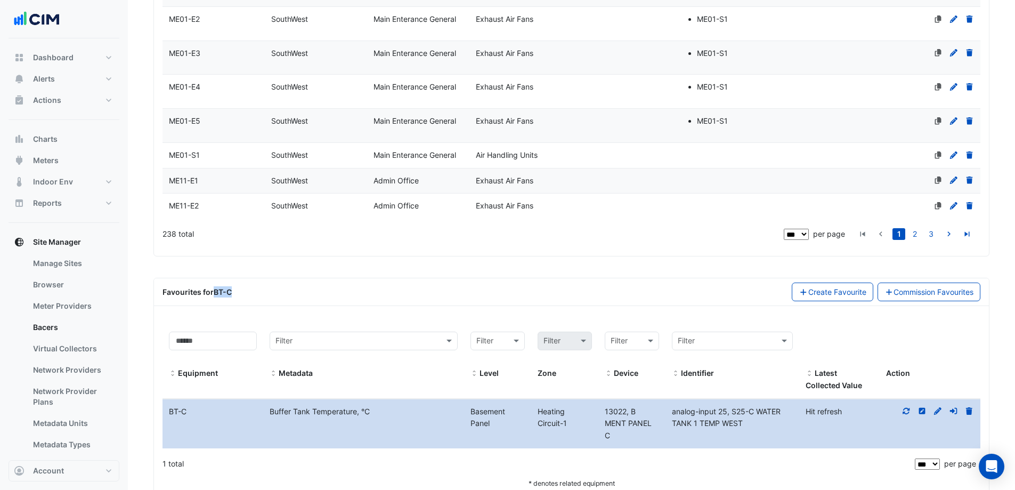
click at [799, 288] on icon "button" at bounding box center [804, 291] width 10 height 7
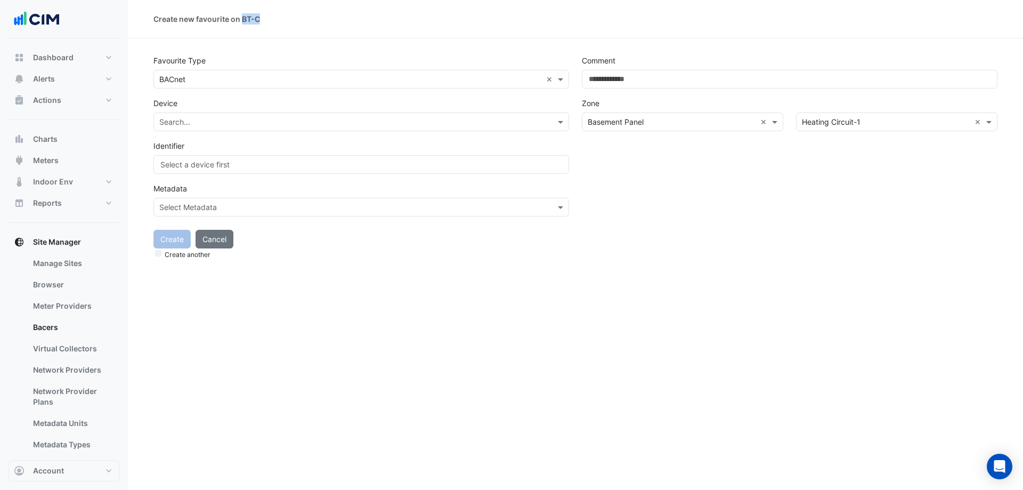
drag, startPoint x: 261, startPoint y: 19, endPoint x: 242, endPoint y: 19, distance: 19.2
click at [242, 19] on div "Create new favourite on BT-C" at bounding box center [576, 18] width 844 height 11
click at [275, 52] on div "Favourite Type Favourite type × BACnet ×" at bounding box center [362, 69] width 416 height 37
click at [222, 123] on input "text" at bounding box center [350, 122] width 383 height 11
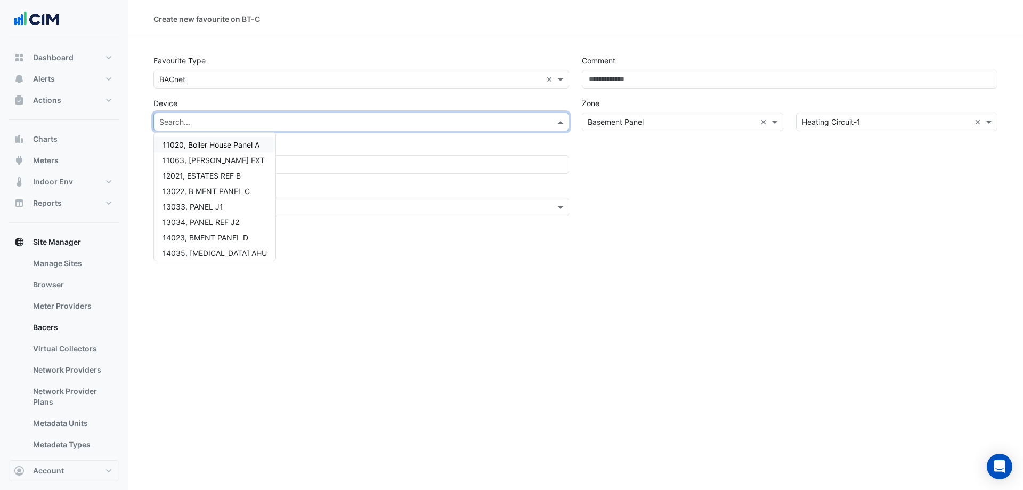
click at [202, 96] on div "Device Search... 11020, Boiler House Panel A 11063, BOILERHOUSE EXT 12021, ESTA…" at bounding box center [362, 112] width 416 height 37
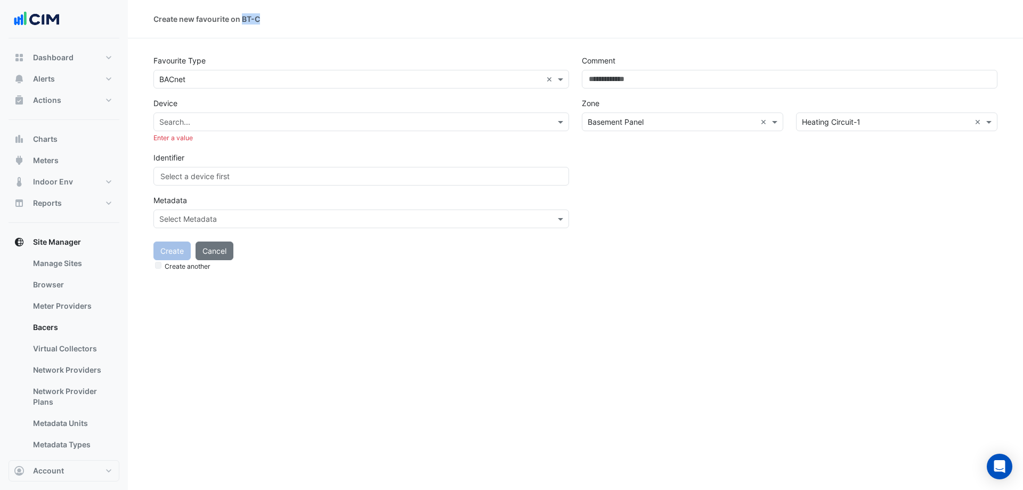
drag, startPoint x: 244, startPoint y: 18, endPoint x: 261, endPoint y: 19, distance: 17.7
click at [261, 19] on div "Create new favourite on BT-C" at bounding box center [576, 18] width 844 height 11
click at [249, 51] on section "Favourite Type Favourite type × BACnet × Device Search... Enter a value Identif…" at bounding box center [575, 155] width 895 height 235
click at [188, 123] on input "text" at bounding box center [350, 122] width 383 height 11
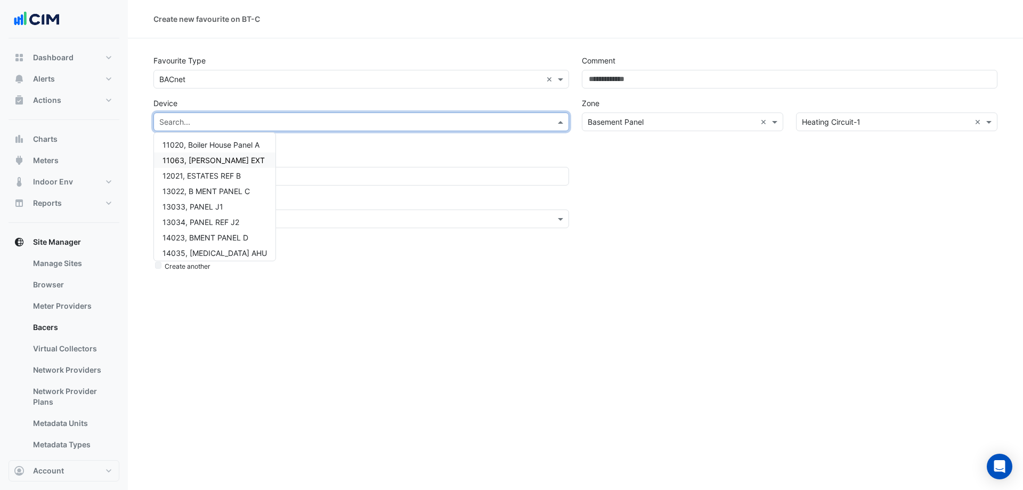
click at [220, 160] on span "11063, BOILERHOUSE EXT" at bounding box center [214, 160] width 102 height 9
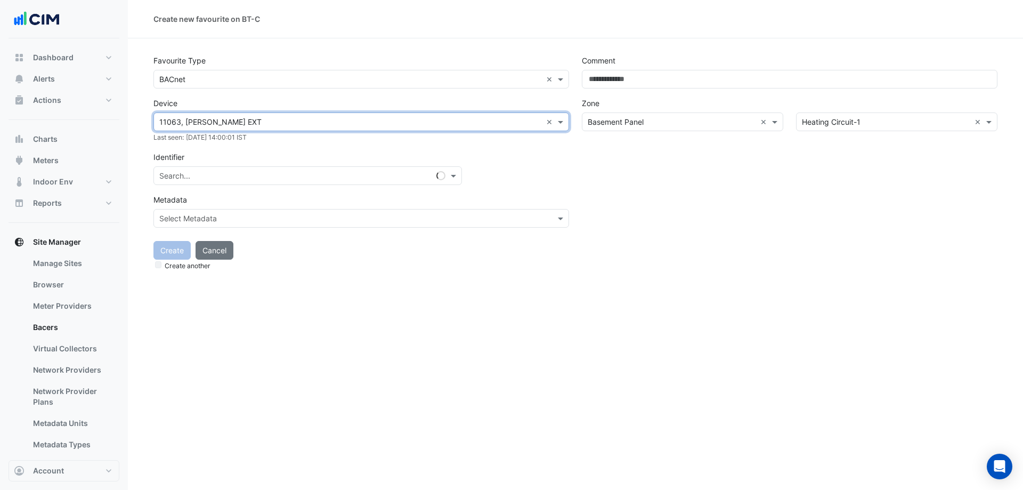
click at [226, 152] on div "Identifier Search..." at bounding box center [362, 166] width 416 height 37
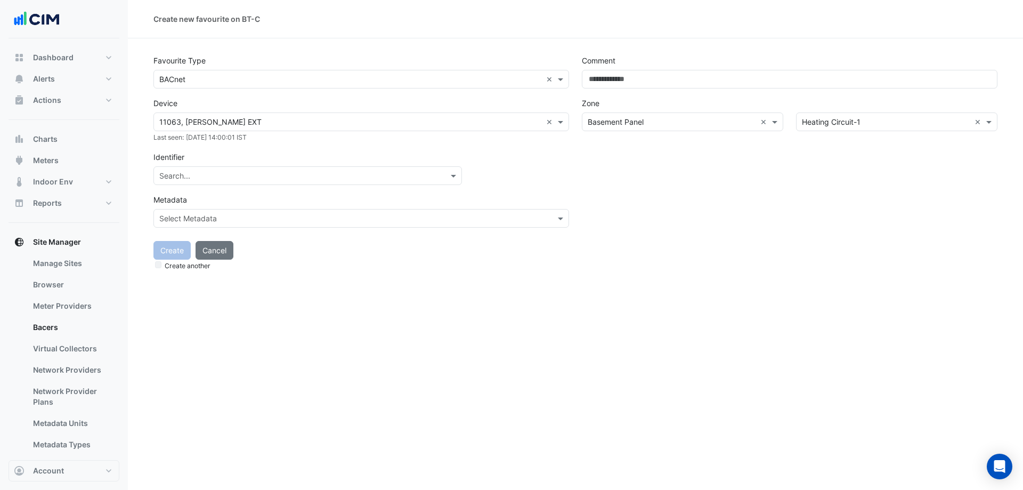
click at [199, 175] on input "text" at bounding box center [297, 176] width 276 height 11
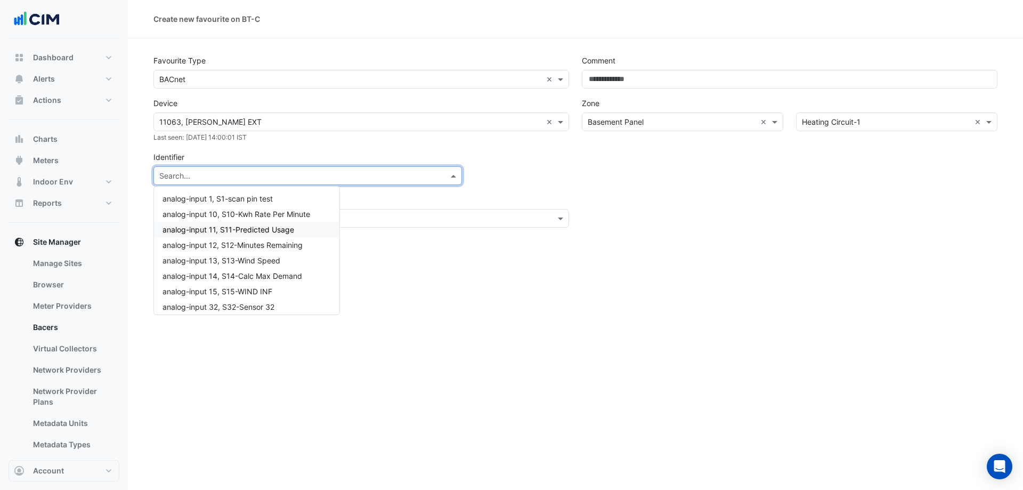
click at [290, 234] on span "analog-input 11, S11-Predicted Usage" at bounding box center [229, 229] width 132 height 9
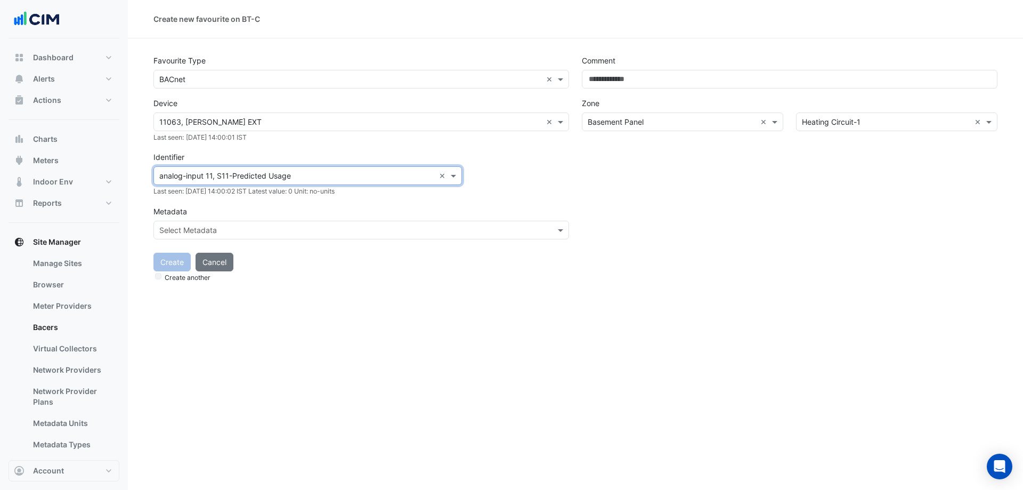
click at [554, 232] on div at bounding box center [361, 230] width 415 height 12
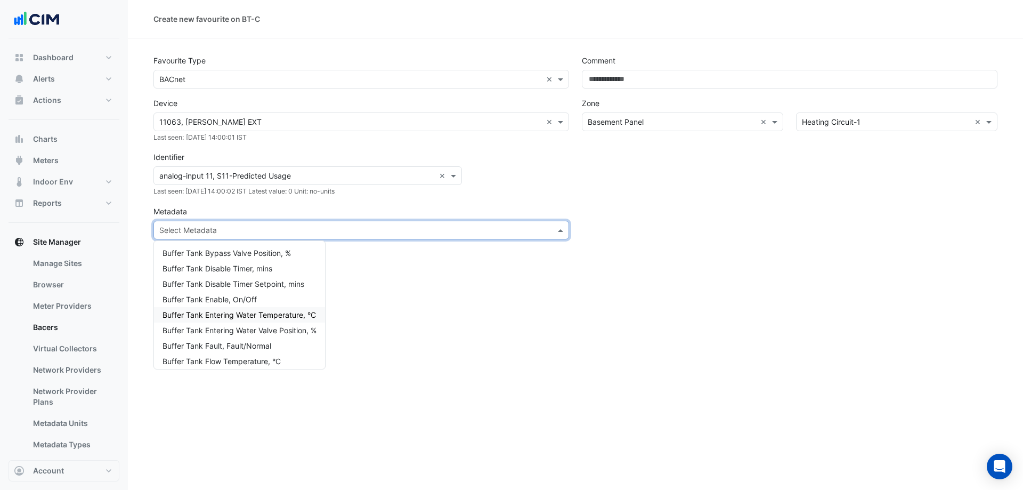
click at [278, 318] on span "Buffer Tank Entering Water Temperature, °C" at bounding box center [240, 314] width 154 height 9
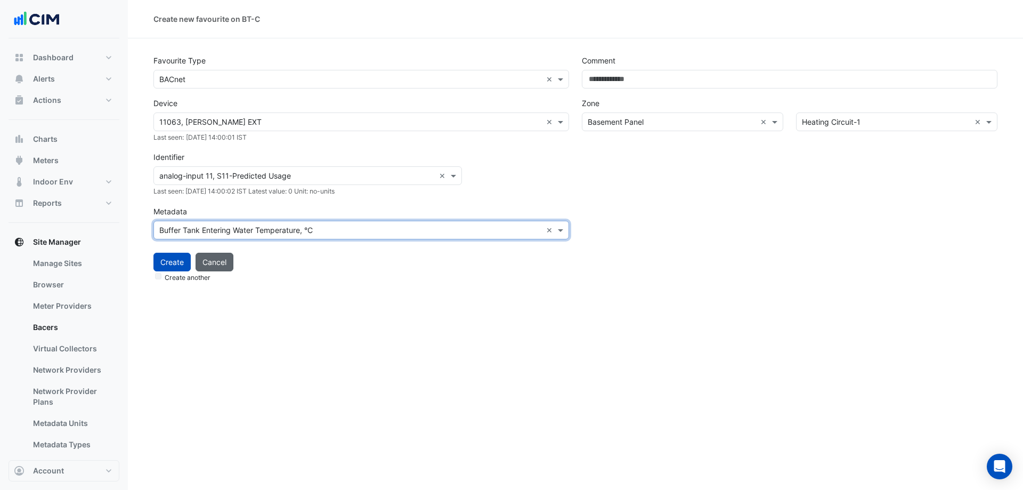
click at [219, 264] on button "Cancel" at bounding box center [215, 262] width 38 height 19
select select "***"
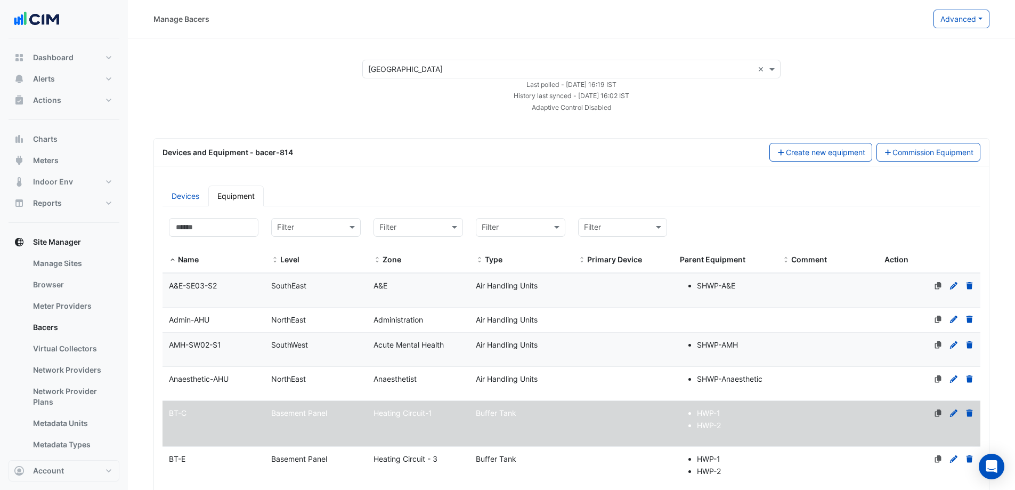
select select "***"
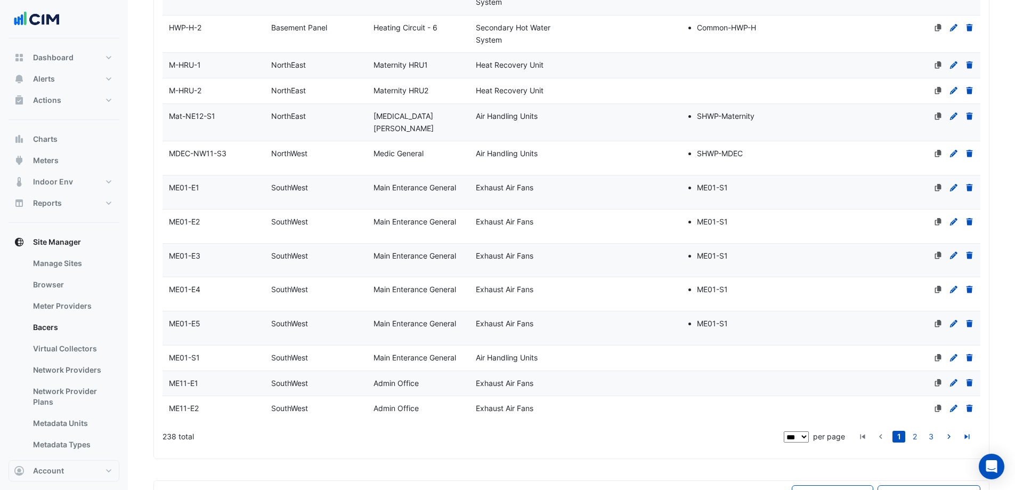
scroll to position [3464, 0]
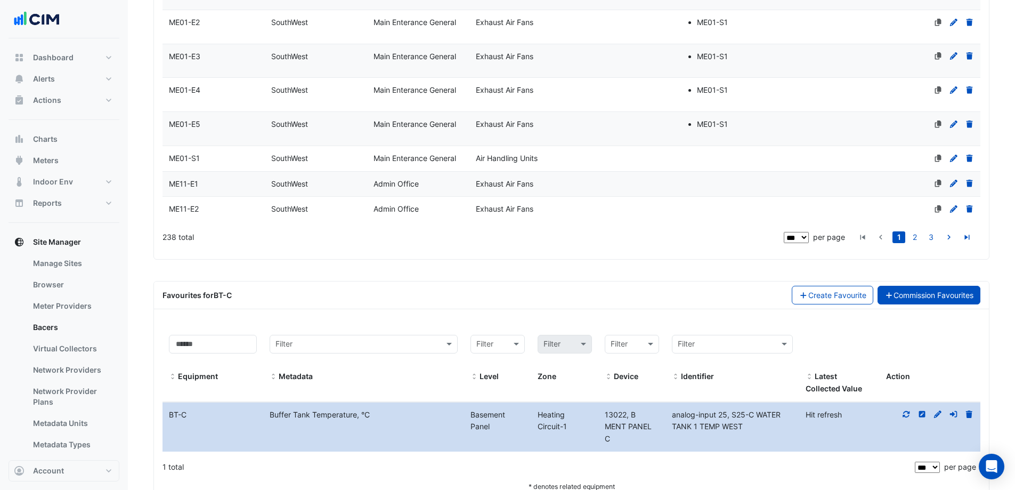
click at [930, 286] on link "Commission Favourites" at bounding box center [929, 295] width 103 height 19
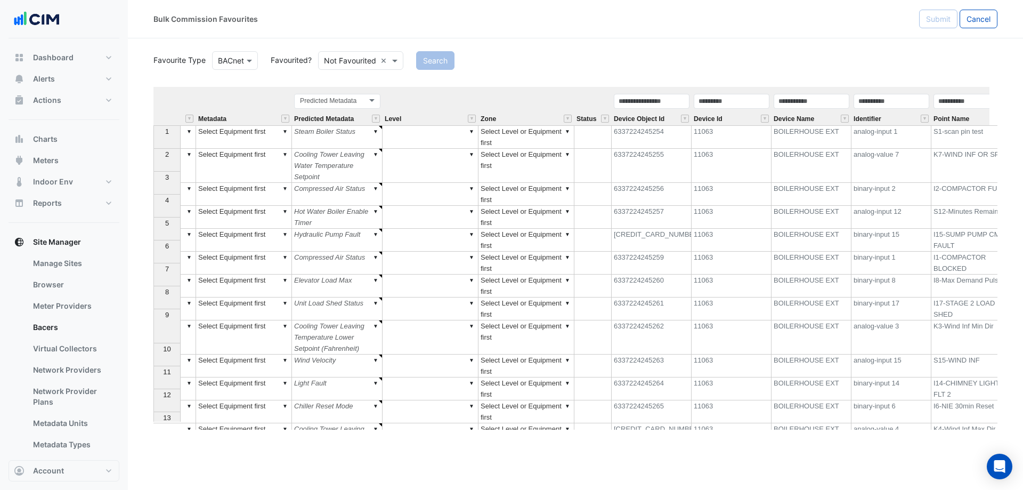
scroll to position [0, 155]
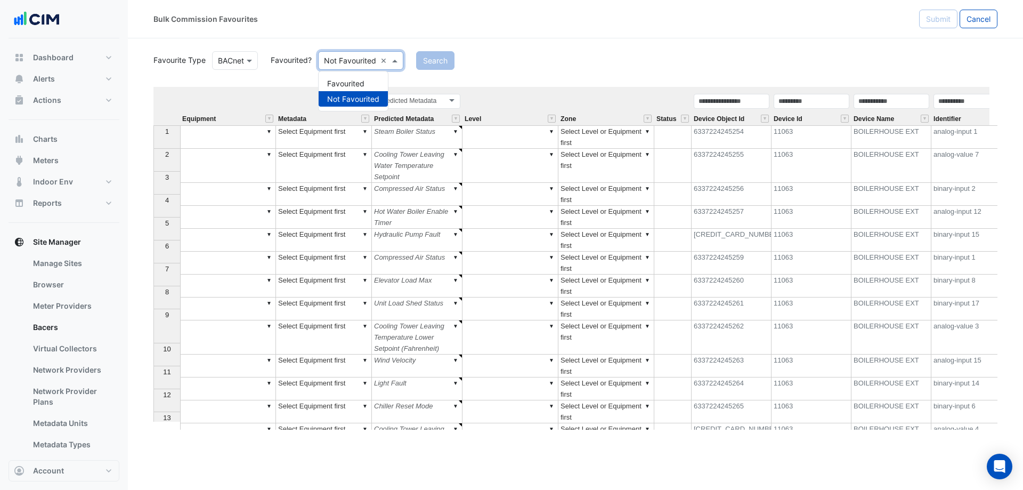
click at [358, 62] on input "text" at bounding box center [350, 60] width 52 height 11
click at [450, 86] on div "Favourite Type Favourite Type BACnet Favourited? Either Not Favourited × Favour…" at bounding box center [576, 239] width 844 height 381
click at [347, 59] on input "text" at bounding box center [350, 60] width 52 height 11
click at [357, 85] on div "Favourited" at bounding box center [353, 83] width 69 height 15
click at [422, 63] on button "Search" at bounding box center [420, 60] width 38 height 19
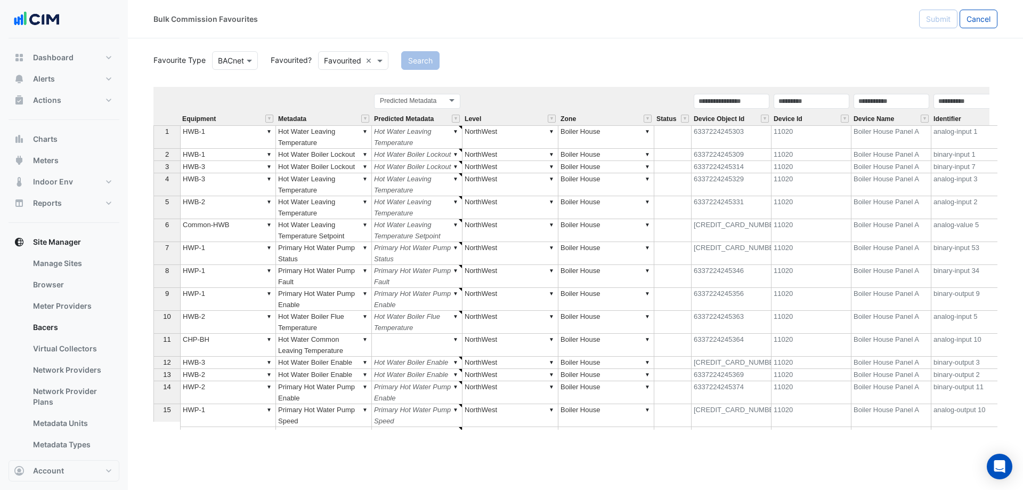
click at [348, 55] on input "text" at bounding box center [342, 60] width 37 height 11
click at [368, 98] on div "Not Favourited" at bounding box center [353, 98] width 69 height 15
click at [443, 64] on button "Search" at bounding box center [435, 60] width 38 height 19
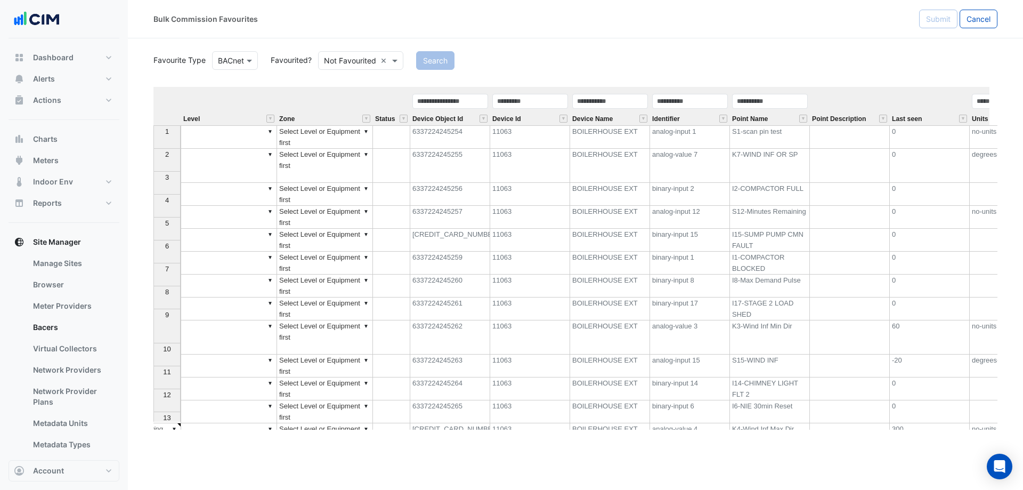
scroll to position [0, 285]
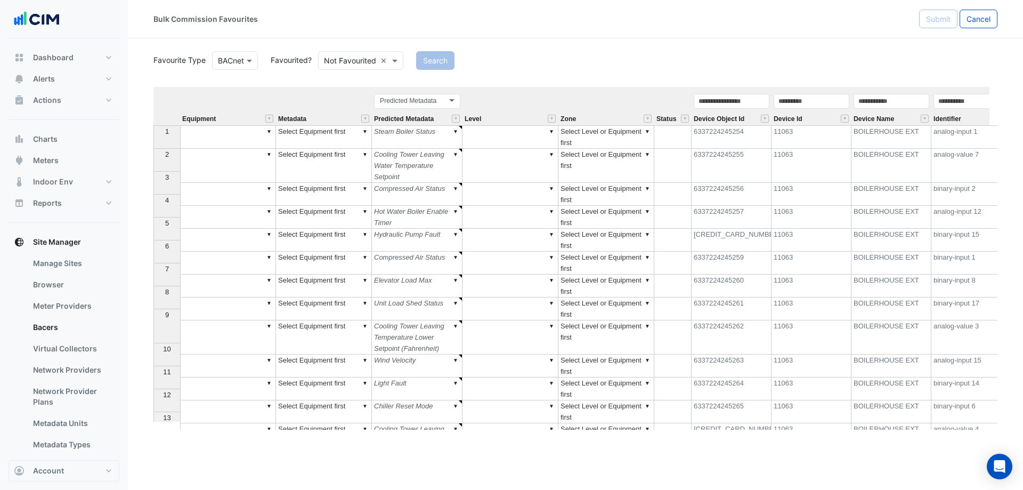
click at [271, 133] on div "Equipment Metadata Predicted Metadata Level Zone Status Device Object Id Device…" at bounding box center [576, 258] width 844 height 343
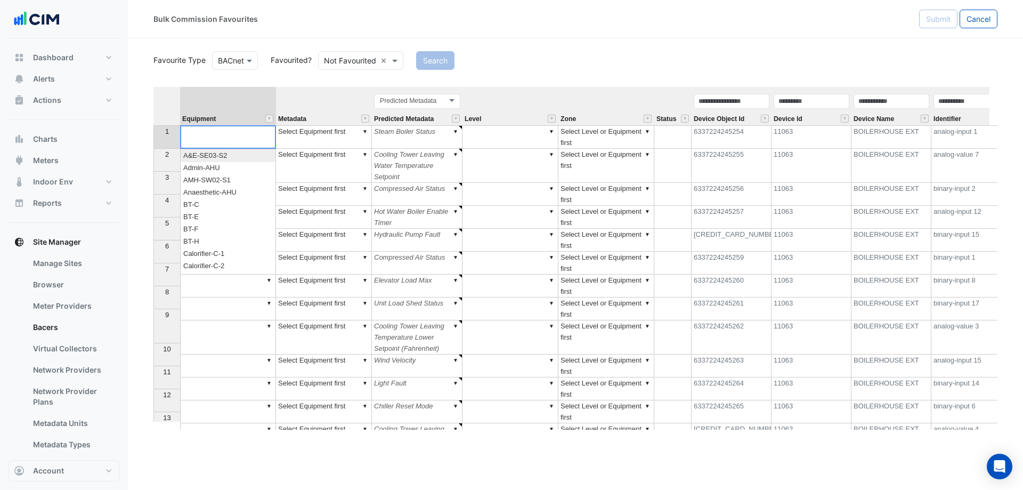
type textarea "******"
click at [204, 205] on div "Equipment Metadata Predicted Metadata Level Zone Status Device Object Id Device…" at bounding box center [576, 258] width 844 height 343
type textarea "****"
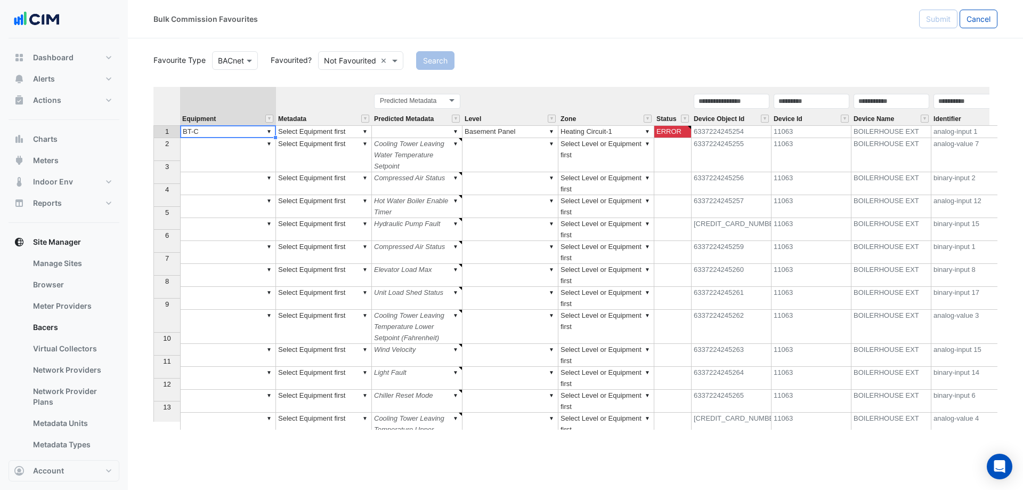
click at [347, 128] on td "▼ Select Equipment first" at bounding box center [324, 131] width 96 height 13
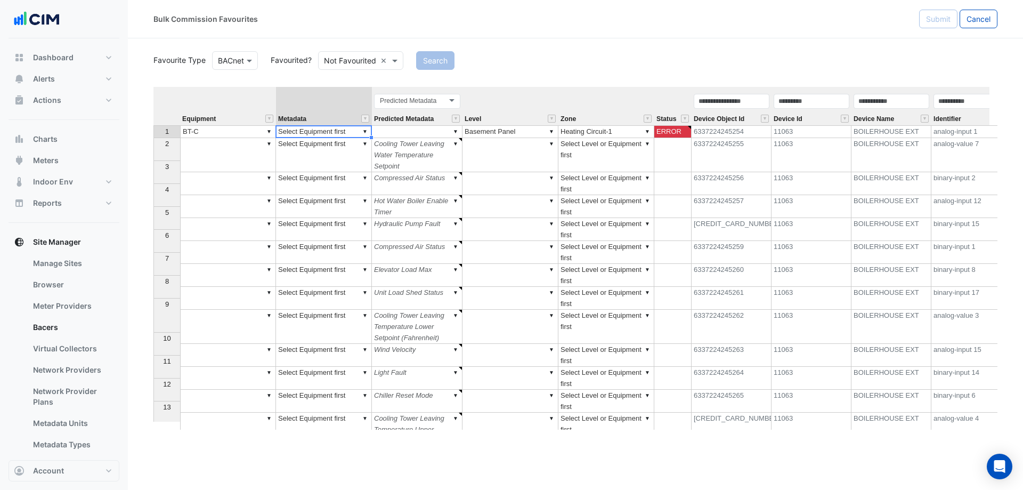
type textarea "**********"
click at [365, 130] on div "Equipment Metadata Predicted Metadata Level Zone Status Device Object Id Device…" at bounding box center [576, 258] width 844 height 343
drag, startPoint x: 365, startPoint y: 130, endPoint x: 277, endPoint y: 130, distance: 87.9
click at [277, 130] on textarea "**********" at bounding box center [324, 131] width 96 height 13
type textarea "******"
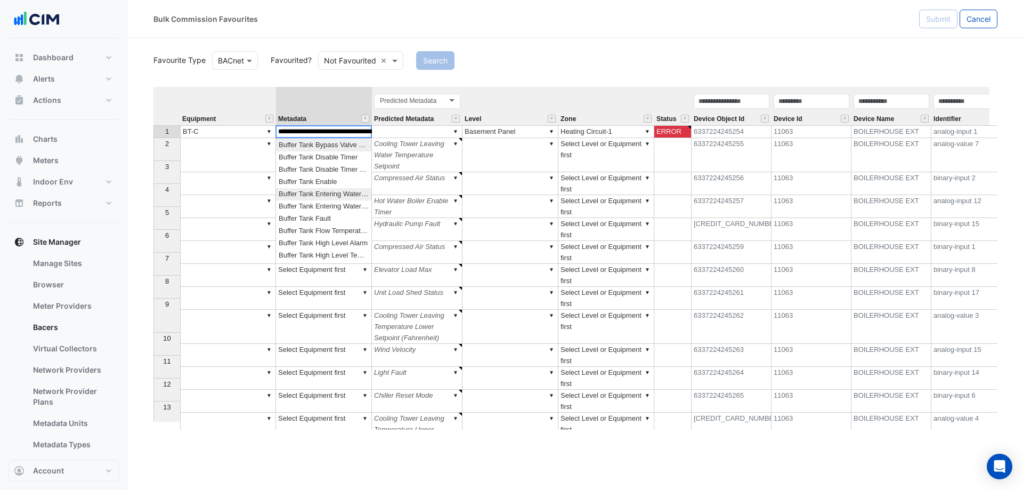
click at [337, 195] on div "Equipment Metadata Predicted Metadata Level Zone Status Device Object Id Device…" at bounding box center [576, 258] width 844 height 343
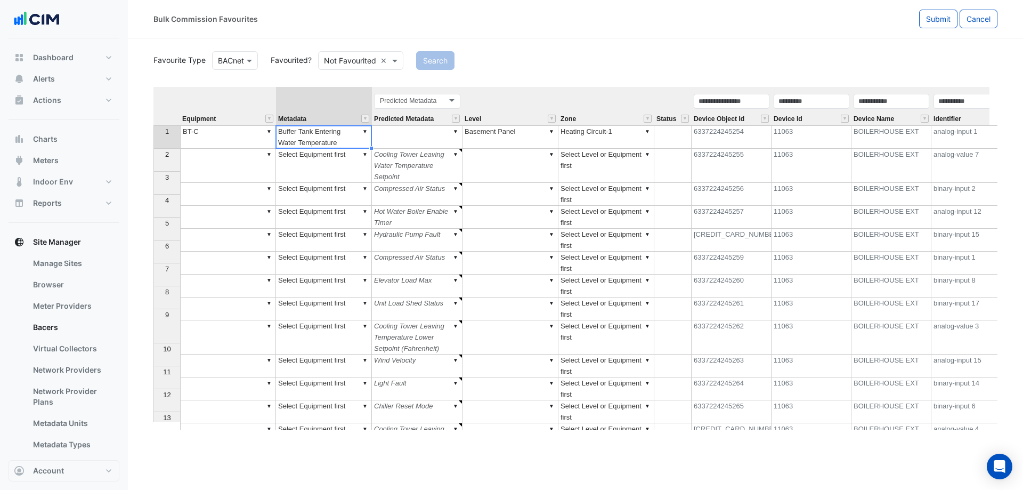
type textarea "**********"
click at [534, 183] on td "▼" at bounding box center [511, 194] width 96 height 23
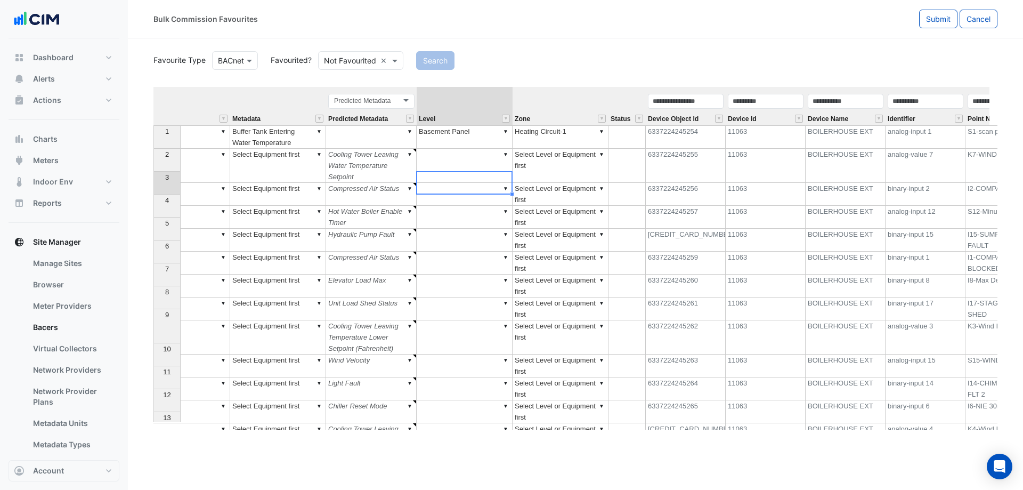
scroll to position [0, 0]
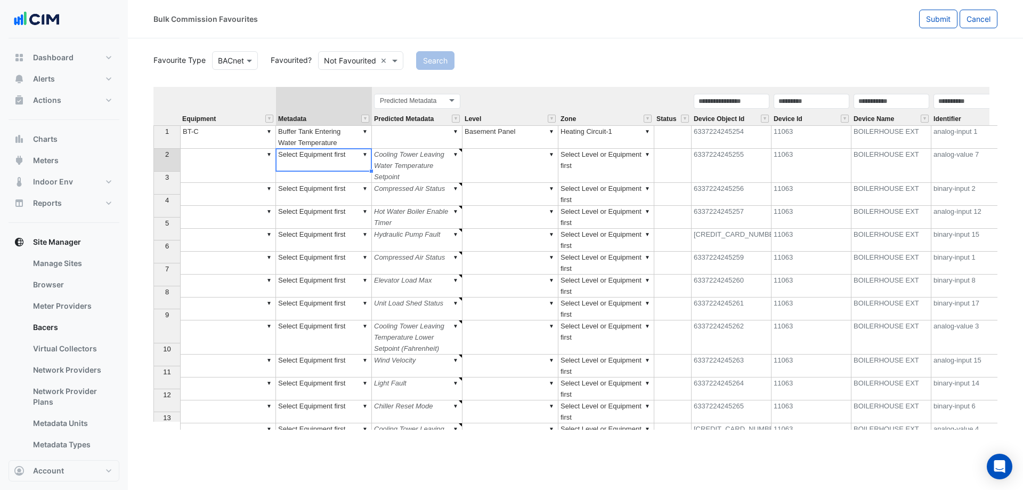
click at [330, 159] on td "▼ Select Equipment first" at bounding box center [324, 166] width 96 height 34
type textarea "**********"
click at [366, 155] on div "Equipment Metadata Predicted Metadata Level Zone Status Device Object Id Device…" at bounding box center [576, 258] width 844 height 343
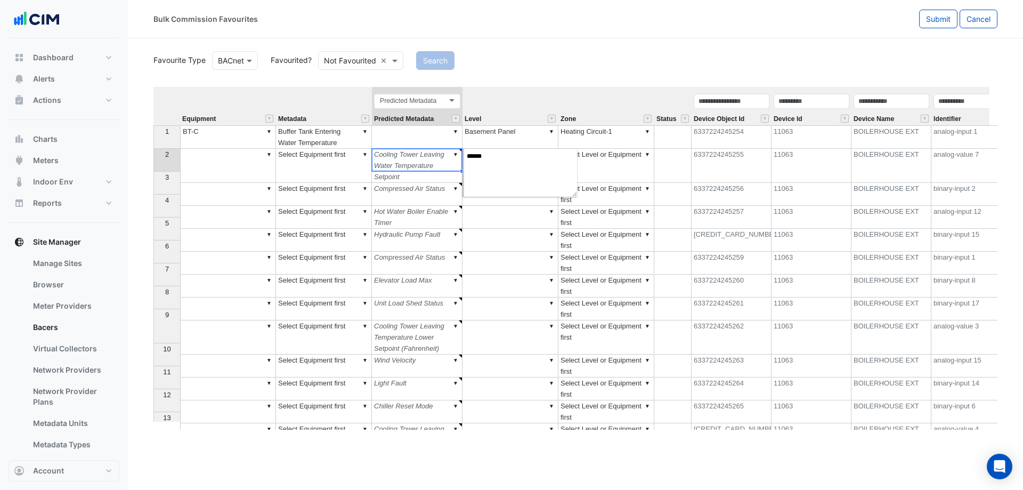
click at [428, 159] on td "▼ Cooling Tower Leaving Water Temperature Setpoint" at bounding box center [417, 166] width 91 height 34
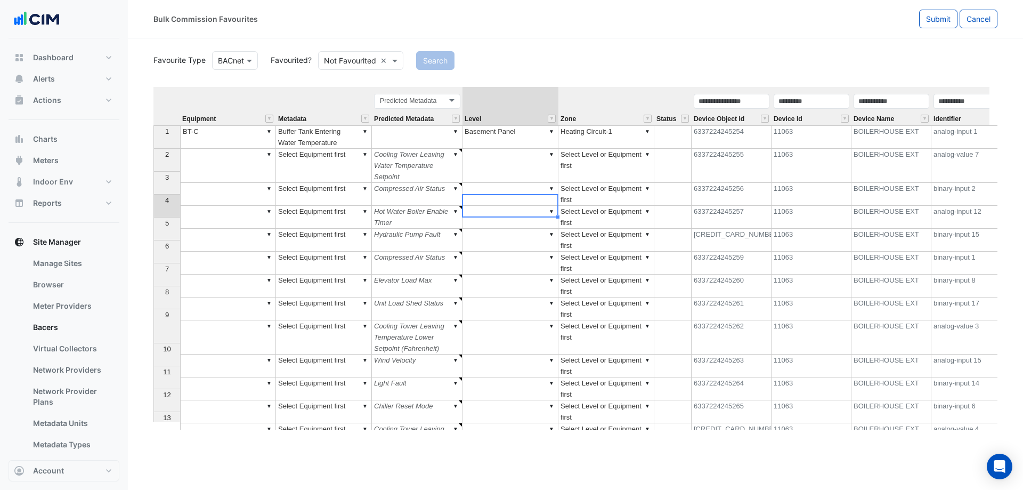
click at [470, 212] on td "▼" at bounding box center [511, 217] width 96 height 23
type textarea "******"
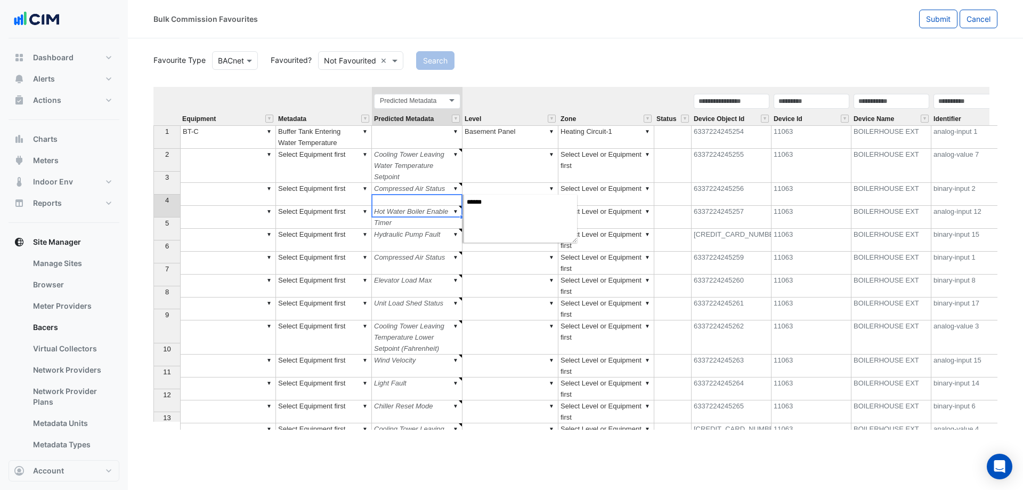
click at [437, 208] on td "▼ Hot Water Boiler Enable Timer" at bounding box center [417, 217] width 91 height 23
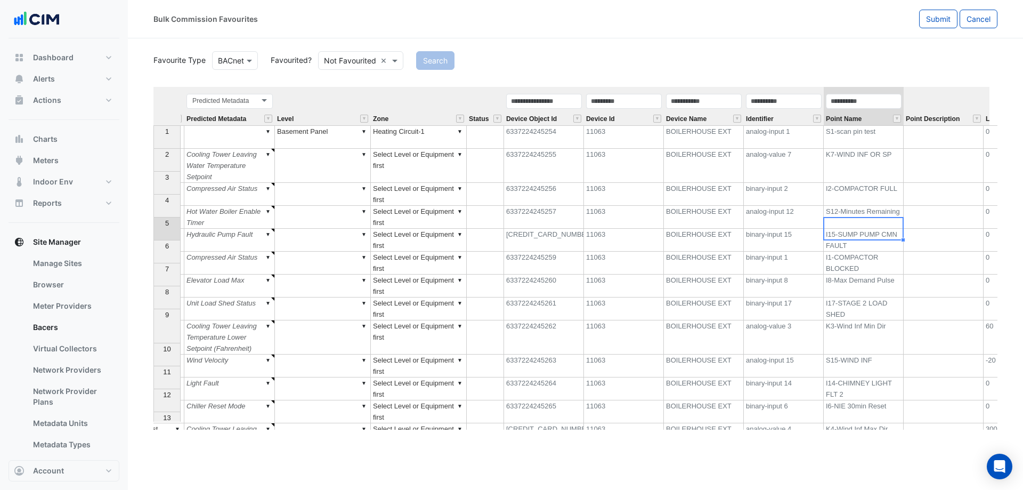
click at [857, 229] on td "I15-SUMP PUMP CMN FAULT" at bounding box center [864, 240] width 80 height 23
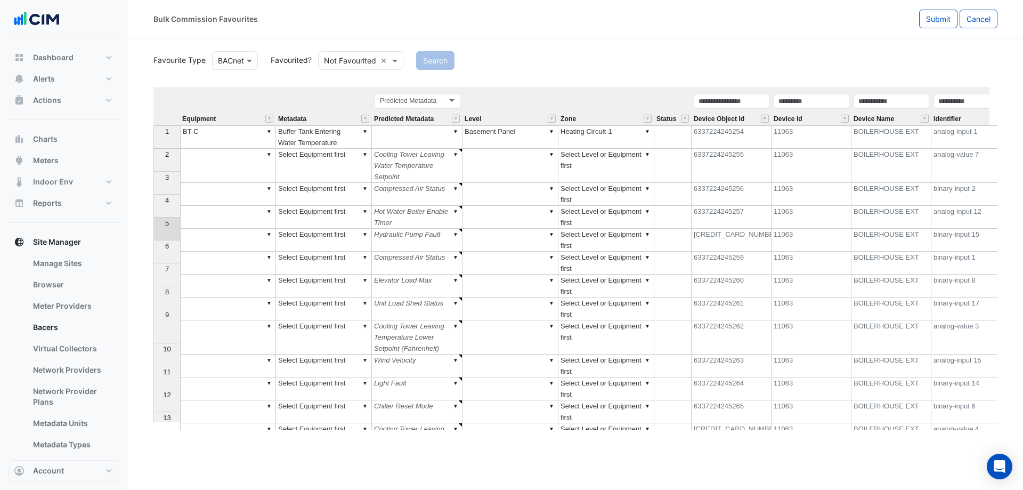
type textarea "******"
click at [266, 156] on div "Equipment Metadata Predicted Metadata Level Zone Status Device Object Id Device…" at bounding box center [576, 258] width 844 height 343
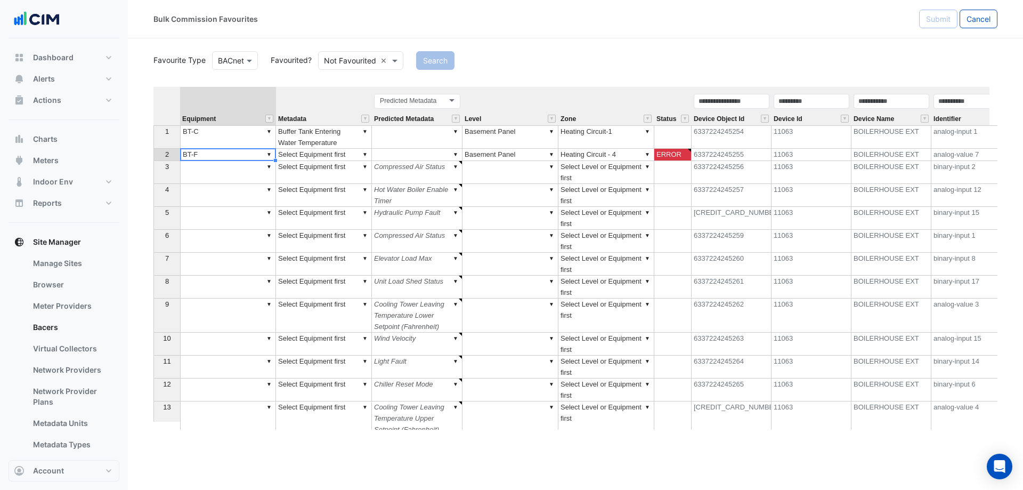
click at [217, 255] on div "Equipment Metadata Predicted Metadata Level Zone Status Device Object Id Device…" at bounding box center [576, 258] width 844 height 343
click at [365, 152] on div "Equipment Metadata Predicted Metadata Level Zone Status Device Object Id Device…" at bounding box center [576, 258] width 844 height 343
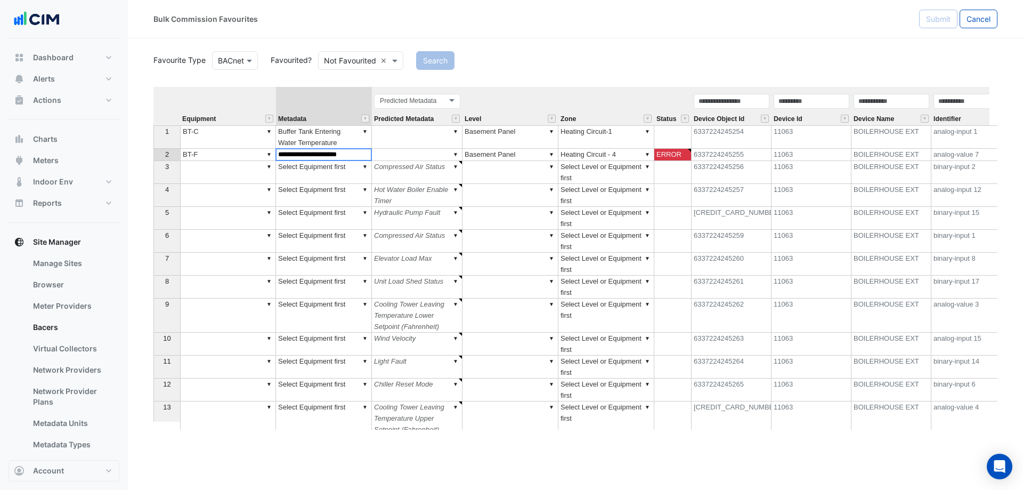
drag, startPoint x: 365, startPoint y: 152, endPoint x: 271, endPoint y: 152, distance: 93.3
click at [271, 152] on div "Equipment Metadata Predicted Metadata Level Zone Status Device Object Id Device…" at bounding box center [576, 258] width 844 height 343
click at [323, 181] on td "▼ Select Equipment first" at bounding box center [324, 172] width 96 height 23
type textarea "****"
click at [366, 152] on div "Equipment Metadata Predicted Metadata Level Zone Status Device Object Id Device…" at bounding box center [576, 258] width 844 height 343
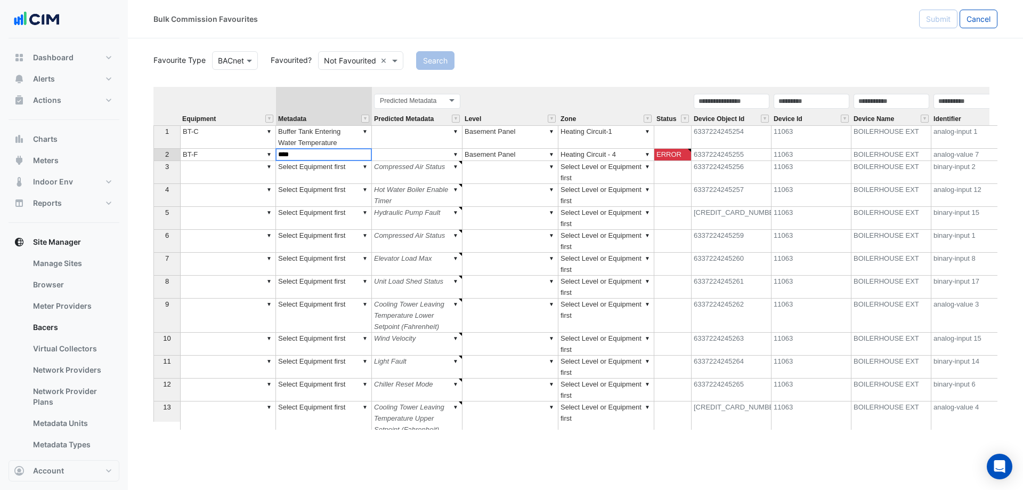
click at [439, 159] on td "▼" at bounding box center [417, 155] width 91 height 12
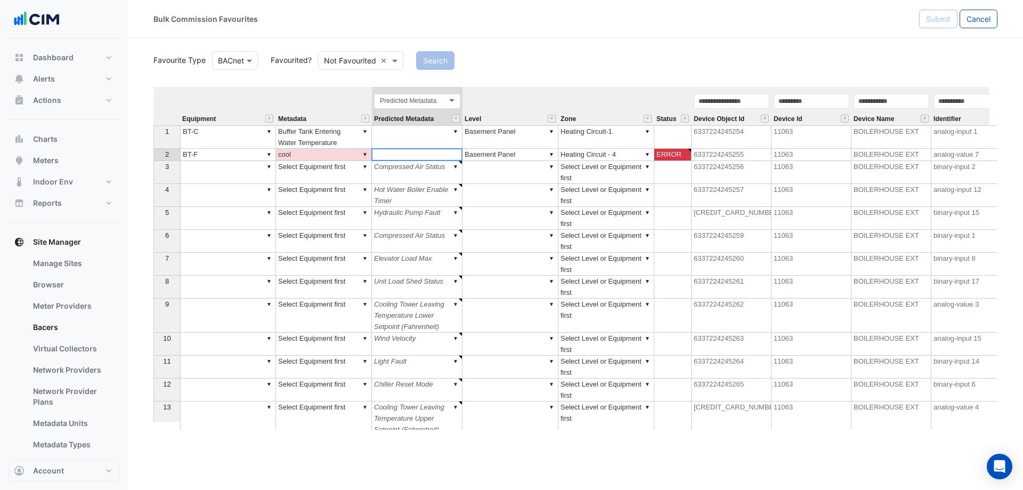
click at [456, 155] on div "Equipment Metadata Predicted Metadata Level Zone Status Device Object Id Device…" at bounding box center [576, 258] width 844 height 343
click at [399, 172] on td "▼ Compressed Air Status" at bounding box center [417, 172] width 91 height 23
type textarea "**********"
type textarea "******"
click at [436, 147] on td "▼" at bounding box center [417, 136] width 91 height 23
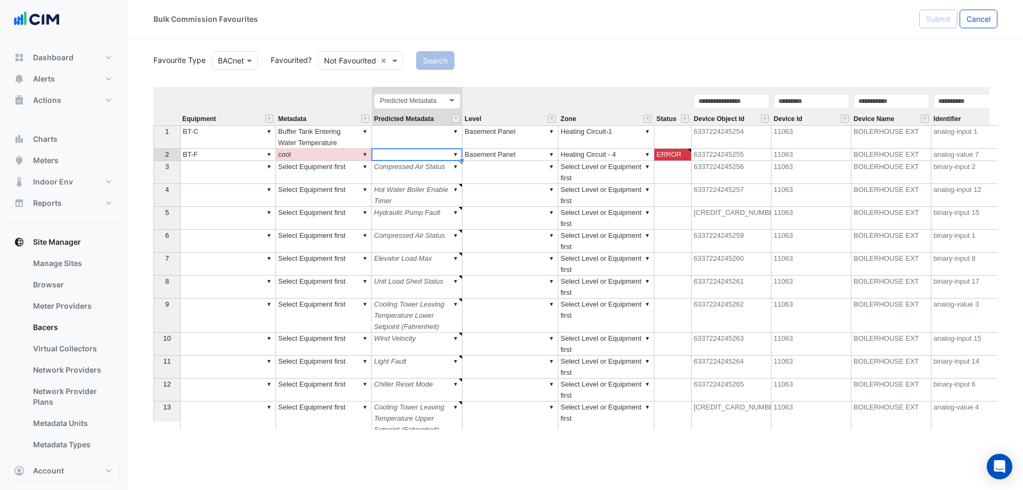
click at [439, 156] on td "▼" at bounding box center [417, 155] width 91 height 12
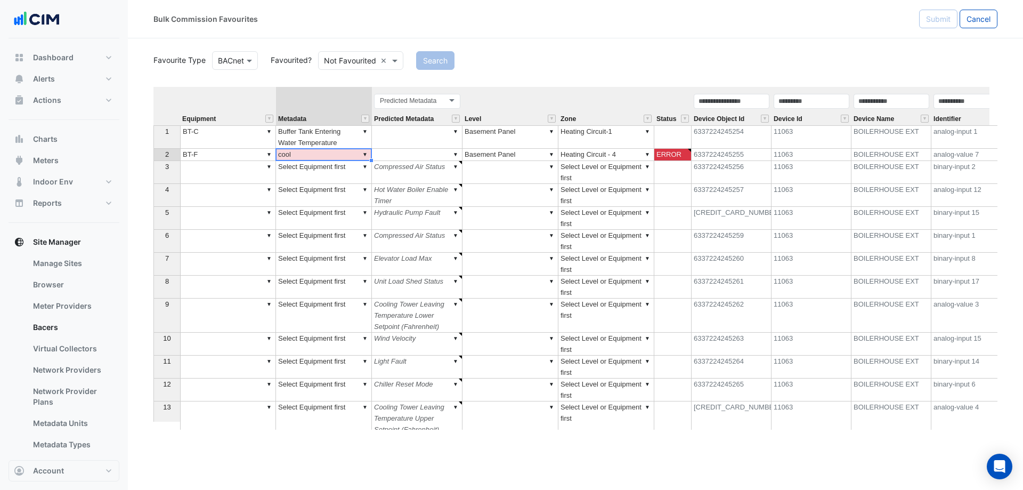
drag, startPoint x: 334, startPoint y: 154, endPoint x: 311, endPoint y: 156, distance: 22.4
click at [311, 155] on td "▼ cool" at bounding box center [324, 155] width 96 height 12
click at [311, 156] on td "▼ cool" at bounding box center [324, 155] width 96 height 12
click at [311, 156] on textarea "****" at bounding box center [324, 154] width 96 height 13
type textarea "**********"
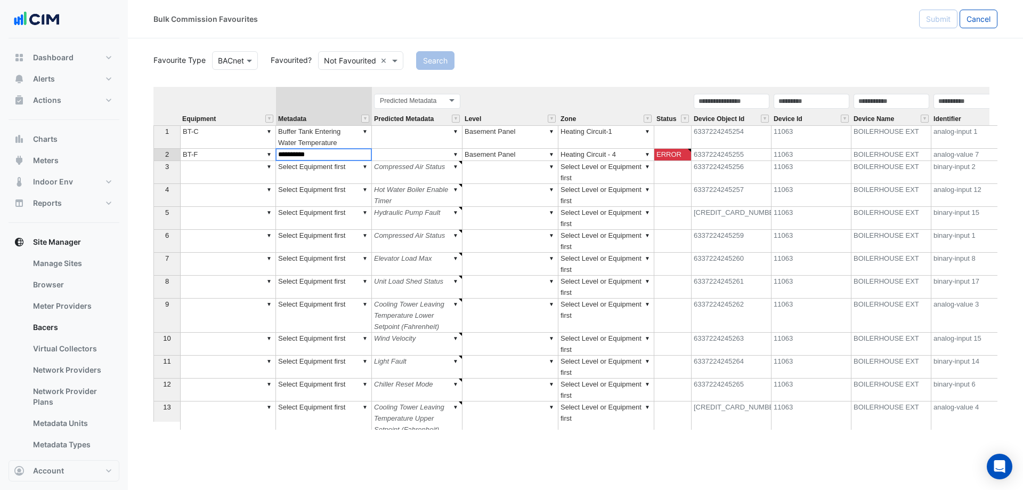
click at [392, 173] on td "▼ Compressed Air Status" at bounding box center [417, 172] width 91 height 23
type textarea "**********"
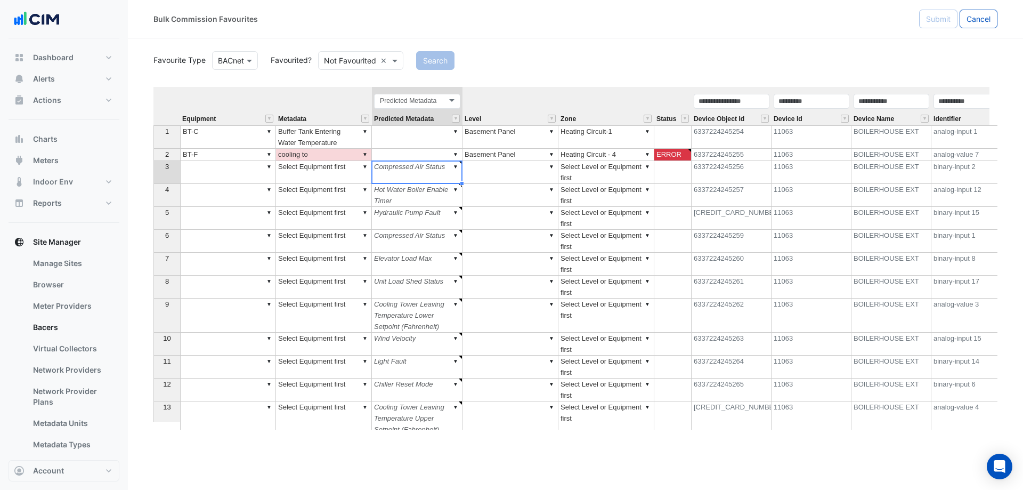
click at [270, 155] on div "Equipment Metadata Predicted Metadata Level Zone Status Device Object Id Device…" at bounding box center [576, 258] width 844 height 343
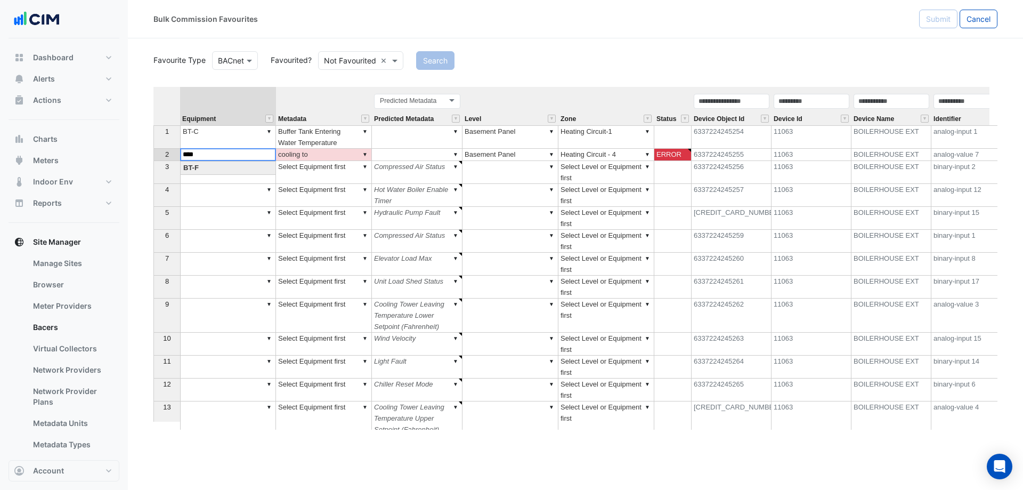
type textarea "****"
click at [245, 165] on div "Equipment Metadata Predicted Metadata Level Zone Status Device Object Id Device…" at bounding box center [576, 258] width 844 height 343
click at [269, 166] on div "Equipment Metadata Predicted Metadata Level Zone Status Device Object Id Device…" at bounding box center [576, 258] width 844 height 343
click at [230, 150] on td "▼ BT-F" at bounding box center [228, 155] width 96 height 12
type textarea "****"
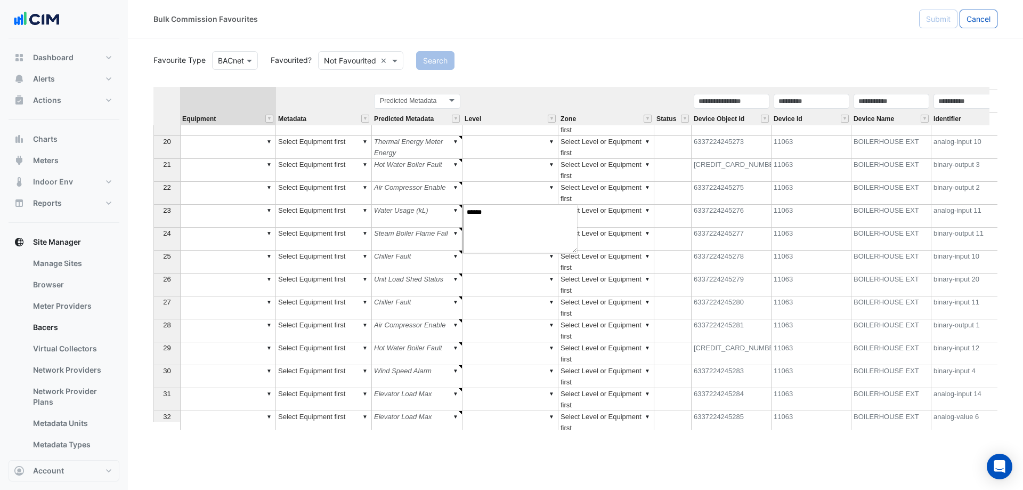
scroll to position [461, 0]
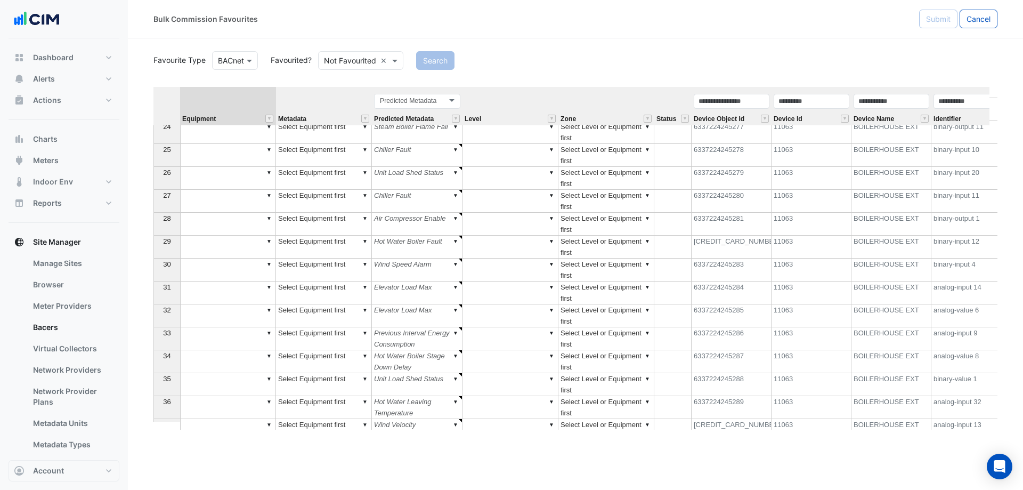
type textarea "******"
click at [268, 198] on div "Equipment Metadata Predicted Metadata Level Zone Status Device Object Id Device…" at bounding box center [576, 258] width 844 height 343
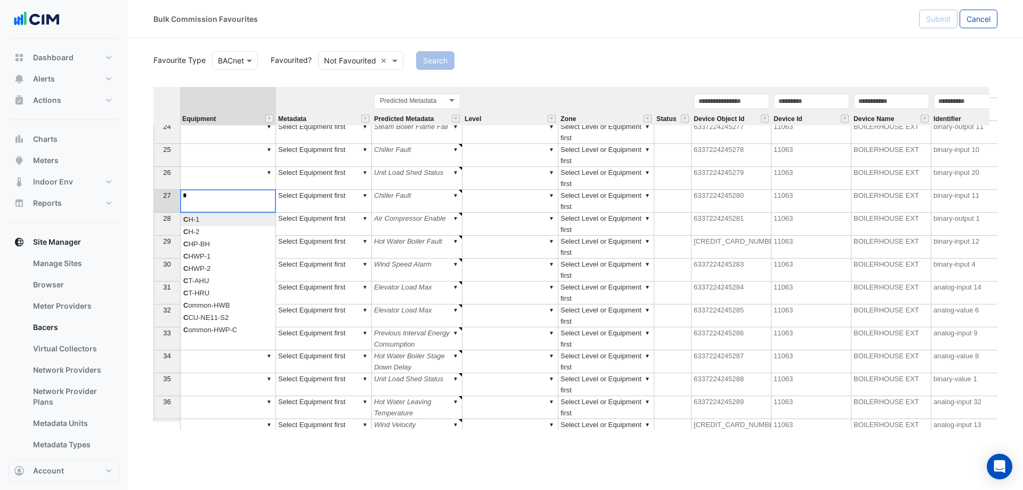
type textarea "**"
type textarea "******"
type textarea "****"
type textarea "**********"
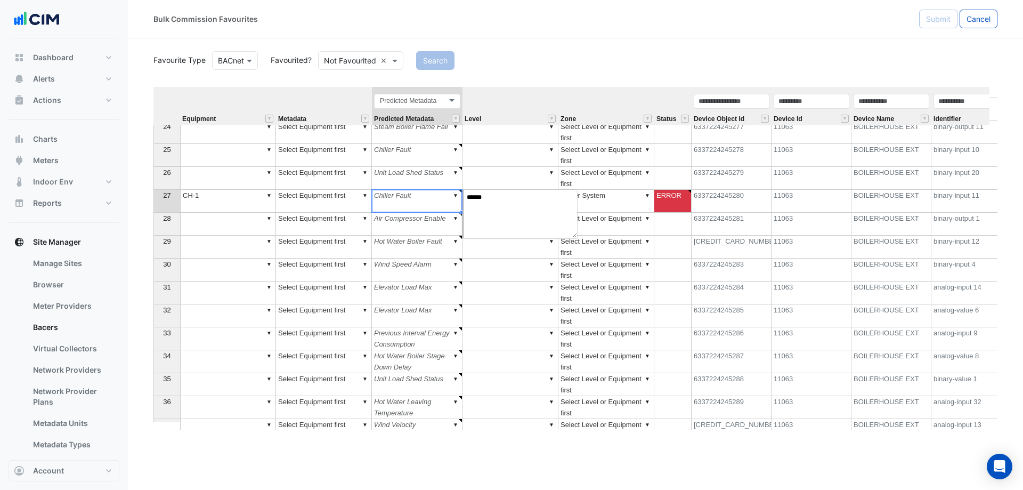
click at [403, 206] on td "▼ Chiller Fault" at bounding box center [417, 201] width 91 height 23
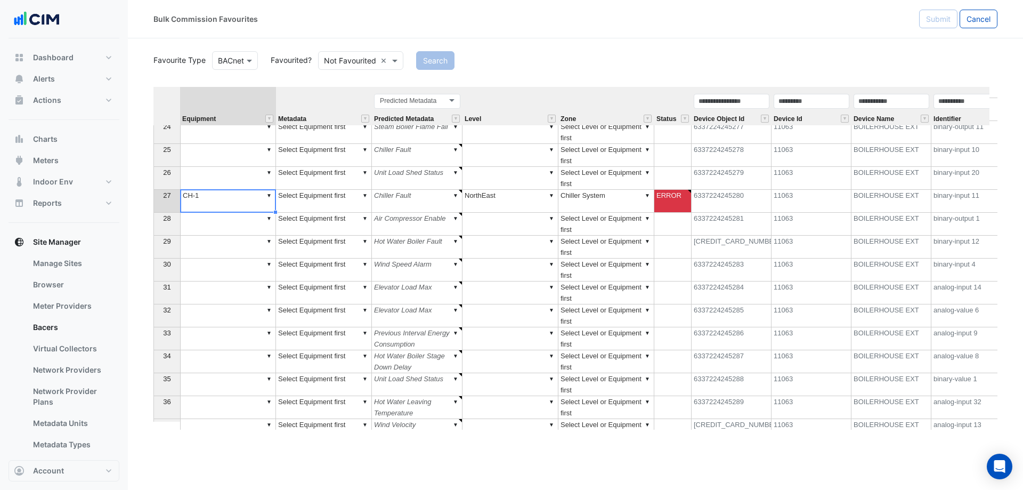
click at [229, 196] on td "▼ CH-1" at bounding box center [228, 201] width 96 height 23
click at [353, 201] on td "▼ Select Equipment first" at bounding box center [324, 201] width 96 height 23
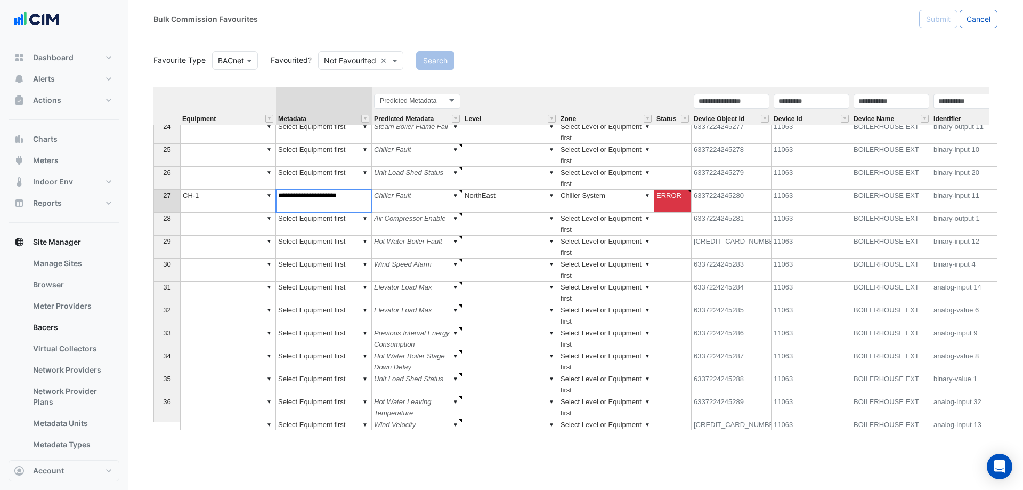
click at [365, 197] on div "Equipment Metadata Predicted Metadata Level Zone Status Device Object Id Device…" at bounding box center [576, 258] width 844 height 343
drag, startPoint x: 340, startPoint y: 198, endPoint x: 299, endPoint y: 195, distance: 40.6
click at [299, 195] on textarea "**********" at bounding box center [324, 200] width 96 height 23
type textarea "*"
click at [349, 255] on div "Equipment Metadata Predicted Metadata Level Zone Status Device Object Id Device…" at bounding box center [576, 258] width 844 height 343
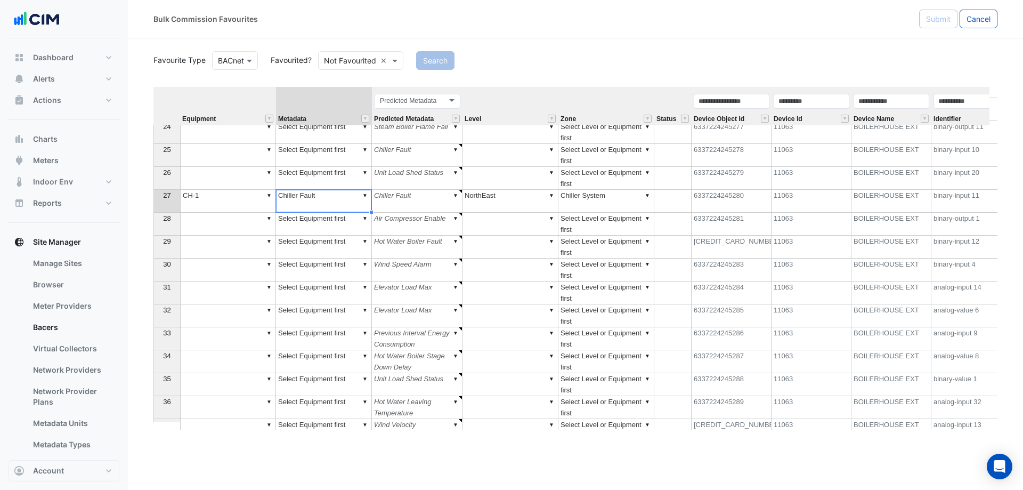
type textarea "**********"
type textarea "******"
click at [420, 229] on td "▼ Air Compressor Enable" at bounding box center [417, 224] width 91 height 23
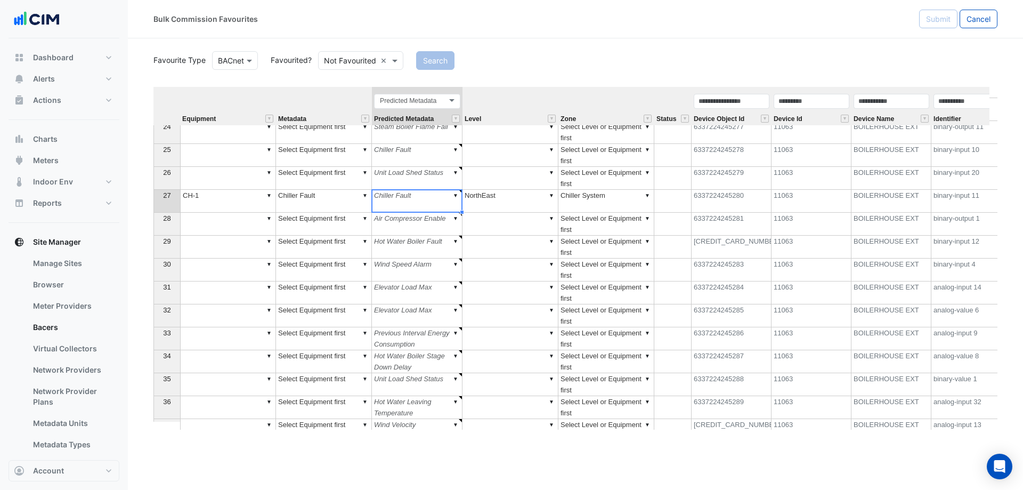
type textarea "******"
click at [435, 195] on td "▼ Chiller Fault" at bounding box center [417, 201] width 91 height 23
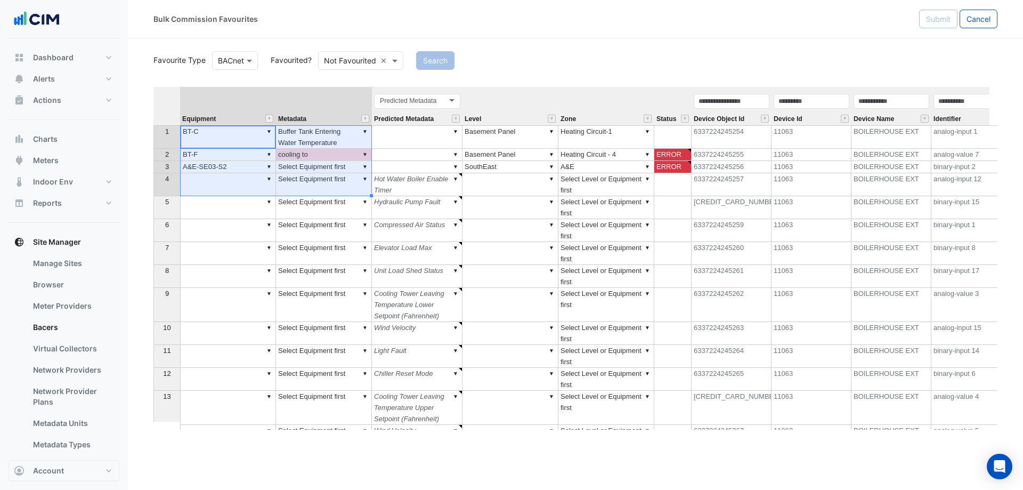
drag, startPoint x: 238, startPoint y: 133, endPoint x: 294, endPoint y: 174, distance: 69.3
click at [294, 174] on tbody "1 ▼ BT-C ▼ Buffer Tank Entering Water Temperature ▼ ▼ Basement Panel ▼ Heating …" at bounding box center [743, 297] width 1178 height 345
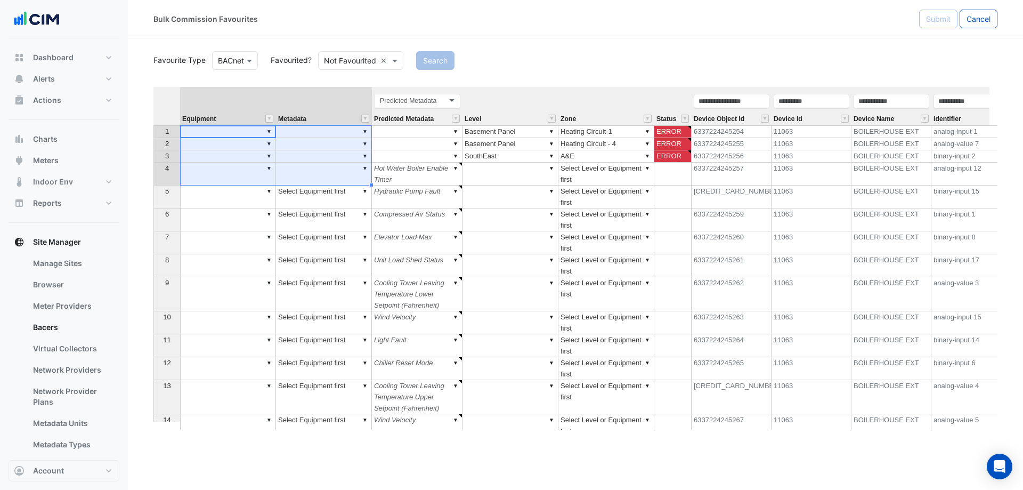
click at [395, 182] on td "▼ Hot Water Boiler Enable Timer" at bounding box center [417, 174] width 91 height 23
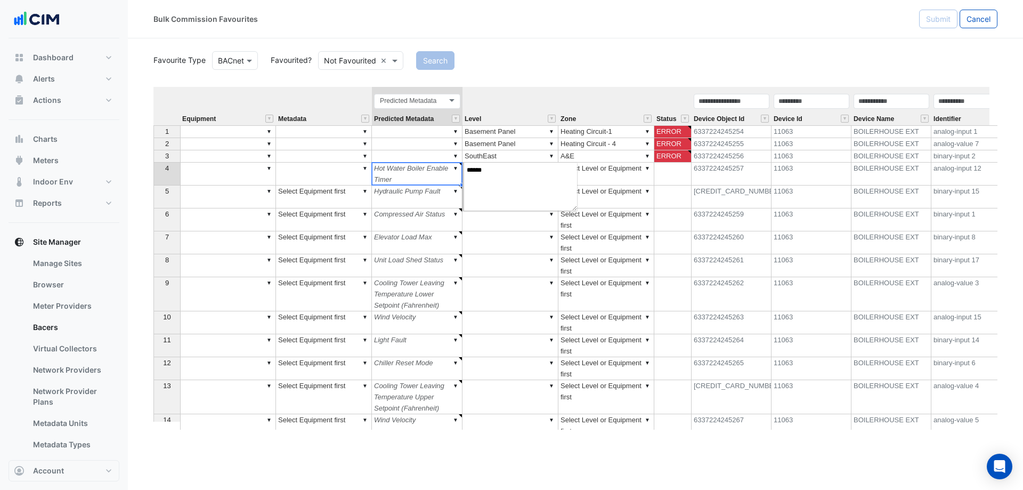
type textarea "******"
drag, startPoint x: 503, startPoint y: 36, endPoint x: 239, endPoint y: 6, distance: 265.5
click at [499, 36] on div "Bulk Commission Favourites Submit Cancel" at bounding box center [575, 19] width 895 height 38
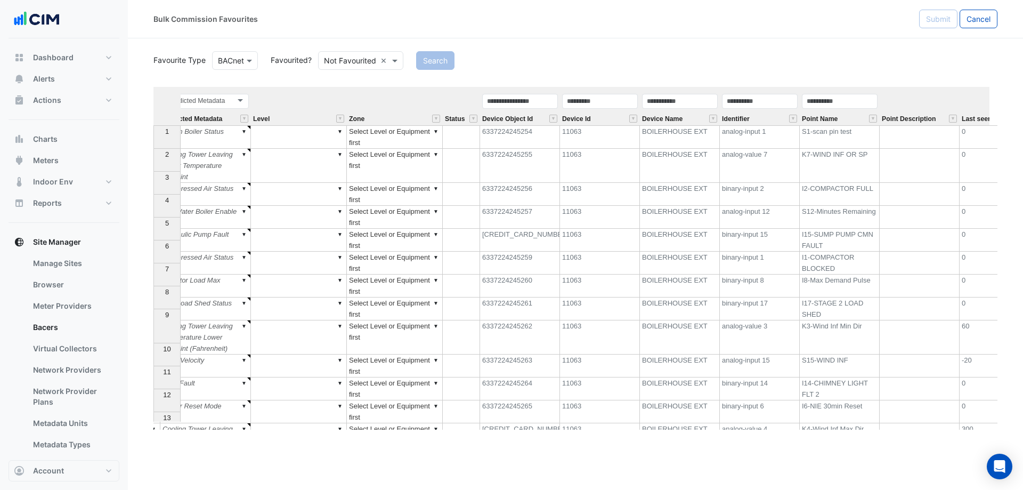
scroll to position [0, 228]
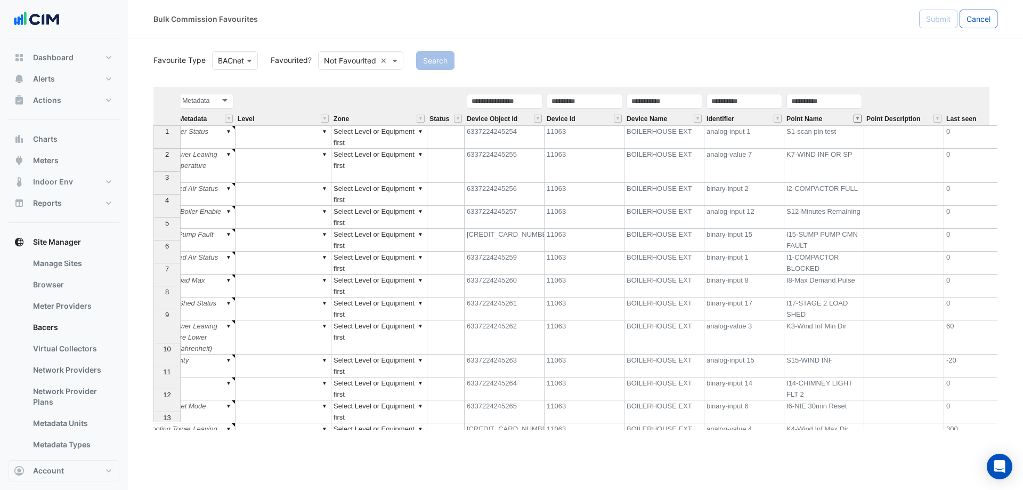
click at [860, 119] on button "" at bounding box center [858, 119] width 8 height 8
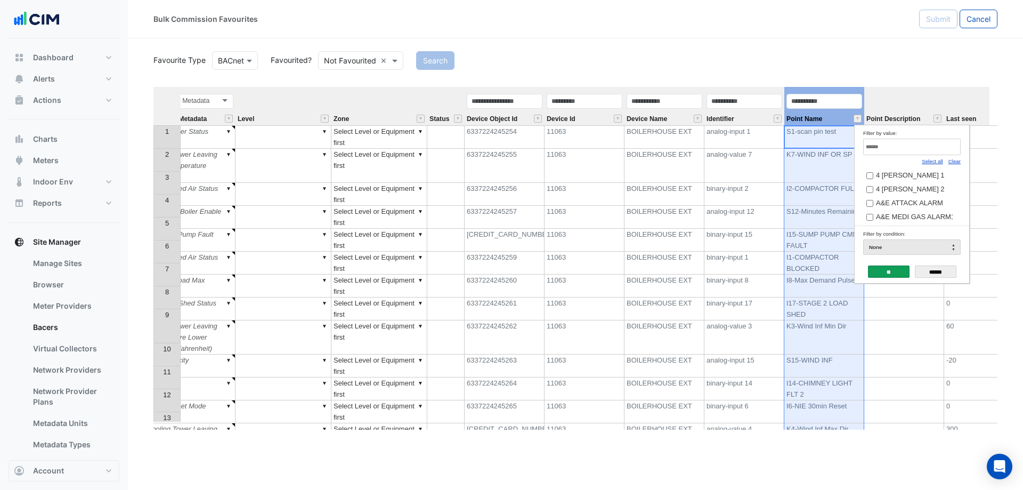
click at [957, 163] on link "Clear" at bounding box center [955, 161] width 12 height 6
click at [925, 142] on input "Filter by value:" at bounding box center [912, 147] width 98 height 17
click at [902, 25] on div "Bulk Commission Favourites" at bounding box center [537, 19] width 766 height 19
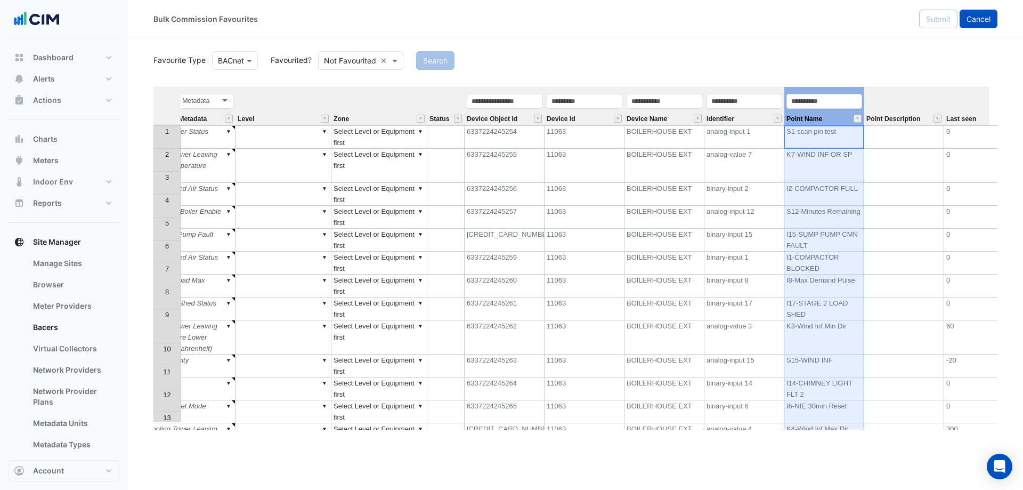
click at [972, 23] on button "Cancel" at bounding box center [979, 19] width 38 height 19
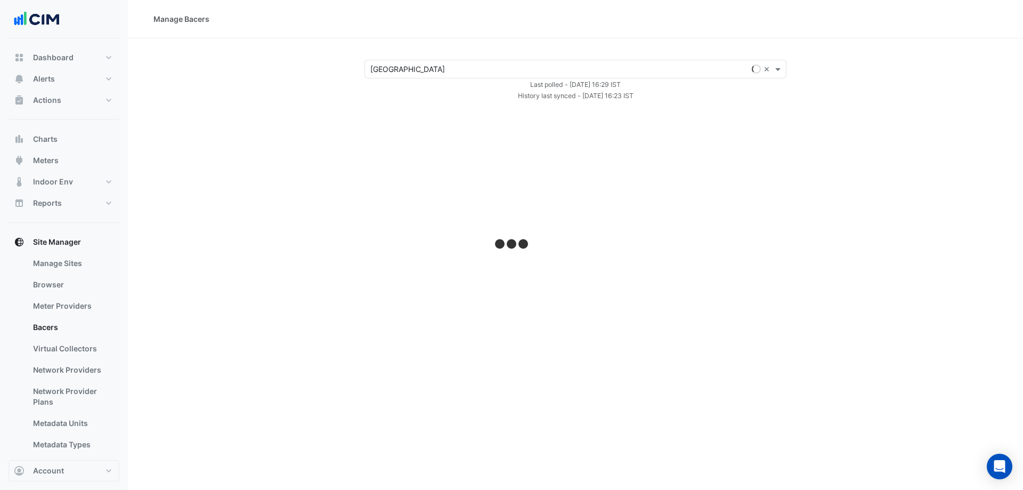
click at [409, 59] on section "Select a Site × Causeway Hospital × Last polled - [DATE] 16:29 IST History last…" at bounding box center [575, 69] width 895 height 63
select select "***"
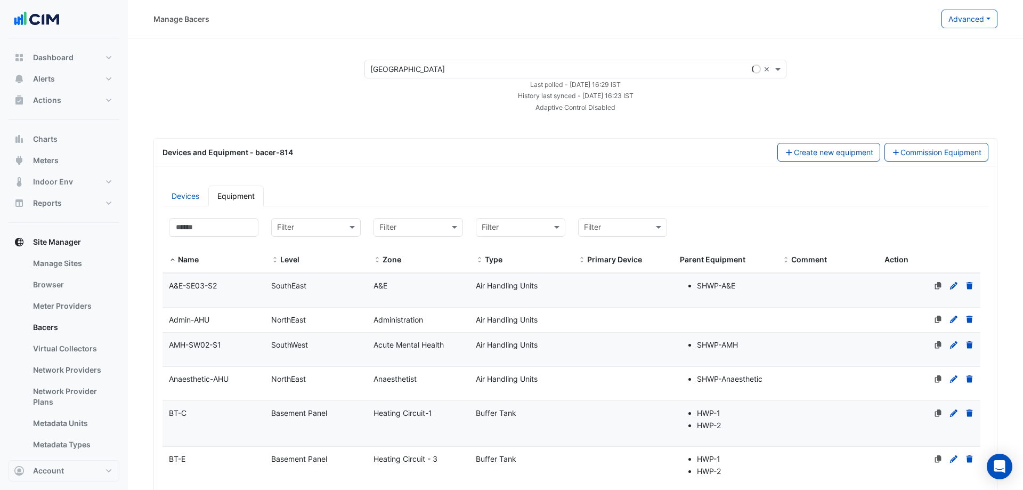
click at [409, 67] on input "text" at bounding box center [564, 69] width 389 height 11
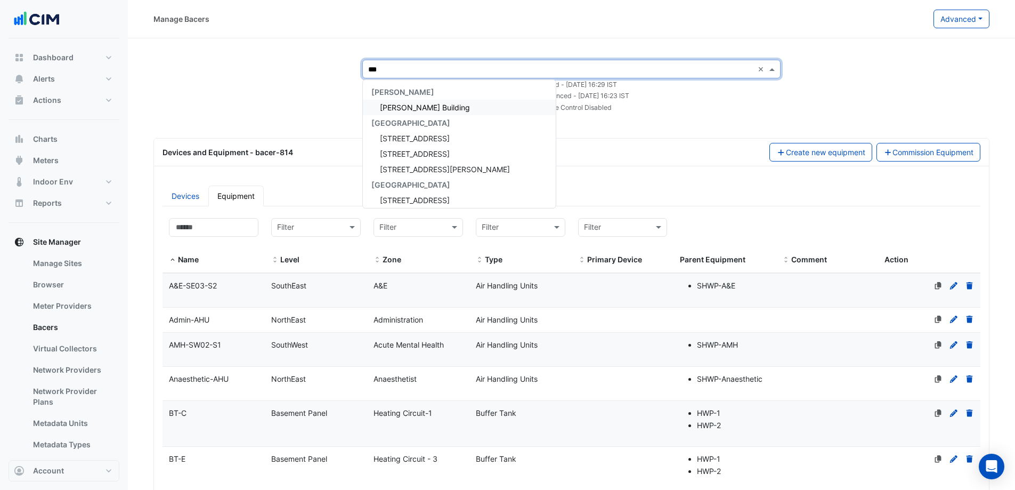
type input "****"
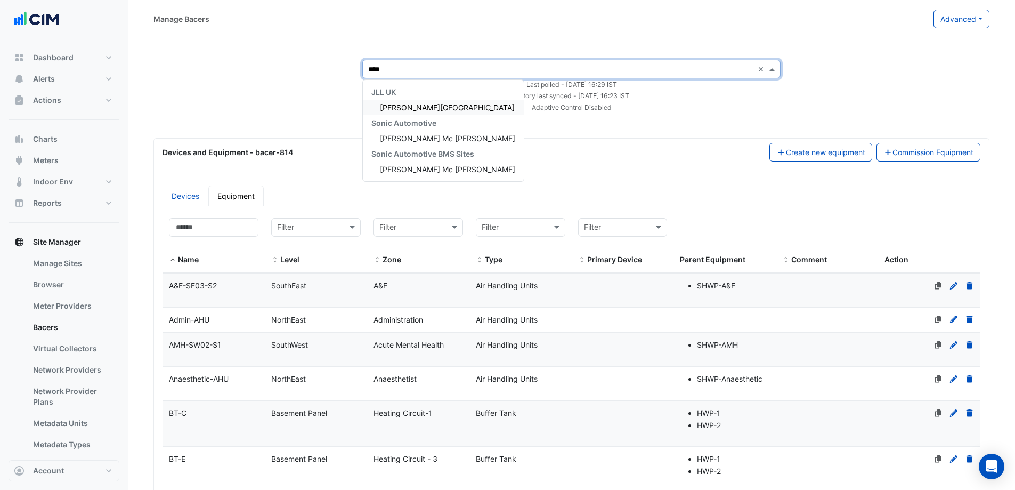
click at [429, 112] on div "[PERSON_NAME][GEOGRAPHIC_DATA]" at bounding box center [443, 107] width 161 height 15
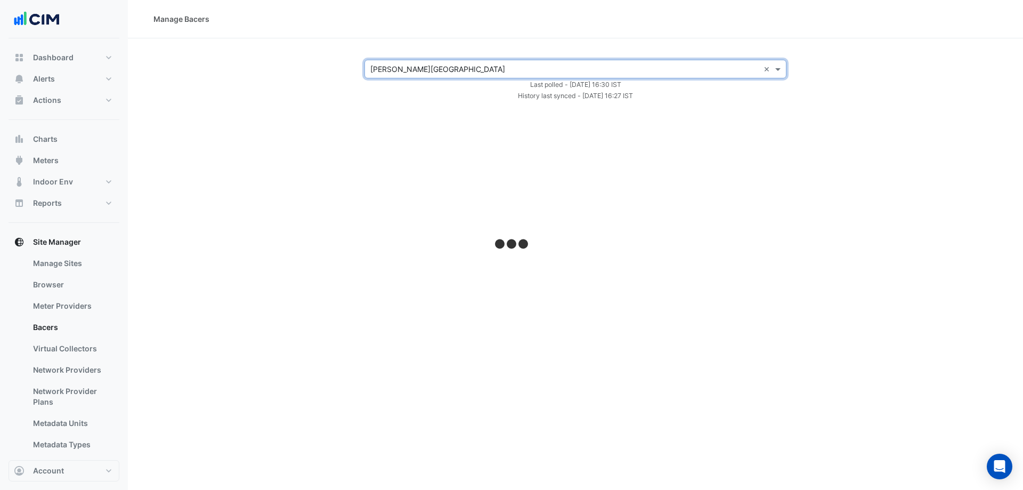
select select "***"
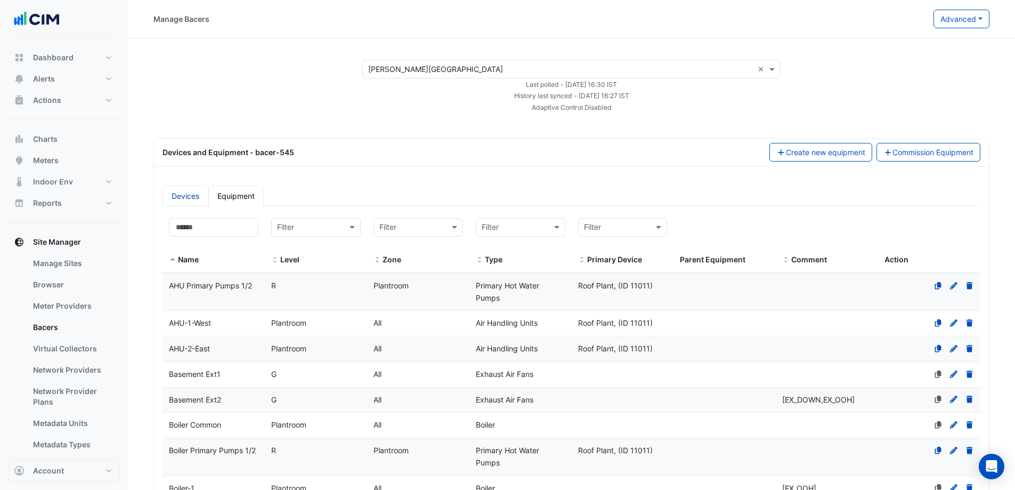
drag, startPoint x: 195, startPoint y: 197, endPoint x: 204, endPoint y: 196, distance: 9.1
click at [195, 196] on link "Devices" at bounding box center [186, 195] width 46 height 21
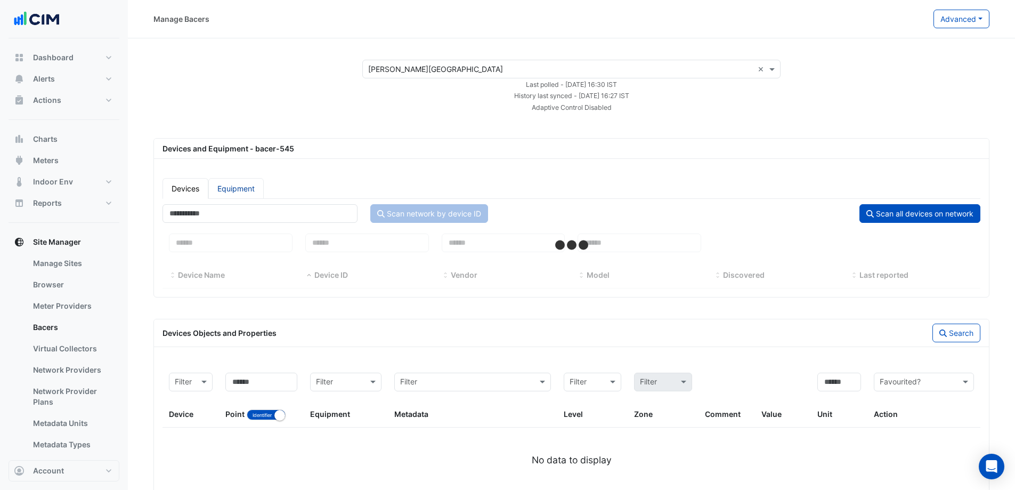
select select "***"
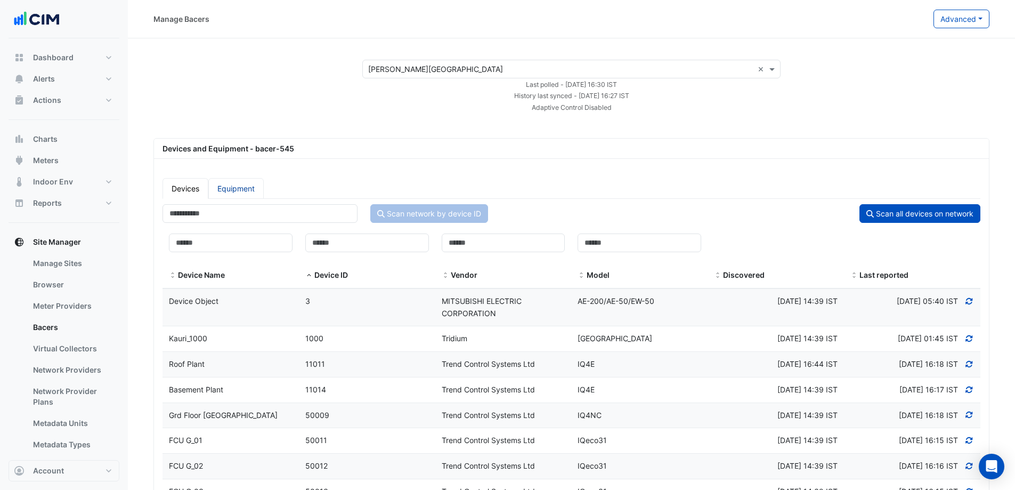
click at [236, 186] on link "Equipment" at bounding box center [235, 188] width 55 height 21
select select "***"
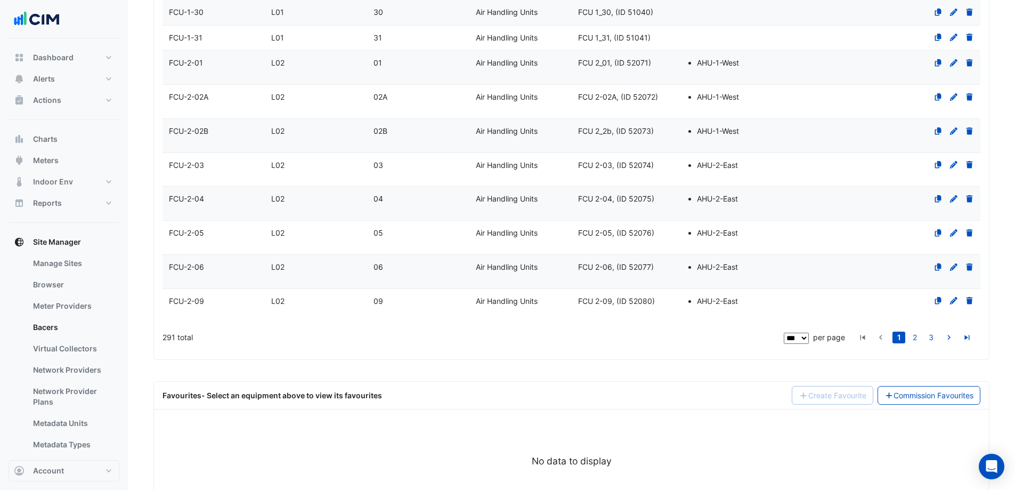
scroll to position [3027, 0]
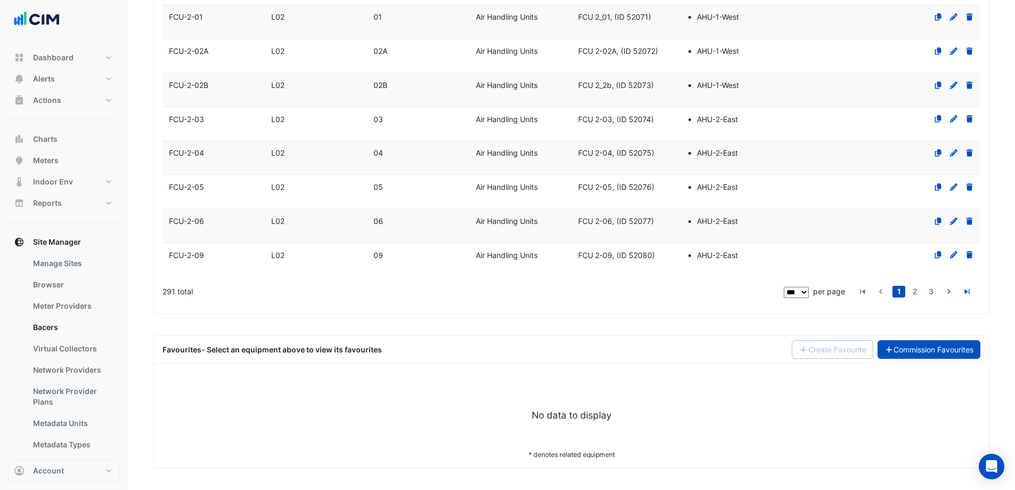
click at [928, 341] on link "Commission Favourites" at bounding box center [929, 349] width 103 height 19
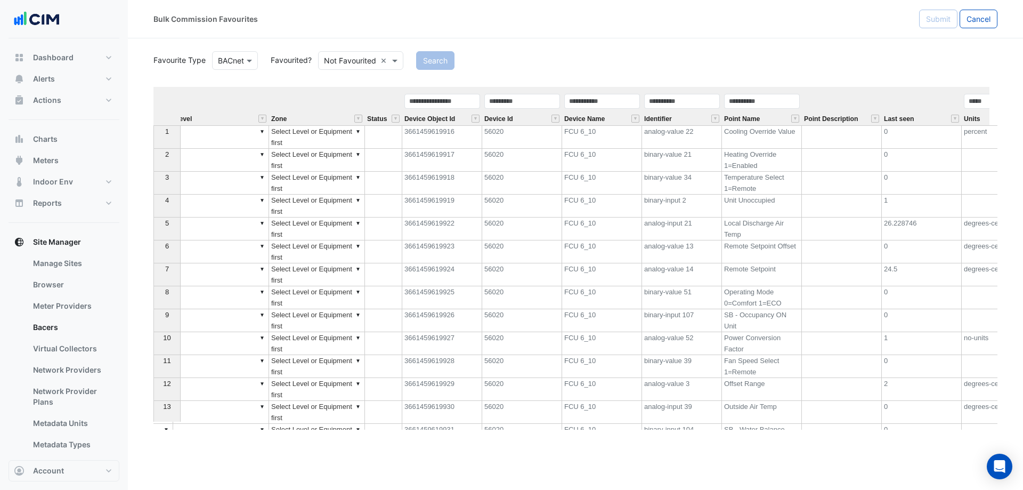
scroll to position [0, 295]
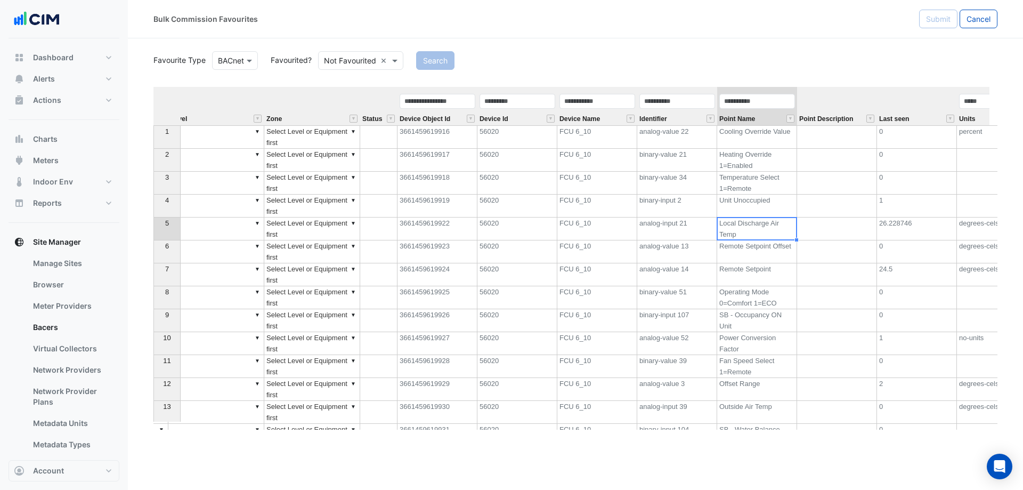
click at [747, 230] on td "Local Discharge Air Temp" at bounding box center [757, 228] width 80 height 23
click at [792, 118] on button "" at bounding box center [791, 119] width 8 height 8
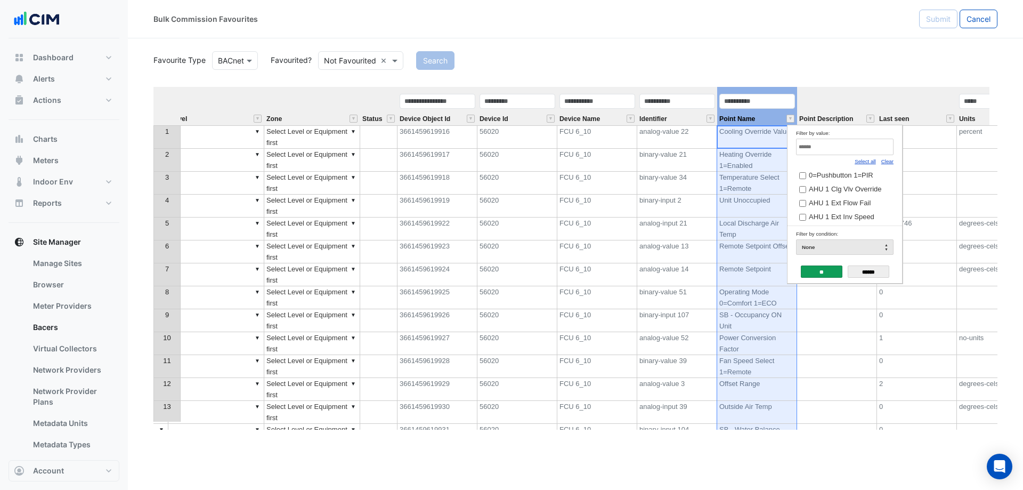
click at [889, 164] on link "Clear" at bounding box center [888, 161] width 12 height 6
click at [856, 144] on input "Filter by value:" at bounding box center [845, 147] width 98 height 17
type input "*****"
click at [820, 271] on input "**" at bounding box center [822, 271] width 42 height 12
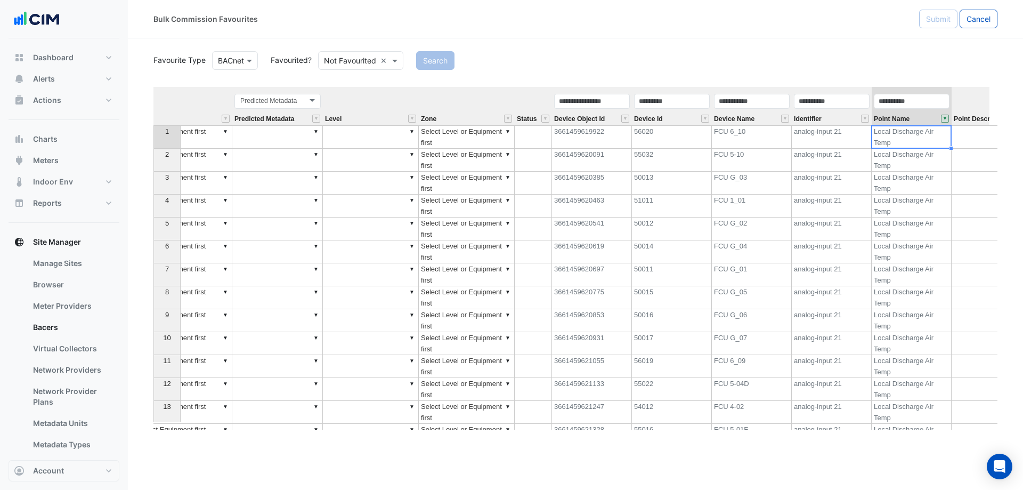
scroll to position [0, 0]
click at [786, 119] on button "" at bounding box center [784, 119] width 8 height 8
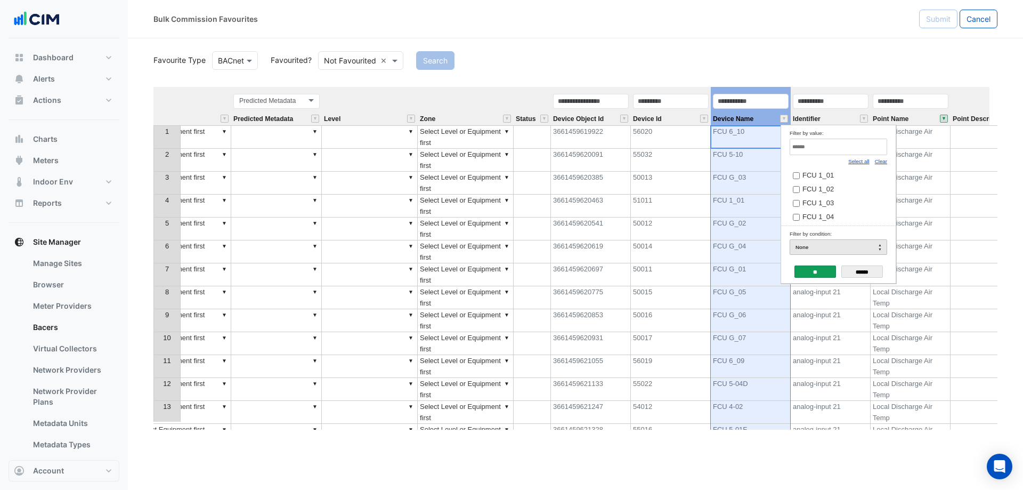
click at [850, 243] on div "None" at bounding box center [839, 246] width 98 height 15
click at [789, 66] on div "Search" at bounding box center [707, 60] width 594 height 19
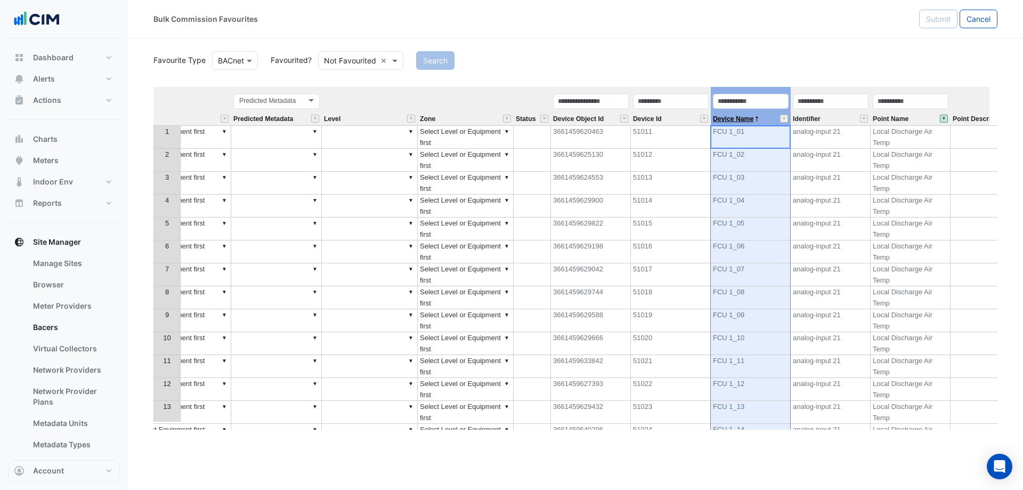
click at [739, 120] on span "Device Name" at bounding box center [733, 119] width 41 height 7
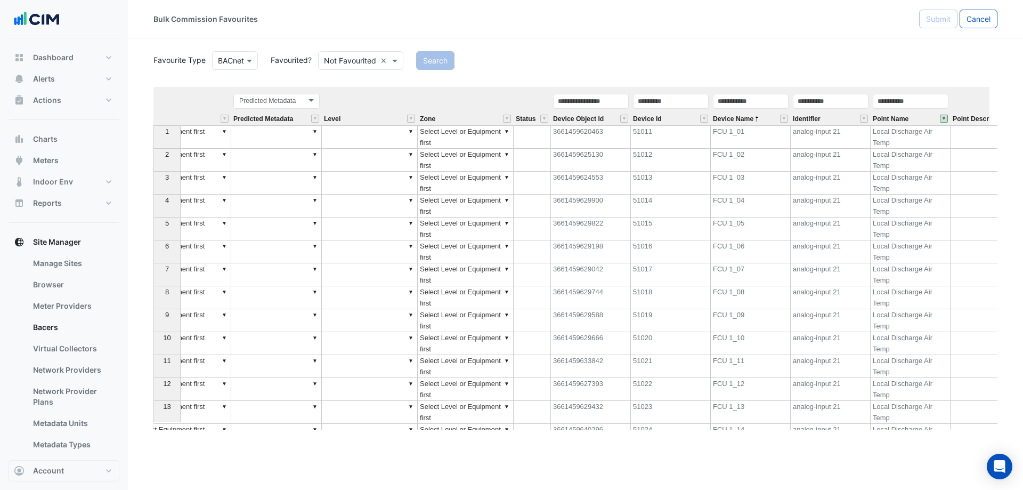
click at [787, 50] on div "Favourite Type Favourite Type BACnet Favourited? Either Not Favourited × Search" at bounding box center [575, 59] width 857 height 21
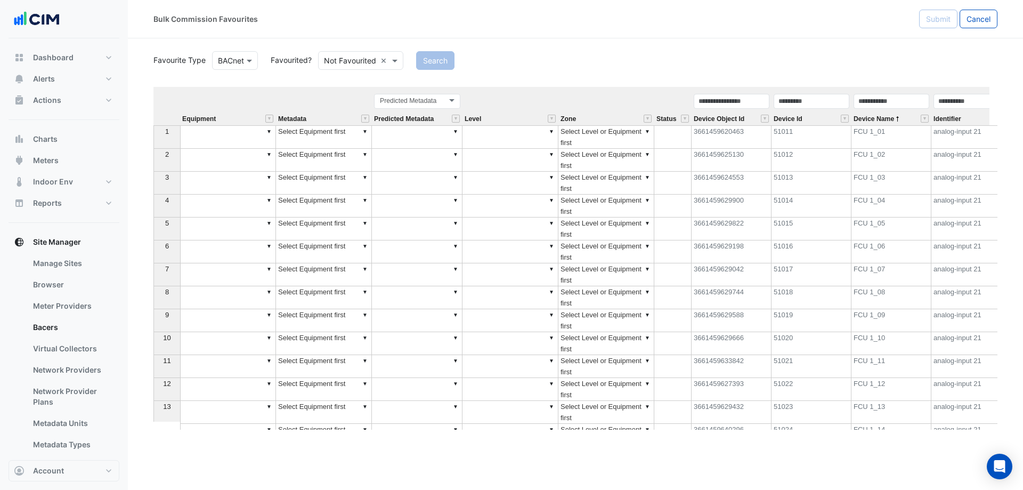
click at [230, 136] on td "▼" at bounding box center [228, 136] width 96 height 23
type textarea "******"
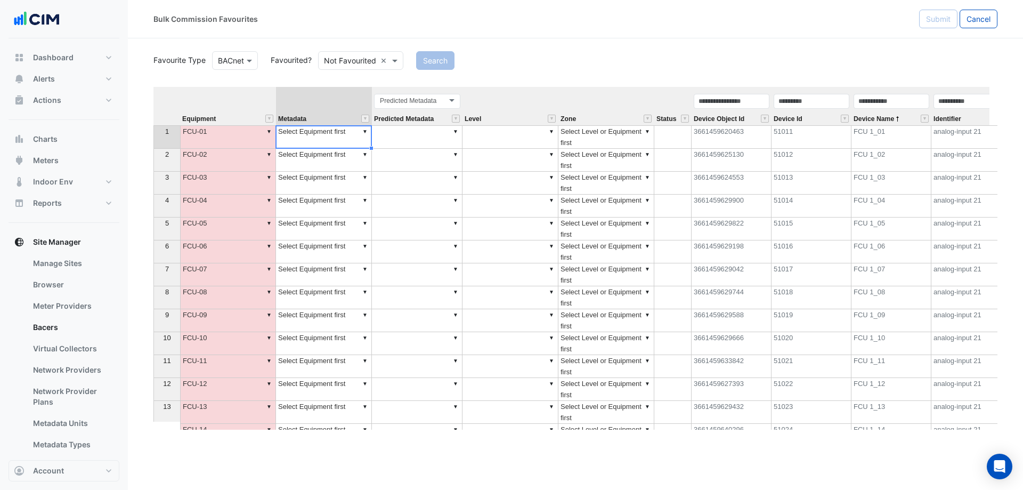
click at [349, 144] on td "▼ Select Equipment first" at bounding box center [324, 136] width 96 height 23
click at [365, 132] on div "Equipment Metadata Predicted Metadata Level Zone Status Device Object Id Device…" at bounding box center [576, 258] width 844 height 343
drag, startPoint x: 362, startPoint y: 133, endPoint x: 270, endPoint y: 128, distance: 91.8
click at [270, 128] on div "Equipment Metadata Predicted Metadata Level Zone Status Device Object Id Device…" at bounding box center [576, 258] width 844 height 343
click at [362, 163] on td "▼ Select Equipment first" at bounding box center [324, 160] width 96 height 23
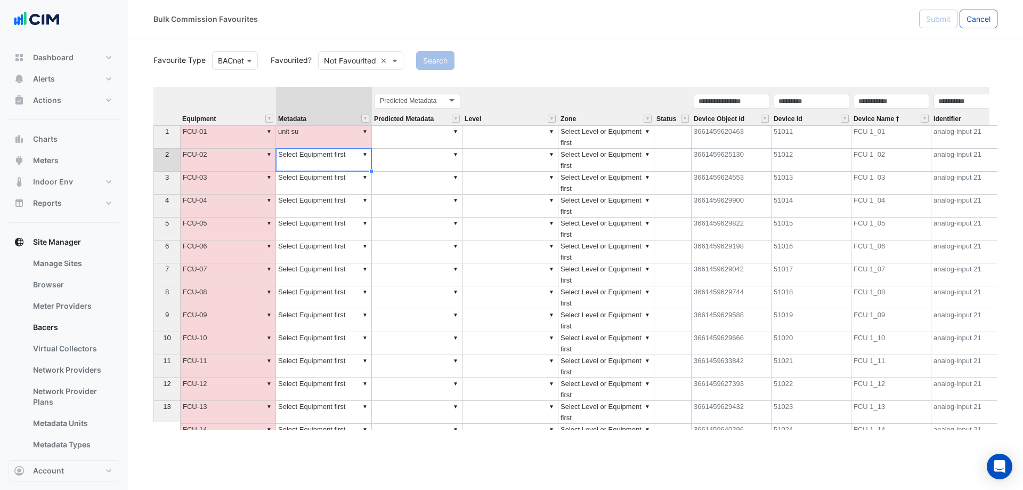
click at [366, 130] on div "Equipment Metadata Predicted Metadata Level Zone Status Device Object Id Device…" at bounding box center [576, 258] width 844 height 343
type textarea "*"
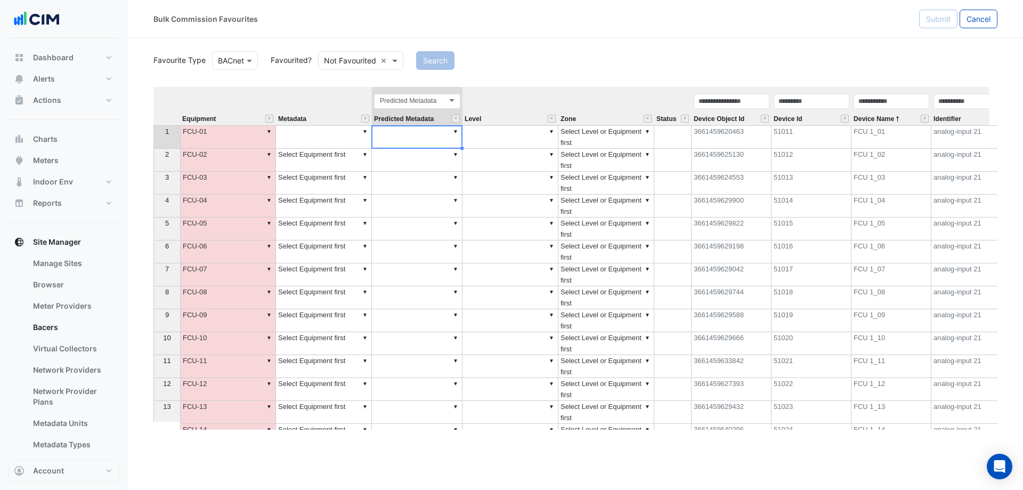
click at [389, 144] on td "▼" at bounding box center [417, 136] width 91 height 23
click at [364, 131] on div "Equipment Metadata Predicted Metadata Level Zone Status Device Object Id Device…" at bounding box center [576, 258] width 844 height 343
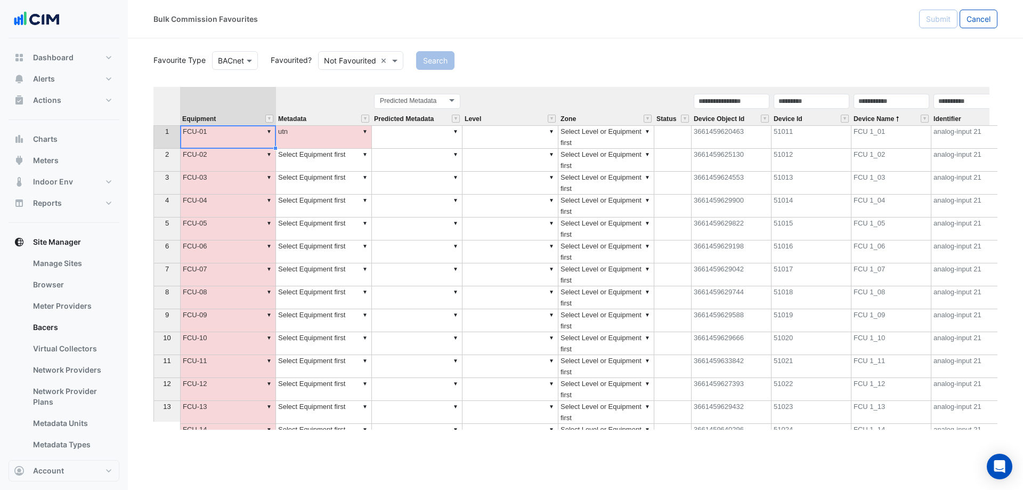
type textarea "******"
click at [268, 131] on div "Equipment Metadata Predicted Metadata Level Zone Status Device Object Id Device…" at bounding box center [576, 258] width 844 height 343
drag, startPoint x: 244, startPoint y: 132, endPoint x: 175, endPoint y: 136, distance: 68.9
click at [175, 136] on div "Equipment Metadata Predicted Metadata Level Zone Status Device Object Id Device…" at bounding box center [576, 258] width 844 height 343
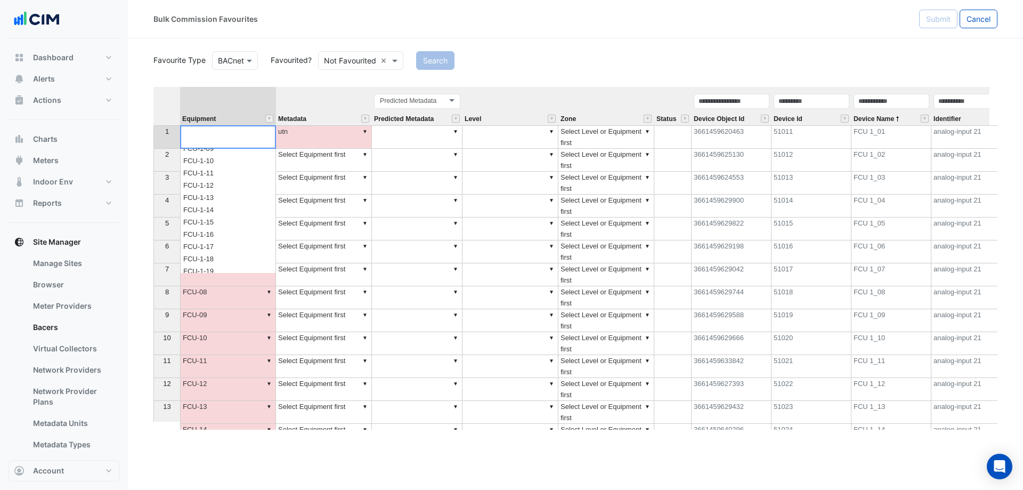
scroll to position [906, 0]
click at [212, 159] on div "Equipment Metadata Predicted Metadata Level Zone Status Device Object Id Device…" at bounding box center [576, 258] width 844 height 343
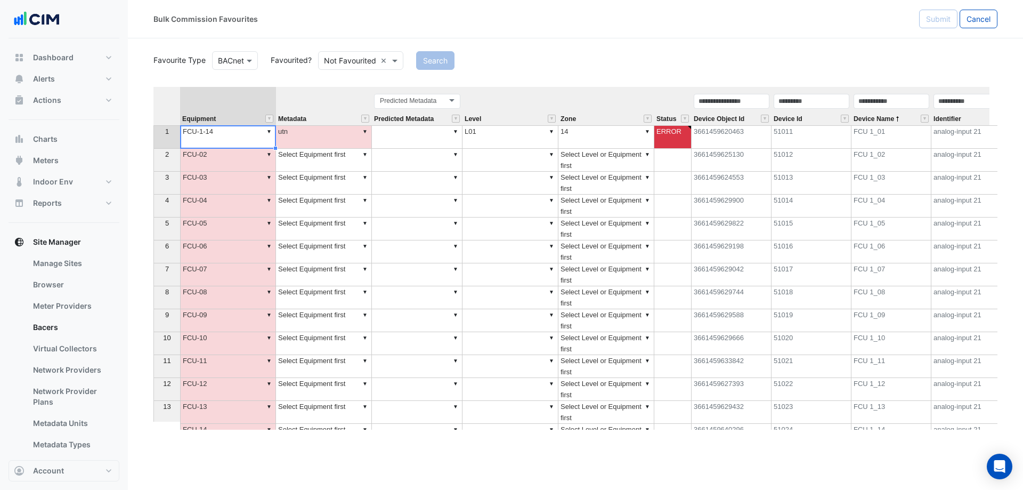
type textarea "********"
drag, startPoint x: 336, startPoint y: 134, endPoint x: 344, endPoint y: 135, distance: 7.5
click at [336, 134] on td "▼ utn" at bounding box center [324, 136] width 96 height 23
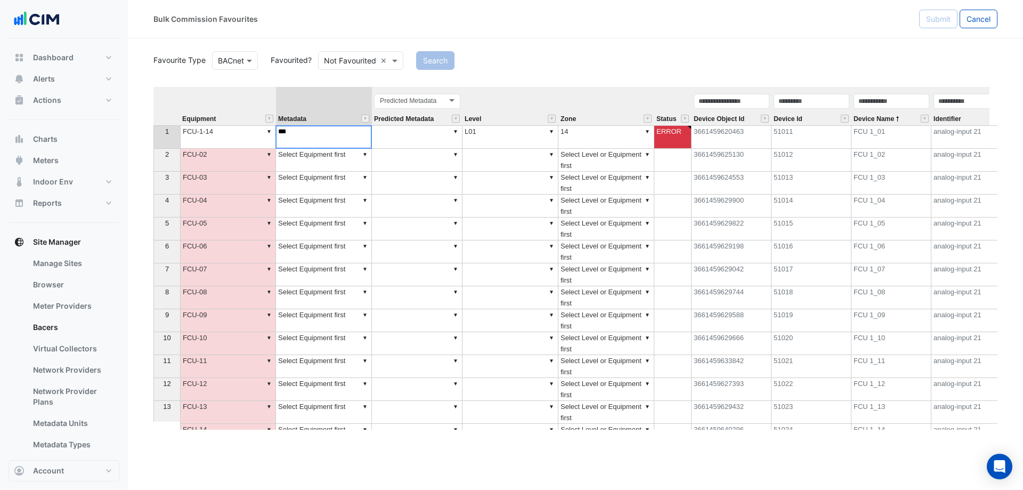
click at [366, 132] on div "Equipment Metadata Predicted Metadata Level Zone Status Device Object Id Device…" at bounding box center [576, 258] width 844 height 343
drag, startPoint x: 330, startPoint y: 139, endPoint x: 266, endPoint y: 135, distance: 64.0
click at [266, 135] on div "Equipment Metadata Predicted Metadata Level Zone Status Device Object Id Device…" at bounding box center [576, 258] width 844 height 343
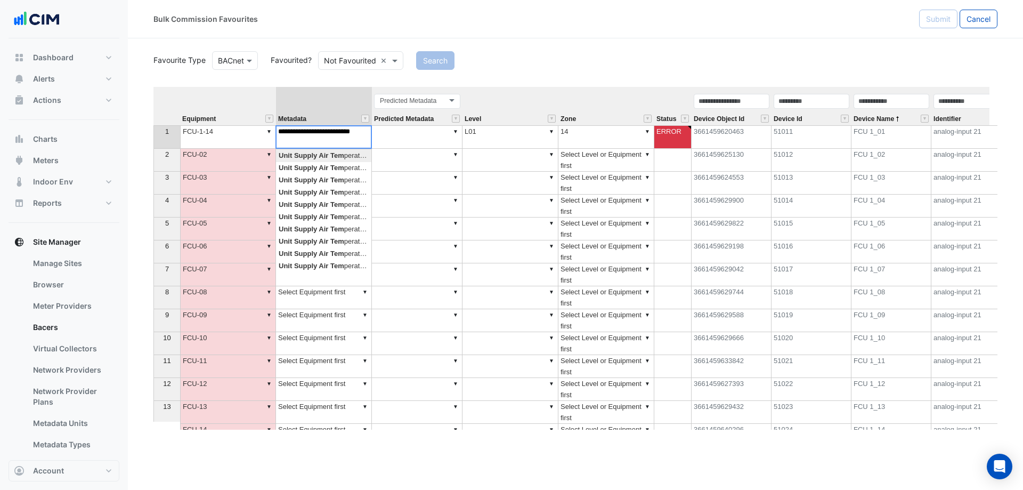
click at [313, 157] on div "Equipment Metadata Predicted Metadata Level Zone Status Device Object Id Device…" at bounding box center [576, 258] width 844 height 343
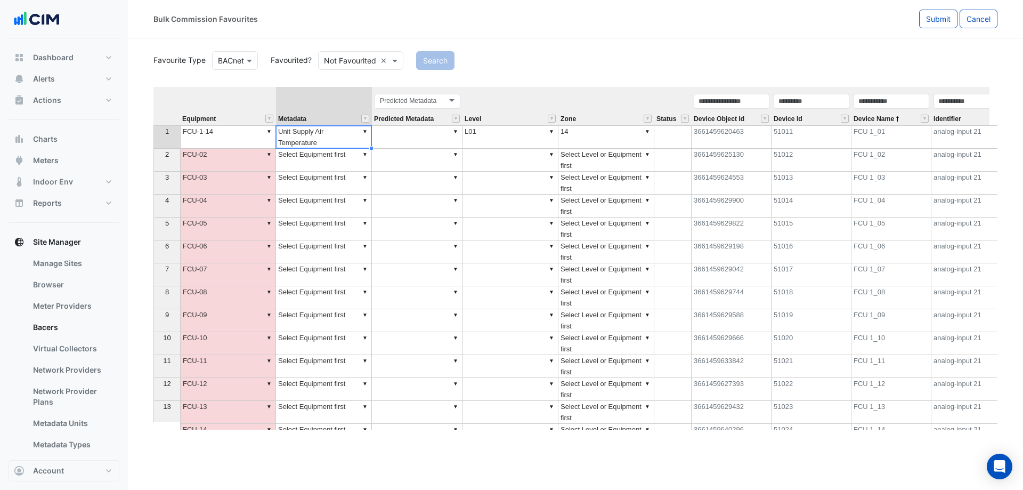
type textarea "**********"
click at [350, 167] on td "▼ Select Equipment first" at bounding box center [324, 160] width 96 height 23
click at [367, 142] on td "▼ Unit Supply Air Temperature" at bounding box center [324, 136] width 96 height 23
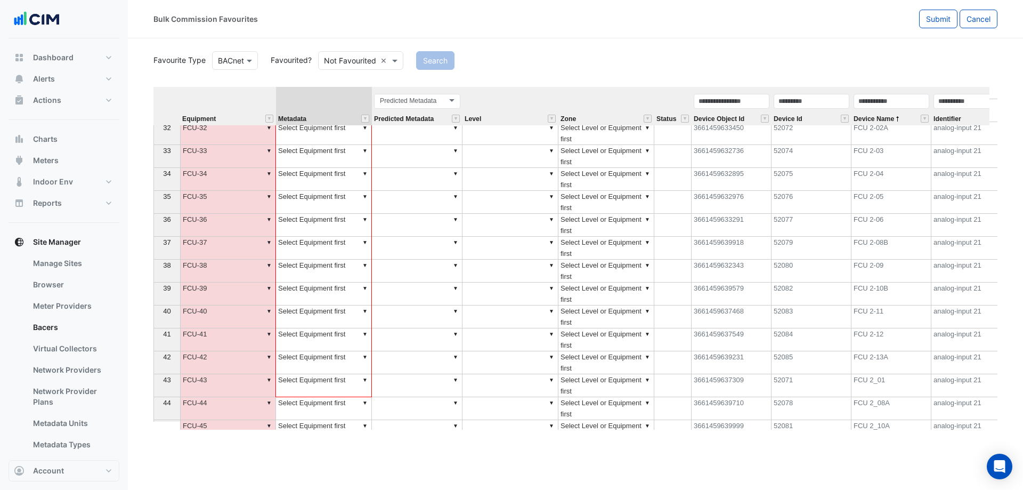
scroll to position [789, 0]
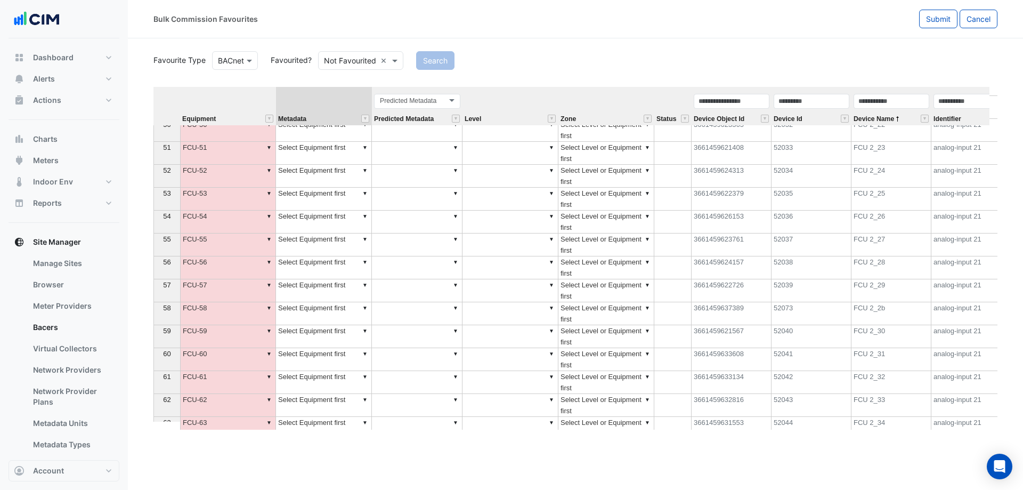
drag, startPoint x: 373, startPoint y: 147, endPoint x: 366, endPoint y: 465, distance: 318.8
click at [369, 469] on div "Bulk Commission Favourites Submit Cancel Favourite Type Favourite Type BACnet F…" at bounding box center [575, 245] width 895 height 490
type textarea "**********"
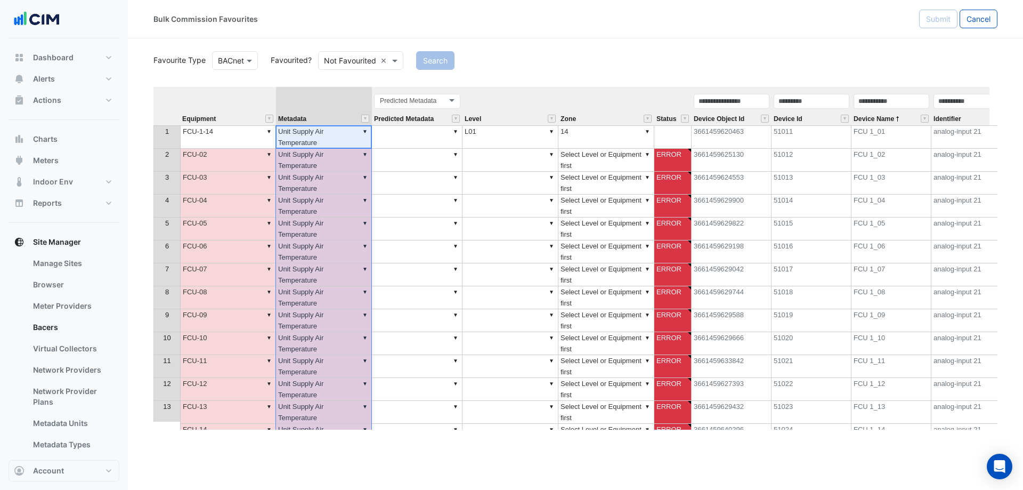
click at [608, 138] on td "▼ 14" at bounding box center [607, 136] width 96 height 23
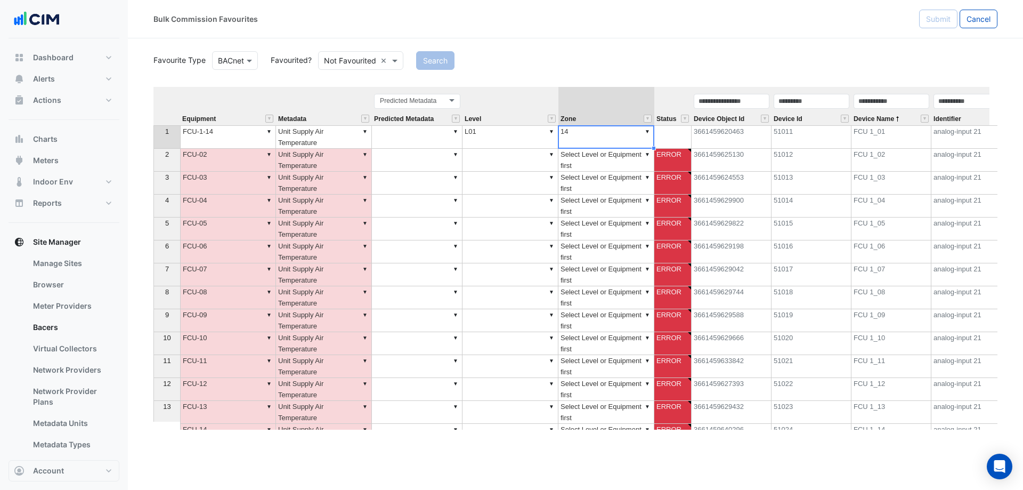
click at [584, 132] on td "▼ 14" at bounding box center [607, 136] width 96 height 23
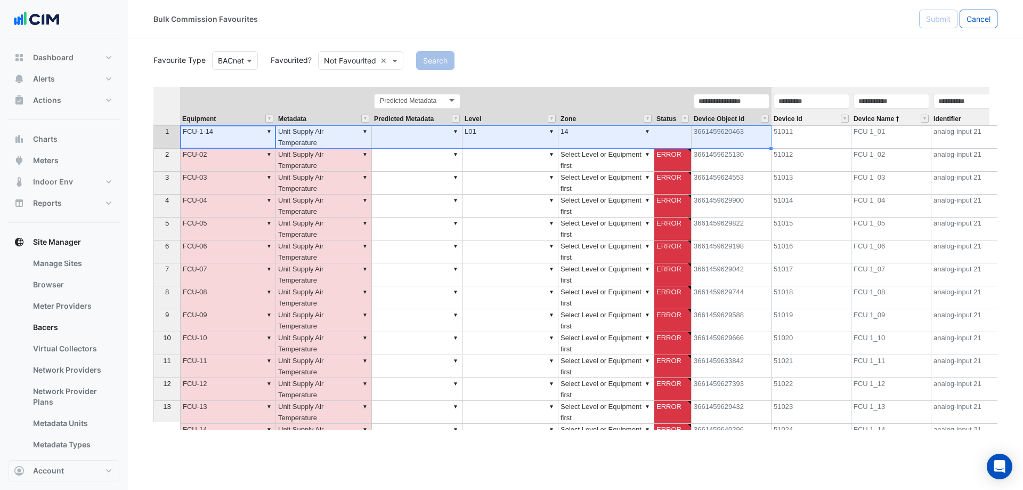
drag, startPoint x: 251, startPoint y: 135, endPoint x: 693, endPoint y: 127, distance: 441.9
click at [693, 127] on tr "1 ▼ FCU-1-14 ▼ Unit Supply Air Temperature ▼ ▼ L01 ▼ 14 3661459620463 51011 FCU…" at bounding box center [743, 136] width 1178 height 23
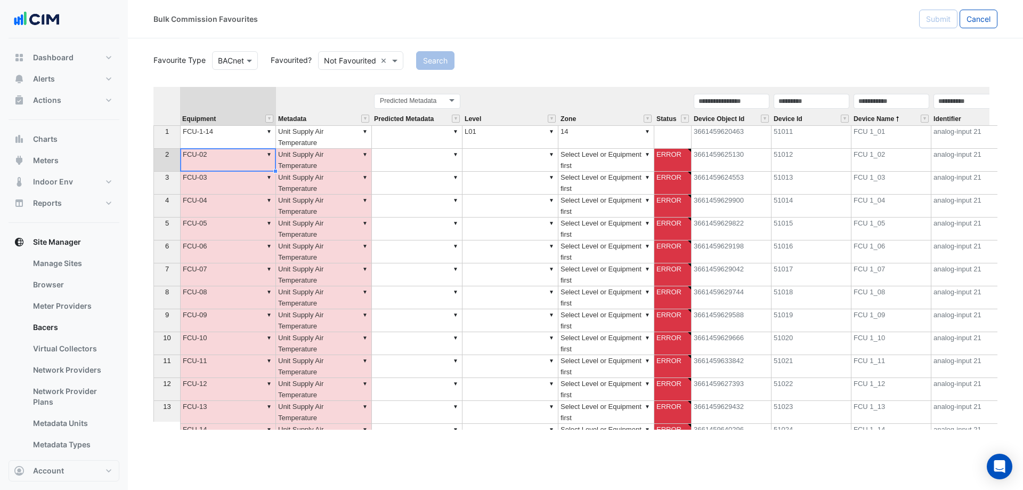
click at [223, 162] on td "▼ FCU-02" at bounding box center [228, 160] width 96 height 23
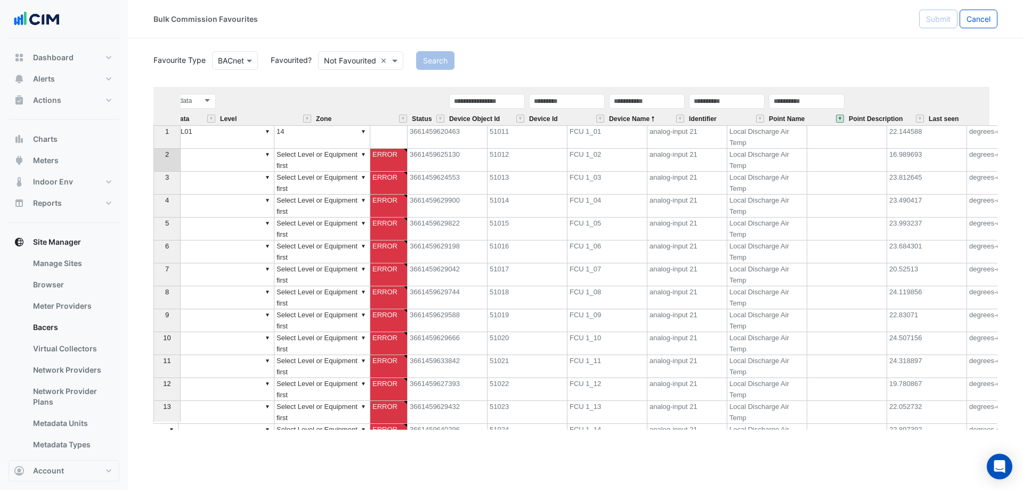
scroll to position [0, 288]
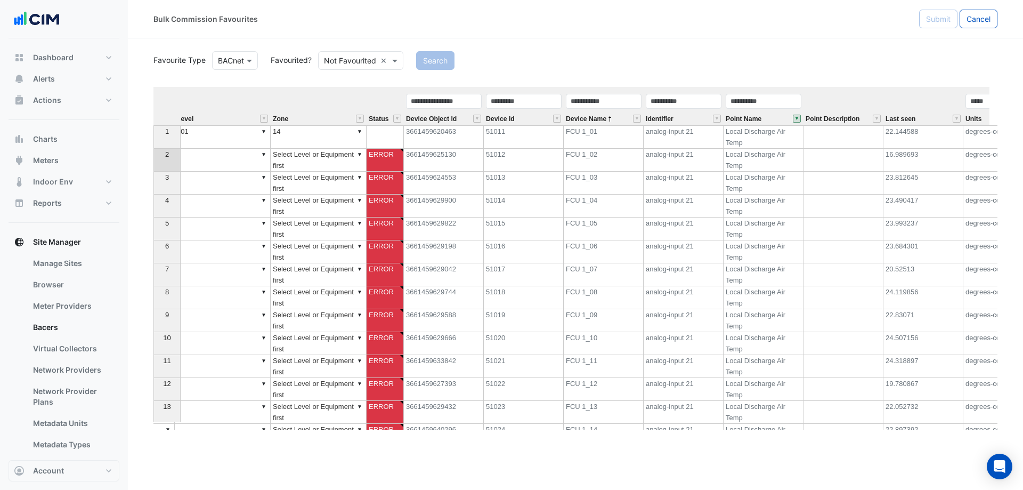
click at [798, 117] on button "" at bounding box center [797, 119] width 8 height 8
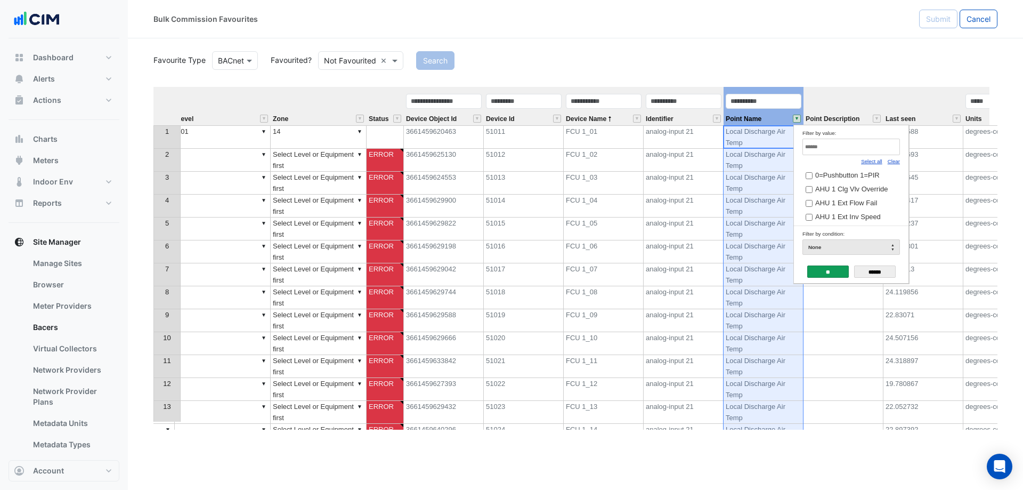
click at [893, 159] on link "Clear" at bounding box center [894, 161] width 12 height 6
click at [829, 268] on input "**" at bounding box center [828, 271] width 42 height 12
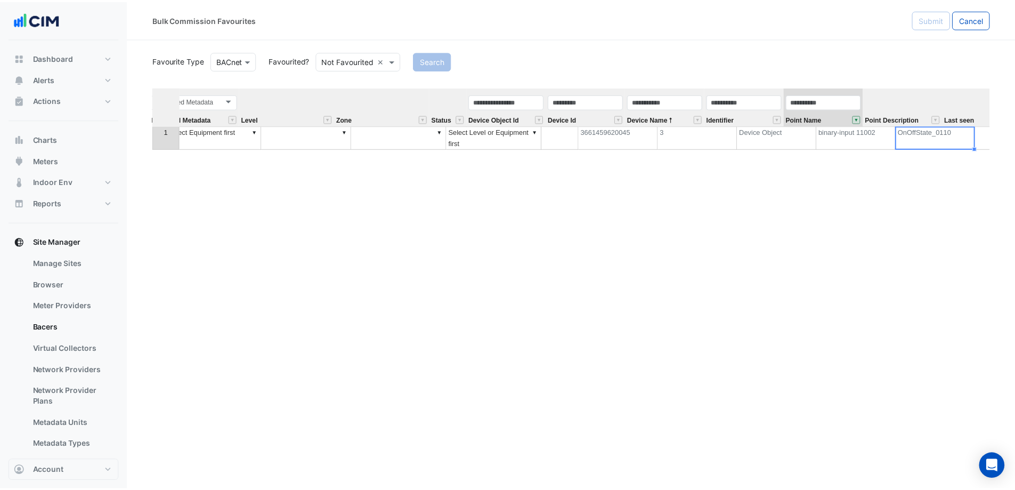
scroll to position [0, 0]
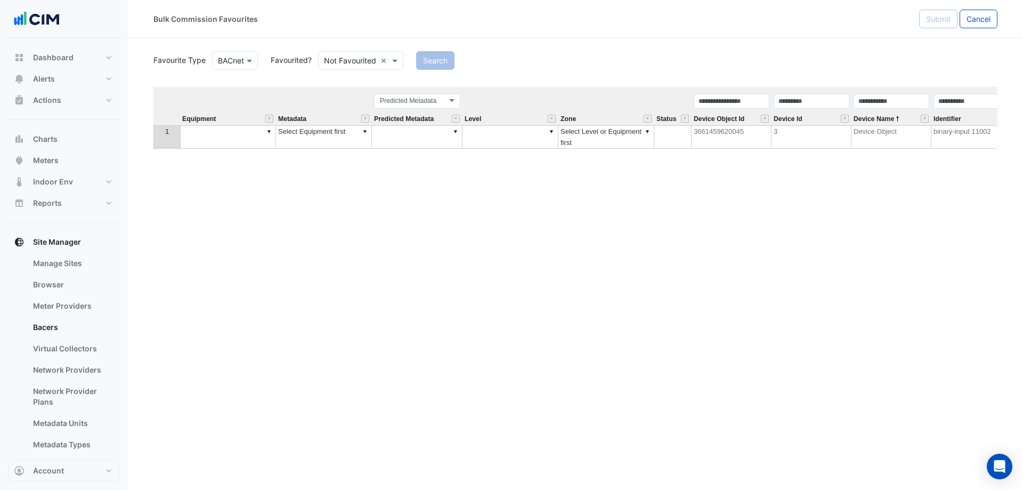
click at [349, 128] on td "▼ Select Equipment first" at bounding box center [324, 136] width 96 height 23
type textarea "**********"
click at [366, 131] on div "**********" at bounding box center [576, 258] width 844 height 343
click at [440, 203] on div "Equipment Metadata Predicted Metadata Level Zone Status Device Object Id Device…" at bounding box center [576, 258] width 844 height 343
click at [983, 21] on span "Cancel" at bounding box center [979, 18] width 24 height 9
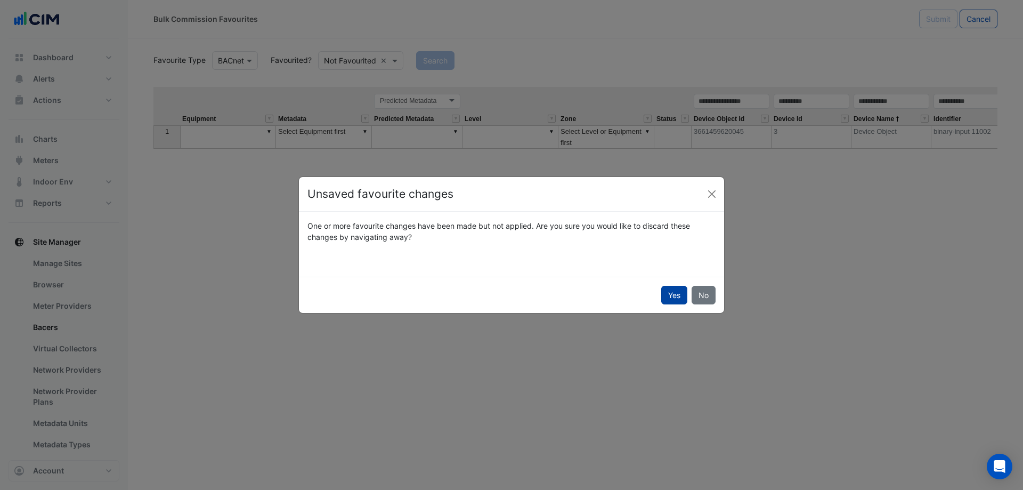
click at [671, 297] on button "Yes" at bounding box center [674, 295] width 26 height 19
select select "***"
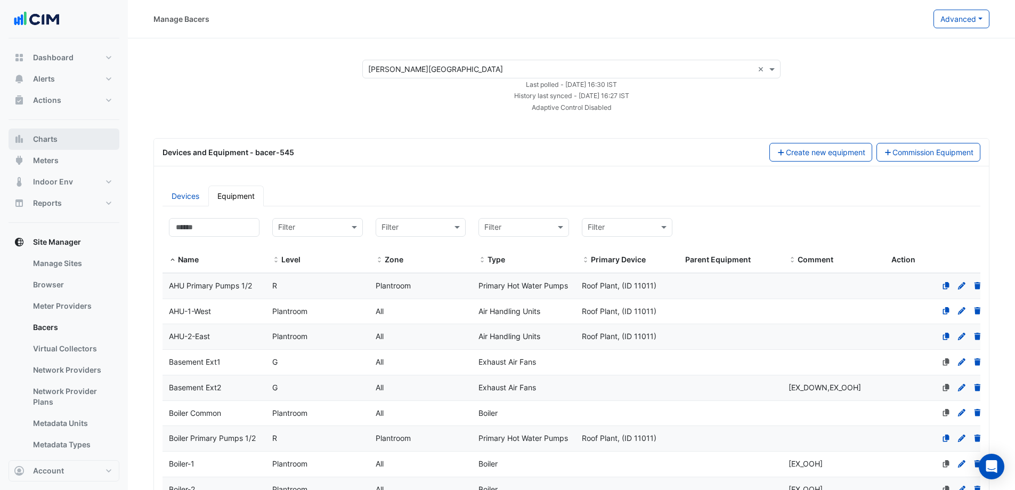
click at [53, 143] on span "Charts" at bounding box center [45, 139] width 25 height 11
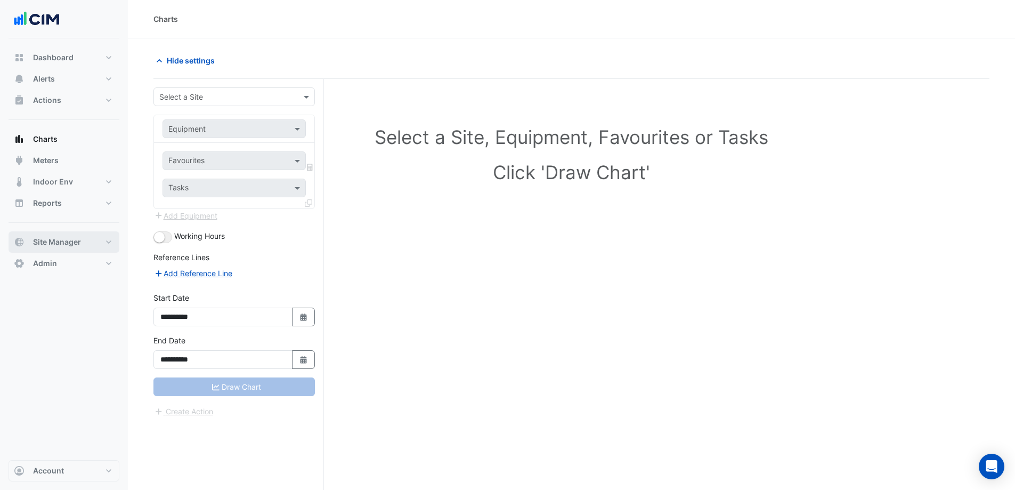
click at [60, 237] on span "Site Manager" at bounding box center [57, 242] width 48 height 11
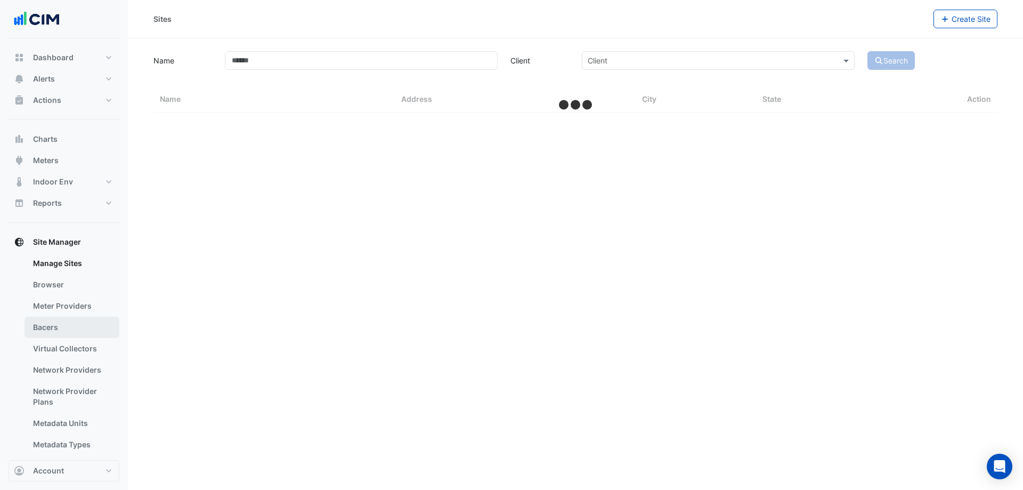
click at [55, 324] on link "Bacers" at bounding box center [72, 327] width 95 height 21
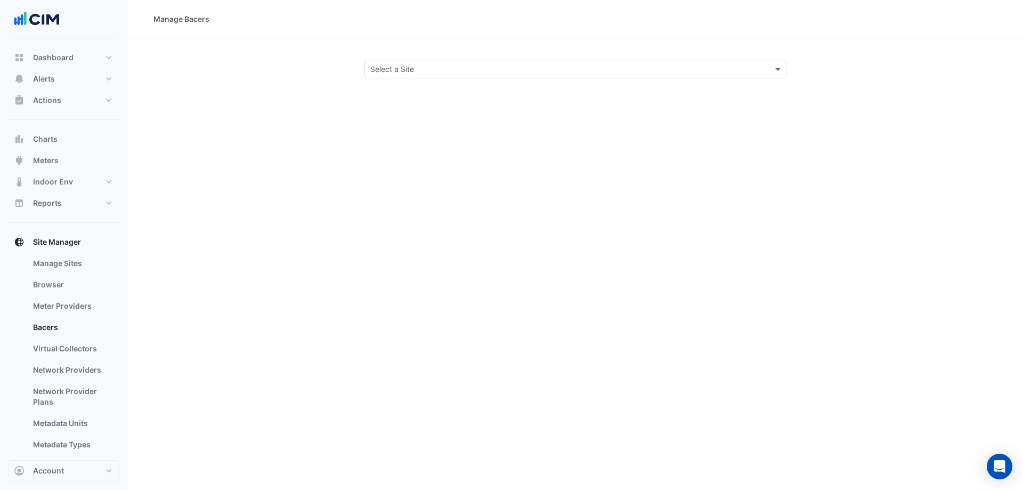
click at [649, 58] on section "Select a Site" at bounding box center [575, 58] width 895 height 40
click at [644, 72] on input "text" at bounding box center [564, 69] width 389 height 11
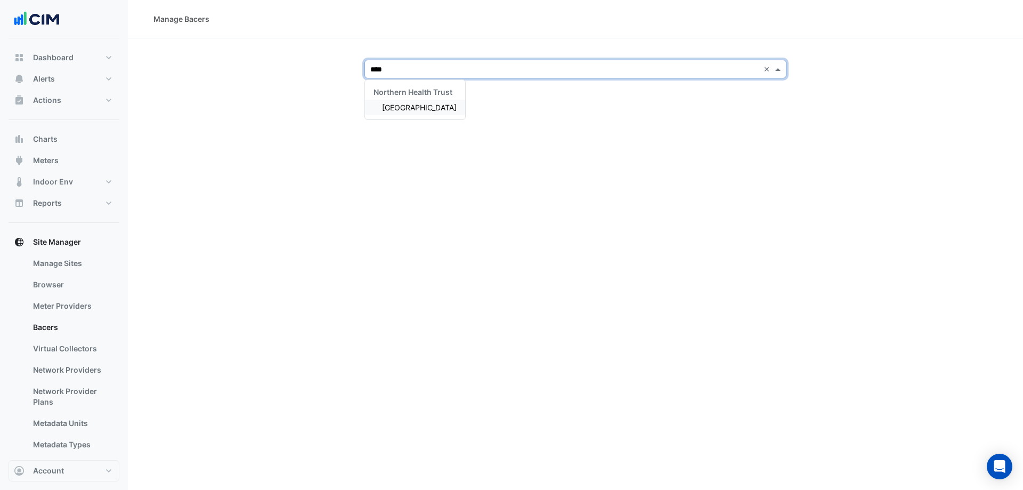
type input "*****"
click at [431, 117] on div "Northern Health Trust Causeway Hospital" at bounding box center [415, 99] width 100 height 39
click at [433, 110] on span "[GEOGRAPHIC_DATA]" at bounding box center [419, 107] width 75 height 9
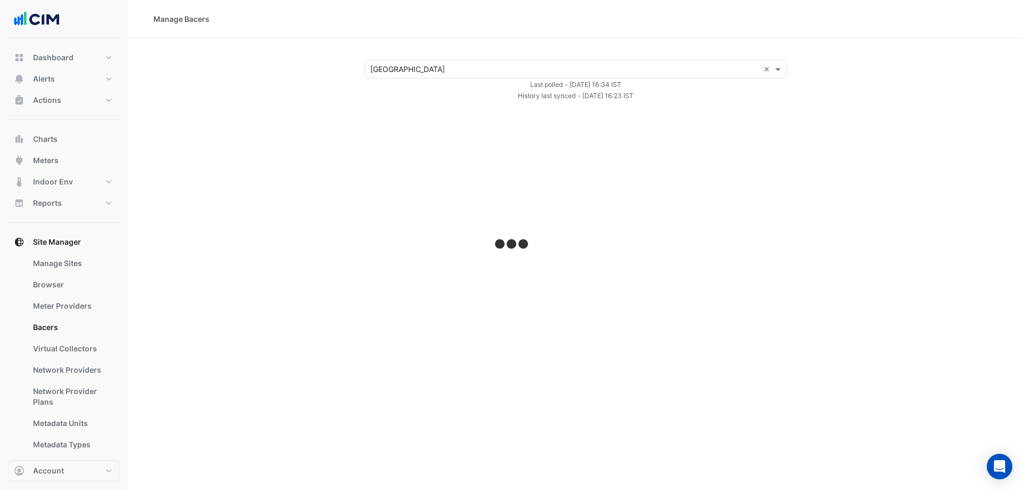
select select "***"
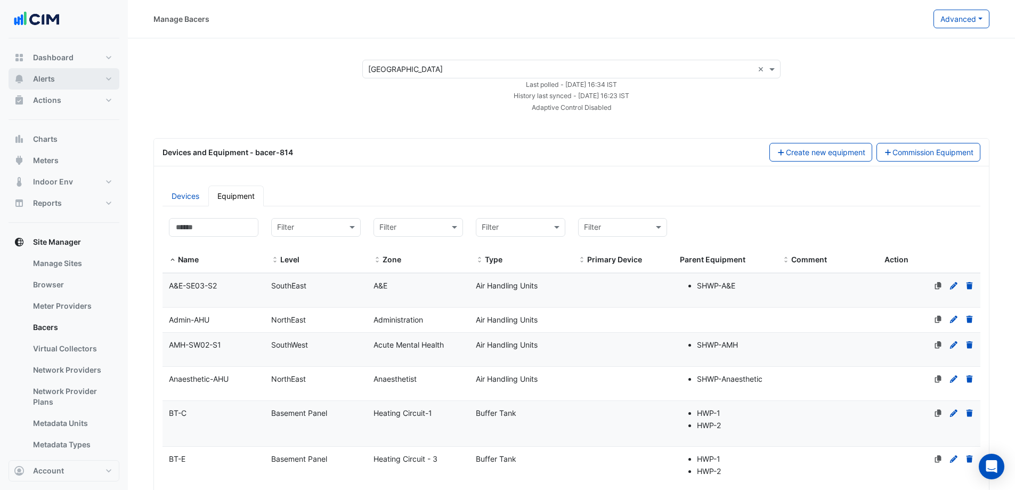
click at [68, 77] on button "Alerts" at bounding box center [64, 78] width 111 height 21
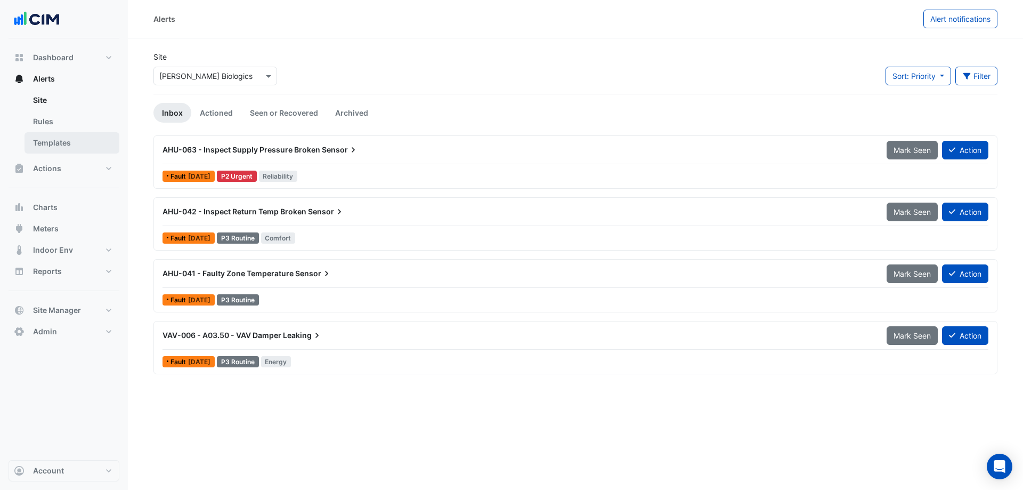
click at [57, 143] on link "Templates" at bounding box center [72, 142] width 95 height 21
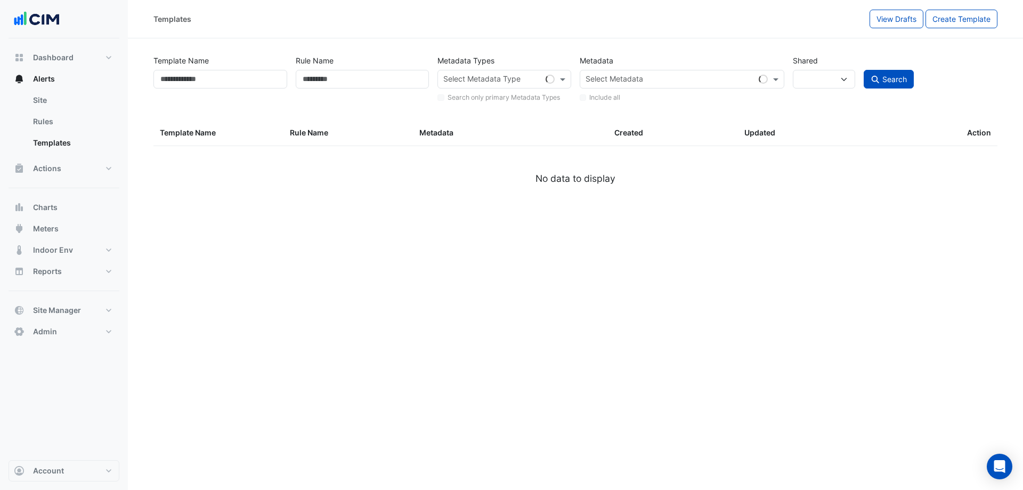
select select
select select "***"
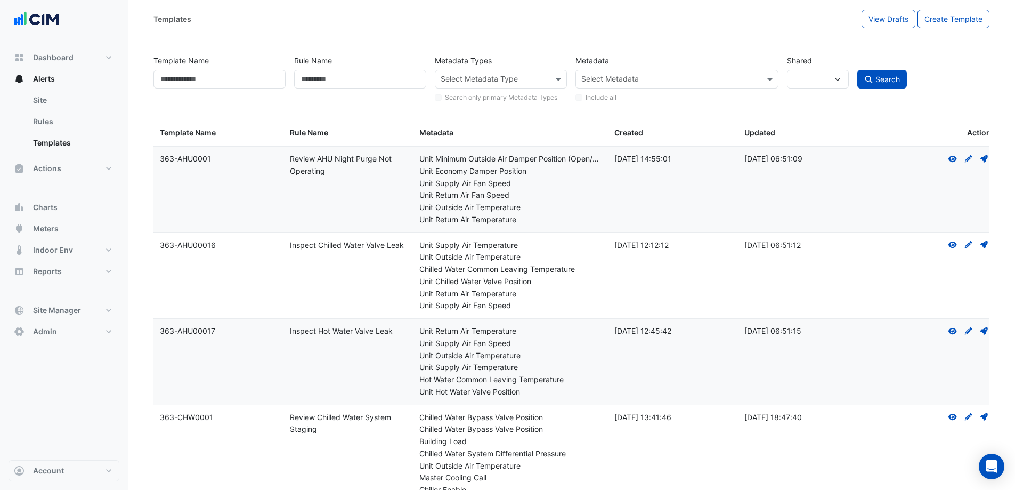
click at [663, 80] on input "text" at bounding box center [670, 80] width 179 height 11
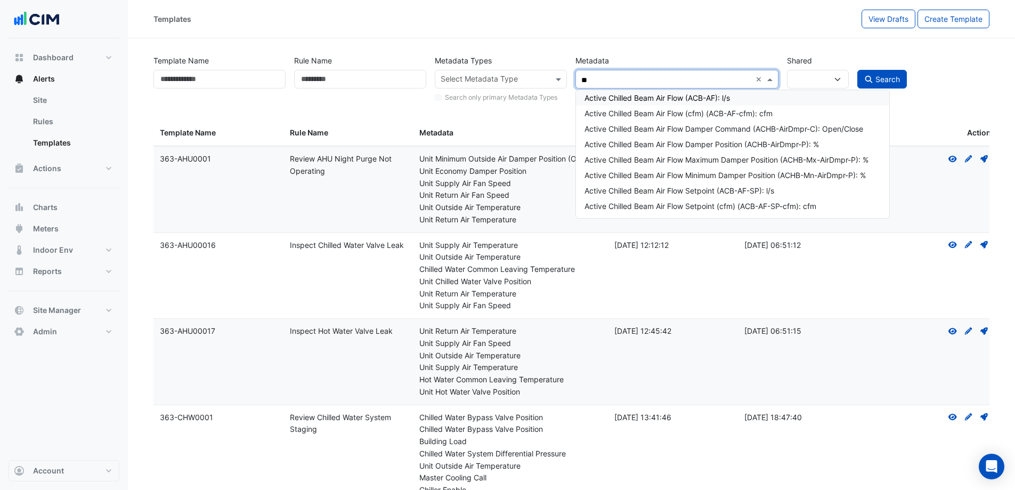
type input "*"
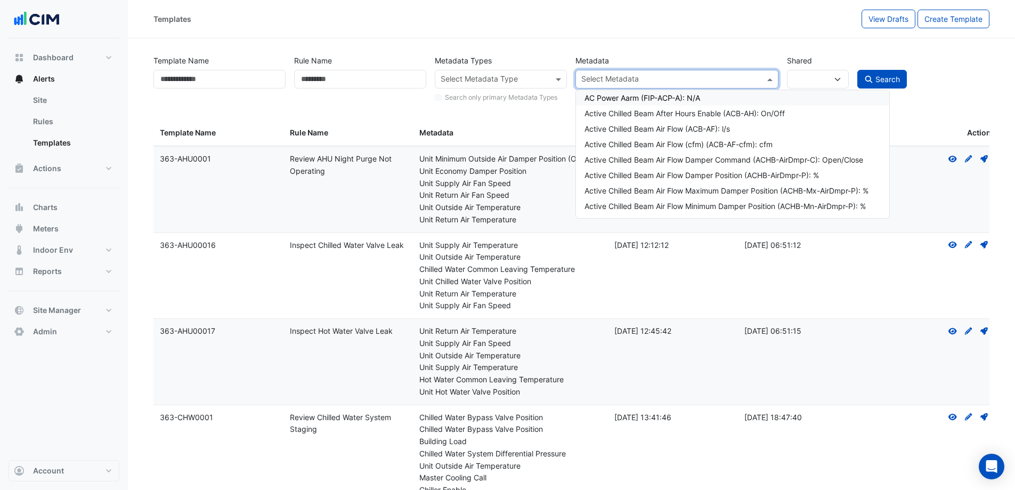
click at [558, 50] on div "Template Name Rule Name Metadata Types Select Metadata Type Search only primary…" at bounding box center [571, 76] width 845 height 54
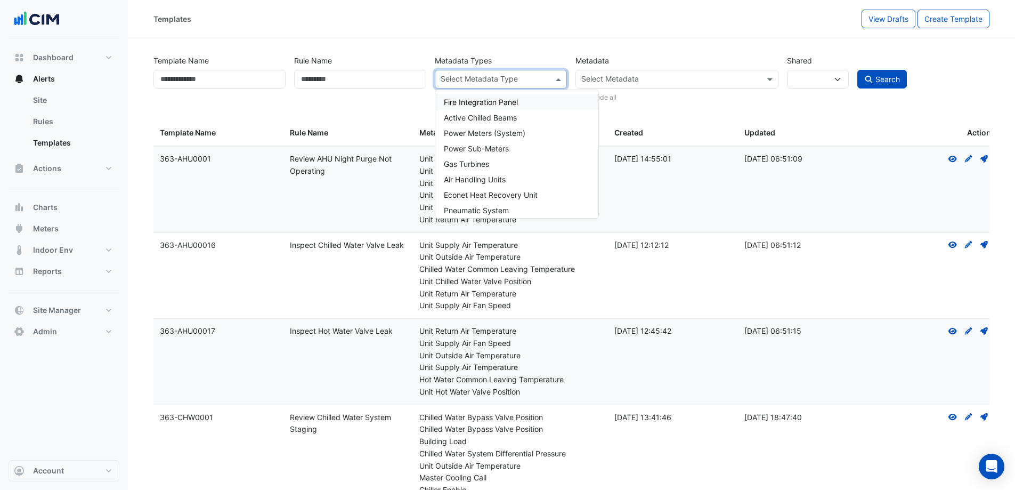
click at [545, 79] on input "text" at bounding box center [495, 80] width 108 height 11
click at [500, 183] on span "Air Handling Units" at bounding box center [475, 179] width 62 height 9
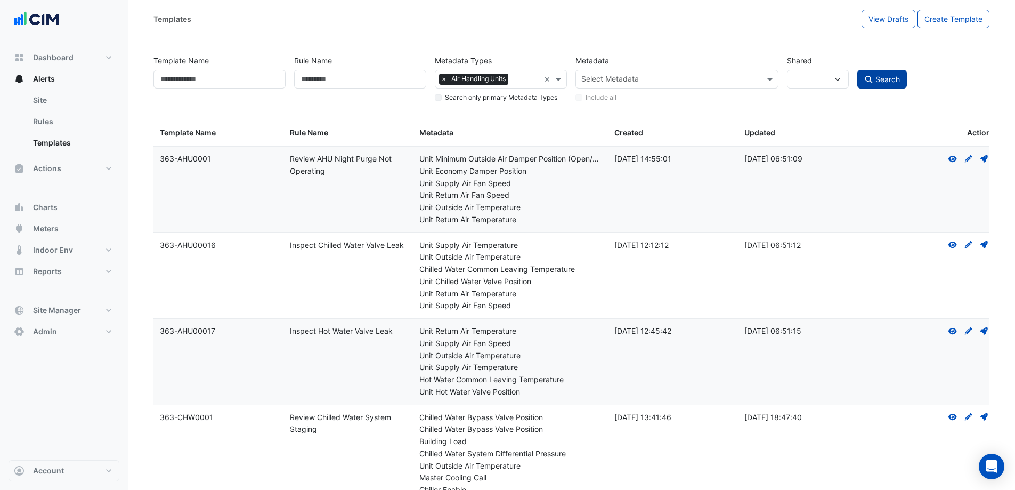
click at [889, 83] on span "Search" at bounding box center [888, 79] width 25 height 9
select select
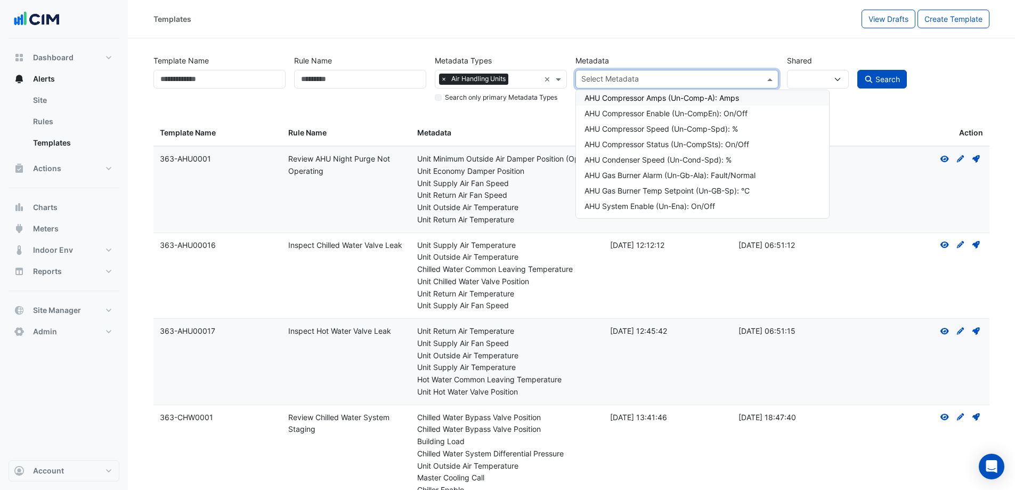
click at [621, 83] on input "text" at bounding box center [670, 80] width 179 height 11
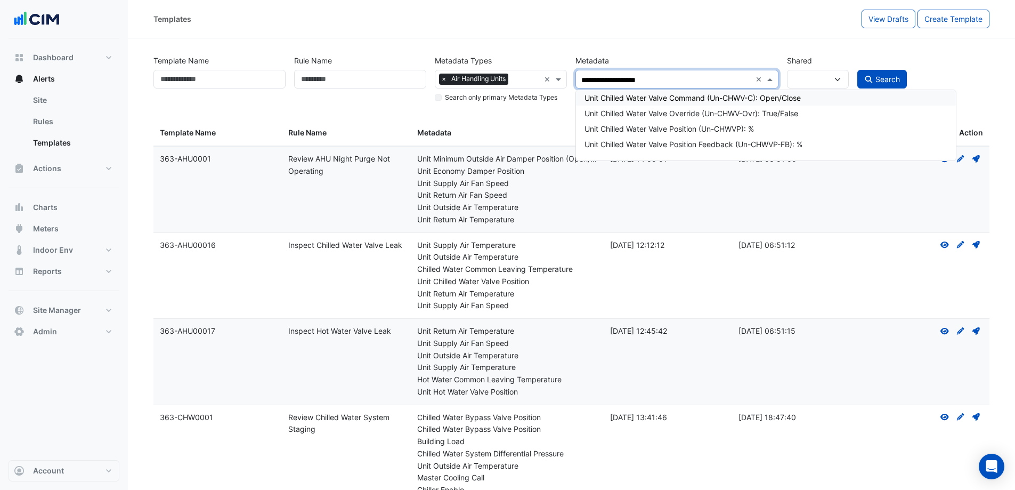
type input "**********"
drag, startPoint x: 702, startPoint y: 130, endPoint x: 731, endPoint y: 104, distance: 38.9
click at [702, 130] on div "Unit Chilled Water Valve Position (Un-CHWVP): %" at bounding box center [770, 128] width 370 height 11
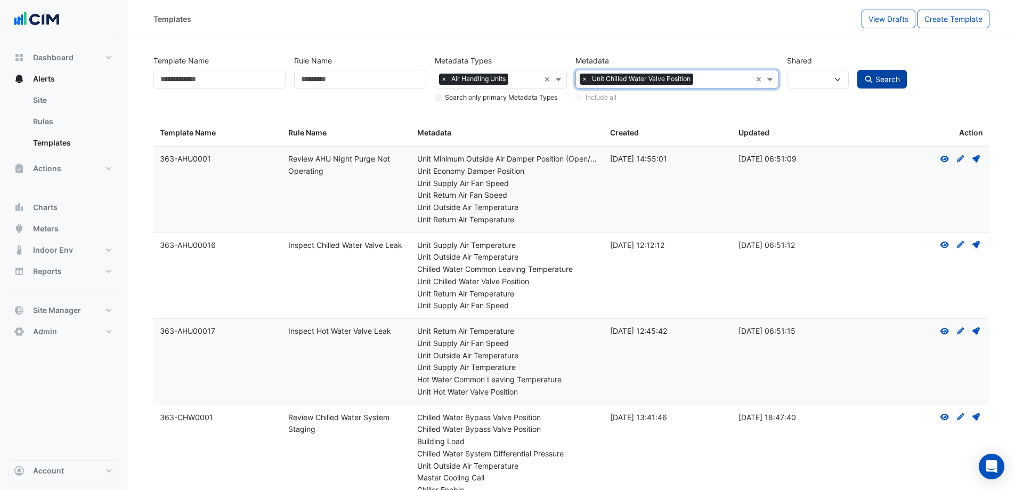
click at [880, 80] on span "Search" at bounding box center [888, 79] width 25 height 9
select select
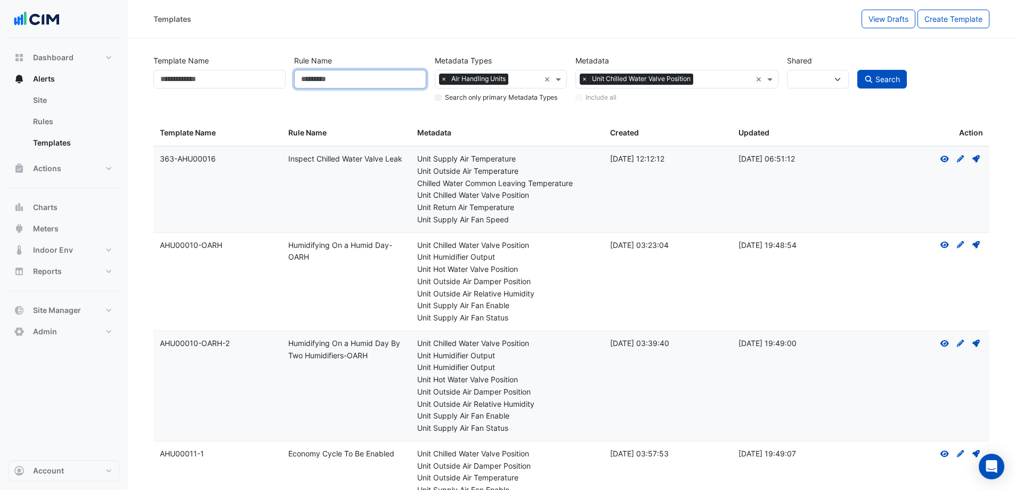
click at [351, 78] on input "Rule Name" at bounding box center [360, 79] width 132 height 19
type input "****"
click at [867, 73] on button "Search" at bounding box center [883, 79] width 50 height 19
select select
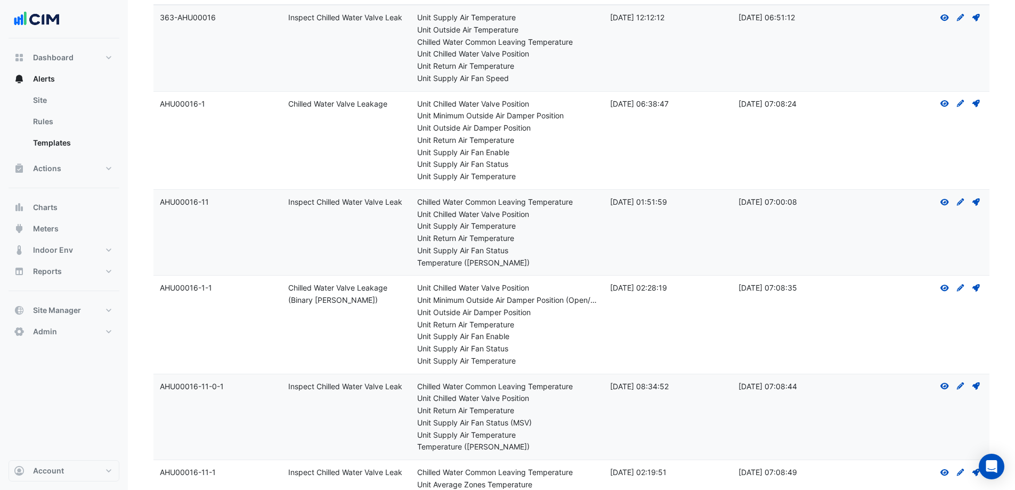
scroll to position [160, 0]
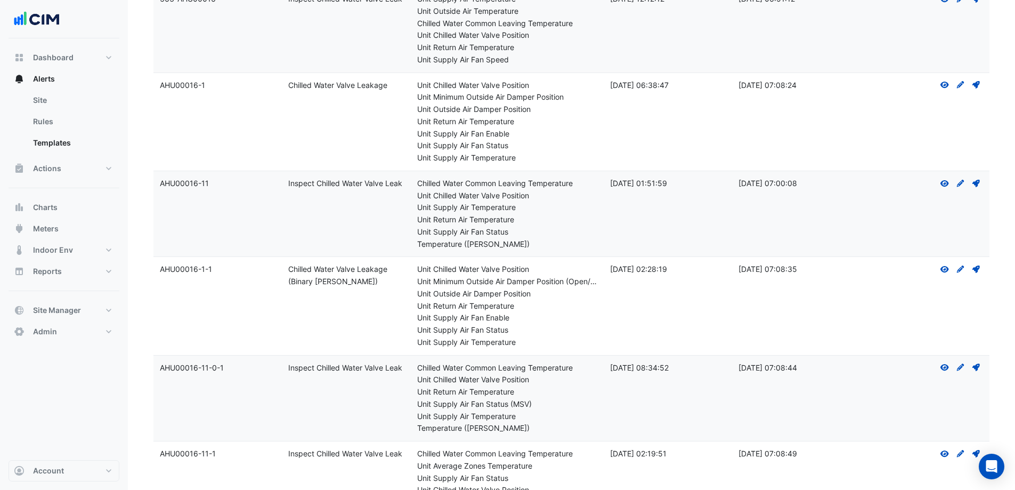
drag, startPoint x: 210, startPoint y: 184, endPoint x: 157, endPoint y: 185, distance: 53.3
click at [157, 185] on datatable-body-cell "Template Name: AHU00016-11" at bounding box center [218, 214] width 128 height 86
copy div "AHU00016-11"
click at [61, 124] on link "Rules" at bounding box center [72, 121] width 95 height 21
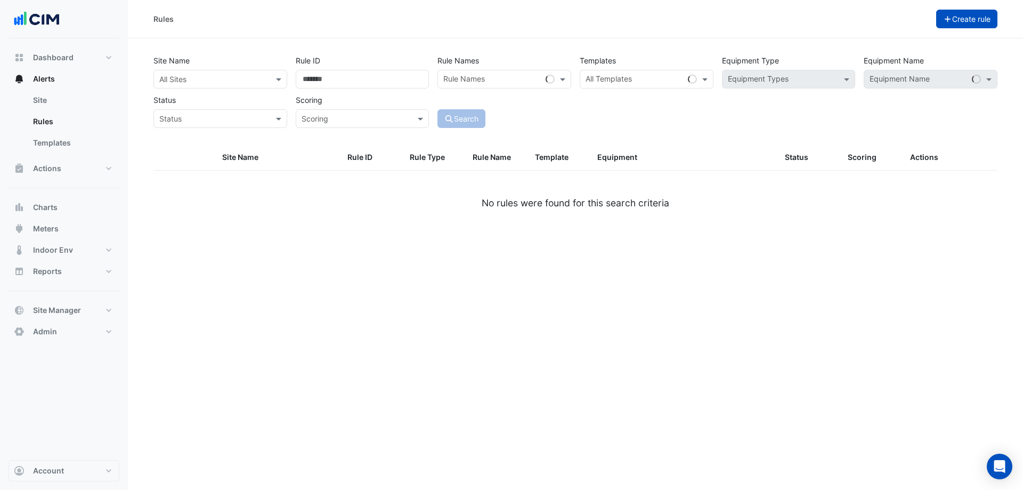
click at [954, 19] on button "Create rule" at bounding box center [967, 19] width 62 height 19
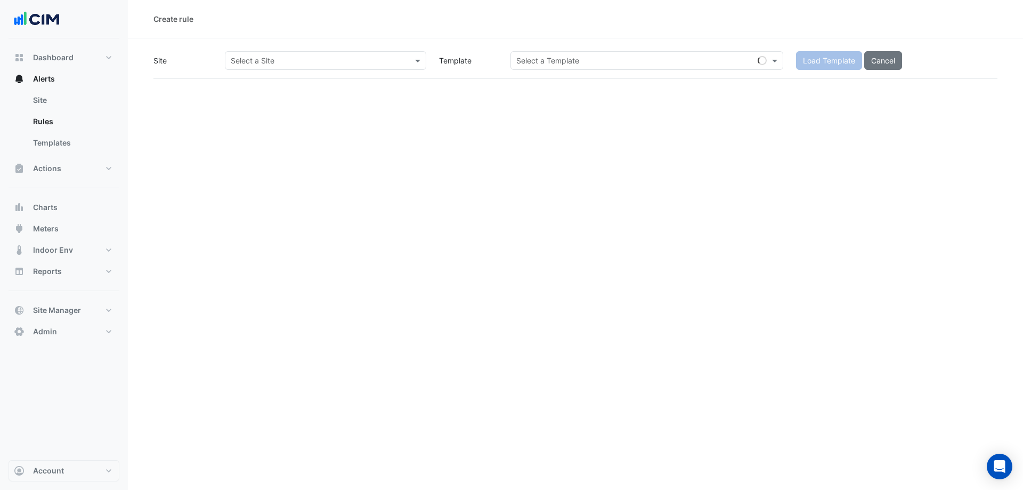
click at [283, 61] on input "text" at bounding box center [315, 60] width 168 height 11
type input "****"
click at [271, 99] on span "[GEOGRAPHIC_DATA]" at bounding box center [280, 98] width 75 height 9
click at [590, 95] on div "Create rule Site Select a Site × Causeway Hospital × Template Select a Template…" at bounding box center [575, 245] width 895 height 490
click at [608, 59] on input "text" at bounding box center [636, 60] width 240 height 11
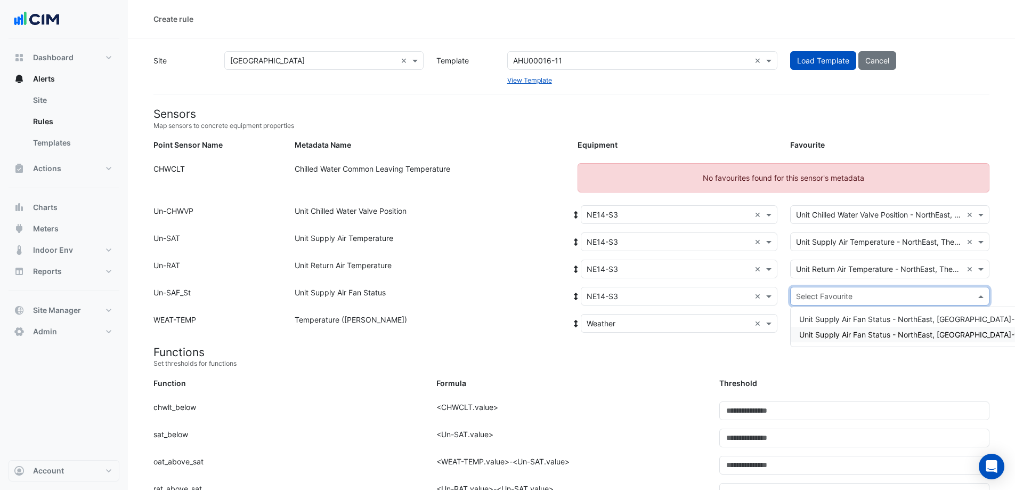
click at [787, 359] on small "Set thresholds for functions" at bounding box center [572, 364] width 836 height 10
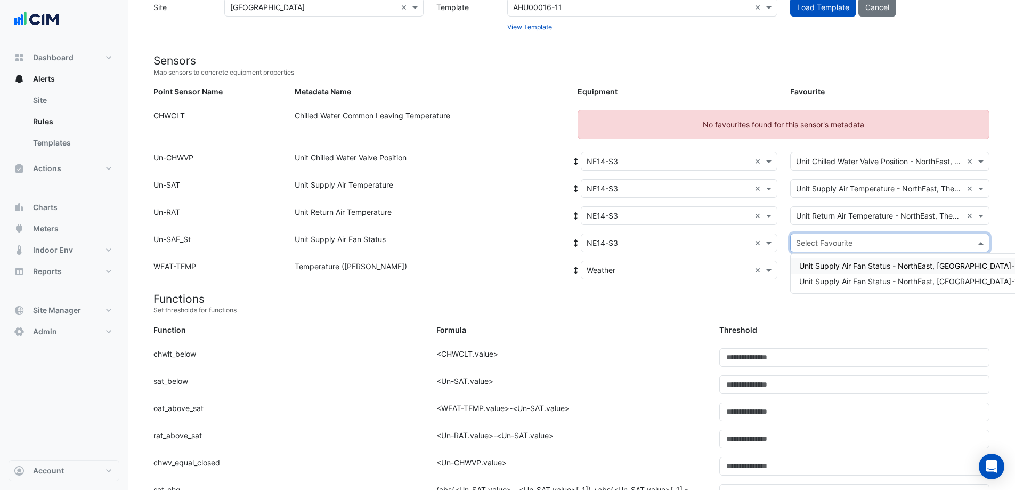
click at [839, 244] on input "text" at bounding box center [879, 243] width 166 height 11
click at [875, 282] on span "Unit Supply Air Fan Status - NorthEast, [GEOGRAPHIC_DATA]-1" at bounding box center [908, 281] width 219 height 9
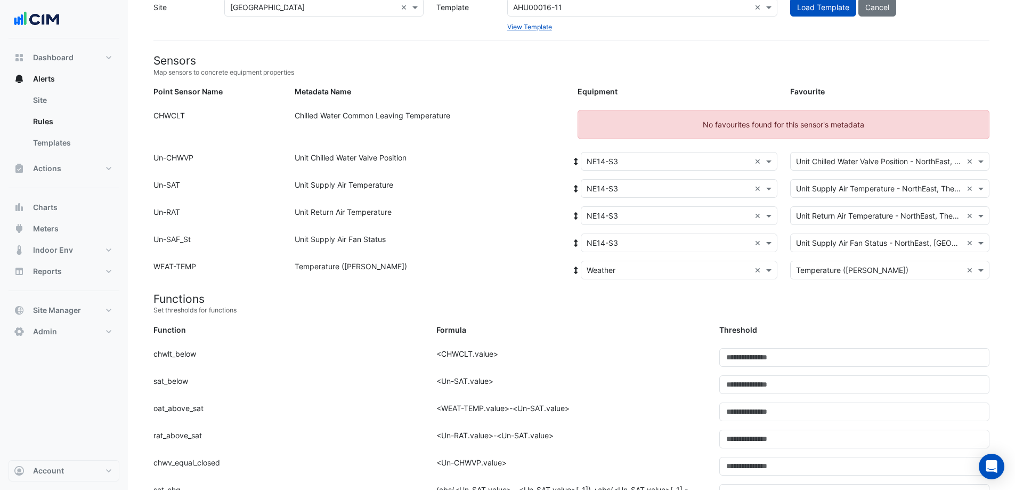
click at [874, 280] on div "Equipment: Select Equipment × Weather × Favourite: Select Favourite × Temperatu…" at bounding box center [783, 272] width 425 height 23
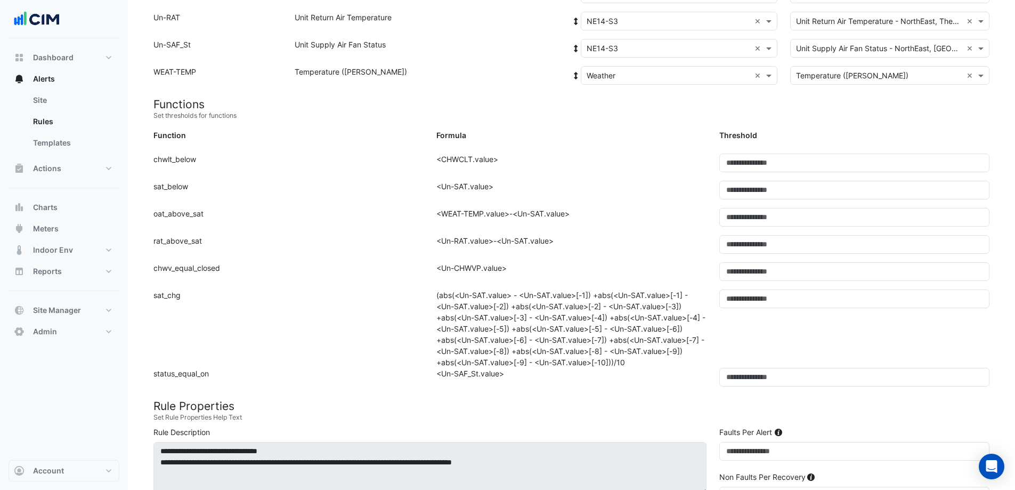
scroll to position [266, 0]
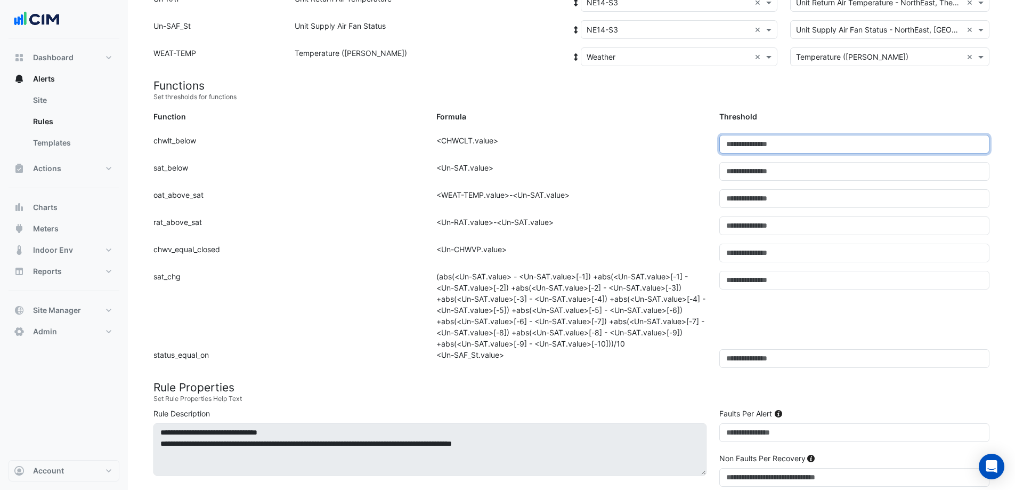
click at [749, 142] on input "**" at bounding box center [855, 144] width 270 height 19
click at [799, 114] on div "Threshold" at bounding box center [854, 118] width 283 height 15
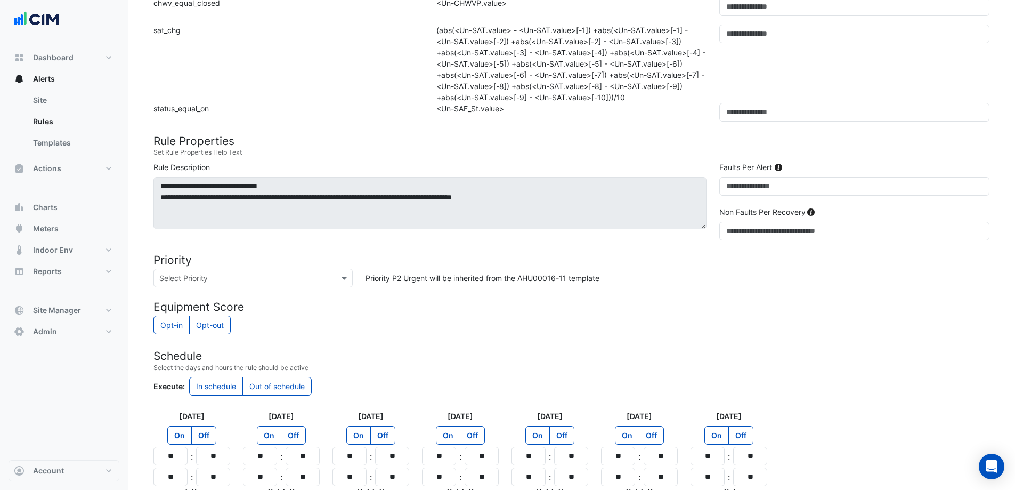
scroll to position [533, 0]
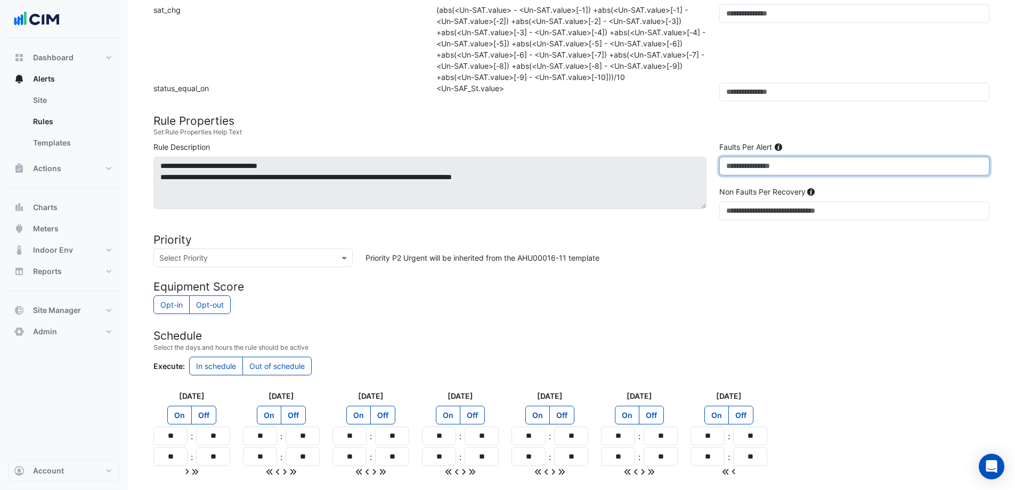
drag, startPoint x: 737, startPoint y: 162, endPoint x: 724, endPoint y: 162, distance: 13.3
click at [724, 162] on input "*" at bounding box center [855, 166] width 270 height 19
click at [741, 167] on input "*" at bounding box center [855, 166] width 270 height 19
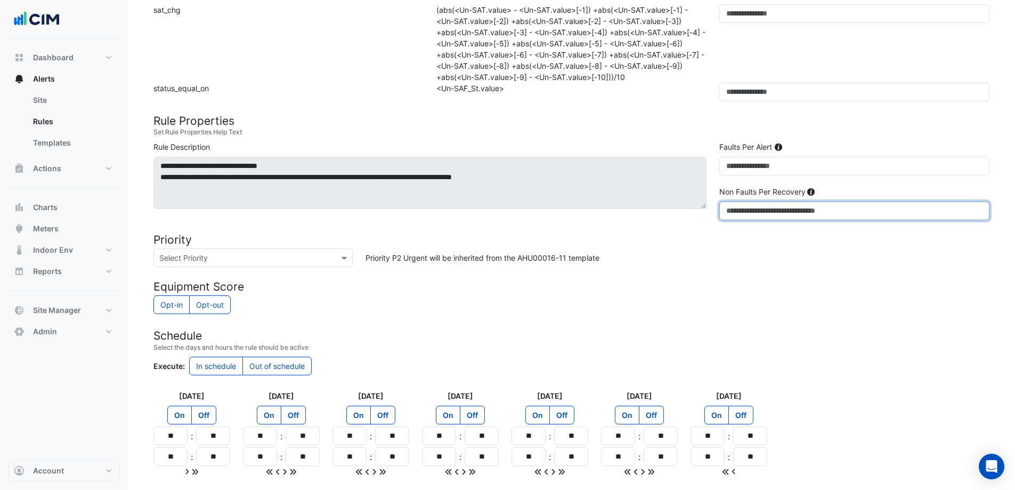
click at [748, 216] on input "*" at bounding box center [855, 210] width 270 height 19
click at [767, 235] on h4 "Priority" at bounding box center [572, 239] width 836 height 13
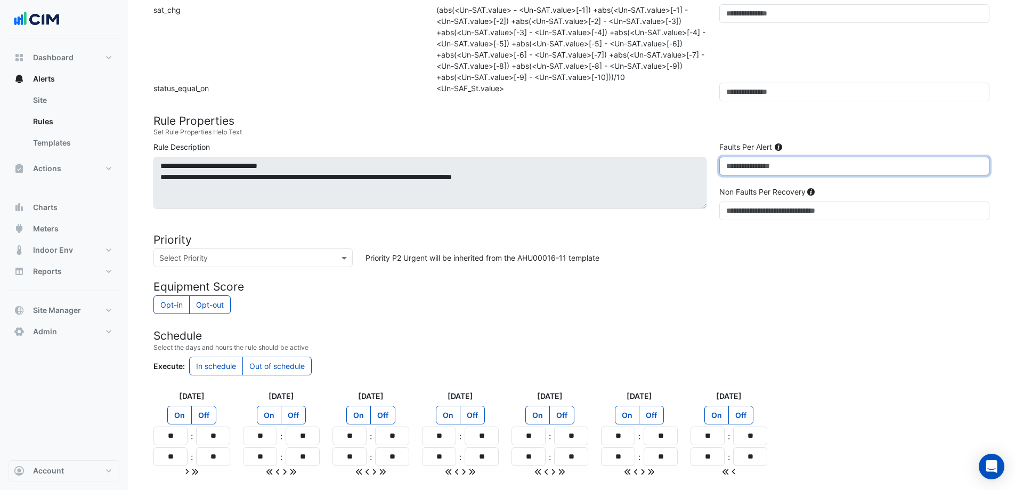
drag, startPoint x: 740, startPoint y: 166, endPoint x: 723, endPoint y: 168, distance: 17.1
click at [723, 168] on input "*" at bounding box center [855, 166] width 270 height 19
click at [723, 182] on div "Faults Per Alert *" at bounding box center [854, 162] width 283 height 43
click at [734, 169] on input "*" at bounding box center [855, 166] width 270 height 19
click at [825, 256] on div "Priority P2 Urgent will be inherited from the AHU00016-11 template" at bounding box center [677, 257] width 637 height 19
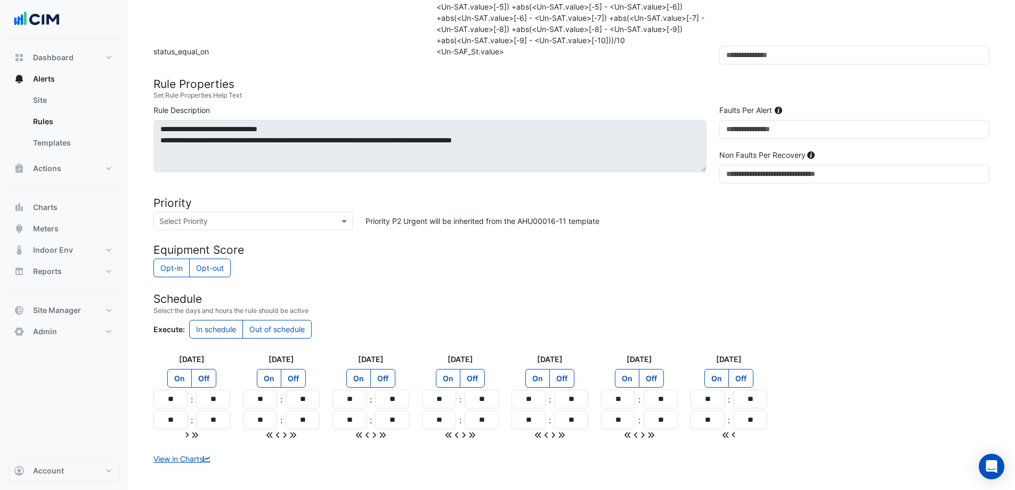
scroll to position [617, 0]
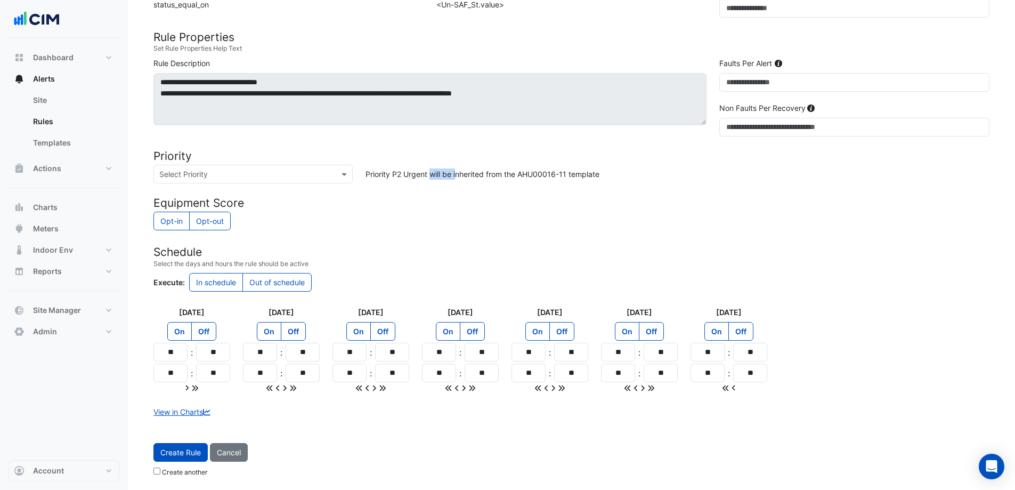
drag, startPoint x: 392, startPoint y: 175, endPoint x: 425, endPoint y: 176, distance: 33.1
click at [427, 176] on div "Priority P2 Urgent will be inherited from the AHU00016-11 template" at bounding box center [677, 174] width 637 height 19
drag, startPoint x: 399, startPoint y: 192, endPoint x: 340, endPoint y: 176, distance: 61.3
click at [340, 175] on span at bounding box center [345, 173] width 13 height 11
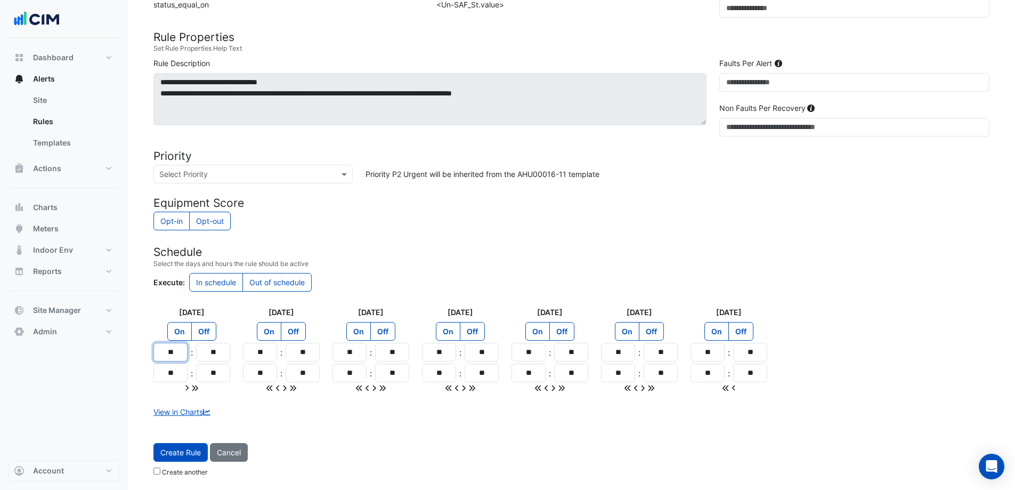
drag, startPoint x: 183, startPoint y: 356, endPoint x: 164, endPoint y: 353, distance: 19.9
click at [164, 353] on input "**" at bounding box center [171, 352] width 34 height 19
click at [249, 340] on div "On Off" at bounding box center [281, 332] width 77 height 21
drag, startPoint x: 183, startPoint y: 354, endPoint x: 164, endPoint y: 356, distance: 18.7
click at [164, 356] on input "**" at bounding box center [171, 352] width 34 height 19
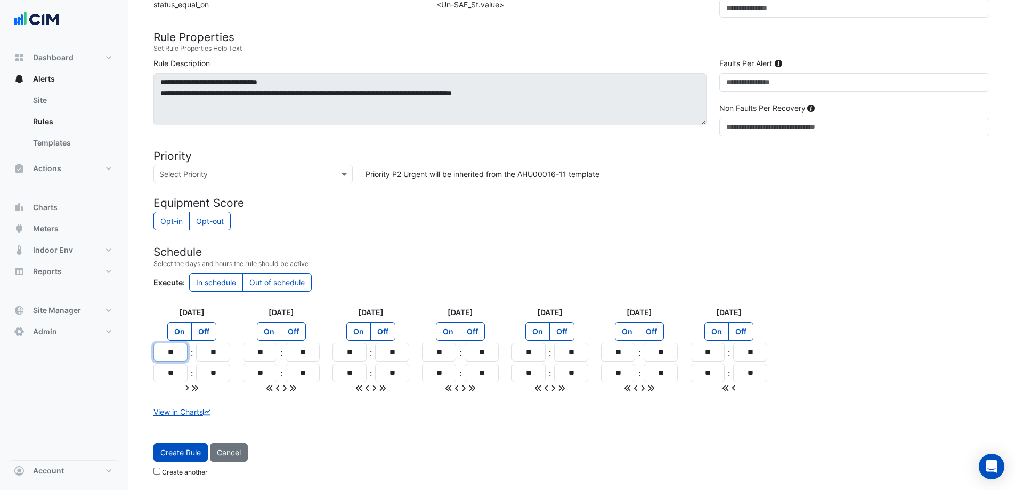
type input "**"
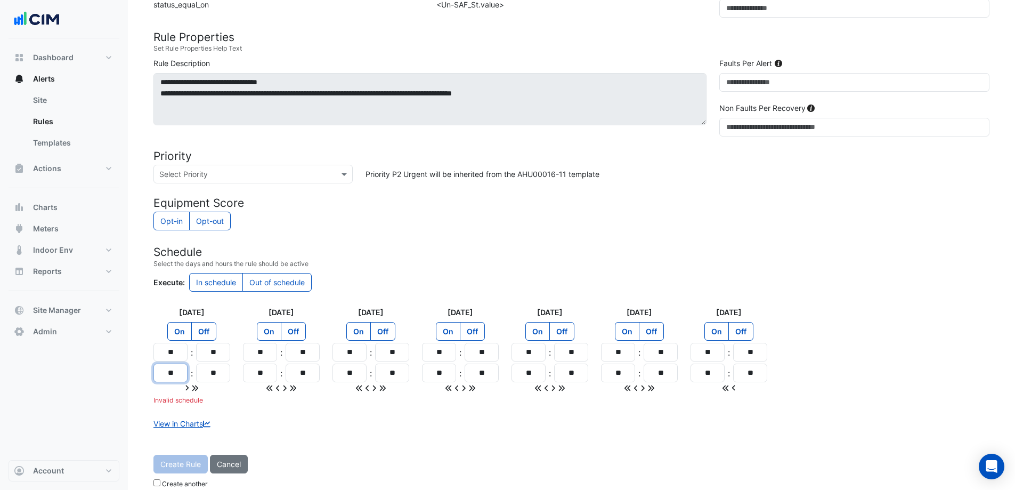
drag, startPoint x: 177, startPoint y: 370, endPoint x: 132, endPoint y: 368, distance: 44.8
type input "**"
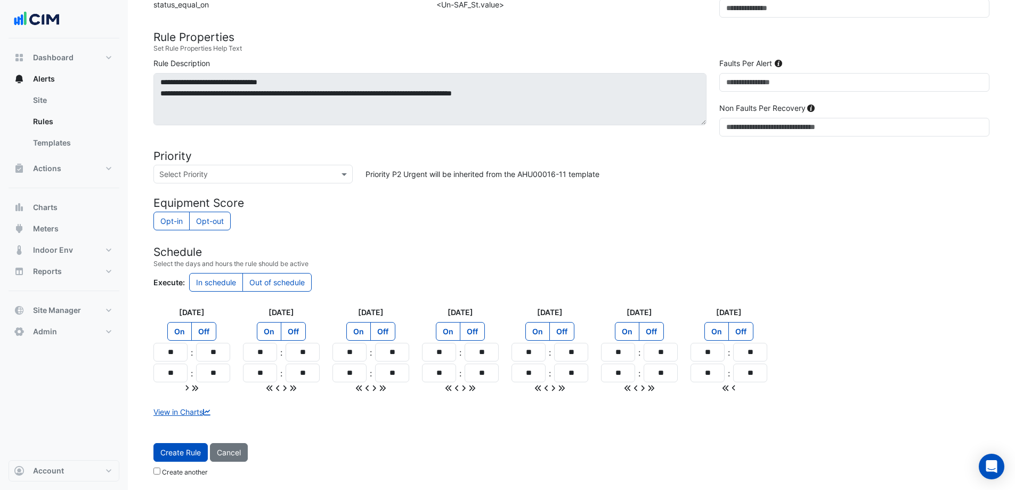
click at [195, 390] on icon at bounding box center [194, 387] width 7 height 7
type input "**"
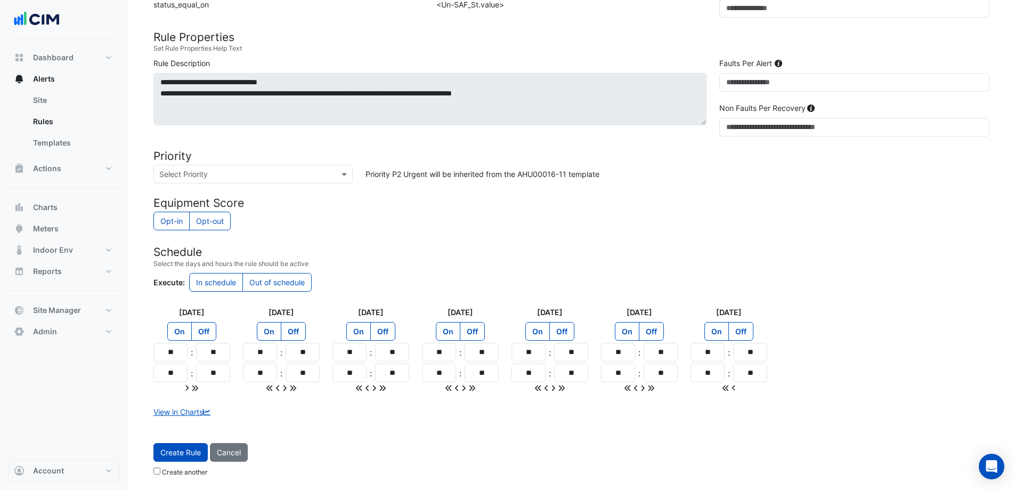
type input "**"
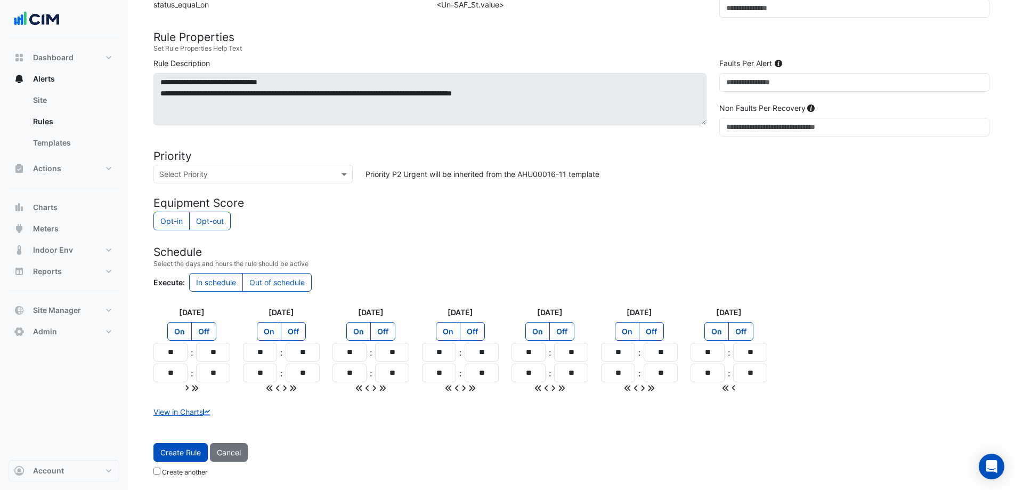
type input "**"
click at [654, 334] on label "Off" at bounding box center [651, 331] width 25 height 19
click at [744, 335] on label "Off" at bounding box center [741, 331] width 25 height 19
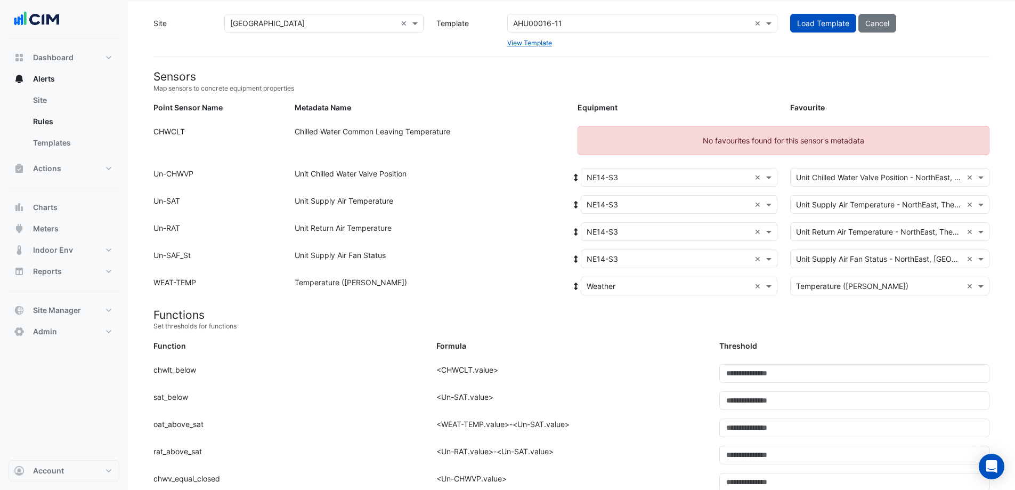
scroll to position [0, 0]
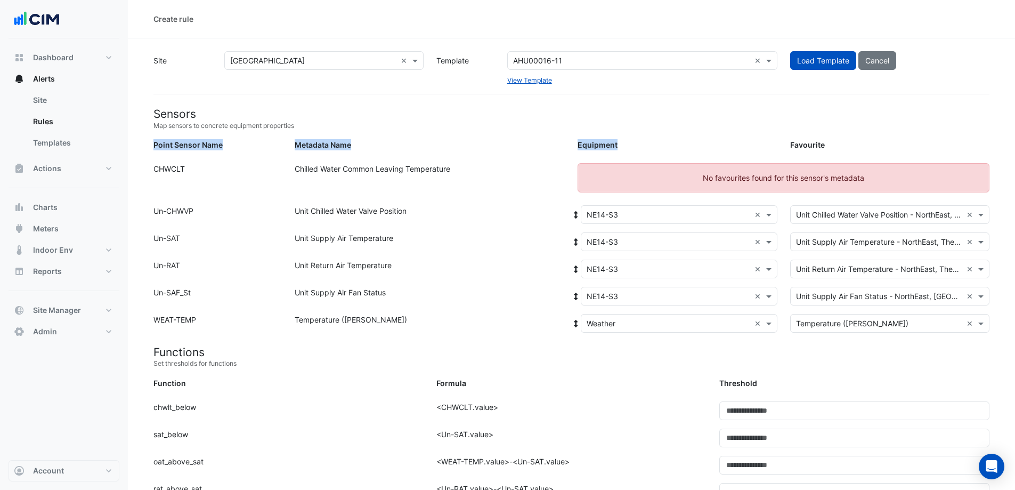
click at [739, 118] on h4 "Sensors" at bounding box center [572, 113] width 836 height 13
click at [78, 147] on link "Templates" at bounding box center [72, 142] width 95 height 21
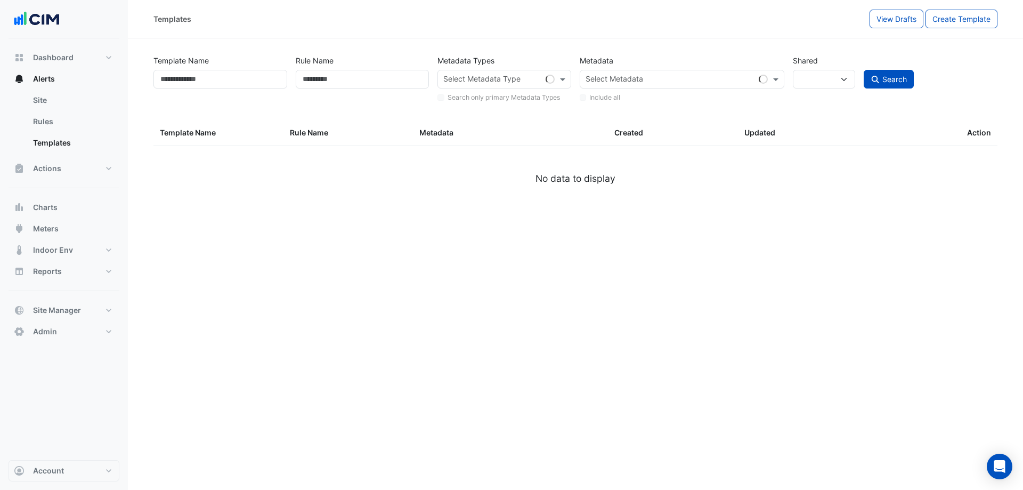
select select
select select "***"
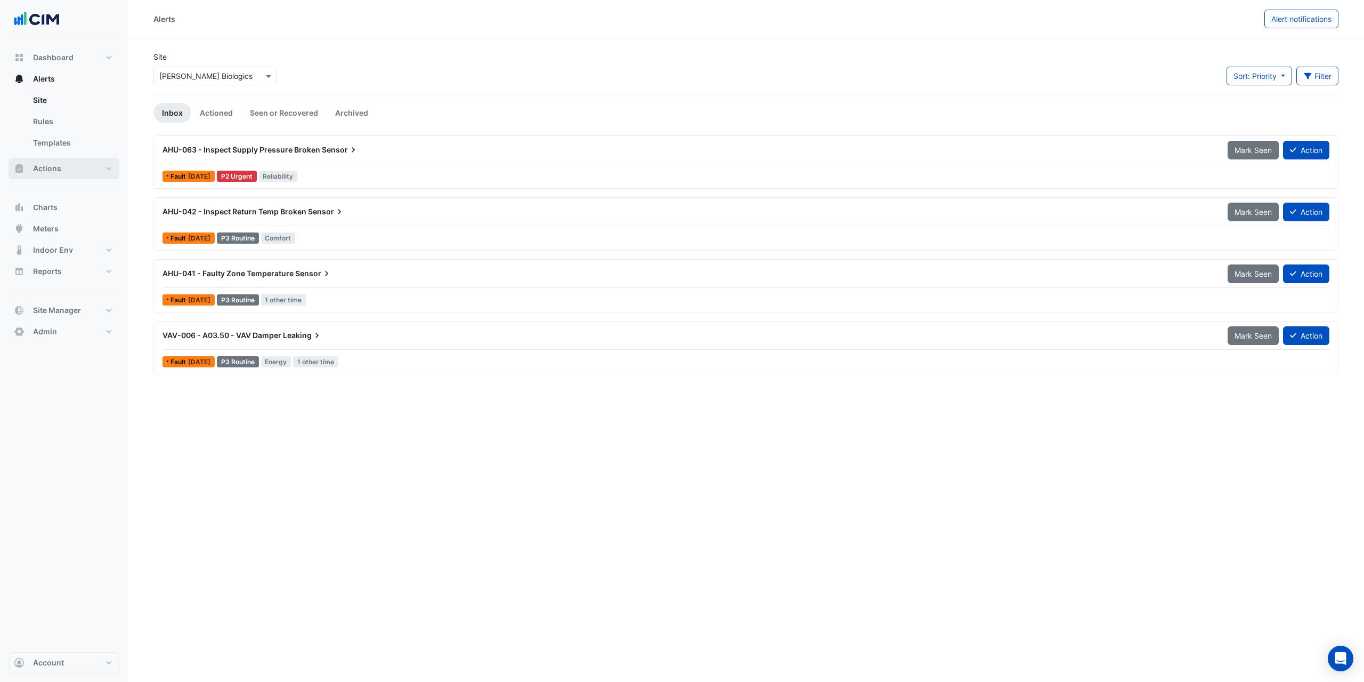
click at [92, 161] on button "Actions" at bounding box center [64, 168] width 111 height 21
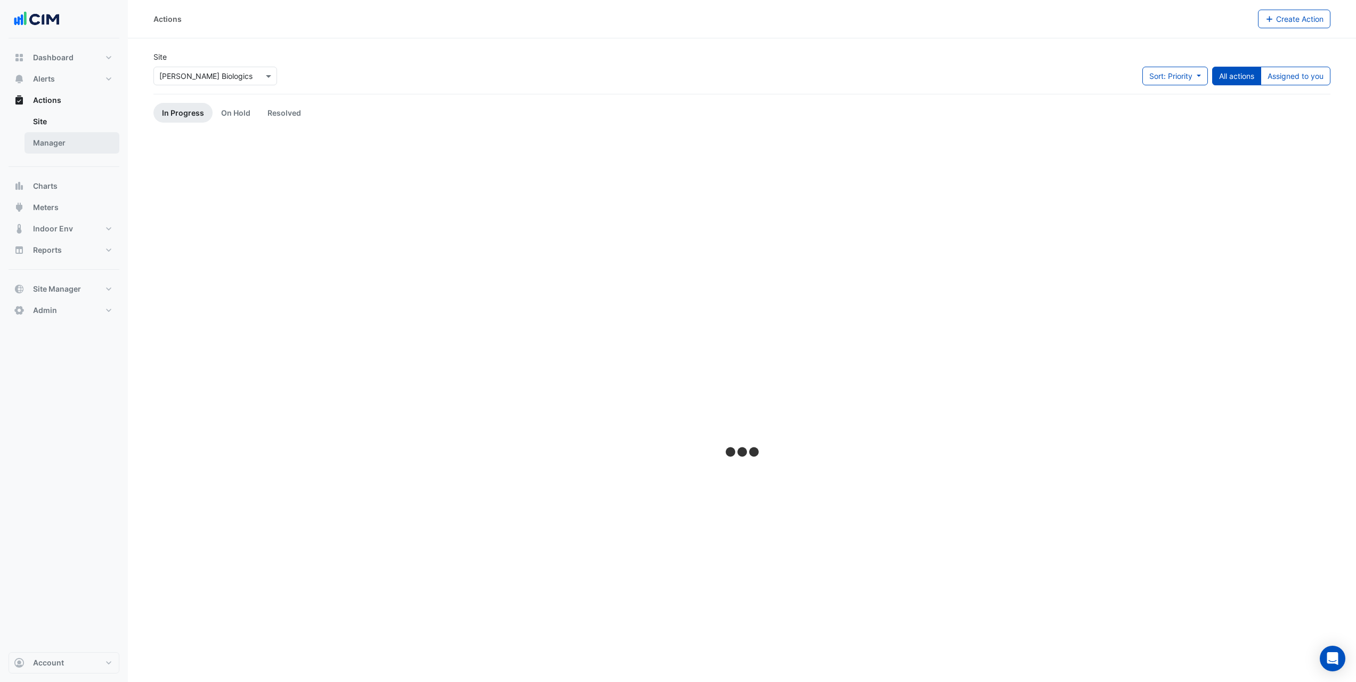
click at [90, 142] on link "Manager" at bounding box center [72, 142] width 95 height 21
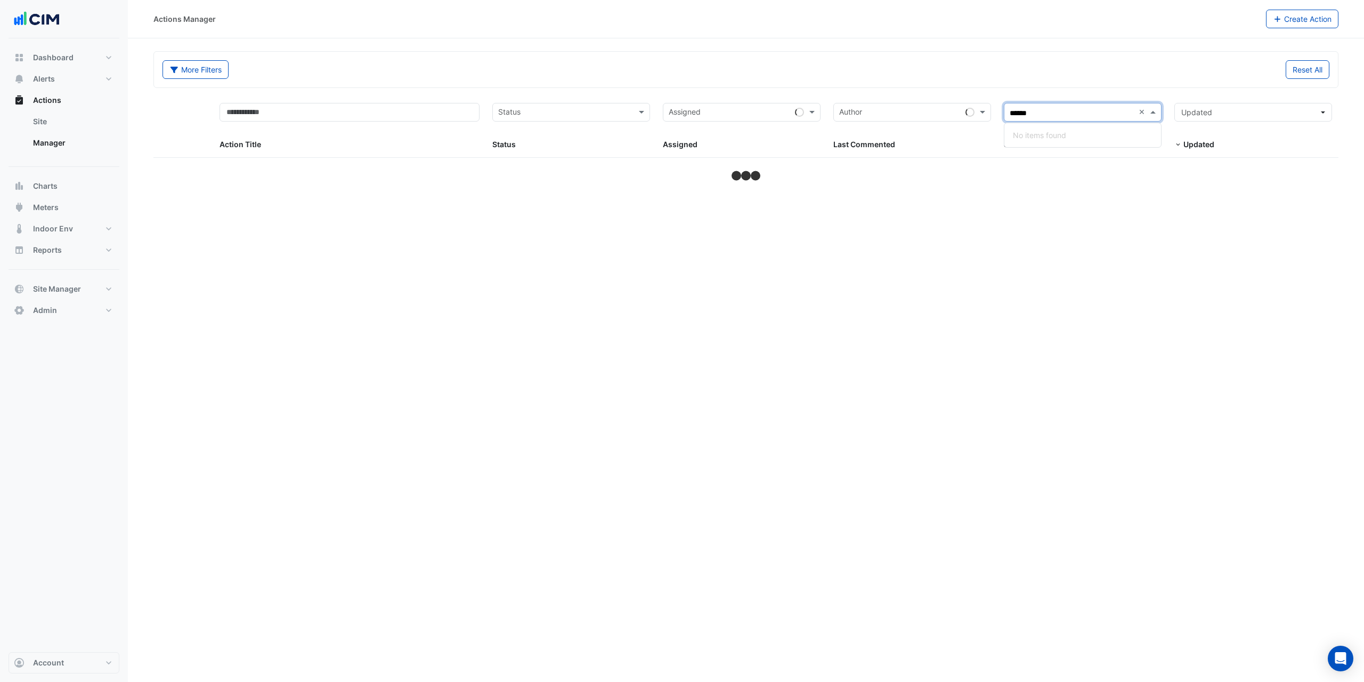
type input "*****"
select select "***"
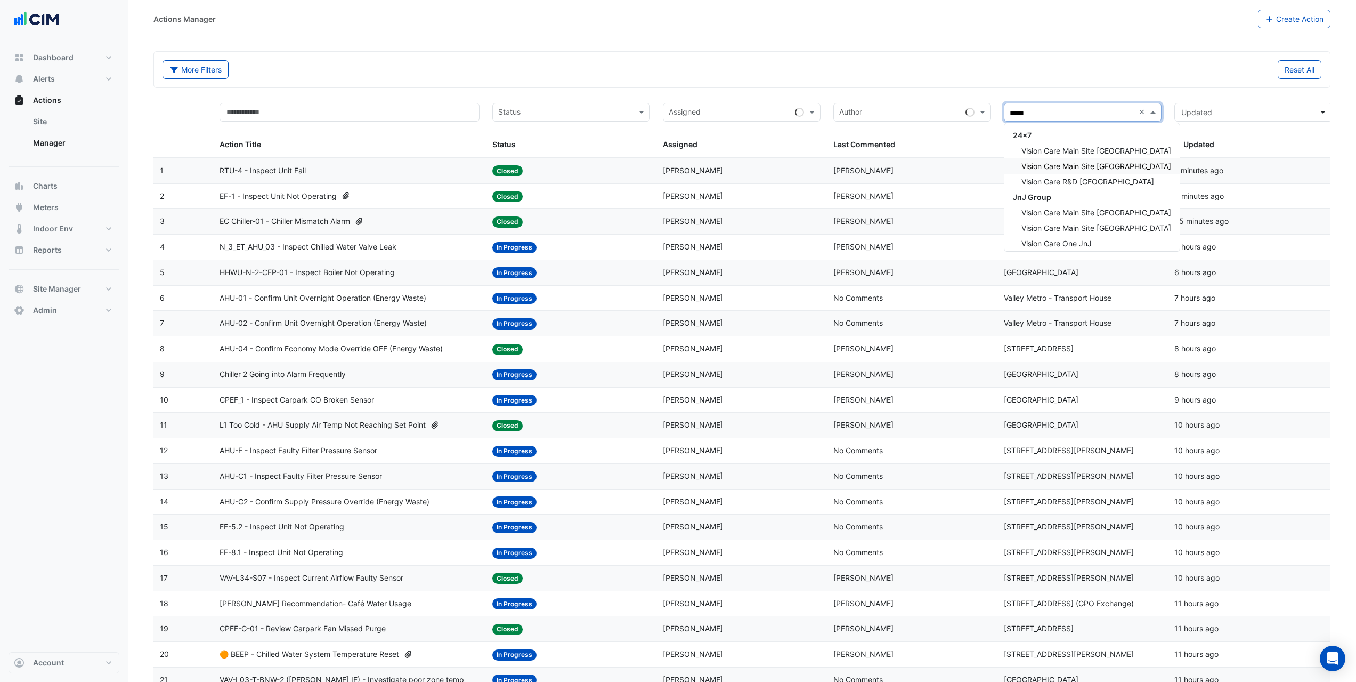
click at [1119, 172] on div "Vision Care Main Site [GEOGRAPHIC_DATA]" at bounding box center [1092, 165] width 175 height 15
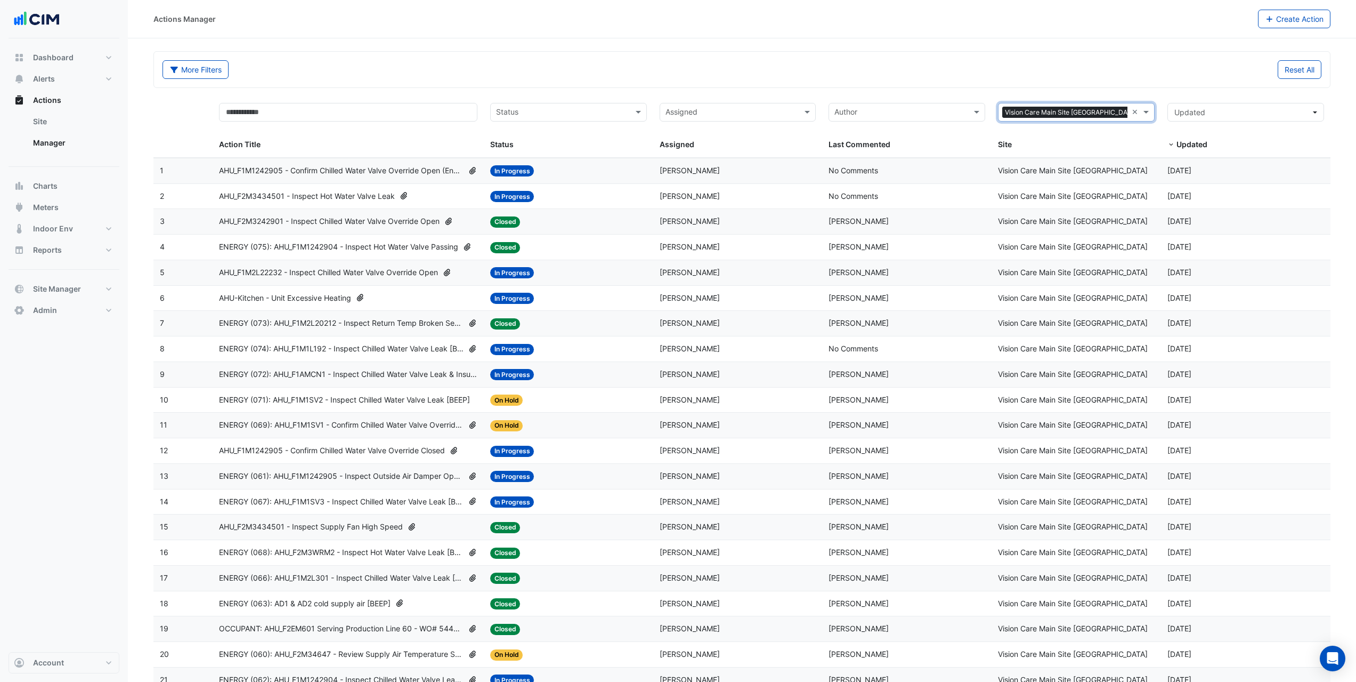
click at [423, 190] on datatable-body-cell "Action Title: AHU_F2M3434501 - Inspect Hot Water Valve Leak" at bounding box center [348, 196] width 271 height 25
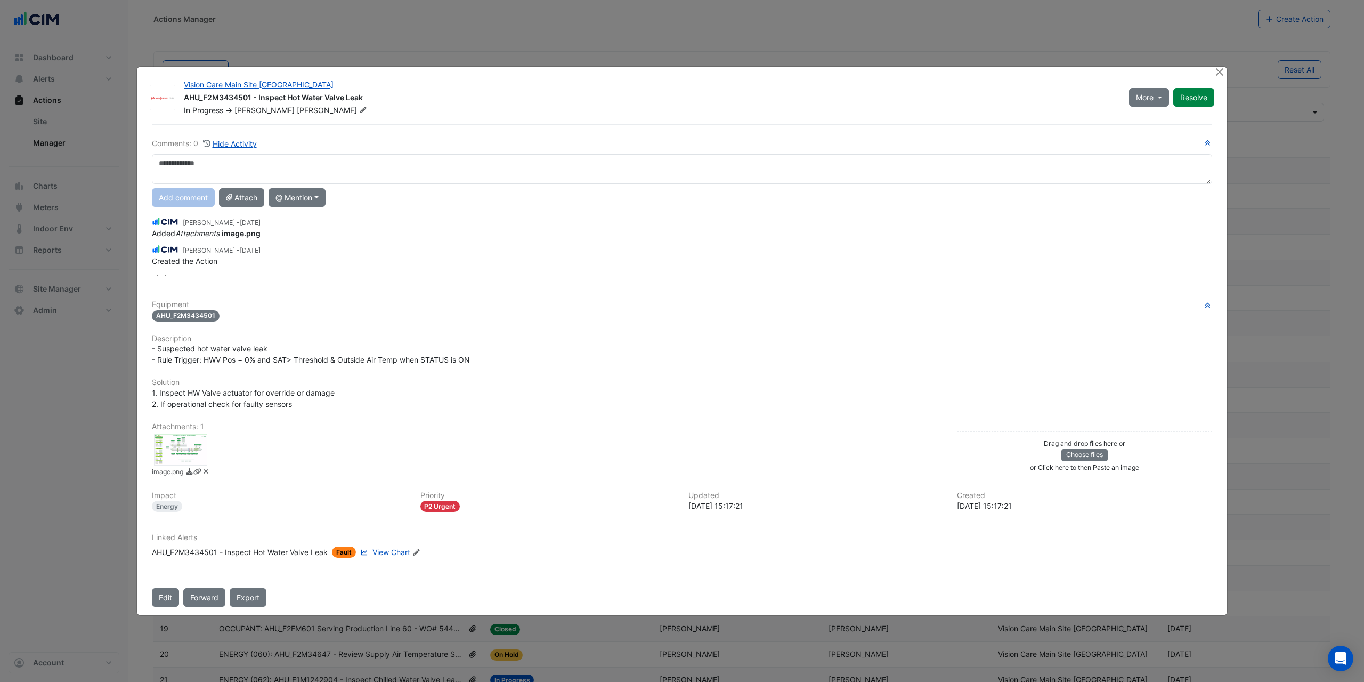
click at [197, 450] on div at bounding box center [180, 449] width 53 height 32
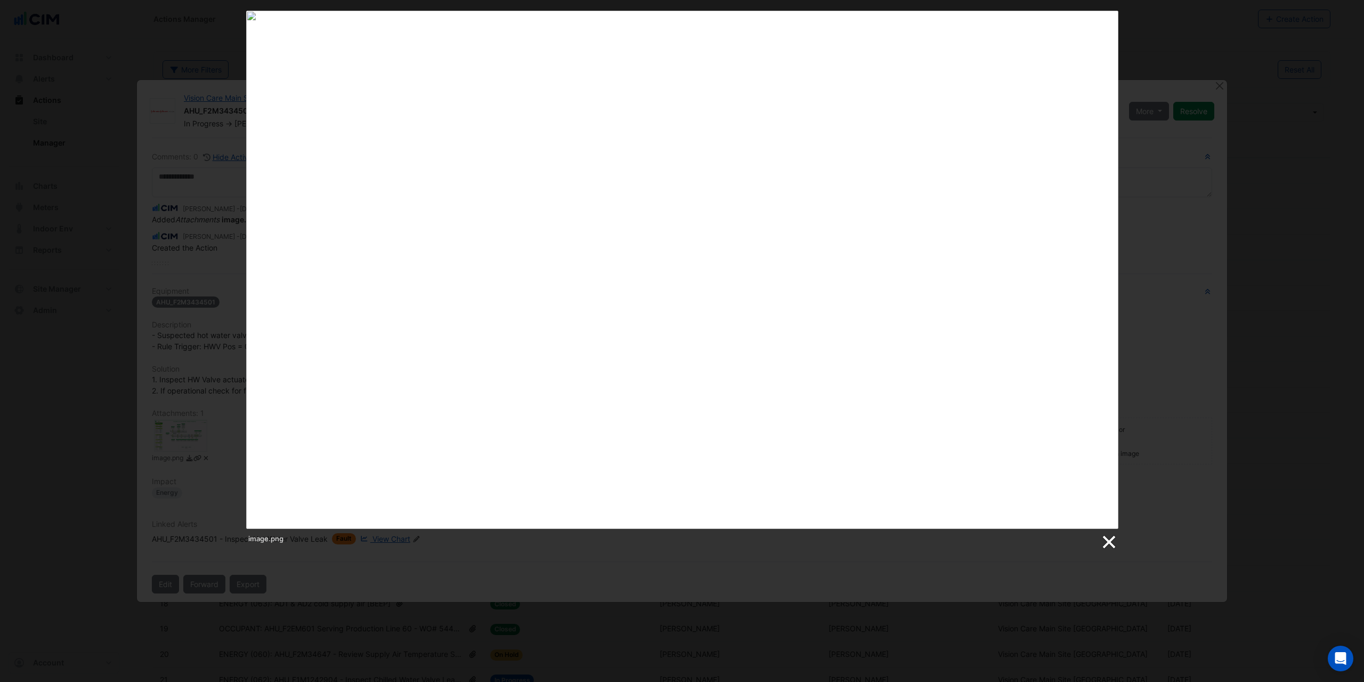
click at [1106, 539] on link at bounding box center [1109, 542] width 16 height 16
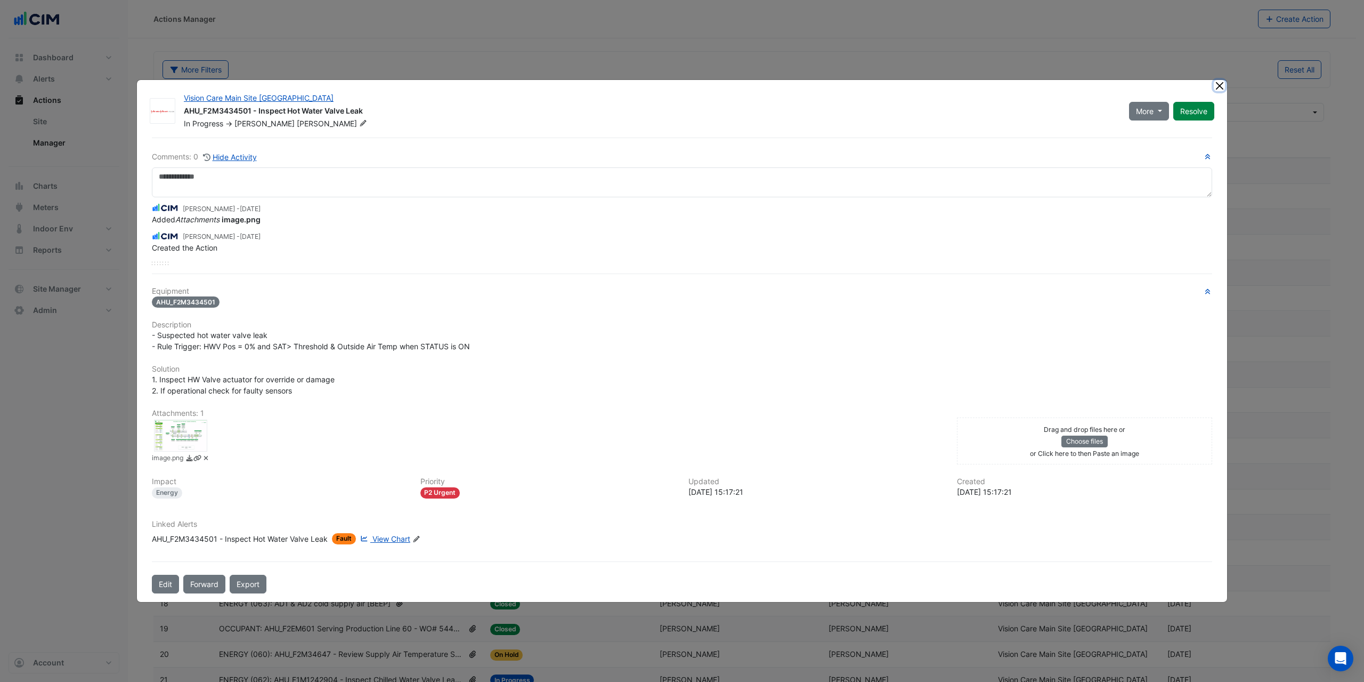
click at [1217, 87] on button "Close" at bounding box center [1219, 85] width 11 height 11
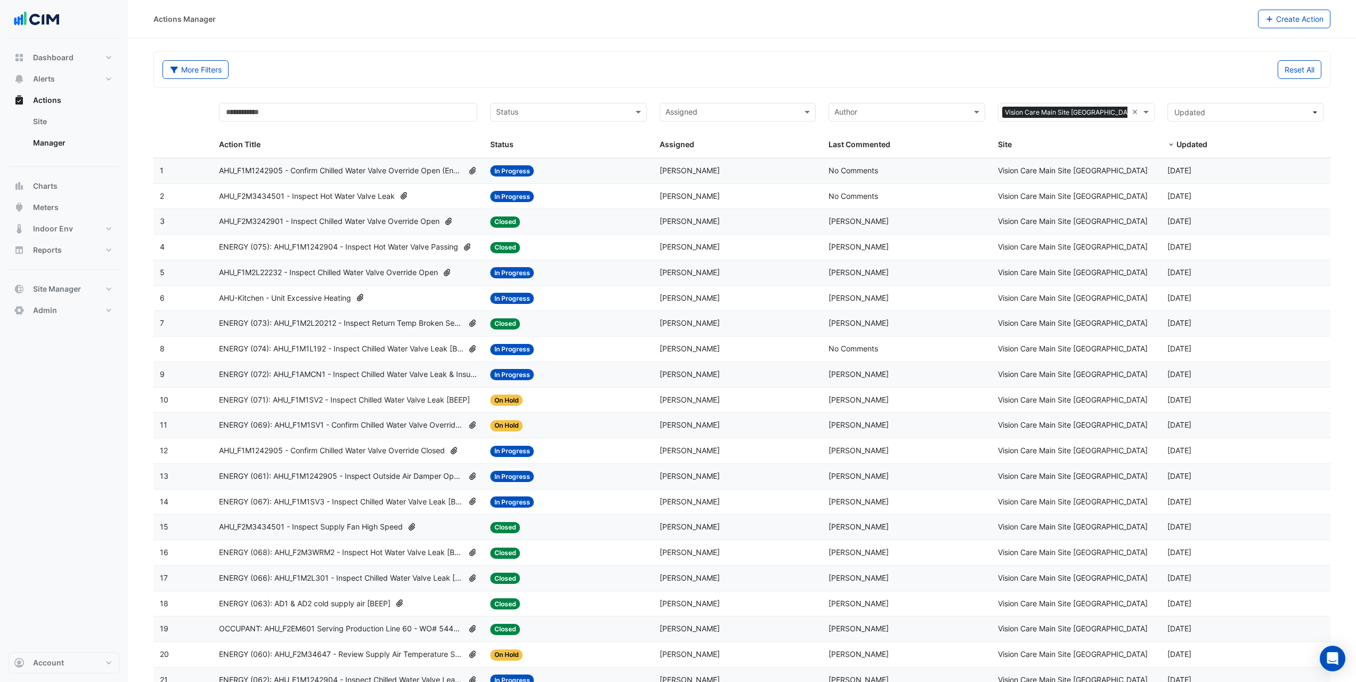
click at [370, 166] on span "AHU_F1M1242905 - Confirm Chilled Water Valve Override Open (Energy Waste)" at bounding box center [341, 171] width 245 height 12
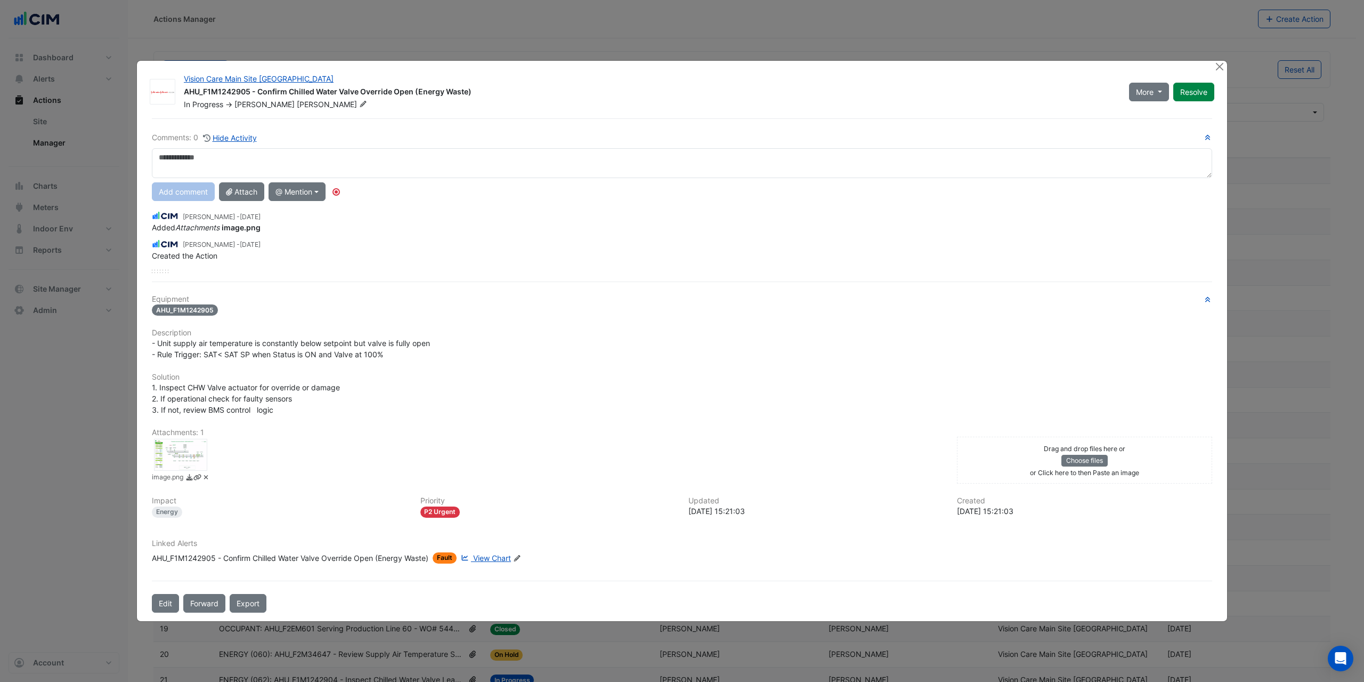
click at [181, 445] on div at bounding box center [180, 455] width 53 height 32
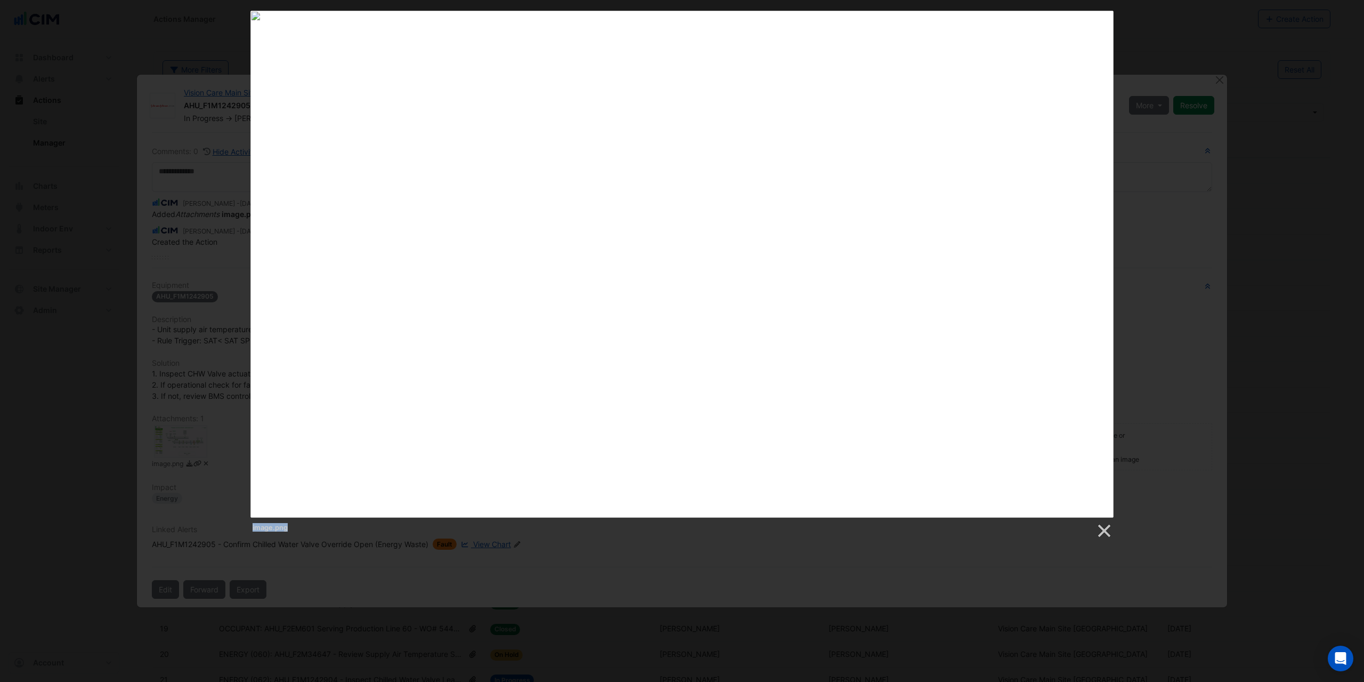
click at [1108, 522] on div "image.png" at bounding box center [682, 528] width 863 height 21
click at [1104, 534] on link at bounding box center [1104, 531] width 16 height 16
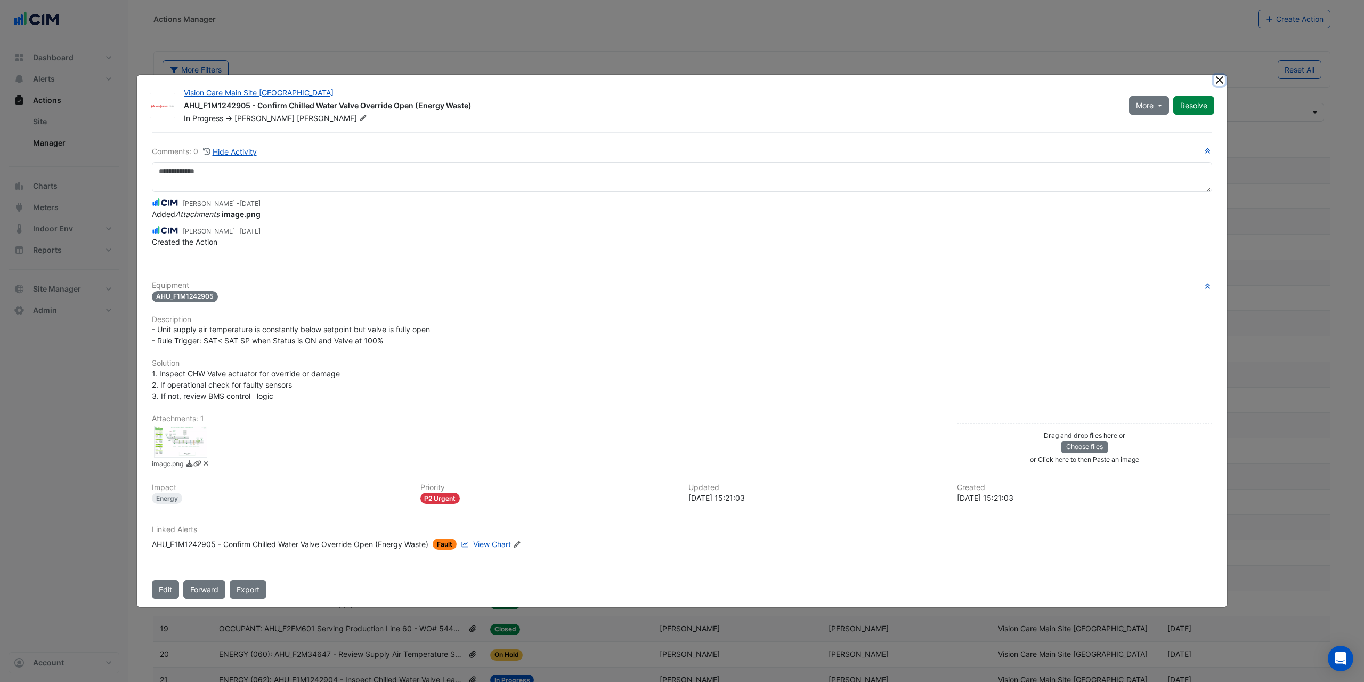
click at [1223, 78] on button "Close" at bounding box center [1219, 80] width 11 height 11
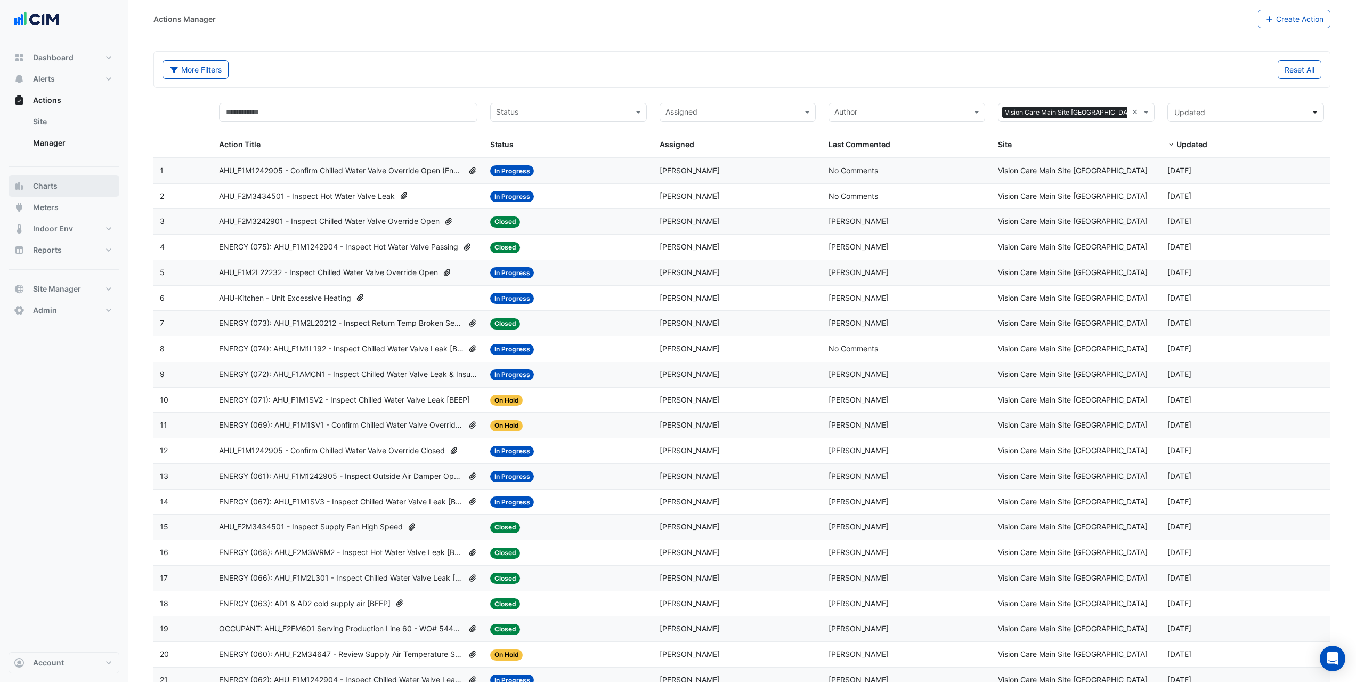
click at [47, 183] on span "Charts" at bounding box center [45, 186] width 25 height 11
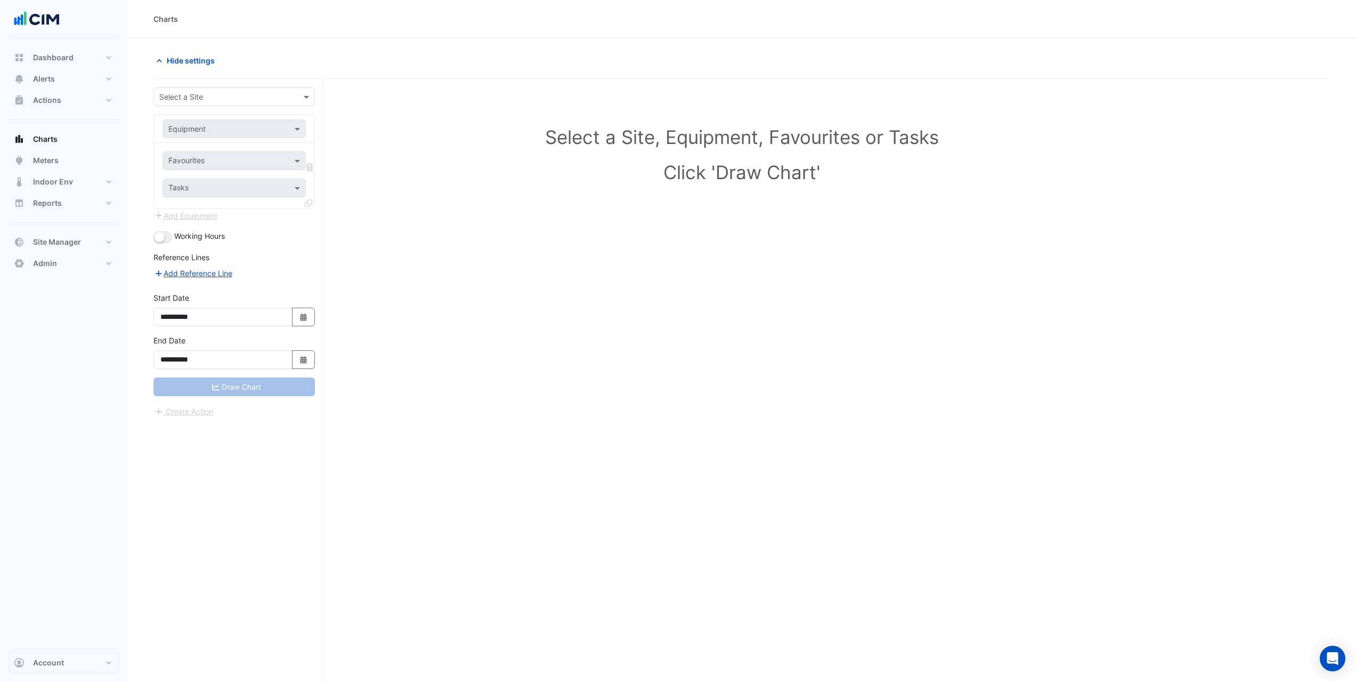
click at [228, 96] on input "text" at bounding box center [223, 97] width 128 height 11
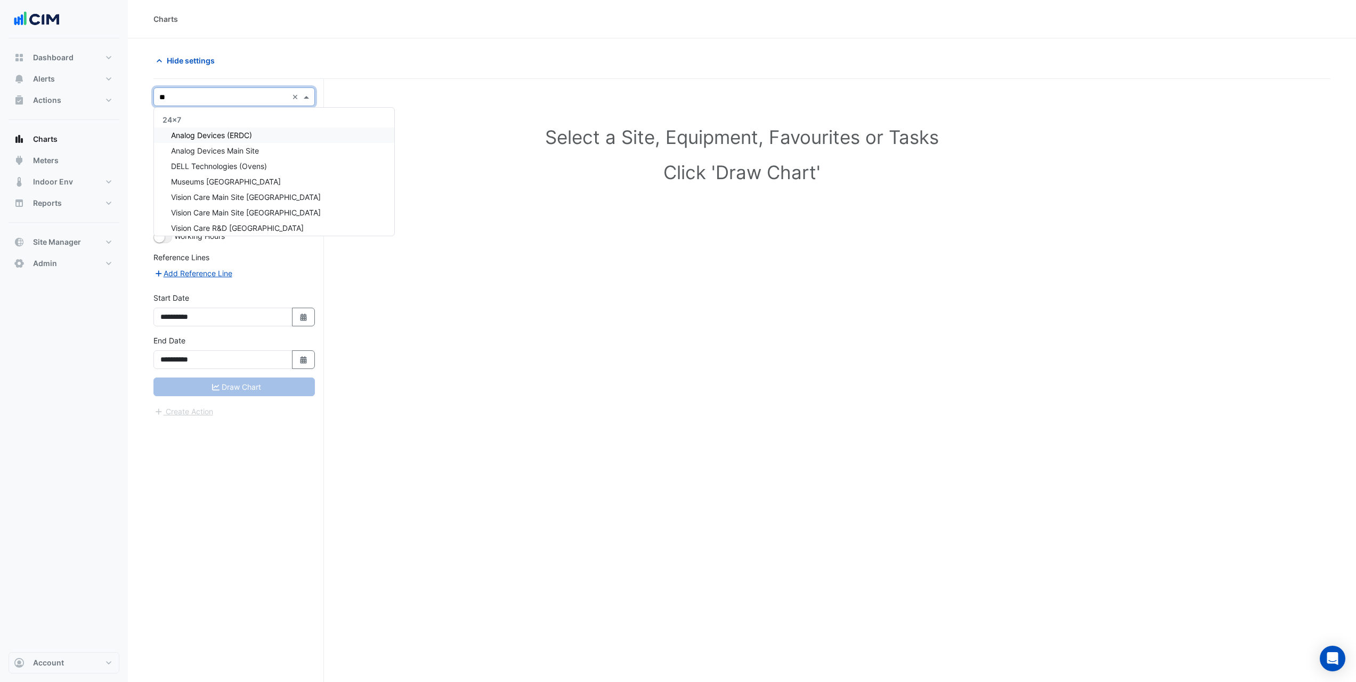
type input "***"
click at [248, 152] on span "Vision Care Main Site [GEOGRAPHIC_DATA]" at bounding box center [246, 150] width 150 height 9
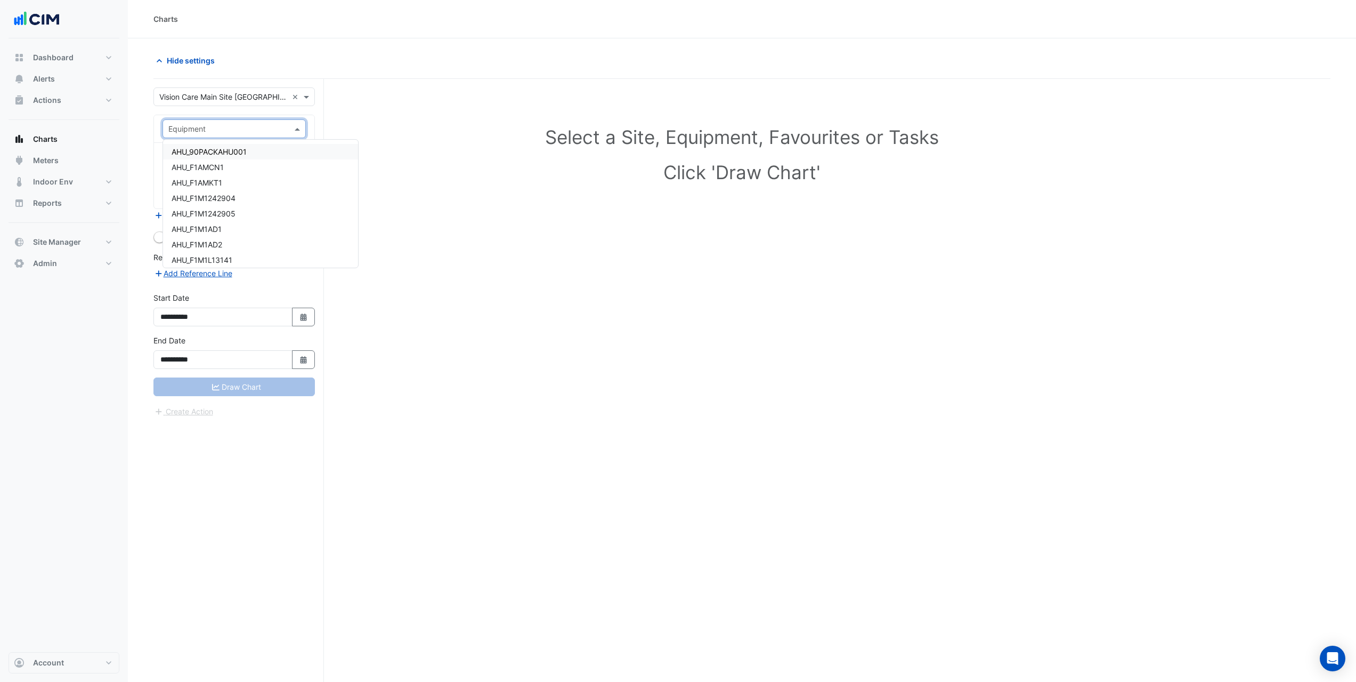
click at [253, 131] on input "text" at bounding box center [223, 129] width 110 height 11
type input "**"
click at [243, 149] on div "AHU_F1M1L191" at bounding box center [234, 151] width 142 height 15
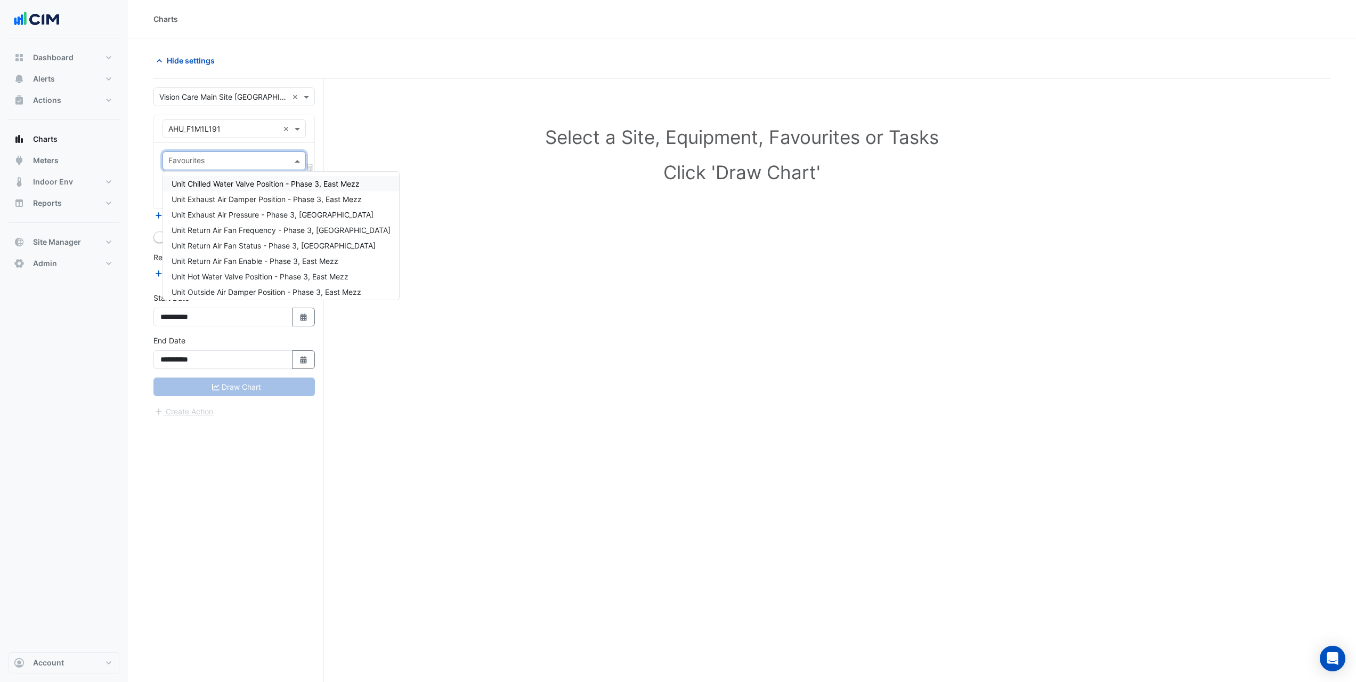
click at [240, 161] on input "text" at bounding box center [227, 161] width 119 height 11
type input "***"
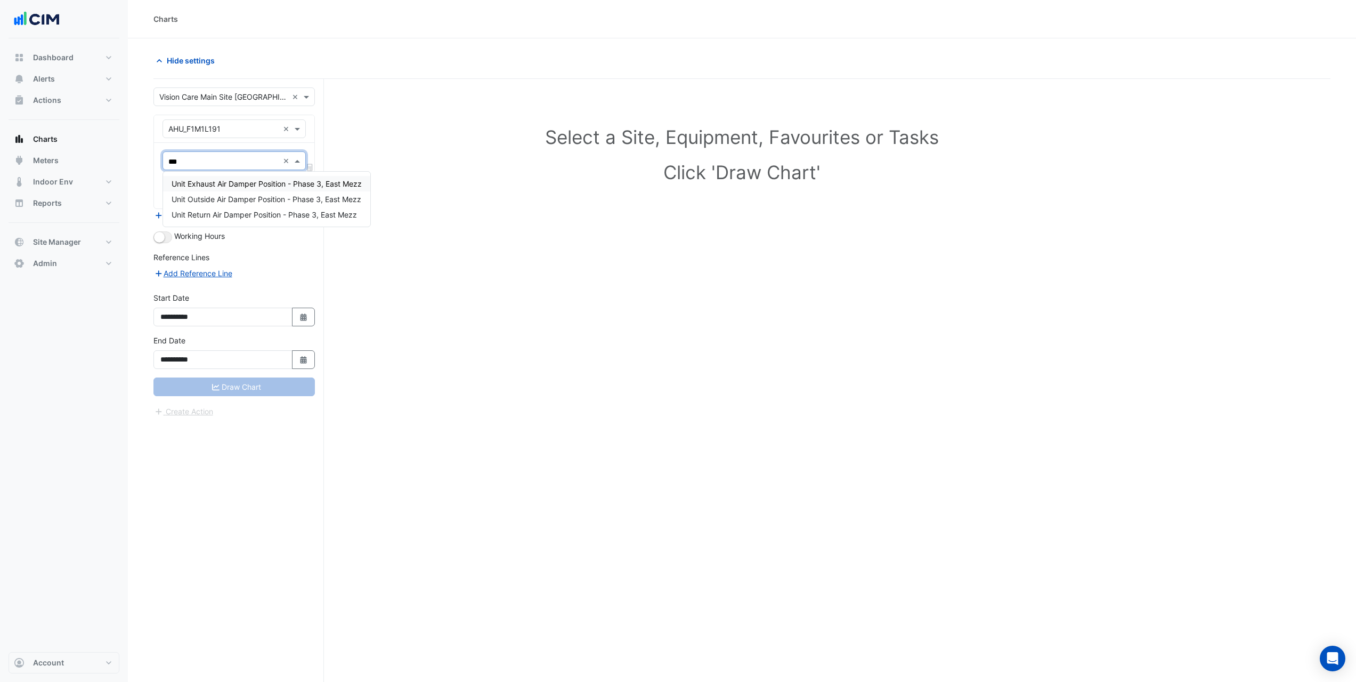
click at [248, 183] on span "Unit Exhaust Air Damper Position - Phase 3, East Mezz" at bounding box center [267, 183] width 190 height 9
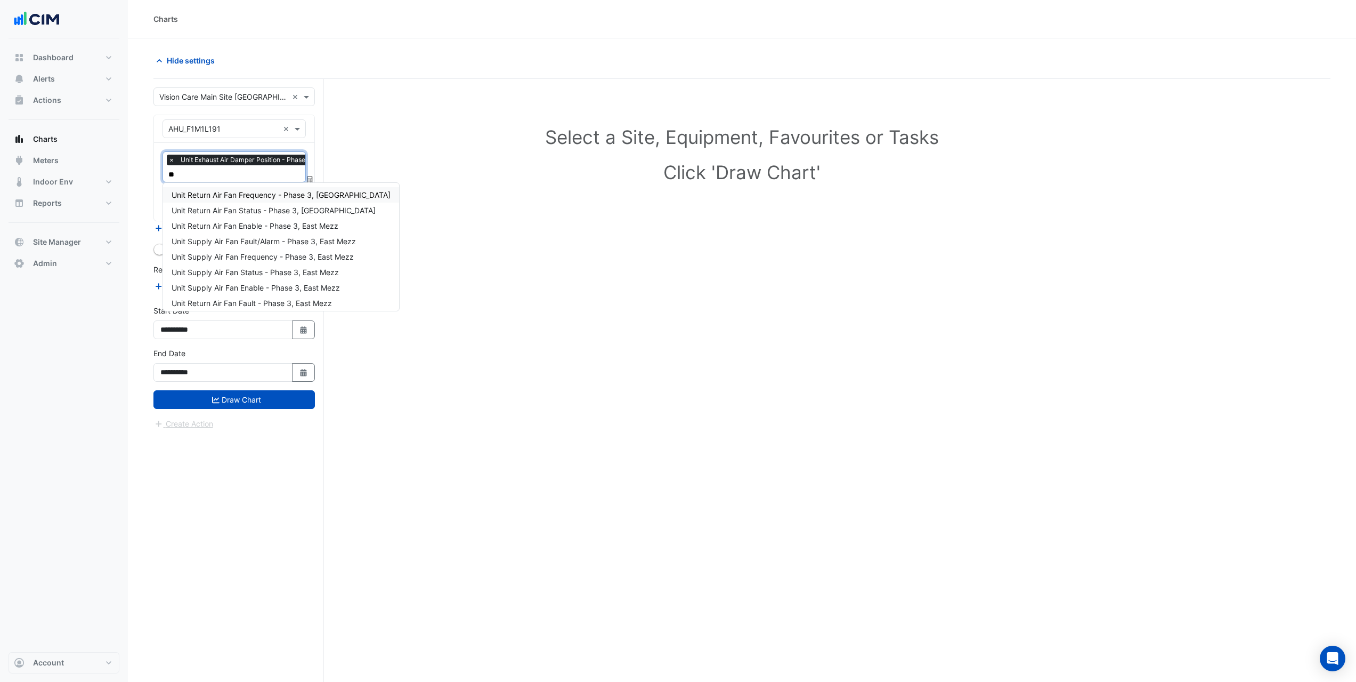
type input "***"
click at [270, 208] on span "Unit Return Air Fan Status - Phase 3, [GEOGRAPHIC_DATA]" at bounding box center [274, 210] width 204 height 9
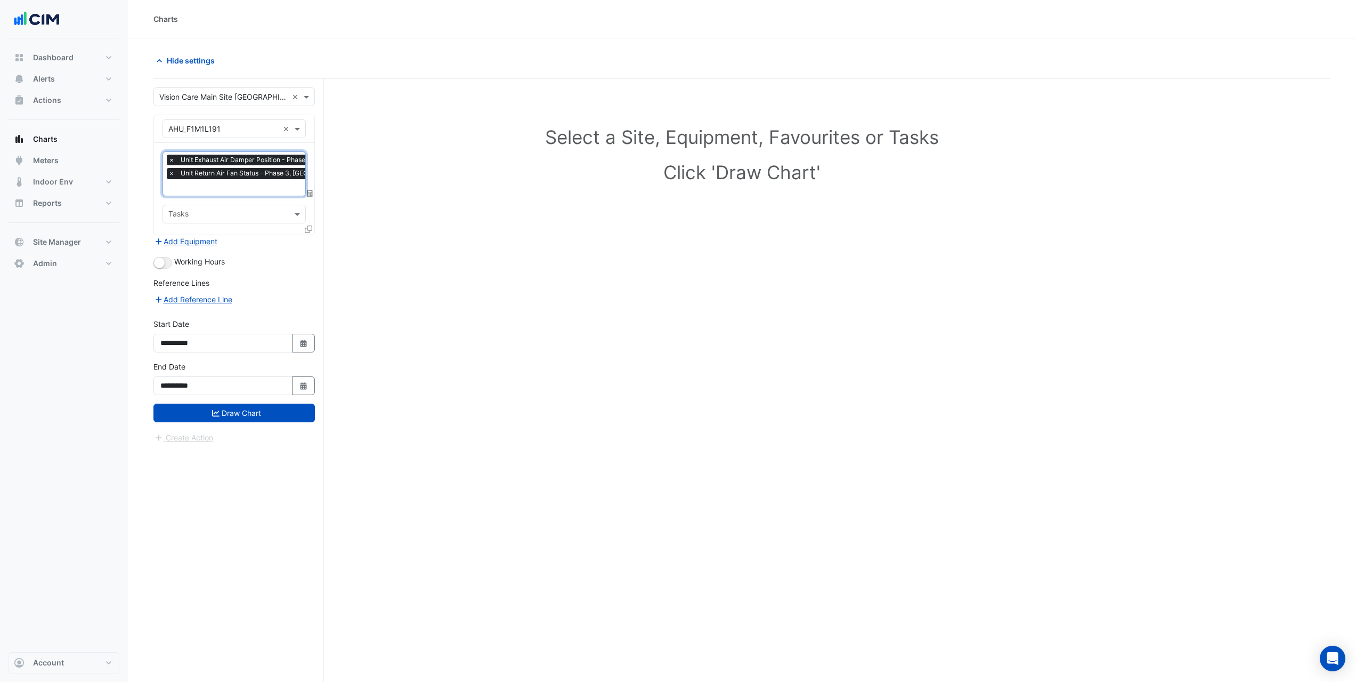
click at [264, 185] on input "text" at bounding box center [266, 188] width 196 height 11
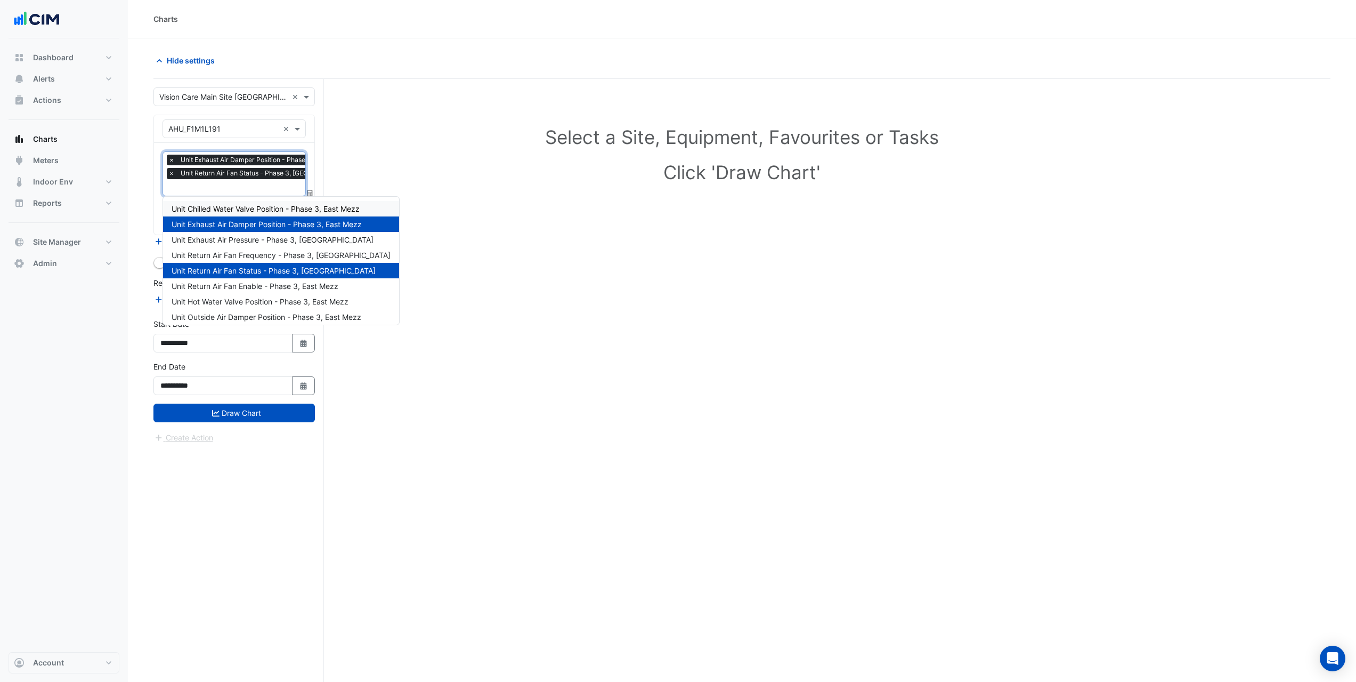
click at [151, 200] on section "Hide settings Select a Site, Equipment, Favourites or Tasks Click 'Draw Chart' …" at bounding box center [742, 380] width 1229 height 684
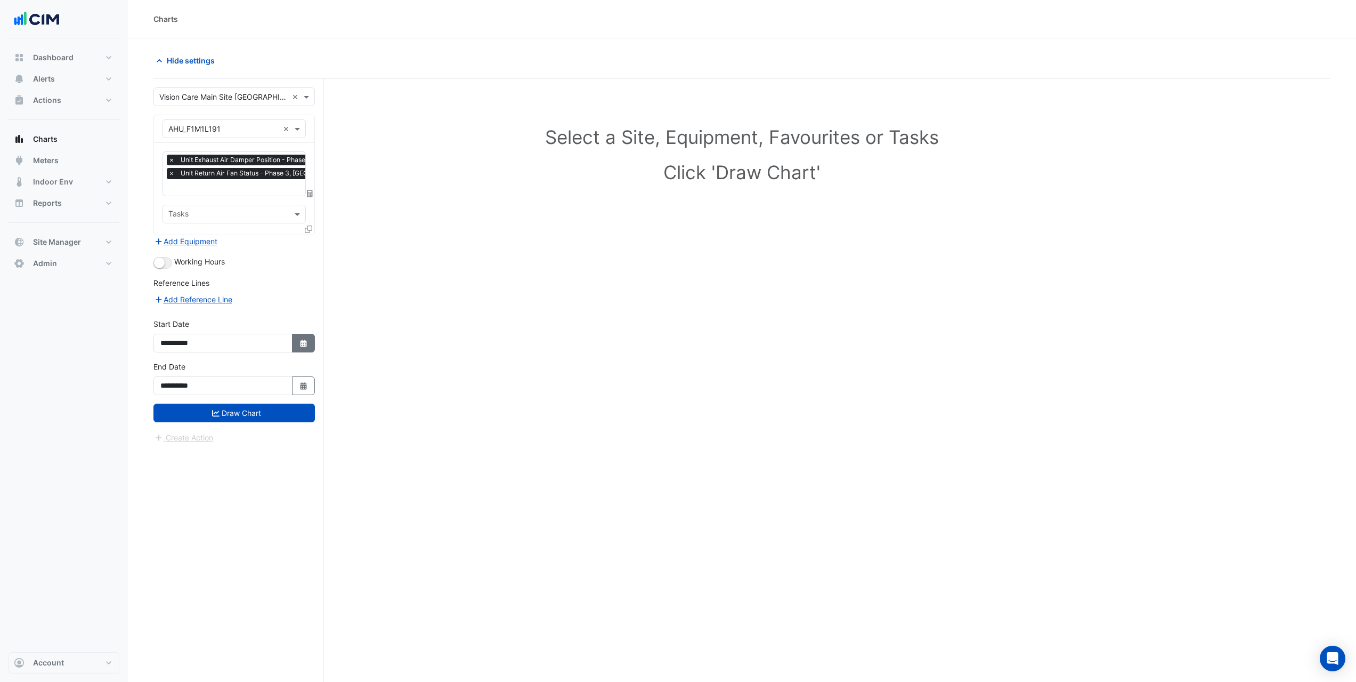
click at [302, 344] on icon "button" at bounding box center [303, 343] width 6 height 7
select select "*"
select select "****"
click at [169, 198] on button "Previous month" at bounding box center [171, 200] width 13 height 17
click at [170, 197] on button "Previous month" at bounding box center [171, 200] width 13 height 17
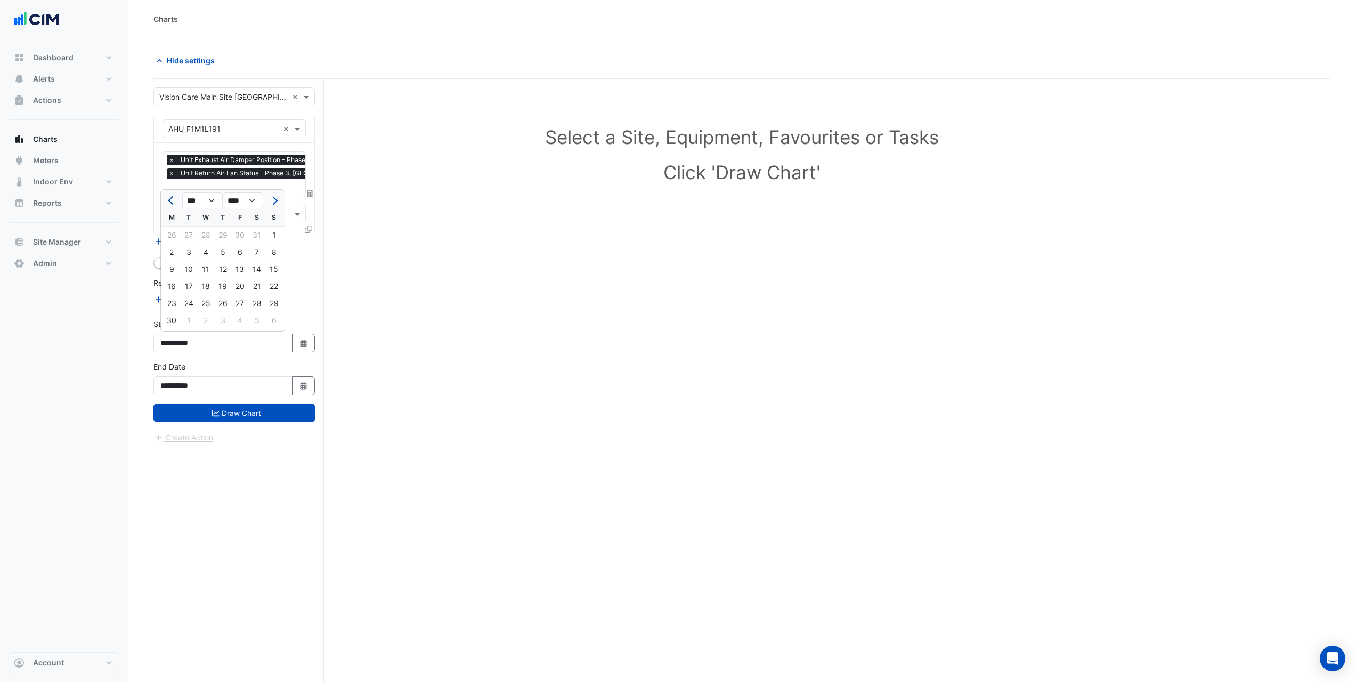
click at [171, 197] on button "Previous month" at bounding box center [171, 200] width 13 height 17
select select "*"
click at [222, 239] on div "1" at bounding box center [222, 235] width 17 height 17
type input "**********"
click at [262, 411] on button "Draw Chart" at bounding box center [234, 412] width 161 height 19
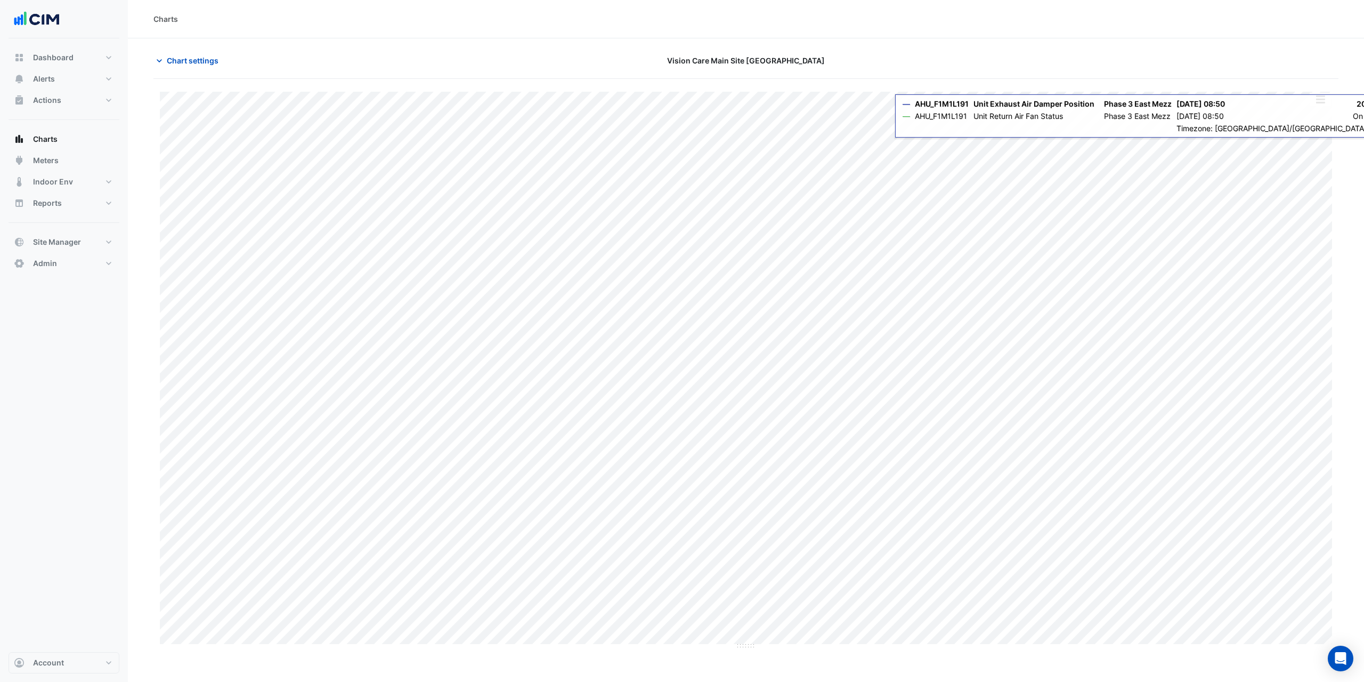
click at [1324, 104] on button "button" at bounding box center [1320, 99] width 21 height 13
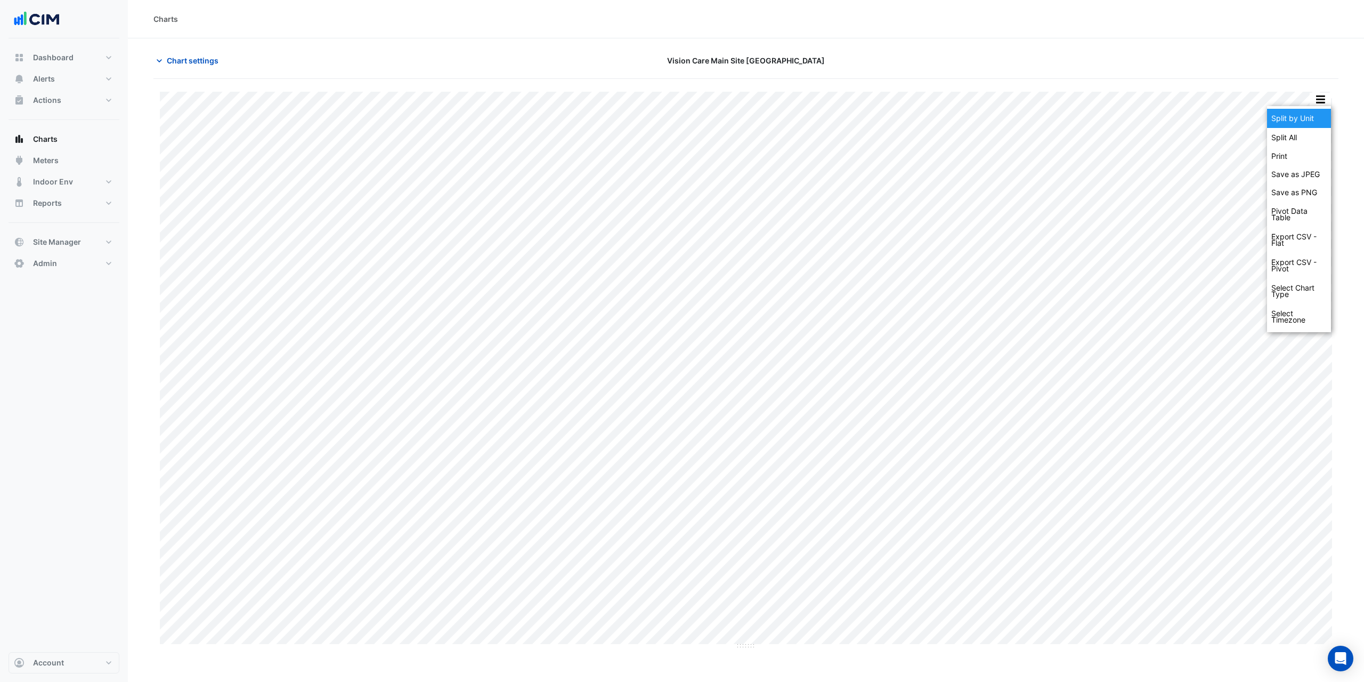
click at [1309, 125] on div "Split by Unit" at bounding box center [1299, 118] width 64 height 19
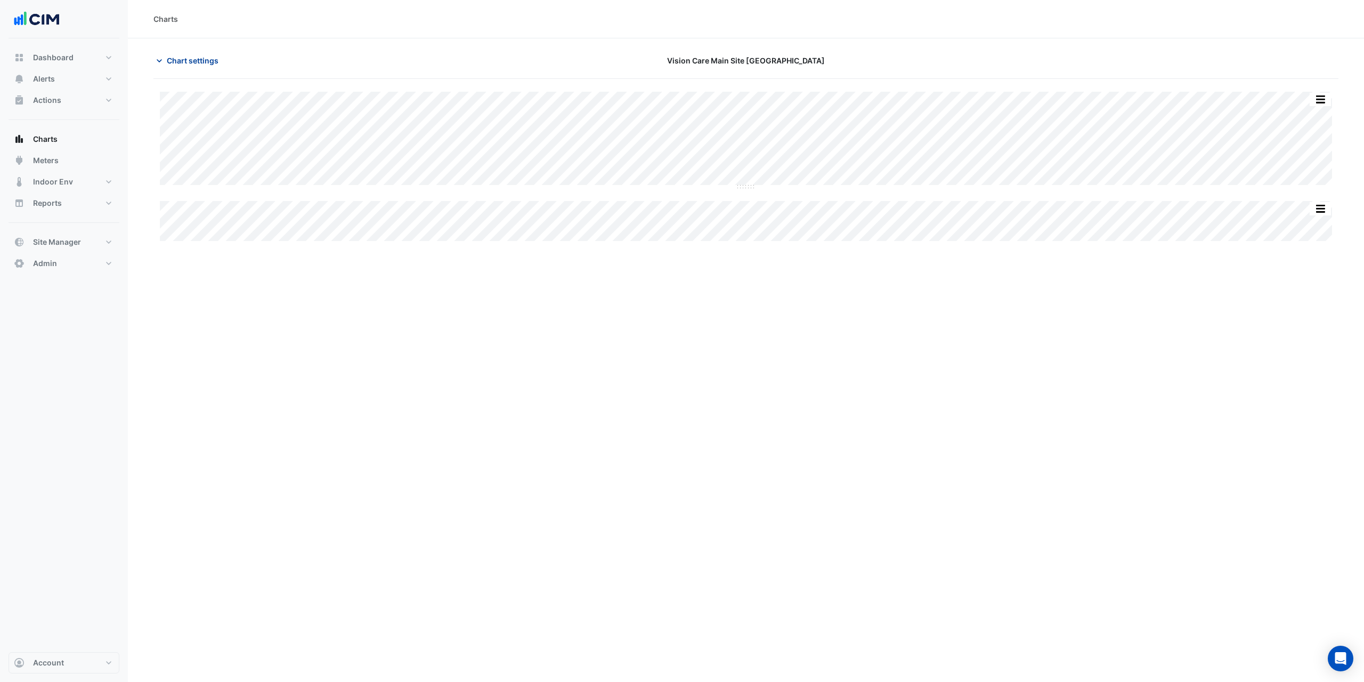
click at [185, 60] on span "Chart settings" at bounding box center [193, 60] width 52 height 11
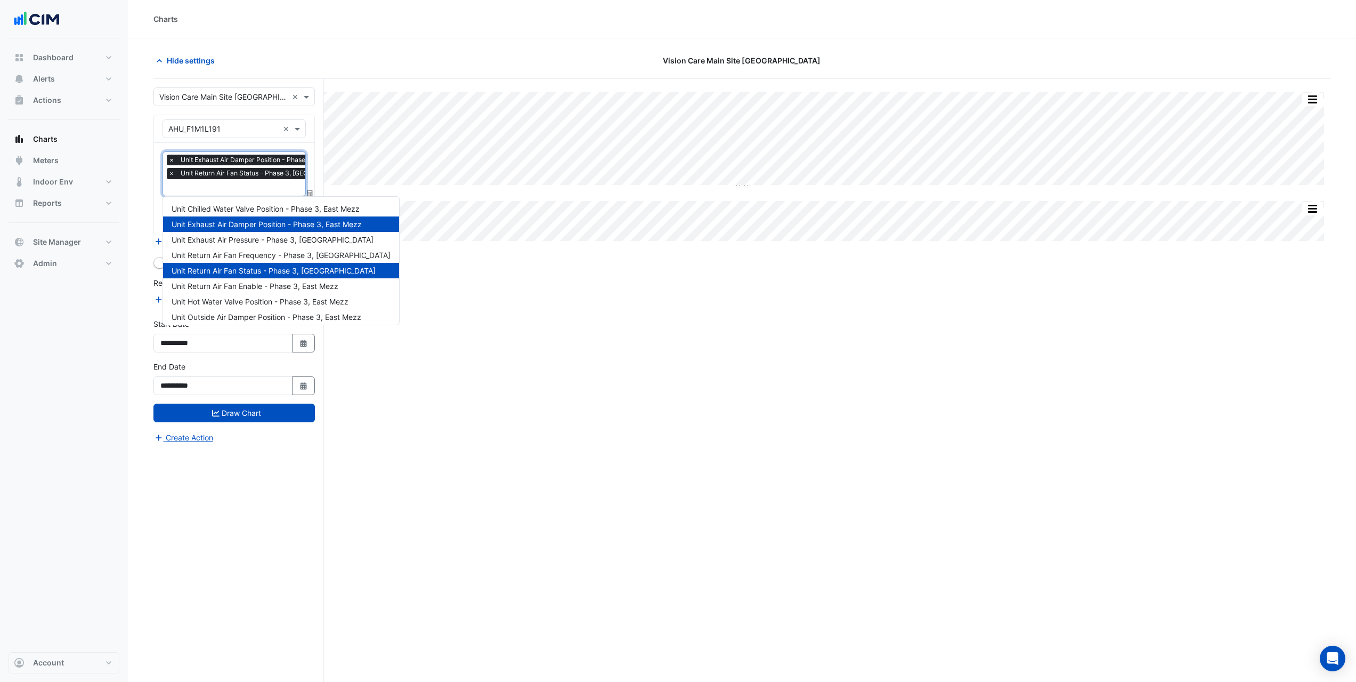
click at [222, 178] on span "Unit Return Air Fan Status - Phase 3, [GEOGRAPHIC_DATA]" at bounding box center [269, 173] width 183 height 11
click at [251, 259] on span "Unit Return Air Fan Frequency - Phase 3, [GEOGRAPHIC_DATA]" at bounding box center [281, 255] width 219 height 9
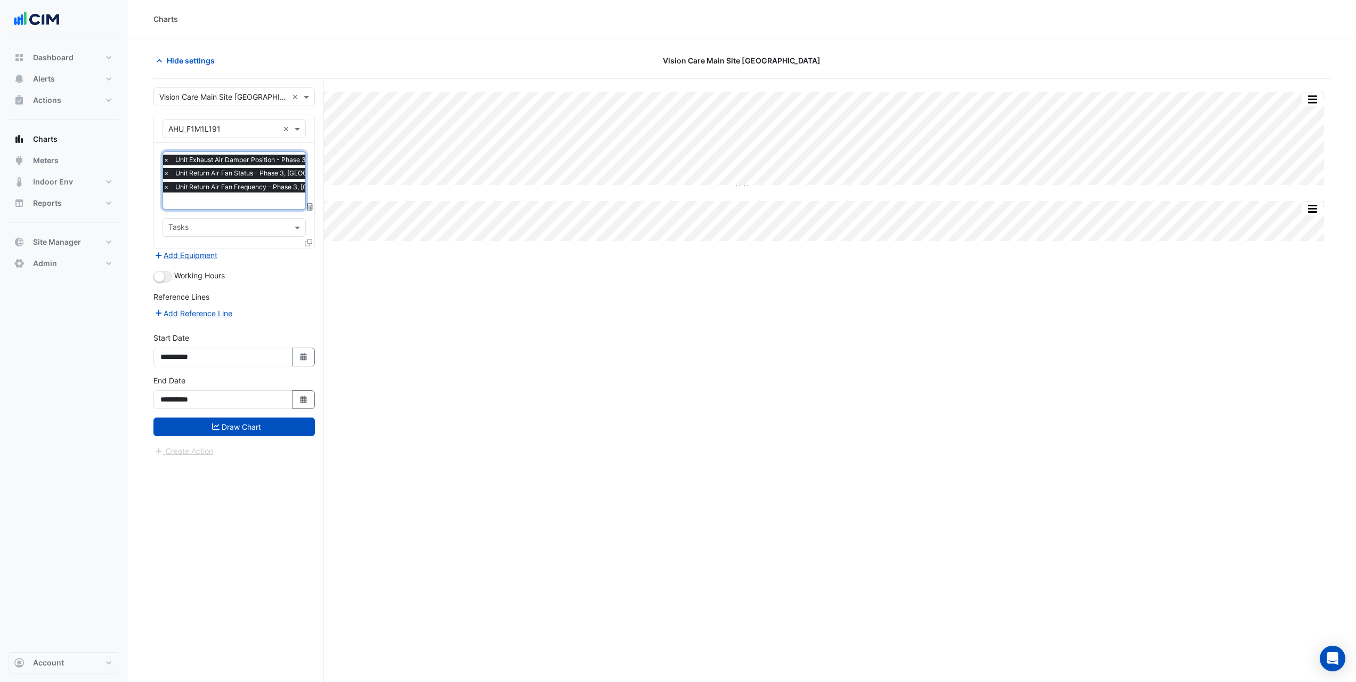
click at [245, 199] on input "text" at bounding box center [267, 201] width 209 height 11
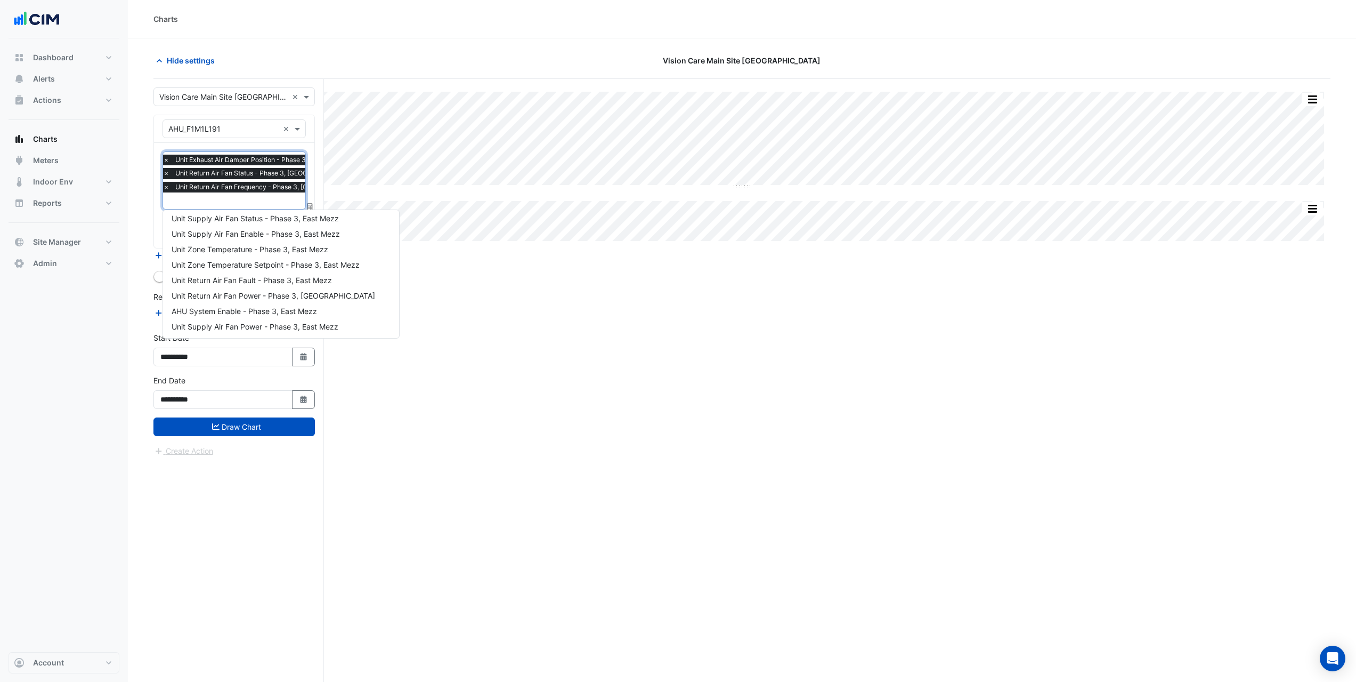
scroll to position [267, 0]
click at [289, 292] on span "Unit Return Air Fan Power - Phase 3, [GEOGRAPHIC_DATA]" at bounding box center [274, 294] width 204 height 9
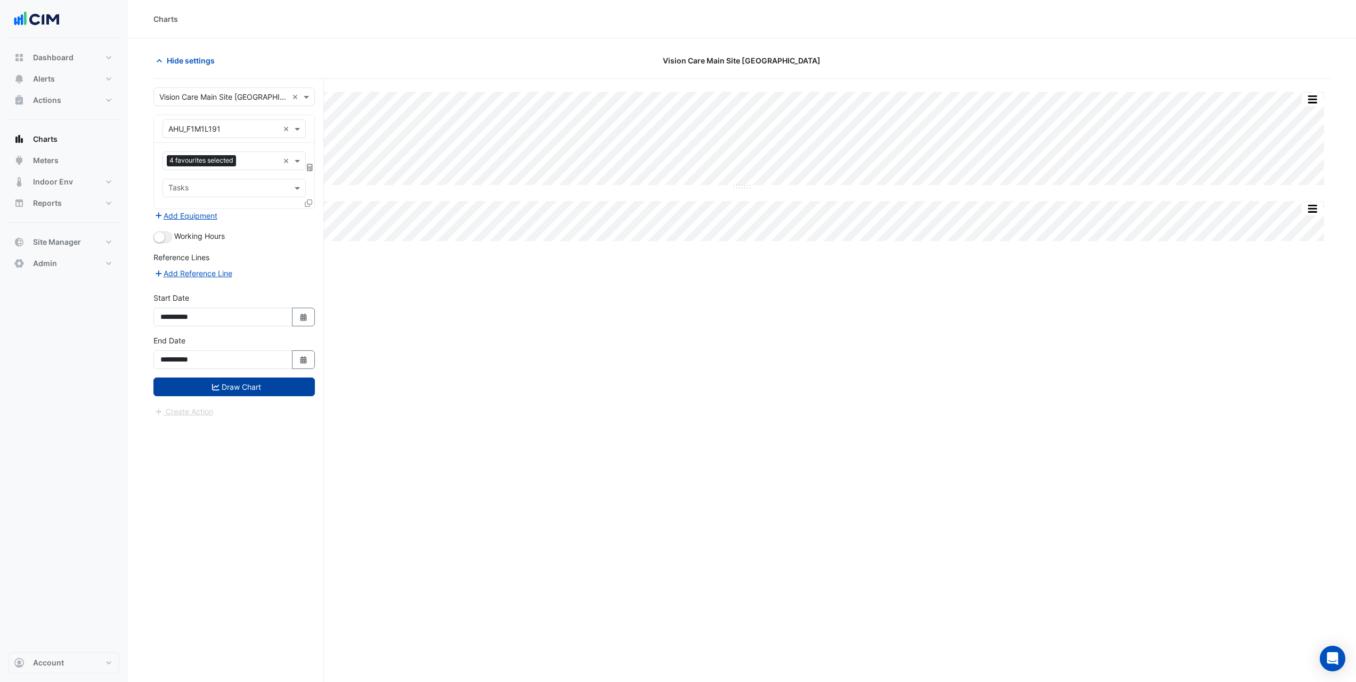
click at [278, 393] on button "Draw Chart" at bounding box center [234, 386] width 161 height 19
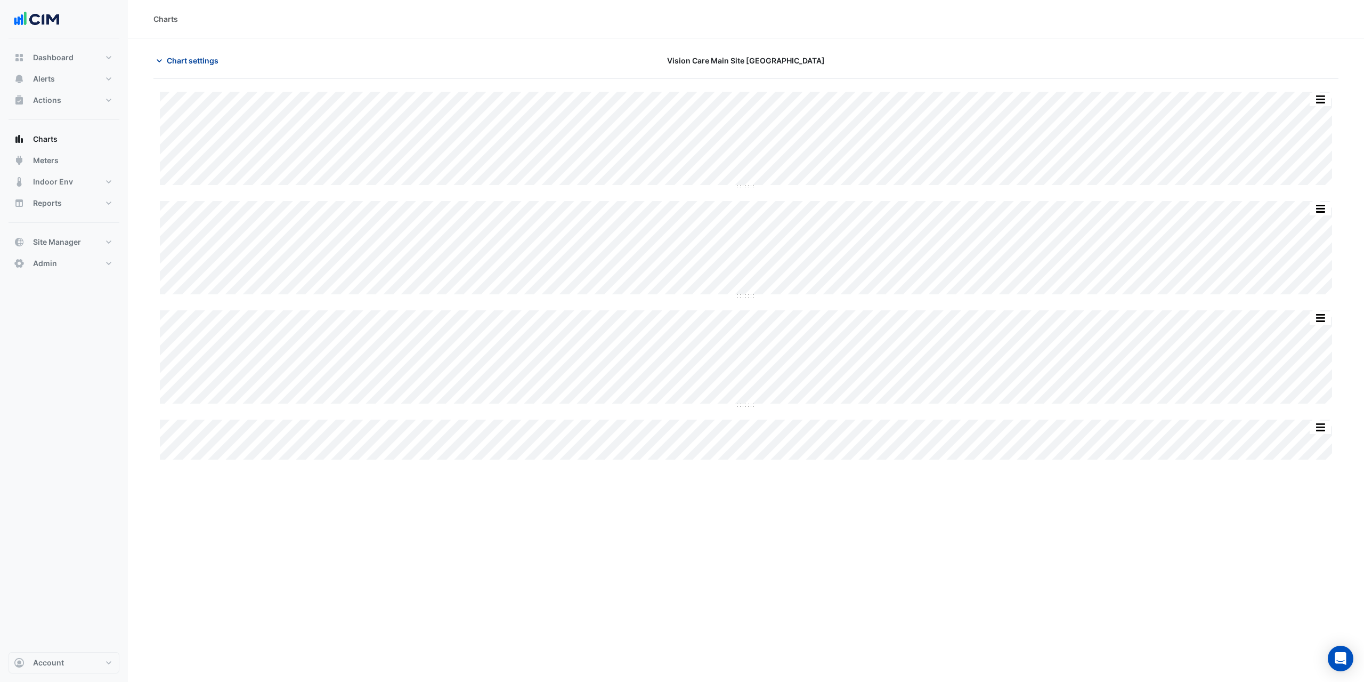
click at [174, 61] on span "Chart settings" at bounding box center [193, 60] width 52 height 11
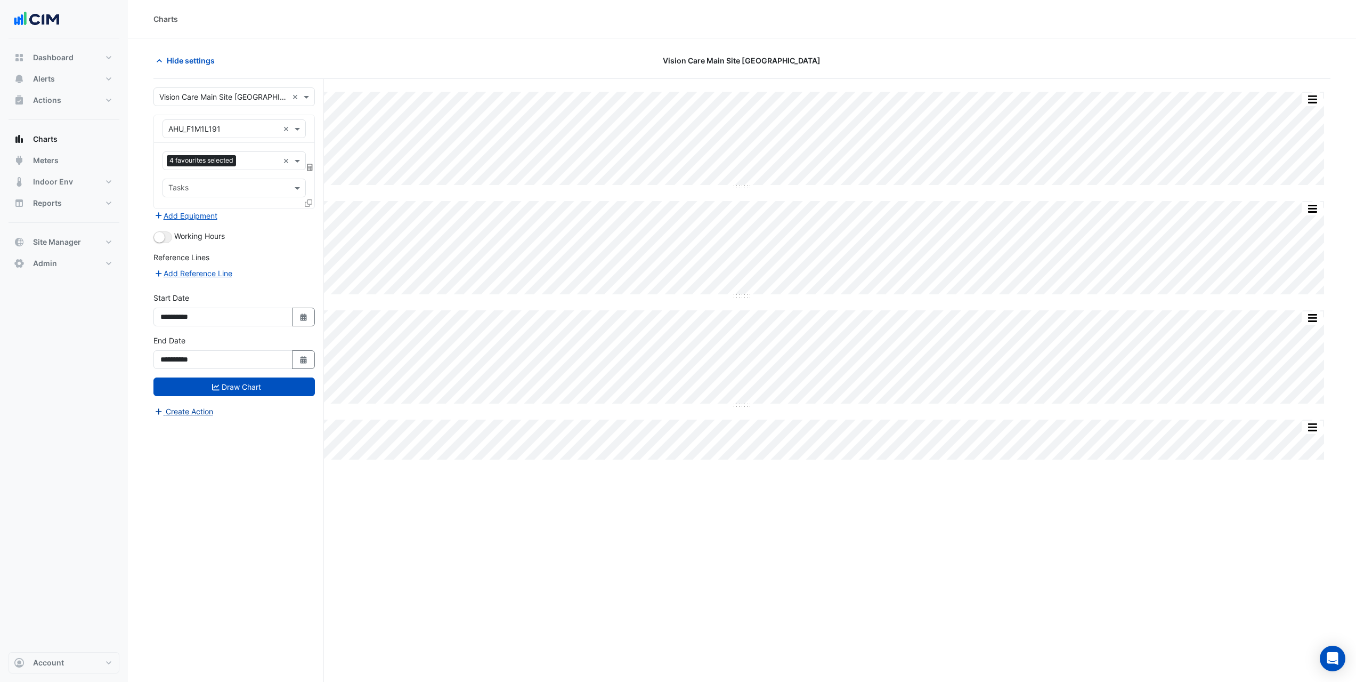
click at [198, 413] on button "Create Action" at bounding box center [184, 411] width 60 height 12
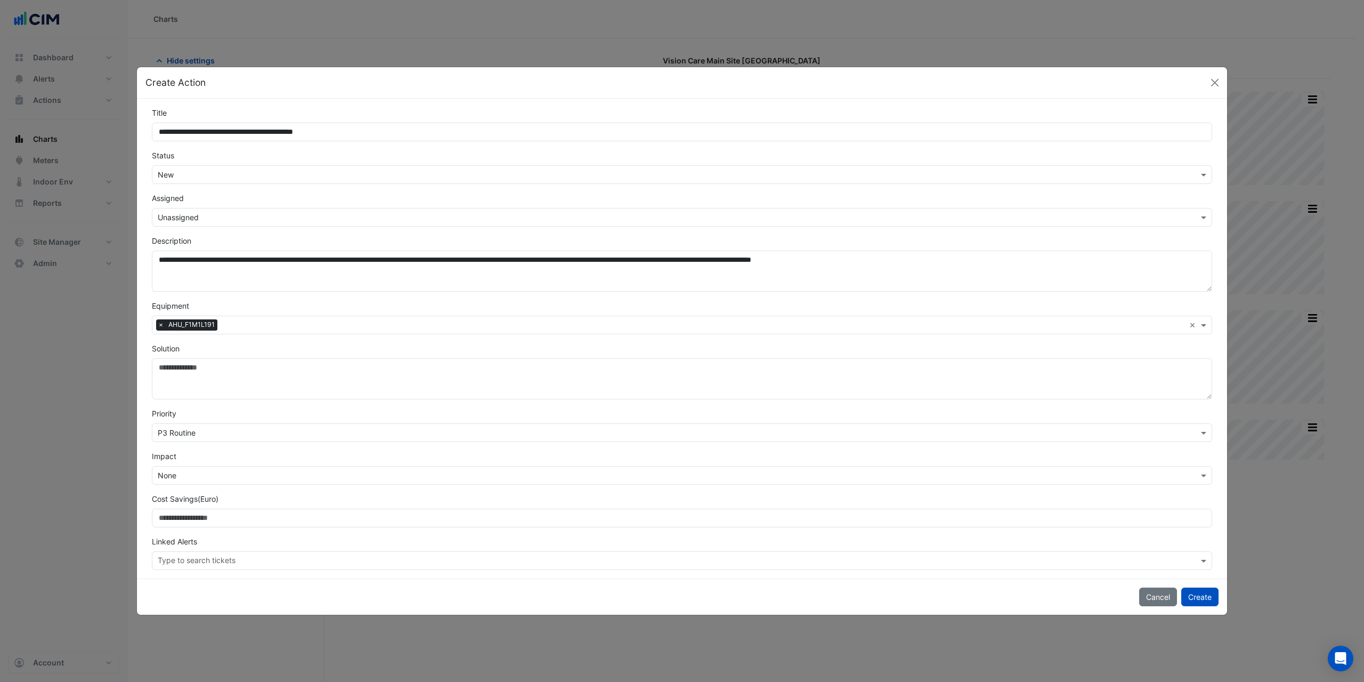
type input "**********"
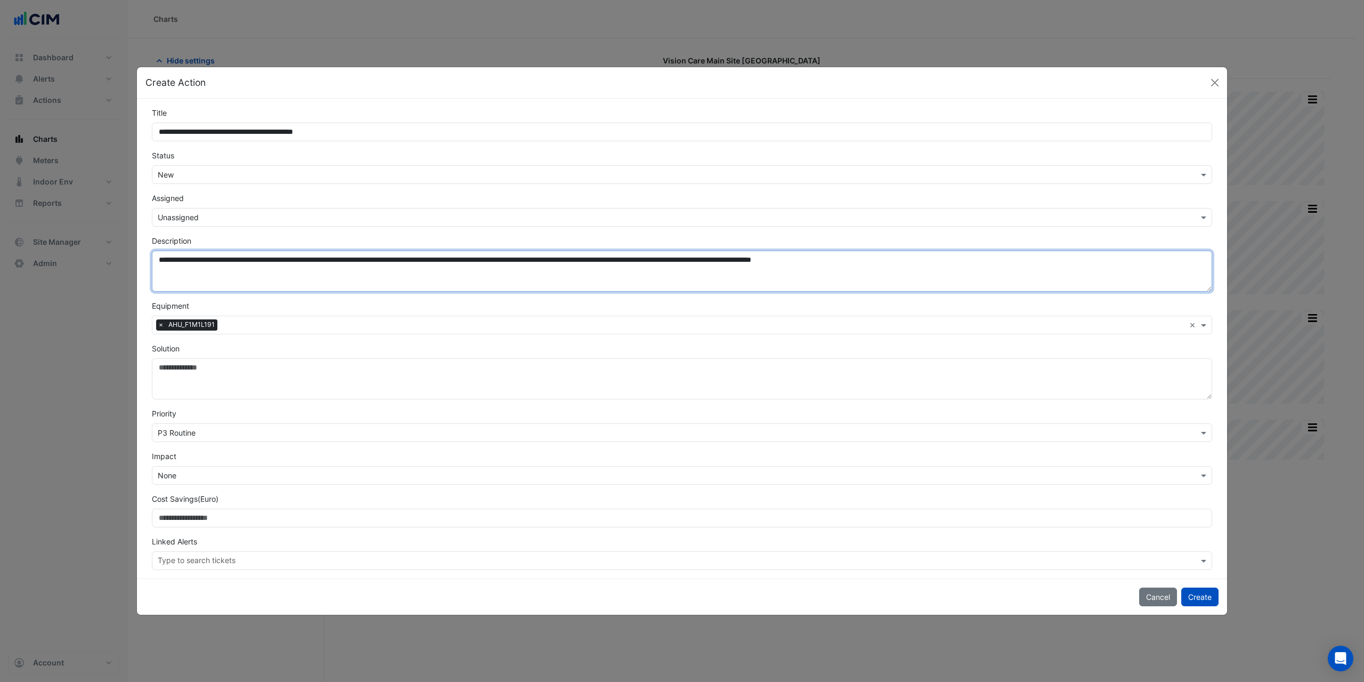
click at [157, 265] on textarea "**********" at bounding box center [682, 271] width 1061 height 41
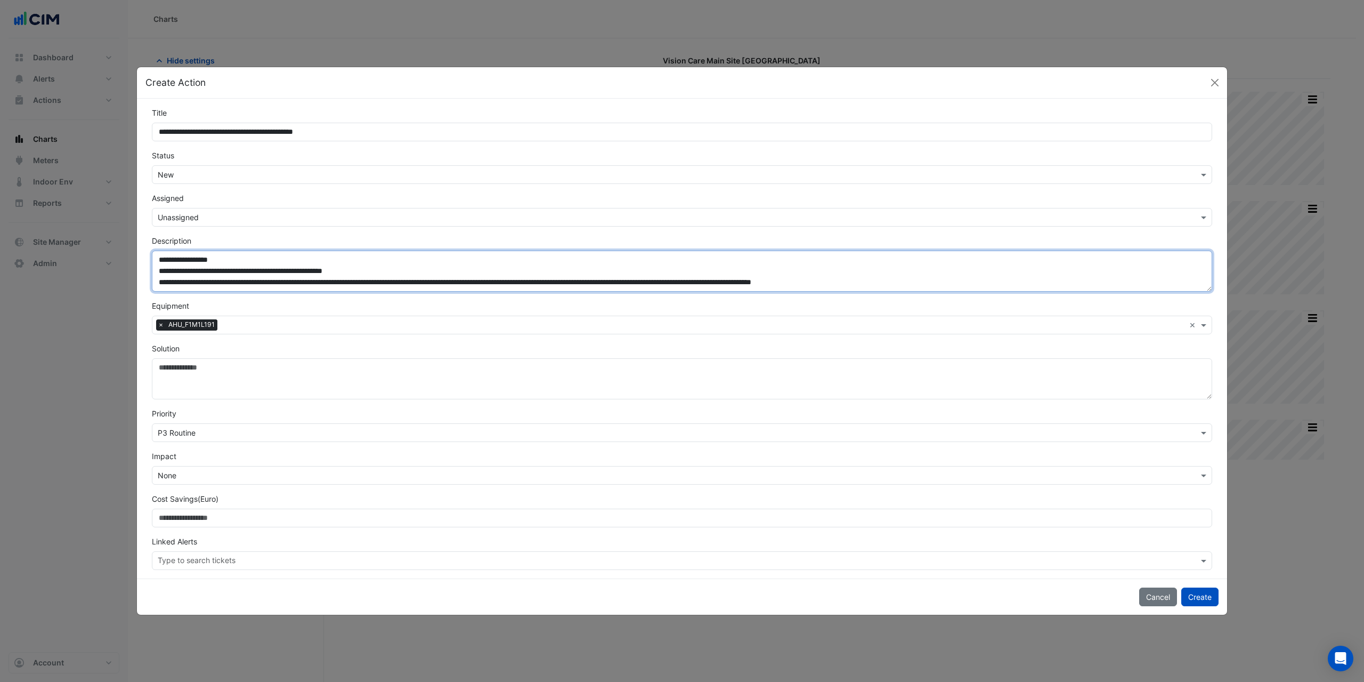
type textarea "**********"
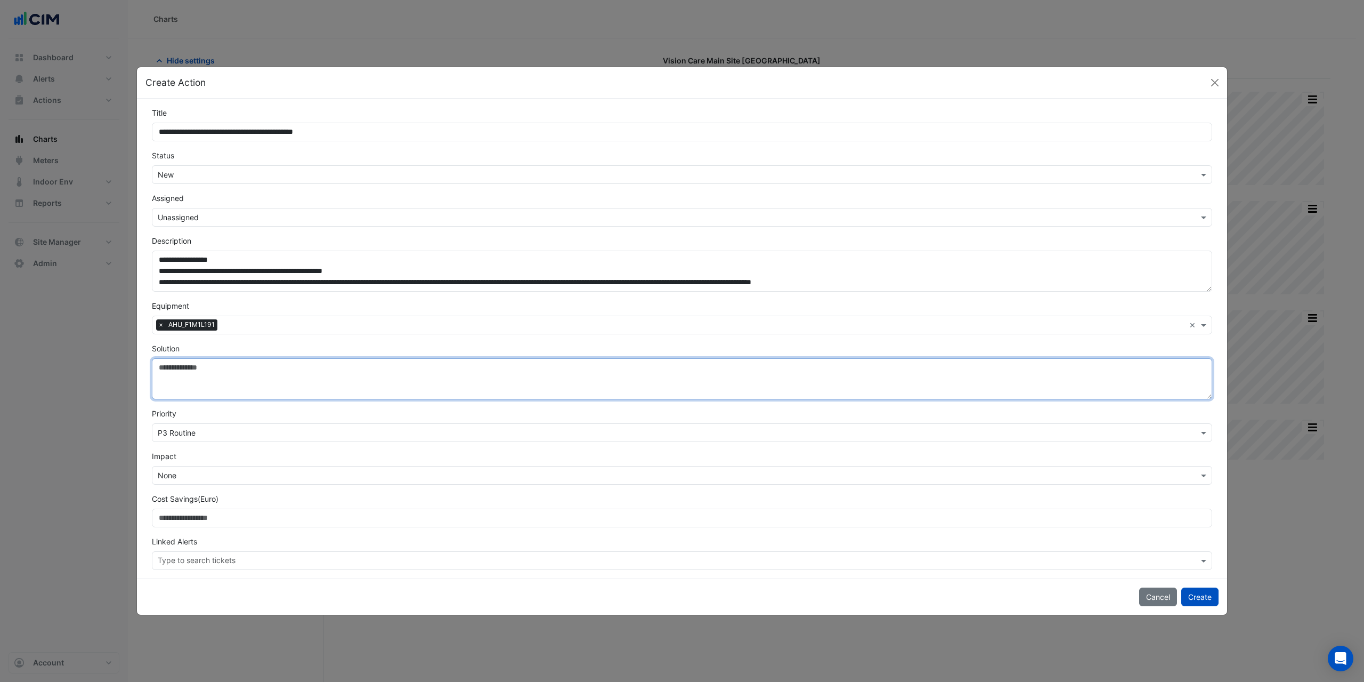
click at [188, 381] on textarea "Solution" at bounding box center [682, 378] width 1061 height 41
type textarea "**********"
click at [188, 479] on input "text" at bounding box center [672, 475] width 1028 height 11
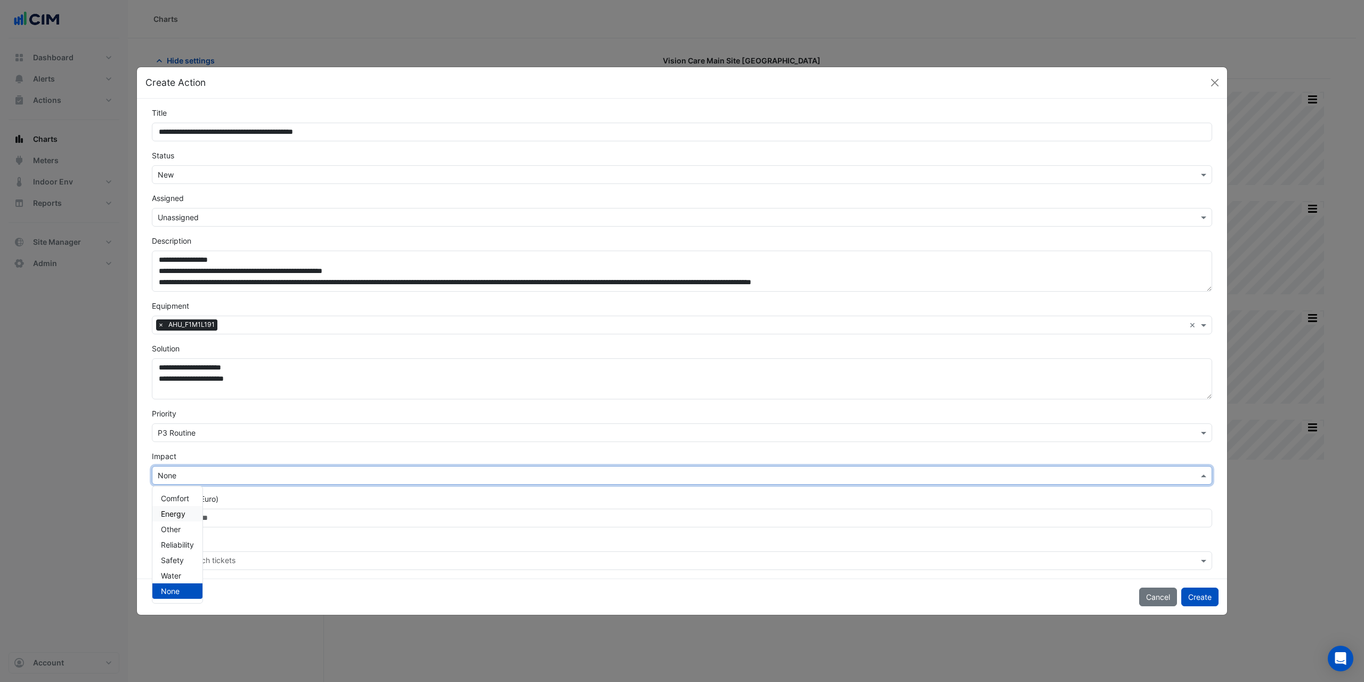
click at [182, 510] on span "Energy" at bounding box center [173, 513] width 25 height 9
click at [190, 559] on input "text" at bounding box center [678, 561] width 1041 height 11
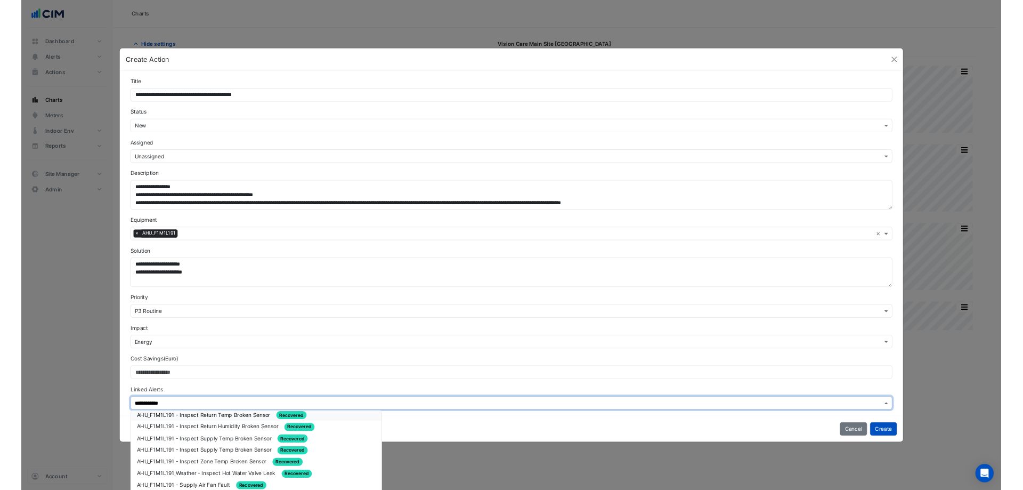
scroll to position [125, 0]
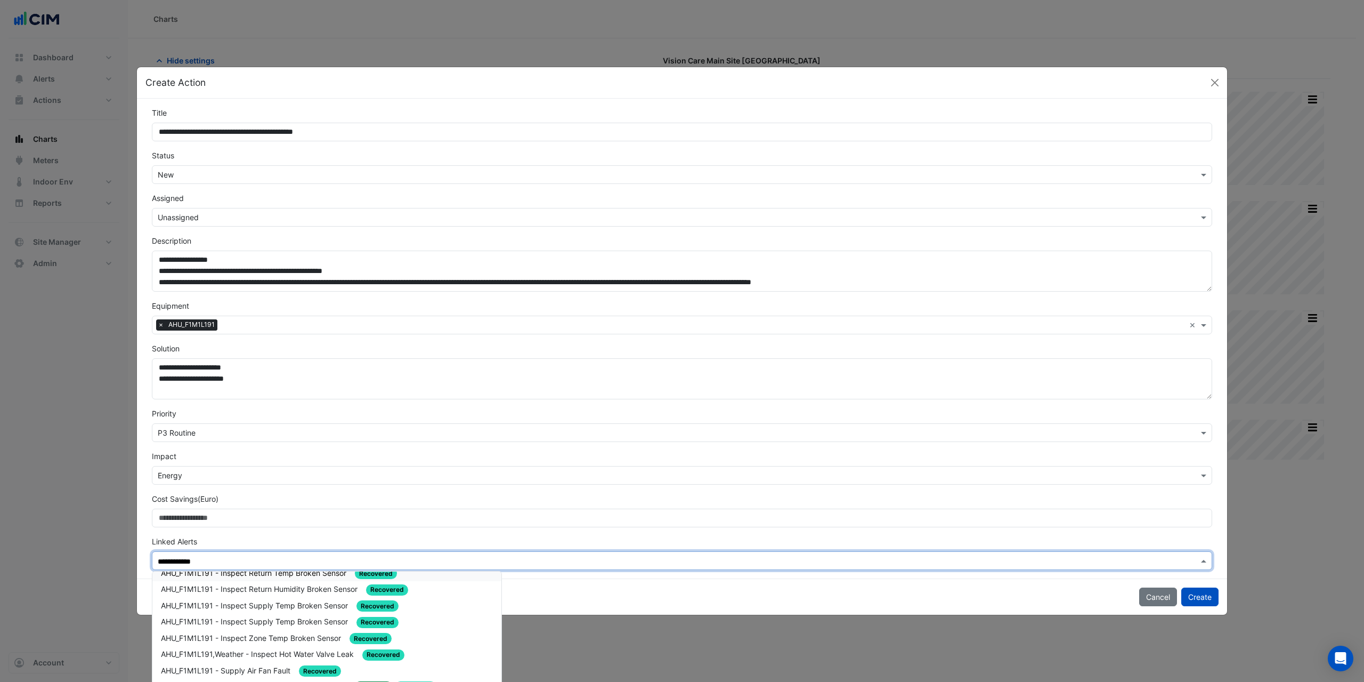
type input "**********"
click at [513, 580] on div "Cancel Create" at bounding box center [682, 596] width 1091 height 36
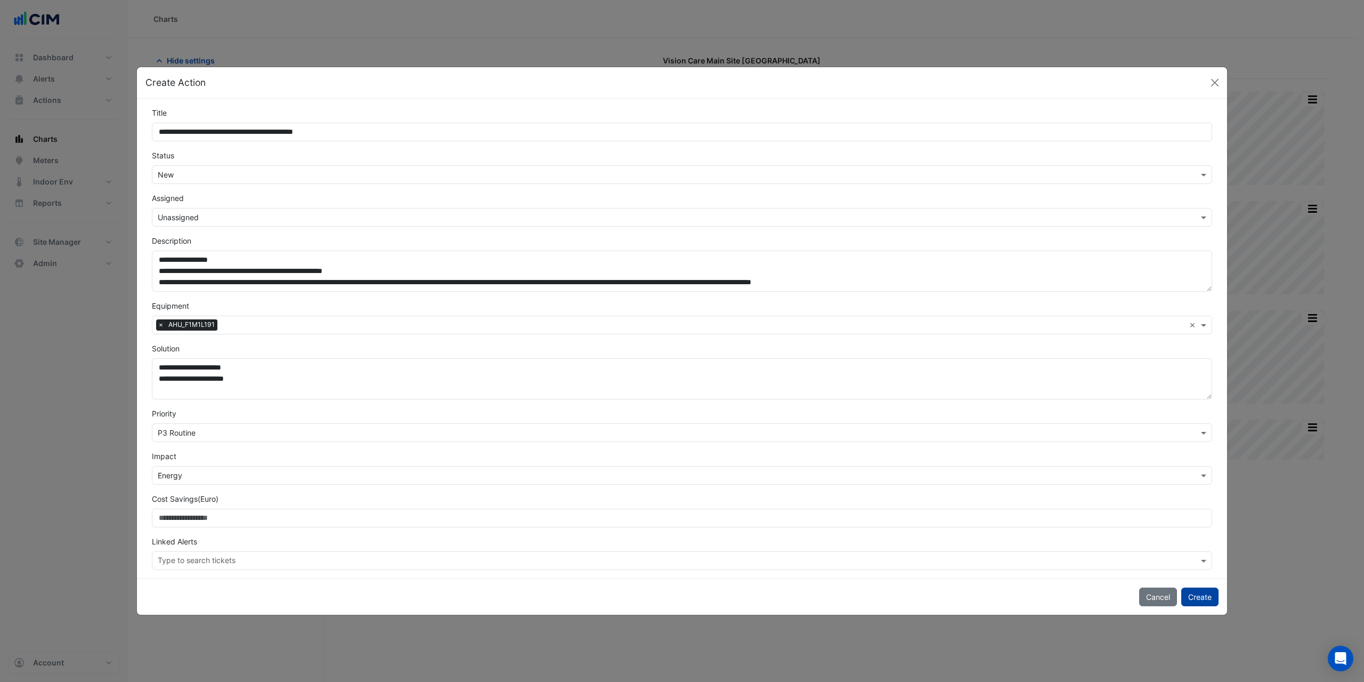
click at [1209, 595] on button "Create" at bounding box center [1200, 596] width 37 height 19
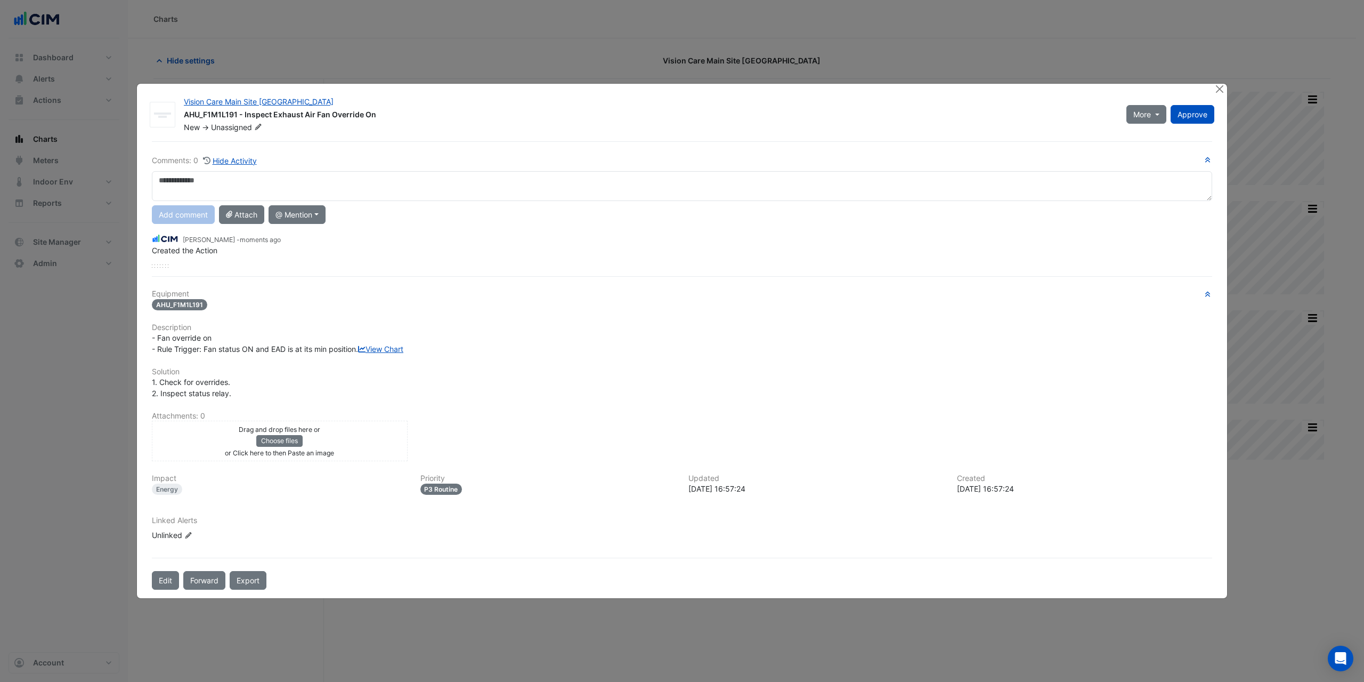
click at [363, 450] on div "Drag and drop files here or Choose files or Click here to then Paste an image" at bounding box center [280, 440] width 251 height 35
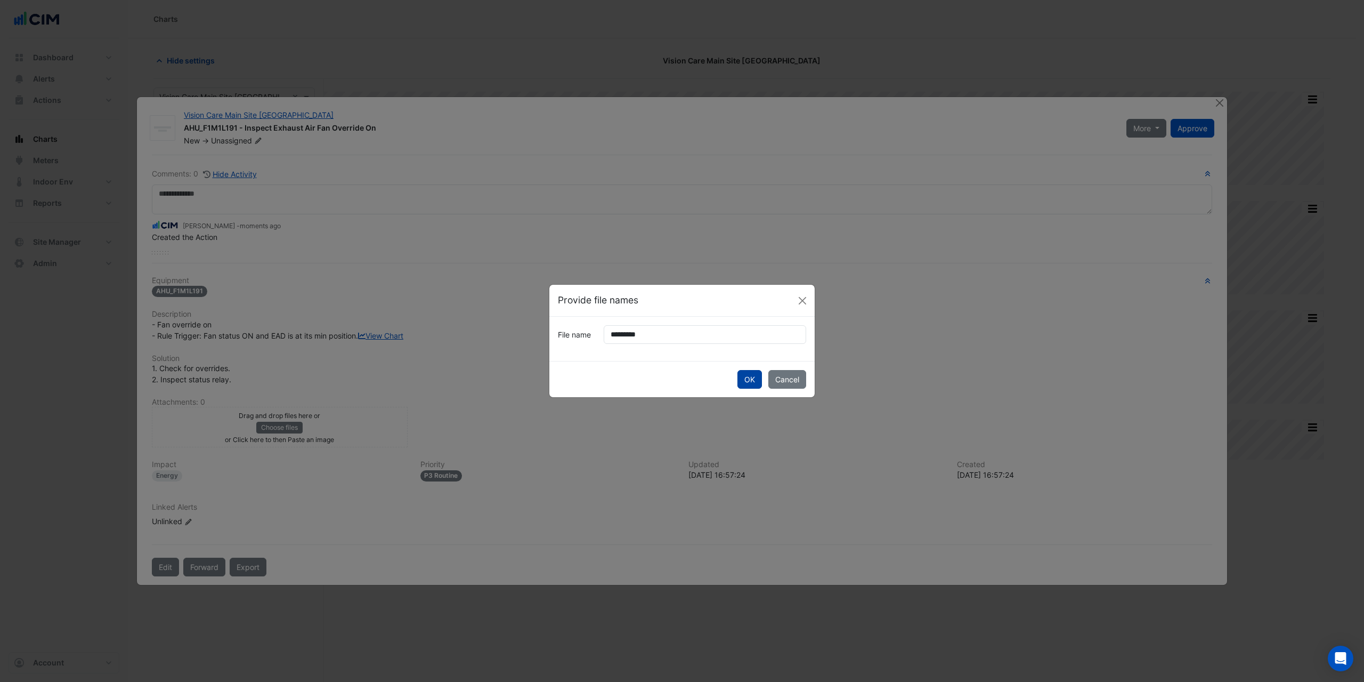
click at [751, 383] on button "OK" at bounding box center [750, 379] width 25 height 19
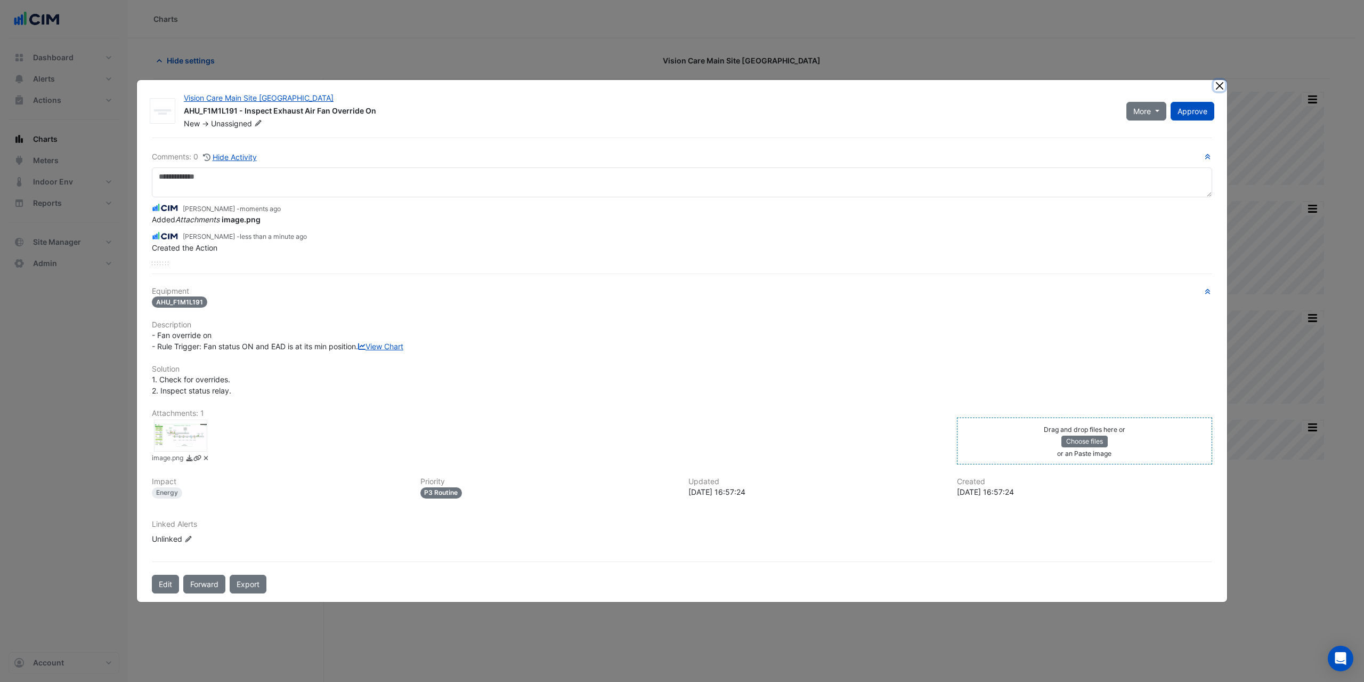
click at [1220, 80] on button "Close" at bounding box center [1219, 85] width 11 height 11
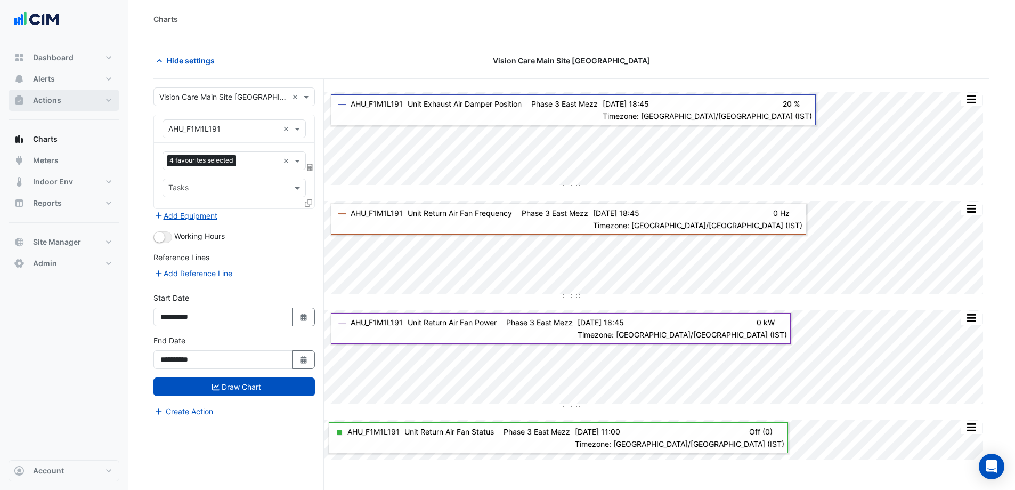
click at [54, 101] on span "Actions" at bounding box center [47, 100] width 28 height 11
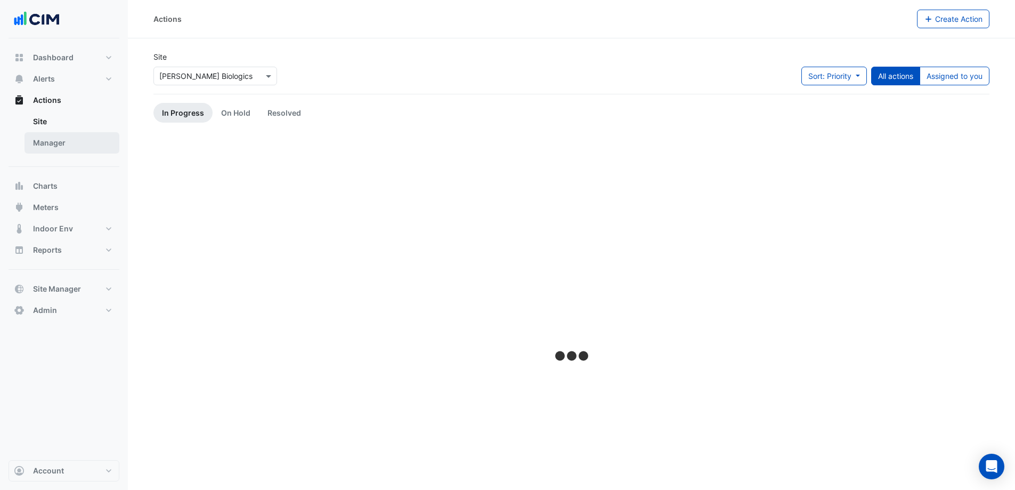
click at [57, 139] on link "Manager" at bounding box center [72, 142] width 95 height 21
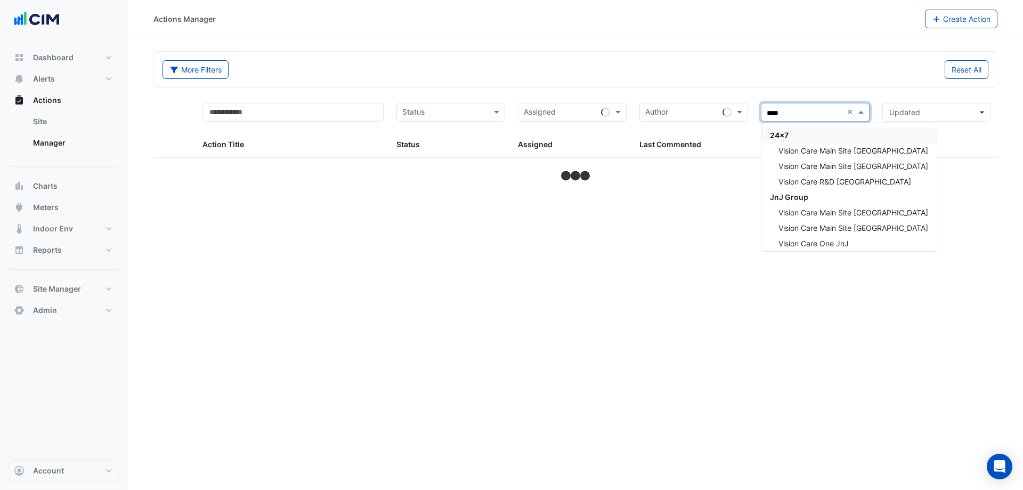
type input "*****"
drag, startPoint x: 861, startPoint y: 163, endPoint x: 734, endPoint y: 147, distance: 127.9
click at [861, 164] on span "Vision Care Main Site [GEOGRAPHIC_DATA]" at bounding box center [854, 165] width 150 height 9
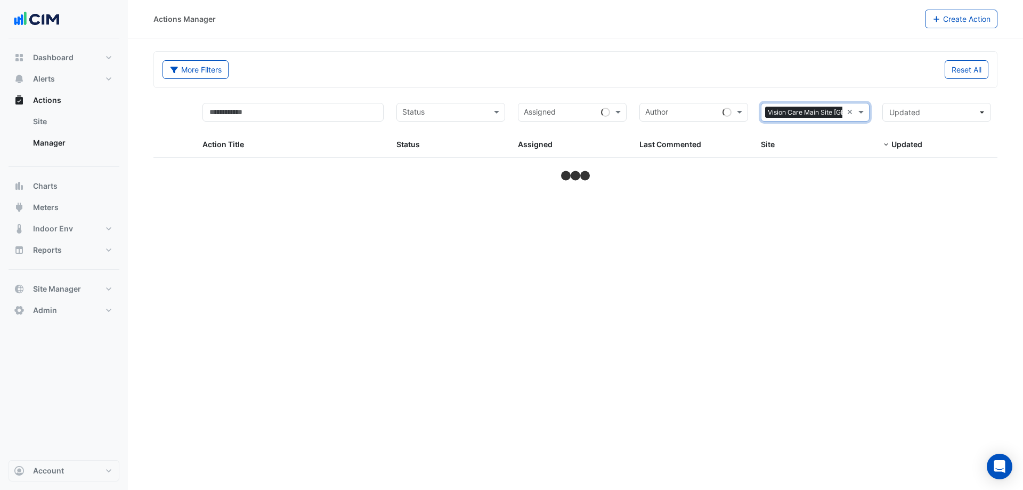
click at [256, 80] on div "More Filters Reset All" at bounding box center [575, 71] width 839 height 23
click at [216, 72] on button "More Filters" at bounding box center [196, 69] width 66 height 19
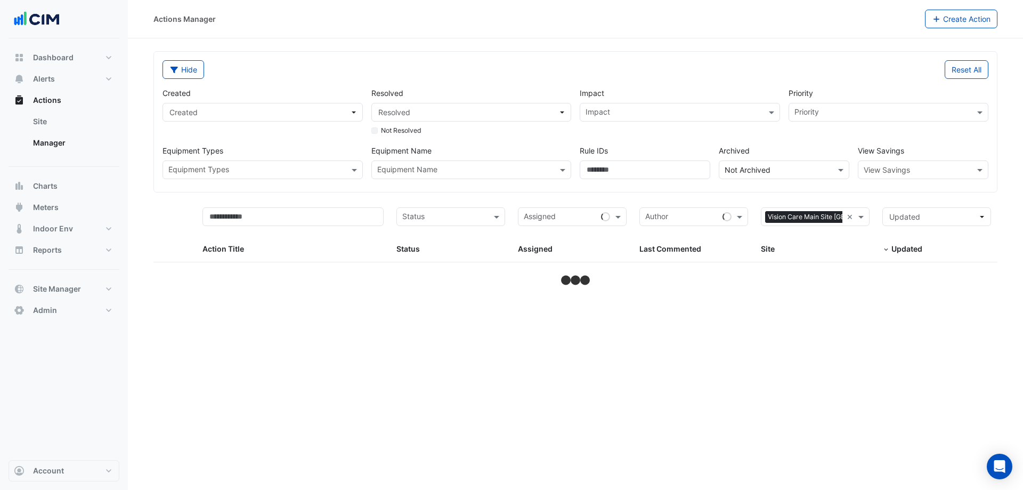
select select "***"
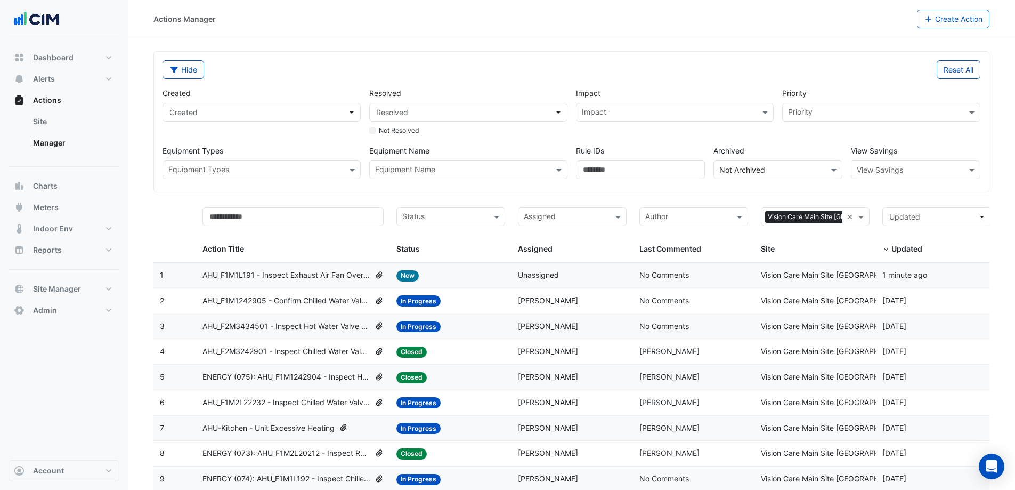
click at [529, 175] on input "text" at bounding box center [462, 170] width 174 height 11
click at [521, 188] on div "AHU_F1M1L192" at bounding box center [468, 192] width 197 height 15
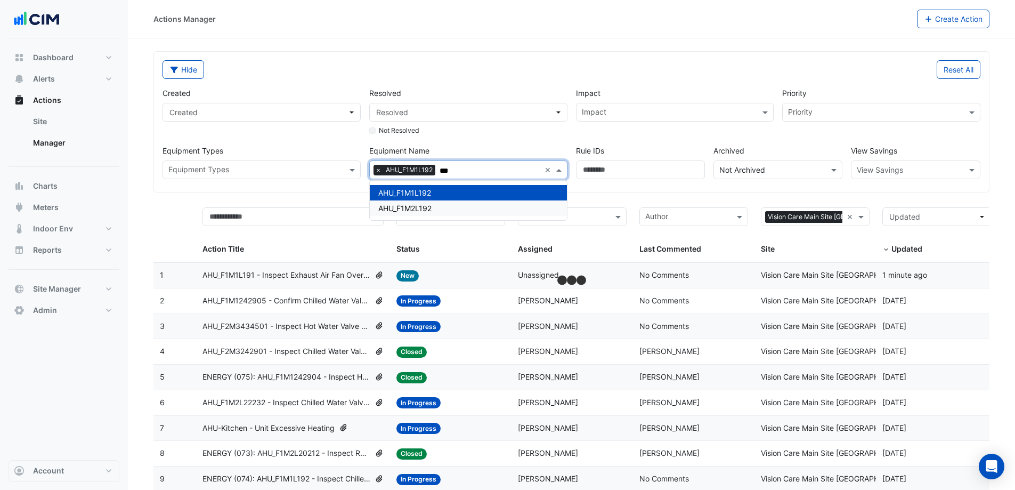
click at [510, 210] on div "AHU_F1M2L192" at bounding box center [468, 207] width 197 height 15
type input "***"
click at [591, 192] on div "Hide Reset All Created Created Resolved Resolved Not Resolved Impact Impact Pri…" at bounding box center [571, 122] width 835 height 140
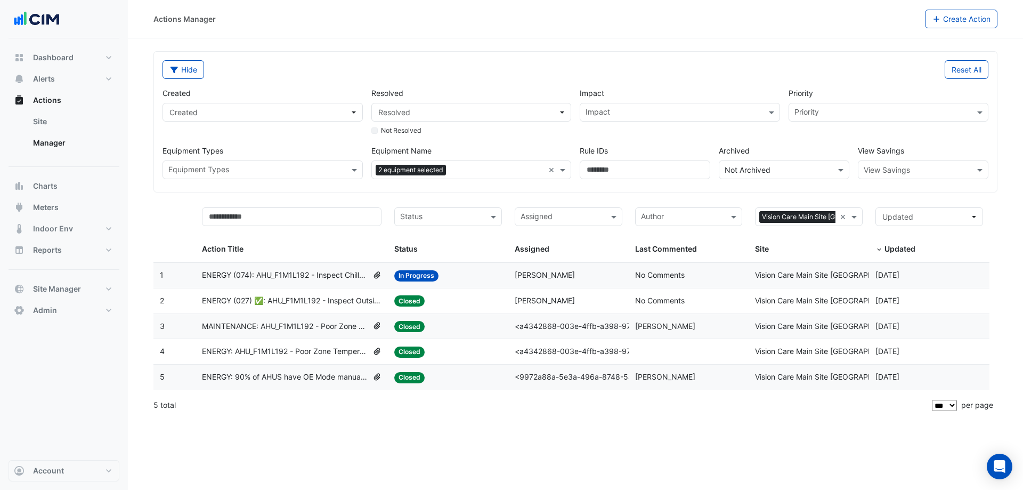
click at [288, 276] on span "ENERGY (074): AHU_F1M1L192 - Inspect Chilled Water Valve Leak [BEEP]" at bounding box center [285, 275] width 166 height 12
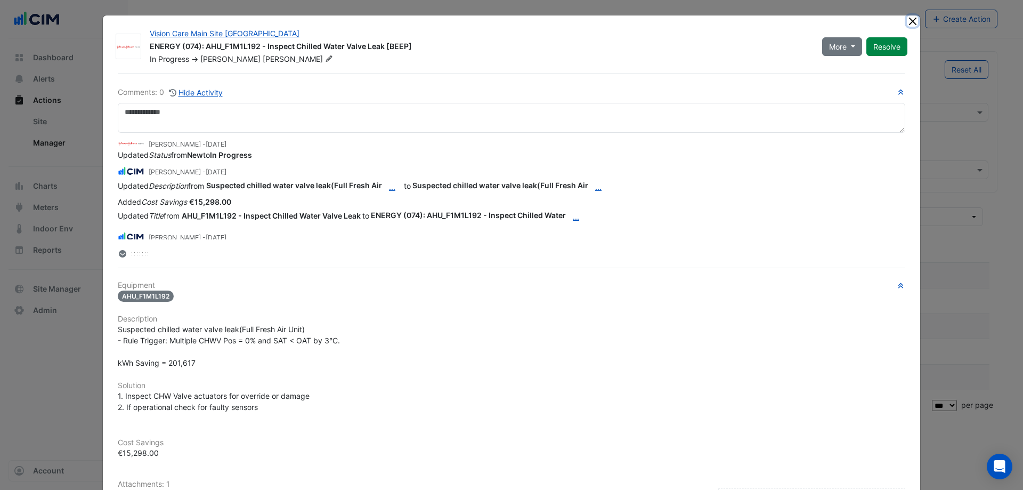
click at [912, 26] on button "Close" at bounding box center [912, 20] width 11 height 11
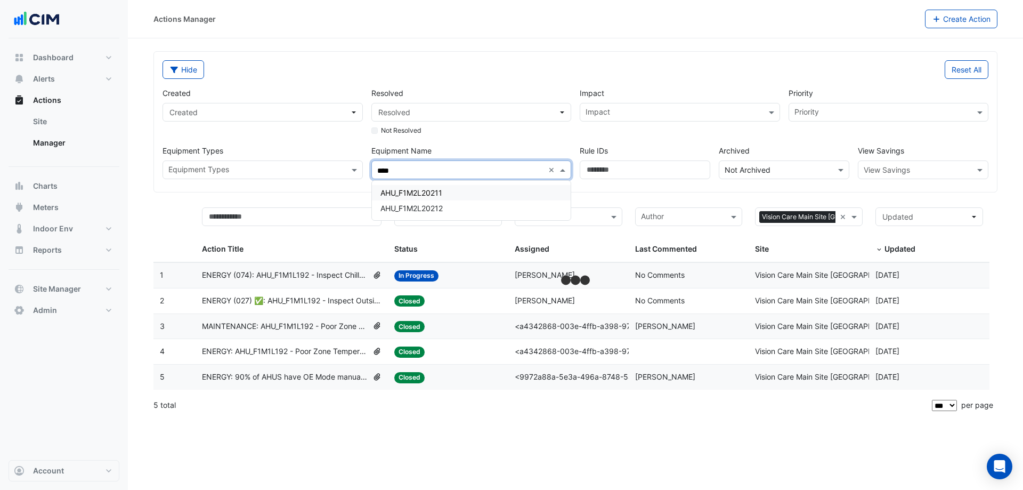
click at [532, 193] on div "AHU_F1M2L20211" at bounding box center [471, 192] width 199 height 15
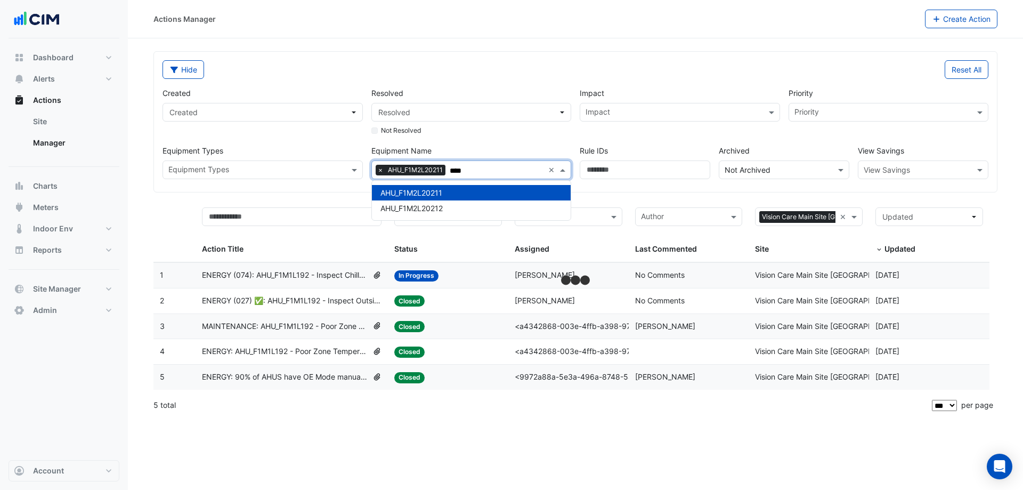
type input "****"
click at [560, 133] on div "Not Resolved" at bounding box center [471, 129] width 200 height 14
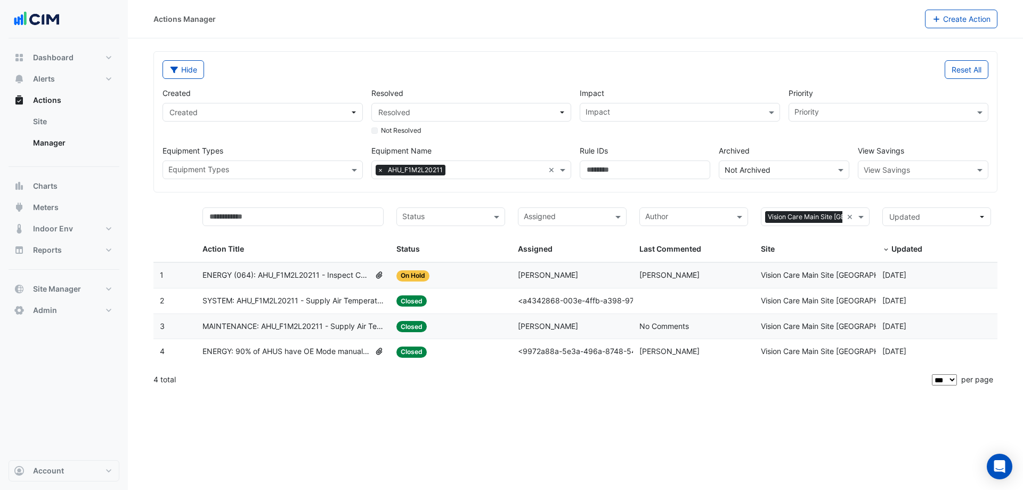
click at [350, 271] on span "ENERGY (064): AHU_F1M2L20211 - Inspect Chilled Water Valve Leak [BEEP]" at bounding box center [287, 275] width 168 height 12
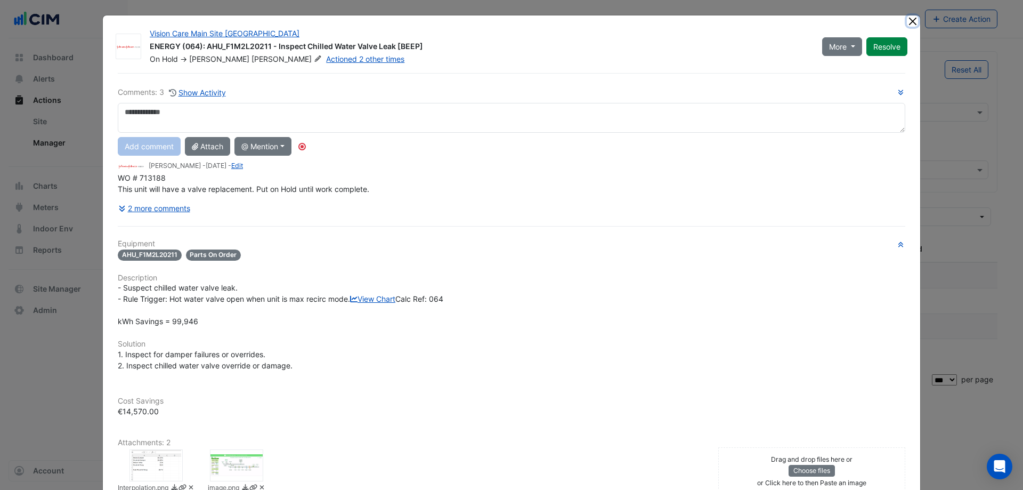
click at [911, 23] on button "Close" at bounding box center [912, 20] width 11 height 11
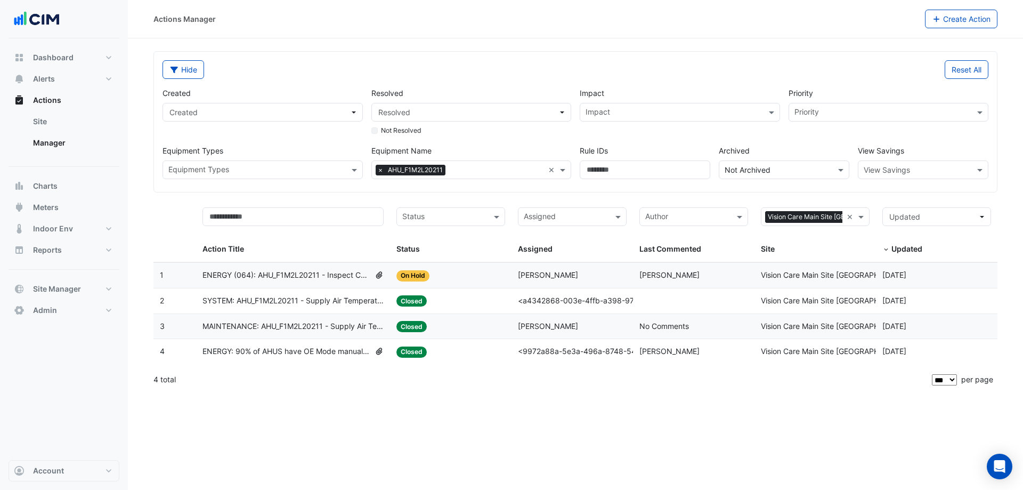
click at [377, 168] on span "×" at bounding box center [381, 170] width 10 height 11
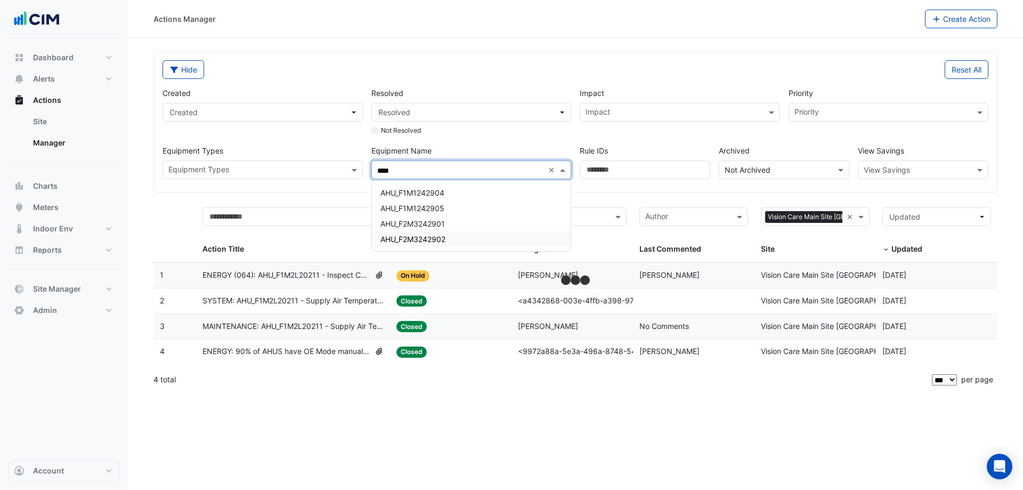
click at [474, 239] on div "AHU_F2M3242902" at bounding box center [471, 238] width 199 height 15
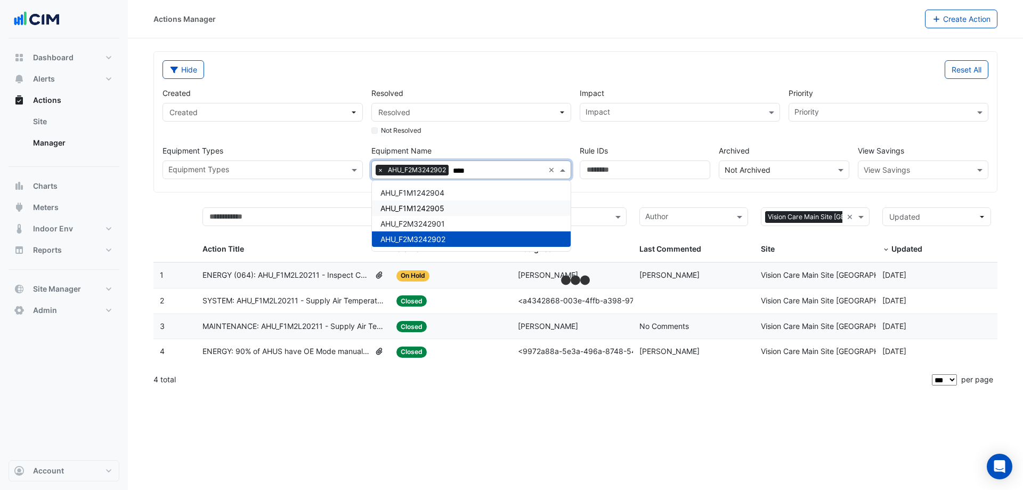
type input "****"
click at [642, 135] on div "Impact Impact" at bounding box center [680, 111] width 209 height 49
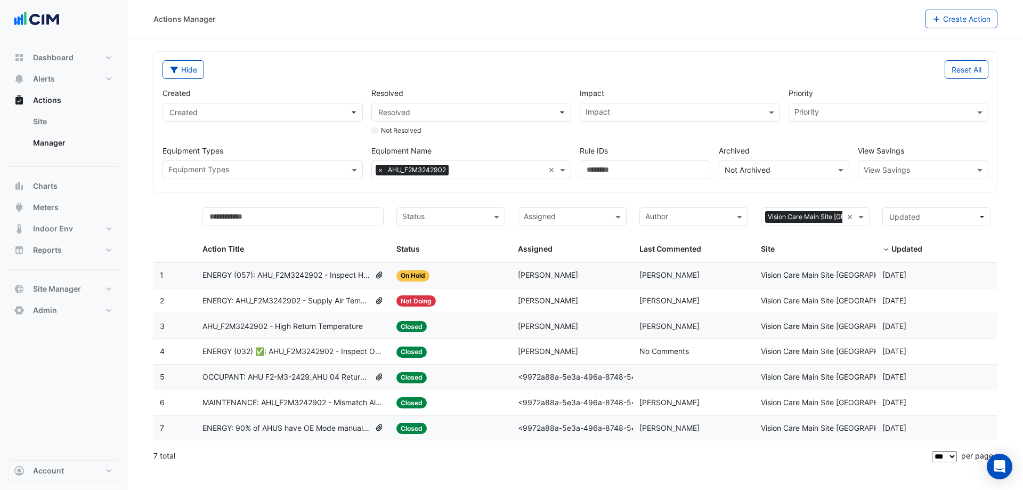
click at [328, 281] on datatable-body-cell "Action Title: ENERGY (057): AHU_F2M3242902 - Inspect Hot Water Valve Leak [BEEP]" at bounding box center [293, 275] width 195 height 25
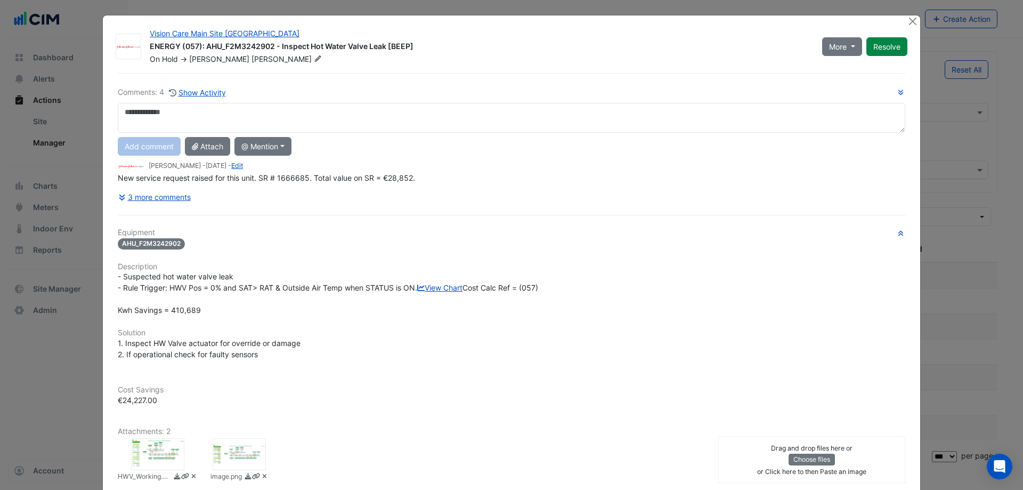
click at [908, 27] on div at bounding box center [913, 21] width 13 height 12
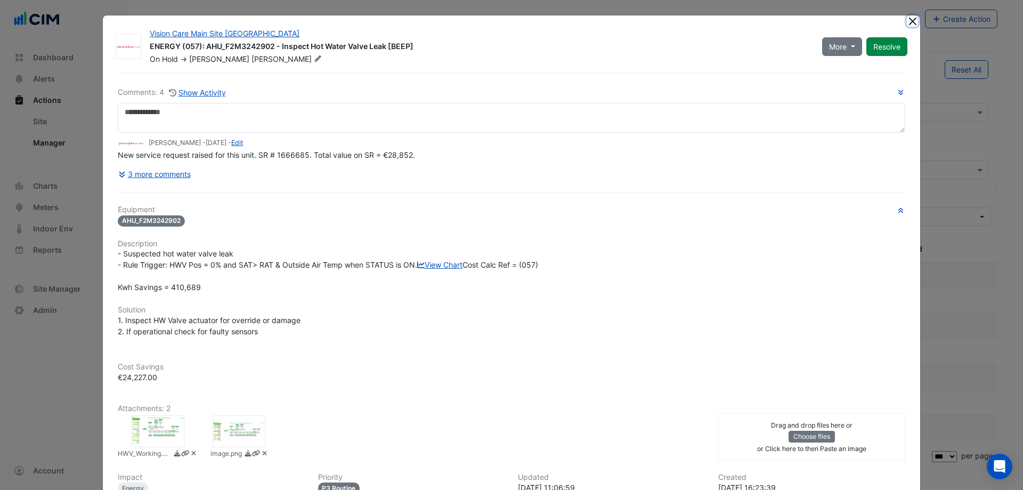
click at [908, 22] on button "Close" at bounding box center [912, 20] width 11 height 11
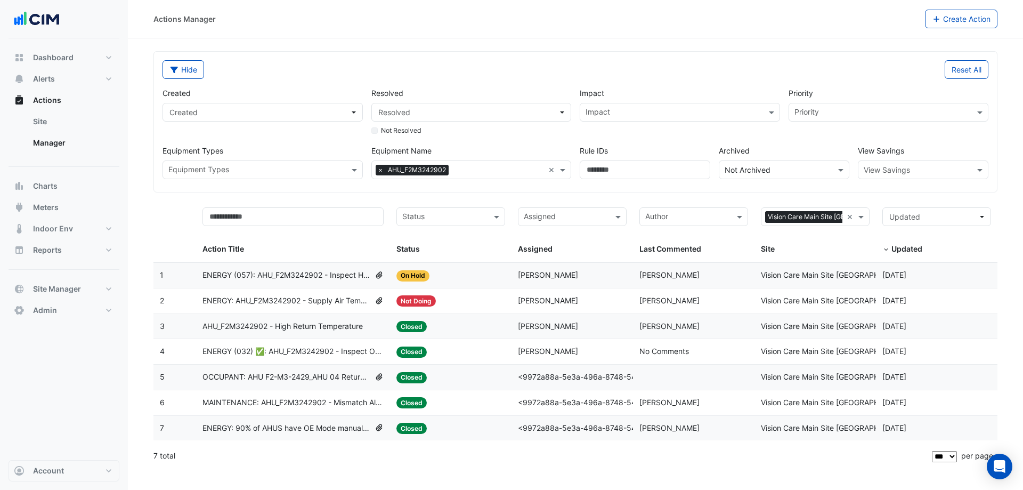
click at [378, 168] on span "×" at bounding box center [381, 170] width 10 height 11
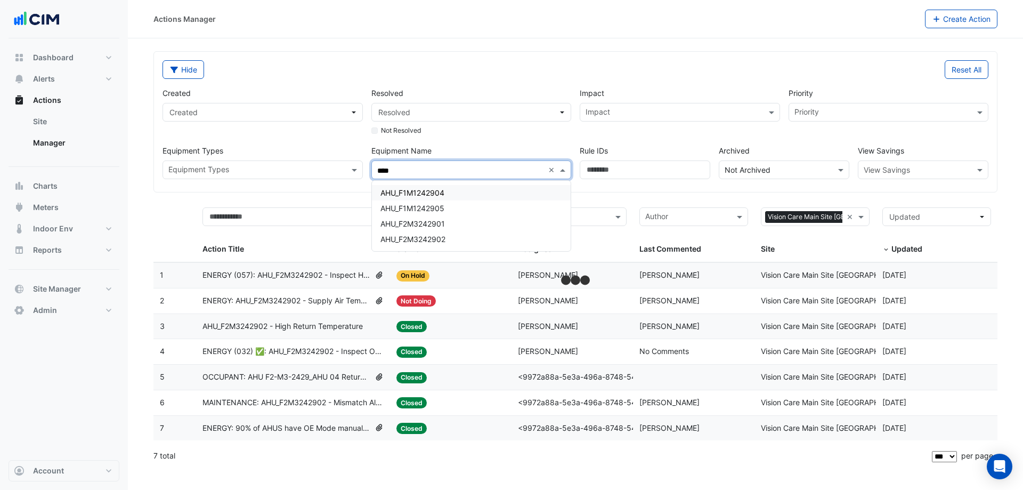
click at [423, 188] on div "AHU_F1M1242904" at bounding box center [471, 192] width 199 height 15
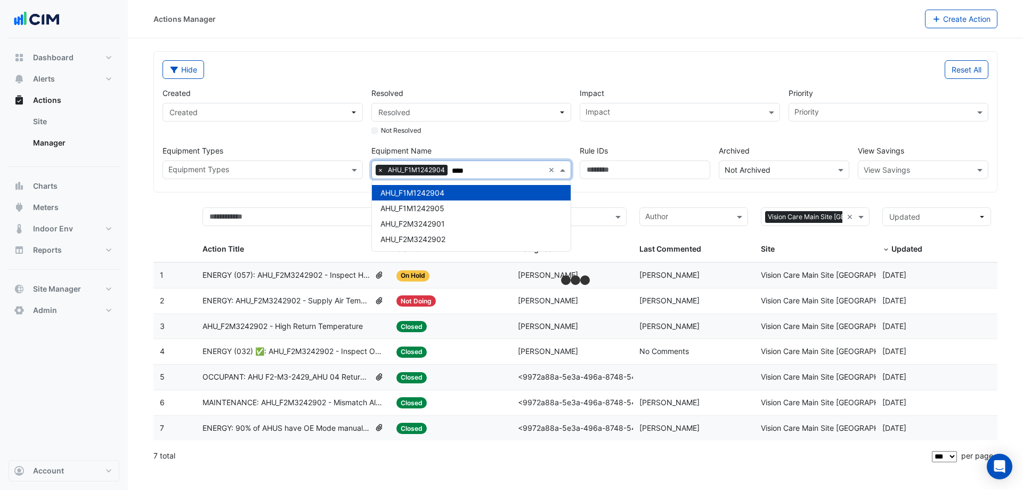
type input "****"
click at [584, 135] on div "Impact Impact" at bounding box center [680, 111] width 209 height 49
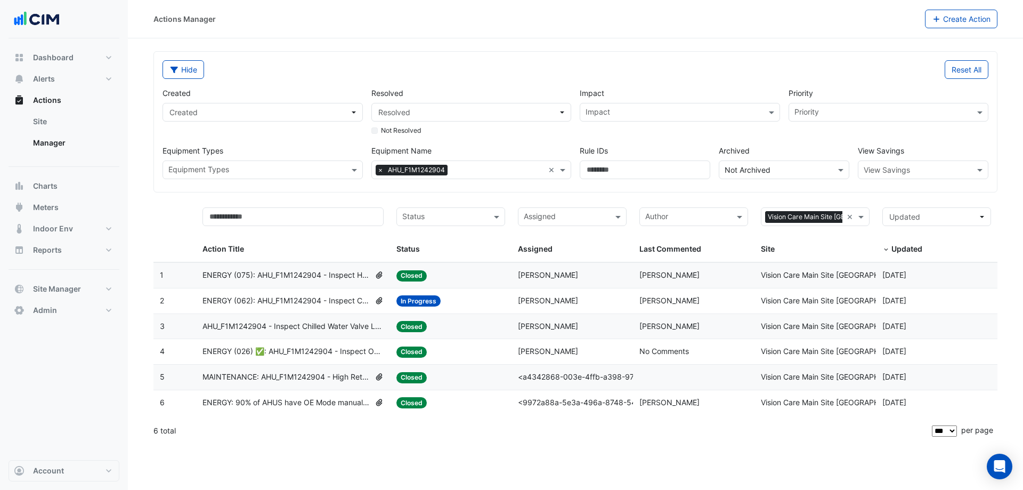
click at [348, 300] on span "ENERGY (062): AHU_F1M1242904 - Inspect Chilled Water Valve Leak [BEEP]" at bounding box center [287, 301] width 168 height 12
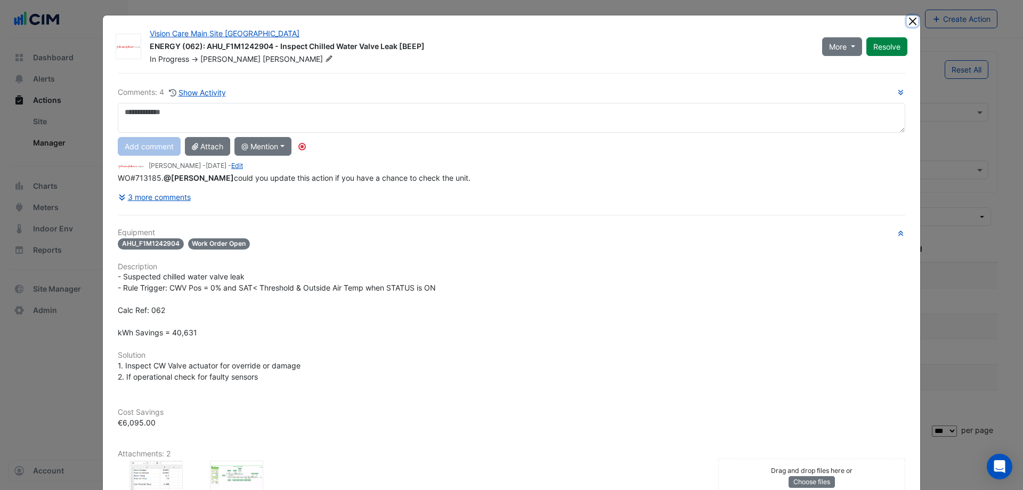
click at [907, 22] on button "Close" at bounding box center [912, 20] width 11 height 11
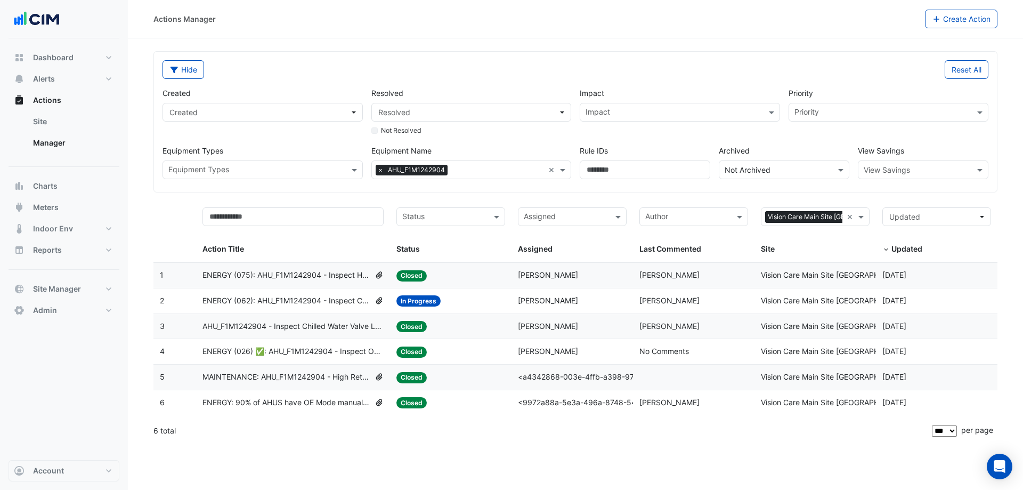
click at [381, 171] on span "×" at bounding box center [381, 170] width 10 height 11
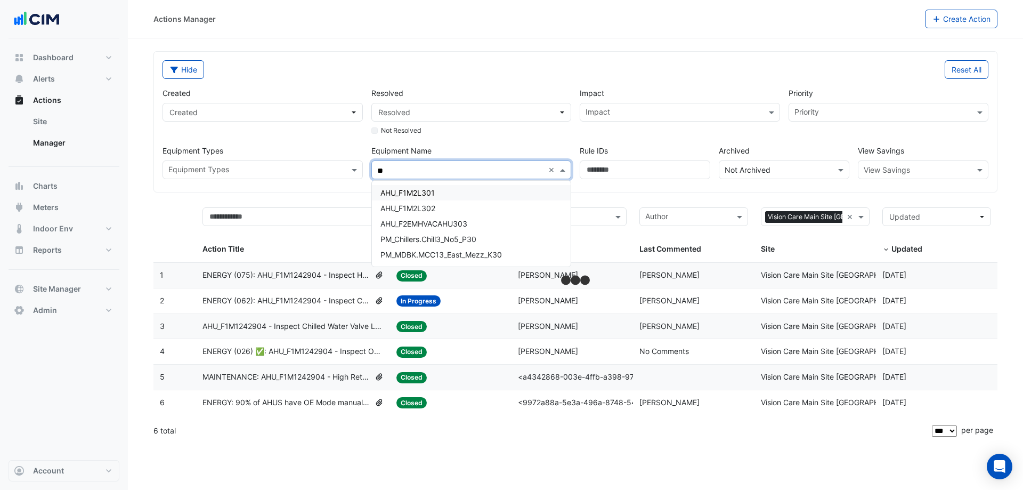
click at [408, 191] on span "AHU_F1M2L301" at bounding box center [408, 192] width 54 height 9
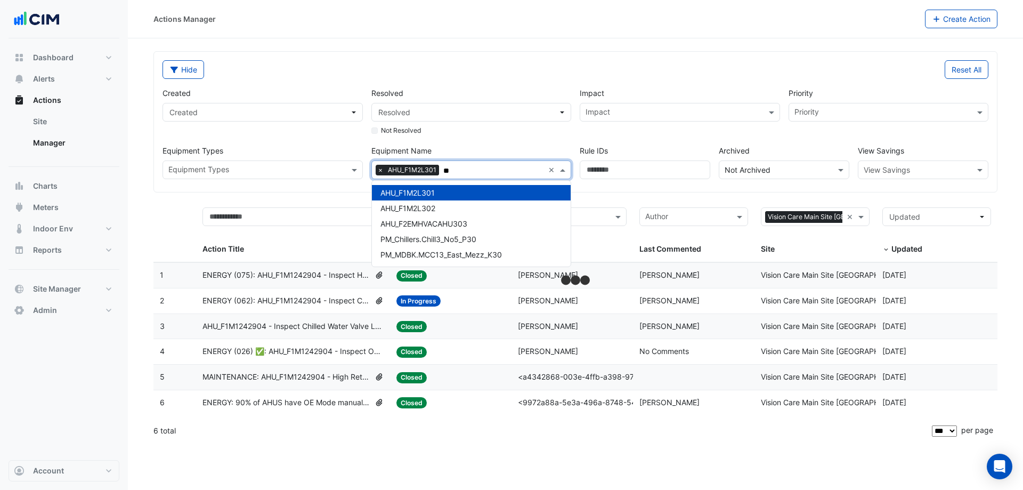
type input "**"
click at [564, 138] on div "Created Created Resolved Resolved Not Resolved Impact Impact Priority Priority …" at bounding box center [575, 129] width 835 height 100
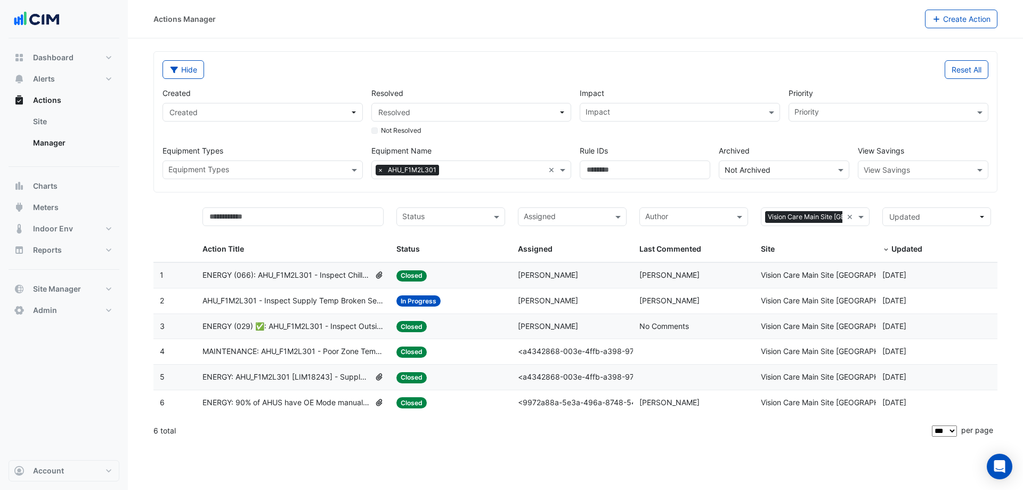
click at [347, 280] on span "ENERGY (066): AHU_F1M2L301 - Inspect Chilled Water Valve Leak [BEEP]" at bounding box center [287, 275] width 168 height 12
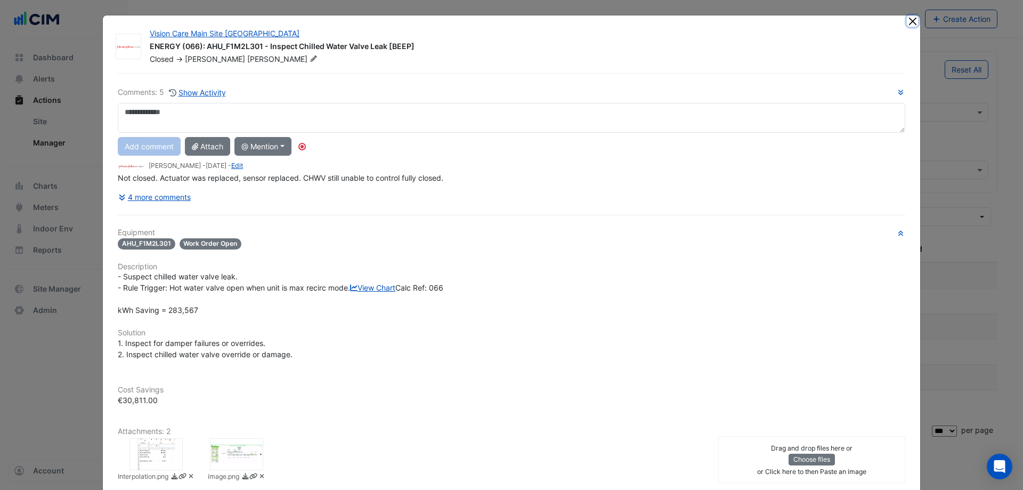
click at [907, 21] on button "Close" at bounding box center [912, 20] width 11 height 11
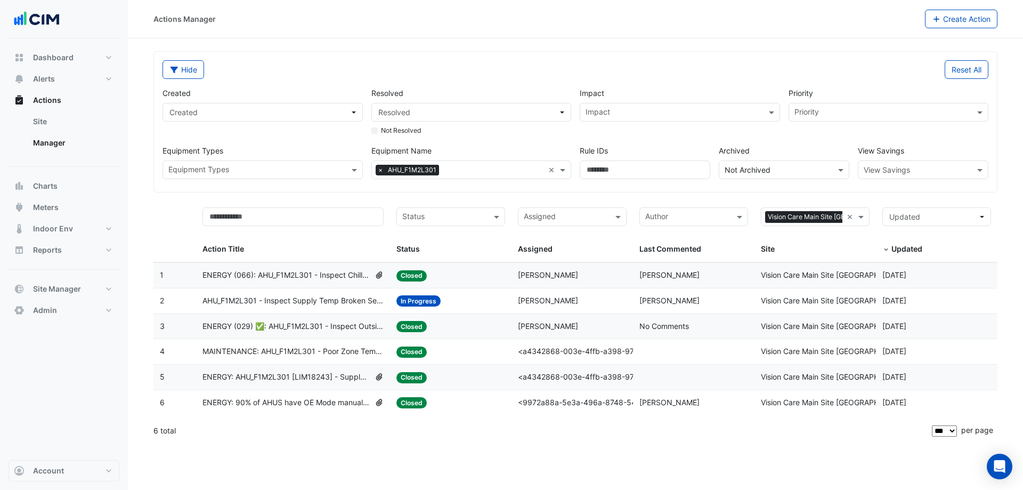
click at [331, 303] on span "AHU_F1M2L301 - Inspect Supply Temp Broken Sensor" at bounding box center [294, 301] width 182 height 12
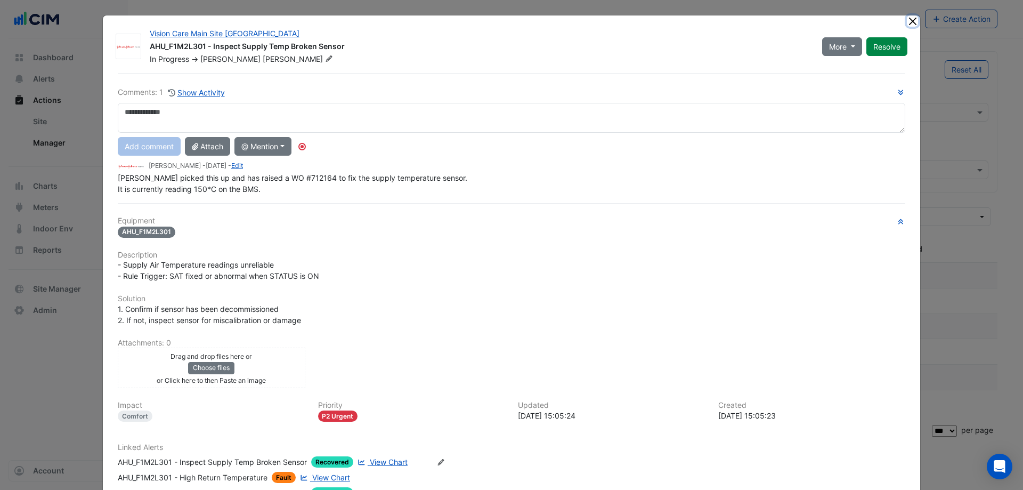
click at [907, 20] on button "Close" at bounding box center [912, 20] width 11 height 11
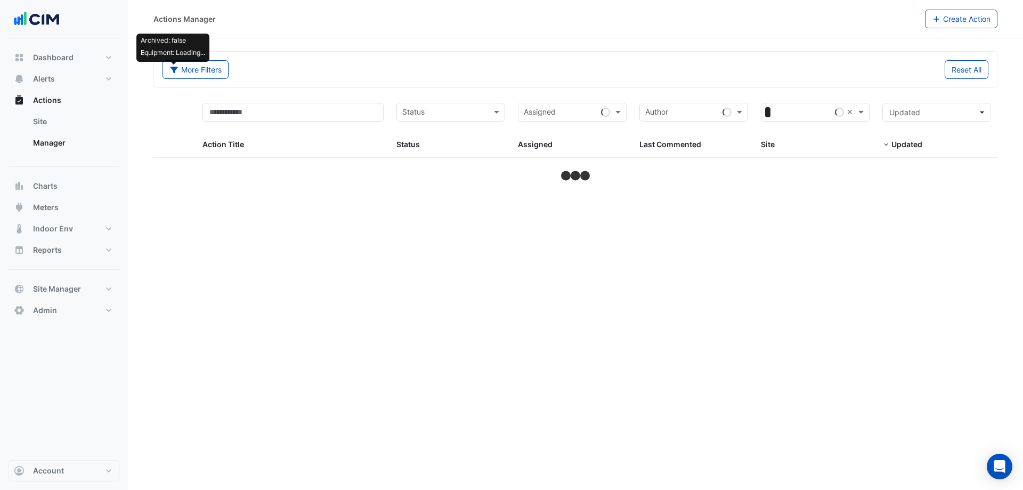
select select "***"
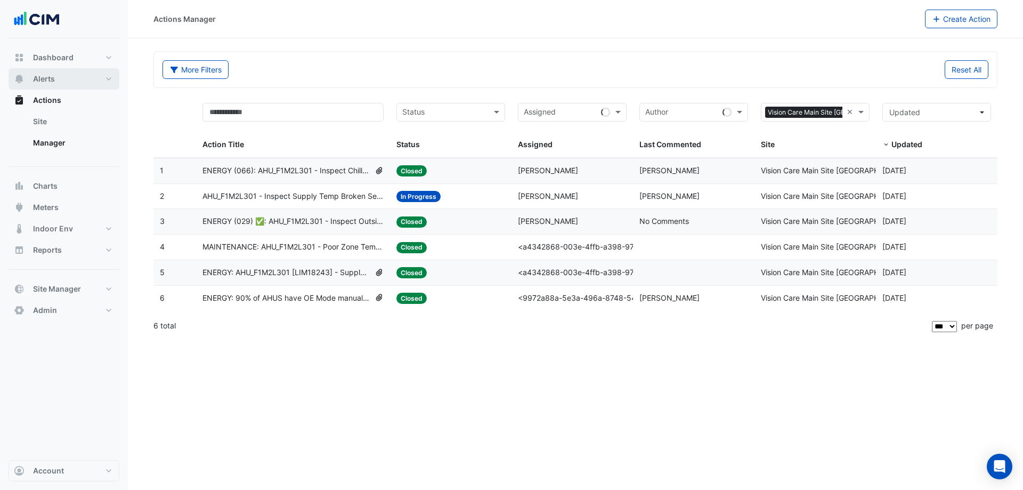
click at [66, 84] on button "Alerts" at bounding box center [64, 78] width 111 height 21
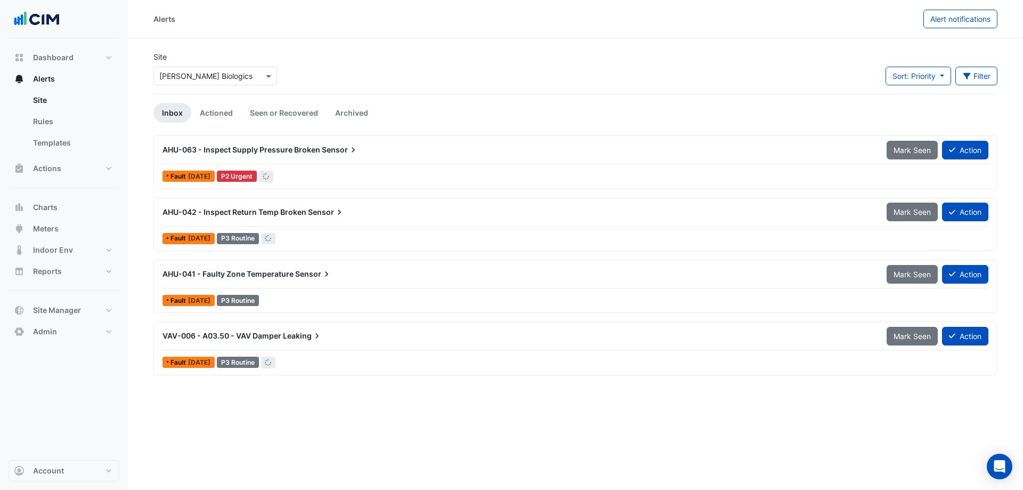
click at [238, 76] on input "text" at bounding box center [204, 76] width 91 height 11
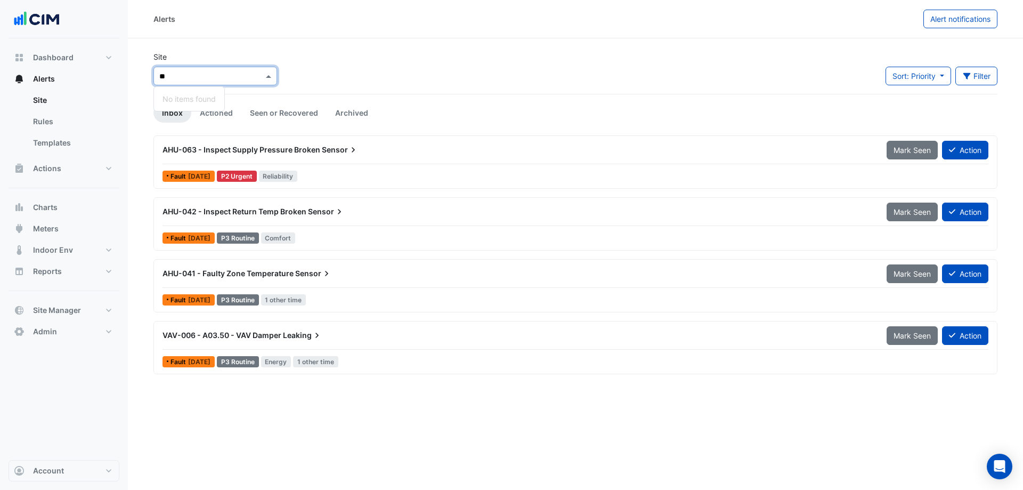
type input "***"
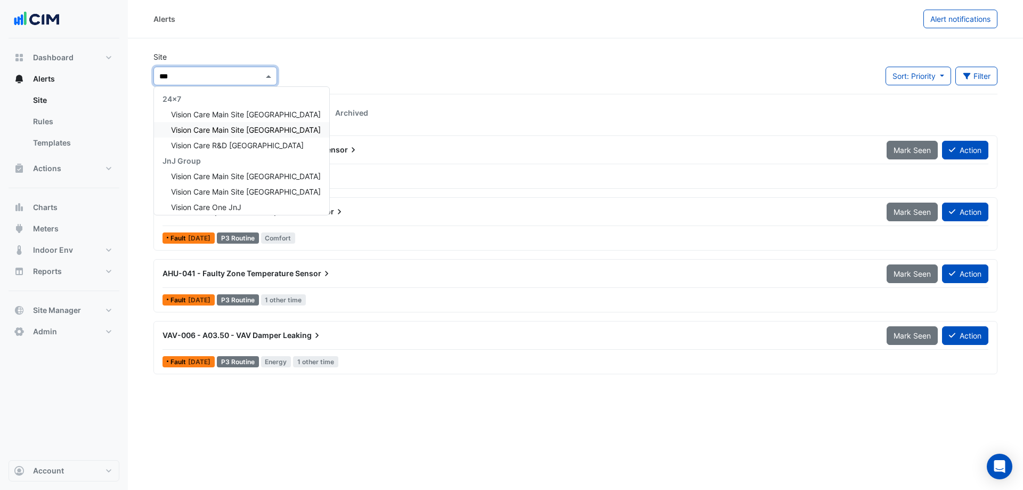
click at [251, 130] on span "Vision Care Main Site Limerick" at bounding box center [246, 129] width 150 height 9
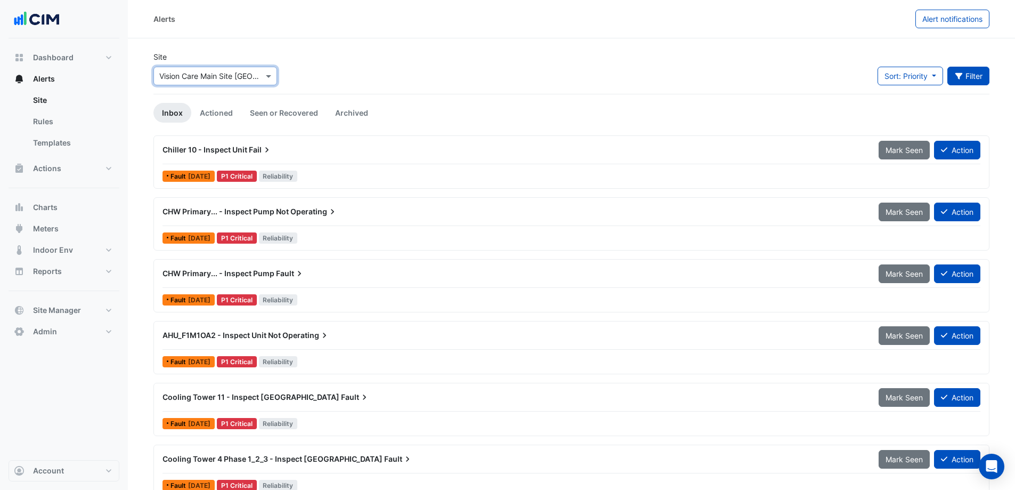
click at [956, 67] on button "Filter" at bounding box center [969, 76] width 43 height 19
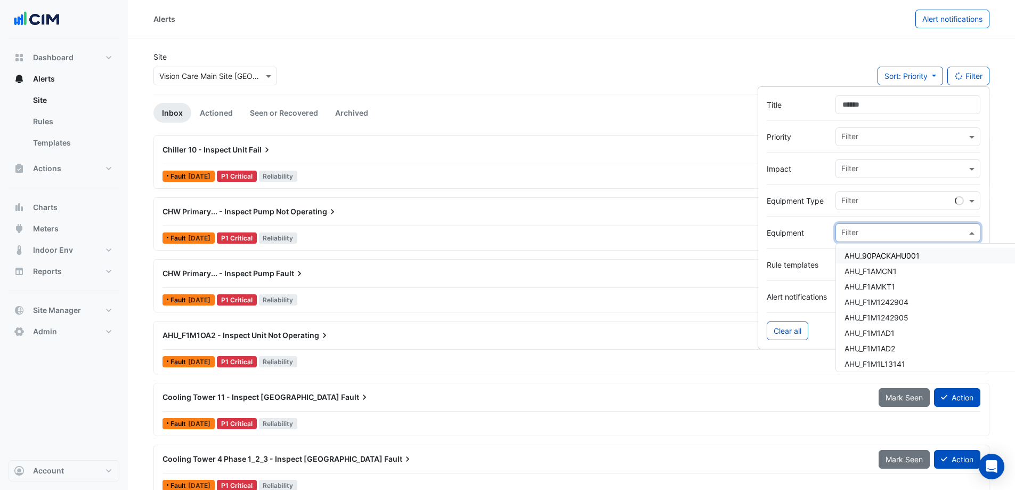
click at [871, 229] on input "text" at bounding box center [904, 233] width 125 height 11
click at [889, 253] on span "AHU_F1M2L301" at bounding box center [872, 255] width 54 height 9
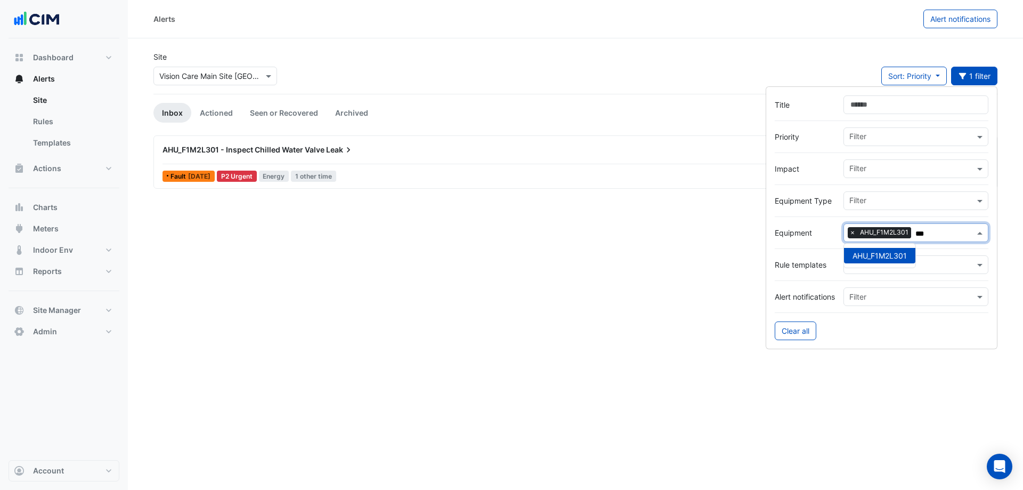
type input "***"
click at [697, 87] on div "Site Select a Site × Vision Care Main Site Limerick Sort: Priority Priority Upd…" at bounding box center [575, 72] width 857 height 43
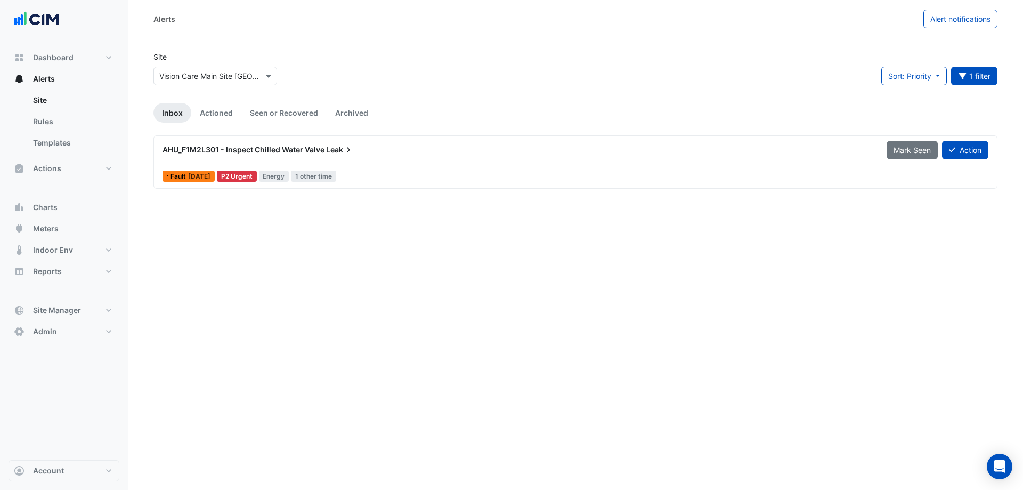
click at [448, 158] on div "AHU_F1M2L301 - Inspect Chilled Water Valve Leak" at bounding box center [518, 149] width 724 height 19
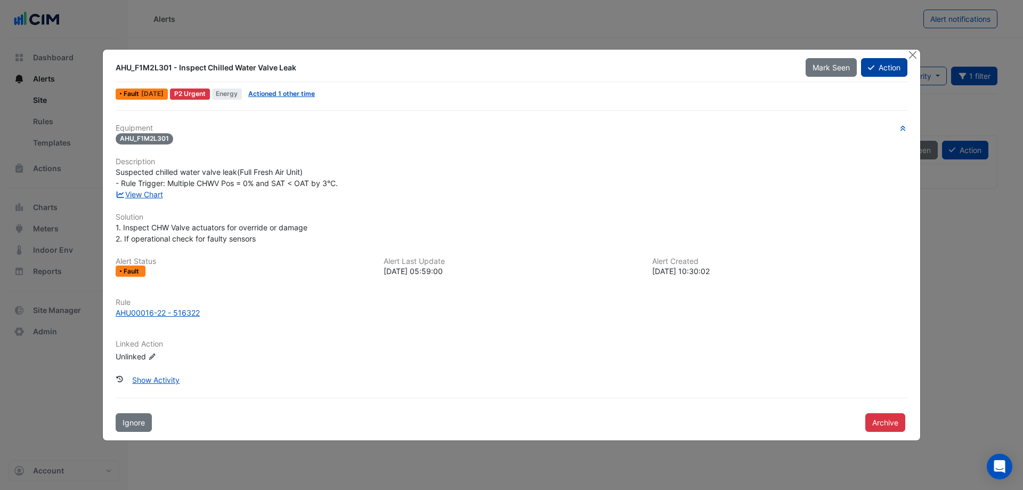
click at [884, 68] on button "Action" at bounding box center [884, 67] width 46 height 19
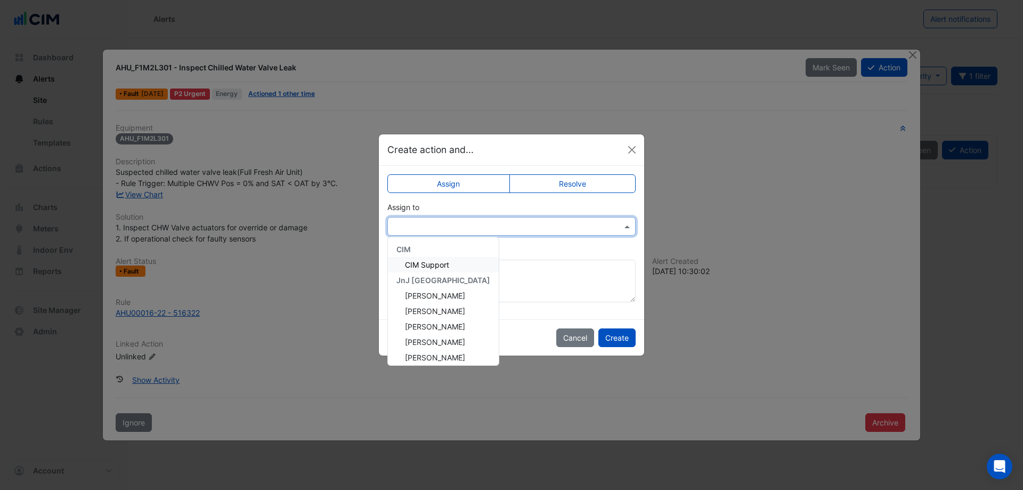
click at [534, 230] on input "text" at bounding box center [500, 226] width 215 height 11
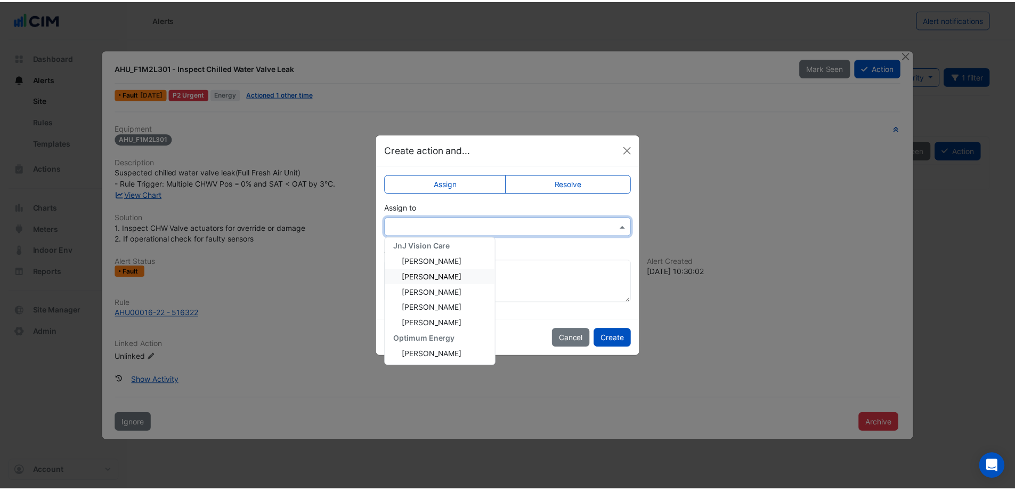
scroll to position [159, 0]
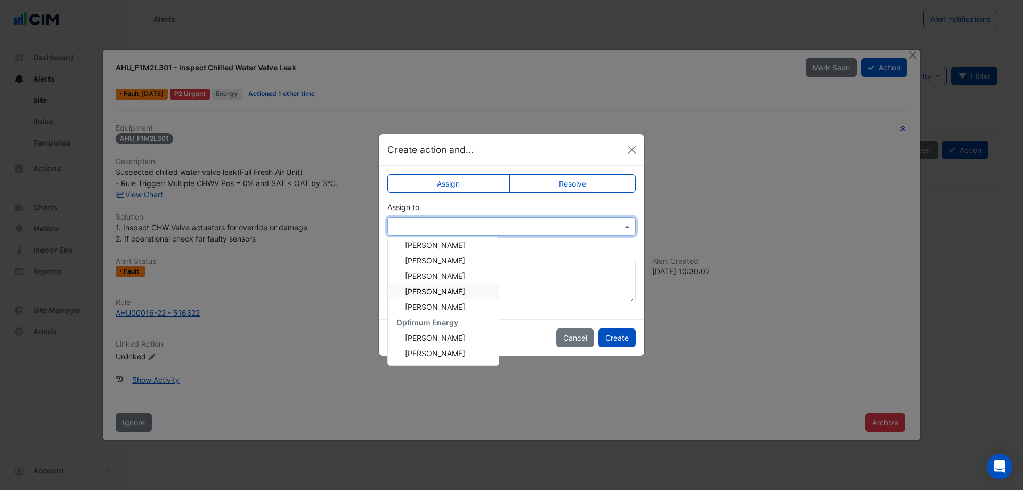
click at [452, 289] on span "[PERSON_NAME]" at bounding box center [435, 291] width 60 height 9
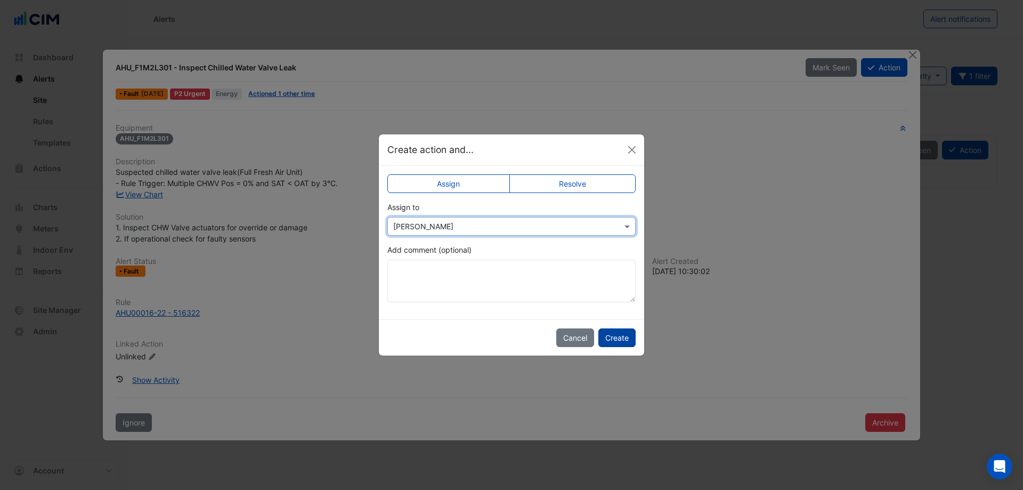
click at [621, 337] on button "Create" at bounding box center [617, 337] width 37 height 19
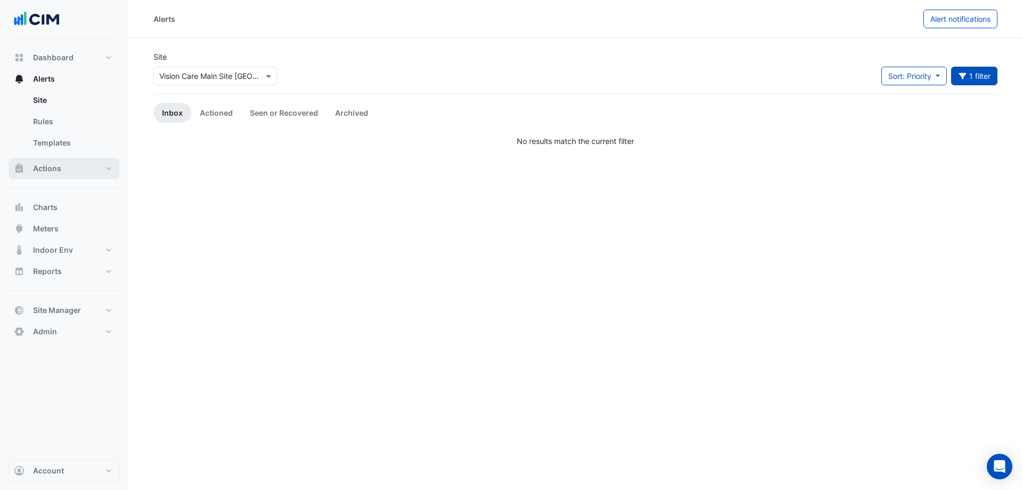
click at [58, 164] on span "Actions" at bounding box center [47, 168] width 28 height 11
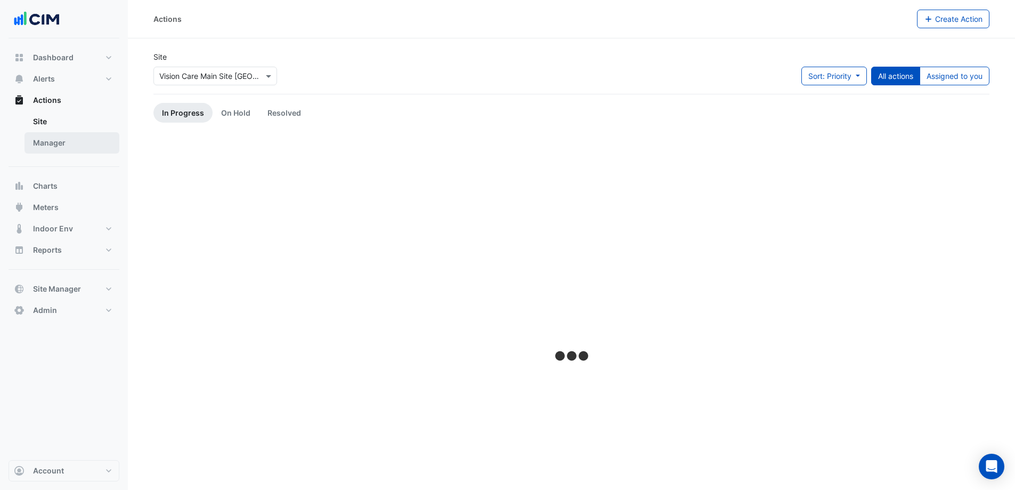
click at [71, 137] on link "Manager" at bounding box center [72, 142] width 95 height 21
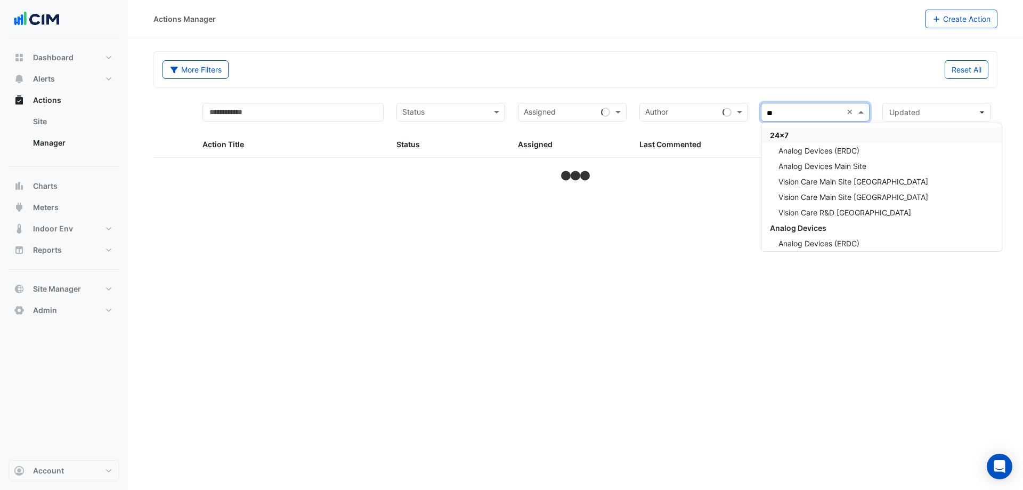
type input "***"
click at [861, 168] on span "Vision Care Main Site [GEOGRAPHIC_DATA]" at bounding box center [854, 165] width 150 height 9
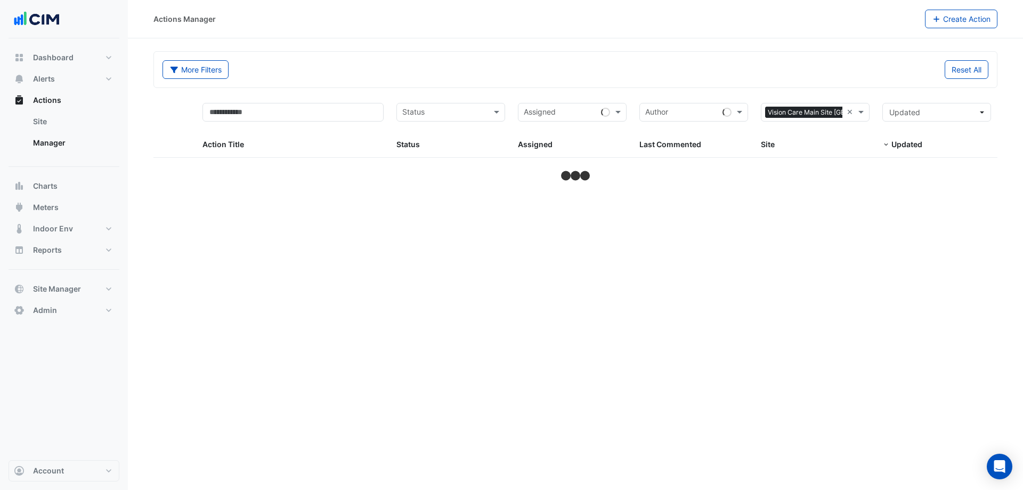
select select "***"
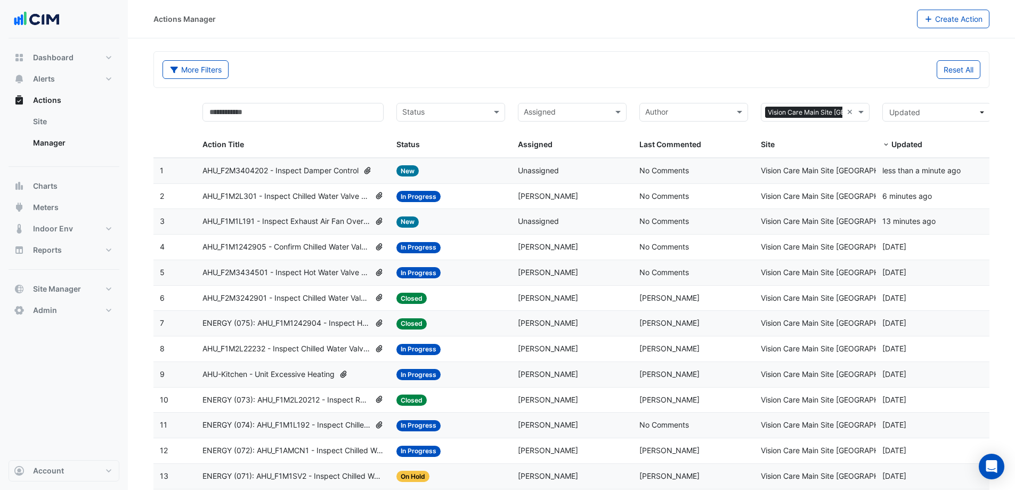
click at [376, 75] on div "More Filters" at bounding box center [364, 69] width 416 height 19
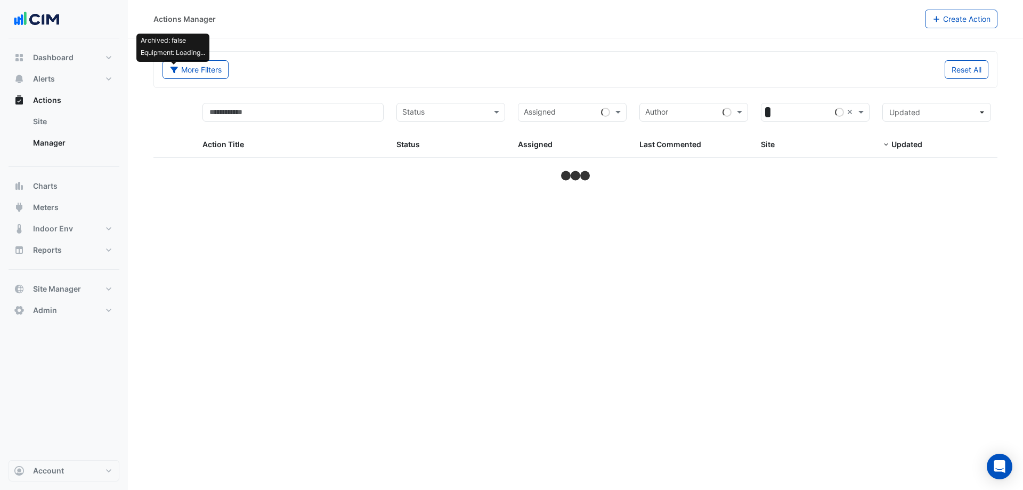
select select "***"
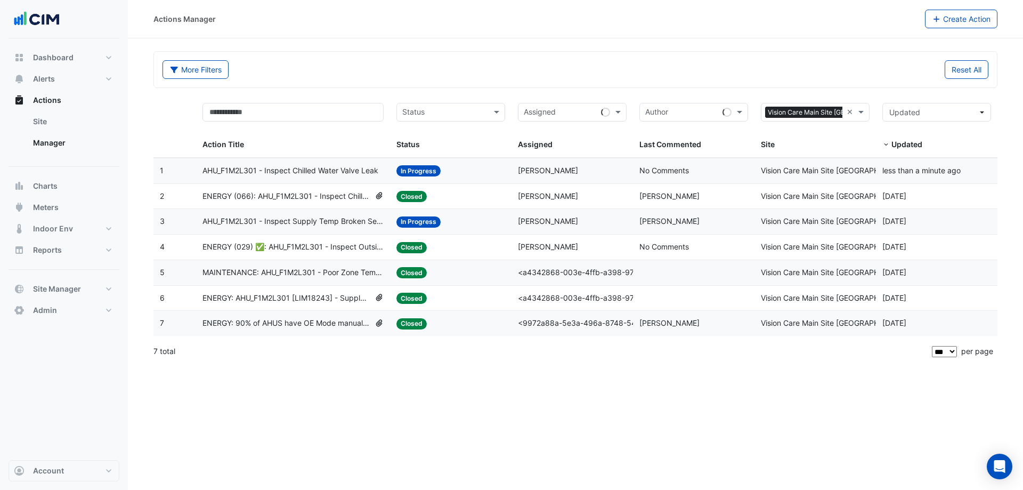
click at [284, 167] on span "AHU_F1M2L301 - Inspect Chilled Water Valve Leak" at bounding box center [291, 171] width 176 height 12
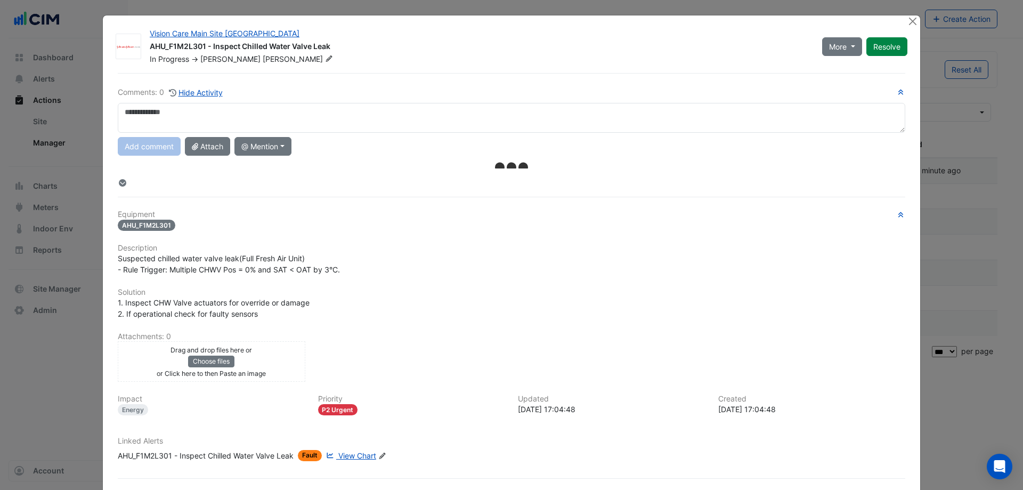
click at [269, 377] on div "Drag and drop files here or Choose files or Click here to then Paste an image" at bounding box center [211, 361] width 182 height 35
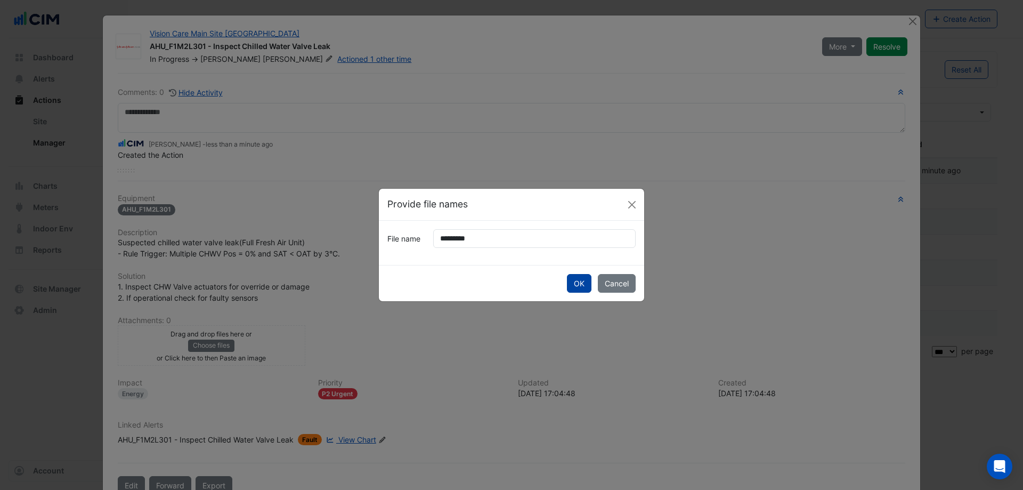
click at [584, 282] on button "OK" at bounding box center [579, 283] width 25 height 19
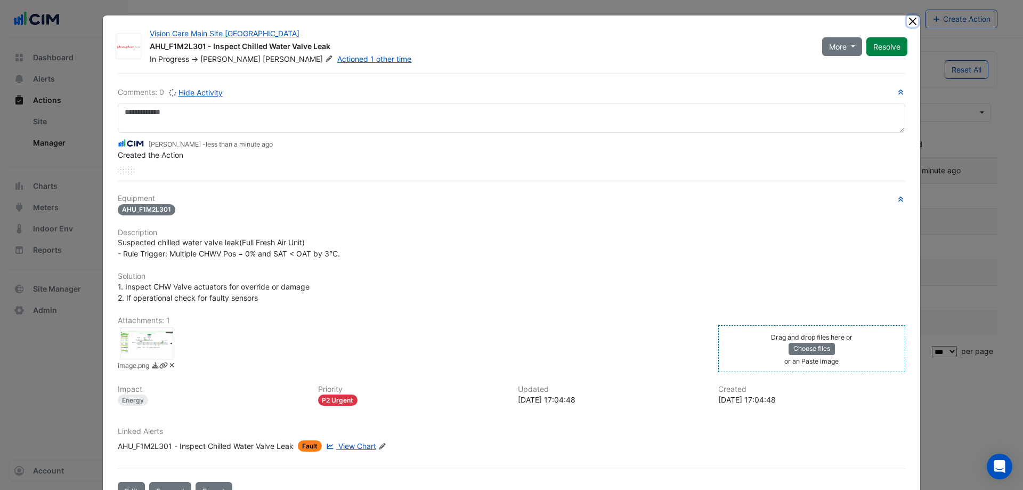
click at [909, 26] on button "Close" at bounding box center [912, 20] width 11 height 11
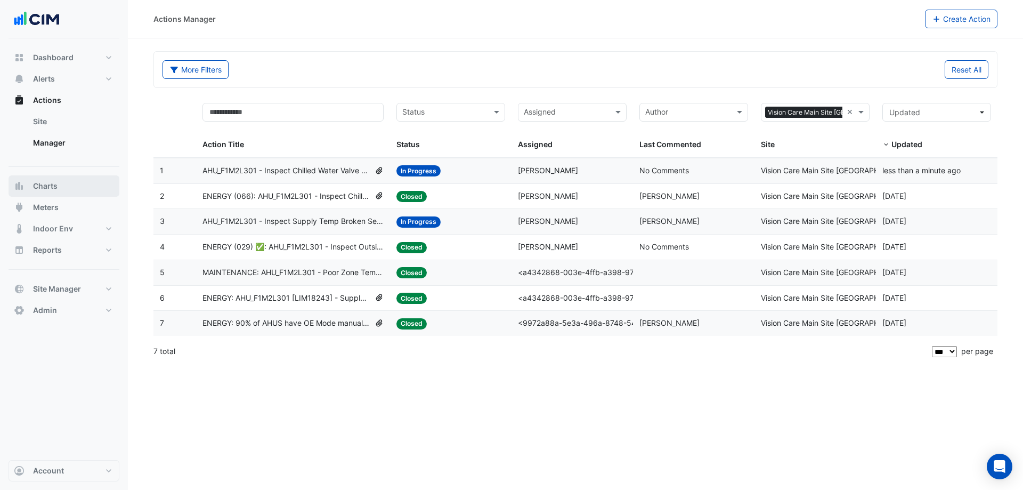
click at [79, 184] on button "Charts" at bounding box center [64, 185] width 111 height 21
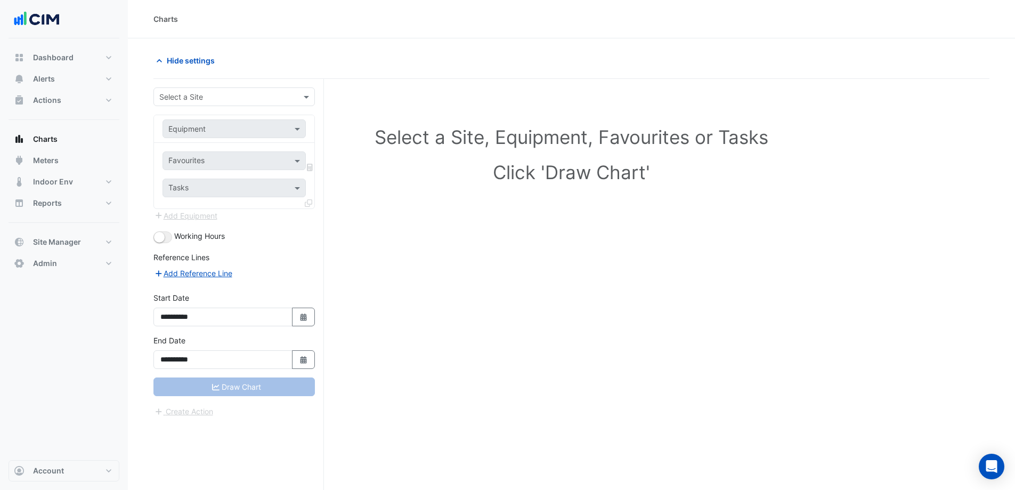
click at [194, 101] on div "Select a Site" at bounding box center [225, 96] width 143 height 11
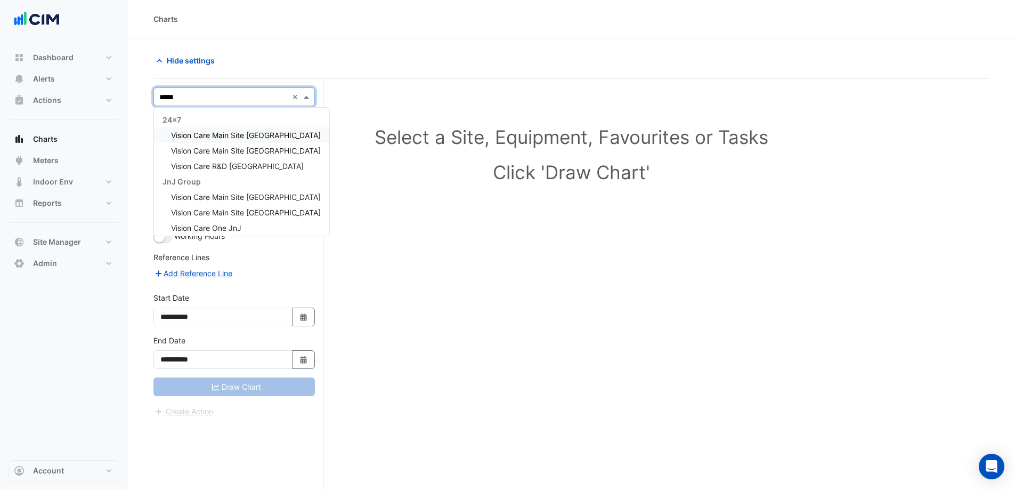
type input "******"
click at [239, 156] on div "Vision Care Main Site [GEOGRAPHIC_DATA]" at bounding box center [241, 150] width 175 height 15
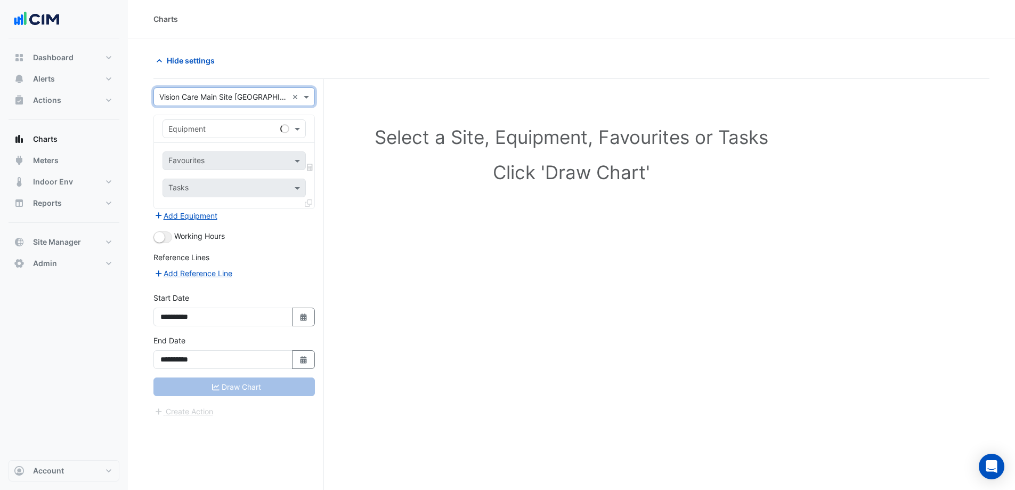
click at [251, 131] on input "text" at bounding box center [223, 129] width 110 height 11
type input "****"
click at [237, 164] on span "AHU_F2M3404202" at bounding box center [205, 167] width 66 height 9
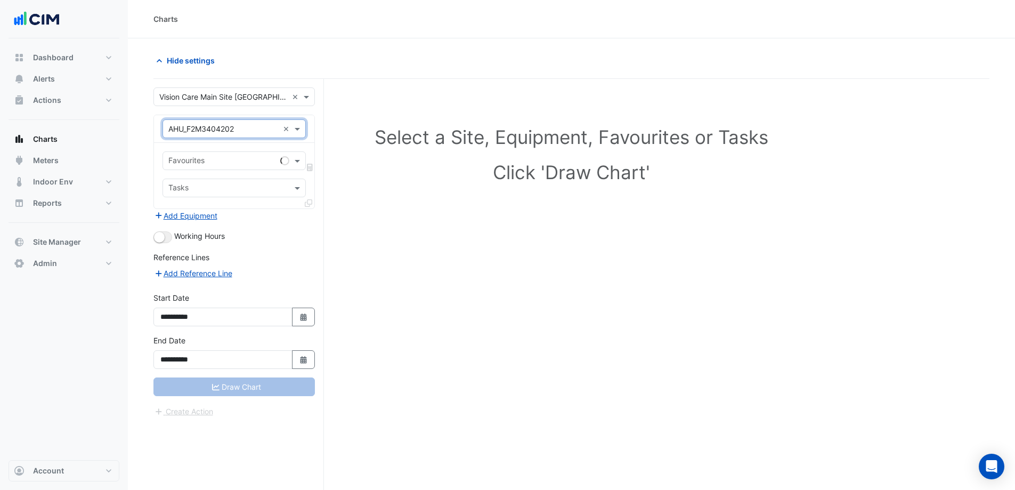
click at [238, 160] on input "text" at bounding box center [222, 161] width 108 height 11
type input "***"
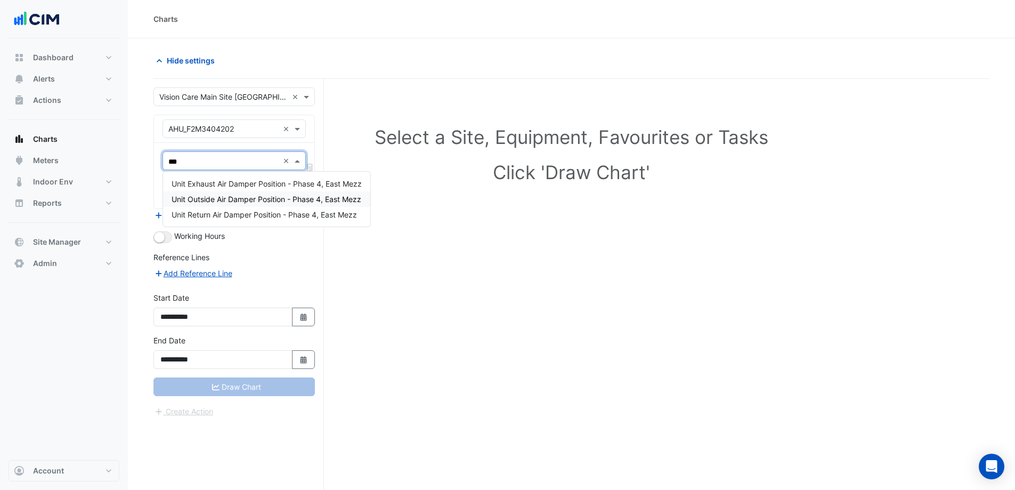
click at [248, 202] on span "Unit Outside Air Damper Position - Phase 4, East Mezz" at bounding box center [267, 199] width 190 height 9
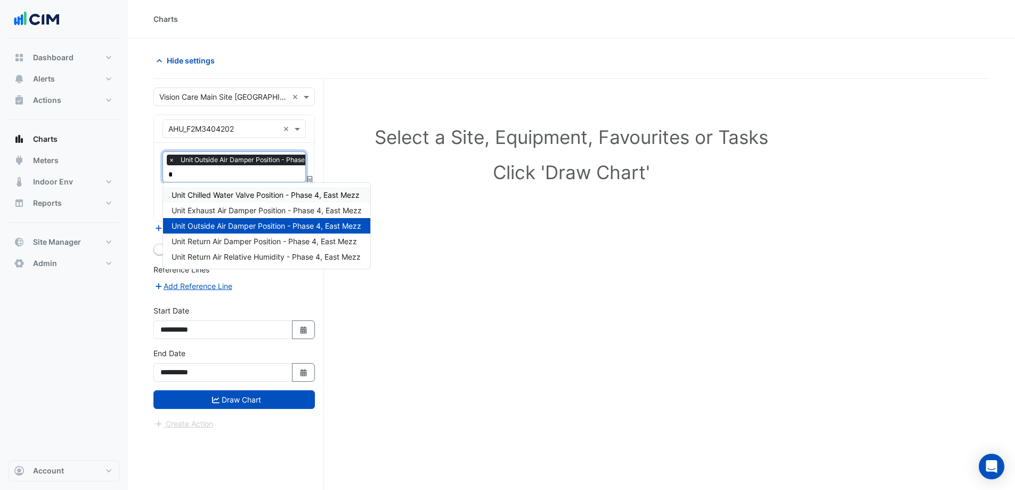
type input "**"
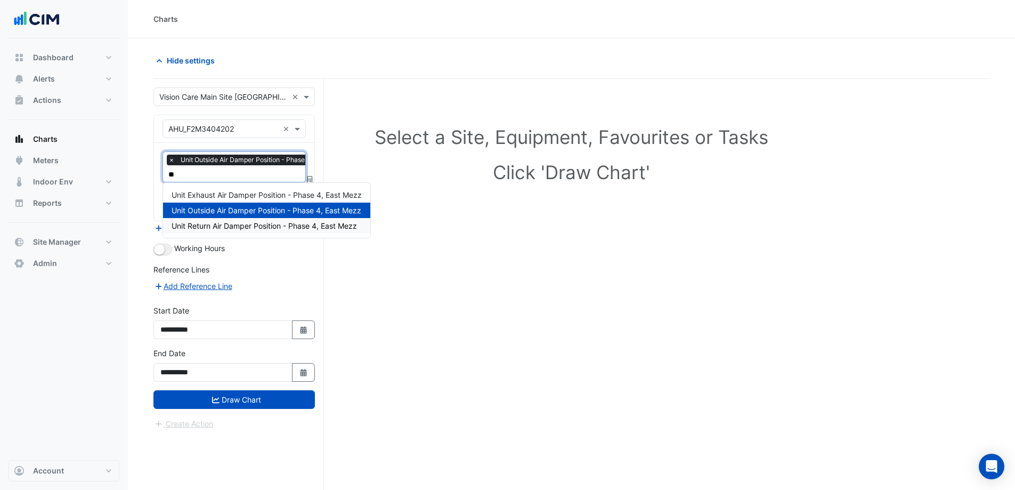
click at [251, 225] on span "Unit Return Air Damper Position - Phase 4, East Mezz" at bounding box center [264, 225] width 185 height 9
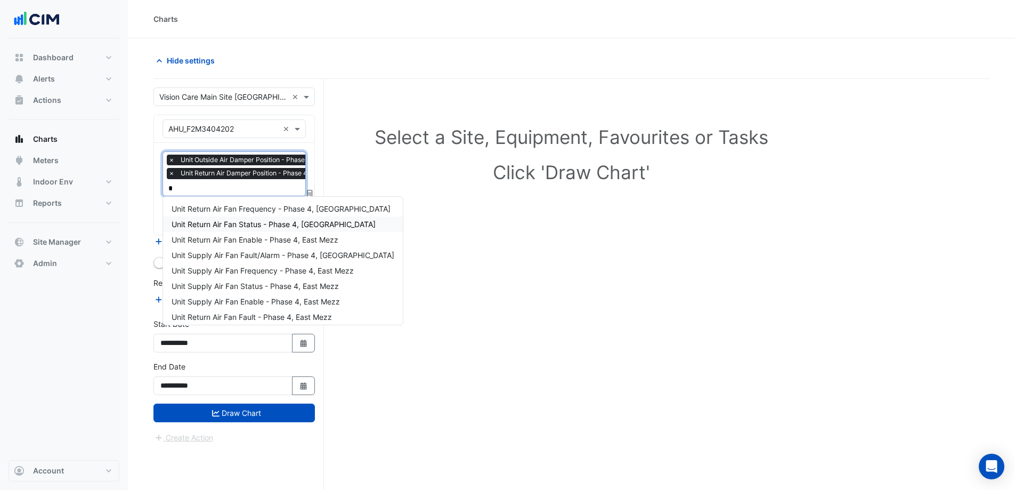
type input "**"
click at [280, 272] on span "Unit Supply Air Fan Frequency - Phase 4, East Mezz" at bounding box center [263, 270] width 182 height 9
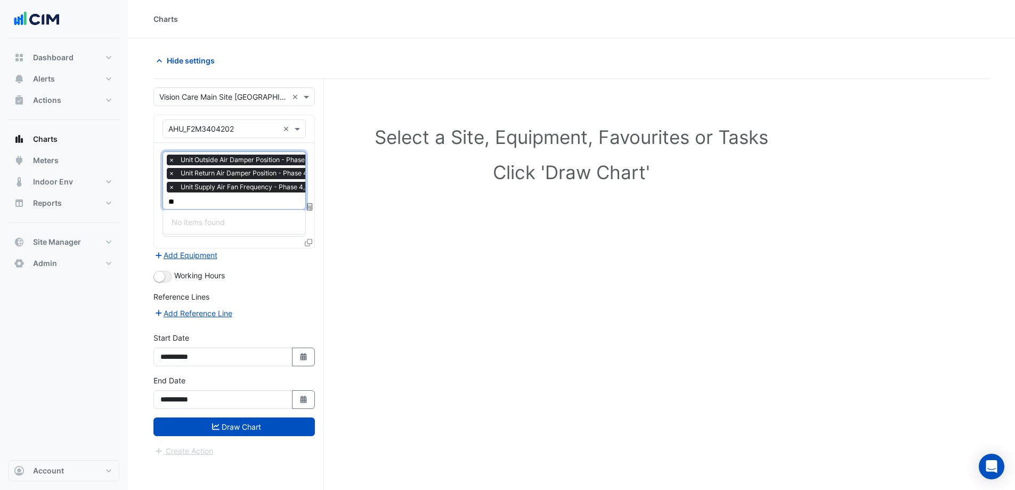
type input "*"
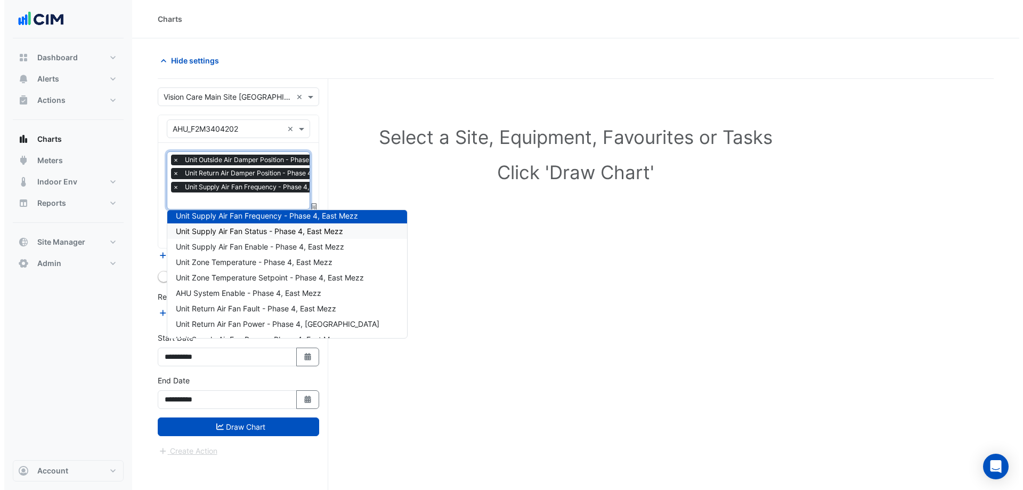
scroll to position [252, 0]
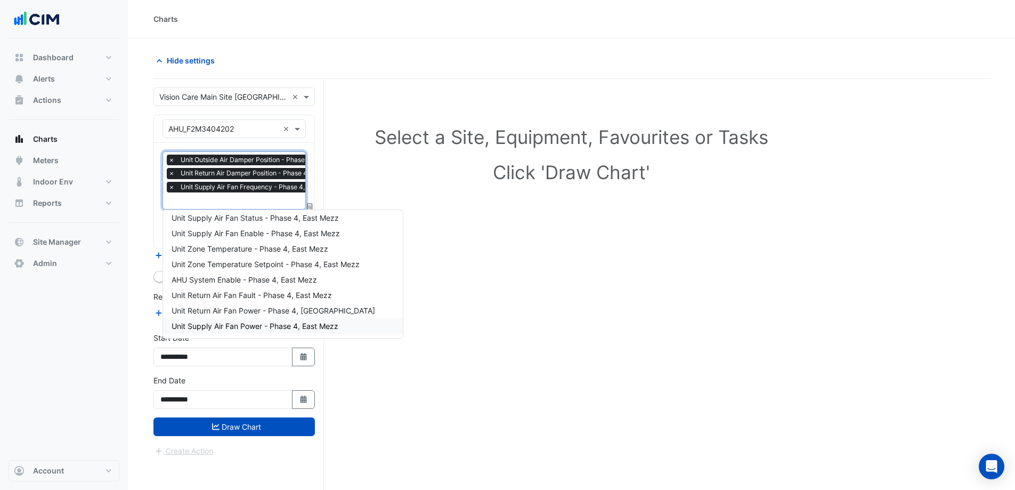
click at [270, 324] on span "Unit Supply Air Fan Power - Phase 4, East Mezz" at bounding box center [255, 325] width 167 height 9
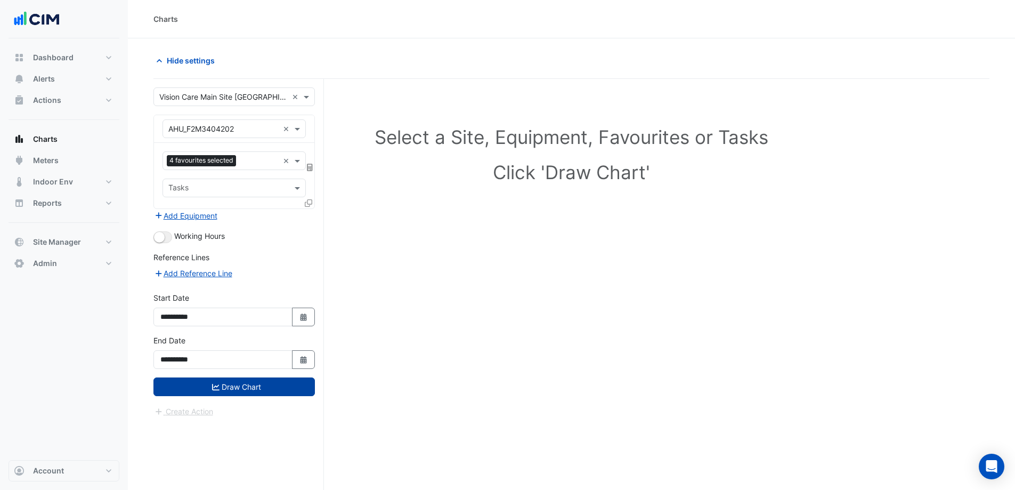
click at [269, 391] on button "Draw Chart" at bounding box center [234, 386] width 161 height 19
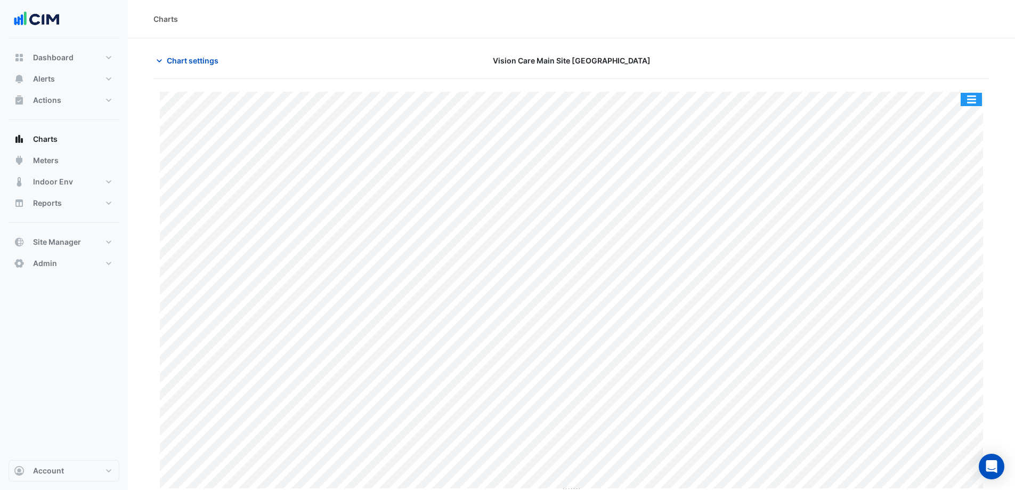
click at [976, 103] on button "button" at bounding box center [971, 99] width 21 height 13
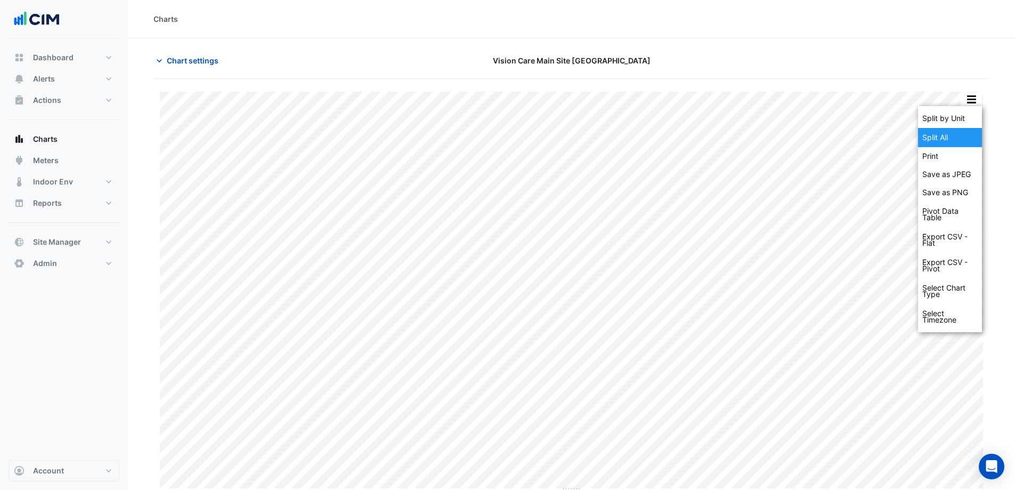
click at [965, 136] on div "Split All" at bounding box center [950, 137] width 64 height 19
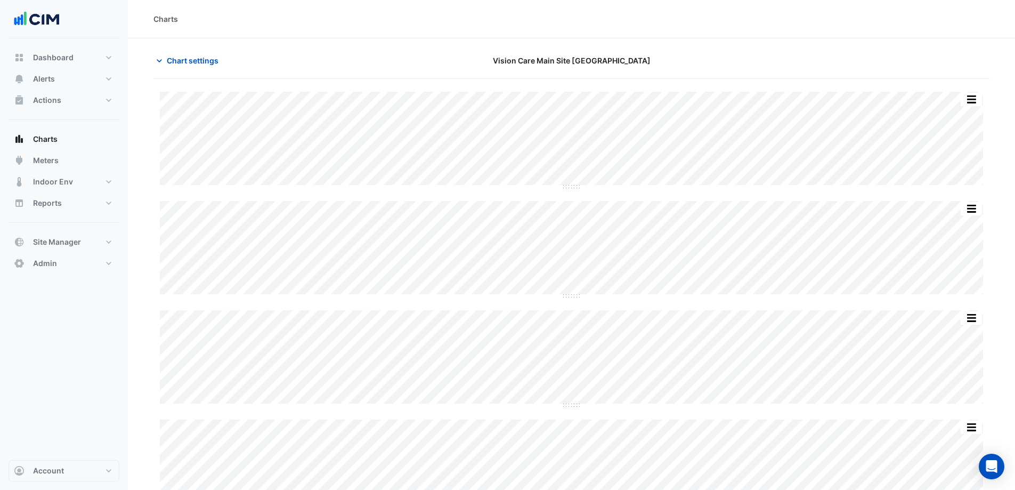
click at [975, 91] on div "Split by Unit Split None Print Save as JPEG Save as PNG Pivot Data Table Export…" at bounding box center [572, 304] width 836 height 450
click at [974, 98] on button "button" at bounding box center [971, 99] width 21 height 13
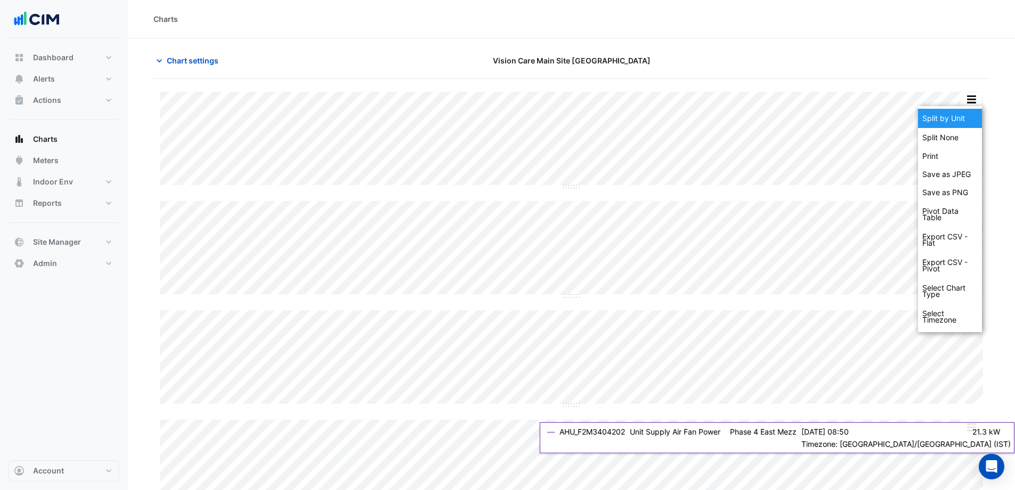
click at [971, 115] on div "Split by Unit" at bounding box center [950, 118] width 64 height 19
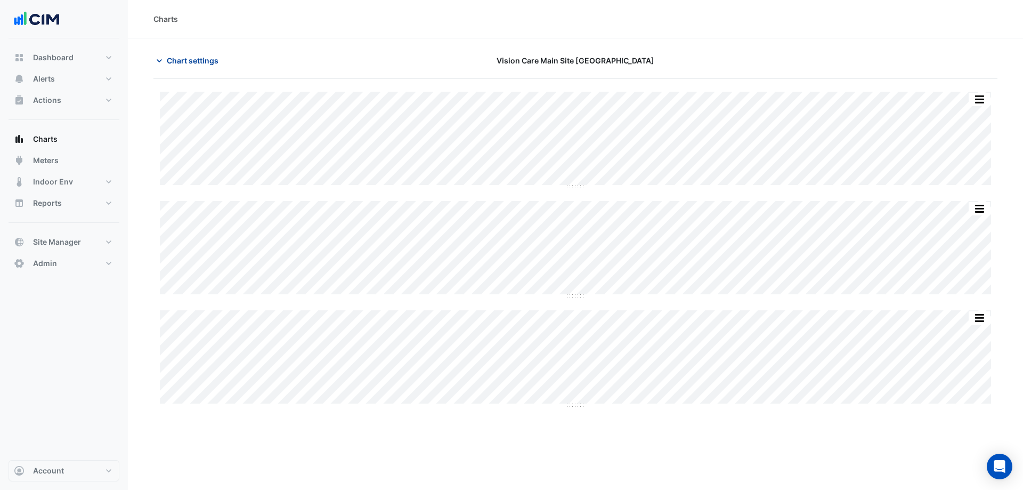
click at [196, 54] on button "Chart settings" at bounding box center [190, 60] width 72 height 19
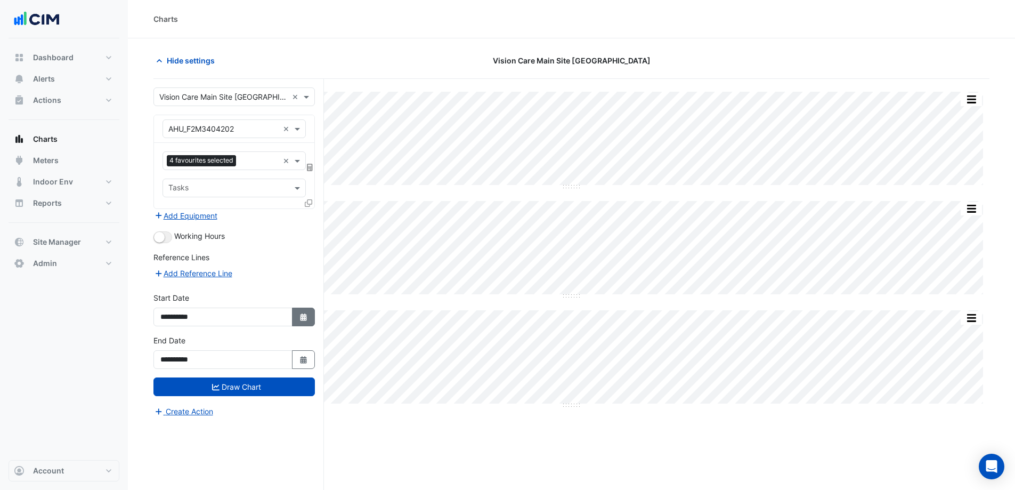
click at [305, 321] on icon "button" at bounding box center [303, 316] width 6 height 7
select select "*"
select select "****"
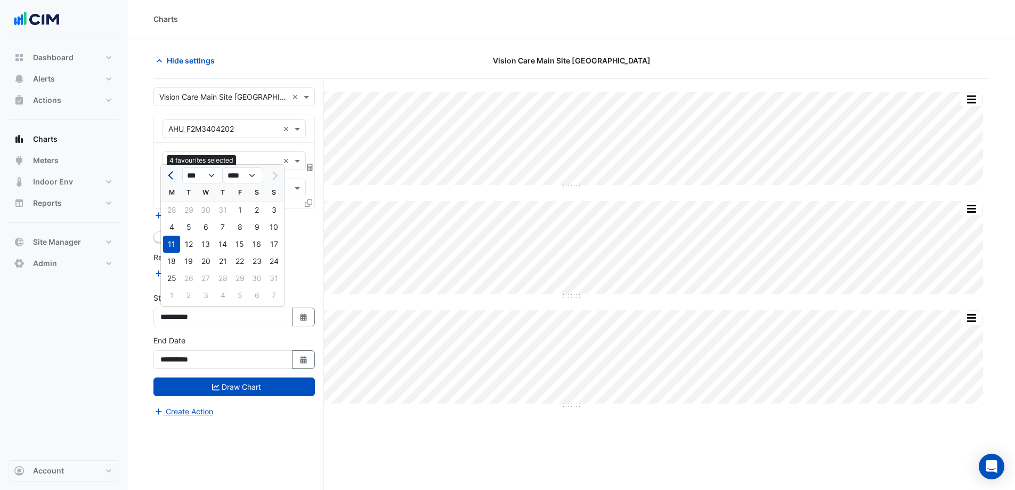
click at [172, 176] on span "Previous month" at bounding box center [172, 176] width 8 height 8
select select "*"
click at [223, 212] on div "1" at bounding box center [222, 209] width 17 height 17
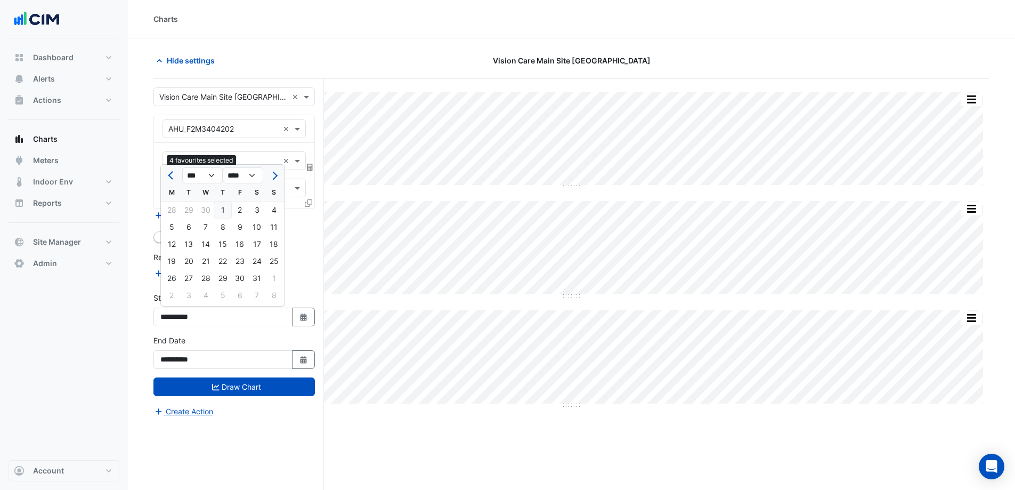
type input "**********"
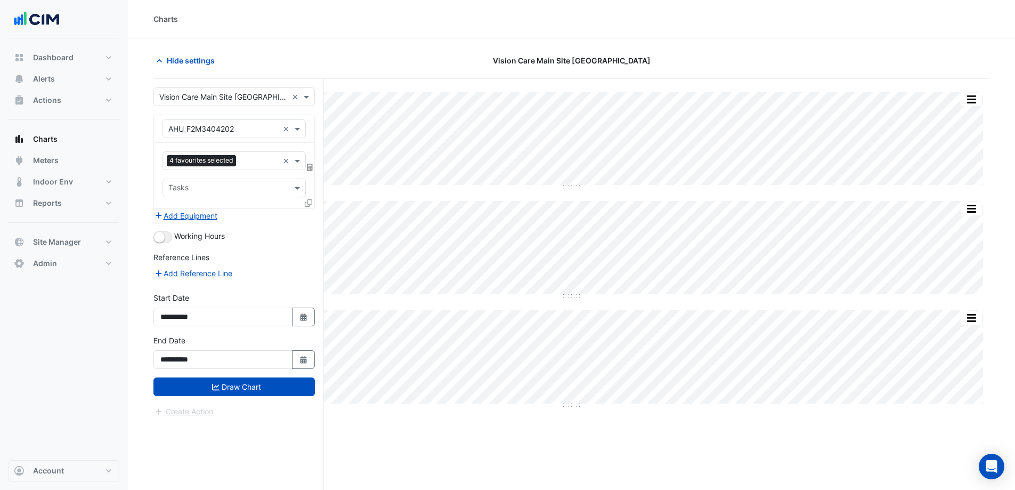
drag, startPoint x: 276, startPoint y: 384, endPoint x: 273, endPoint y: 365, distance: 18.9
click at [276, 384] on button "Draw Chart" at bounding box center [234, 386] width 161 height 19
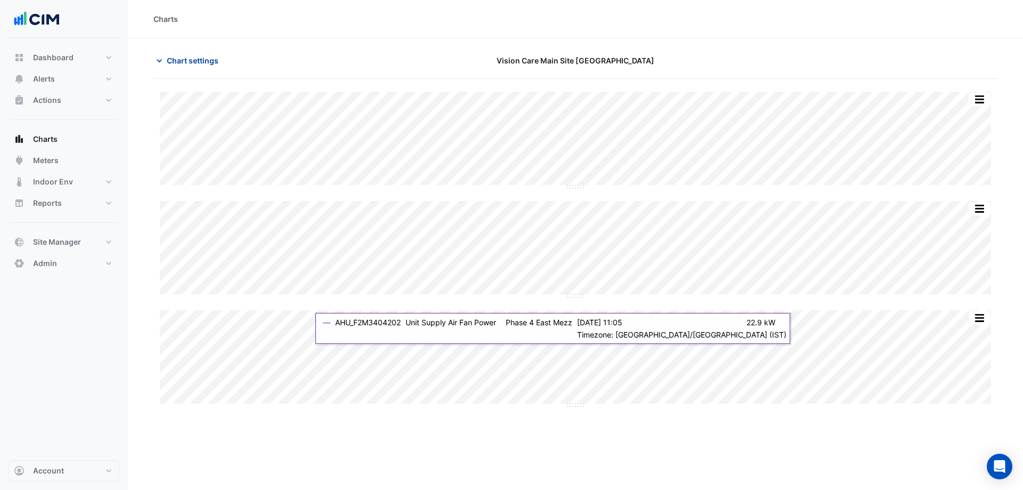
click at [177, 54] on button "Chart settings" at bounding box center [190, 60] width 72 height 19
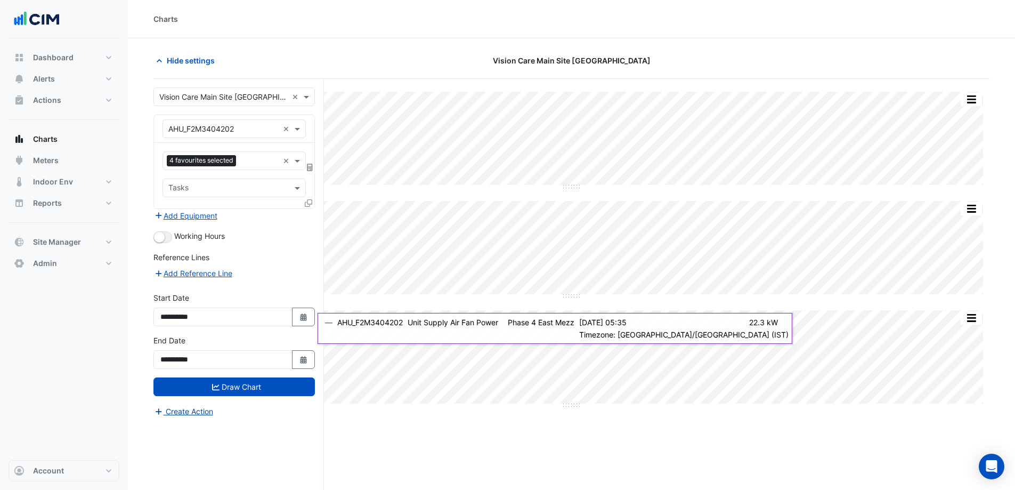
click at [193, 417] on button "Create Action" at bounding box center [184, 411] width 60 height 12
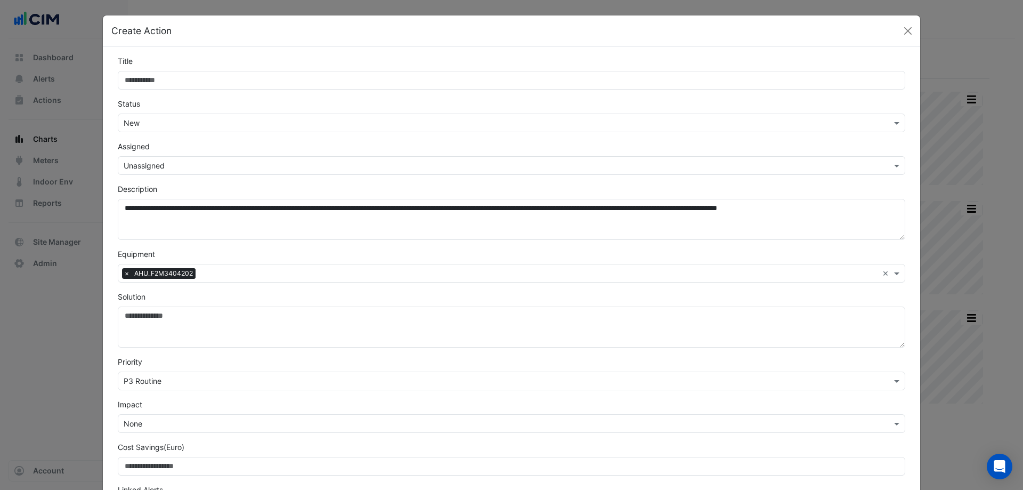
click at [186, 74] on input "Title" at bounding box center [512, 80] width 788 height 19
type input "*"
type input "**********"
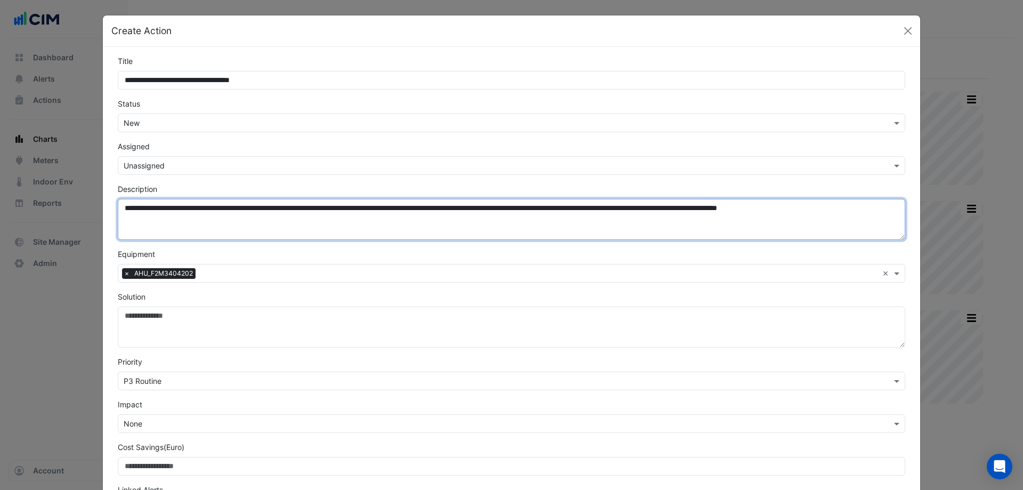
click at [121, 212] on textarea "**********" at bounding box center [512, 219] width 788 height 41
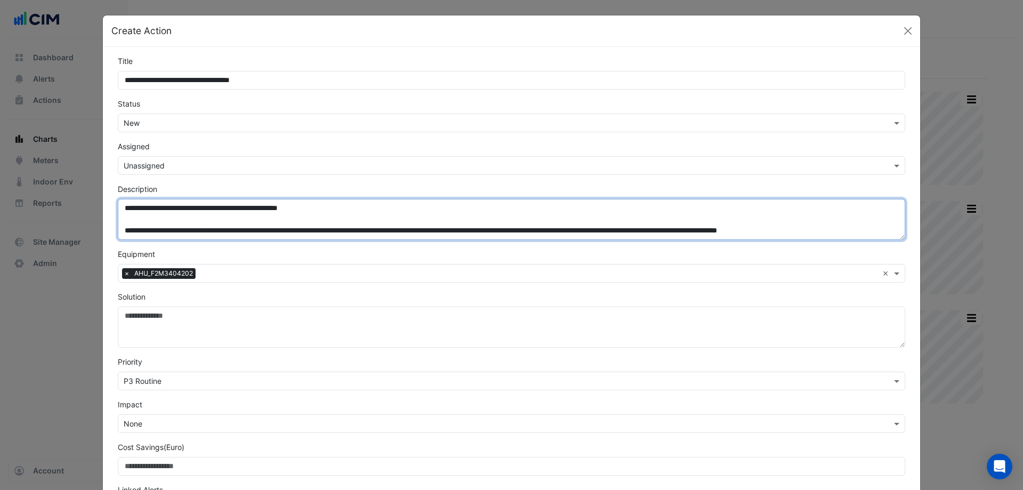
type textarea "**********"
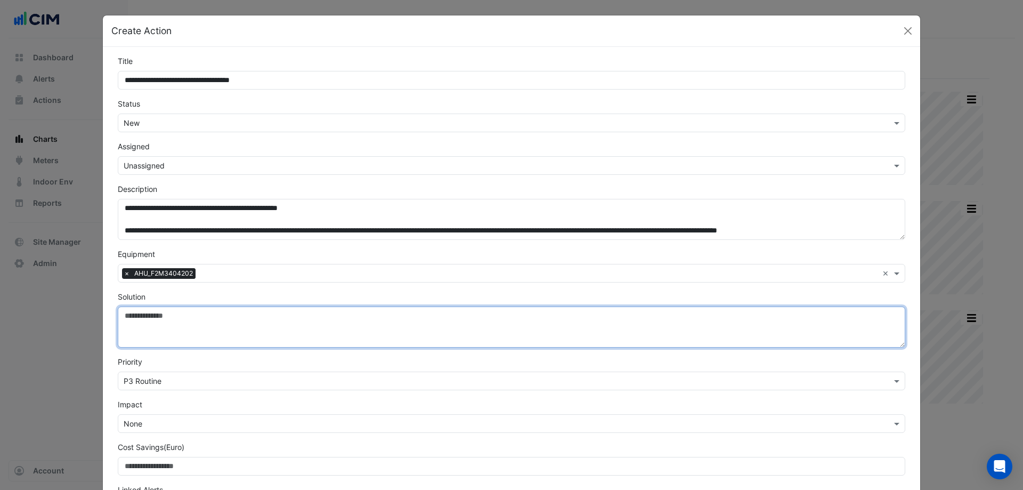
click at [153, 328] on textarea "Solution" at bounding box center [512, 326] width 788 height 41
type textarea "**********"
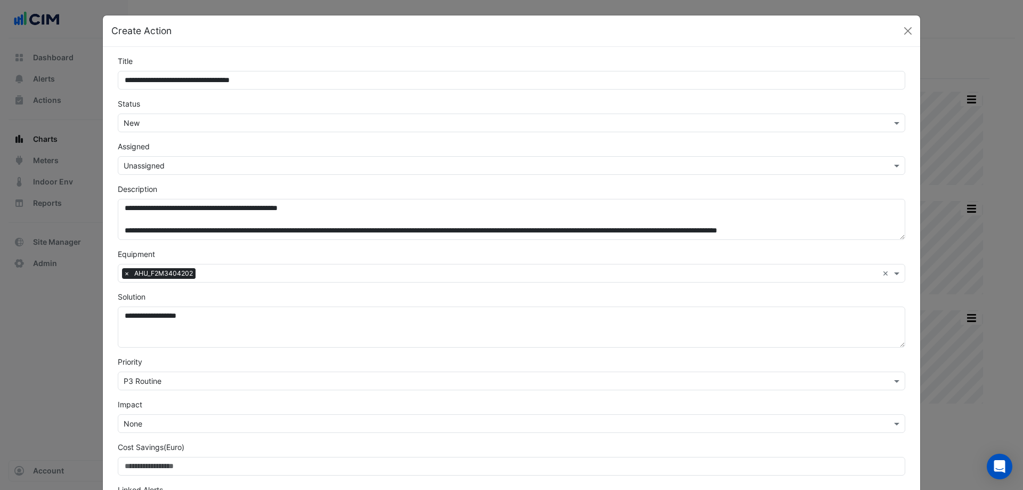
click at [172, 428] on input "text" at bounding box center [501, 423] width 755 height 11
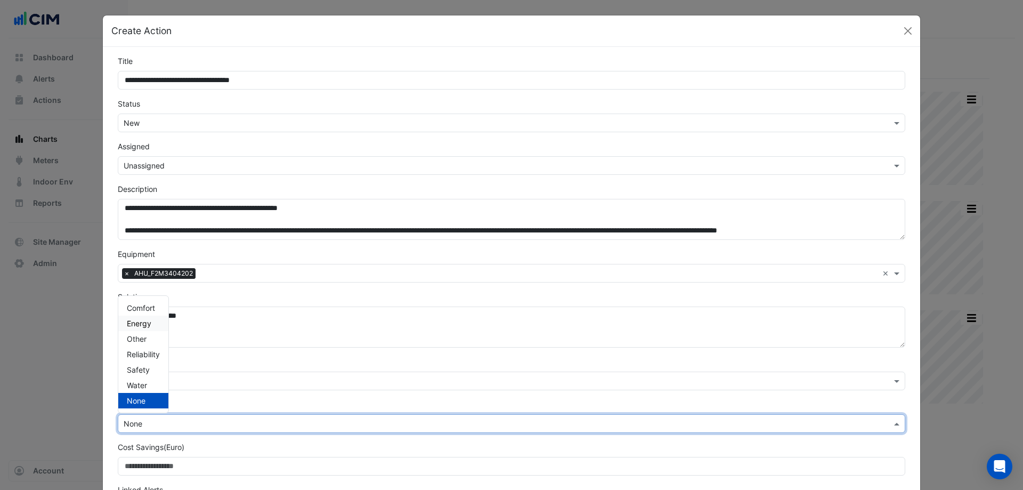
click at [148, 320] on div "Energy" at bounding box center [143, 323] width 50 height 15
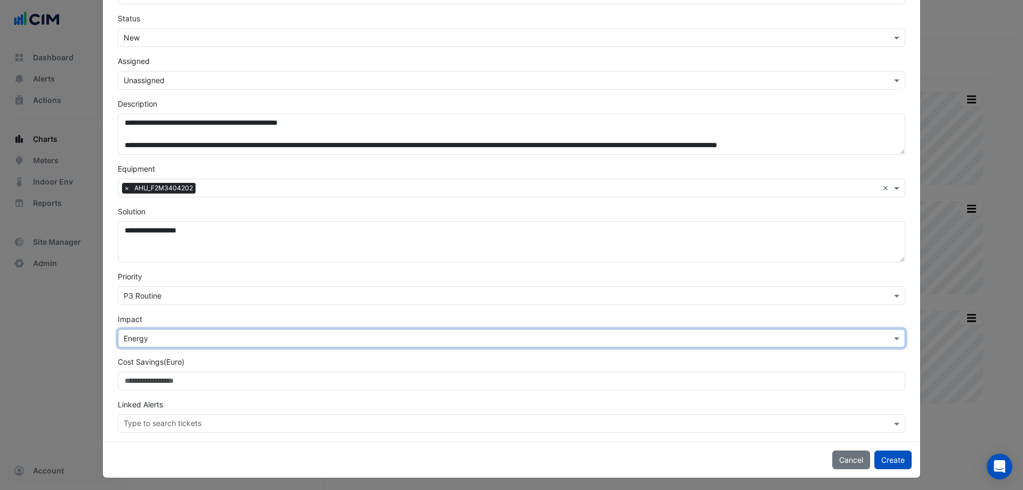
scroll to position [88, 0]
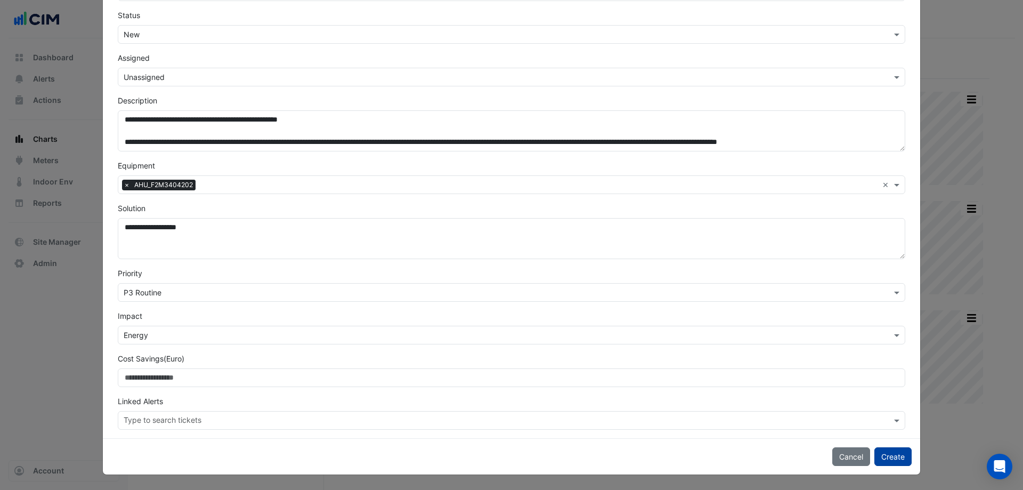
click at [884, 454] on button "Create" at bounding box center [893, 456] width 37 height 19
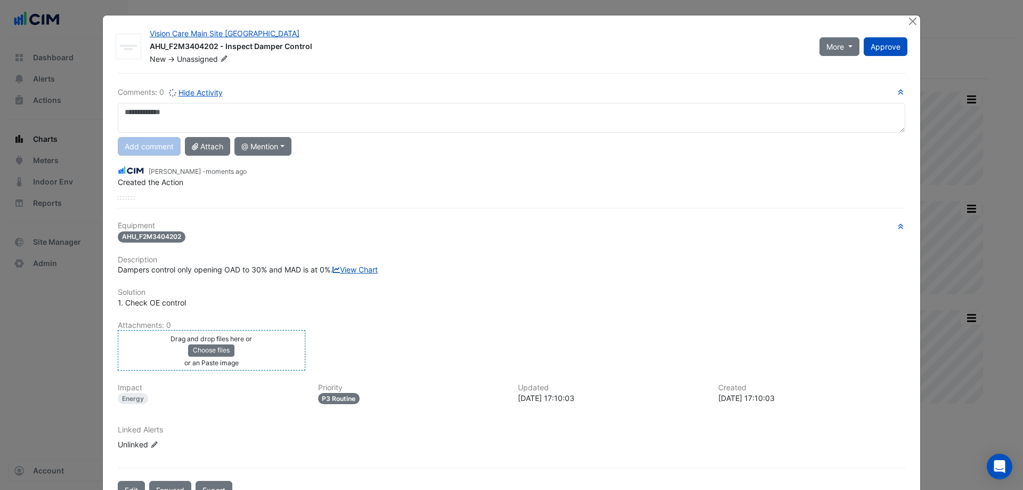
click at [144, 362] on div "Drag and drop files here or Choose files or an Paste image" at bounding box center [211, 350] width 182 height 35
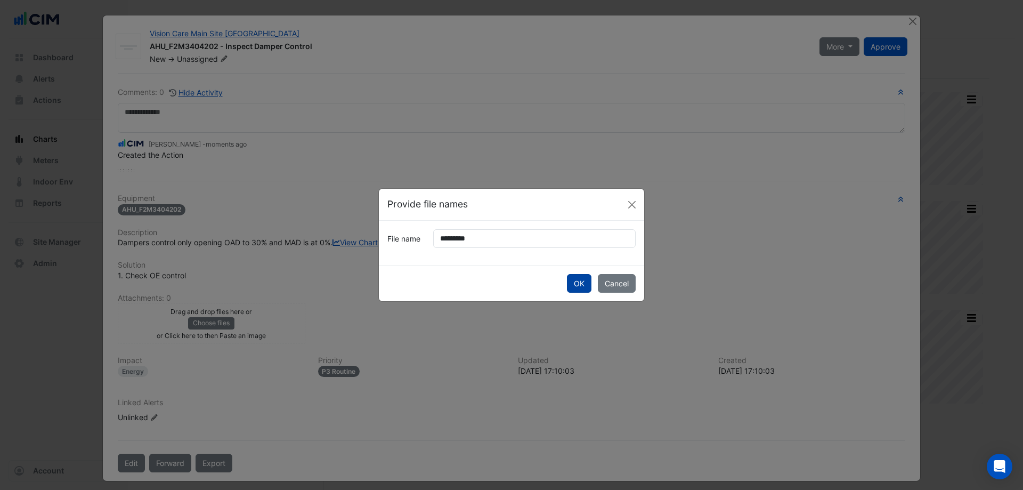
click at [575, 279] on button "OK" at bounding box center [579, 283] width 25 height 19
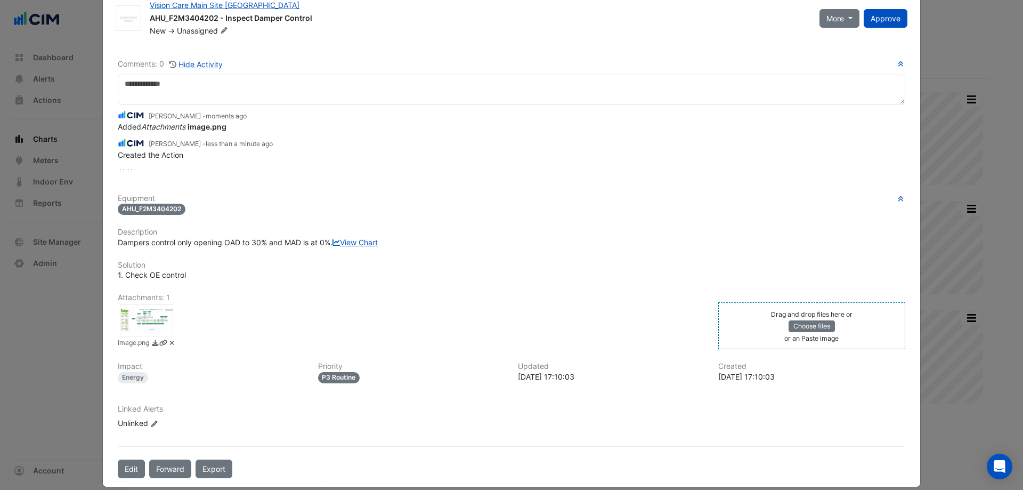
scroll to position [53, 0]
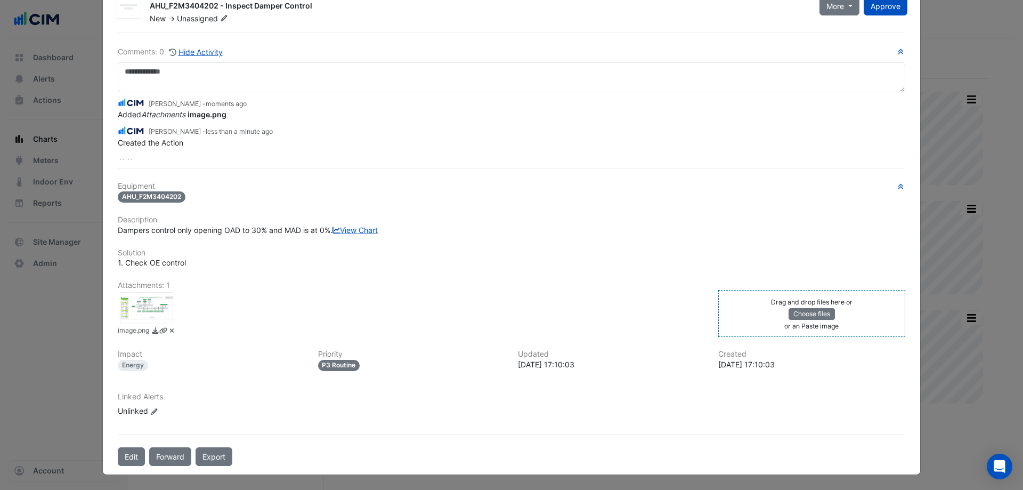
click at [151, 415] on fa-icon "Edit Linked Alerts" at bounding box center [154, 411] width 8 height 8
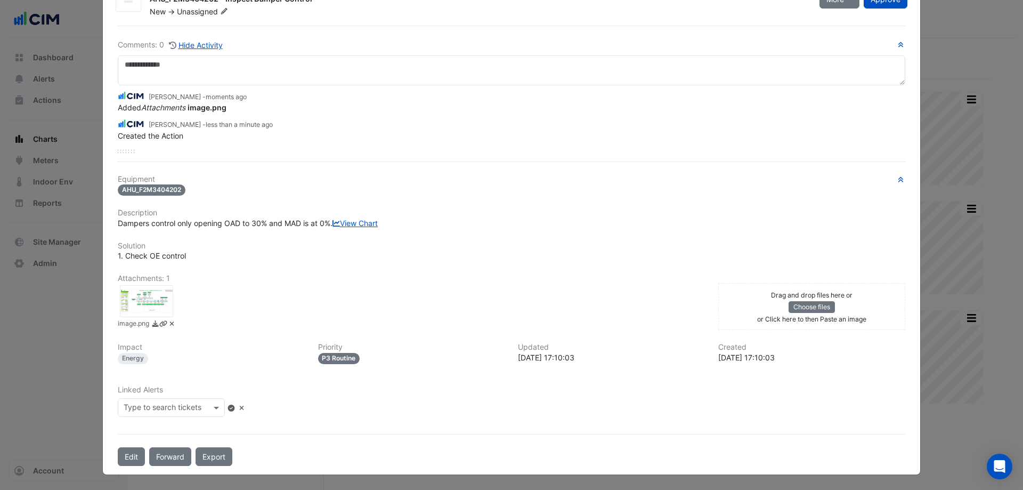
scroll to position [70, 0]
click at [157, 409] on input "text" at bounding box center [167, 408] width 87 height 11
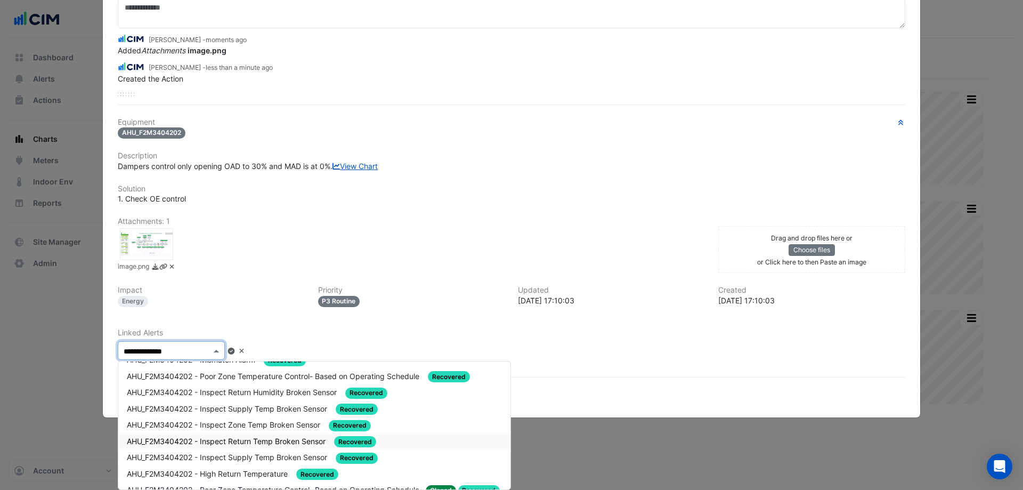
scroll to position [0, 0]
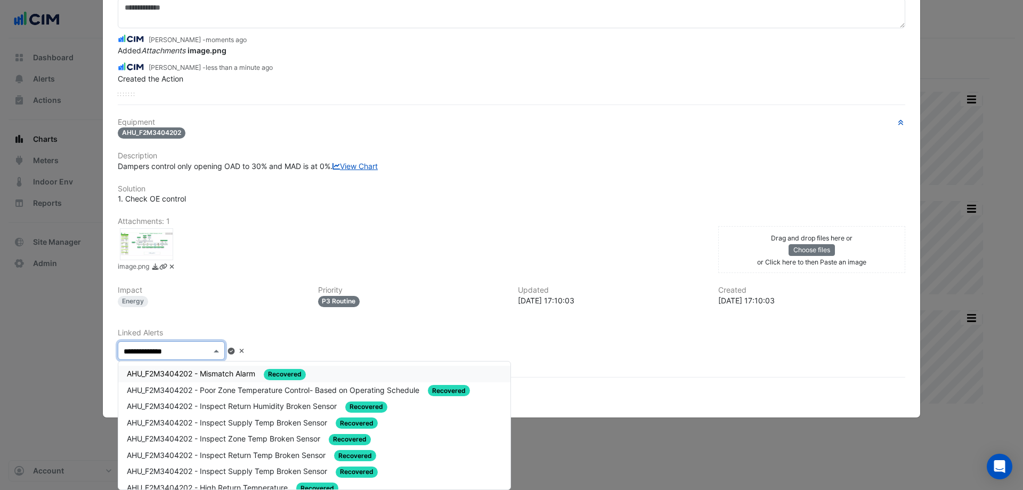
type input "**********"
click at [379, 358] on div "**********" at bounding box center [511, 344] width 801 height 32
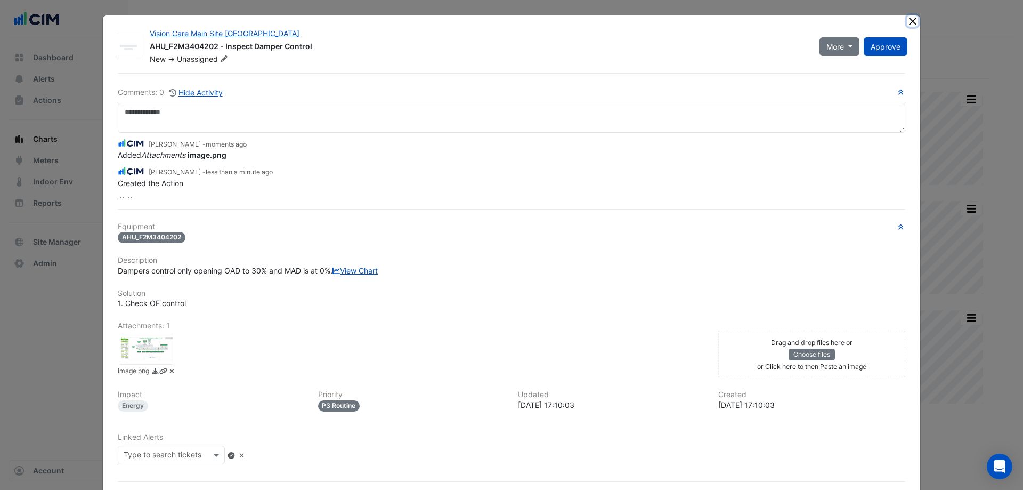
click at [908, 22] on button "Close" at bounding box center [912, 20] width 11 height 11
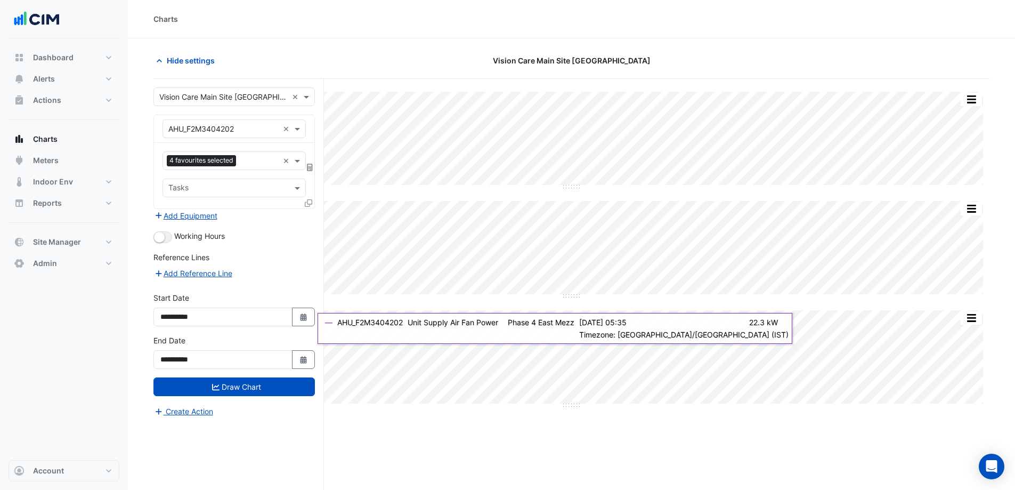
drag, startPoint x: 255, startPoint y: 19, endPoint x: 255, endPoint y: 4, distance: 14.4
click at [255, 19] on div "Charts" at bounding box center [572, 18] width 836 height 11
